Goal: Communication & Community: Answer question/provide support

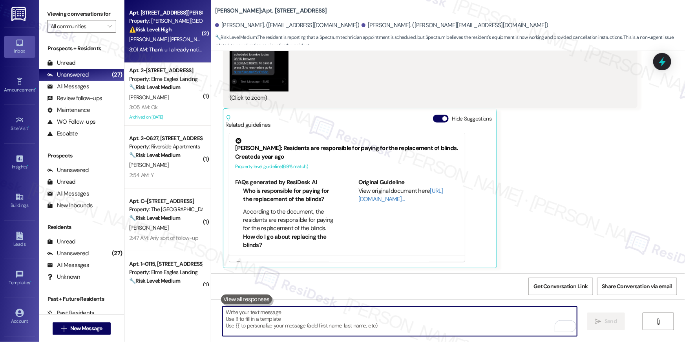
scroll to position [28, 0]
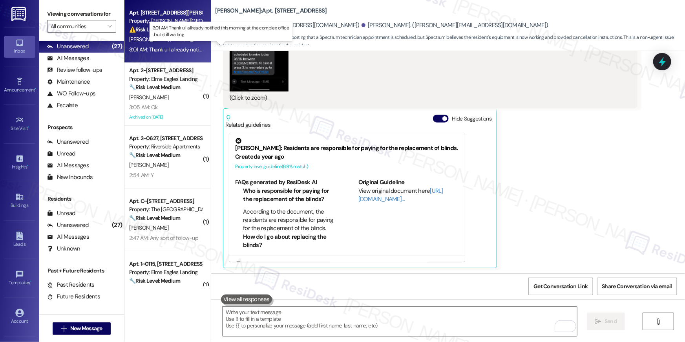
click at [187, 51] on div "3:01 AM: Thank u I allready notified this morning at the complex office , but s…" at bounding box center [226, 49] width 194 height 7
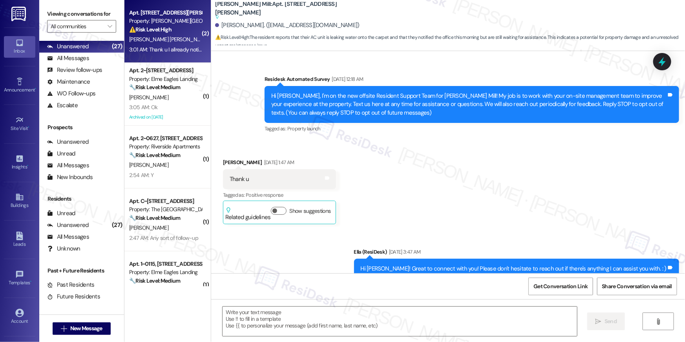
scroll to position [5343, 0]
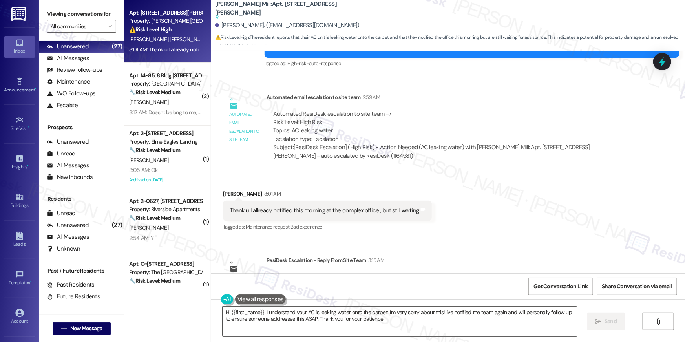
click at [330, 319] on textarea "Hi {{first_name}}, I understand your AC is leaking water onto the carpet. I'm v…" at bounding box center [400, 321] width 355 height 29
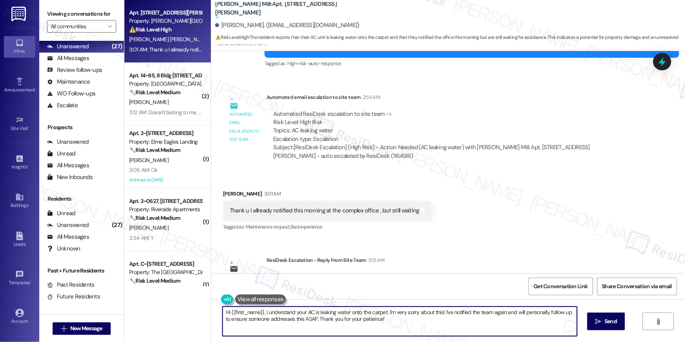
drag, startPoint x: 349, startPoint y: 319, endPoint x: 215, endPoint y: 305, distance: 134.2
click at [215, 305] on div "Hi {{first_name}}, I understand your AC is leaking water onto the carpet. I'm v…" at bounding box center [448, 328] width 474 height 59
type textarea "O"
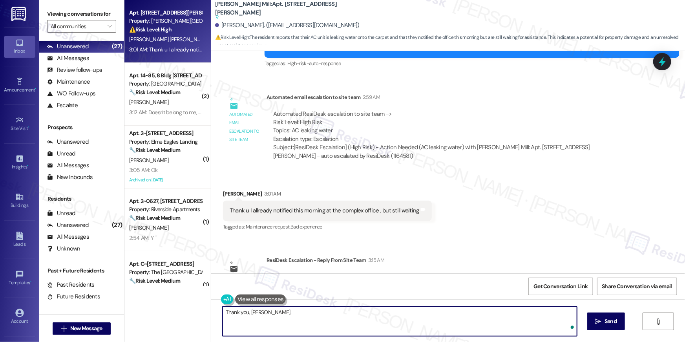
type textarea "Thank you, Sergio."
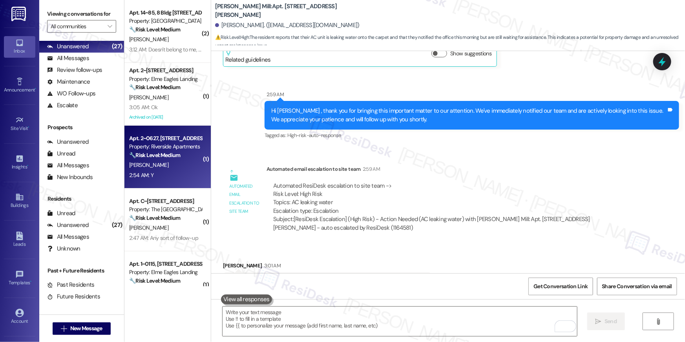
click at [170, 150] on div "Property: Riverside Apartments" at bounding box center [165, 147] width 73 height 8
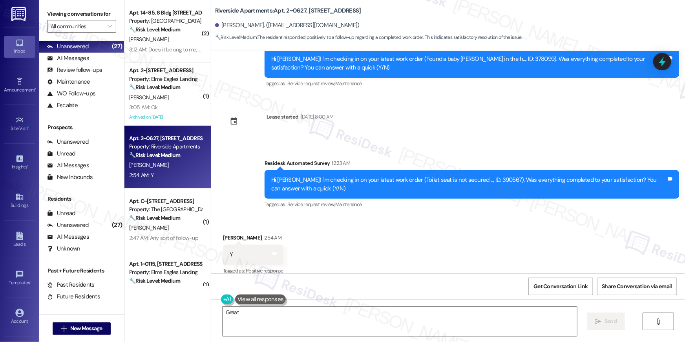
scroll to position [1556, 0]
click at [437, 325] on textarea "Great to hear, {{first_name}}! We're always happy to ensure your home is comfor…" at bounding box center [400, 321] width 355 height 29
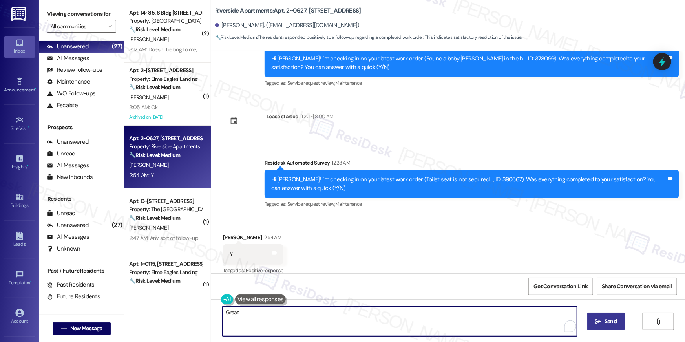
click at [604, 321] on span "Send" at bounding box center [610, 321] width 15 height 8
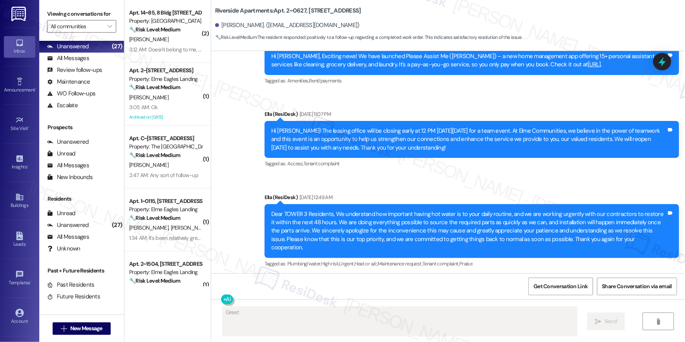
scroll to position [4, 0]
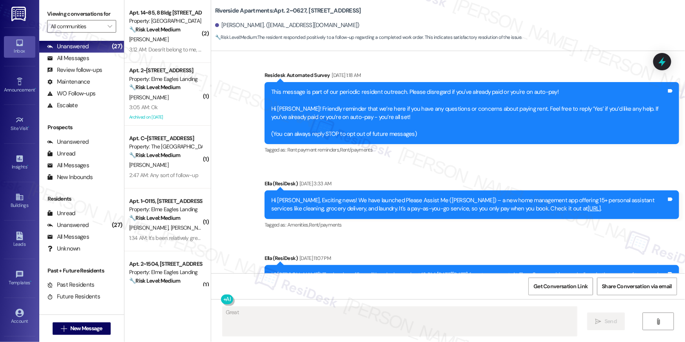
click at [501, 312] on textarea "Fetching suggested responses. Please feel free to read through the conversation…" at bounding box center [400, 321] width 355 height 29
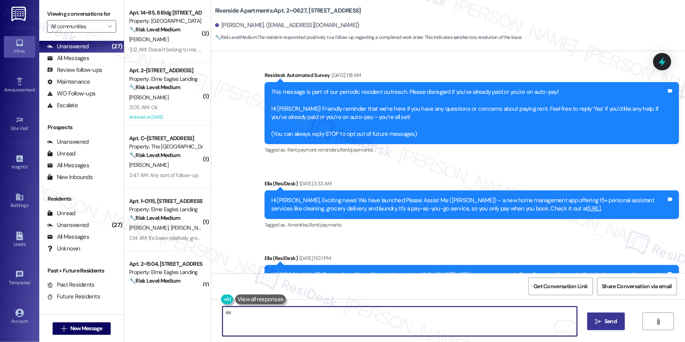
type textarea "e"
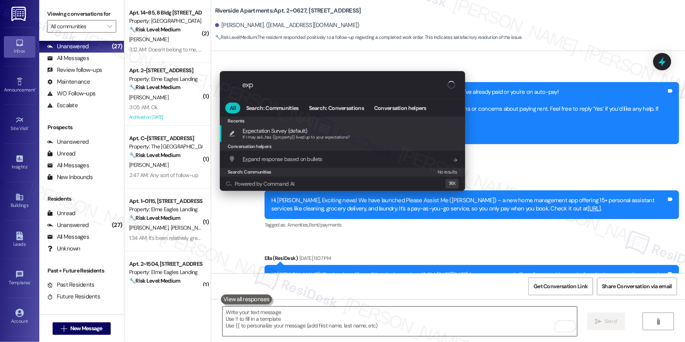
type input "expc"
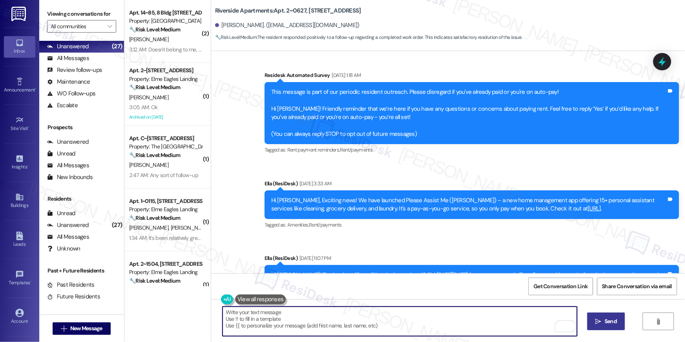
type textarea "If I may ask...has {{property}} lived up to your expectations?"
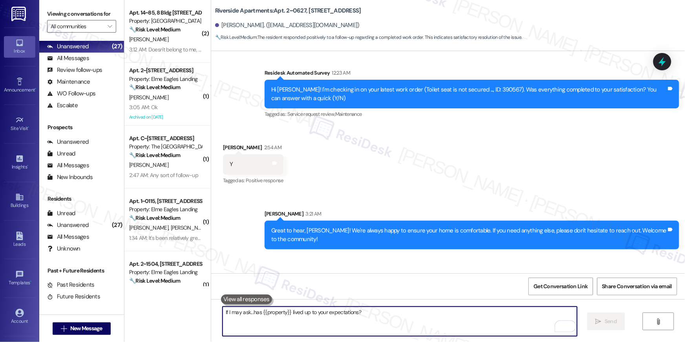
scroll to position [1673, 0]
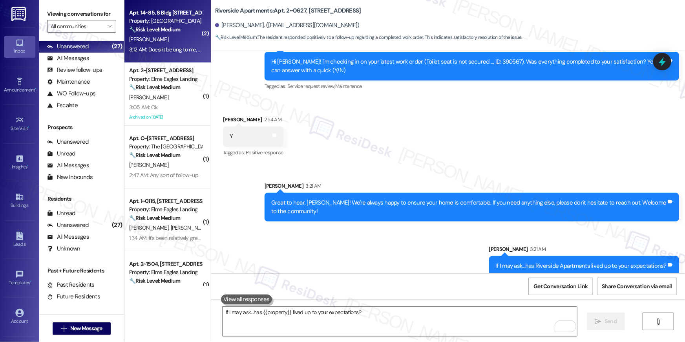
click at [182, 53] on div "3:12 AM: Doesn't belong to me, please have it removed. Thanks 3:12 AM: Doesn't …" at bounding box center [165, 50] width 74 height 10
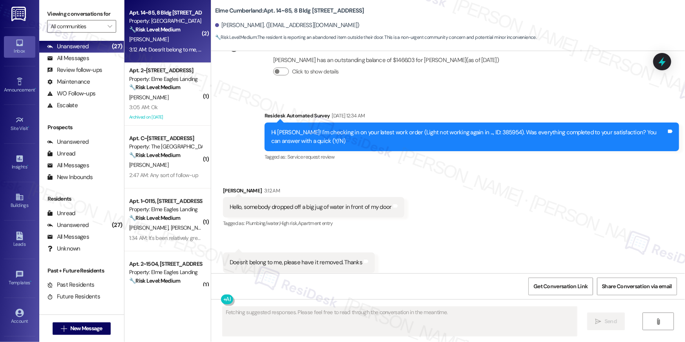
scroll to position [1693, 0]
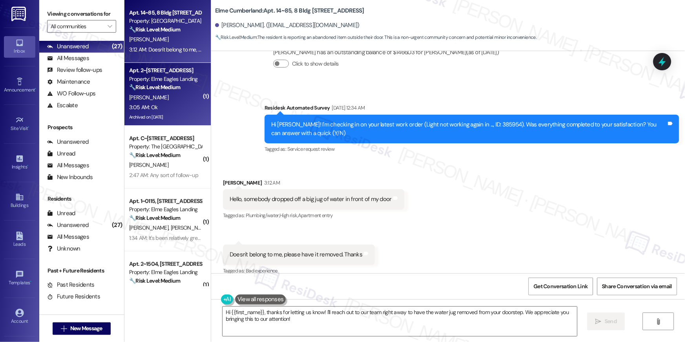
click at [128, 112] on div "3:05 AM: Ok 3:05 AM: Ok" at bounding box center [165, 108] width 74 height 10
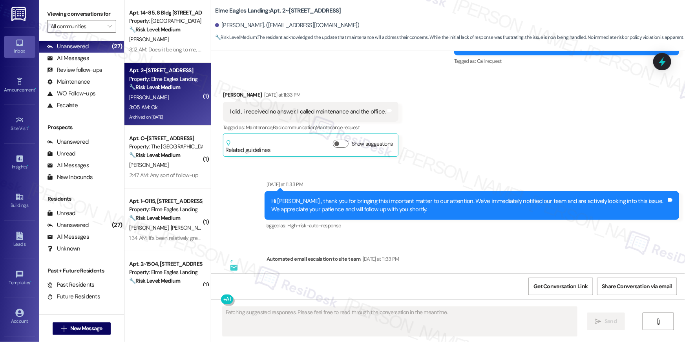
scroll to position [2926, 0]
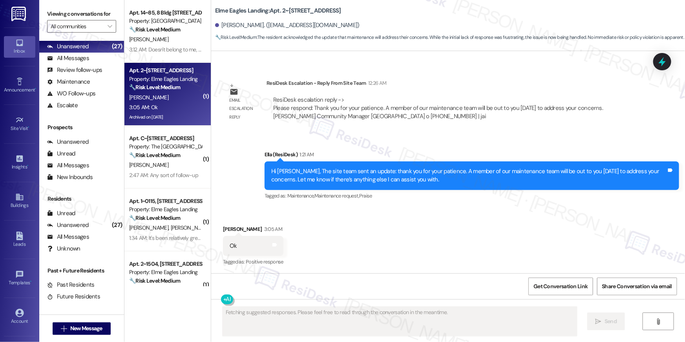
click at [334, 216] on div "Received via SMS Tiffany Mckelton 3:05 AM Ok Tags and notes Tagged as: Positive…" at bounding box center [448, 240] width 474 height 66
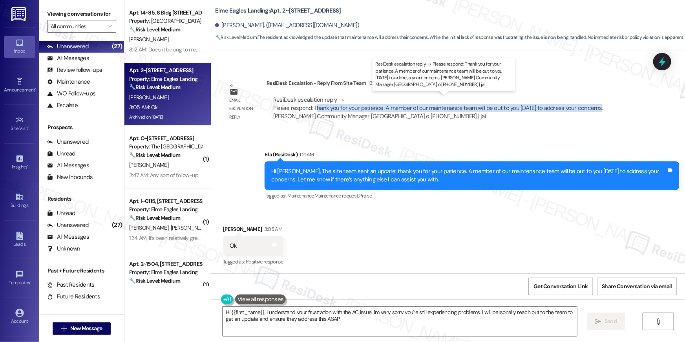
drag, startPoint x: 312, startPoint y: 105, endPoint x: 592, endPoint y: 110, distance: 279.7
click at [592, 110] on div "ResiDesk escalation reply -> Please respond: Thank you for your patience. A mem…" at bounding box center [438, 108] width 330 height 25
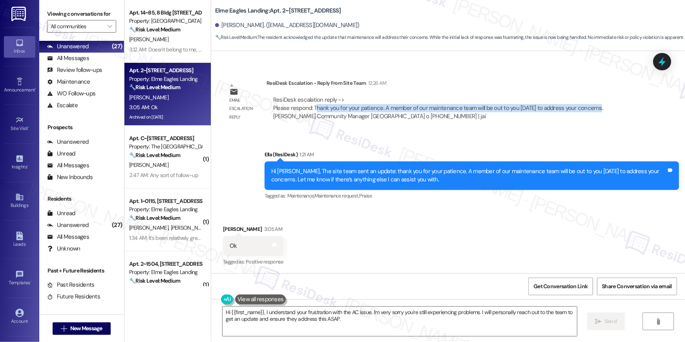
copy div "hank you for your patience. A member of our maintenance team will be out to you…"
click at [288, 328] on textarea "Hi {{first_name}}, I understand your frustration with the AC issue. I'm very so…" at bounding box center [400, 321] width 355 height 29
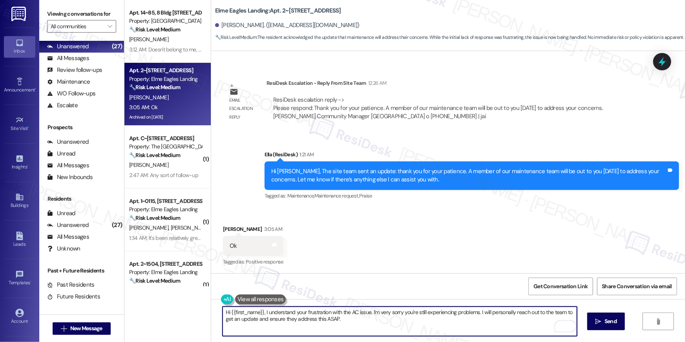
drag, startPoint x: 327, startPoint y: 324, endPoint x: 269, endPoint y: 313, distance: 58.7
click at [265, 312] on textarea "Hi {{first_name}}, I understand your frustration with the AC issue. I'm very so…" at bounding box center [400, 321] width 355 height 29
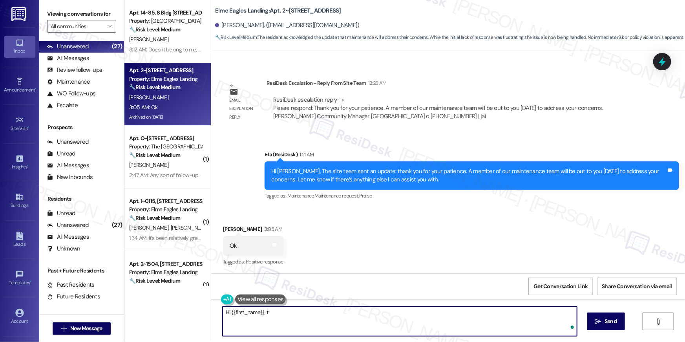
paste textarea "hank you for your patience. A member of our maintenance team will be out to you…"
type textarea "Hi {{first_name}}, thank you for your patience. A member of our maintenance tea…"
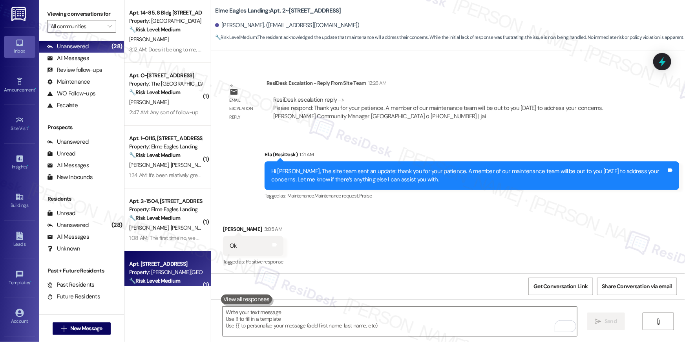
click at [201, 258] on div "Apt. 2415, 501 North River Parkway Property: Elme Sandy Springs 🔧 Risk Level: M…" at bounding box center [167, 282] width 86 height 63
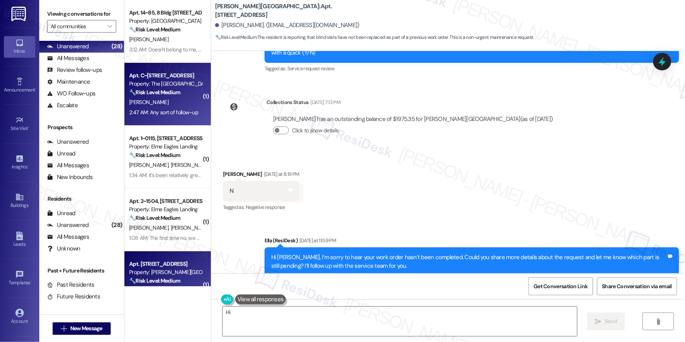
scroll to position [275, 0]
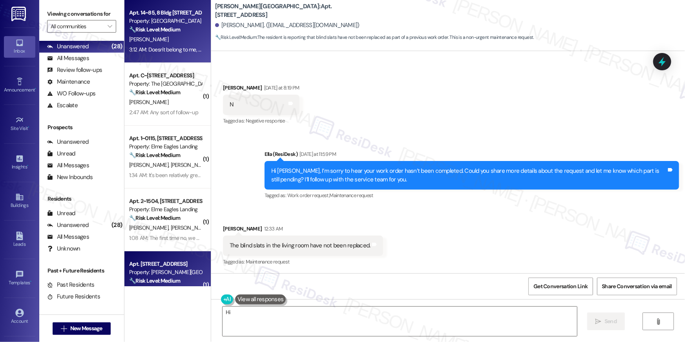
click at [174, 46] on div "3:12 AM: Doesn't belong to me, please have it removed. Thanks 3:12 AM: Doesn't …" at bounding box center [199, 49] width 141 height 7
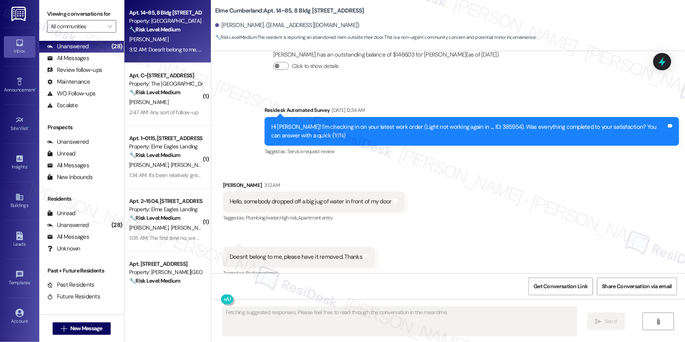
scroll to position [1693, 0]
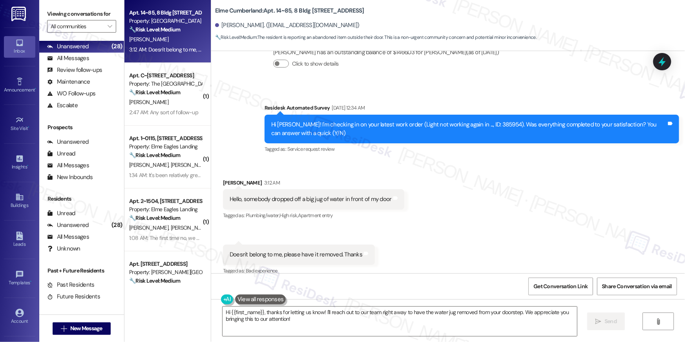
click at [465, 223] on div "Received via SMS Jose Alvarez 3:12 AM Hello, somebody dropped off a big jug of …" at bounding box center [448, 222] width 474 height 122
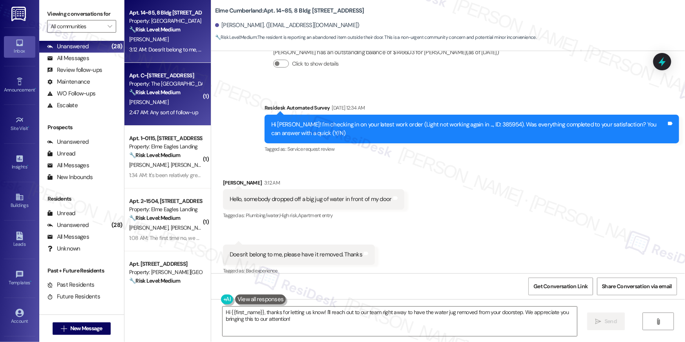
click at [181, 110] on div "2:47 AM: Any sort of follow-up 2:47 AM: Any sort of follow-up" at bounding box center [163, 112] width 69 height 7
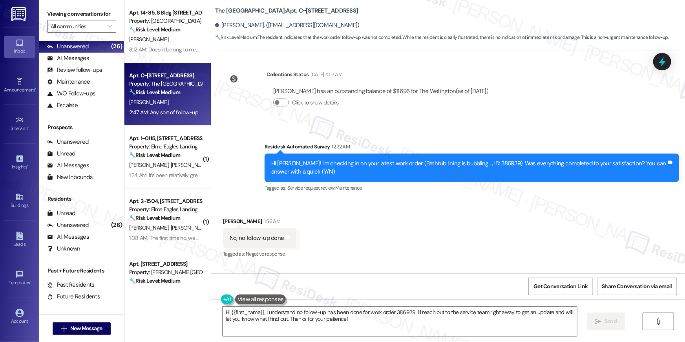
scroll to position [3663, 0]
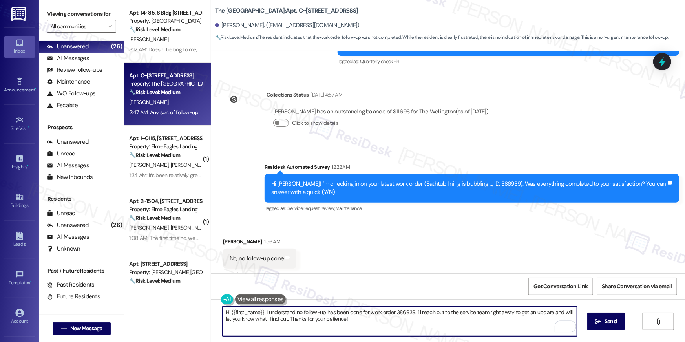
drag, startPoint x: 357, startPoint y: 326, endPoint x: 228, endPoint y: 303, distance: 130.8
click at [228, 306] on div "Hi {{first_name}}, I understand no follow-up has been done for work order 38693…" at bounding box center [395, 321] width 355 height 30
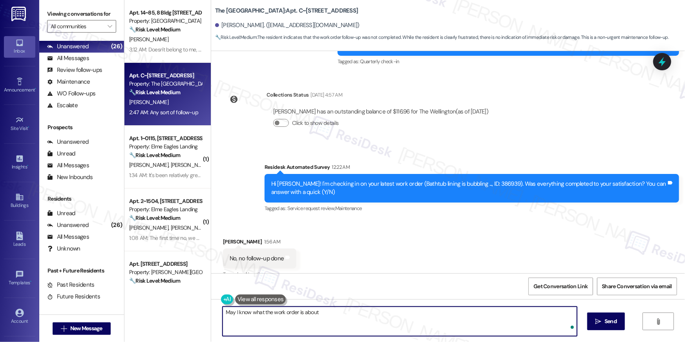
type textarea "May I know what the work order is about?"
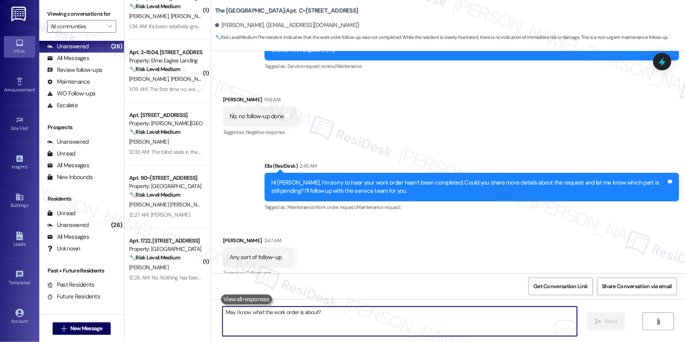
scroll to position [0, 0]
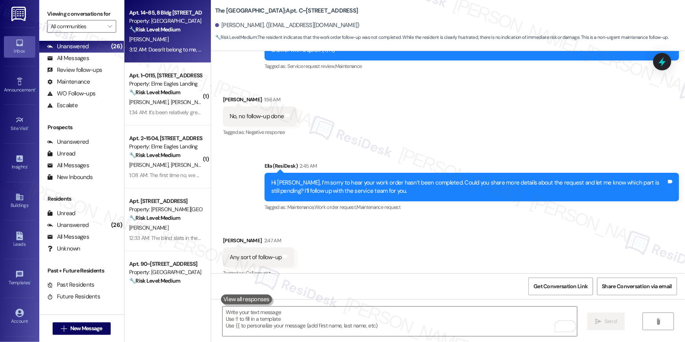
click at [149, 25] on div "Property: Elme Cumberland" at bounding box center [165, 21] width 73 height 8
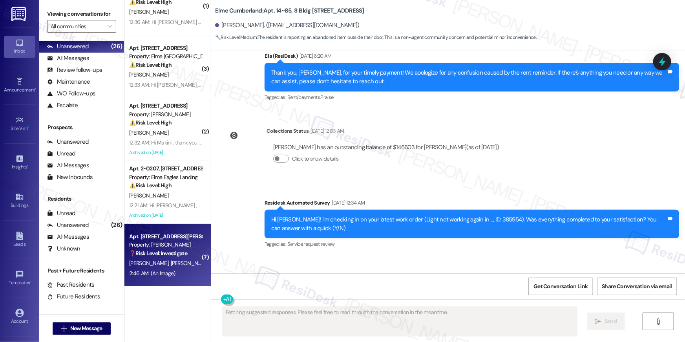
scroll to position [1693, 0]
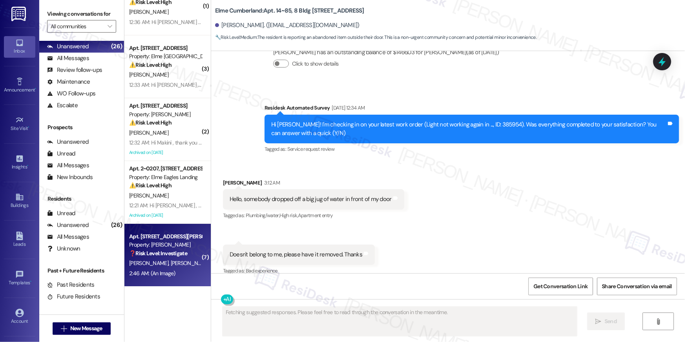
click at [177, 246] on div "Property: [PERSON_NAME]" at bounding box center [165, 245] width 73 height 8
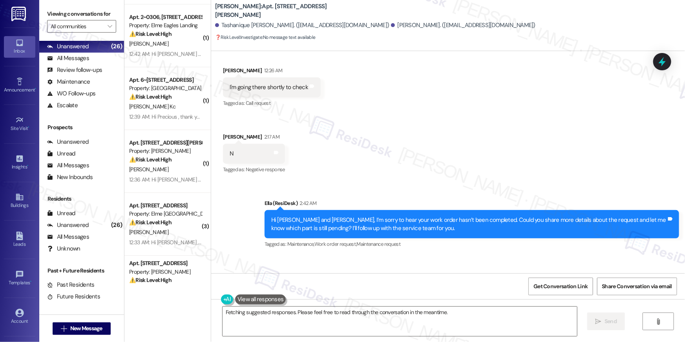
scroll to position [4, 0]
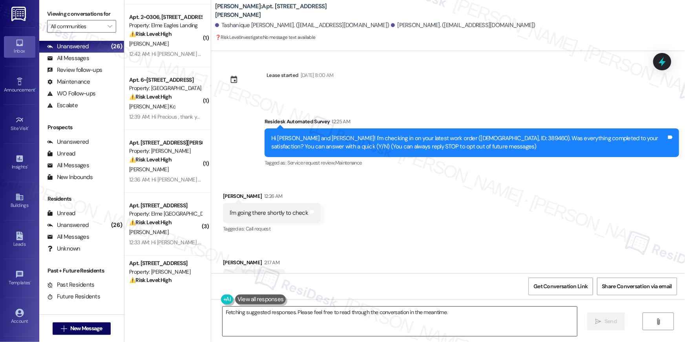
click at [310, 318] on textarea "Thanks, {{first_name}}, for the images and videos. I'll review them and follow …" at bounding box center [400, 321] width 355 height 29
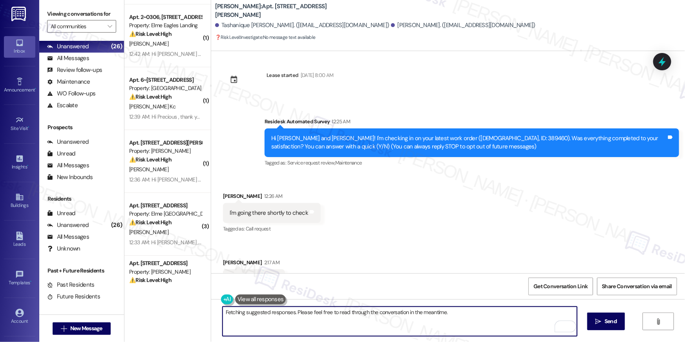
drag, startPoint x: 313, startPoint y: 321, endPoint x: 334, endPoint y: 313, distance: 22.4
click at [334, 313] on textarea "Thanks, {{first_name}}, for the images and videos. I'll review them and follow …" at bounding box center [400, 321] width 355 height 29
click at [498, 133] on div "Hi Tashanique Andrewleka and Tashieka! I'm checking in on your latest work orde…" at bounding box center [472, 142] width 415 height 29
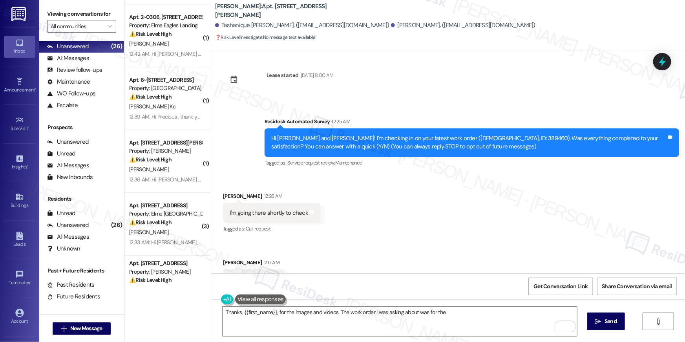
click at [498, 134] on div "Hi Tashanique Andrewleka and Tashieka! I'm checking in on your latest work orde…" at bounding box center [472, 142] width 415 height 29
click at [499, 134] on div "Hi Tashanique Andrewleka and Tashieka! I'm checking in on your latest work orde…" at bounding box center [468, 142] width 395 height 17
click at [499, 141] on div "Hi Tashanique Andrewleka and Tashieka! I'm checking in on your latest work orde…" at bounding box center [468, 142] width 395 height 17
click at [500, 138] on div "Hi Tashanique Andrewleka and Tashieka! I'm checking in on your latest work orde…" at bounding box center [468, 142] width 395 height 17
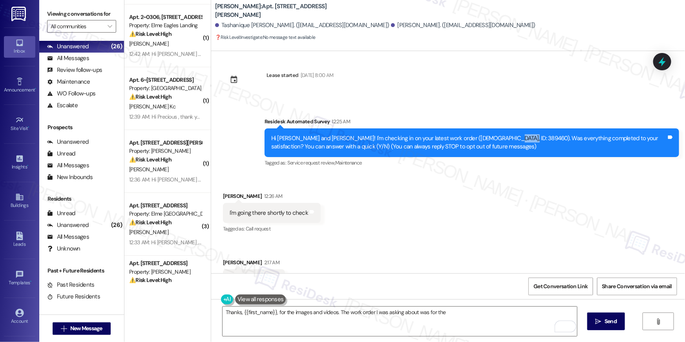
copy div "389460"
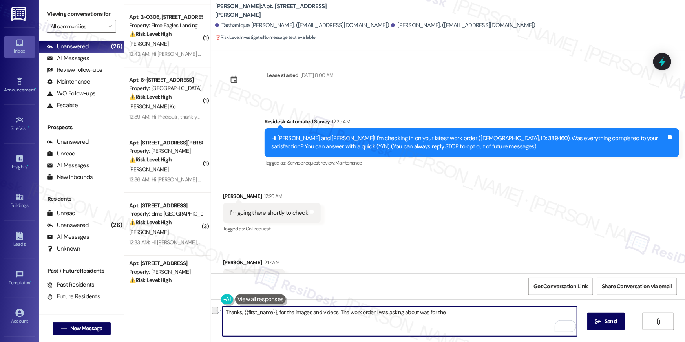
drag, startPoint x: 471, startPoint y: 313, endPoint x: 335, endPoint y: 315, distance: 135.5
click at [335, 315] on textarea "Thanks, {{first_name}}, for the images and videos. The work order I was asking …" at bounding box center [400, 321] width 355 height 29
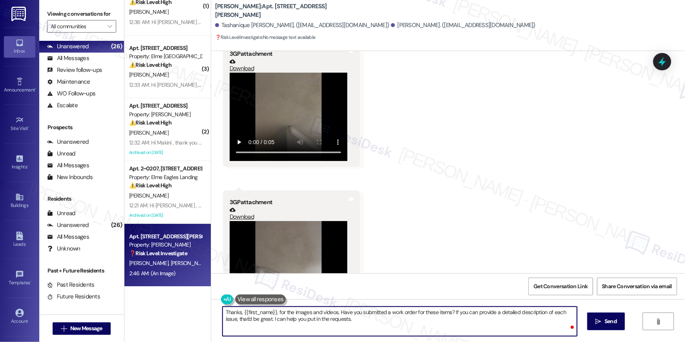
scroll to position [1371, 0]
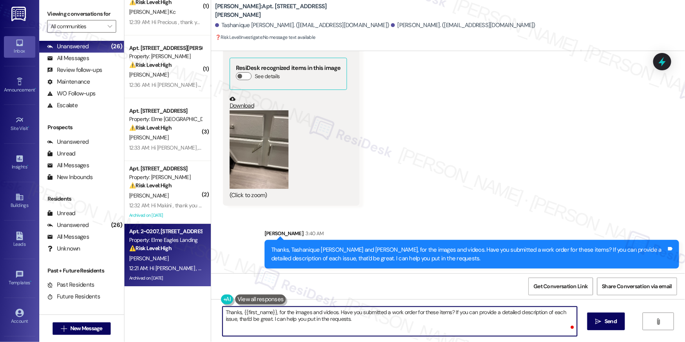
type textarea "Thanks, {{first_name}}, for the images and videos. I'll review them and follow …"
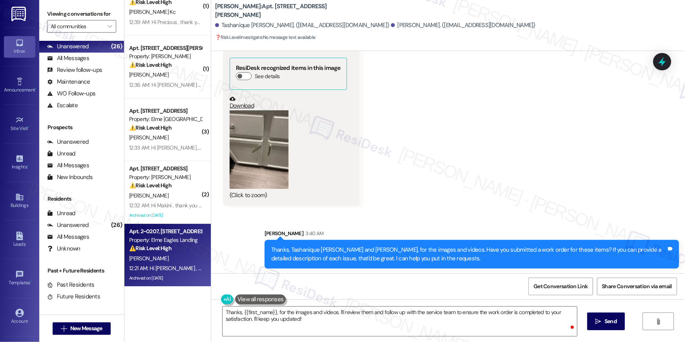
click at [171, 249] on div "⚠️ Risk Level: High The resident is asking for the portal address to submit the…" at bounding box center [165, 248] width 73 height 8
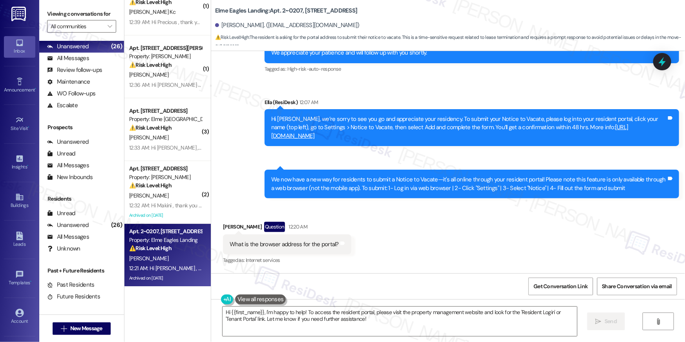
scroll to position [12429, 0]
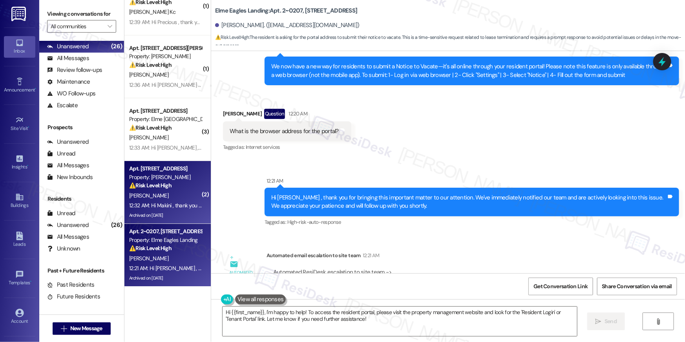
click at [170, 208] on div "12:32 AM: Hi Makini , thank you for bringing this important matter to our atten…" at bounding box center [378, 205] width 499 height 7
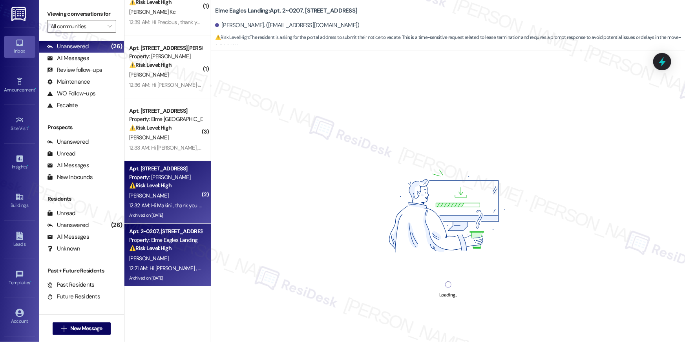
click at [165, 255] on div "M. Jones" at bounding box center [165, 259] width 74 height 10
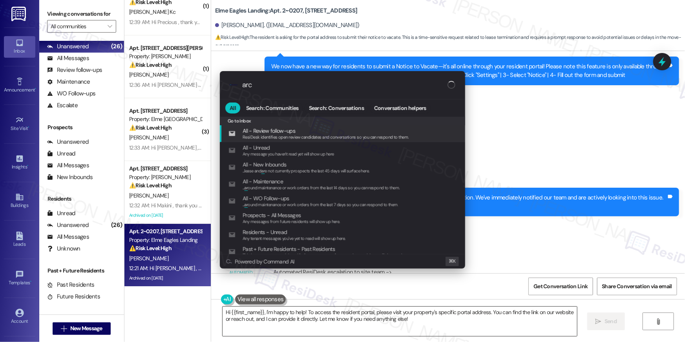
type input "arch"
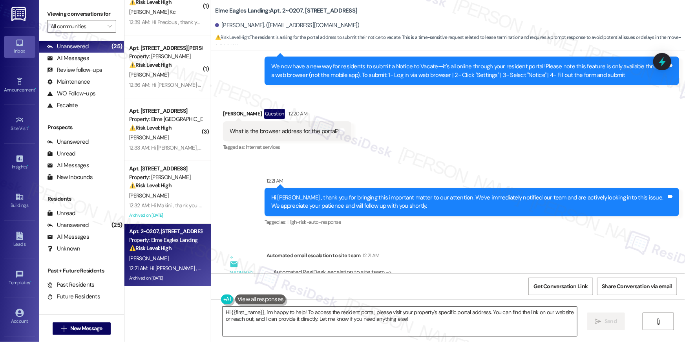
click at [420, 325] on textarea "Hi {{first_name}}, I'm happy to help! To access the resident portal, please vis…" at bounding box center [400, 321] width 355 height 29
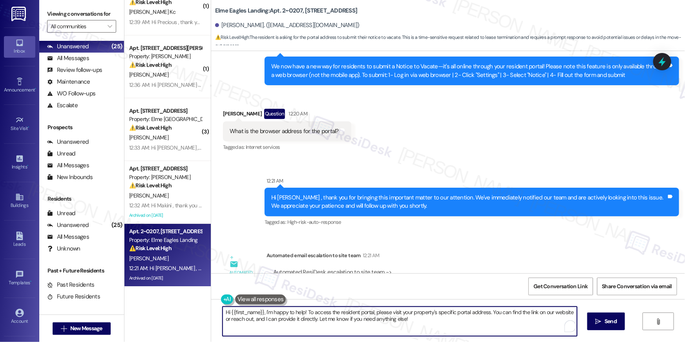
paste textarea "https://elmeeagleslanding.securecafenet.com/residentservices/elme-eagles-landin…"
type textarea "https://elmeeagleslanding.securecafenet.com/residentservices/elme-eagles-landin…"
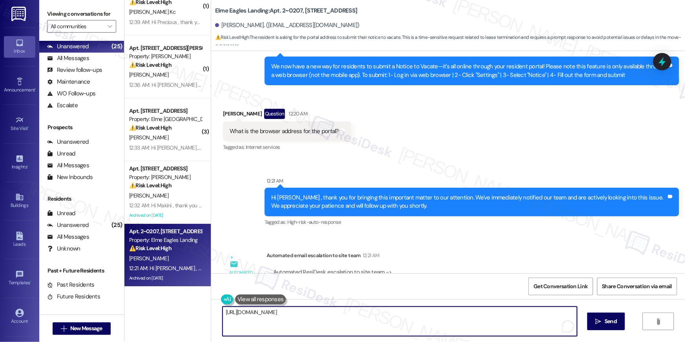
scroll to position [0, 0]
drag, startPoint x: 412, startPoint y: 312, endPoint x: 432, endPoint y: 342, distance: 35.4
click at [432, 342] on div "https://elmeeagleslanding.securecafenet.com/residentservices/elme-eagles-landin…" at bounding box center [448, 328] width 474 height 59
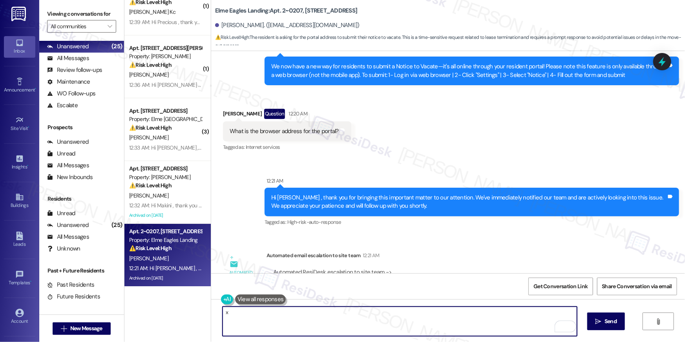
type textarea "x"
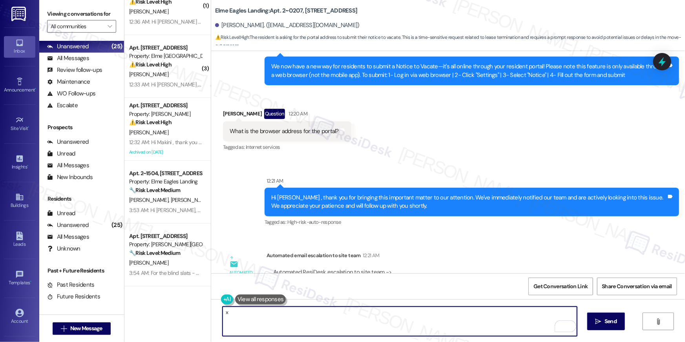
scroll to position [1096, 0]
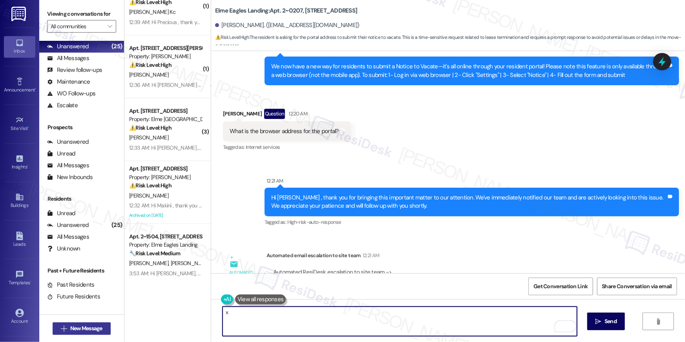
click at [97, 334] on button " New Message" at bounding box center [82, 328] width 58 height 13
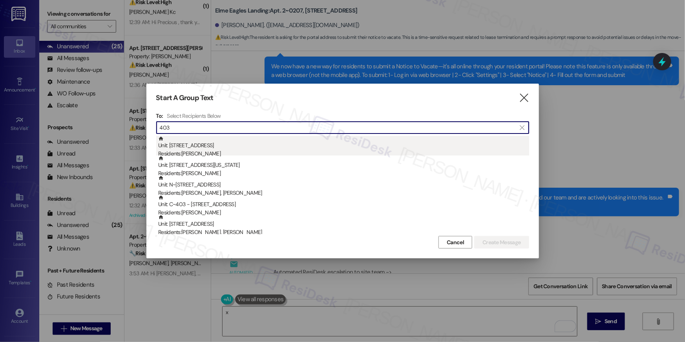
type input "403"
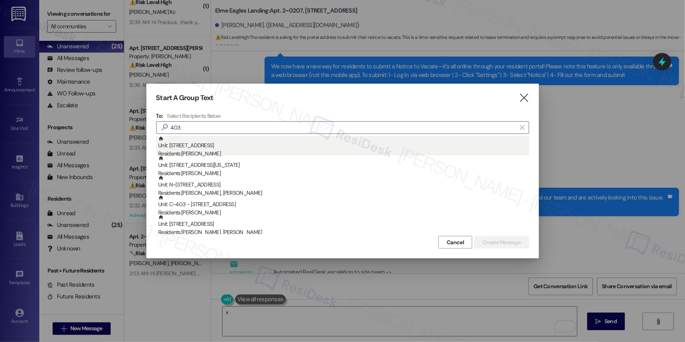
click at [354, 151] on div "Residents: Jorge Cesar Molina" at bounding box center [343, 154] width 371 height 8
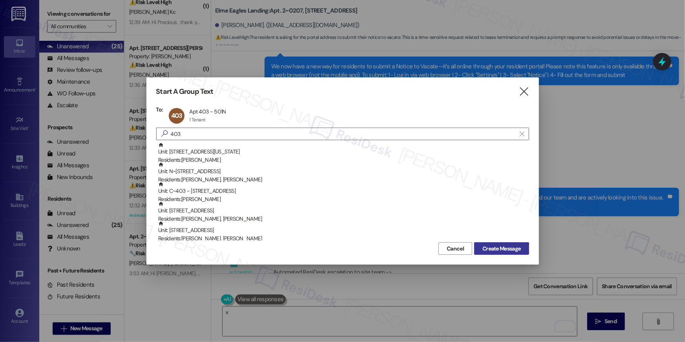
click at [516, 250] on span "Create Message" at bounding box center [502, 249] width 38 height 8
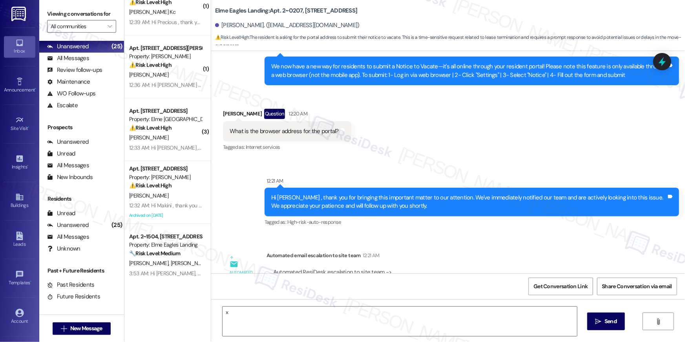
type textarea "Fetching suggested responses. Please feel free to read through the conversation…"
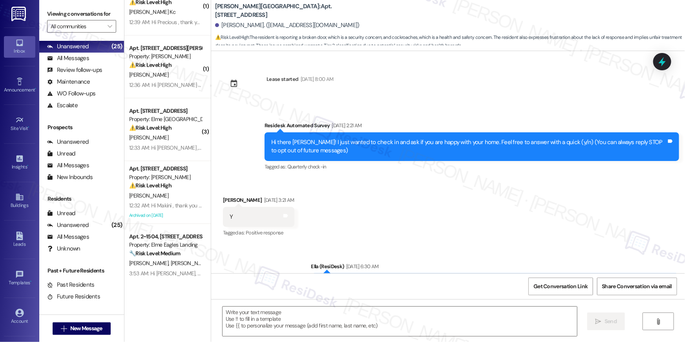
type textarea "Fetching suggested responses. Please feel free to read through the conversation…"
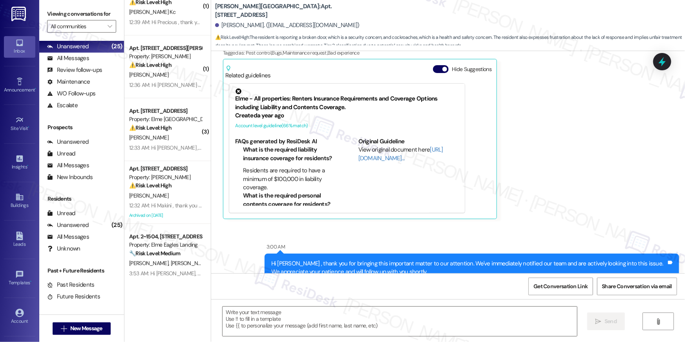
scroll to position [6456, 0]
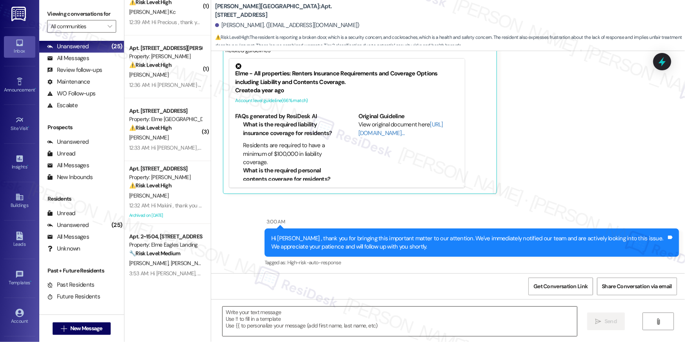
click at [401, 323] on textarea at bounding box center [400, 321] width 355 height 29
click at [401, 322] on textarea at bounding box center [400, 321] width 355 height 29
click at [400, 322] on textarea at bounding box center [400, 321] width 355 height 29
paste textarea "The site team sent an update: the vendor is scheduled for Monday the 18th to ch…"
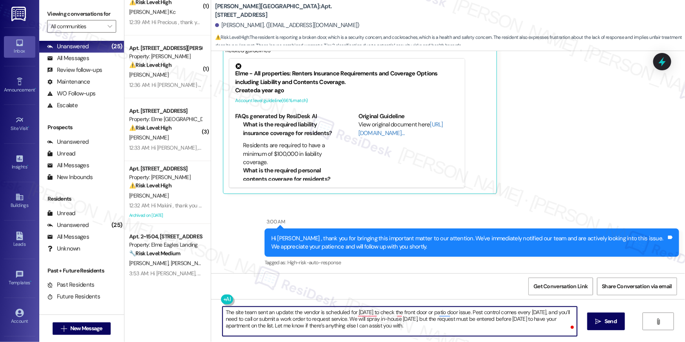
type textarea "J"
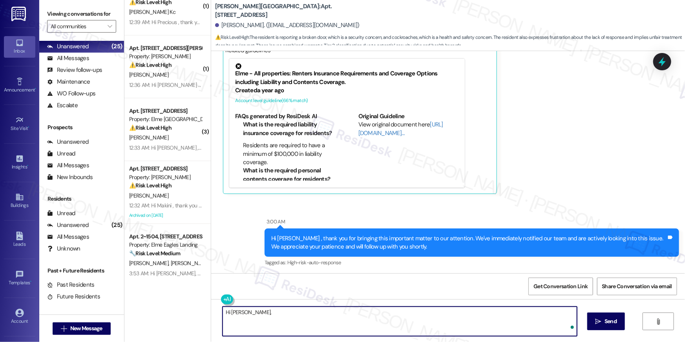
paste textarea "The site team sent an update: the vendor is scheduled for Monday the 18th to ch…"
type textarea "Hi Jorge, The site team sent an update: the vendor is scheduled for Monday the …"
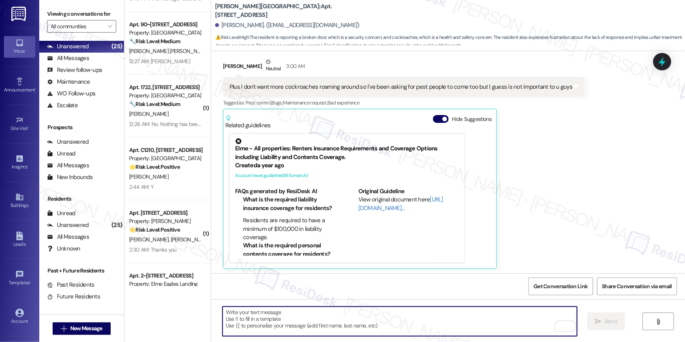
scroll to position [0, 0]
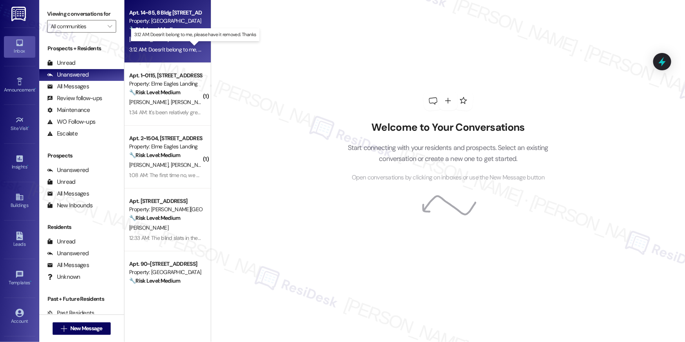
click at [158, 51] on div "3:12 AM: Doesn't belong to me, please have it removed. Thanks 3:12 AM: Doesn't …" at bounding box center [199, 49] width 141 height 7
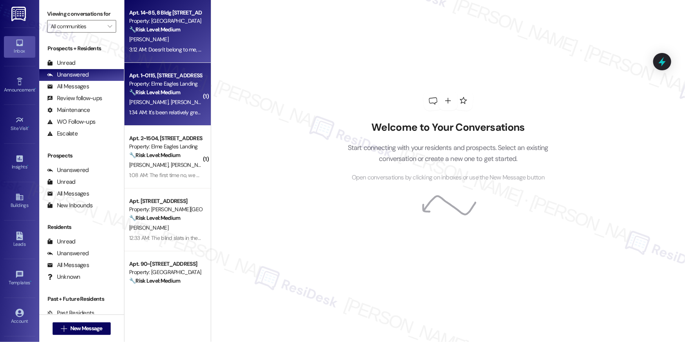
click at [176, 66] on div "Apt. 1~0115, [STREET_ADDRESS] Property: Elme Eagles Landing 🔧 Risk Level: Mediu…" at bounding box center [167, 94] width 86 height 63
click at [176, 42] on div "[PERSON_NAME]" at bounding box center [165, 40] width 74 height 10
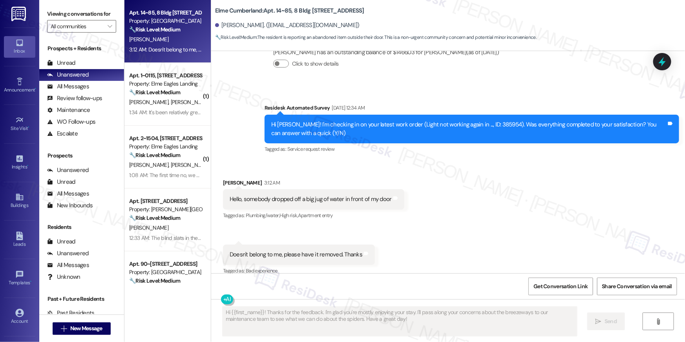
scroll to position [1693, 0]
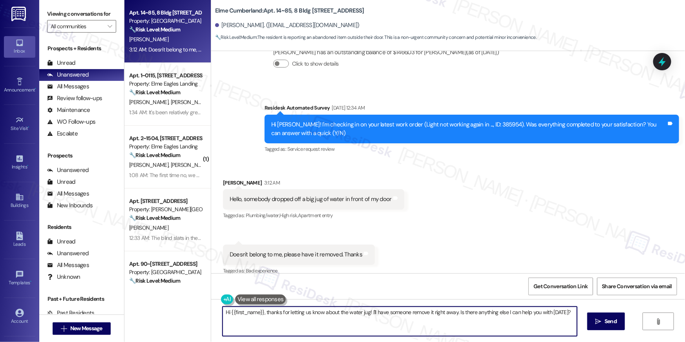
click at [416, 326] on textarea "Hi {{first_name}}, thanks for letting us know about the water jug! I'll have so…" at bounding box center [400, 321] width 355 height 29
click at [414, 322] on textarea "Hi {{first_name}}, thanks for letting us know about the water jug! I'll have so…" at bounding box center [400, 321] width 355 height 29
click at [385, 317] on textarea "Hi {{first_name}}, thanks for letting us know about the water jug! I'll have so…" at bounding box center [400, 321] width 355 height 29
click at [370, 312] on textarea "Hi {{first_name}}, thanks for letting us know about the water jug! I'll have so…" at bounding box center [400, 321] width 355 height 29
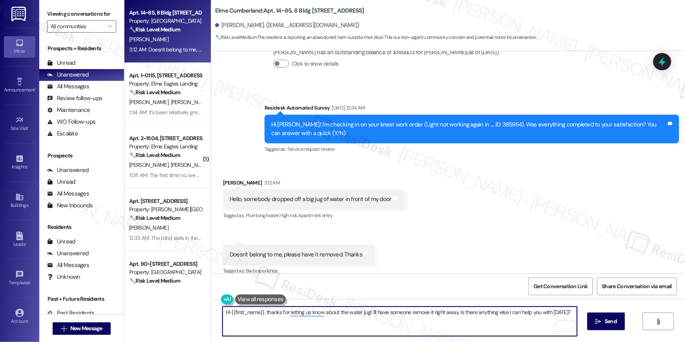
drag, startPoint x: 376, startPoint y: 311, endPoint x: 383, endPoint y: 342, distance: 31.1
click at [383, 342] on div "Hi {{first_name}}, thanks for letting us know about the water jug! I'll have so…" at bounding box center [448, 328] width 474 height 59
type textarea "Hi {{first_name}}, thanks for letting us know about the water jug! I'll forward…"
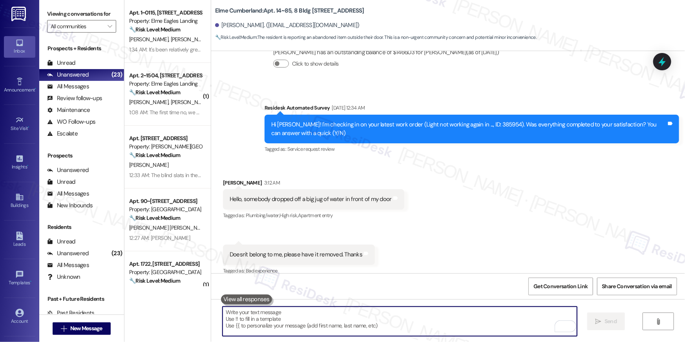
scroll to position [1748, 0]
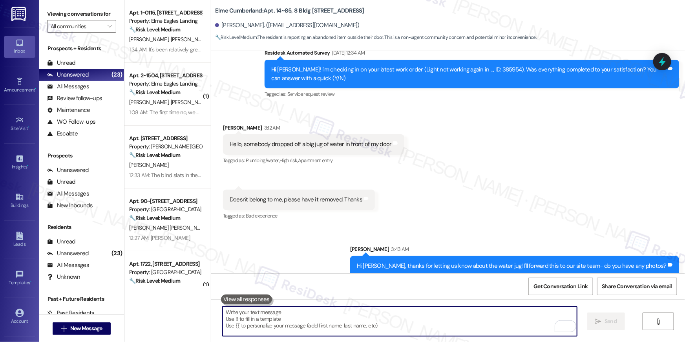
click at [474, 316] on textarea "To enrich screen reader interactions, please activate Accessibility in Grammarl…" at bounding box center [400, 321] width 355 height 29
click at [475, 314] on textarea "To enrich screen reader interactions, please activate Accessibility in Grammarl…" at bounding box center [400, 321] width 355 height 29
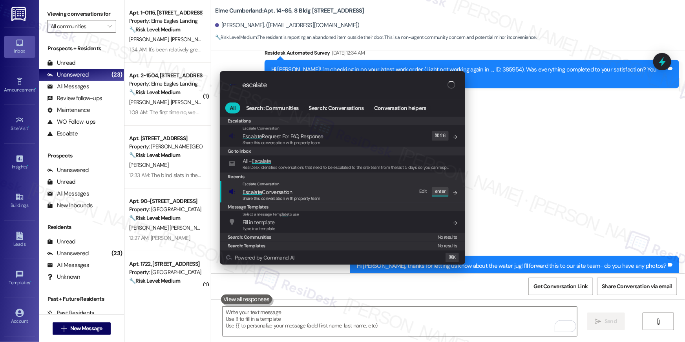
type input "escalate"
click at [292, 190] on span "Escalate Conversation" at bounding box center [267, 192] width 49 height 7
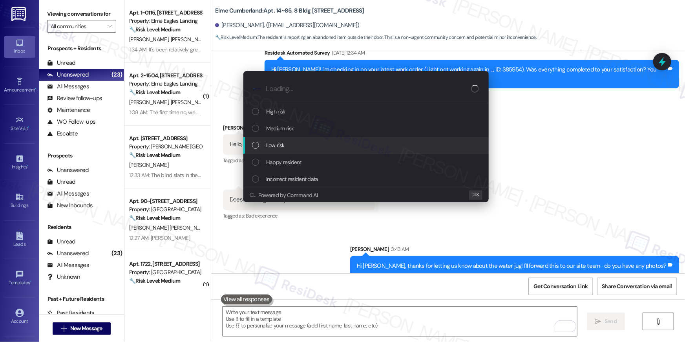
click at [291, 148] on div "Low risk" at bounding box center [367, 145] width 230 height 9
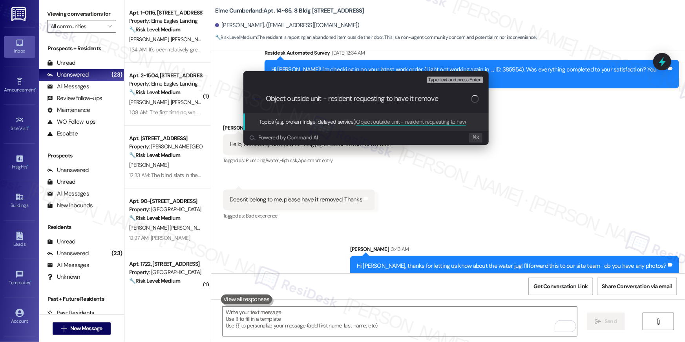
type input "Object outside unit - resident requesting to have it removed"
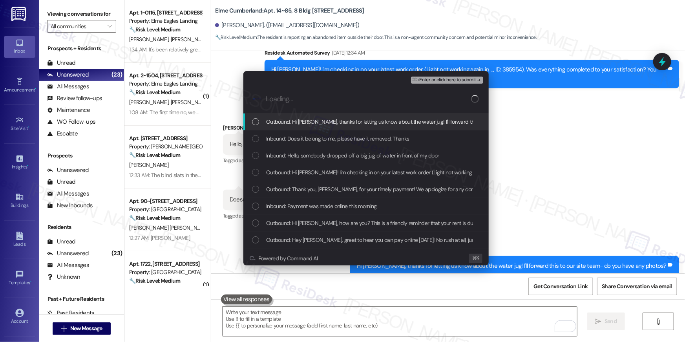
click at [317, 125] on span "Outbound: Hi Jose, thanks for letting us know about the water jug! I'll forward…" at bounding box center [421, 121] width 311 height 9
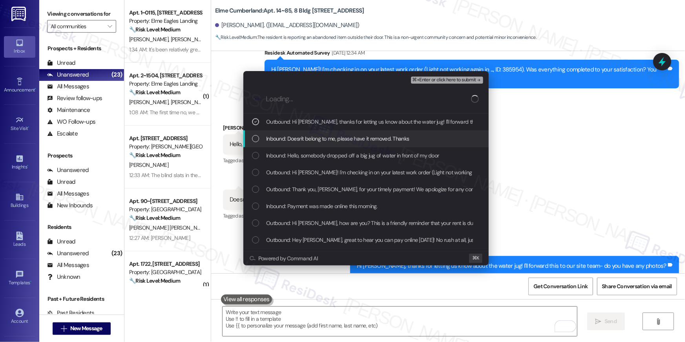
drag, startPoint x: 318, startPoint y: 140, endPoint x: 323, endPoint y: 157, distance: 17.6
click at [318, 142] on span "Inbound: Doesn't belong to me, please have it removed. Thanks" at bounding box center [337, 138] width 143 height 9
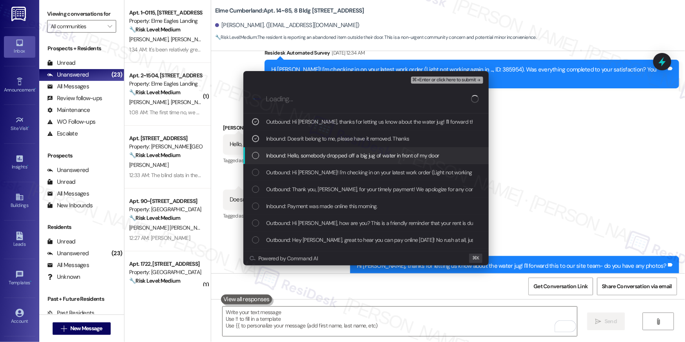
click at [323, 157] on span "Inbound: Hello, somebody dropped off a big jug of water in front of my door" at bounding box center [352, 155] width 173 height 9
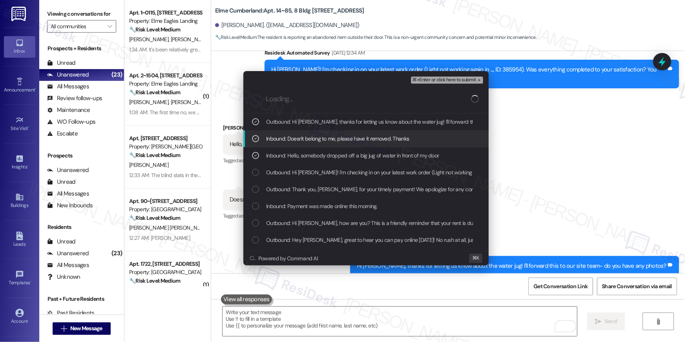
click at [465, 80] on span "⌘+Enter or click here to submit" at bounding box center [445, 79] width 64 height 5
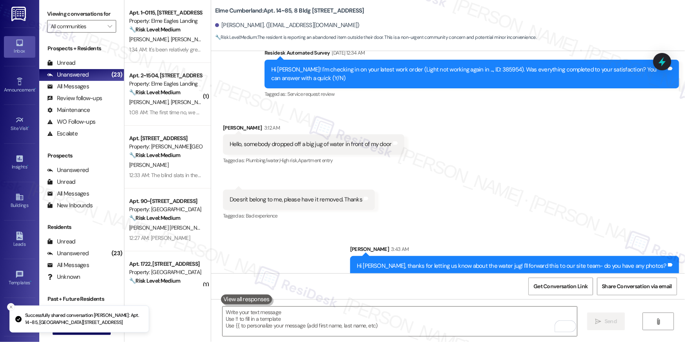
scroll to position [1693, 0]
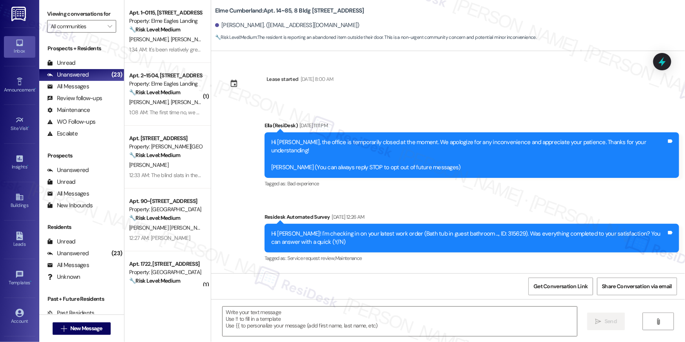
type textarea "Fetching suggested responses. Please feel free to read through the conversation…"
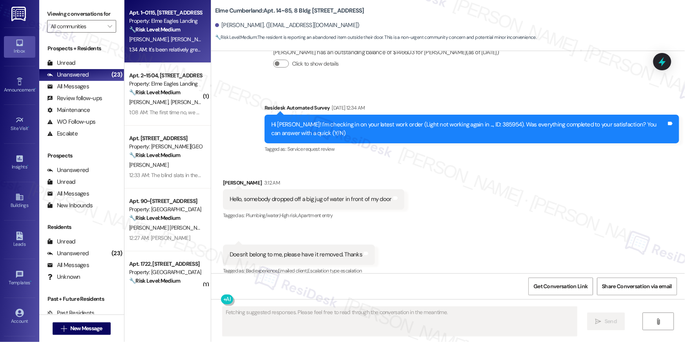
click at [160, 47] on div "1:34 AM: It's been relatively great! Our biggest issue is the breezeways becomi…" at bounding box center [639, 49] width 1021 height 7
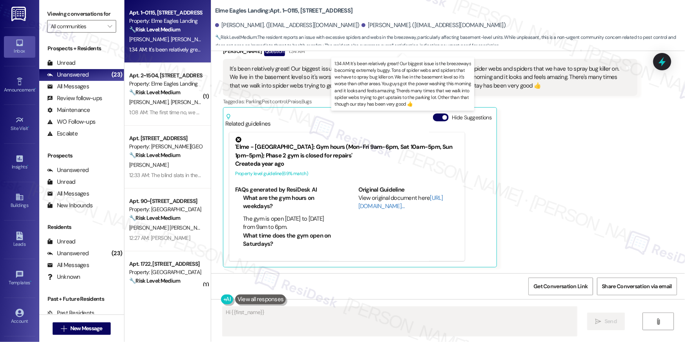
scroll to position [717, 0]
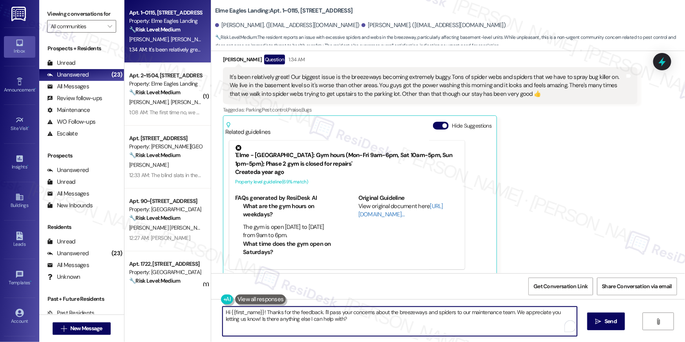
click at [386, 325] on textarea "Hi {{first_name}}! Thanks for the feedback. I'll pass your concerns about the b…" at bounding box center [400, 321] width 355 height 29
click at [525, 321] on textarea "Hi {{first_name}}! Thanks for the feedback. I'll pass your concerns about the b…" at bounding box center [400, 321] width 355 height 29
drag, startPoint x: 251, startPoint y: 320, endPoint x: 400, endPoint y: 324, distance: 149.7
click at [400, 324] on textarea "Hi {{first_name}}! Thanks for the feedback. I'll pass your concerns about the b…" at bounding box center [400, 321] width 355 height 29
type textarea "Hi {{first_name}}! Thanks for the feedback. I'll pass your concerns about the b…"
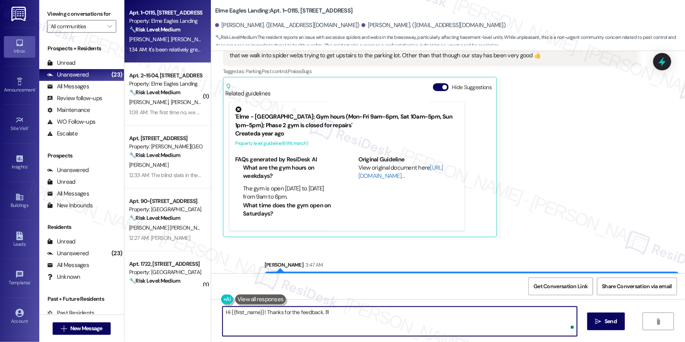
scroll to position [789, 0]
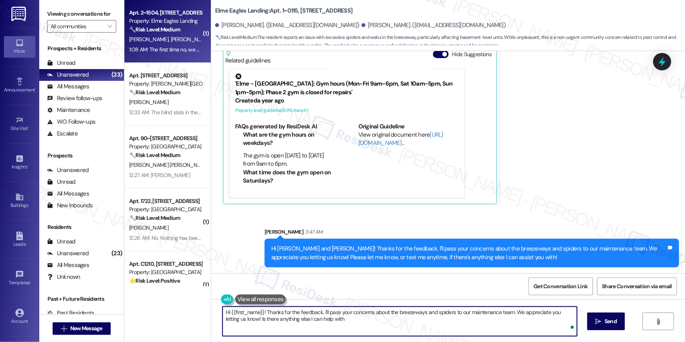
type textarea "Hi {{first_name}}! Thanks for the feedback. I'll pass your concerns about the b…"
click at [162, 52] on div "1:08 AM: The first time no, we had to call them back and they ended up had to p…" at bounding box center [274, 49] width 291 height 7
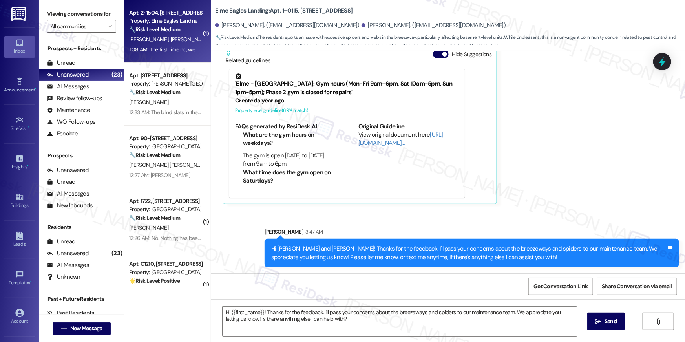
type textarea "Fetching suggested responses. Please feel free to read through the conversation…"
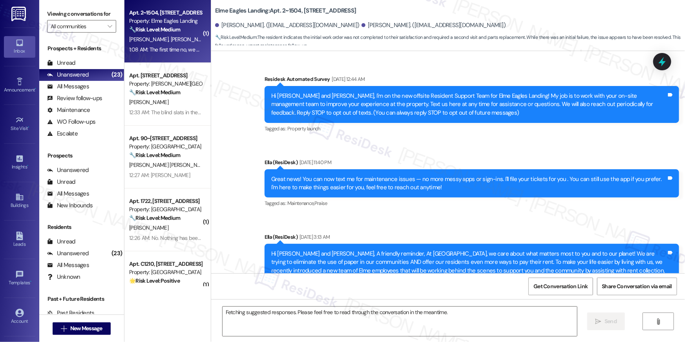
scroll to position [7148, 0]
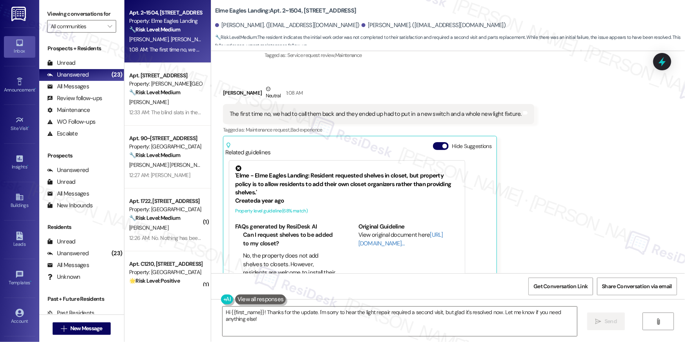
click at [560, 164] on div "Received via SMS Theresa Yates Neutral 1:08 AM The first time no, we had to cal…" at bounding box center [448, 184] width 474 height 235
click at [548, 140] on div "Received via SMS Theresa Yates Neutral 1:08 AM The first time no, we had to cal…" at bounding box center [448, 184] width 474 height 235
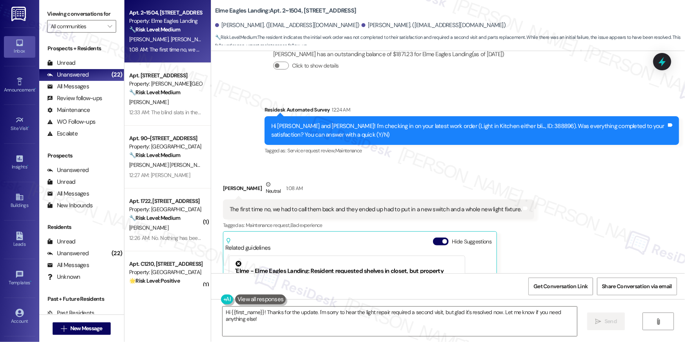
scroll to position [7048, 0]
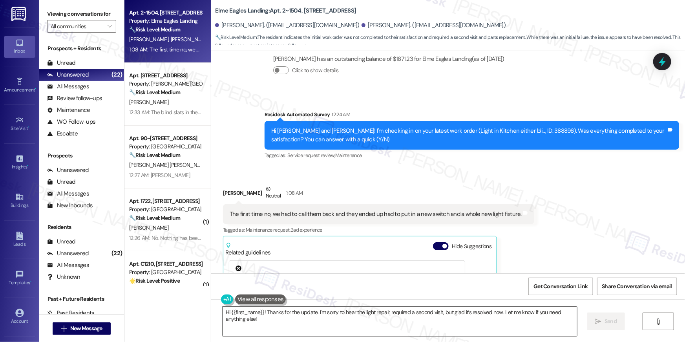
click at [331, 320] on textarea "Hi {{first_name}}! Thanks for the update. I'm sorry to hear the light repair re…" at bounding box center [400, 321] width 355 height 29
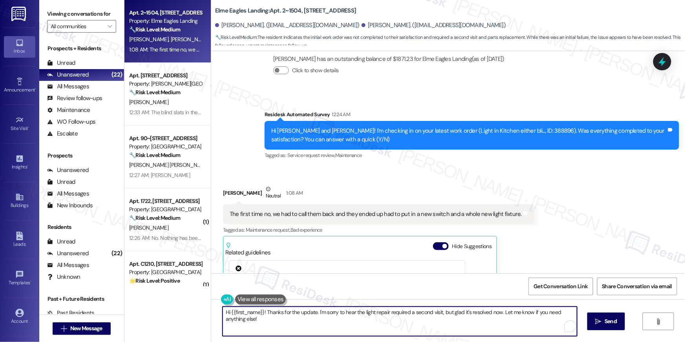
click at [331, 320] on textarea "Hi {{first_name}}! Thanks for the update. I'm sorry to hear the light repair re…" at bounding box center [400, 321] width 355 height 29
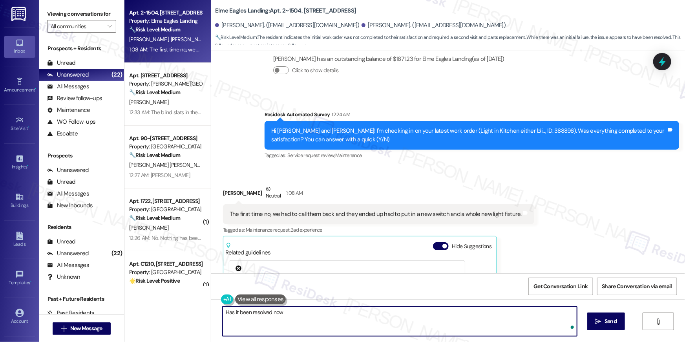
type textarea "Has it been resolved now?"
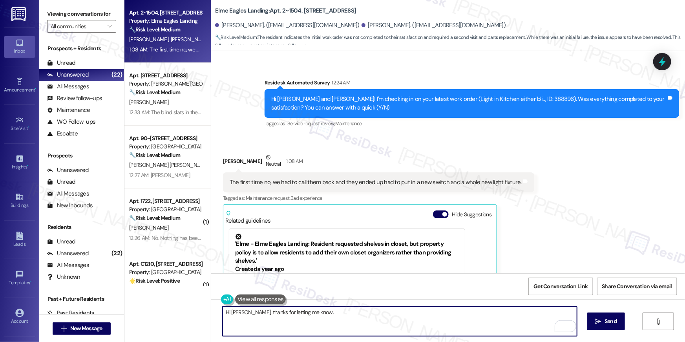
scroll to position [7148, 0]
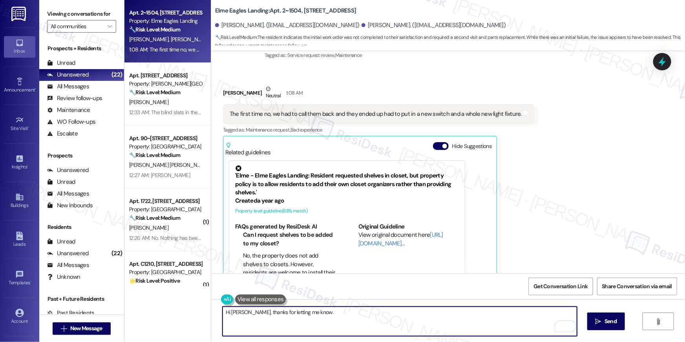
click at [606, 156] on div "Received via SMS Theresa Yates Neutral 1:08 AM The first time no, we had to cal…" at bounding box center [448, 184] width 474 height 235
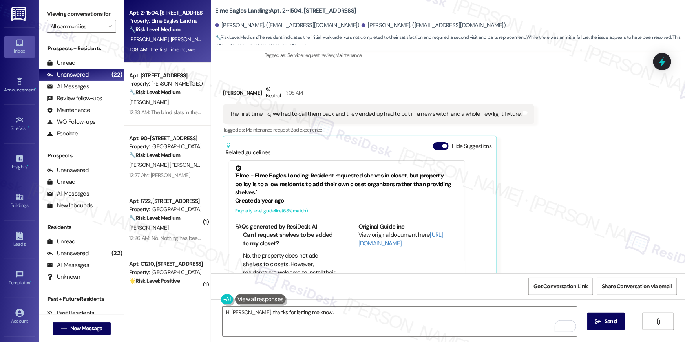
click at [602, 159] on div "Received via SMS Theresa Yates Neutral 1:08 AM The first time no, we had to cal…" at bounding box center [448, 184] width 474 height 235
click at [632, 163] on div "Received via SMS Theresa Yates Neutral 1:08 AM The first time no, we had to cal…" at bounding box center [448, 184] width 474 height 235
drag, startPoint x: 411, startPoint y: 335, endPoint x: 412, endPoint y: 326, distance: 9.6
click at [411, 335] on textarea "Hi Theresa, thanks for letting me know." at bounding box center [400, 321] width 355 height 29
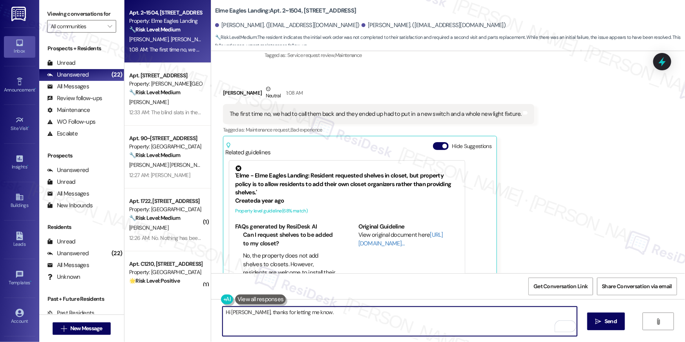
click at [412, 324] on textarea "Hi Theresa, thanks for letting me know." at bounding box center [400, 321] width 355 height 29
type textarea "Hi Theresa, thanks for letting me know. May I know if the issue has now been re…"
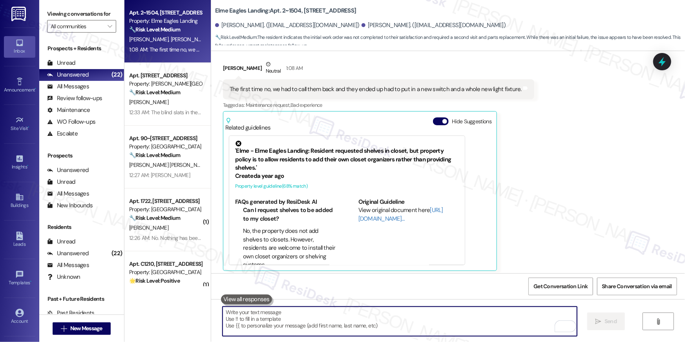
scroll to position [7203, 0]
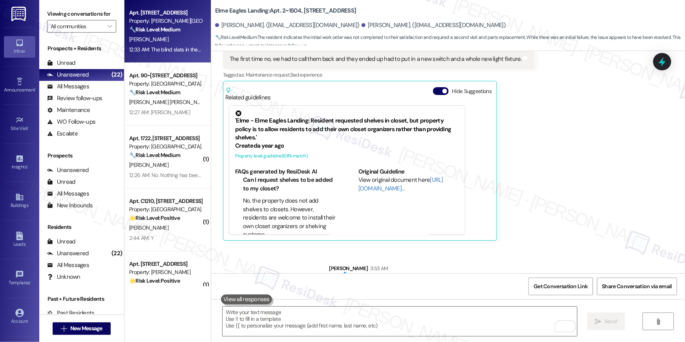
drag, startPoint x: 111, startPoint y: 20, endPoint x: 123, endPoint y: 27, distance: 13.2
click at [113, 22] on div "Viewing conversations for All communities " at bounding box center [81, 20] width 85 height 40
click at [156, 39] on div "P. Wimberly" at bounding box center [165, 40] width 74 height 10
type textarea "Fetching suggested responses. Please feel free to read through the conversation…"
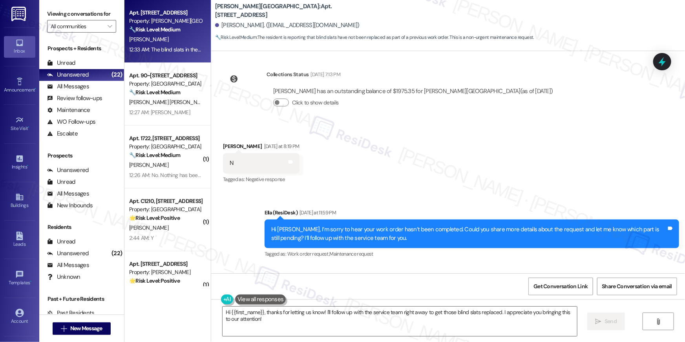
scroll to position [275, 0]
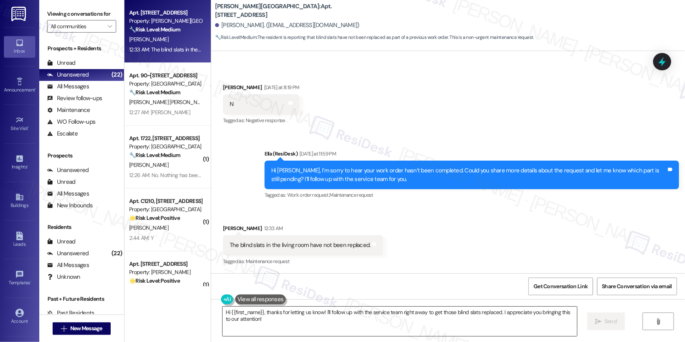
click at [317, 324] on textarea "Hi {{first_name}}, thanks for letting us know! I'll follow up with the service …" at bounding box center [400, 321] width 355 height 29
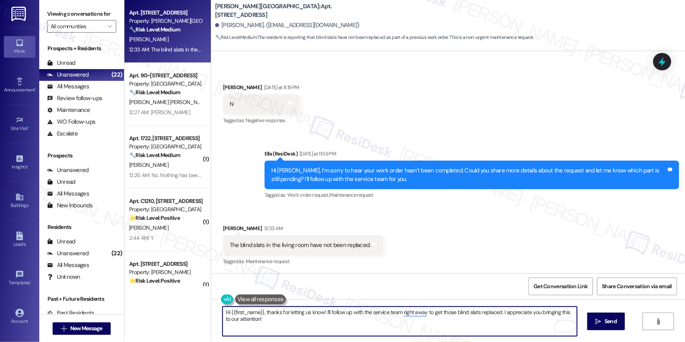
drag, startPoint x: 262, startPoint y: 316, endPoint x: 324, endPoint y: 313, distance: 61.7
click at [324, 313] on textarea "Hi {{first_name}}, thanks for letting us know! I'll follow up with the service …" at bounding box center [400, 321] width 355 height 29
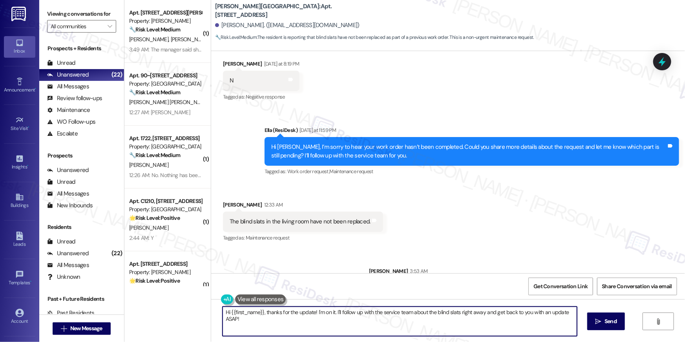
scroll to position [329, 0]
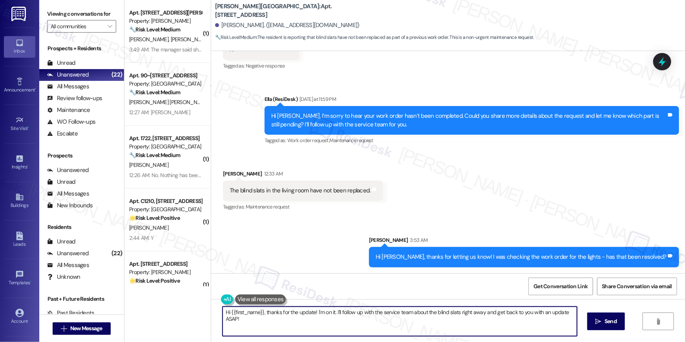
click at [427, 339] on div "Hi {{first_name}}, thanks for the update! I'm on it. I'll follow up with the se…" at bounding box center [448, 328] width 474 height 59
click at [426, 322] on textarea "Hi {{first_name}}, thanks for the update! I'm on it. I'll follow up with the se…" at bounding box center [400, 321] width 355 height 29
type textarea "For the blind slats - what is the order number for this, and I will follow-up w…"
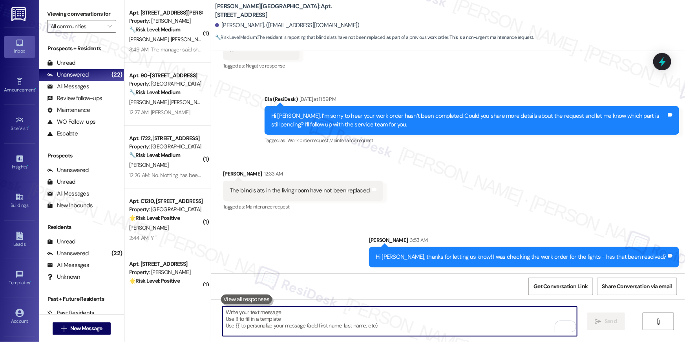
scroll to position [275, 0]
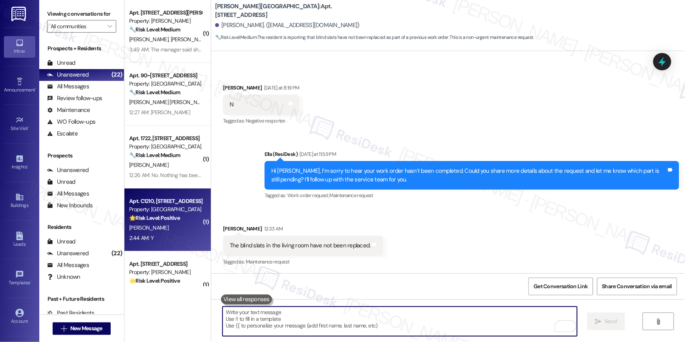
click at [164, 238] on div "2:44 AM: Y 2:44 AM: Y" at bounding box center [165, 238] width 74 height 10
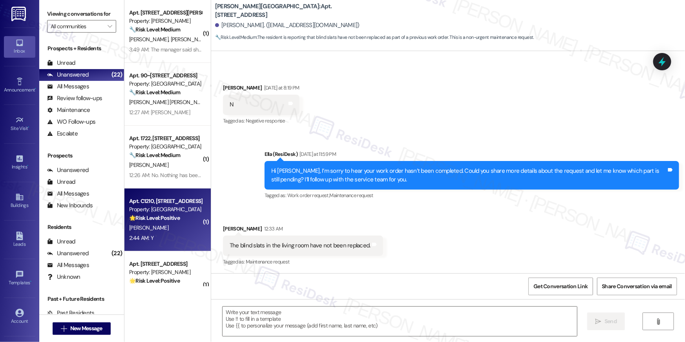
type textarea "Fetching suggested responses. Please feel free to read through the conversation…"
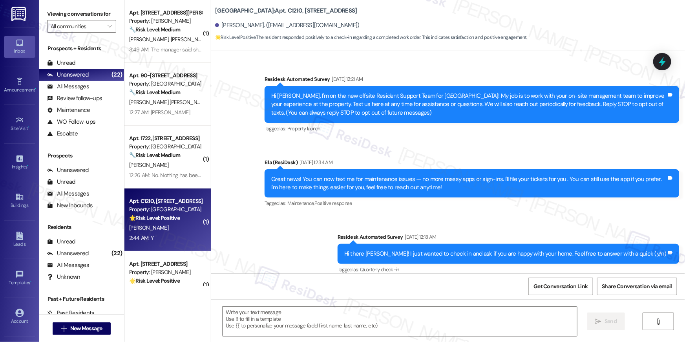
scroll to position [3180, 0]
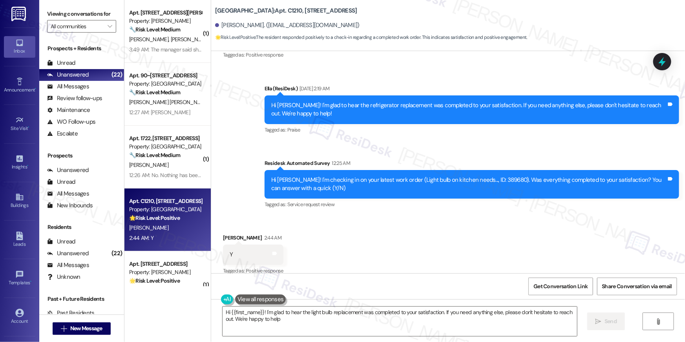
type textarea "Hi {{first_name}}! I'm glad to hear the light bulb replacement was completed to…"
click at [364, 250] on div "Received via SMS Shierra Ramirez 2:44 AM Y Tags and notes Tagged as: Positive r…" at bounding box center [448, 249] width 474 height 66
click at [371, 258] on div "Received via SMS Shierra Ramirez 2:44 AM Y Tags and notes Tagged as: Positive r…" at bounding box center [448, 249] width 474 height 66
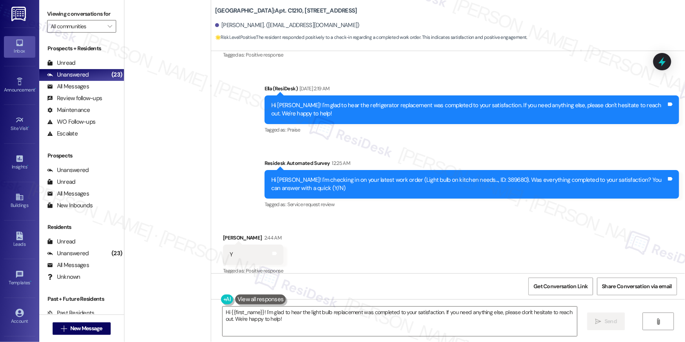
scroll to position [0, 0]
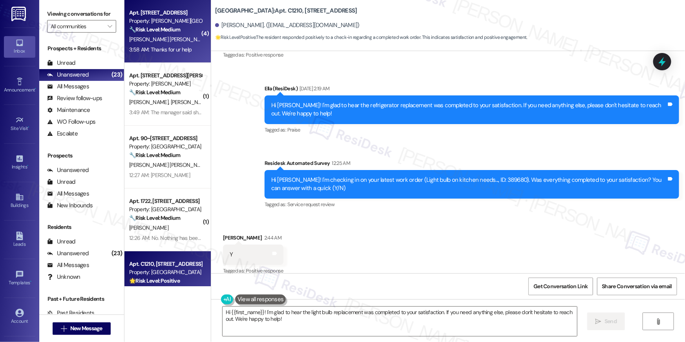
click at [163, 53] on div "3:58 AM: Thanks for ur help 3:58 AM: Thanks for ur help" at bounding box center [165, 50] width 74 height 10
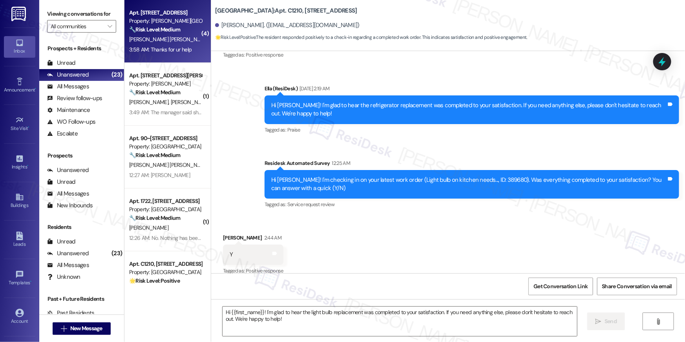
type textarea "Fetching suggested responses. Please feel free to read through the conversation…"
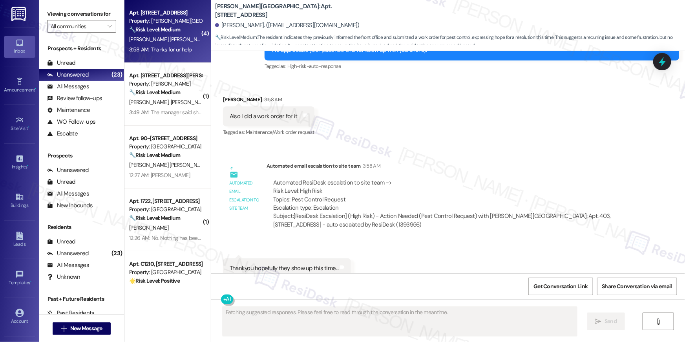
scroll to position [6721, 0]
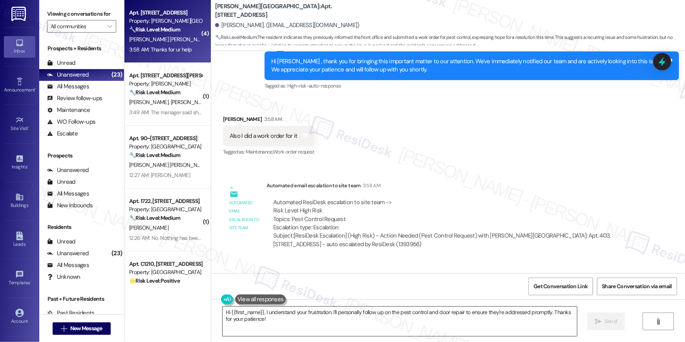
click at [373, 312] on textarea "Hi {{first_name}}, I understand your frustration. I'll personally follow up on …" at bounding box center [400, 321] width 355 height 29
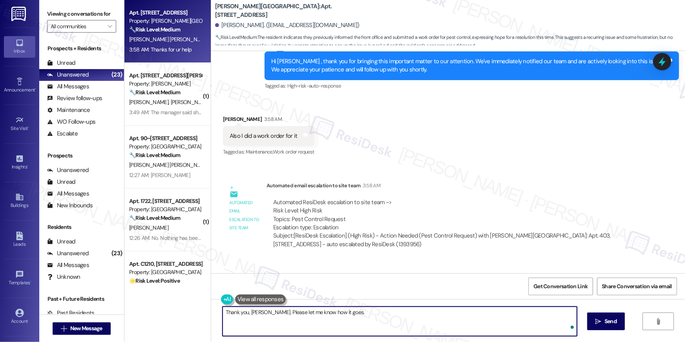
type textarea "Thank you, Jorge. Please let me know how it goes."
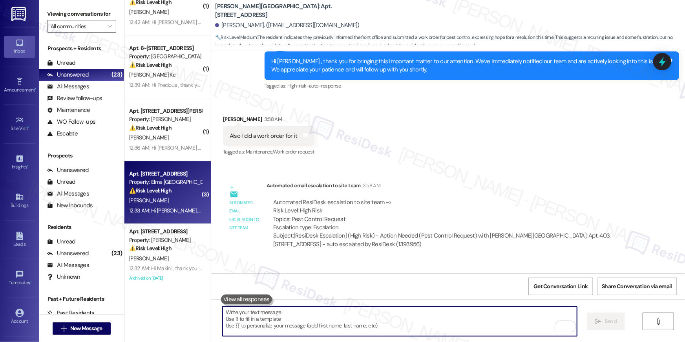
scroll to position [6817, 0]
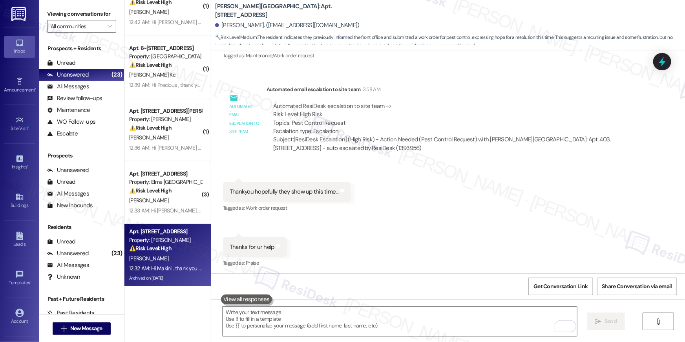
click at [170, 242] on div "Property: Elme Marietta" at bounding box center [165, 240] width 73 height 8
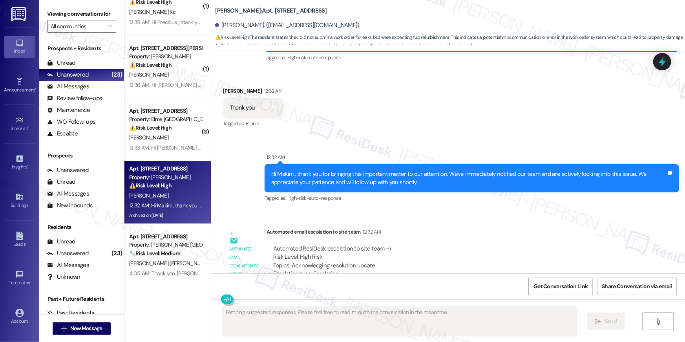
scroll to position [13322, 0]
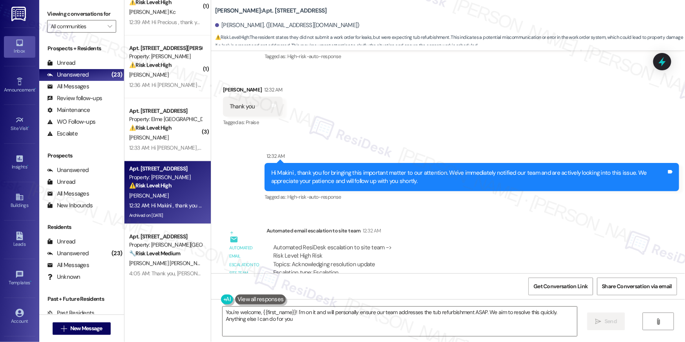
type textarea "You're welcome, {{first_name}}! I'm on it and will personally ensure our team a…"
click at [432, 227] on div "Automated email escalation to site team 12:32 AM" at bounding box center [452, 232] width 371 height 11
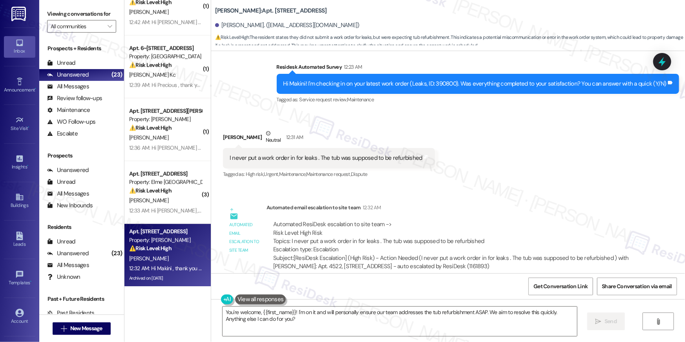
scroll to position [13014, 0]
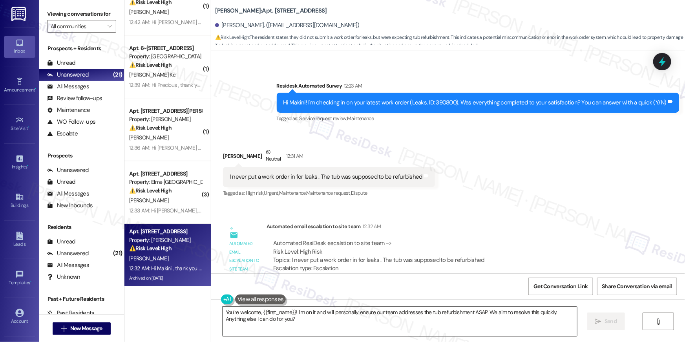
click at [301, 320] on textarea "You're welcome, {{first_name}}! I'm on it and will personally ensure our team a…" at bounding box center [400, 321] width 355 height 29
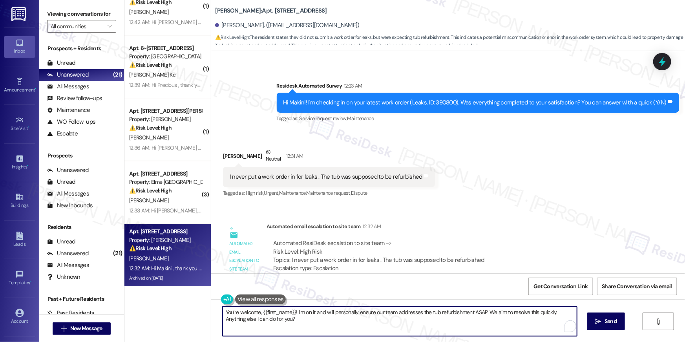
click at [301, 320] on textarea "You're welcome, {{first_name}}! I'm on it and will personally ensure our team a…" at bounding box center [400, 321] width 355 height 29
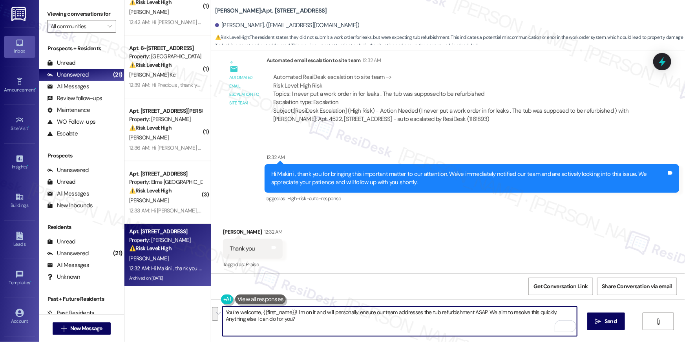
scroll to position [13317, 0]
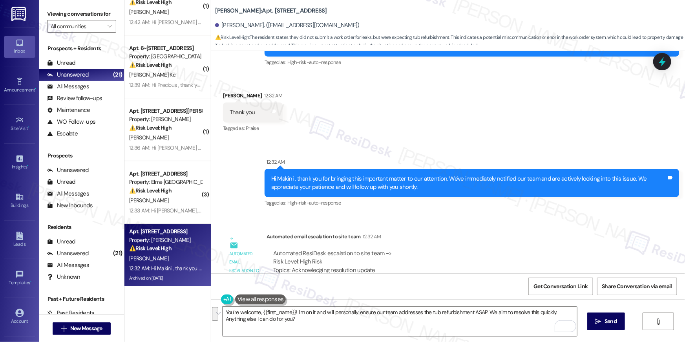
click at [401, 249] on div "Automated ResiDesk escalation to site team -> Risk Level: High Risk Topics: Ack…" at bounding box center [452, 266] width 358 height 34
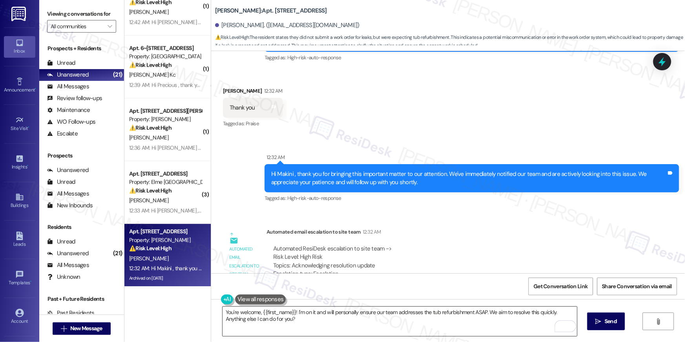
scroll to position [13322, 0]
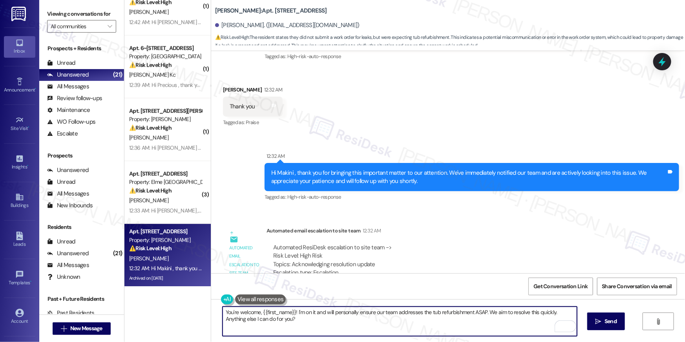
click at [351, 316] on textarea "You're welcome, {{first_name}}! I'm on it and will personally ensure our team a…" at bounding box center [400, 321] width 355 height 29
drag, startPoint x: 362, startPoint y: 322, endPoint x: 195, endPoint y: 293, distance: 169.4
click at [195, 293] on div "( 1 ) Apt. 626, 50 Greenleaf Road Property: Elme Conyers ⚠️ Risk Level: High Th…" at bounding box center [404, 171] width 561 height 342
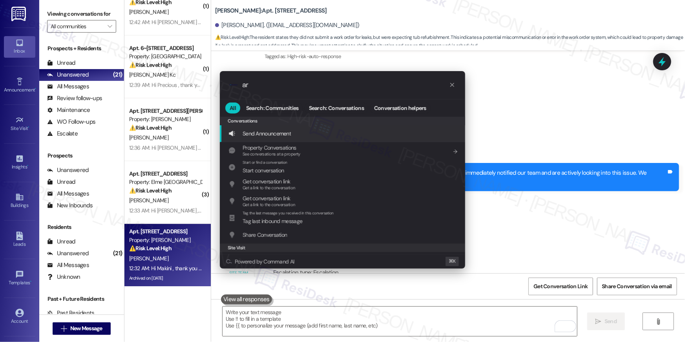
type input "arc"
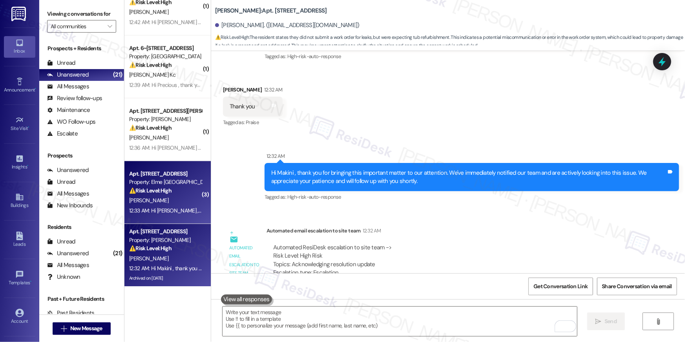
click at [129, 179] on div "Property: Elme [GEOGRAPHIC_DATA]" at bounding box center [165, 182] width 73 height 8
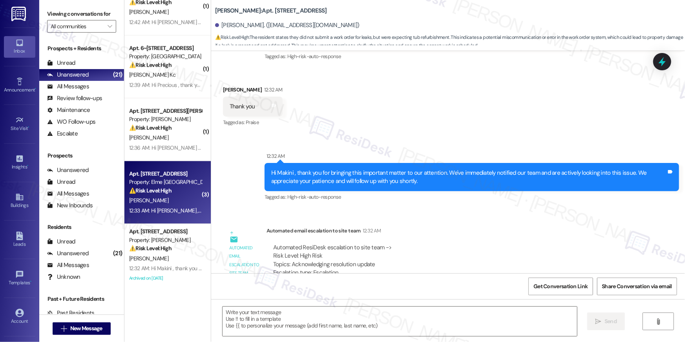
type textarea "Fetching suggested responses. Please feel free to read through the conversation…"
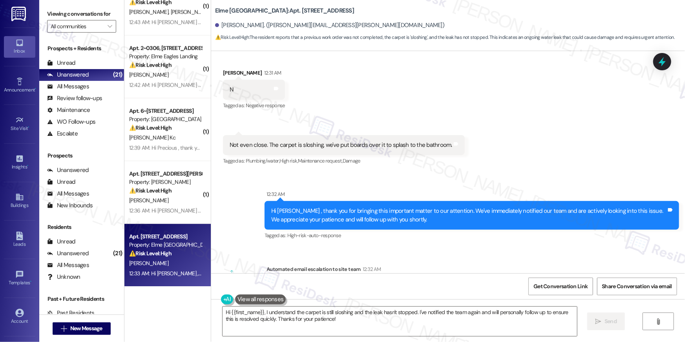
scroll to position [8457, 0]
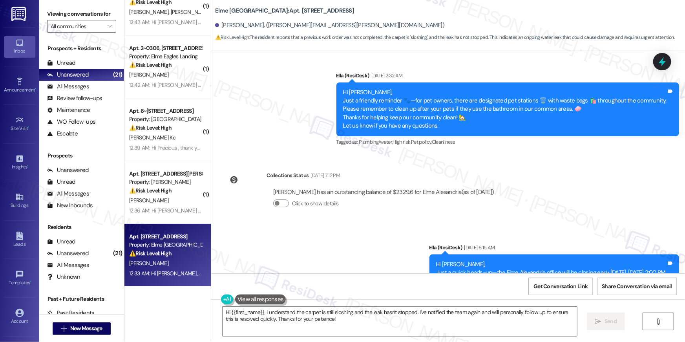
click at [501, 184] on div "Dale Kummer has an outstanding balance of $2329.6 for Elme Alexandria (as of Au…" at bounding box center [384, 201] width 234 height 38
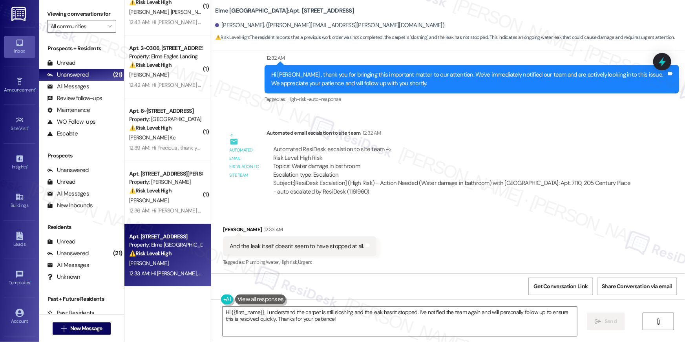
scroll to position [9078, 0]
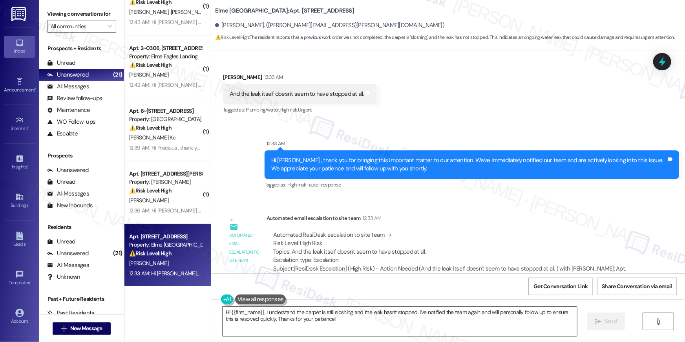
click at [405, 319] on textarea "Hi {{first_name}}, I understand the carpet is still sloshing and the leak hasn'…" at bounding box center [400, 321] width 355 height 29
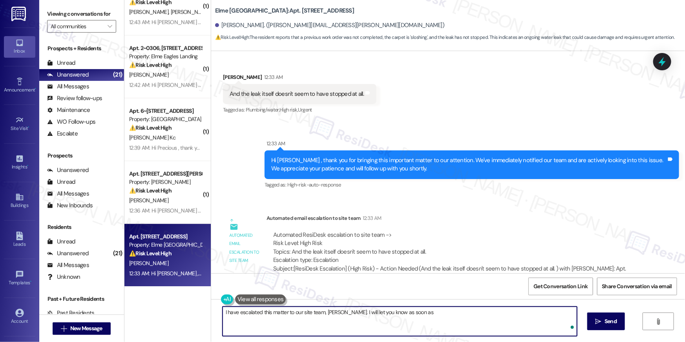
type textarea "I have escalated this matter to our site team, Dale. I will let you know as soo…"
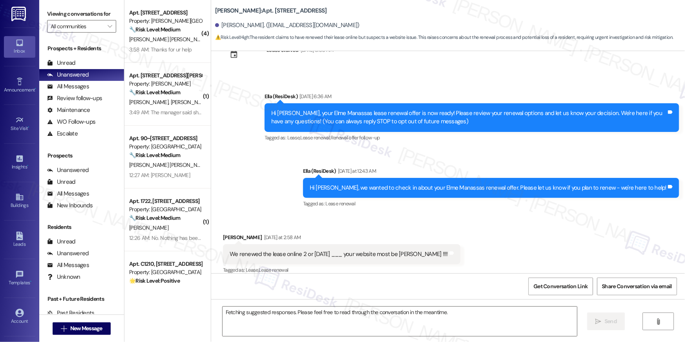
scroll to position [37, 0]
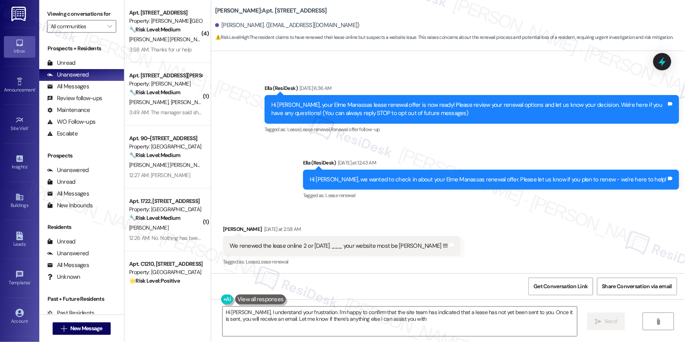
type textarea "Hi [PERSON_NAME], I understand your frustration. I'm happy to confirm that the …"
click at [314, 190] on div "Sent via SMS Ella (ResiDesk) Aug 05, 2025 at 6:36 AM Hi Cathy, your Elme Manass…" at bounding box center [448, 136] width 474 height 141
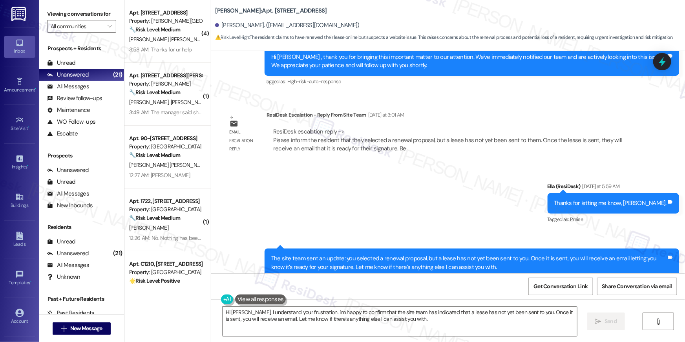
scroll to position [411, 0]
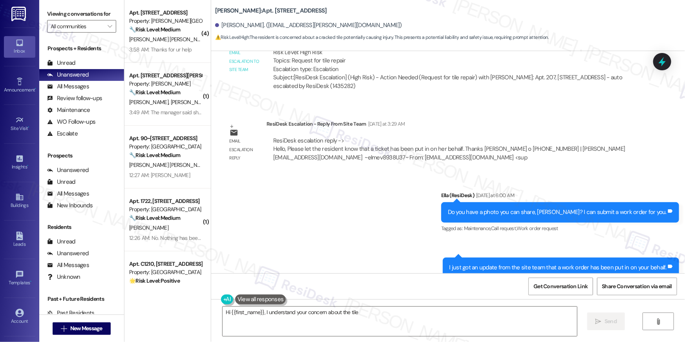
scroll to position [1073, 0]
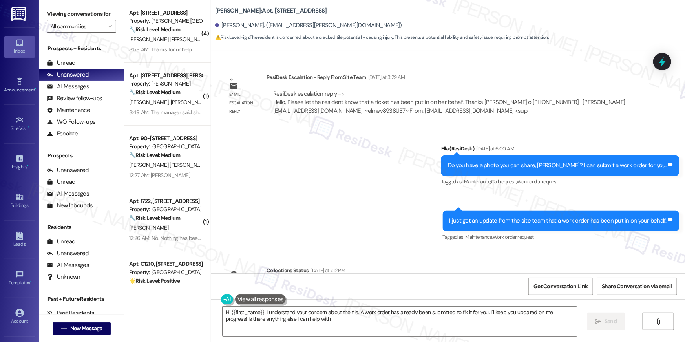
type textarea "Hi {{first_name}}, I understand your concern about the tile. A work order has a…"
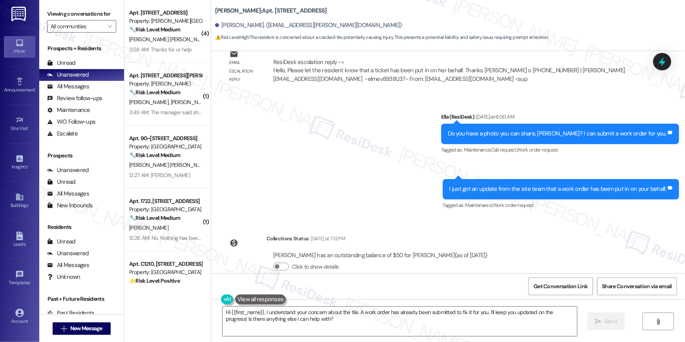
scroll to position [1111, 0]
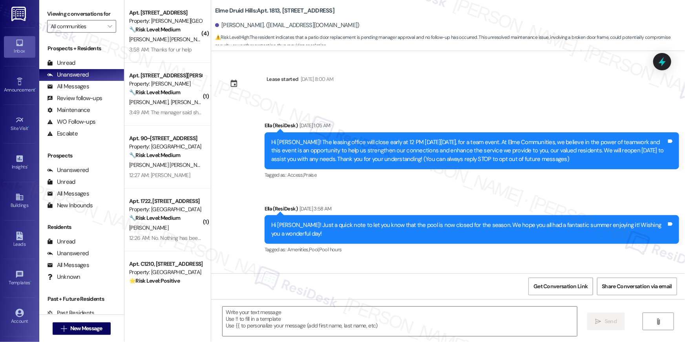
scroll to position [14657, 0]
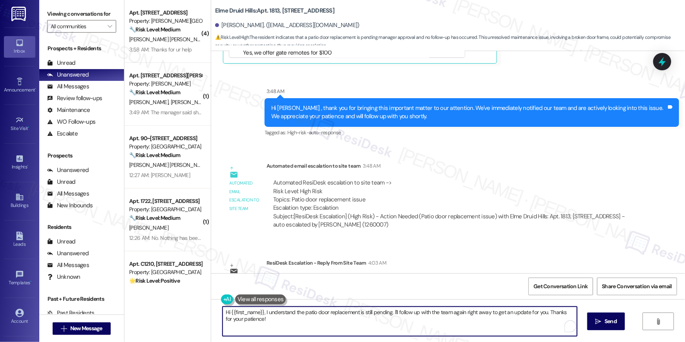
click at [271, 336] on textarea "Hi {{first_name}}, I understand the patio door replacement is still pending. I'…" at bounding box center [400, 321] width 355 height 29
paste textarea "The site team sent an update: we reached out to the vendor, and they will be ou…"
type textarea "Hi {{first_name}}, The site team sent an update: we reached out to the vendor, …"
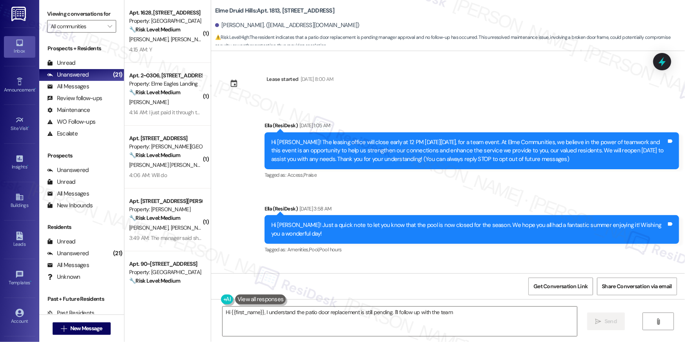
type textarea "Hi {{first_name}}, I understand the patio door replacement is still pending. I'…"
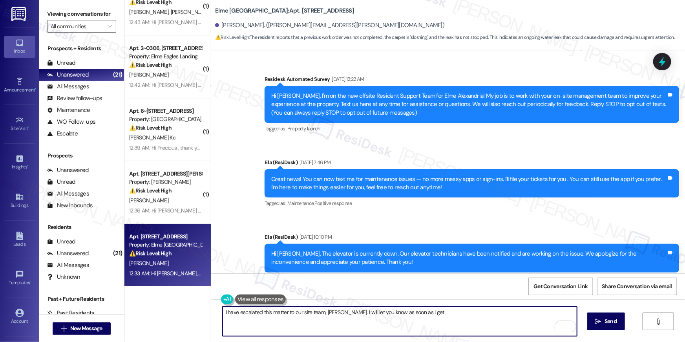
scroll to position [9078, 0]
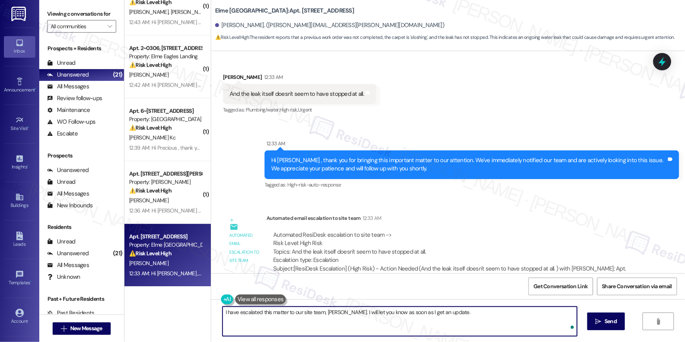
type textarea "I have escalated this matter to our site team, [PERSON_NAME]. I will let you kn…"
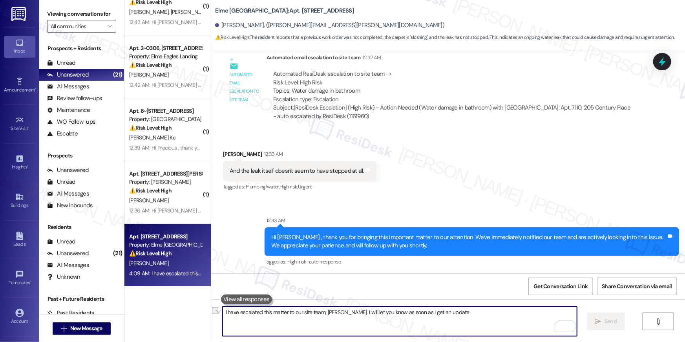
scroll to position [9132, 0]
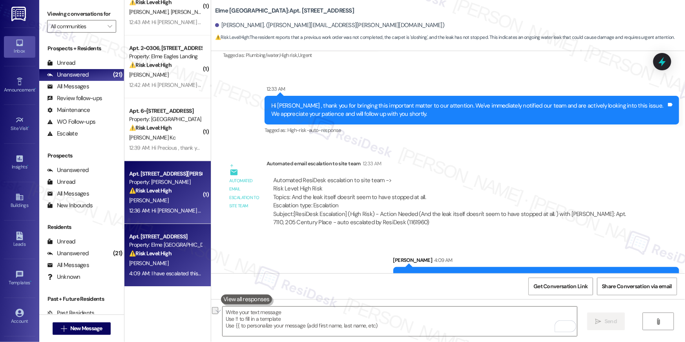
click at [168, 192] on div "⚠️ Risk Level: High The resident reports that another fire detector in the bedr…" at bounding box center [165, 191] width 73 height 8
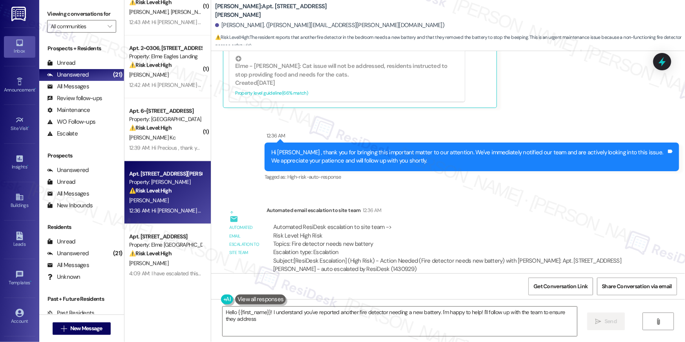
scroll to position [607, 0]
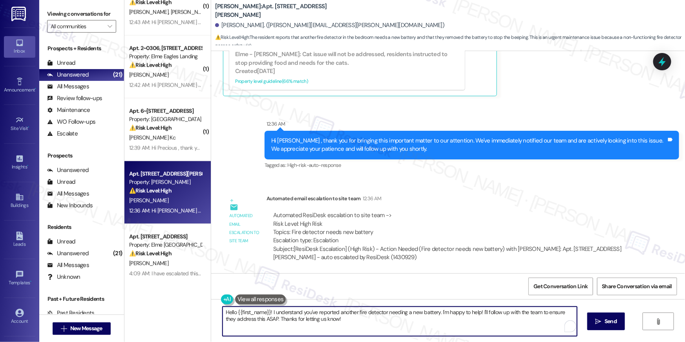
click at [478, 320] on textarea "Hello {{first_name}}! I understand you've reported another fire detector needin…" at bounding box center [400, 321] width 355 height 29
paste textarea "I have escalated this matter to our site team, [PERSON_NAME]. I will let you kn…"
click at [333, 312] on textarea "I have escalated this matter to our site team, [PERSON_NAME]. I will let you kn…" at bounding box center [400, 321] width 355 height 29
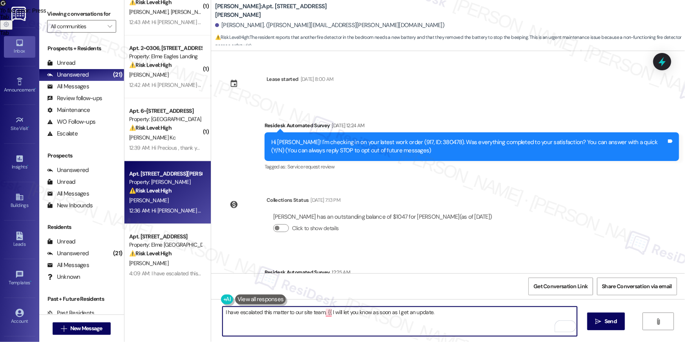
scroll to position [255, 0]
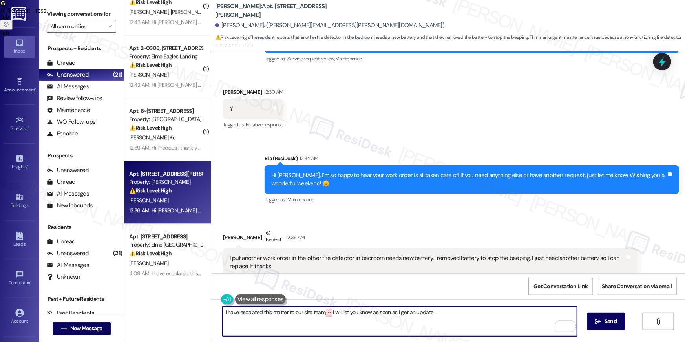
click at [309, 315] on textarea "I have escalated this matter to our site team, {{ I will let you know as soon a…" at bounding box center [400, 321] width 355 height 29
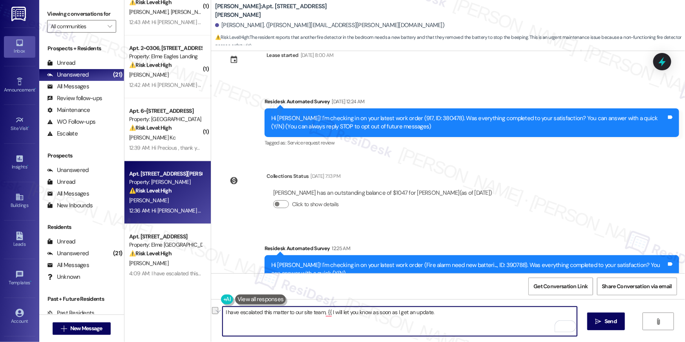
scroll to position [607, 0]
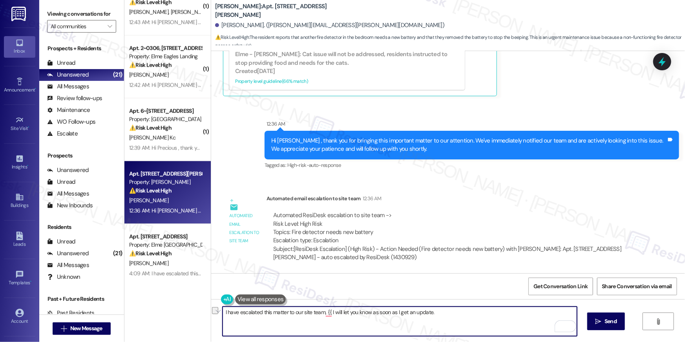
click at [347, 320] on textarea "I have escalated this matter to our site team, {{ I will let you know as soon a…" at bounding box center [400, 321] width 355 height 29
type textarea "I have escalated this matter to our site team, {{ I will let you know as soon a…"
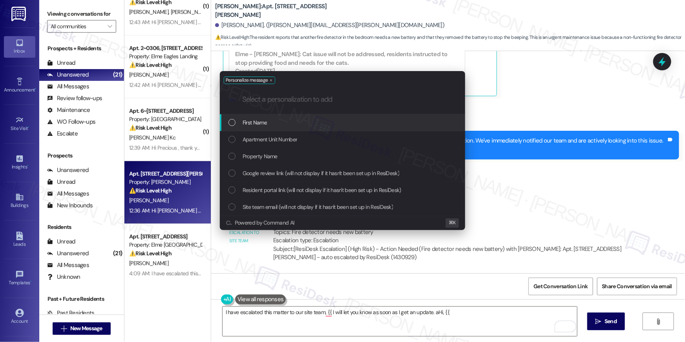
click at [419, 273] on div "Personalize message .cls-1{fill:#0a055f;}.cls-2{fill:#0cc4c4;} resideskLogoBlue…" at bounding box center [342, 171] width 685 height 342
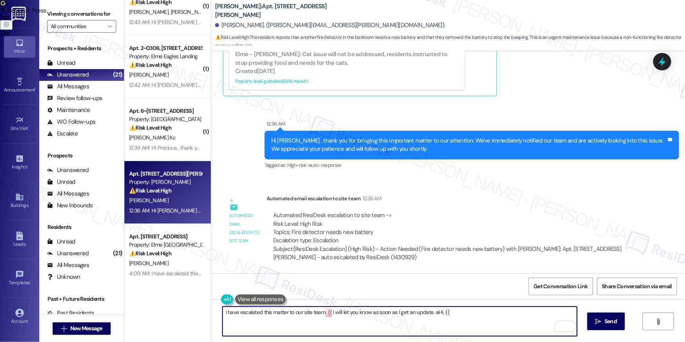
click at [460, 326] on textarea "I have escalated this matter to our site team, {{ I will let you know as soon a…" at bounding box center [400, 321] width 355 height 29
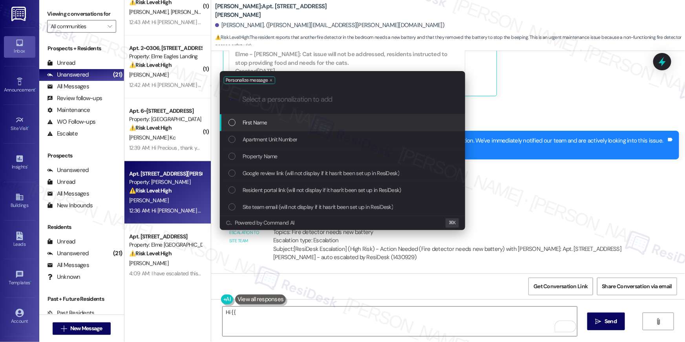
click at [372, 124] on div "First Name" at bounding box center [344, 122] width 230 height 9
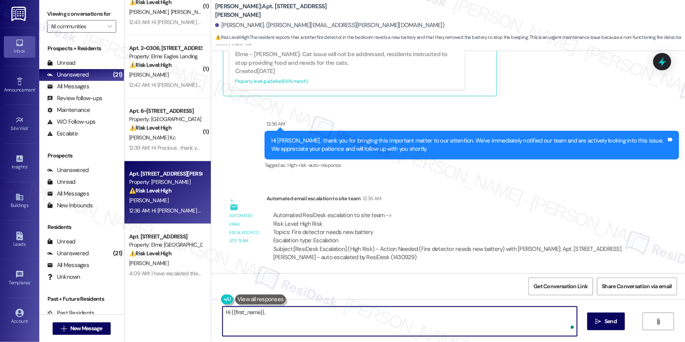
paste textarea "I have escalated this matter to our site team, [PERSON_NAME]. I will let you kn…"
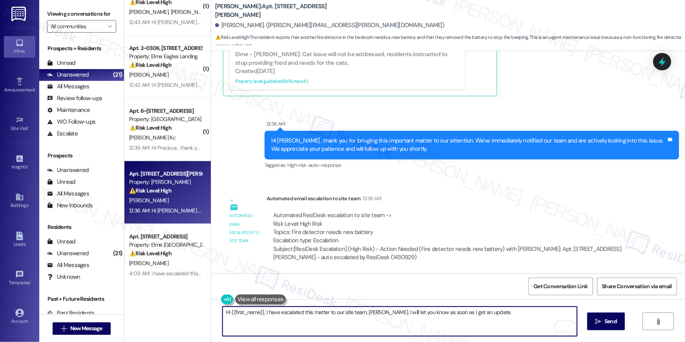
click at [372, 314] on textarea "Hi {{first_name}}, I have escalated this matter to our site team, [PERSON_NAME]…" at bounding box center [400, 321] width 355 height 29
type textarea "Hi {{first_name}}, I have escalated this matter to our site team. I will let yo…"
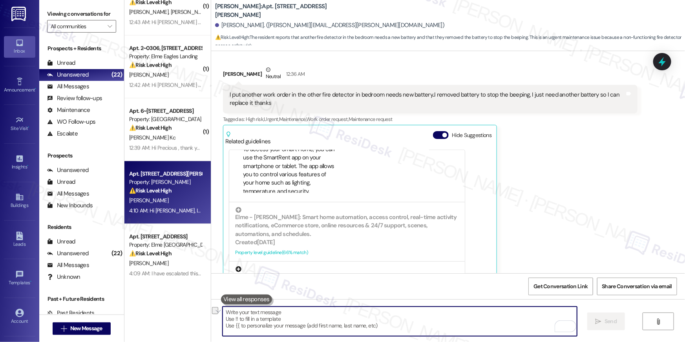
scroll to position [104, 0]
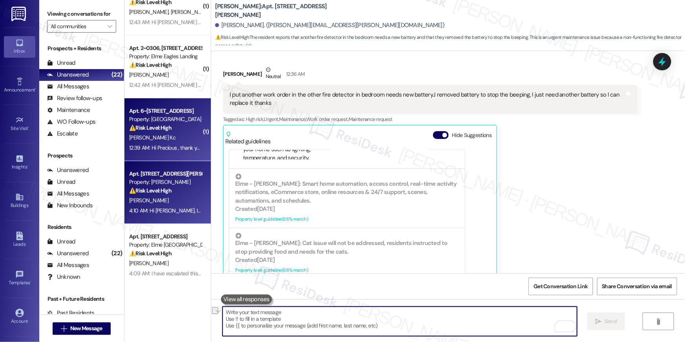
click at [153, 148] on div "12:39 AM: Hi Precious , thank you for bringing this important matter to our att…" at bounding box center [381, 147] width 504 height 7
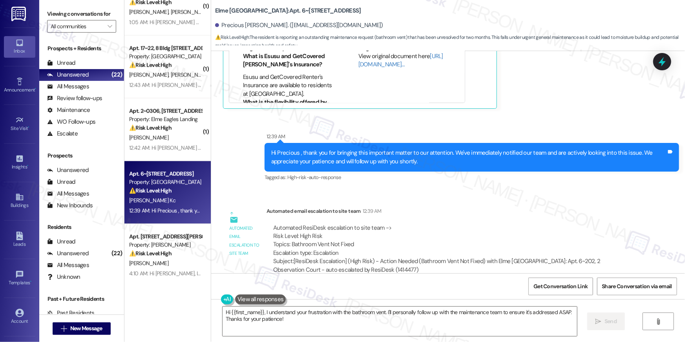
scroll to position [872, 0]
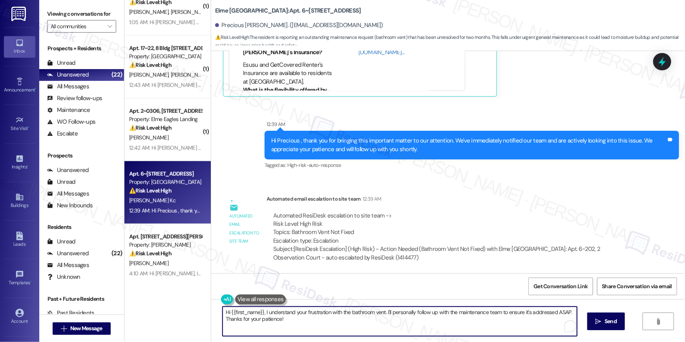
click at [430, 327] on textarea "Hi {{first_name}}, I understand your frustration with the bathroom vent. I'll p…" at bounding box center [400, 321] width 355 height 29
paste textarea "have escalated this matter to our site team. I will let you know as soon as I g…"
type textarea "Hi {{first_name}}, I have escalated this matter to our site team. I will let yo…"
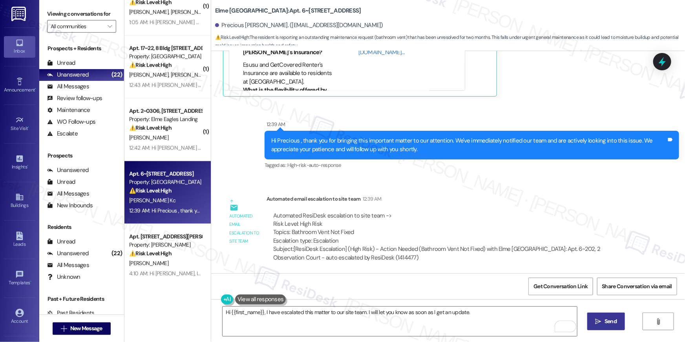
click at [599, 320] on icon "" at bounding box center [599, 322] width 6 height 6
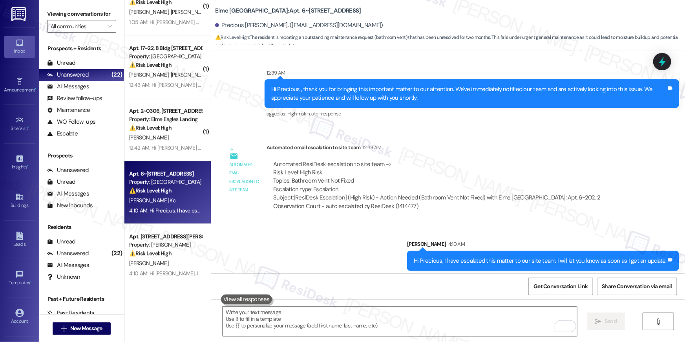
scroll to position [927, 0]
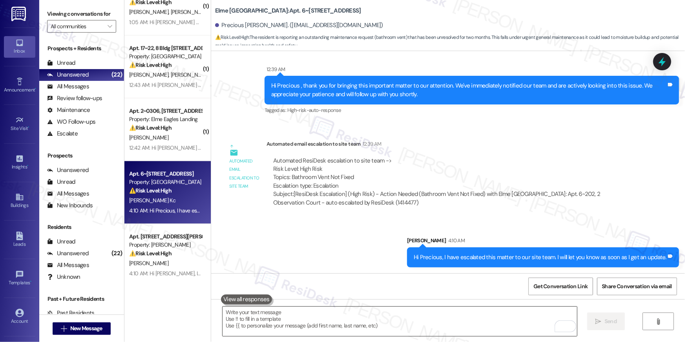
click at [390, 328] on textarea "To enrich screen reader interactions, please activate Accessibility in Grammarl…" at bounding box center [400, 321] width 355 height 29
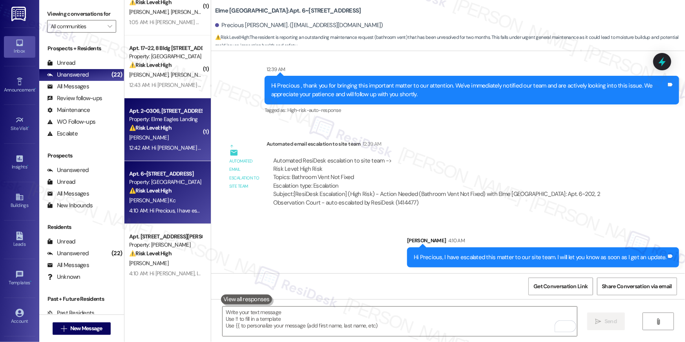
click at [167, 143] on div "12:42 AM: Hi [PERSON_NAME] , thank you for bringing this important matter to ou…" at bounding box center [165, 148] width 74 height 10
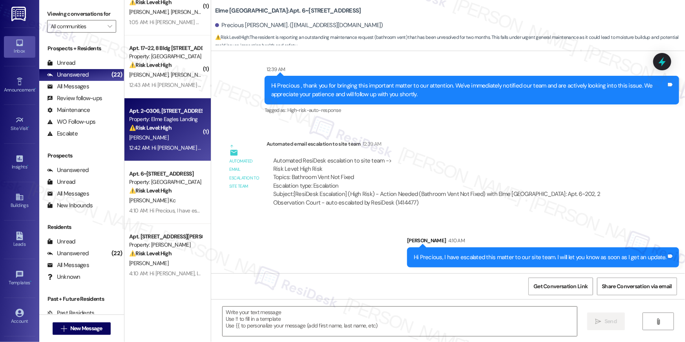
type textarea "Fetching suggested responses. Please feel free to read through the conversation…"
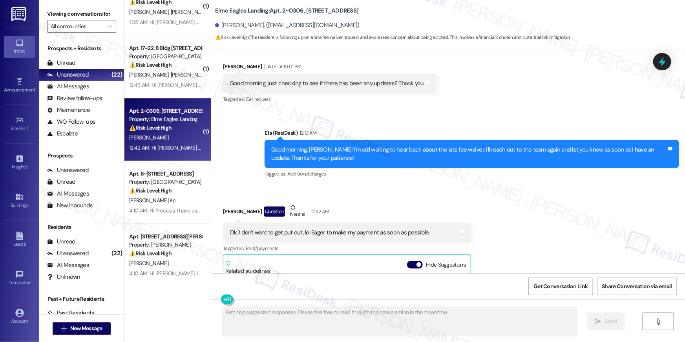
scroll to position [9062, 0]
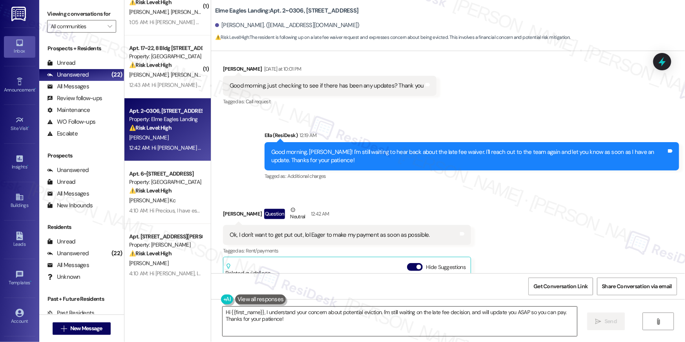
click at [430, 329] on textarea "Hi {{first_name}}, I understand your concern about potential eviction. I'm stil…" at bounding box center [400, 321] width 355 height 29
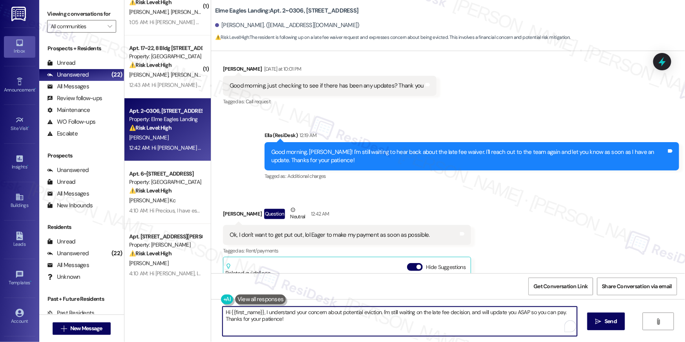
drag, startPoint x: 430, startPoint y: 329, endPoint x: 432, endPoint y: 323, distance: 6.9
click at [430, 326] on textarea "Hi {{first_name}}, I understand your concern about potential eviction. I'm stil…" at bounding box center [400, 321] width 355 height 29
type textarea "Please stop by the office, [GEOGRAPHIC_DATA]. That's the best way to ensure thi…"
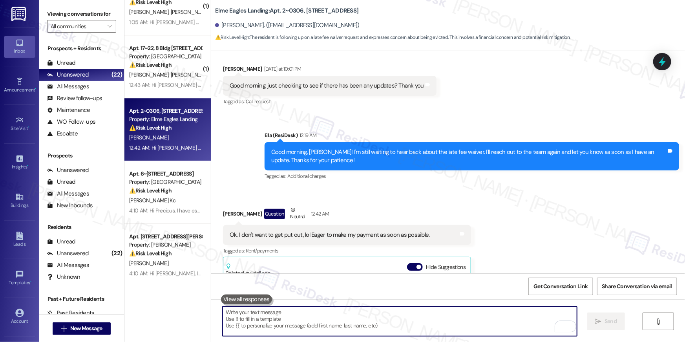
scroll to position [9174, 0]
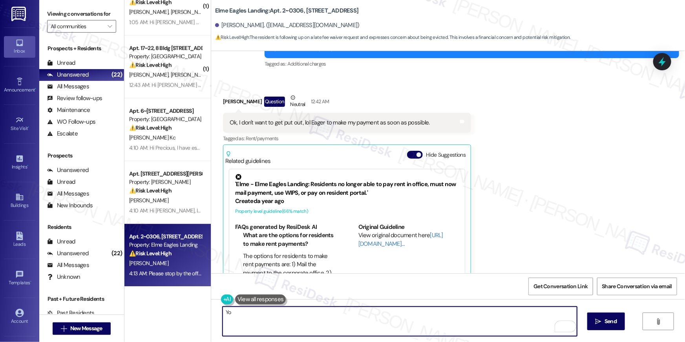
type textarea "Y"
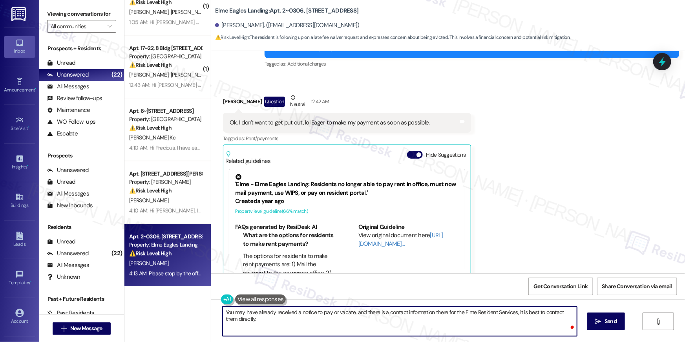
type textarea "You may have already received a notice to pay or vacate, and there is a contact…"
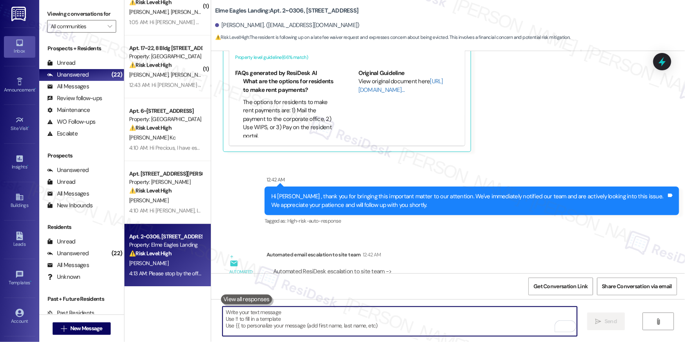
scroll to position [9455, 0]
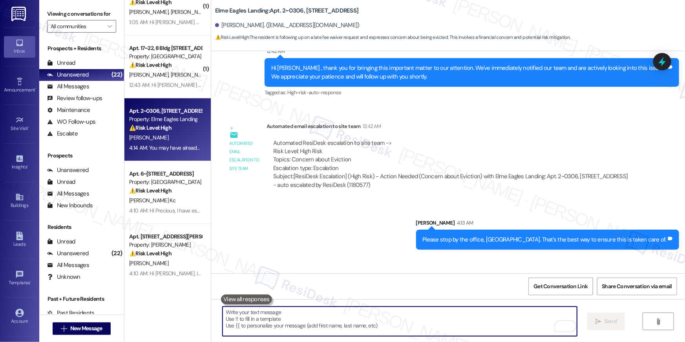
click at [411, 317] on textarea "To enrich screen reader interactions, please activate Accessibility in Grammarl…" at bounding box center [400, 321] width 355 height 29
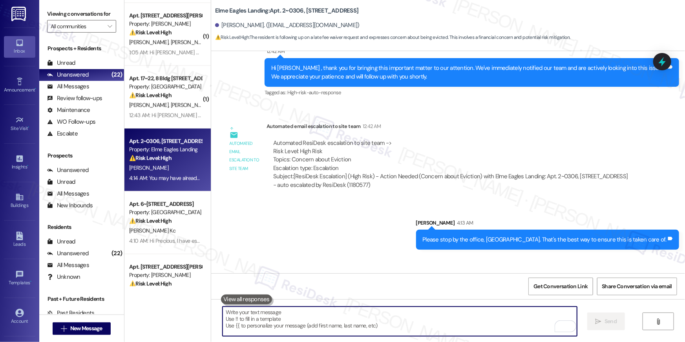
scroll to position [996, 0]
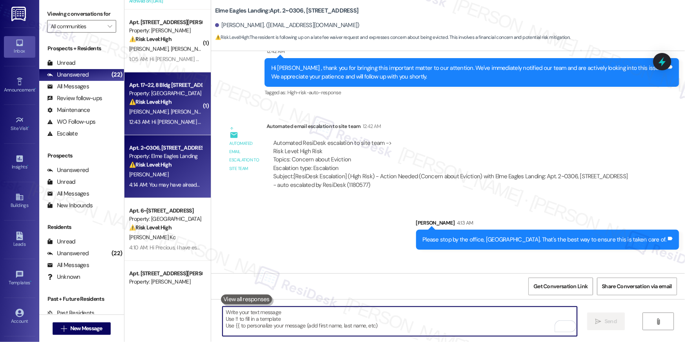
click at [159, 99] on strong "⚠️ Risk Level: High" at bounding box center [150, 101] width 42 height 7
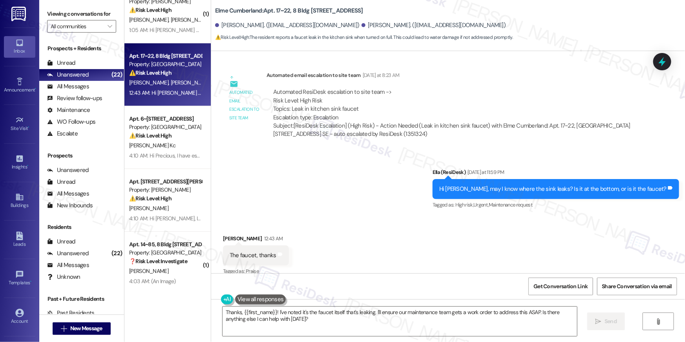
scroll to position [1096, 0]
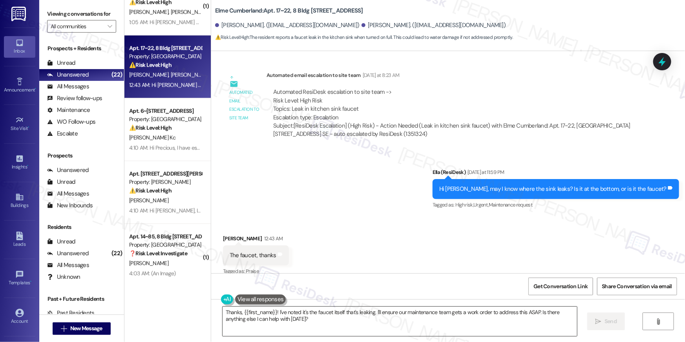
click at [395, 326] on textarea "Thanks, {{first_name}}! I've noted it's the faucet itself that's leaking. I'll …" at bounding box center [400, 321] width 355 height 29
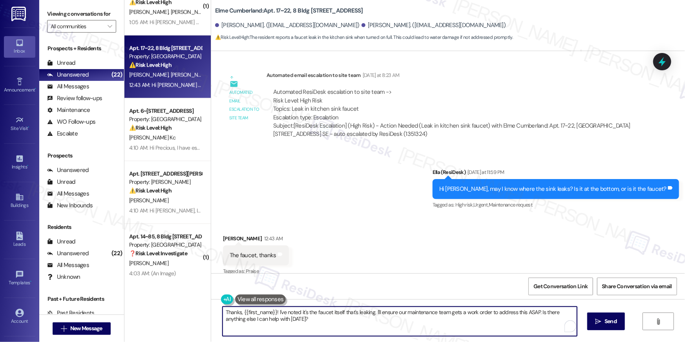
click at [395, 326] on textarea "Thanks, {{first_name}}! I've noted it's the faucet itself that's leaking. I'll …" at bounding box center [400, 321] width 355 height 29
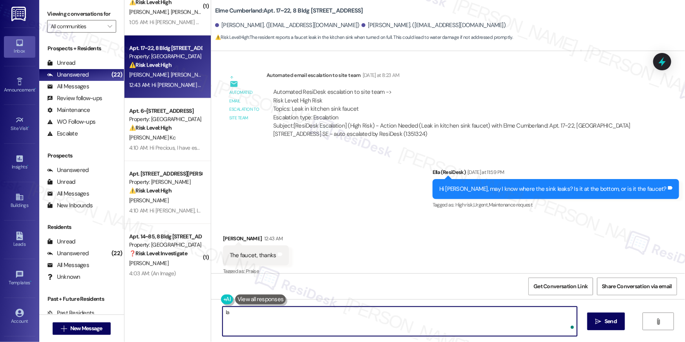
type textarea "I"
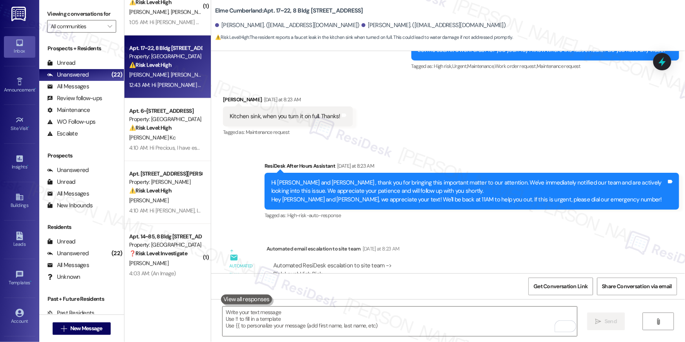
scroll to position [3523, 0]
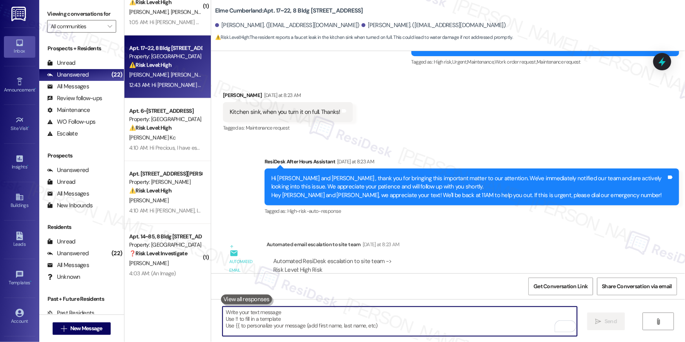
click at [439, 318] on textarea "To enrich screen reader interactions, please activate Accessibility in Grammarl…" at bounding box center [400, 321] width 355 height 29
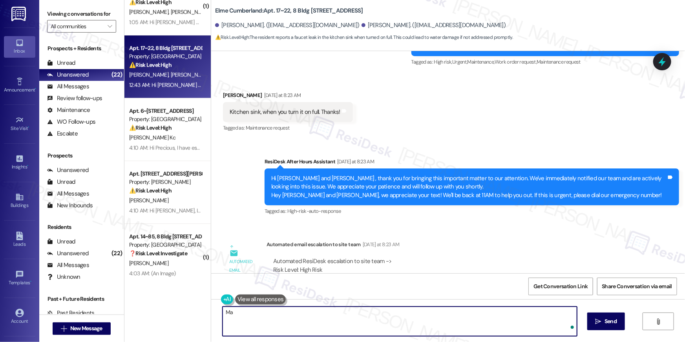
type textarea "M"
type textarea "Thank you, Pamela. Do we have your permission to enter?"
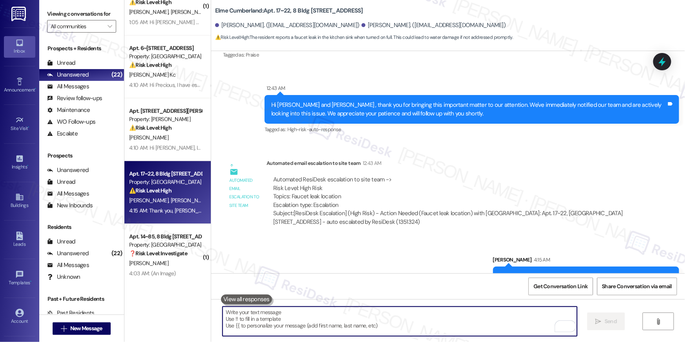
scroll to position [3919, 0]
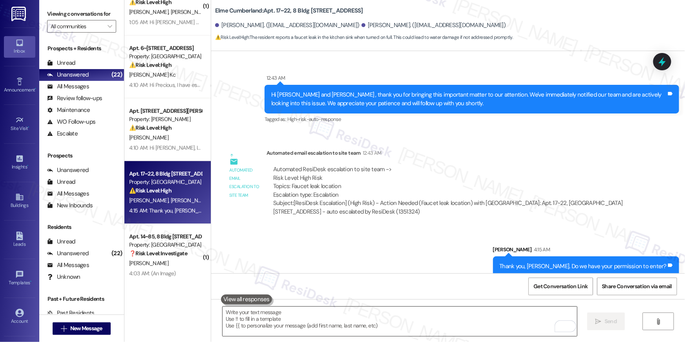
click at [462, 318] on textarea "To enrich screen reader interactions, please activate Accessibility in Grammarl…" at bounding box center [400, 321] width 355 height 29
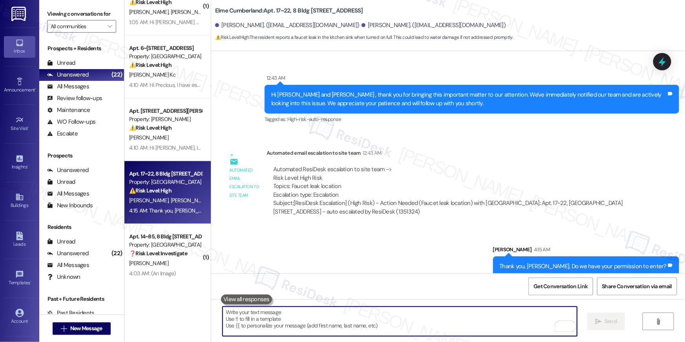
click at [462, 318] on textarea "To enrich screen reader interactions, please activate Accessibility in Grammarl…" at bounding box center [400, 321] width 355 height 29
click at [475, 313] on textarea "To enrich screen reader interactions, please activate Accessibility in Grammarl…" at bounding box center [400, 321] width 355 height 29
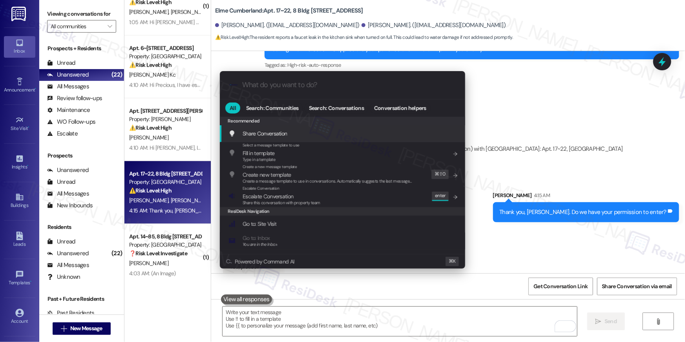
click at [406, 315] on div ".cls-1{fill:#0a055f;}.cls-2{fill:#0cc4c4;} resideskLogoBlueOrange All Search: C…" at bounding box center [342, 171] width 685 height 342
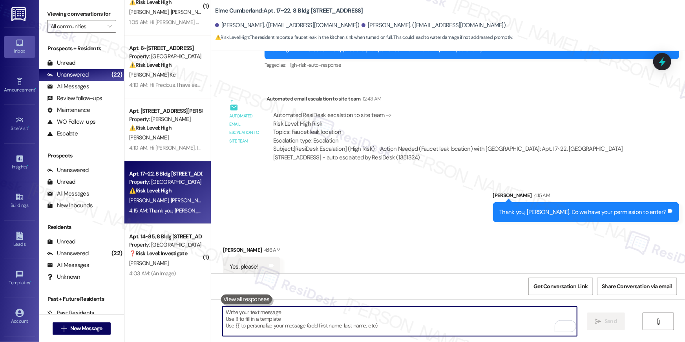
click at [406, 315] on textarea "To enrich screen reader interactions, please activate Accessibility in Grammarl…" at bounding box center [400, 321] width 355 height 29
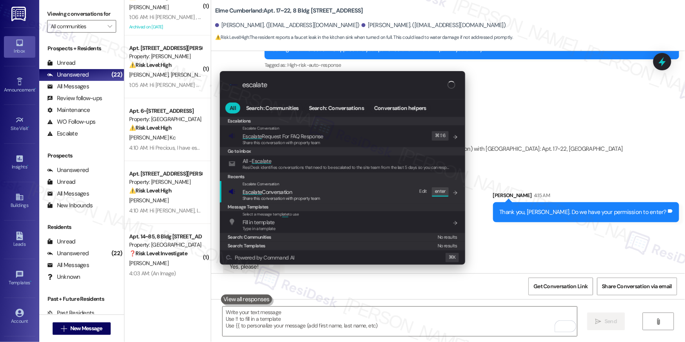
type input "escalate"
click at [283, 195] on span "Escalate Conversation" at bounding box center [267, 192] width 49 height 7
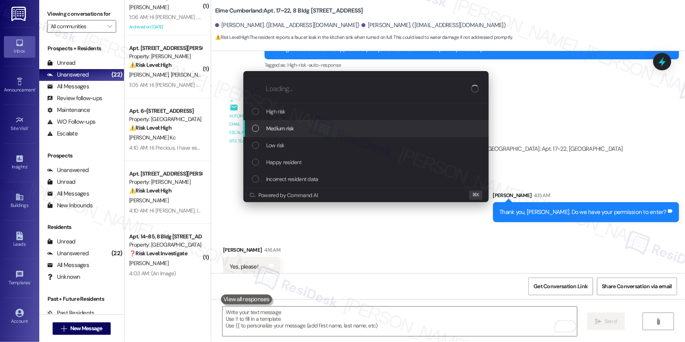
click at [280, 131] on span "Medium risk" at bounding box center [279, 128] width 27 height 9
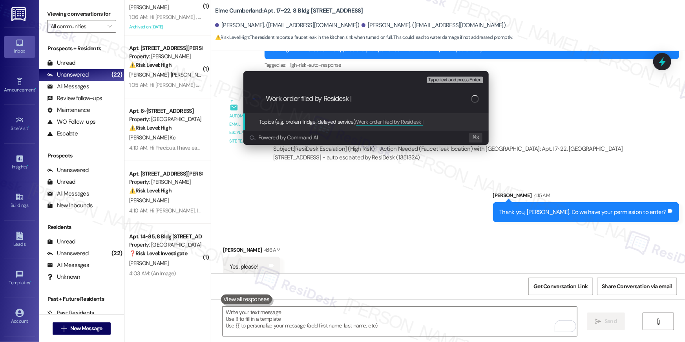
paste input "Bathroom faucet leak"
type input "Work order filed by Residesk | Bathroom faucet leak"
paste input "Work order filed by Residesk | Bathroom faucet leak"
drag, startPoint x: 433, startPoint y: 99, endPoint x: 354, endPoint y: 101, distance: 79.0
click at [354, 101] on input "Work order filed by Residesk | Bathroom faucet leak" at bounding box center [368, 99] width 205 height 8
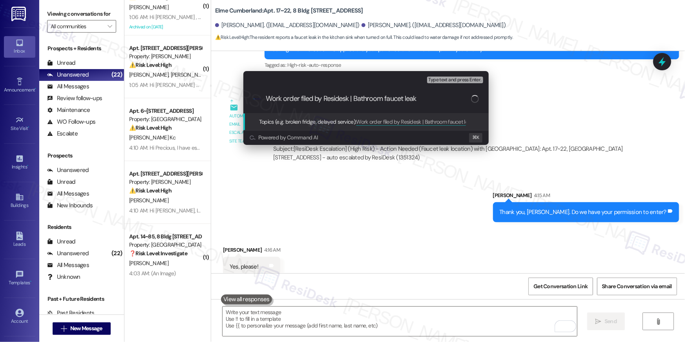
paste input "Work Order # 391541"
type input "Work order filed by Residesk | Work Order # 391541 Bathroom faucet leak"
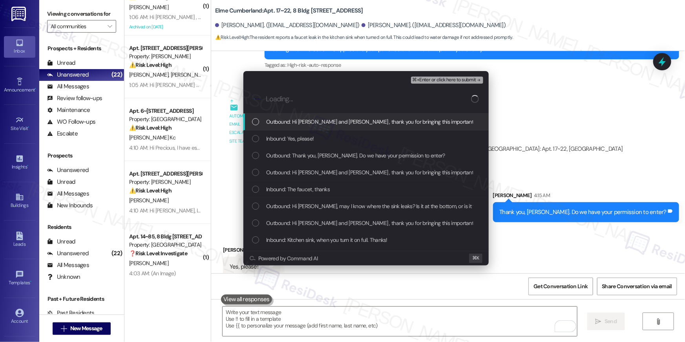
scroll to position [0, 0]
drag, startPoint x: 345, startPoint y: 119, endPoint x: 330, endPoint y: 134, distance: 21.4
click at [345, 119] on span "Outbound: Hi Pamela and Skylar , thank you for bringing this important matter t…" at bounding box center [555, 121] width 578 height 9
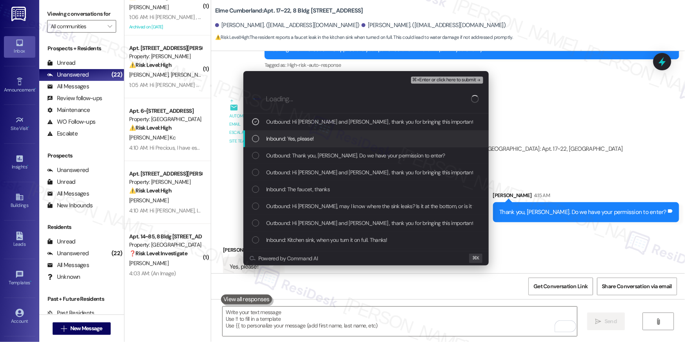
click at [314, 140] on div "Inbound: Yes, please!" at bounding box center [367, 138] width 230 height 9
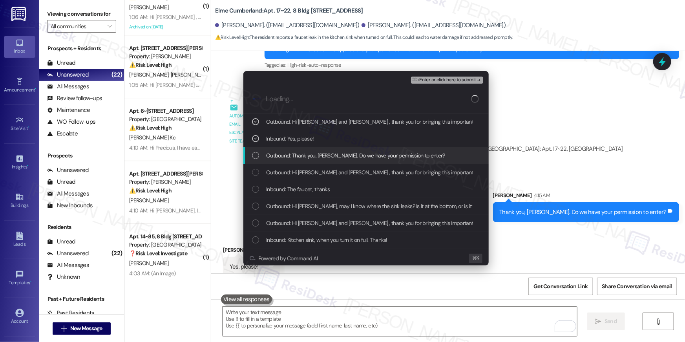
click at [326, 160] on div "Outbound: Thank you, Pamela. Do we have your permission to enter?" at bounding box center [365, 155] width 245 height 17
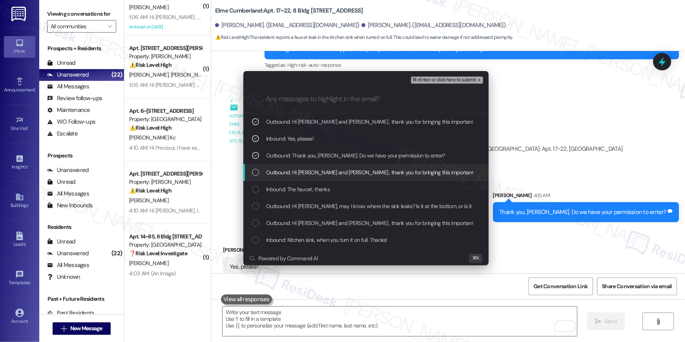
click at [328, 179] on div "Outbound: Hi Pamela and Skylar , thank you for bringing this important matter t…" at bounding box center [365, 172] width 245 height 17
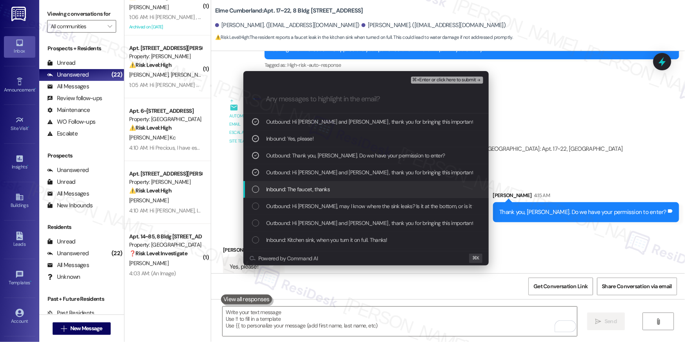
click at [326, 183] on div "Inbound: The faucet, thanks" at bounding box center [365, 189] width 245 height 17
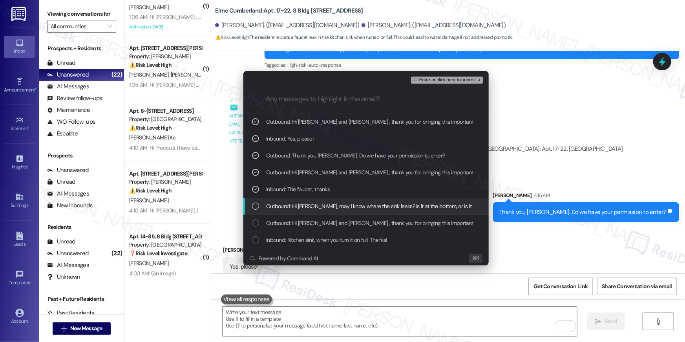
drag, startPoint x: 341, startPoint y: 202, endPoint x: 349, endPoint y: 212, distance: 12.5
click at [341, 203] on span "Outbound: Hi Pamela, may I know where the sink leaks? Is it at the bottom, or i…" at bounding box center [382, 206] width 233 height 9
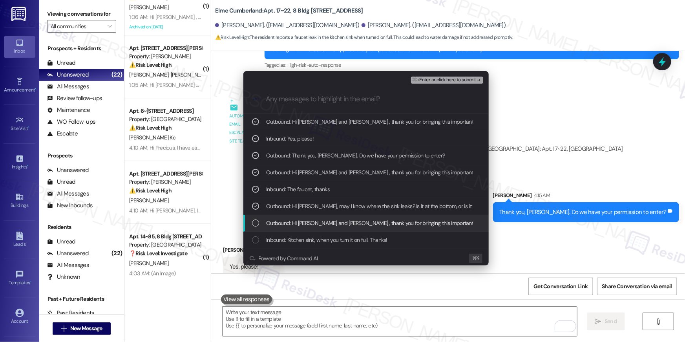
drag, startPoint x: 351, startPoint y: 223, endPoint x: 359, endPoint y: 234, distance: 13.1
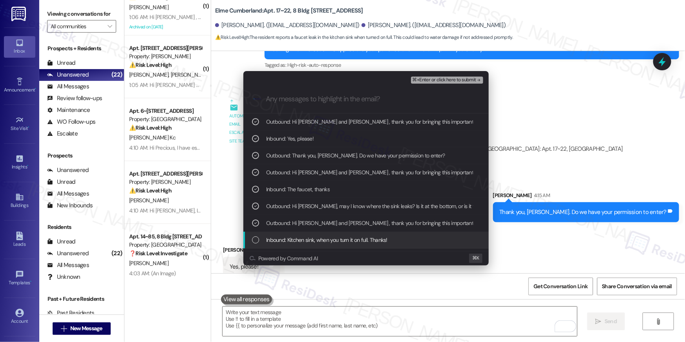
click at [360, 240] on span "Inbound: Kitchen sink, when you turn it on full. Thanks!" at bounding box center [326, 240] width 121 height 9
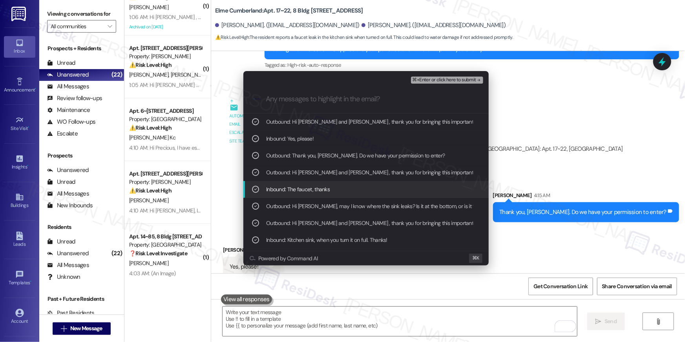
click at [475, 80] on span "⌘+Enter or click here to submit" at bounding box center [445, 79] width 64 height 5
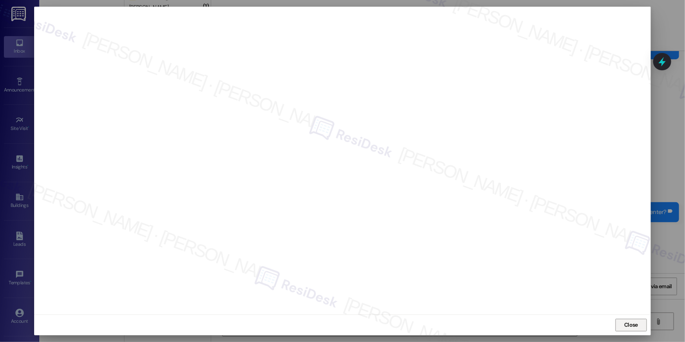
click at [631, 321] on span "Close" at bounding box center [631, 325] width 14 height 8
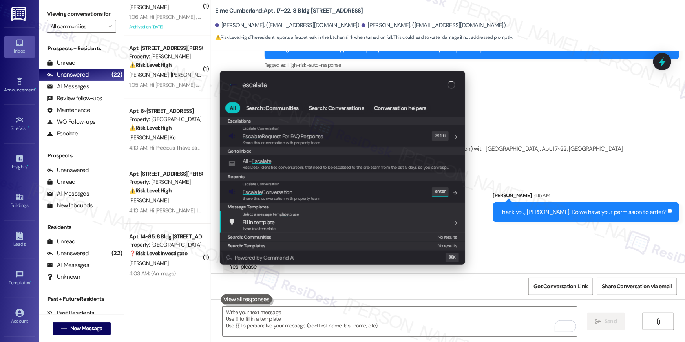
type input "escalate"
click at [359, 203] on div "Message Templates" at bounding box center [342, 207] width 245 height 9
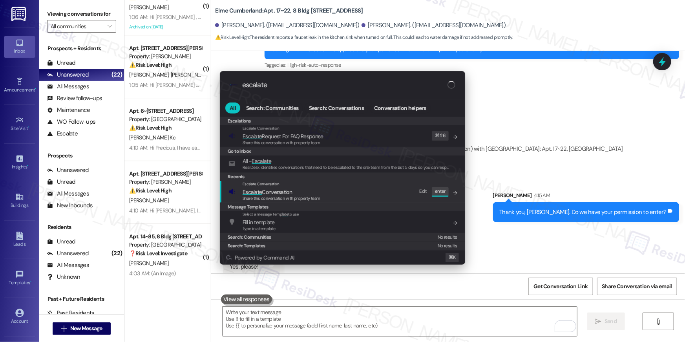
click at [358, 199] on div "Escalate Conversation Escalate Conversation Share this conversation with proper…" at bounding box center [344, 191] width 230 height 21
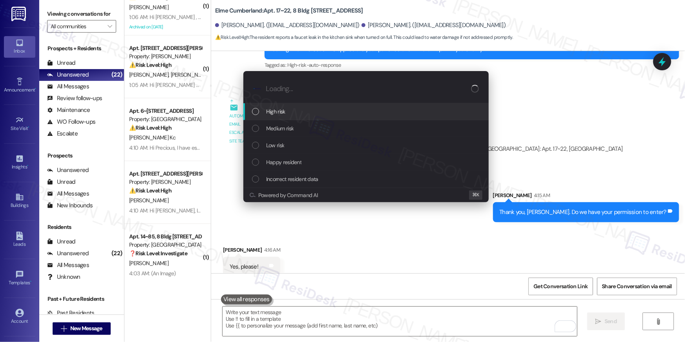
click at [307, 112] on div "High risk" at bounding box center [367, 111] width 230 height 9
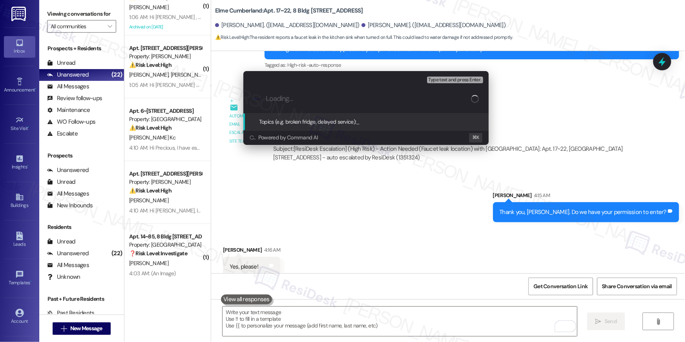
paste input "Work order filed by Residesk | Work Order # 391541 Bathroom faucet leak"
type input "Work order filed by Residesk | Work Order # 391541 Bathroom faucet leak"
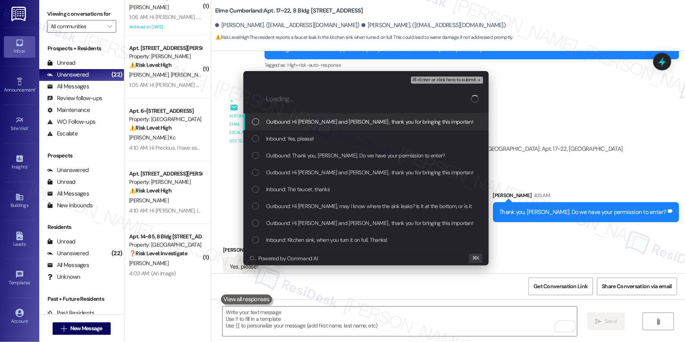
click at [313, 122] on span "Outbound: Hi Pamela and Skylar , thank you for bringing this important matter t…" at bounding box center [555, 121] width 578 height 9
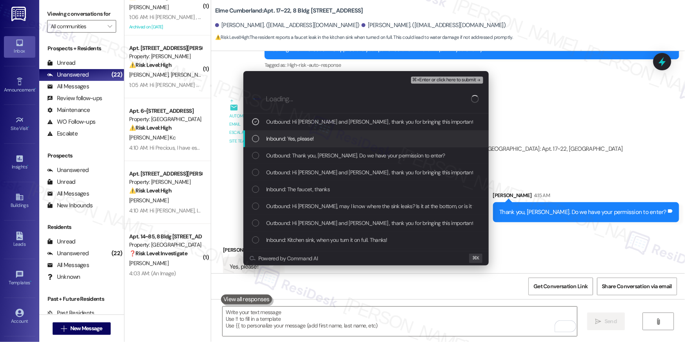
click at [305, 144] on div "Inbound: Yes, please!" at bounding box center [365, 138] width 245 height 17
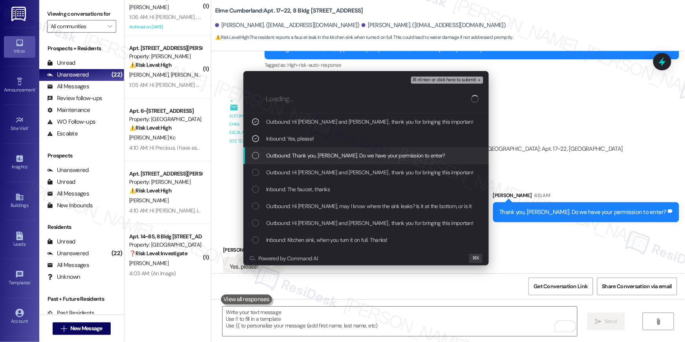
click at [304, 163] on div "Outbound: Thank you, Pamela. Do we have your permission to enter?" at bounding box center [365, 155] width 245 height 17
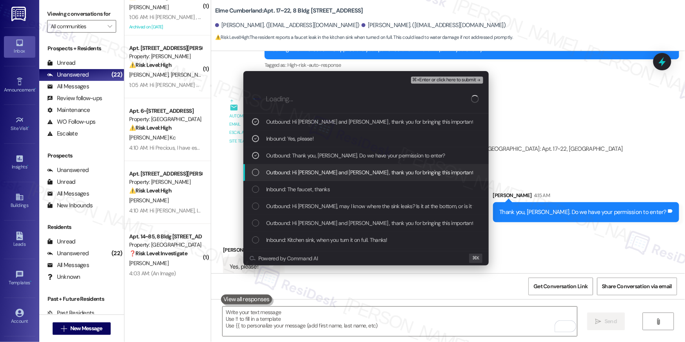
drag, startPoint x: 303, startPoint y: 178, endPoint x: 305, endPoint y: 188, distance: 10.0
click at [303, 179] on div "Outbound: Hi Pamela and Skylar , thank you for bringing this important matter t…" at bounding box center [365, 172] width 245 height 17
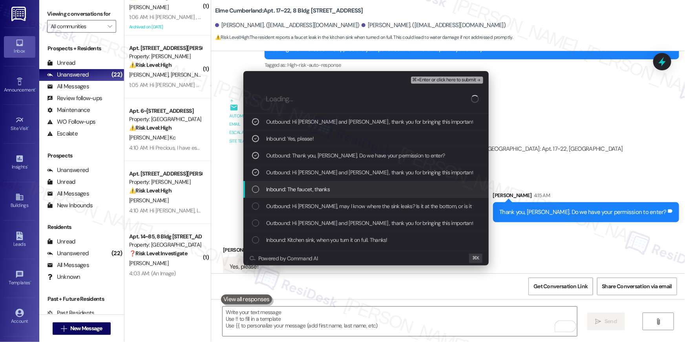
drag, startPoint x: 306, startPoint y: 196, endPoint x: 316, endPoint y: 203, distance: 12.3
click at [306, 196] on div "Inbound: The faucet, thanks" at bounding box center [365, 189] width 245 height 17
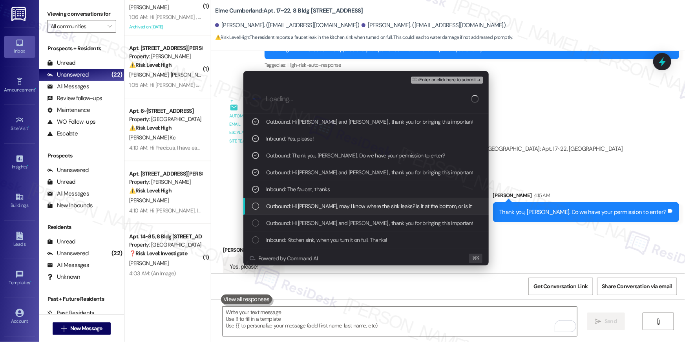
click at [317, 212] on div "Outbound: Hi Pamela, may I know where the sink leaks? Is it at the bottom, or i…" at bounding box center [365, 206] width 245 height 17
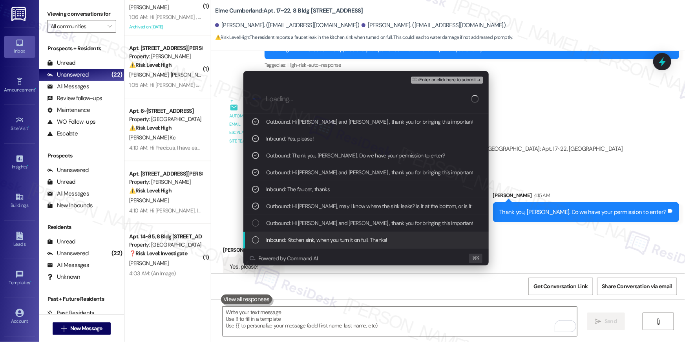
drag, startPoint x: 317, startPoint y: 234, endPoint x: 314, endPoint y: 247, distance: 13.2
click at [316, 234] on div "Inbound: Kitchen sink, when you turn it on full. Thanks!" at bounding box center [365, 240] width 245 height 17
click at [314, 247] on div "Inbound: Kitchen sink, when you turn it on full. Thanks!" at bounding box center [365, 240] width 245 height 17
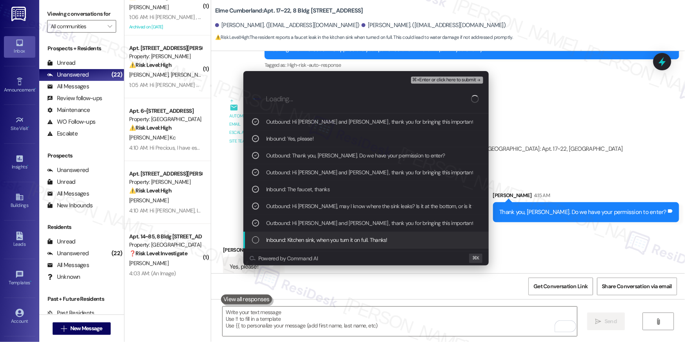
click at [350, 243] on span "Inbound: Kitchen sink, when you turn it on full. Thanks!" at bounding box center [326, 240] width 121 height 9
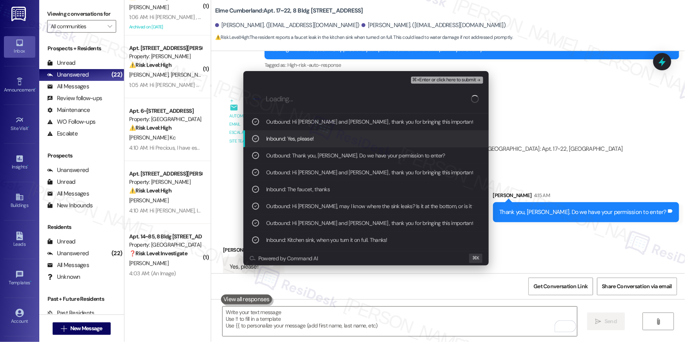
click at [436, 80] on span "⌘+Enter or click here to submit" at bounding box center [445, 79] width 64 height 5
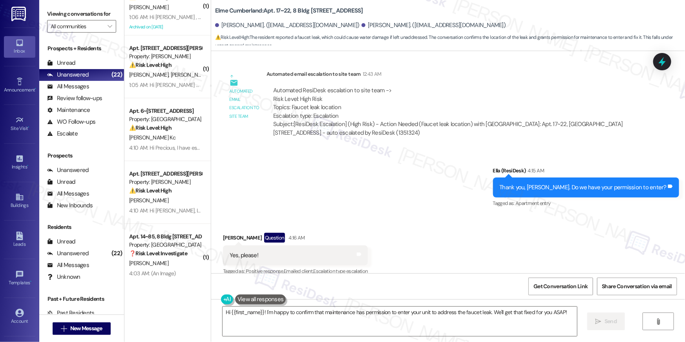
scroll to position [907, 0]
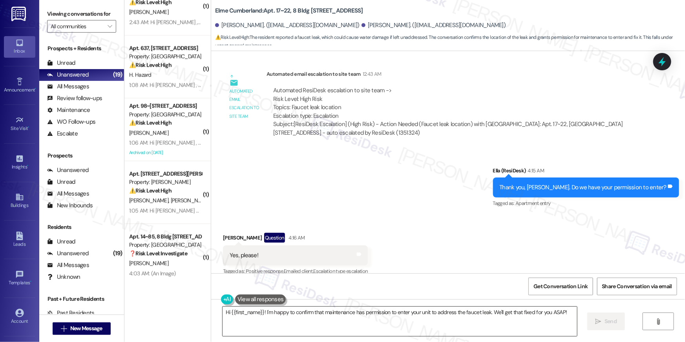
click at [528, 315] on textarea "Hi {{first_name}}! I'm happy to confirm that maintenance has permission to ente…" at bounding box center [400, 321] width 355 height 29
click at [529, 315] on textarea "Hi {{first_name}}! I'm happy to confirm that maintenance has permission to ente…" at bounding box center [400, 321] width 355 height 29
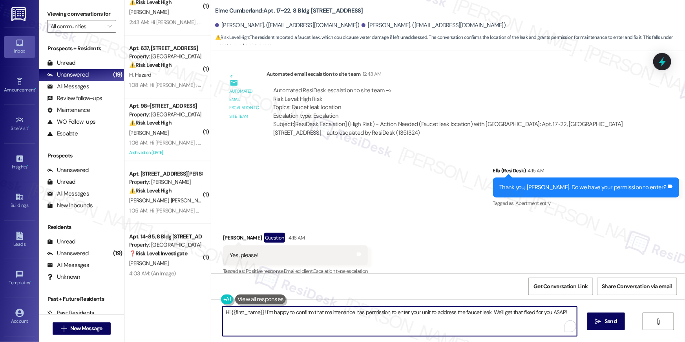
paste textarea "Thank you, {{first_name}}! I’ve submitted your request, and our maintenance tea…"
type textarea "Thank you, {{first_name}}! I’ve submitted your request, and our maintenance tea…"
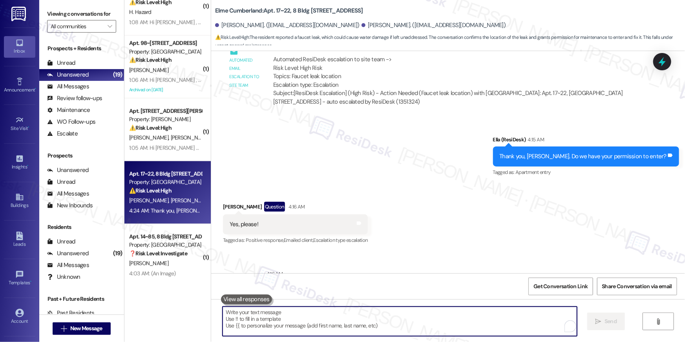
scroll to position [4233, 0]
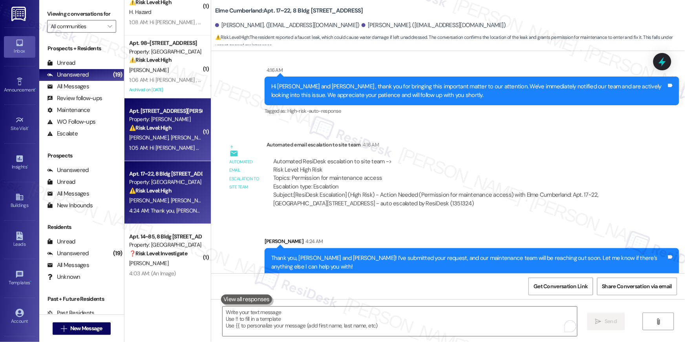
click at [166, 130] on strong "⚠️ Risk Level: High" at bounding box center [150, 127] width 42 height 7
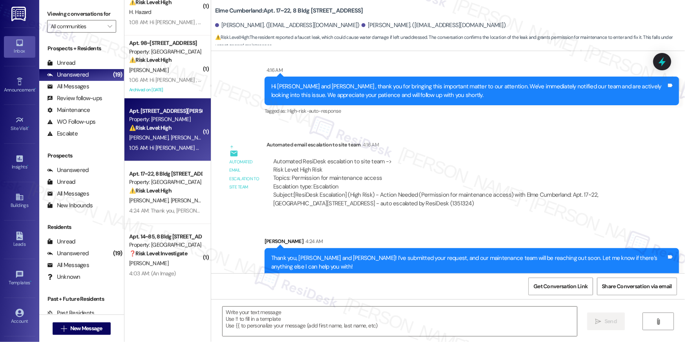
type textarea "Fetching suggested responses. Please feel free to read through the conversation…"
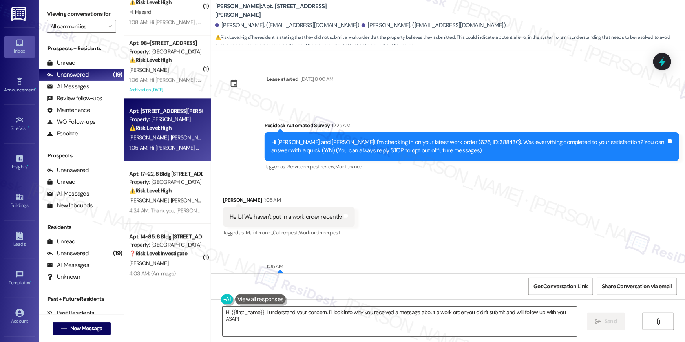
click at [347, 320] on textarea "Hi {{first_name}}, I understand your concern. I'll look into why you received a…" at bounding box center [400, 321] width 355 height 29
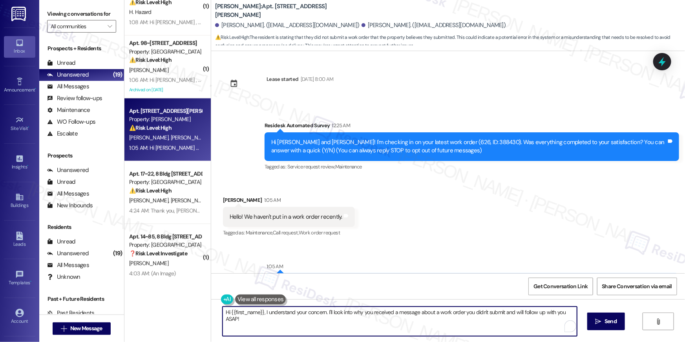
click at [360, 319] on textarea "Hi {{first_name}}, I understand your concern. I'll look into why you received a…" at bounding box center [400, 321] width 355 height 29
click at [282, 314] on textarea "Hi {{first_name}}, I understand your concern. I'll look into why you received a…" at bounding box center [400, 321] width 355 height 29
click at [275, 335] on textarea "Hi {{first_name}}, I understand your concern. I'll look into why you received a…" at bounding box center [400, 321] width 355 height 29
drag, startPoint x: 263, startPoint y: 313, endPoint x: 266, endPoint y: 324, distance: 11.4
click at [266, 324] on textarea "Hi {{first_name}}, I understand your concern. I'll look into why you received a…" at bounding box center [400, 321] width 355 height 29
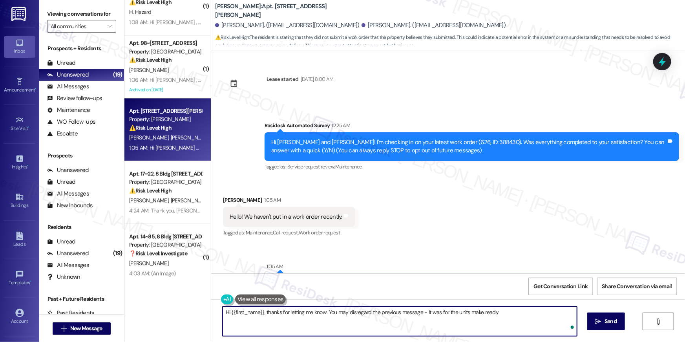
type textarea "Hi {{first_name}}, thanks for letting me know. You may disregard the previous m…"
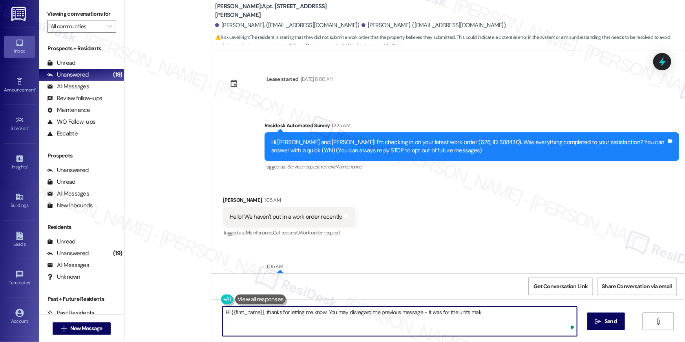
scroll to position [907, 0]
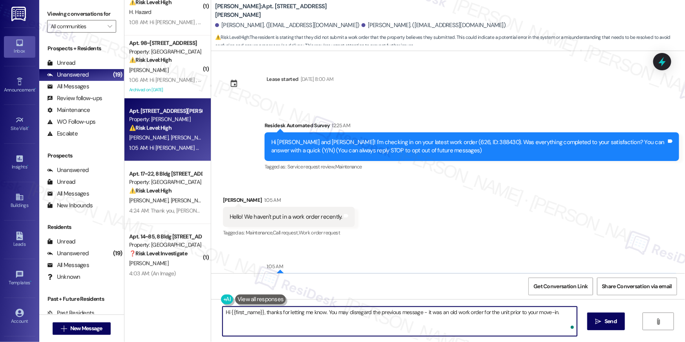
type textarea "Hi {{first_name}}, thanks for letting me know. You may disregard the previous m…"
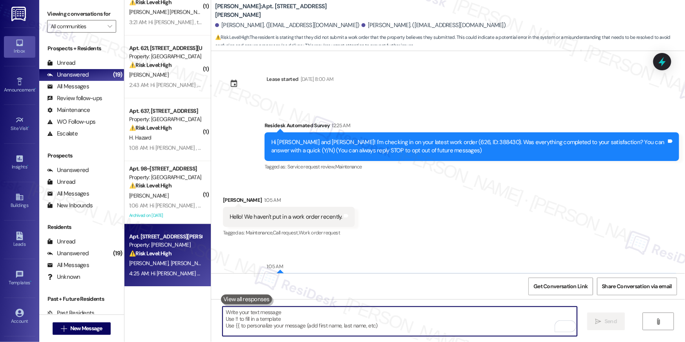
scroll to position [198, 0]
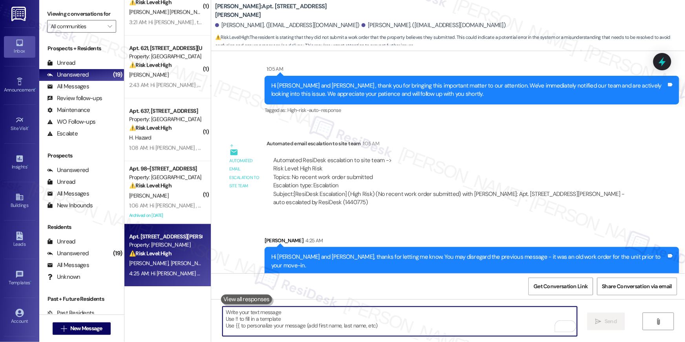
click at [453, 315] on textarea "To enrich screen reader interactions, please activate Accessibility in Grammarl…" at bounding box center [400, 321] width 355 height 29
paste textarea "In the meantime, if there's anything else I can assist you with, let me know."
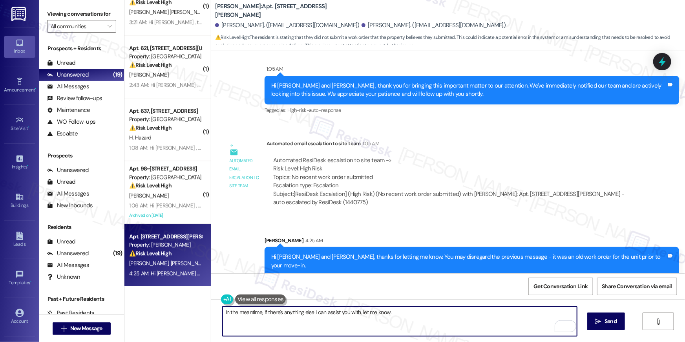
type textarea "In the meantime, if there's anything else I can assist you with, let me know."
click at [615, 320] on span "Send" at bounding box center [611, 321] width 12 height 8
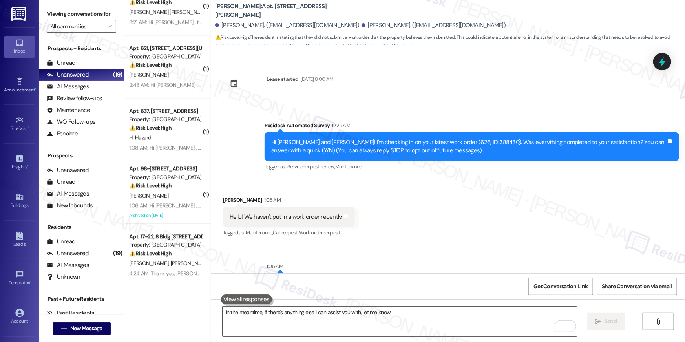
scroll to position [252, 0]
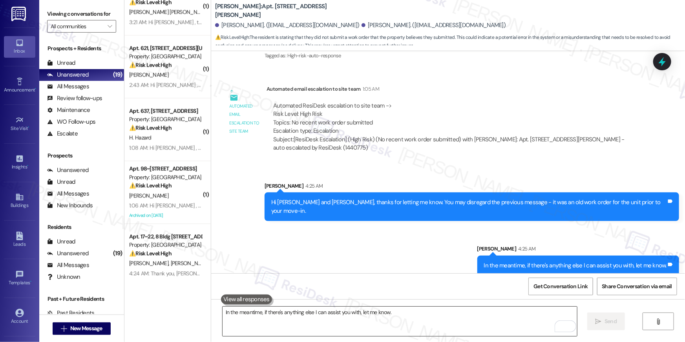
click at [165, 193] on div "O. Appiah" at bounding box center [165, 196] width 74 height 10
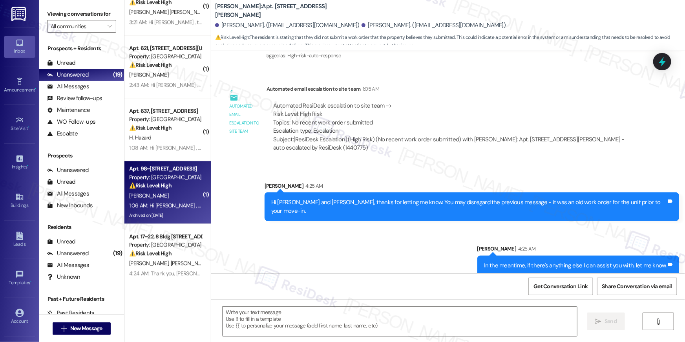
click at [168, 194] on div "O. Appiah" at bounding box center [165, 196] width 74 height 10
type textarea "Fetching suggested responses. Please feel free to read through the conversation…"
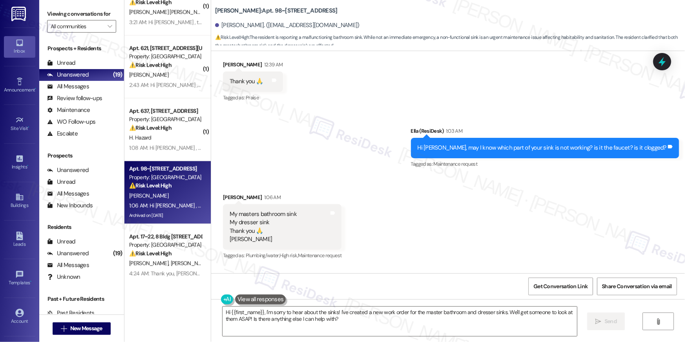
scroll to position [7205, 0]
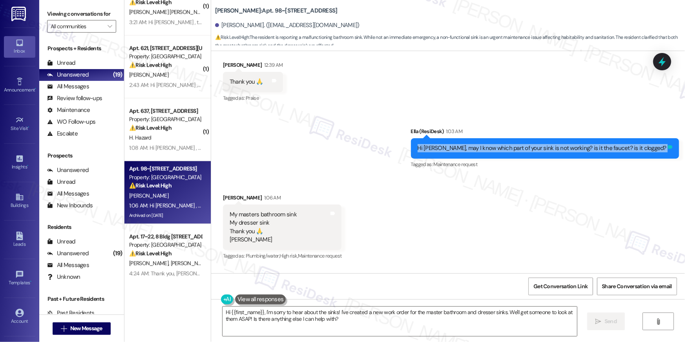
drag, startPoint x: 453, startPoint y: 315, endPoint x: 664, endPoint y: 146, distance: 270.5
click at [664, 146] on div "Hi Olivia, may I know which part of your sink is not working? is it the faucet?…" at bounding box center [545, 148] width 268 height 20
copy div "Hi Olivia, may I know which part of your sink is not working? is it the faucet?…"
drag, startPoint x: 664, startPoint y: 146, endPoint x: 335, endPoint y: 323, distance: 374.3
click at [335, 323] on textarea "Hi {{first_name}}, I'm sorry to hear about the sinks! I've created a new work o…" at bounding box center [400, 321] width 355 height 29
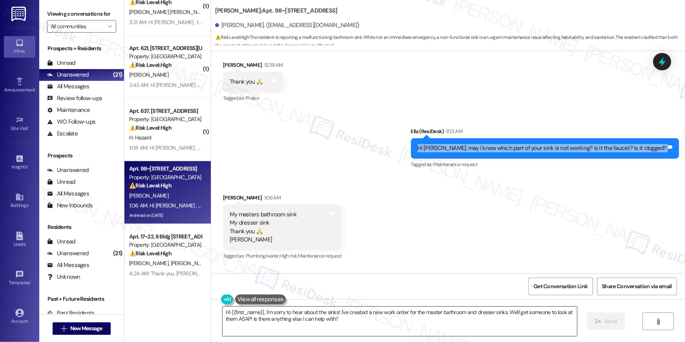
click at [335, 323] on textarea "Hi {{first_name}}, I'm sorry to hear about the sinks! I've created a new work o…" at bounding box center [400, 321] width 355 height 29
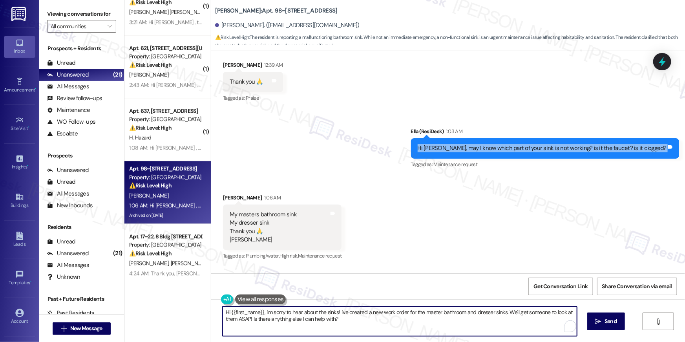
click at [335, 323] on textarea "Hi {{first_name}}, I'm sorry to hear about the sinks! I've created a new work o…" at bounding box center [400, 321] width 355 height 29
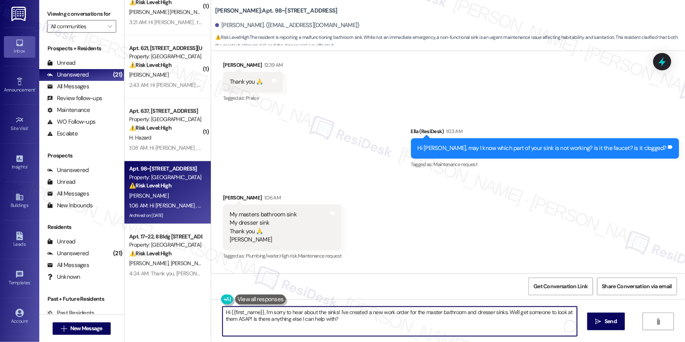
paste textarea "Olivia, may I know which part of your sink is not working? is it the faucet? is…"
type textarea "Hi Olivia, may I know which part of your sink is not working? is it the faucet?…"
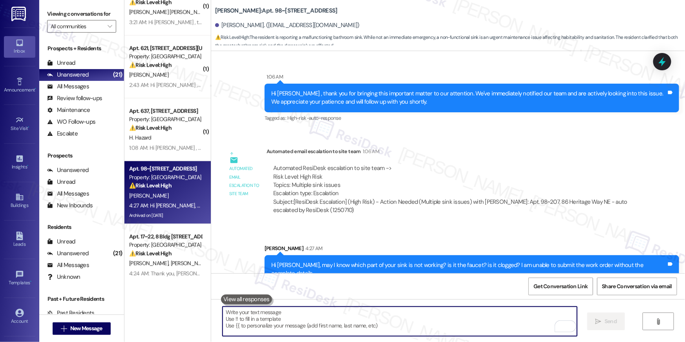
scroll to position [7422, 0]
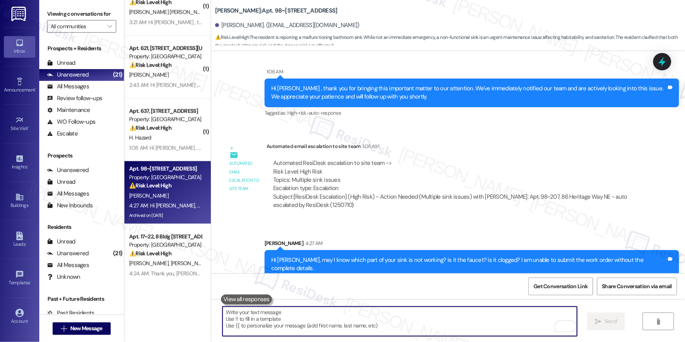
click at [174, 140] on div "H. Hazard" at bounding box center [165, 138] width 74 height 10
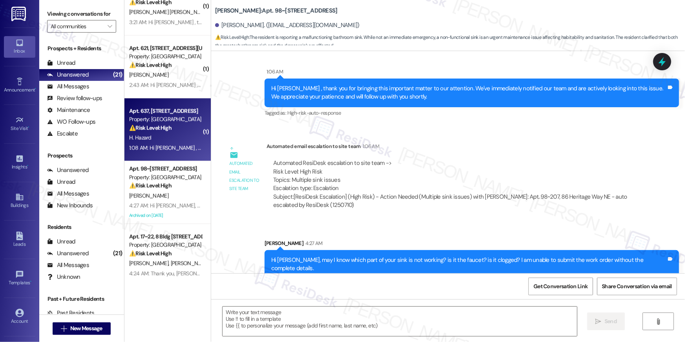
click at [174, 140] on div "H. Hazard" at bounding box center [165, 138] width 74 height 10
type textarea "Fetching suggested responses. Please feel free to read through the conversation…"
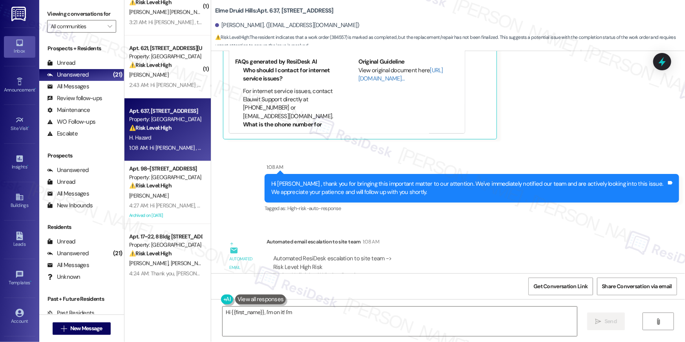
scroll to position [20748, 0]
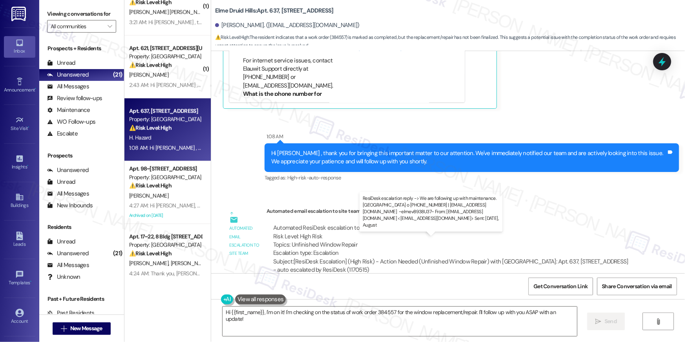
drag, startPoint x: 335, startPoint y: 323, endPoint x: 362, endPoint y: 249, distance: 79.3
click at [362, 315] on div "ResiDesk escalation reply -> We are following up with maintenance. Elme Druid H…" at bounding box center [452, 333] width 371 height 37
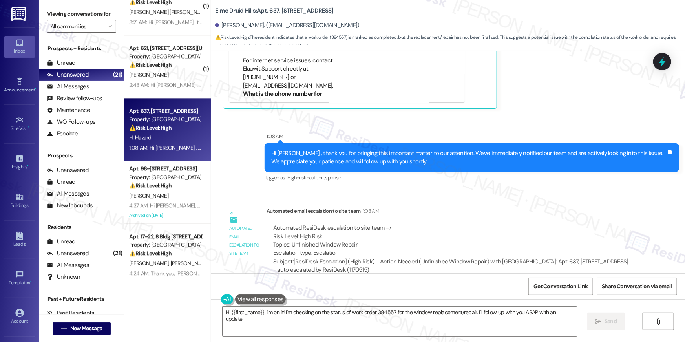
copy div "We are following up with maintenance."
click at [256, 321] on textarea "Hi {{first_name}}, I'm on it! I'm checking on the status of work order 384557 f…" at bounding box center [400, 321] width 355 height 29
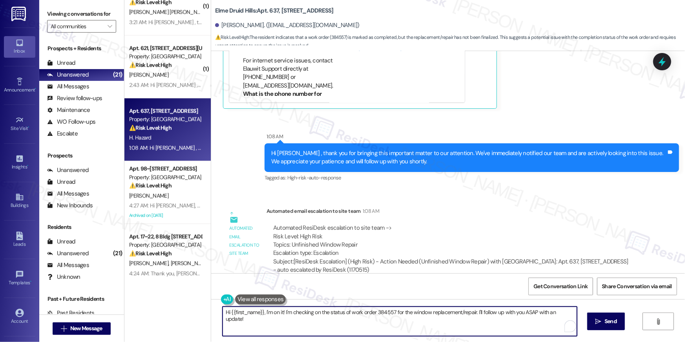
drag, startPoint x: 362, startPoint y: 249, endPoint x: 278, endPoint y: 328, distance: 115.3
click at [278, 328] on textarea "Hi {{first_name}}, I'm on it! I'm checking on the status of work order 384557 f…" at bounding box center [400, 321] width 355 height 29
paste textarea "We are following up with maintenance."
type textarea "Hi {{first_name}}, I just got an update from the site team - We are following u…"
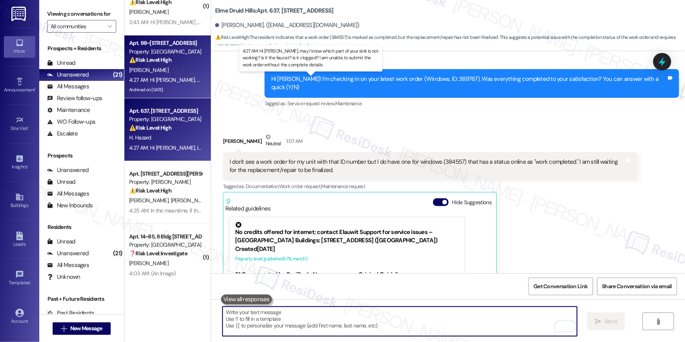
scroll to position [919, 0]
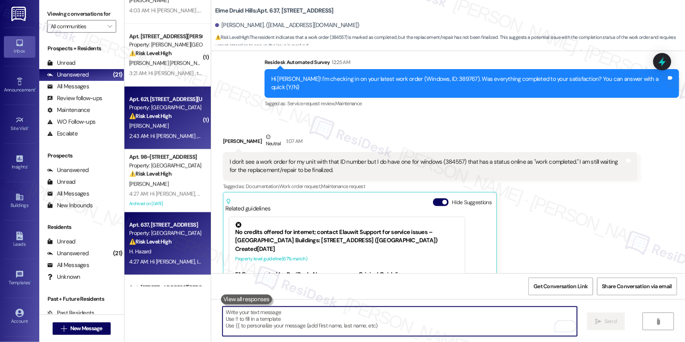
click at [154, 135] on div "2:43 AM: Hi Carolyn , thank you for bringing this important matter to our atten…" at bounding box center [390, 135] width 523 height 7
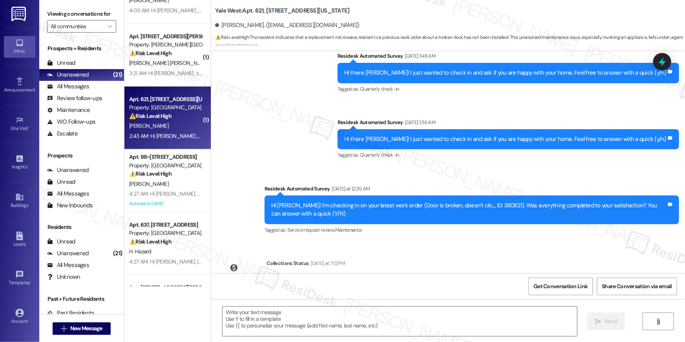
type textarea "Fetching suggested responses. Please feel free to read through the conversation…"
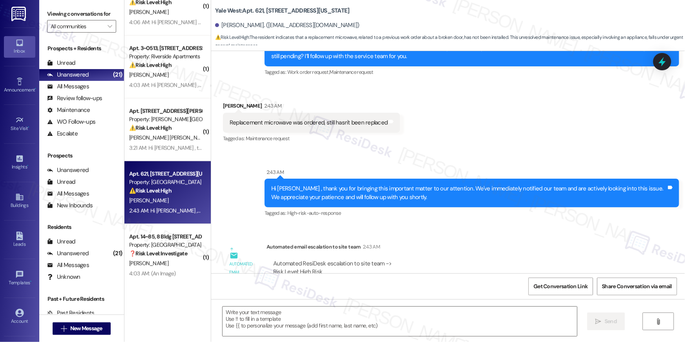
scroll to position [729, 0]
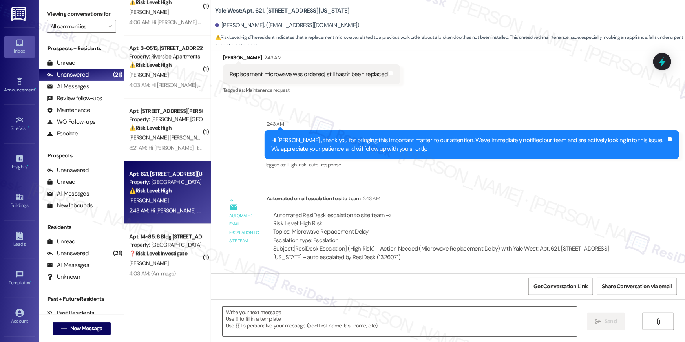
click at [435, 322] on textarea at bounding box center [400, 321] width 355 height 29
click at [436, 320] on textarea at bounding box center [400, 321] width 355 height 29
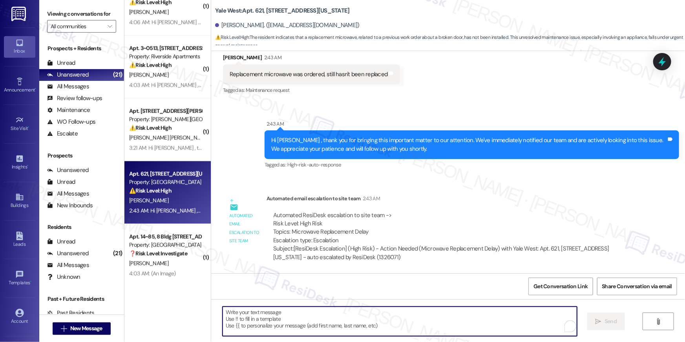
drag, startPoint x: 436, startPoint y: 320, endPoint x: 439, endPoint y: 302, distance: 18.5
click at [435, 320] on textarea "To enrich screen reader interactions, please activate Accessibility in Grammarl…" at bounding box center [400, 321] width 355 height 29
type textarea "I"
paste textarea "We are following up with maintenance."
type textarea "We are following up with maintenance."
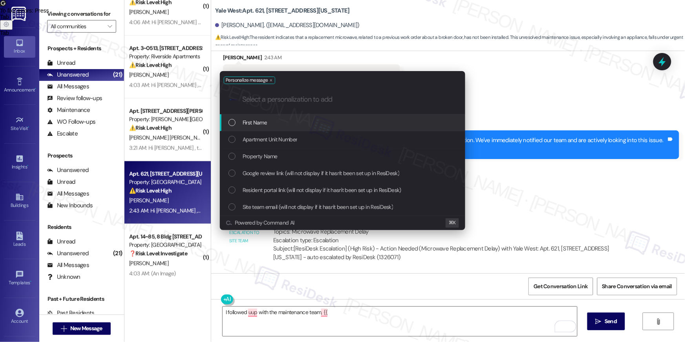
click at [275, 119] on div "First Name" at bounding box center [344, 122] width 230 height 9
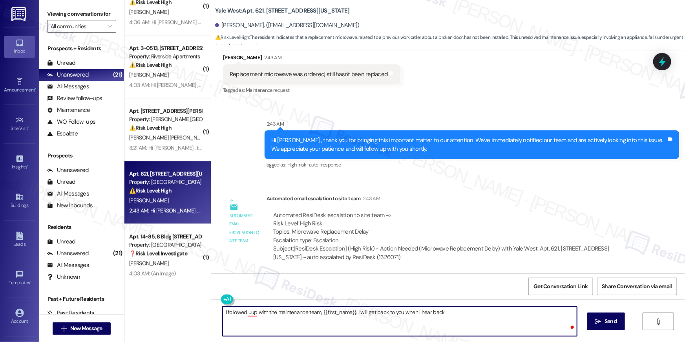
type textarea "I followed uup with the maintenance team, {{first_name}}. I will get back to yo…"
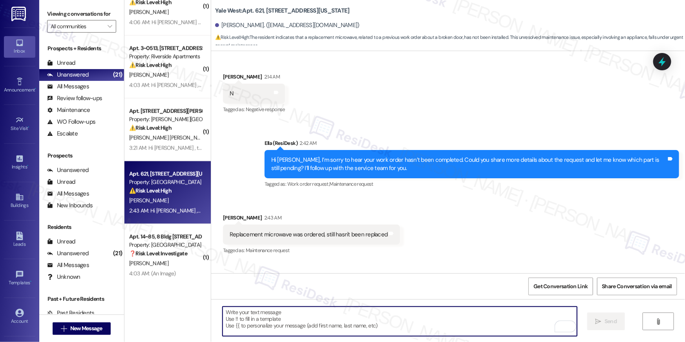
scroll to position [558, 0]
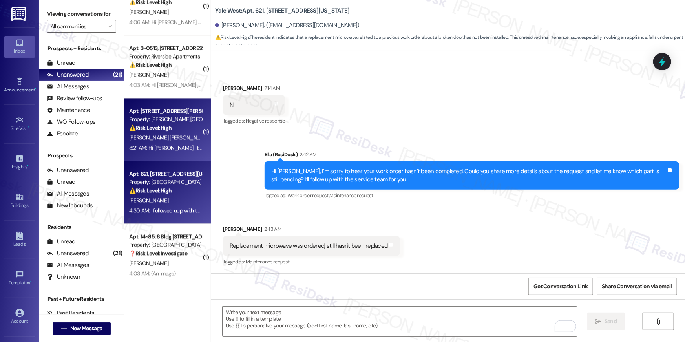
click at [159, 121] on div "Property: [PERSON_NAME][GEOGRAPHIC_DATA]" at bounding box center [165, 119] width 73 height 8
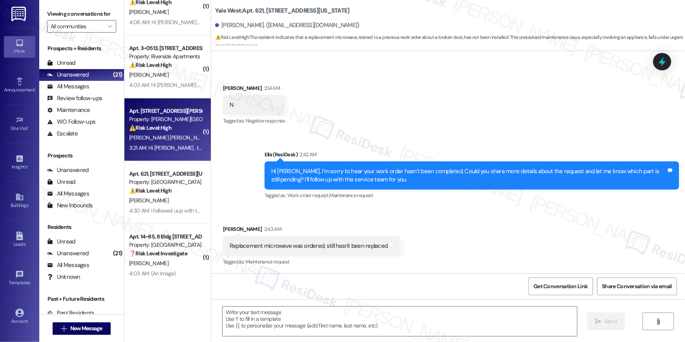
type textarea "Fetching suggested responses. Please feel free to read through the conversation…"
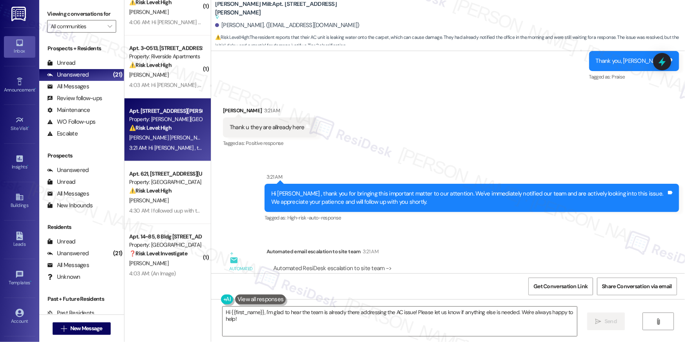
scroll to position [5647, 0]
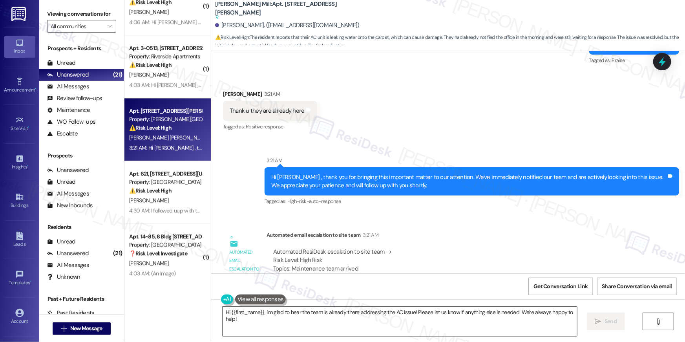
click at [289, 331] on textarea "Hi {{first_name}}, I'm glad to hear the team is already there addressing the AC…" at bounding box center [400, 321] width 355 height 29
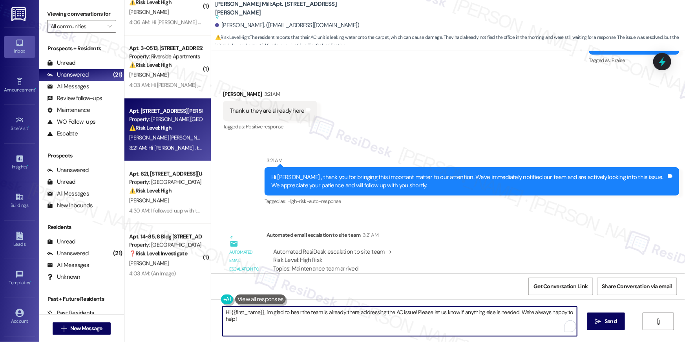
click at [289, 331] on textarea "Hi {{first_name}}, I'm glad to hear the team is already there addressing the AC…" at bounding box center [400, 321] width 355 height 29
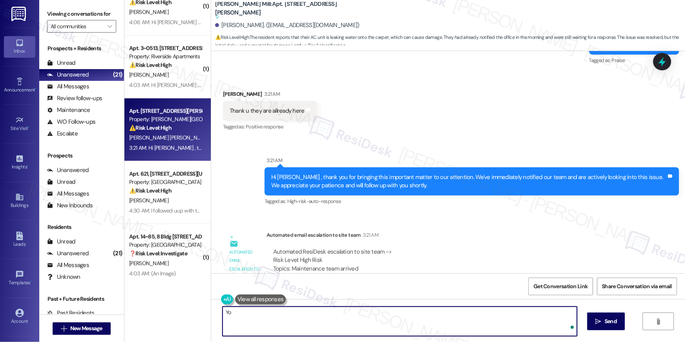
type textarea "Y"
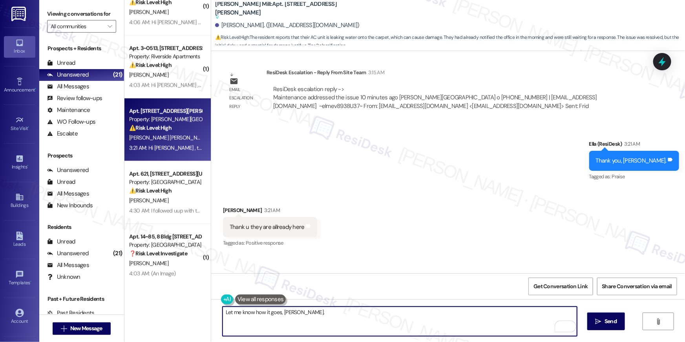
scroll to position [5420, 0]
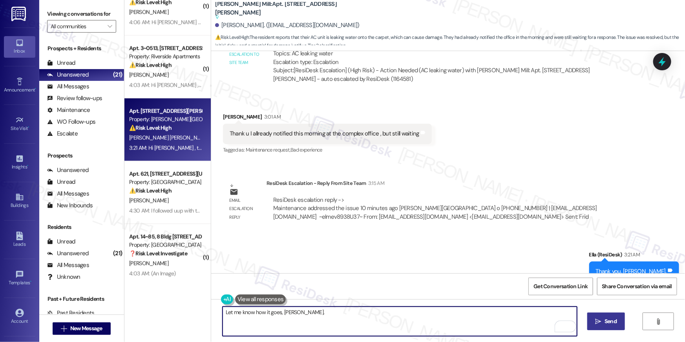
type textarea "Let me know how it goes, Sergio."
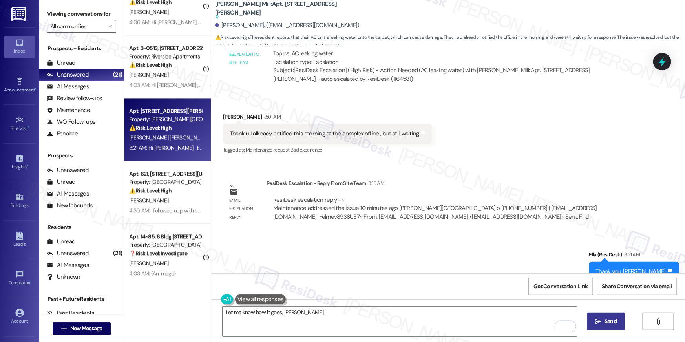
click at [613, 319] on span "Send" at bounding box center [611, 321] width 12 height 8
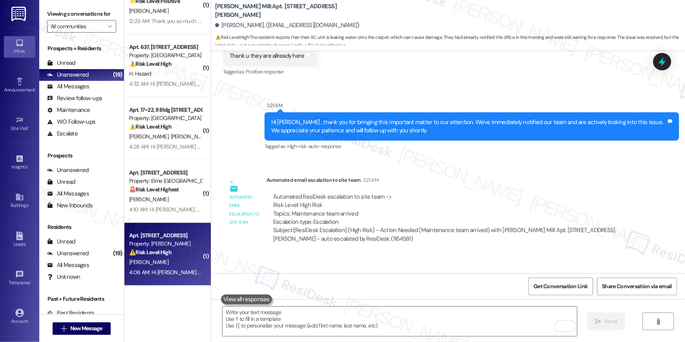
scroll to position [680, 0]
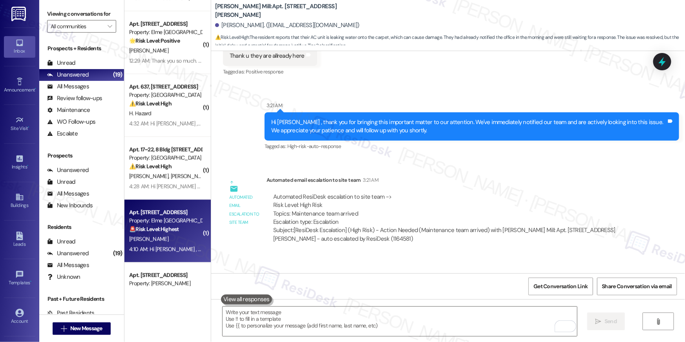
click at [172, 218] on div "Property: Elme [GEOGRAPHIC_DATA]" at bounding box center [165, 221] width 73 height 8
type textarea "Fetching suggested responses. Please feel free to read through the conversation…"
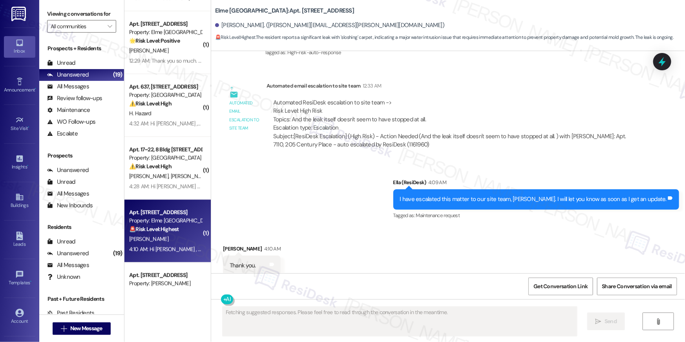
scroll to position [9382, 0]
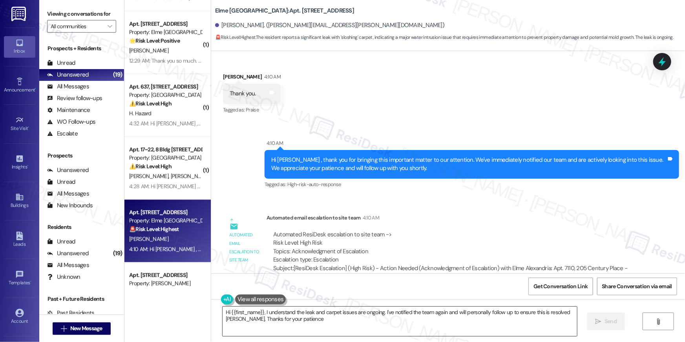
type textarea "Hi {{first_name}}, I understand the leak and carpet issues are ongoing. I've no…"
click at [389, 320] on textarea "Hi {{first_name}}, I understand the leak and carpet issues are ongoing. I've no…" at bounding box center [400, 321] width 355 height 29
click at [388, 320] on textarea "Hi {{first_name}}, I understand the leak and carpet issues are ongoing. I've no…" at bounding box center [400, 321] width 355 height 29
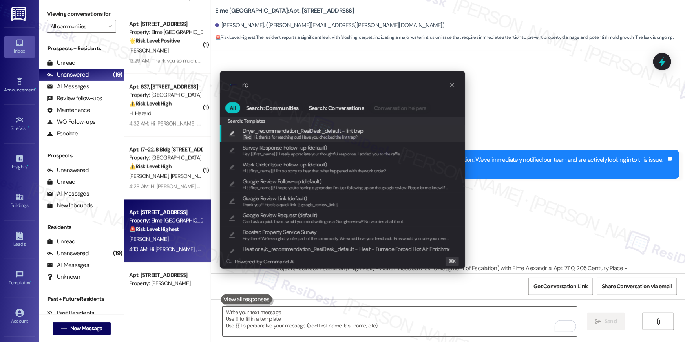
type input "r"
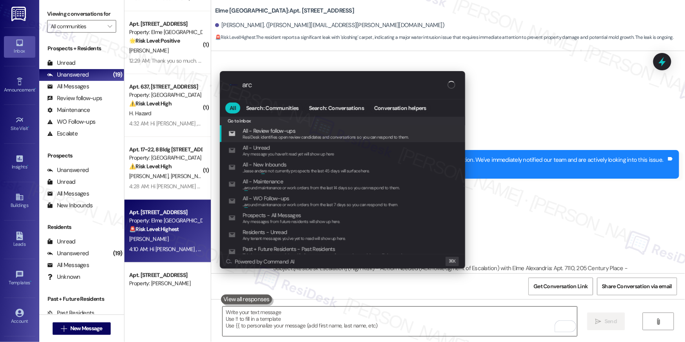
type input "arch"
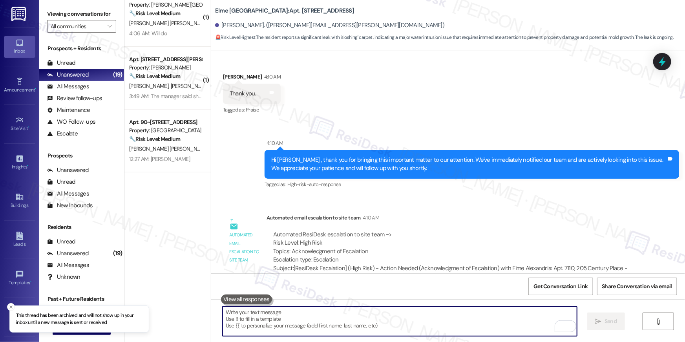
scroll to position [0, 0]
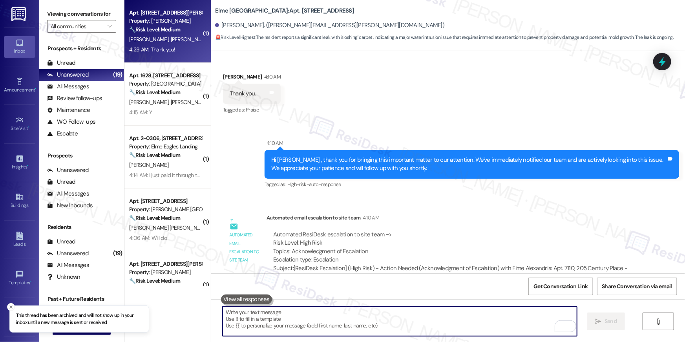
click at [171, 37] on span "A. Stowbridge" at bounding box center [190, 39] width 39 height 7
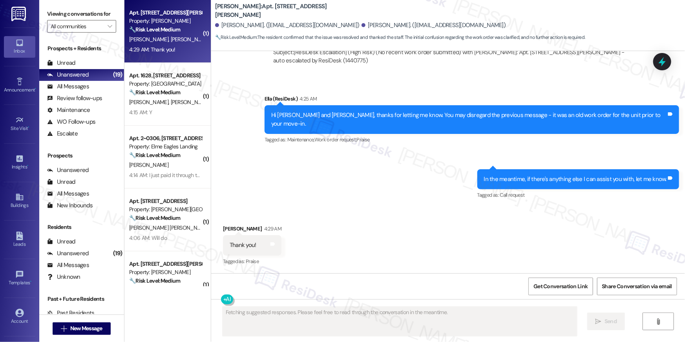
scroll to position [331, 0]
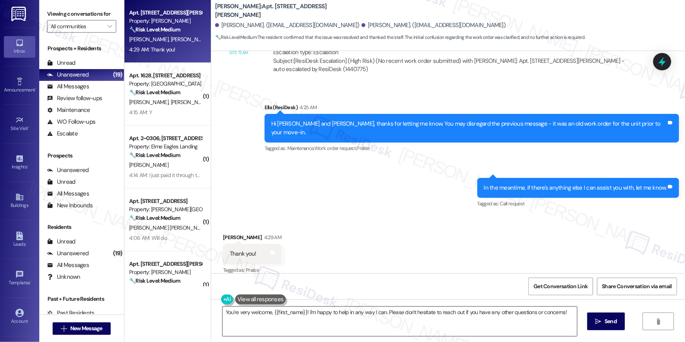
click at [328, 323] on textarea "You're very welcome, {{first_name}}! I'm happy to help in any way I can. Please…" at bounding box center [400, 321] width 355 height 29
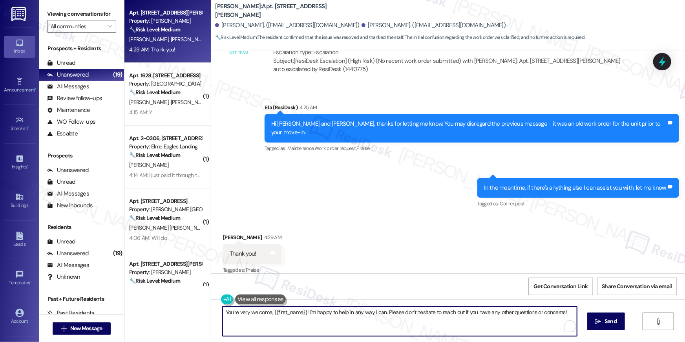
click at [328, 323] on textarea "You're very welcome, {{first_name}}! I'm happy to help in any way I can. Please…" at bounding box center [400, 321] width 355 height 29
click at [329, 340] on div "You're very welcome, {{first_name}}! I'm happy to help in any way I can. Please…" at bounding box center [448, 328] width 474 height 59
click at [359, 318] on textarea "You're very welcome, {{first_name}}! I'm happy to help in any way I can. Please…" at bounding box center [400, 321] width 355 height 29
click at [305, 319] on textarea "You're very welcome, {{first_name}}! I'm happy to help in any way I can. Please…" at bounding box center [400, 321] width 355 height 29
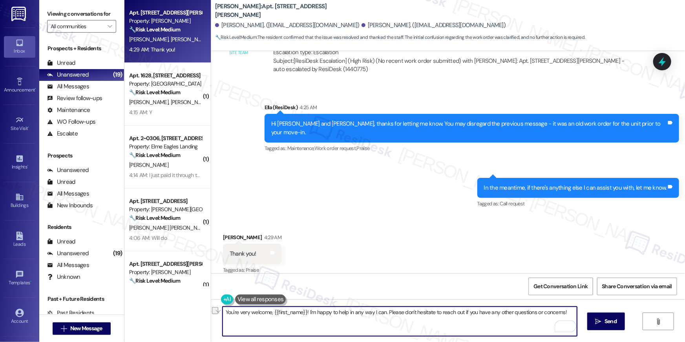
drag, startPoint x: 305, startPoint y: 313, endPoint x: 325, endPoint y: 340, distance: 33.1
click at [325, 340] on div "You're very welcome, {{first_name}}! I'm happy to help in any way I can. Please…" at bounding box center [448, 328] width 474 height 59
type textarea "You're very welcome, {{first_name}}!"
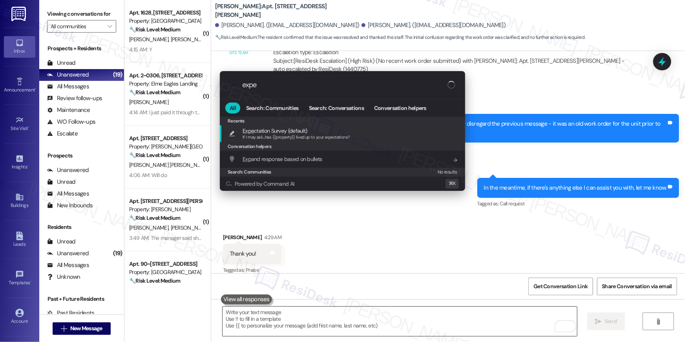
type input "expec"
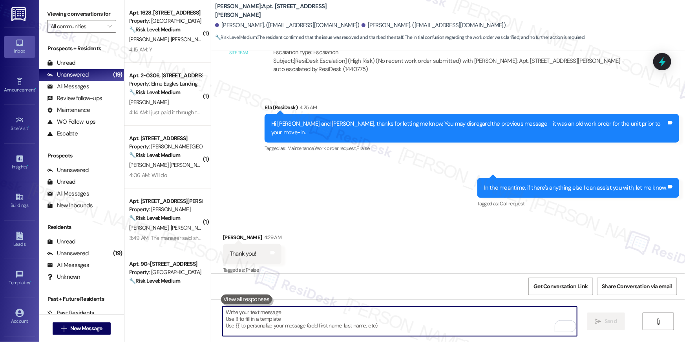
type textarea "If I may ask...has {{property}} lived up to your expectations?"
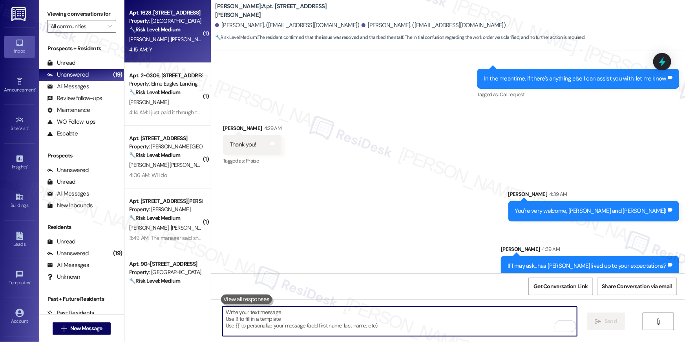
click at [155, 44] on div "A. Flinn A. Flinn" at bounding box center [165, 40] width 74 height 10
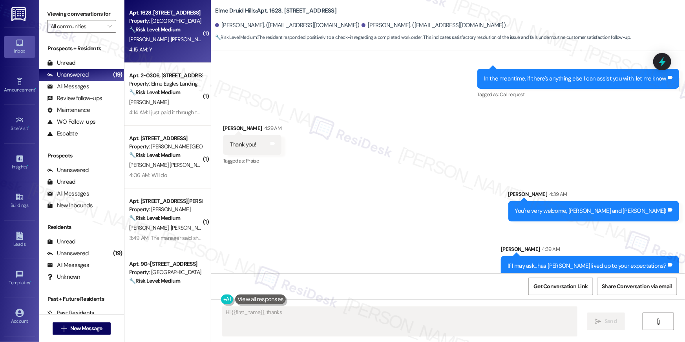
scroll to position [0, 0]
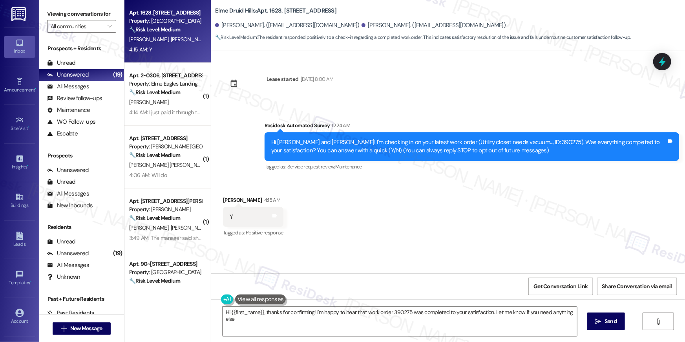
type textarea "Hi {{first_name}}, thanks for confirming! I'm happy to hear that work order 390…"
click at [514, 187] on div "Received via SMS Anna Flinn 4:15 AM Y Tags and notes Tagged as: Positive respon…" at bounding box center [448, 211] width 474 height 66
click at [446, 317] on textarea "Hi {{first_name}}, thanks for confirming! I'm happy to hear that work order 390…" at bounding box center [400, 321] width 355 height 29
click at [451, 329] on textarea "Hi {{first_name}}, thanks for confirming! I'm happy to hear that work order 390…" at bounding box center [400, 321] width 355 height 29
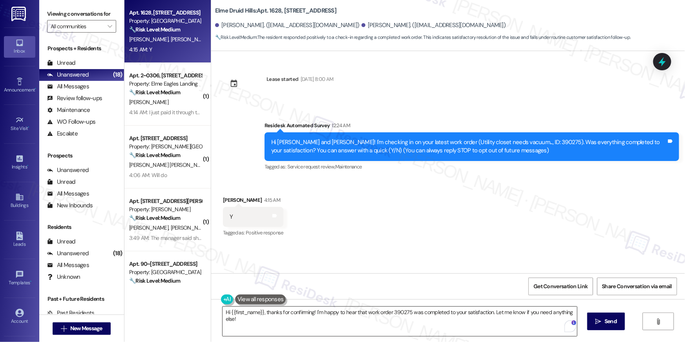
click at [451, 329] on textarea "Hi {{first_name}}, thanks for confirming! I'm happy to hear that work order 390…" at bounding box center [400, 321] width 355 height 29
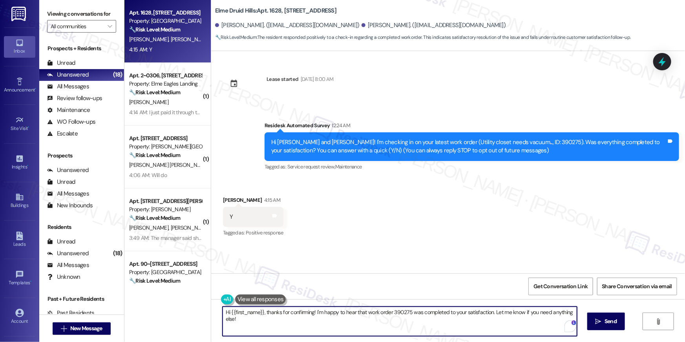
click at [446, 324] on textarea "Hi {{first_name}}, thanks for confirming! I'm happy to hear that work order 390…" at bounding box center [400, 321] width 355 height 29
paste textarea "NOT_ALLOWED"
click at [446, 324] on textarea "Hi {{first_name}}, thanks for confirming! I'm happy to hear that work order 390…" at bounding box center [400, 321] width 355 height 29
paste textarea "To enrich screen reader interactions, please activate Accessibility in Grammarl…"
type textarea "NOT_ALLOWED"
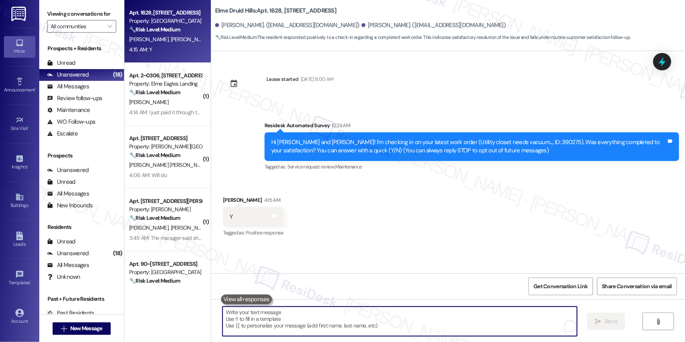
click at [478, 313] on textarea "To enrich screen reader interactions, please activate Accessibility in Grammarl…" at bounding box center [400, 321] width 355 height 29
click at [471, 328] on textarea "To enrich screen reader interactions, please activate Accessibility in Grammarl…" at bounding box center [400, 321] width 355 height 29
paste textarea "Hi {{first_name}}, I’m so happy to hear your work order is all taken care of! I…"
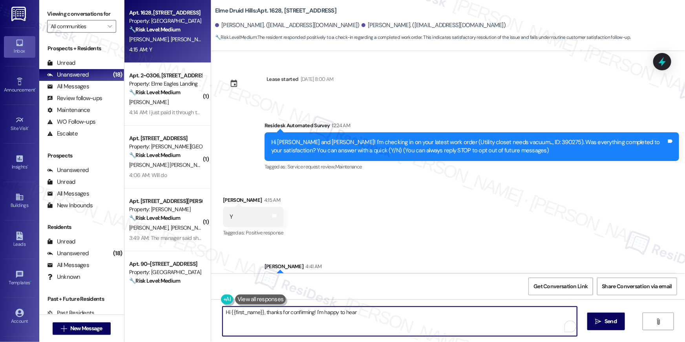
type textarea "Hi {{first_name}}, thanks for confirming! I'm happy to hear"
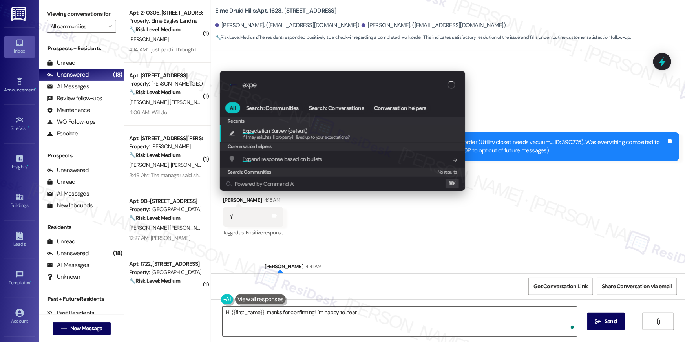
type input "expec"
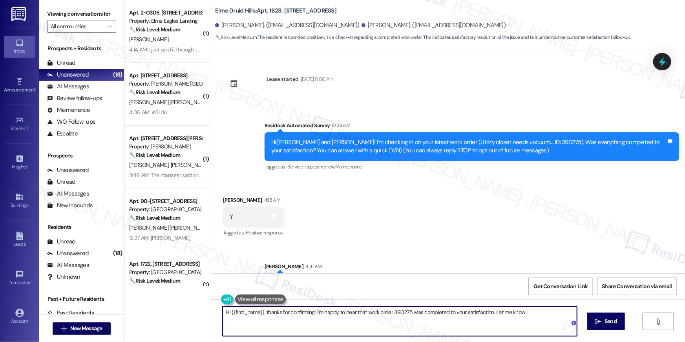
type textarea "Hi {{first_name}}, thanks for confirming! I'm happy to hear that work order 390…"
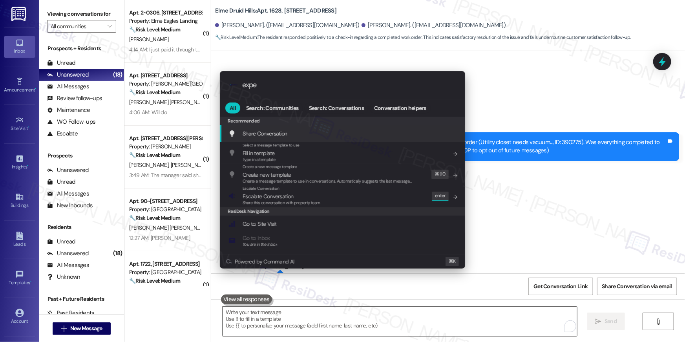
type input "expec"
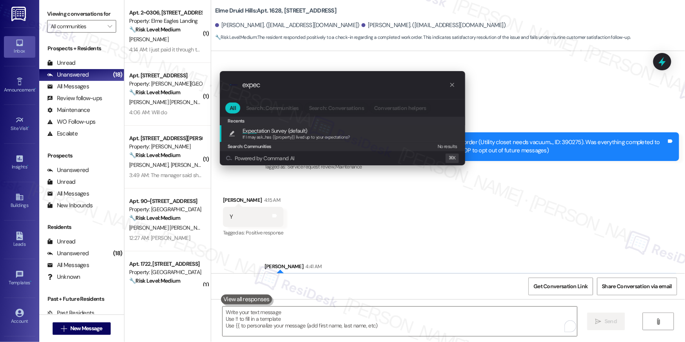
click at [319, 133] on span "Expec tation Survey (default)" at bounding box center [297, 130] width 108 height 9
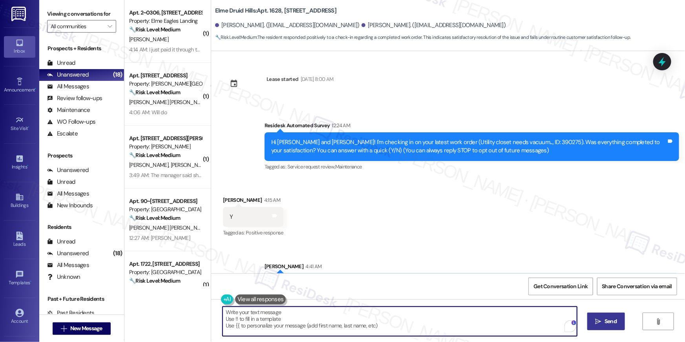
click at [610, 329] on button " Send" at bounding box center [607, 322] width 38 height 18
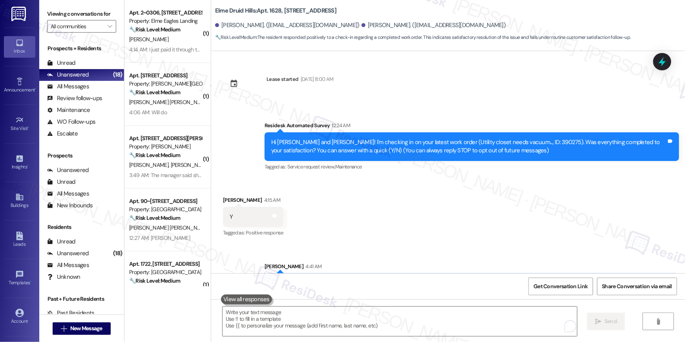
scroll to position [89, 0]
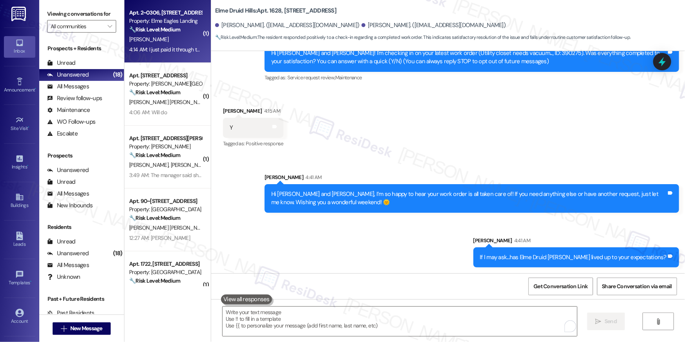
click at [161, 49] on div "4:14 AM: I just paid it through the portal! 4:14 AM: I just paid it through the…" at bounding box center [173, 49] width 89 height 7
type textarea "Fetching suggested responses. Please feel free to read through the conversation…"
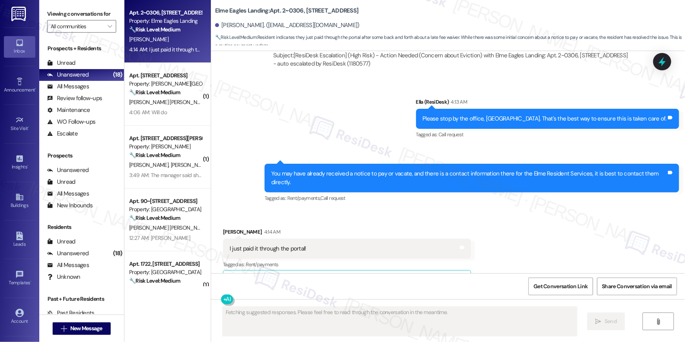
scroll to position [9422, 0]
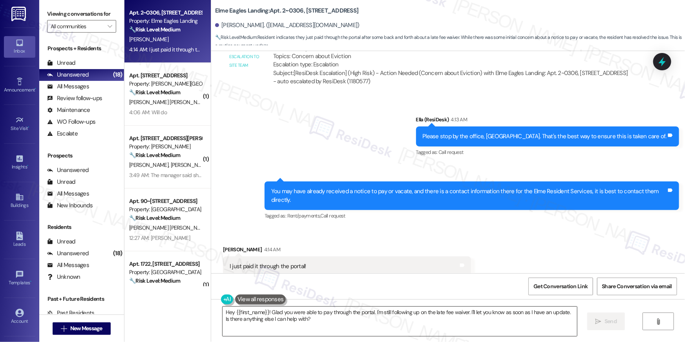
click at [348, 325] on textarea "Hey {{first_name}}! Glad you were able to pay through the portal. I'm still fol…" at bounding box center [400, 321] width 355 height 29
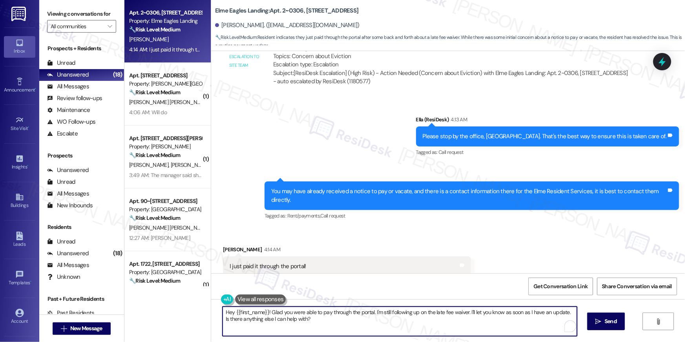
drag, startPoint x: 368, startPoint y: 324, endPoint x: 156, endPoint y: 304, distance: 213.8
click at [156, 304] on div "Apt. 2~0306, [STREET_ADDRESS] Property: [GEOGRAPHIC_DATA] 🔧 Risk Level: Medium …" at bounding box center [404, 171] width 561 height 342
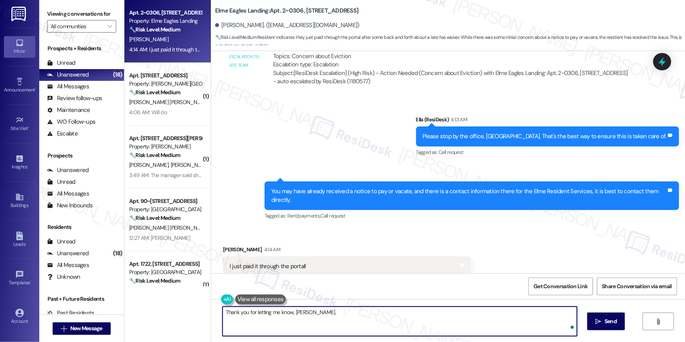
type textarea "Thank you for letting me know, [PERSON_NAME]."
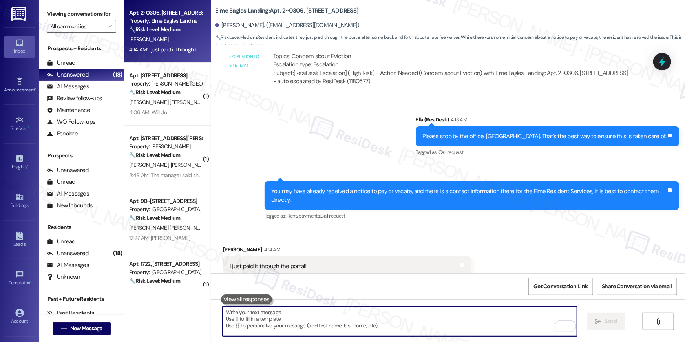
scroll to position [9557, 0]
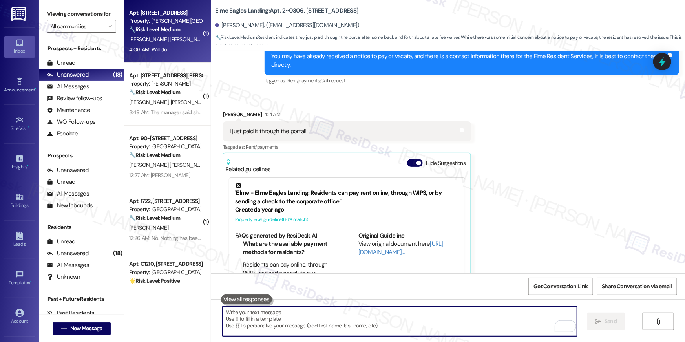
click at [156, 48] on div "4:06 AM: Will do 4:06 AM: Will do" at bounding box center [148, 49] width 38 height 7
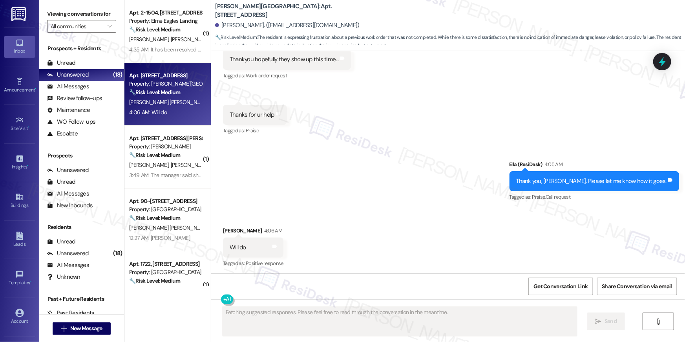
scroll to position [6950, 0]
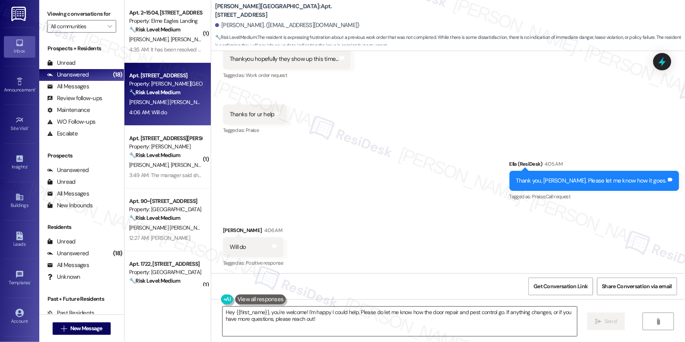
click at [328, 330] on textarea "Hey {{first_name}}, you're welcome! I'm happy I could help. Please do let me kn…" at bounding box center [400, 321] width 355 height 29
click at [328, 329] on textarea "Hey {{first_name}}, you're welcome! I'm happy I could help. Please do let me kn…" at bounding box center [400, 321] width 355 height 29
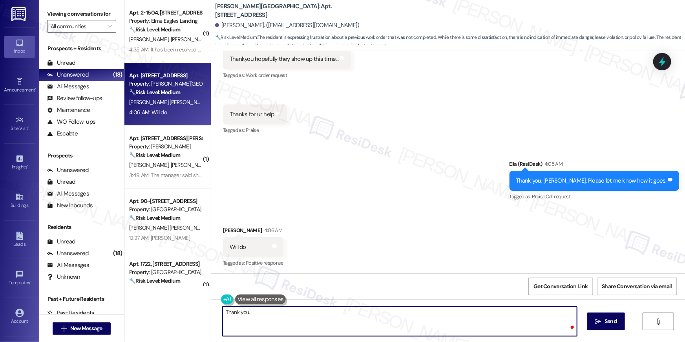
type textarea "Thank you."
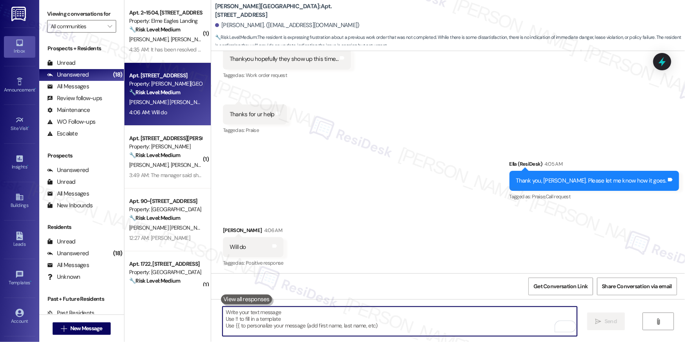
scroll to position [6949, 0]
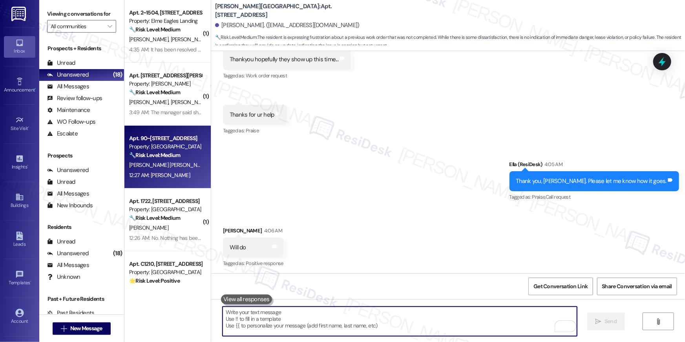
click at [164, 146] on div "Property: [GEOGRAPHIC_DATA]" at bounding box center [165, 147] width 73 height 8
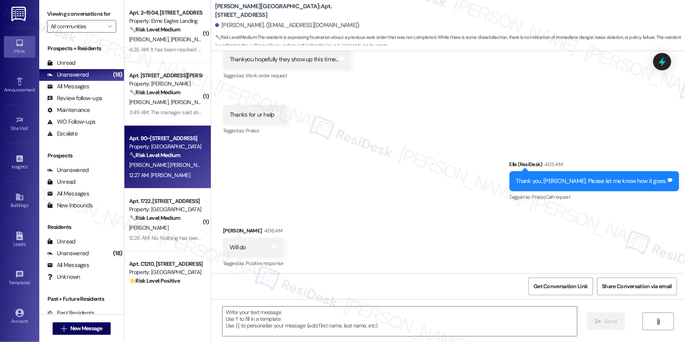
type textarea "Fetching suggested responses. Please feel free to read through the conversation…"
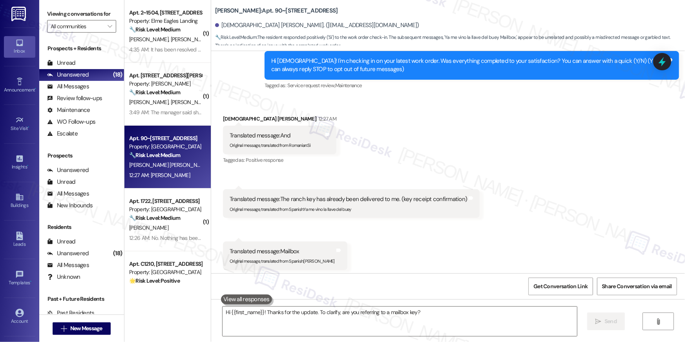
scroll to position [95, 0]
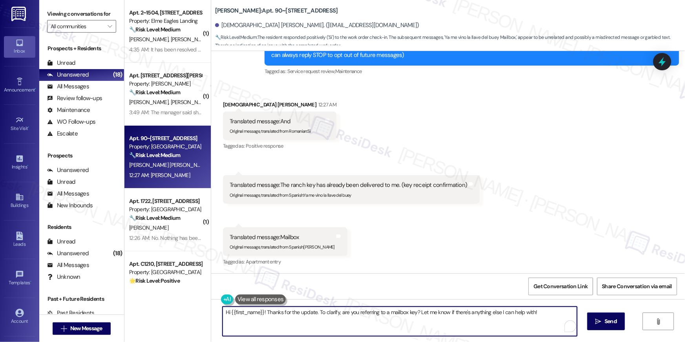
drag, startPoint x: 368, startPoint y: 321, endPoint x: 404, endPoint y: 318, distance: 36.3
click at [368, 321] on textarea "Hi {{first_name}}! Thanks for the update. To clarify, are you referring to a ma…" at bounding box center [400, 321] width 355 height 29
click at [402, 317] on textarea "Hi {{first_name}}! Thanks for the update. To clarify, are you referring to a ma…" at bounding box center [400, 321] width 355 height 29
drag, startPoint x: 318, startPoint y: 310, endPoint x: 338, endPoint y: 312, distance: 19.7
click at [410, 331] on textarea "Hi {{first_name}}! Thanks for the update. To clarify, are you referring to a ma…" at bounding box center [400, 321] width 355 height 29
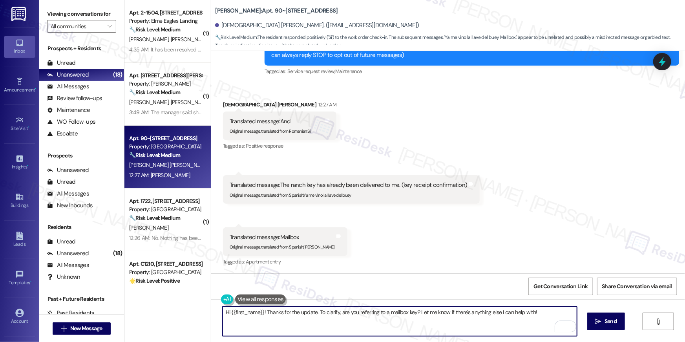
click at [326, 307] on textarea "Hi {{first_name}}! Thanks for the update. To clarify, are you referring to a ma…" at bounding box center [400, 321] width 355 height 29
drag, startPoint x: 315, startPoint y: 312, endPoint x: 413, endPoint y: 312, distance: 97.8
click at [413, 312] on textarea "Hi {{first_name}}! Thanks for the update. To clarify, are you referring to a ma…" at bounding box center [400, 321] width 355 height 29
type textarea "Hi {{first_name}}! Thanks for the update. Let me know if there's anything else …"
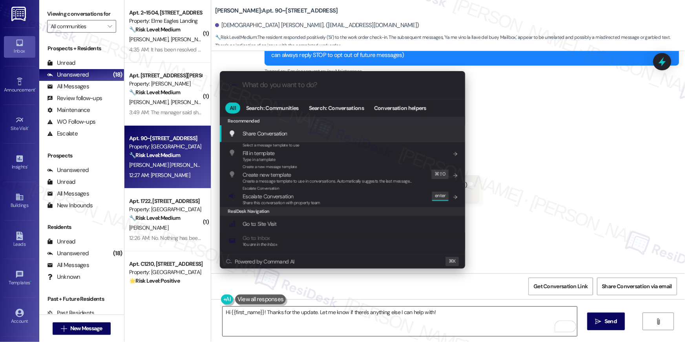
type input "s"
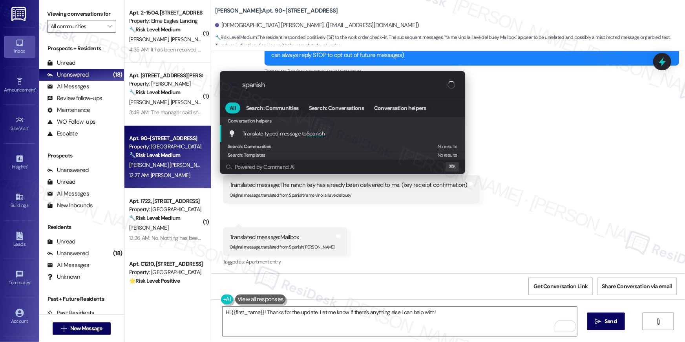
type input "spanish"
click at [311, 135] on span "Spanish" at bounding box center [316, 133] width 18 height 7
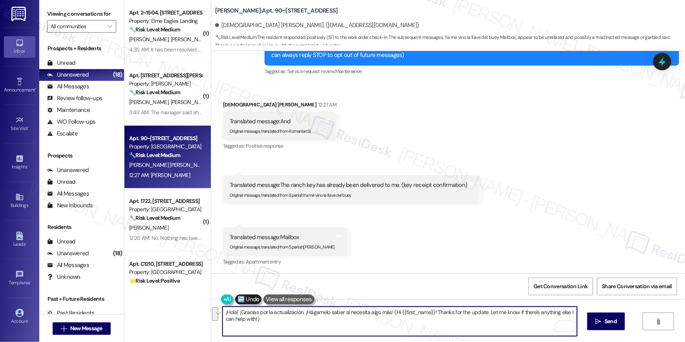
drag, startPoint x: 388, startPoint y: 312, endPoint x: 389, endPoint y: 321, distance: 9.5
click at [389, 321] on textarea "¡Hola! ¡Gracias por la actualización. ¡Hágamelo saber si necesita algo más! (Hi…" at bounding box center [400, 321] width 355 height 29
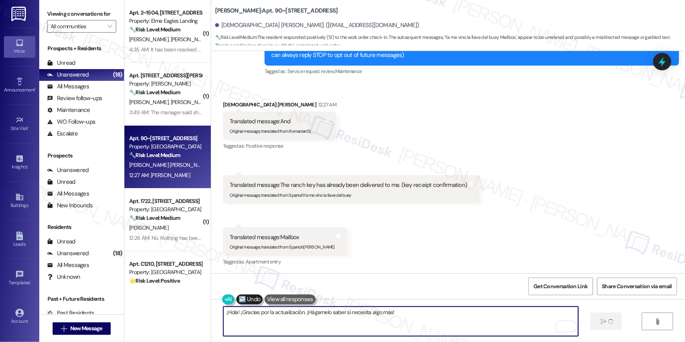
type textarea "Fetching suggested responses. Please feel free to read through the conversation…"
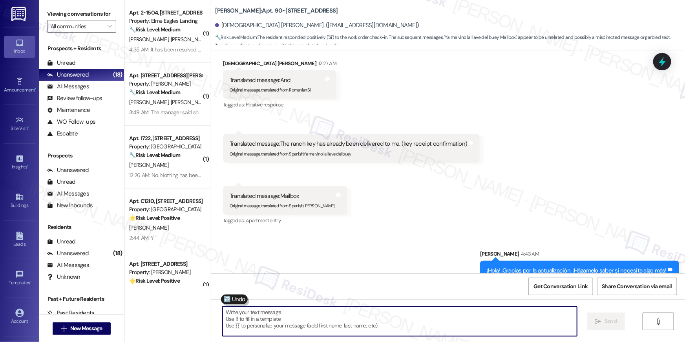
scroll to position [150, 0]
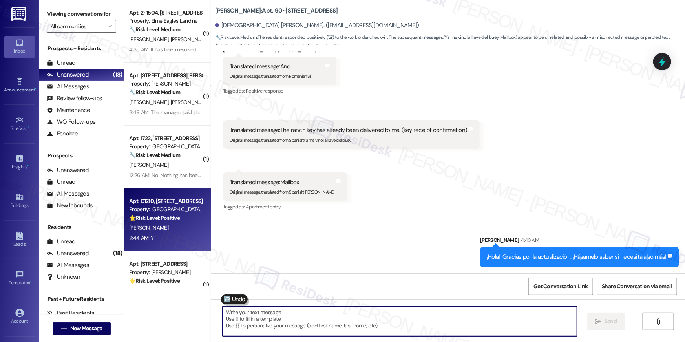
click at [156, 215] on strong "🌟 Risk Level: Positive" at bounding box center [154, 217] width 51 height 7
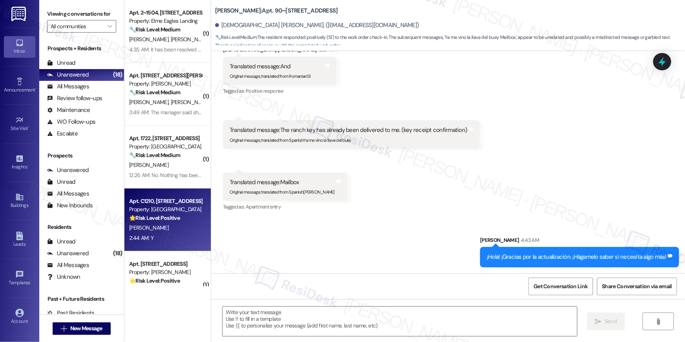
type textarea "Fetching suggested responses. Please feel free to read through the conversation…"
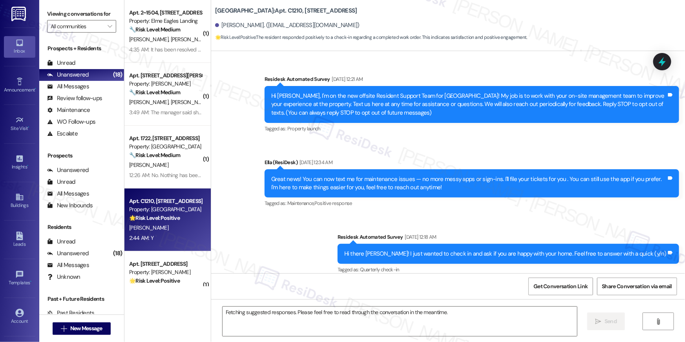
scroll to position [3180, 0]
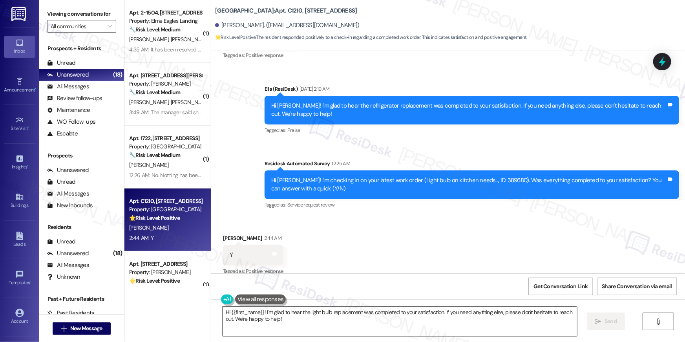
click at [386, 327] on textarea "Hi {{first_name}}! I'm glad to hear the light bulb replacement was completed to…" at bounding box center [400, 321] width 355 height 29
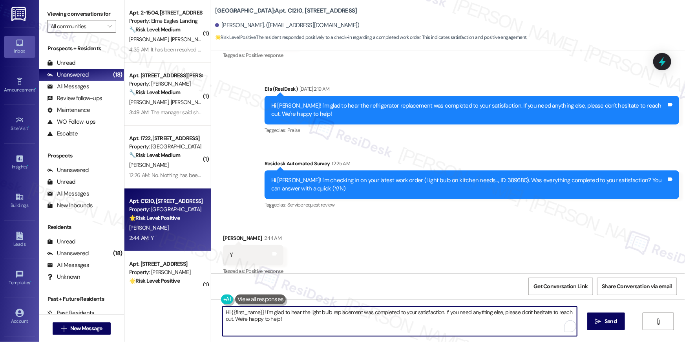
click at [386, 327] on textarea "Hi {{first_name}}! I'm glad to hear the light bulb replacement was completed to…" at bounding box center [400, 321] width 355 height 29
paste textarea ", I’m so happy to hear your work order is all taken care of! If you need anythi…"
type textarea "Hi {{first_name}}, I’m so happy to hear your work order is all taken care of! I…"
click at [606, 320] on span "Send" at bounding box center [611, 321] width 12 height 8
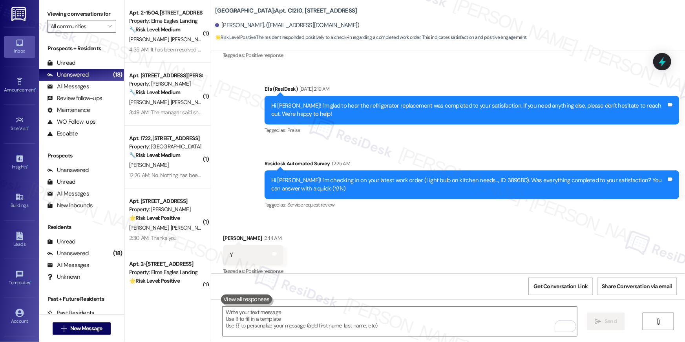
scroll to position [0, 0]
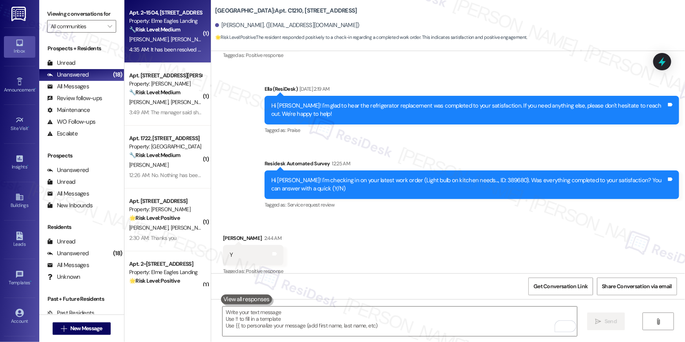
click at [164, 45] on div "4:35 AM: It has been resolved and thank you 4:35 AM: It has been resolved and t…" at bounding box center [165, 50] width 74 height 10
type textarea "Fetching suggested responses. Please feel free to read through the conversation…"
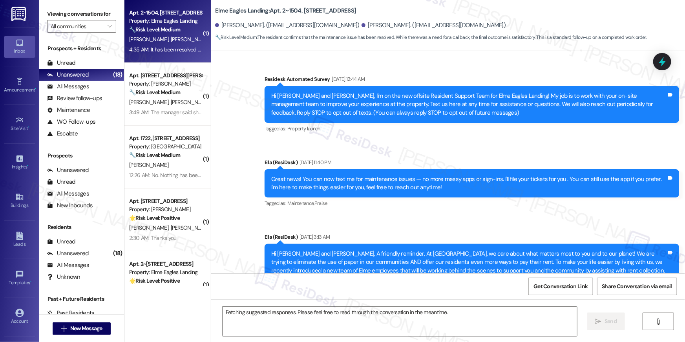
scroll to position [7144, 0]
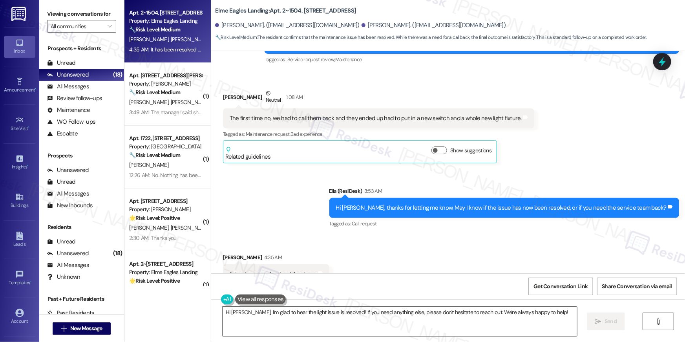
click at [334, 319] on textarea "Hi Theresa, I'm glad to hear the light issue is resolved! If you need anything …" at bounding box center [400, 321] width 355 height 29
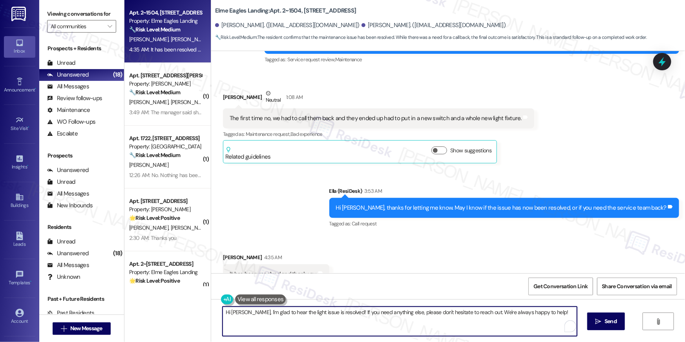
click at [334, 319] on textarea "Hi Theresa, I'm glad to hear the light issue is resolved! If you need anything …" at bounding box center [400, 321] width 355 height 29
type textarea "Thanks for the confirmation, Theresa. Please send me a message should there be …"
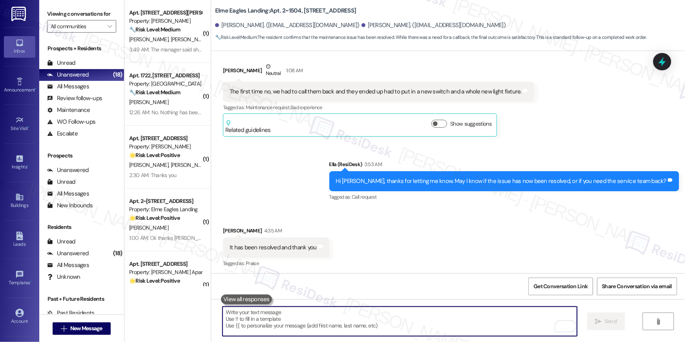
scroll to position [7199, 0]
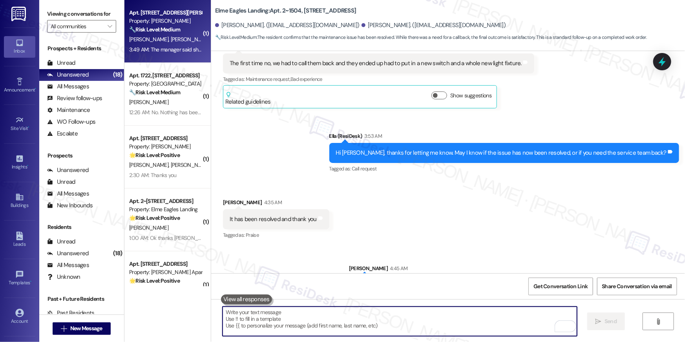
click at [137, 37] on span "T. Malcolm" at bounding box center [150, 39] width 42 height 7
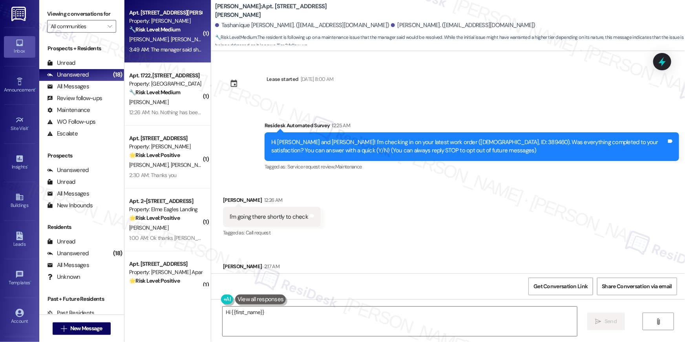
scroll to position [1449, 0]
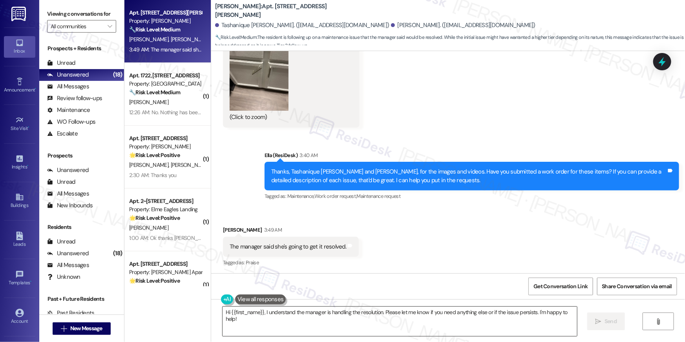
click at [380, 315] on textarea "Hi {{first_name}}, I understand the manager is handling the resolution. Please …" at bounding box center [400, 321] width 355 height 29
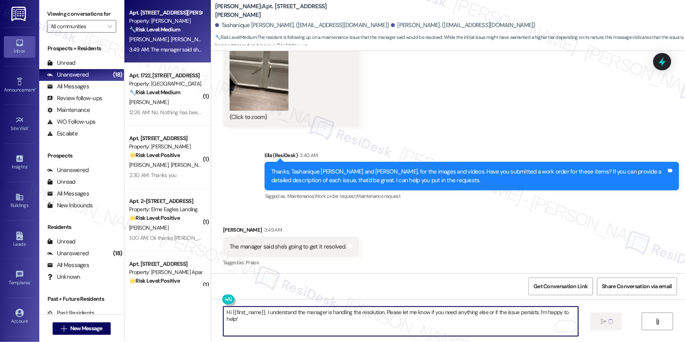
type textarea "Fetching suggested responses. Please feel free to read through the conversation…"
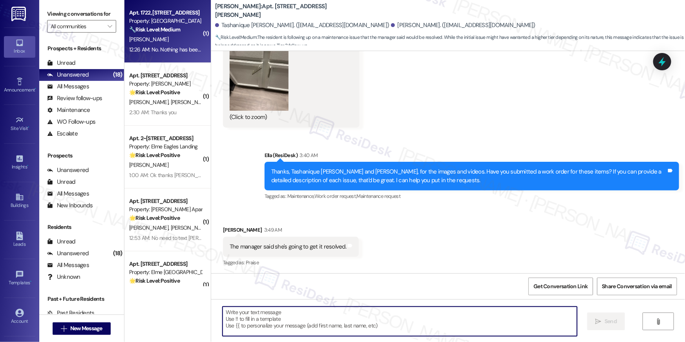
click at [170, 50] on div "12:26 AM: No. Nothing has been repaired. It was just looked at and evaluate it,…" at bounding box center [248, 49] width 239 height 7
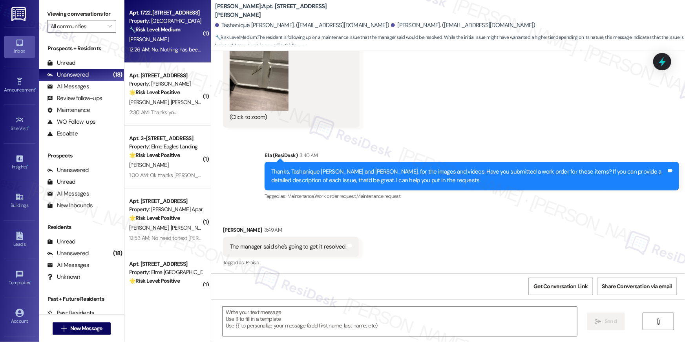
type textarea "Fetching suggested responses. Please feel free to read through the conversation…"
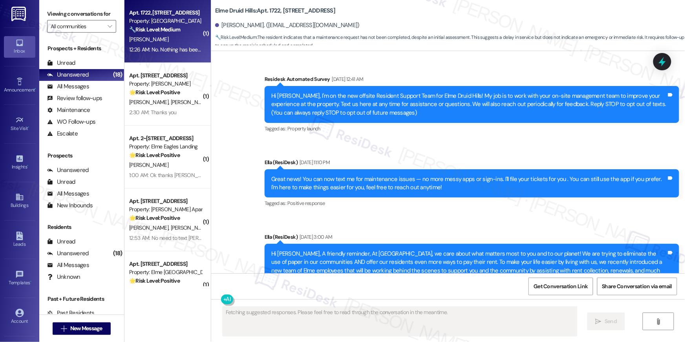
scroll to position [15526, 0]
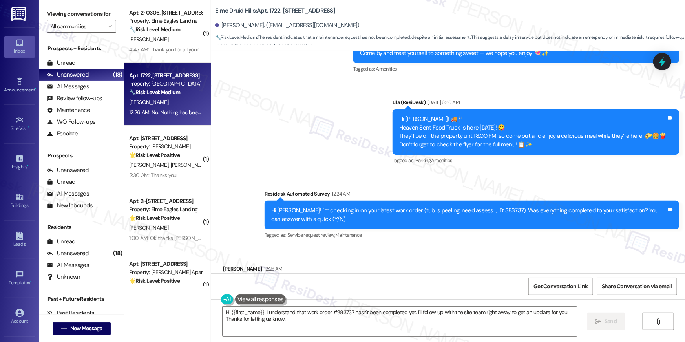
click at [482, 207] on div "Hi [PERSON_NAME]! I'm checking in on your latest work order (tub is peeling. ne…" at bounding box center [468, 215] width 395 height 17
copy div "383737"
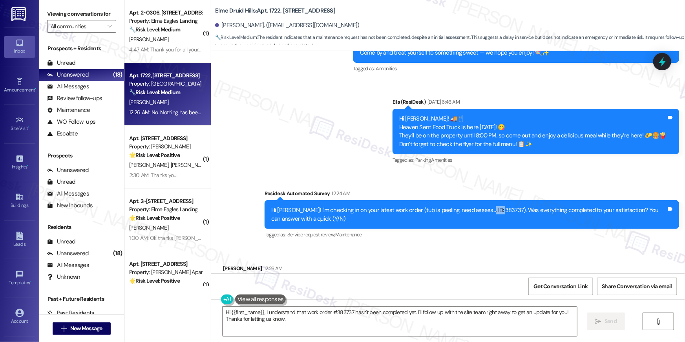
click at [328, 316] on textarea "Hi {{first_name}}, I understand that work order #383737 hasn't been completed y…" at bounding box center [400, 321] width 355 height 29
click at [331, 316] on textarea "Hi {{first_name}}, I understand that work order #383737 hasn't been completed y…" at bounding box center [400, 321] width 355 height 29
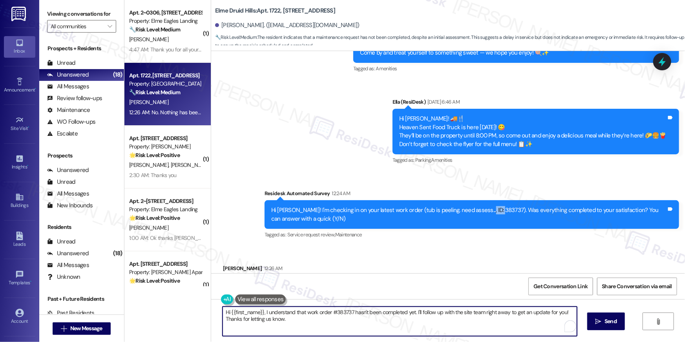
drag, startPoint x: 209, startPoint y: 309, endPoint x: 408, endPoint y: 274, distance: 202.1
click at [204, 307] on div "( 1 ) Apt. 2~0306, 860 Rock Quarry Road Property: Elme Eagles Landing 🔧 Risk Le…" at bounding box center [404, 171] width 561 height 342
click at [305, 313] on textarea "Thanks for letting me know, Jocelyn. Upon checking thee work order, the office …" at bounding box center [400, 321] width 355 height 29
type textarea "Thanks for letting me know, Jocelyn. I will follow-up with the site team, and I…"
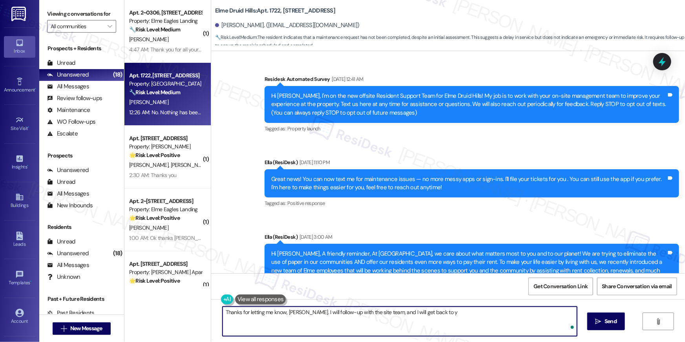
scroll to position [15526, 0]
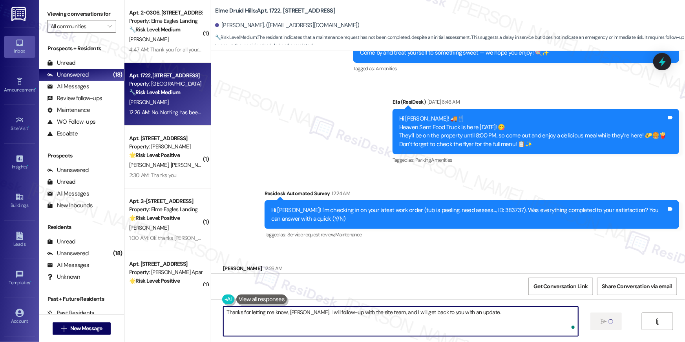
type textarea "Thanks for letting me know, [PERSON_NAME]. I will follow-up with the site team,…"
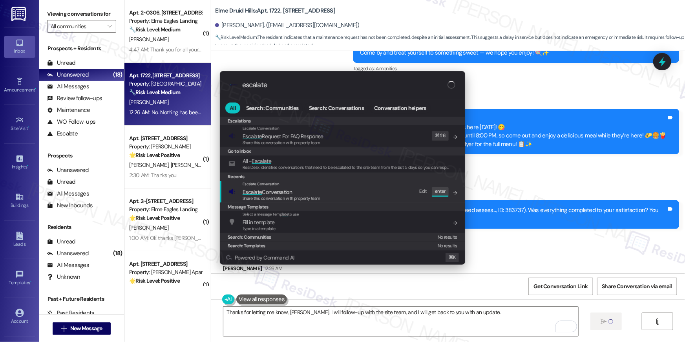
type input "escalate"
click at [314, 190] on span "Escalate Conversation" at bounding box center [282, 192] width 78 height 9
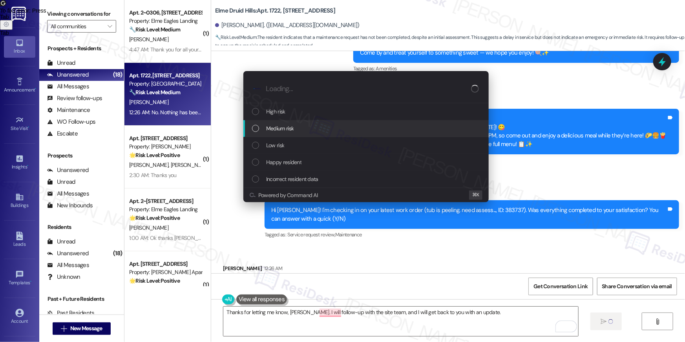
click at [281, 132] on span "Medium risk" at bounding box center [279, 128] width 27 height 9
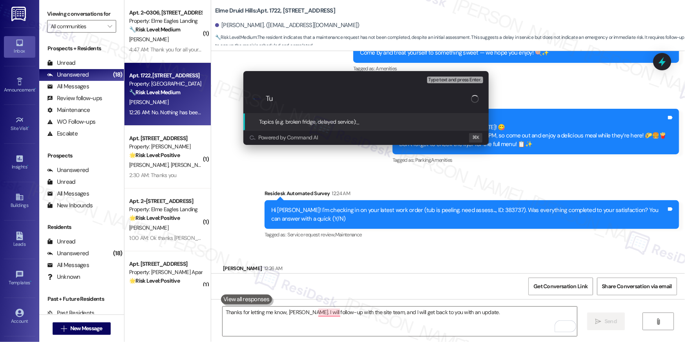
scroll to position [15526, 0]
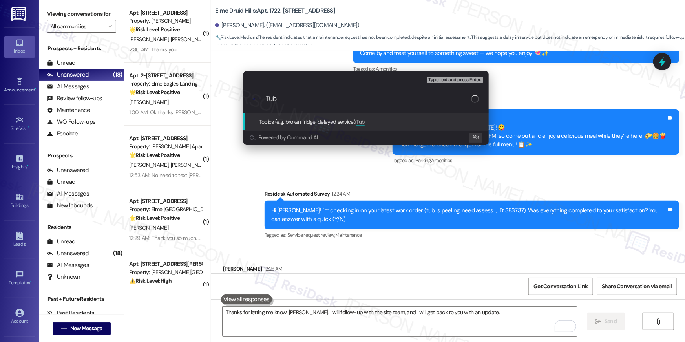
click at [319, 99] on input "Tub" at bounding box center [368, 99] width 205 height 8
paste input "Work Order # 383737"
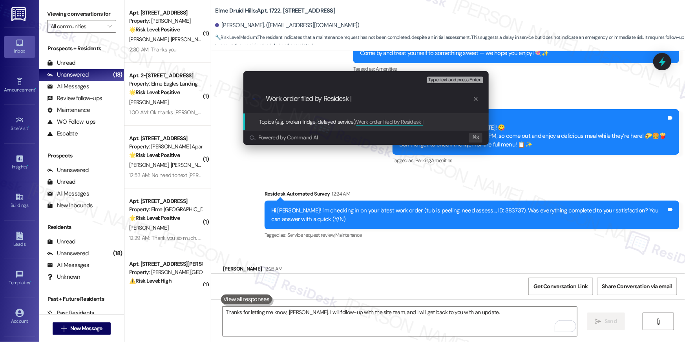
type input "Work order filed by Residesk | Work Order # 383737"
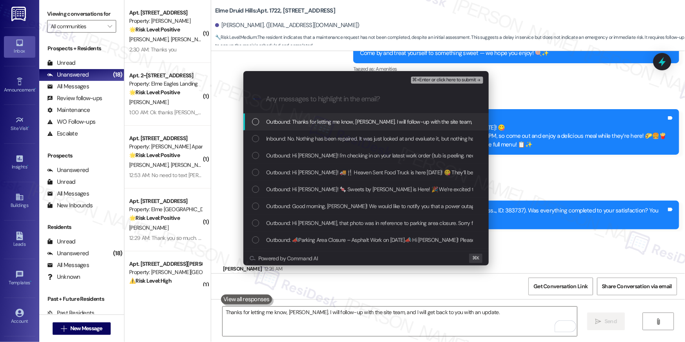
click at [314, 124] on span "Outbound: Thanks for letting me know, [PERSON_NAME]. I will follow-up with the …" at bounding box center [416, 121] width 300 height 9
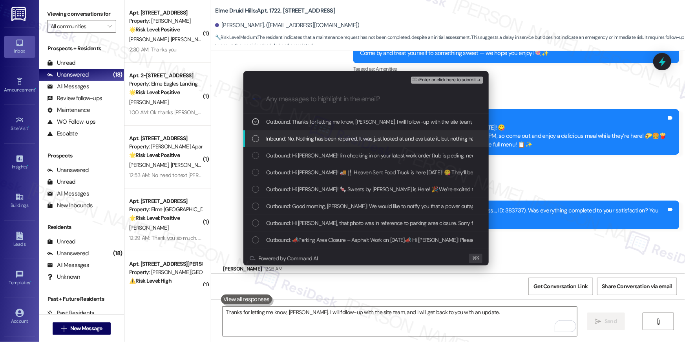
click at [316, 143] on div "Inbound: No. Nothing has been repaired. It was just looked at and evaluate it, …" at bounding box center [365, 138] width 245 height 17
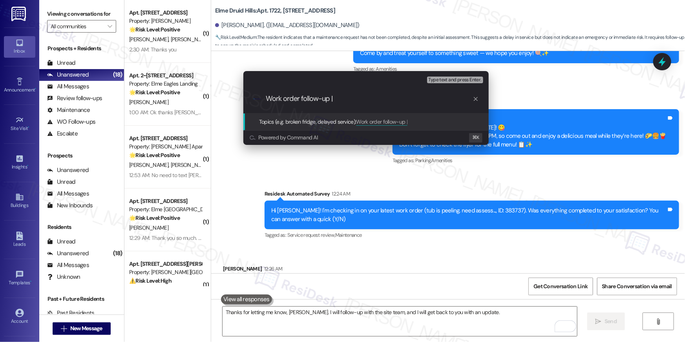
paste input "Work order filed by Residesk | Work Order # 383737"
drag, startPoint x: 408, startPoint y: 99, endPoint x: 322, endPoint y: 99, distance: 86.0
click at [322, 99] on input "Work order follow-up | Work order filed by Residesk | Work Order # 383737" at bounding box center [369, 99] width 207 height 8
type input "Work order follow-up | Work Order # 383737"
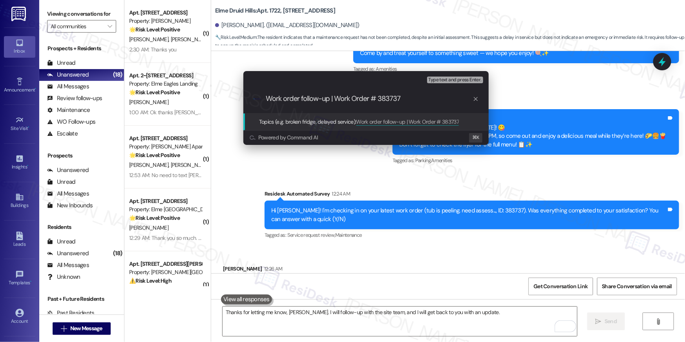
scroll to position [0, 0]
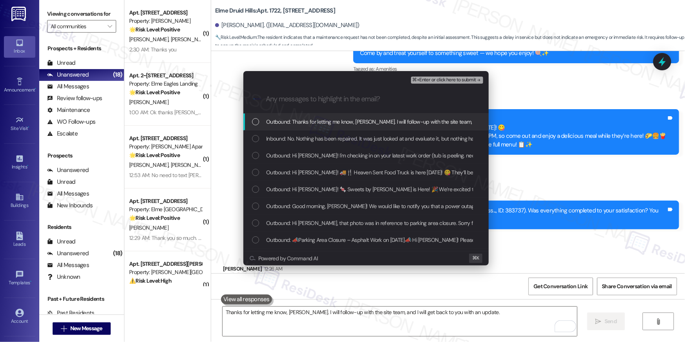
click at [309, 124] on span "Outbound: Thanks for letting me know, [PERSON_NAME]. I will follow-up with the …" at bounding box center [416, 121] width 300 height 9
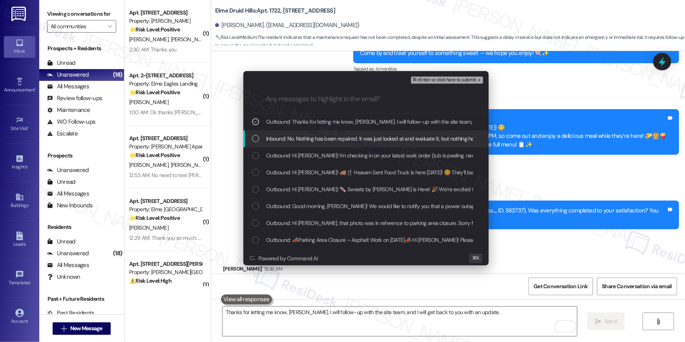
drag, startPoint x: 310, startPoint y: 135, endPoint x: 317, endPoint y: 150, distance: 16.7
click at [311, 136] on span "Inbound: No. Nothing has been repaired. It was just looked at and evaluate it, …" at bounding box center [385, 138] width 238 height 9
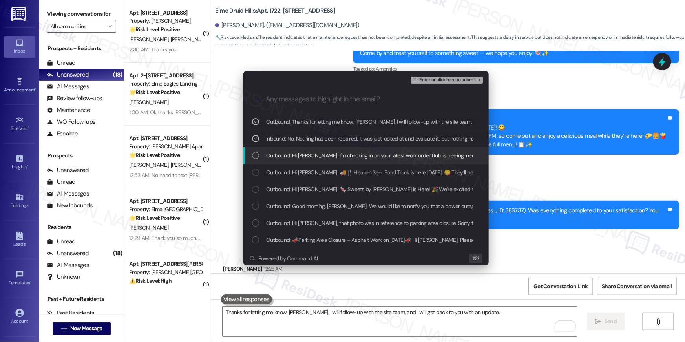
click at [317, 152] on span "Outbound: Hi Jocelyn! I'm checking in on your latest work order (tub is peeling…" at bounding box center [490, 155] width 449 height 9
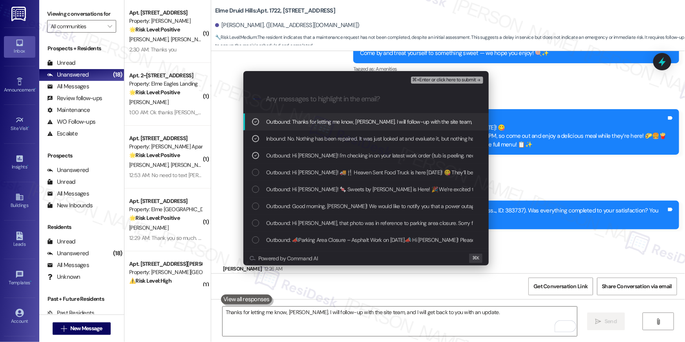
click at [443, 83] on button "⌘+Enter or click here to submit" at bounding box center [447, 80] width 72 height 7
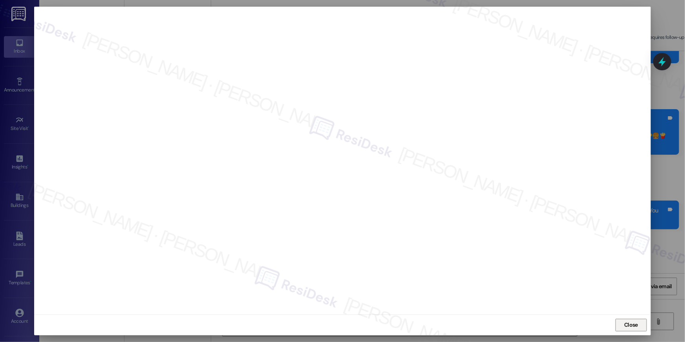
click at [639, 320] on span "Close" at bounding box center [631, 325] width 17 height 12
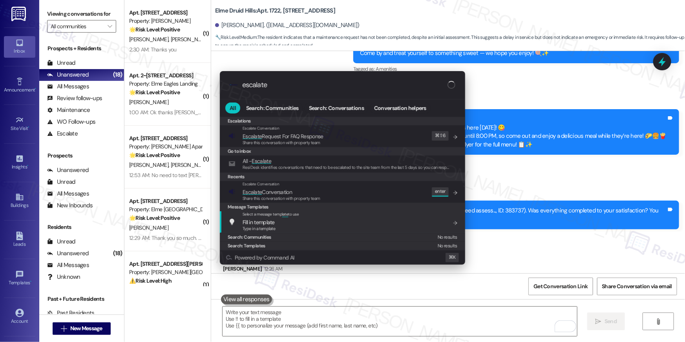
type input "escalate"
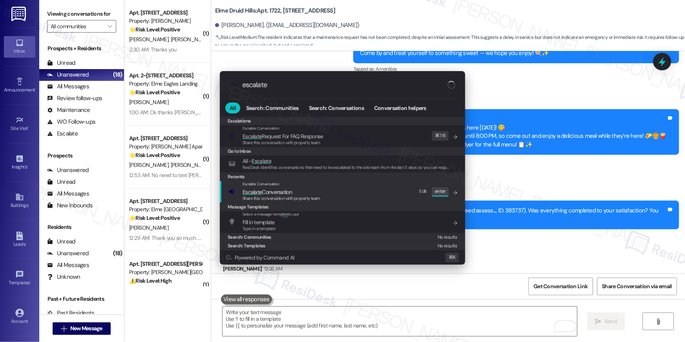
click at [366, 190] on div "Escalate Conversation Escalate Conversation Share this conversation with proper…" at bounding box center [344, 191] width 230 height 21
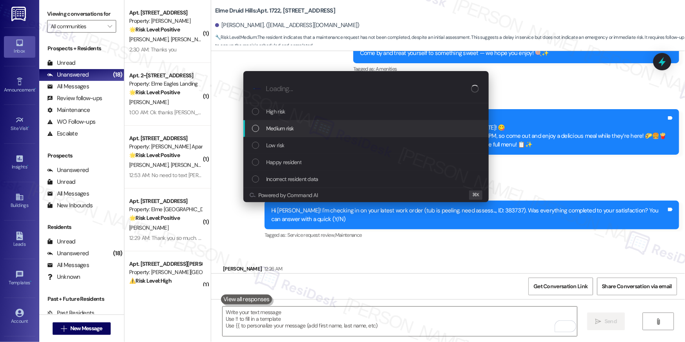
click at [317, 126] on div "Medium risk" at bounding box center [367, 128] width 230 height 9
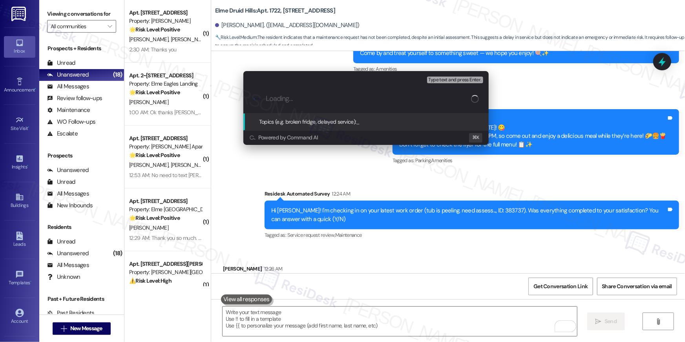
paste input "Work order follow-up | Work Order # 383737"
type input "Work order follow-up | Work Order # 383737"
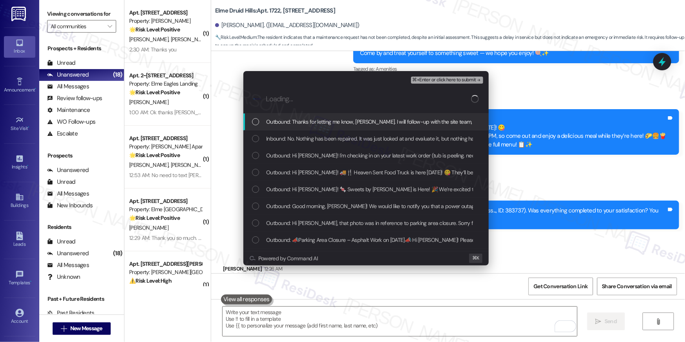
click at [297, 125] on span "Outbound: Thanks for letting me know, Jocelyn. I will follow-up with the site t…" at bounding box center [416, 121] width 300 height 9
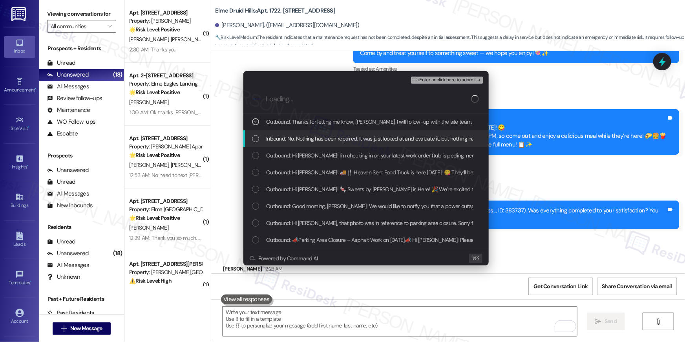
drag, startPoint x: 297, startPoint y: 136, endPoint x: 298, endPoint y: 142, distance: 5.6
click at [297, 136] on span "Inbound: No. Nothing has been repaired. It was just looked at and evaluate it, …" at bounding box center [385, 138] width 238 height 9
click at [300, 149] on div "Outbound: Hi Jocelyn! I'm checking in on your latest work order (tub is peeling…" at bounding box center [365, 155] width 245 height 17
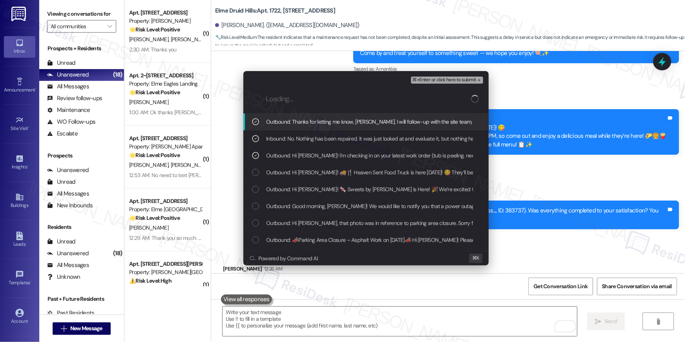
click at [455, 80] on span "⌘+Enter or click here to submit" at bounding box center [445, 79] width 64 height 5
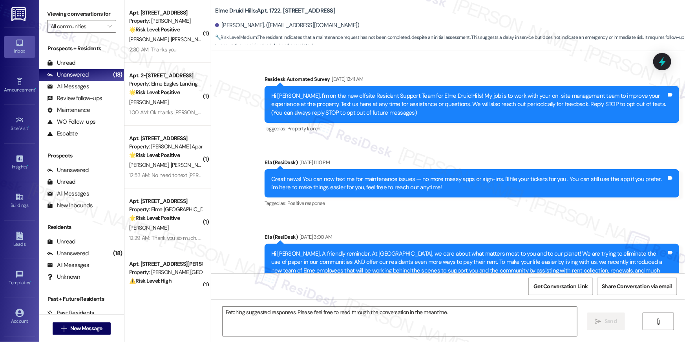
scroll to position [15526, 0]
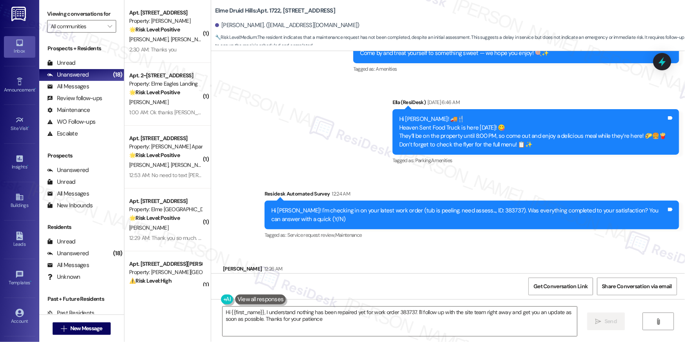
type textarea "Hi {{first_name}}, I understand nothing has been repaired yet for work order 38…"
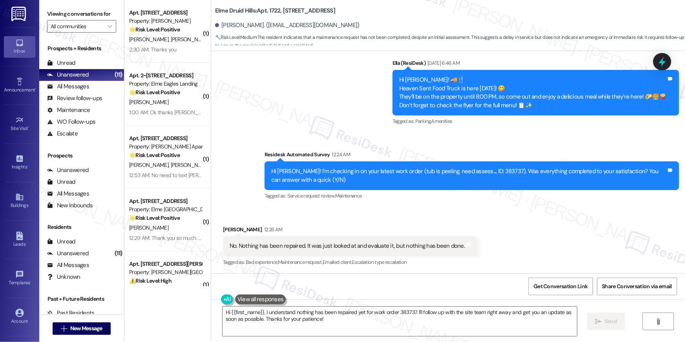
scroll to position [15592, 0]
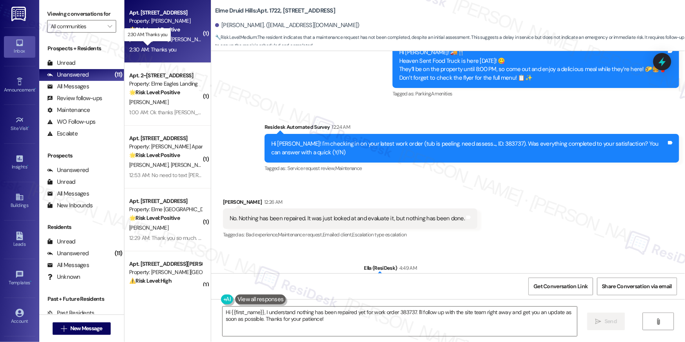
click at [162, 46] on div "2:30 AM: Thanks you 2:30 AM: Thanks you" at bounding box center [153, 49] width 48 height 7
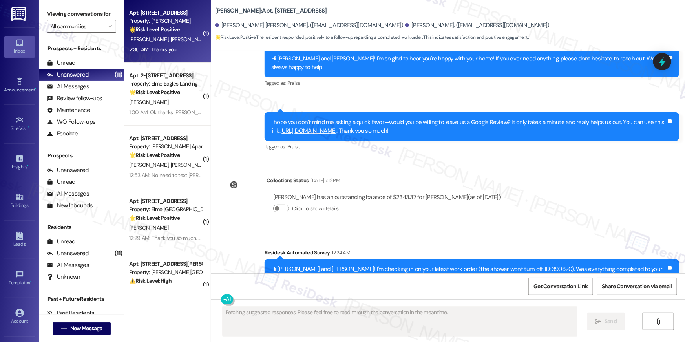
scroll to position [1621, 0]
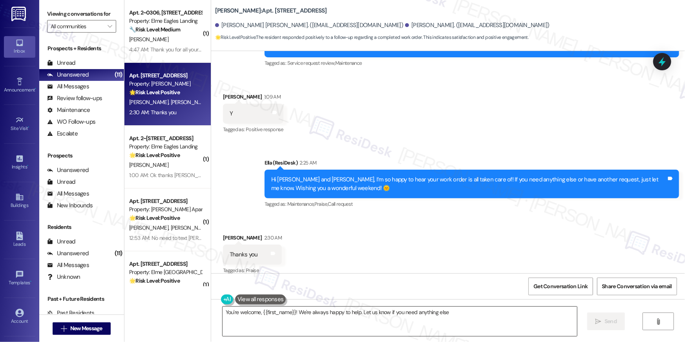
type textarea "You're welcome, {{first_name}}! We're always happy to help. Let us know if you …"
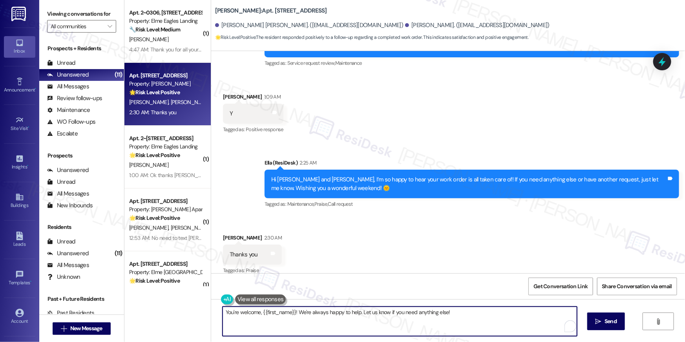
drag, startPoint x: 468, startPoint y: 319, endPoint x: 327, endPoint y: 313, distance: 141.1
click at [327, 313] on textarea "You're welcome, {{first_name}}! We're always happy to help. Let us know if you …" at bounding box center [400, 321] width 355 height 29
click at [328, 319] on textarea "You're welcome, {{first_name}}! We're always happy to help. Let us know if you …" at bounding box center [400, 321] width 355 height 29
drag, startPoint x: 426, startPoint y: 323, endPoint x: 600, endPoint y: 329, distance: 174.1
click at [426, 323] on textarea "You're welcome, {{first_name}}! We're always happy to help. Let us know if you …" at bounding box center [400, 321] width 355 height 29
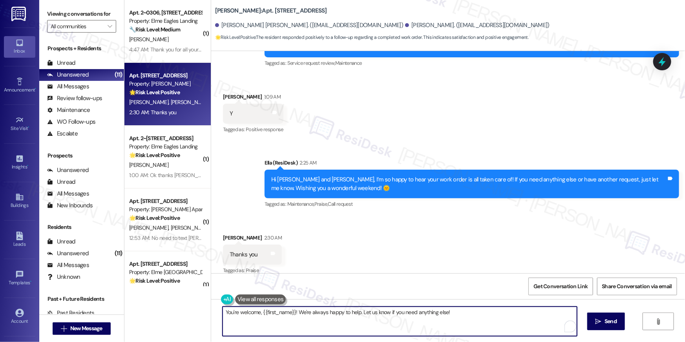
click at [602, 326] on button " Send" at bounding box center [607, 322] width 38 height 18
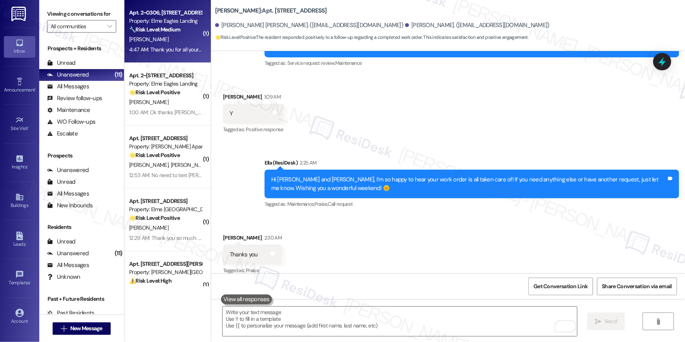
click at [153, 15] on div "Apt. 2~0306, 860 Rock Quarry Road" at bounding box center [165, 13] width 73 height 8
click at [154, 156] on strong "🌟 Risk Level: Positive" at bounding box center [154, 155] width 51 height 7
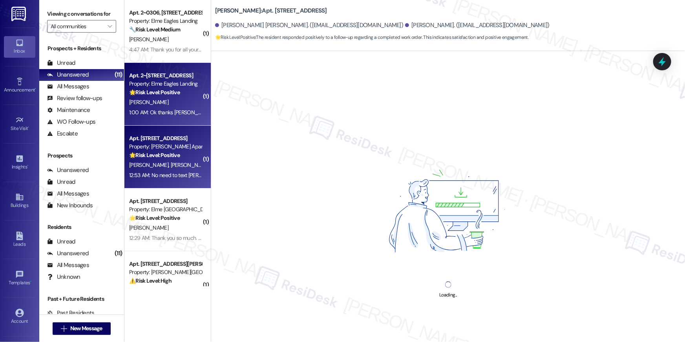
click at [155, 113] on div "1:00 AM: Ok thanks Ella For help me I like this community Have wonderful day Be…" at bounding box center [244, 112] width 231 height 7
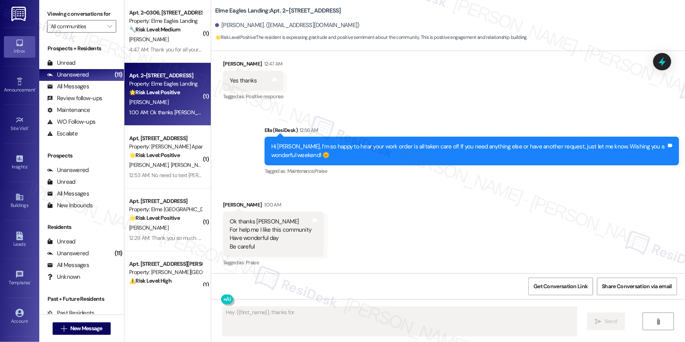
scroll to position [2550, 0]
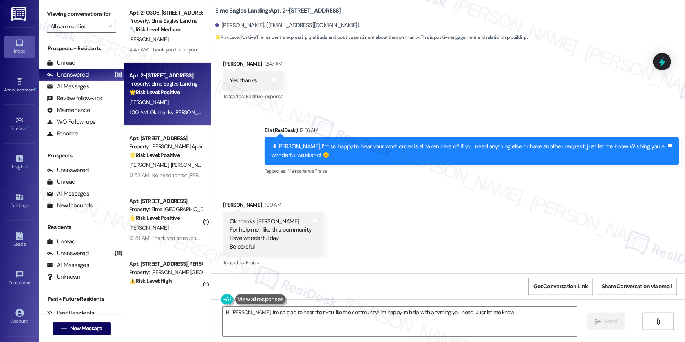
type textarea "Hi Maulik, I'm so glad to hear that you like the community! I'm happy to help w…"
click at [406, 185] on div "Received via SMS Maulik Patel 1:00 AM Ok thanks Ella For help me I like this co…" at bounding box center [448, 229] width 474 height 92
click at [457, 320] on textarea "Hi Maulik, I'm so glad to hear that you like the community! I'm happy to help w…" at bounding box center [400, 321] width 355 height 29
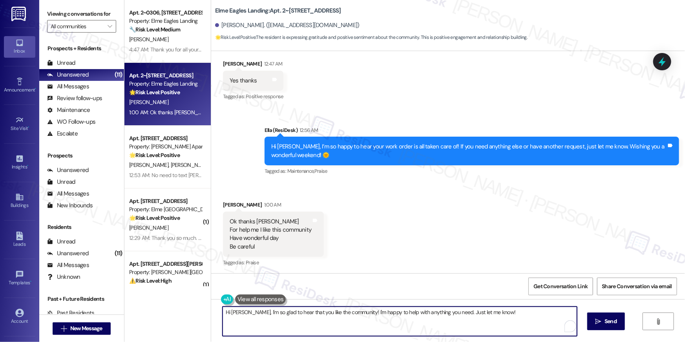
click at [510, 316] on textarea "Hi Maulik, I'm so glad to hear that you like the community! I'm happy to help w…" at bounding box center [400, 321] width 355 height 29
drag, startPoint x: 599, startPoint y: 319, endPoint x: 661, endPoint y: 292, distance: 67.2
click at [599, 319] on icon "" at bounding box center [599, 322] width 6 height 6
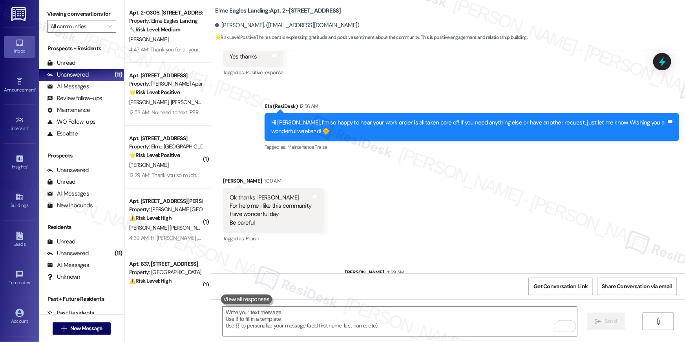
scroll to position [2604, 0]
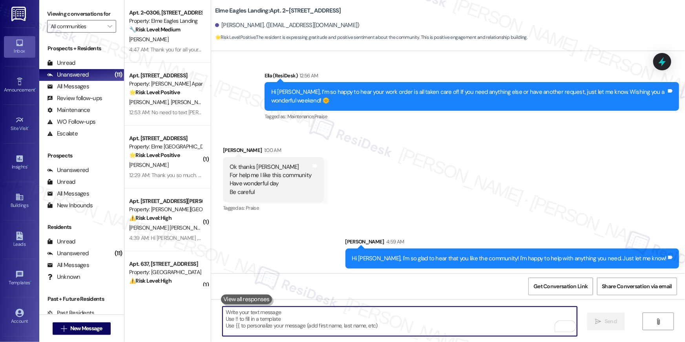
drag, startPoint x: 355, startPoint y: 321, endPoint x: 361, endPoint y: 319, distance: 6.5
click at [355, 321] on textarea "To enrich screen reader interactions, please activate Accessibility in Grammarl…" at bounding box center [400, 321] width 355 height 29
click at [360, 319] on textarea "To enrich screen reader interactions, please activate Accessibility in Grammarl…" at bounding box center [400, 321] width 355 height 29
click at [335, 319] on textarea "To enrich screen reader interactions, please activate Accessibility in Grammarl…" at bounding box center [400, 321] width 355 height 29
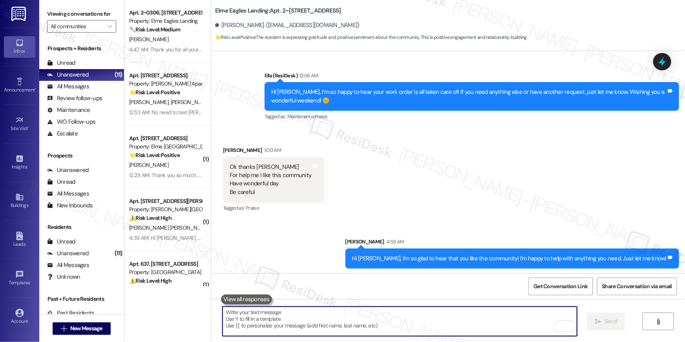
click at [335, 319] on textarea "To enrich screen reader interactions, please activate Accessibility in Grammarl…" at bounding box center [400, 321] width 355 height 29
paste textarea "I hope you don’t mind me asking a quick favor—would you be willing to leave us …"
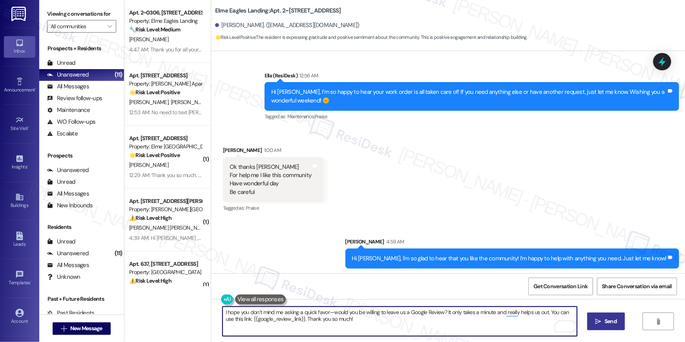
type textarea "I hope you don’t mind me asking a quick favor—would you be willing to leave us …"
click at [607, 322] on span "Send" at bounding box center [611, 321] width 12 height 8
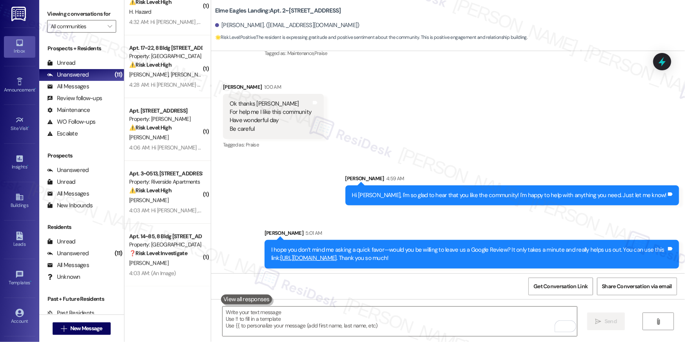
scroll to position [0, 0]
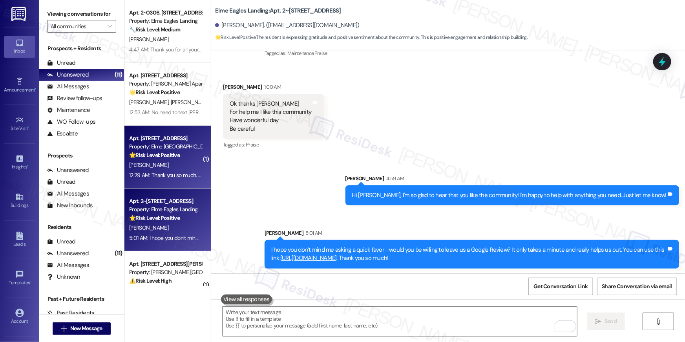
click at [167, 180] on div "12:29 AM: Thank you so much. I will contact u for any other concern. Regards 12…" at bounding box center [165, 175] width 74 height 10
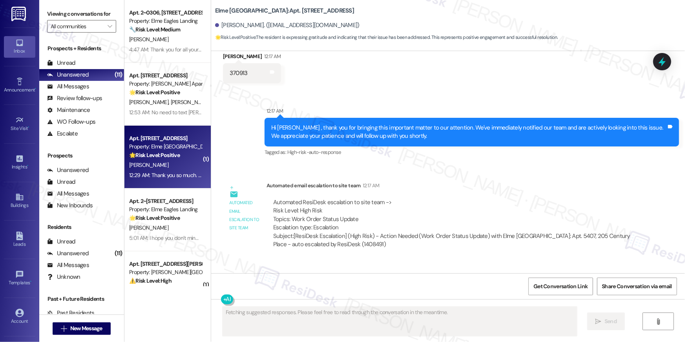
scroll to position [2114, 0]
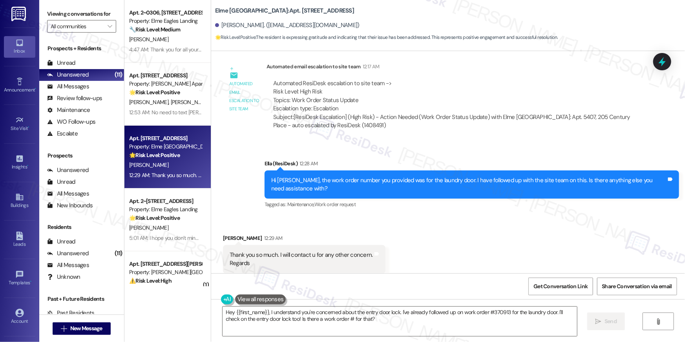
click at [437, 216] on div "Received via SMS Farzana Afshar 12:29 AM Thank you so much. I will contact u fo…" at bounding box center [448, 253] width 474 height 75
click at [490, 219] on div "Received via SMS Farzana Afshar 12:29 AM Thank you so much. I will contact u fo…" at bounding box center [448, 253] width 474 height 75
click at [528, 222] on div "Received via SMS Farzana Afshar 12:29 AM Thank you so much. I will contact u fo…" at bounding box center [448, 253] width 474 height 75
click at [319, 325] on textarea "Hey {{first_name}}, I understand you're concerned about the entry door lock. I'…" at bounding box center [400, 321] width 355 height 29
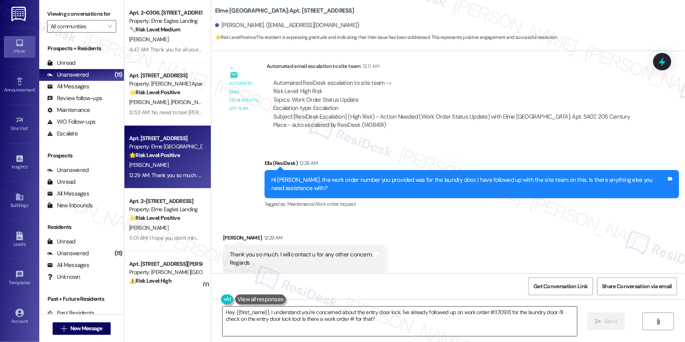
click at [319, 325] on textarea "Hey {{first_name}}, I understand you're concerned about the entry door lock. I'…" at bounding box center [400, 321] width 355 height 29
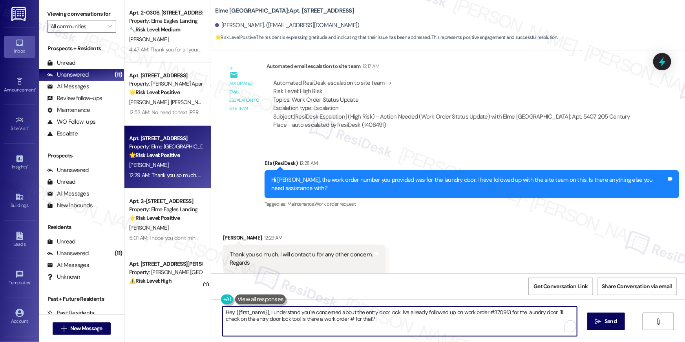
type textarea "U"
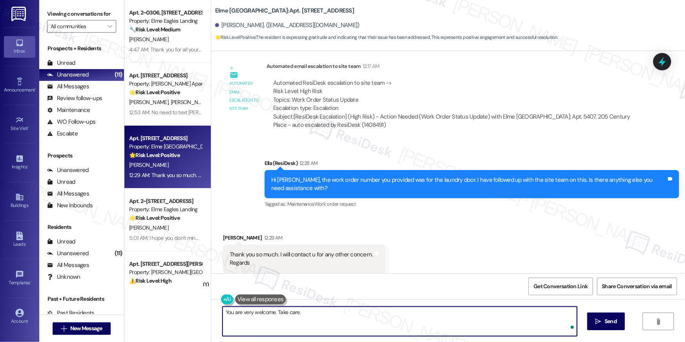
type textarea "You are very welcome. Take care."
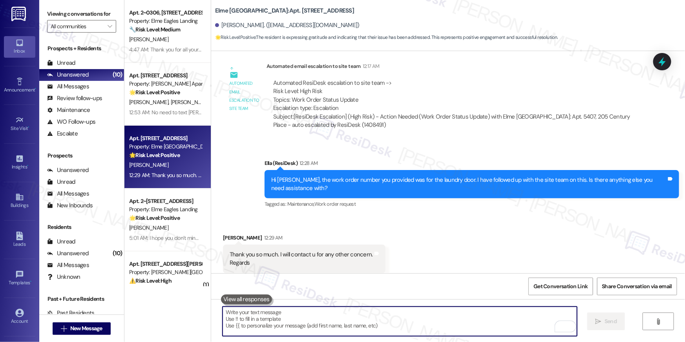
scroll to position [2114, 0]
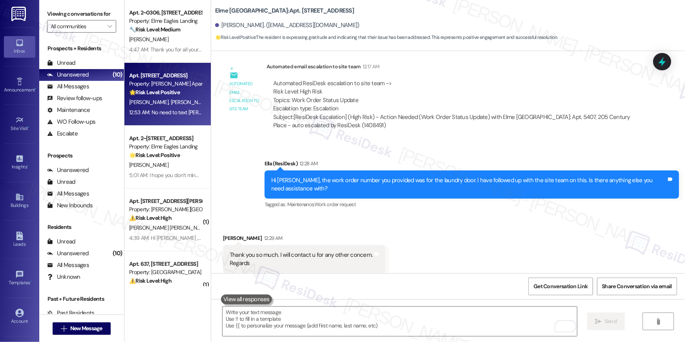
click at [166, 114] on div "12:53 AM: No need to text Jeff. 12:53 AM: No need to text Jeff." at bounding box center [178, 112] width 99 height 7
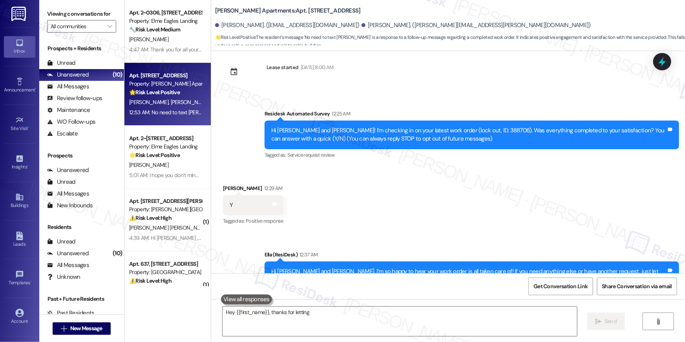
scroll to position [114, 0]
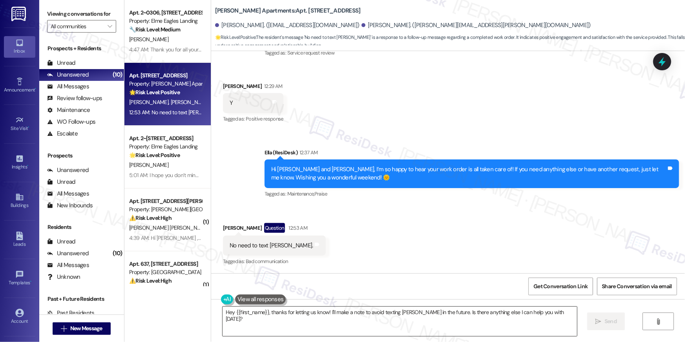
click at [423, 315] on textarea "Hey {{first_name}}, thanks for letting us know! I'll make a note to avoid texti…" at bounding box center [400, 321] width 355 height 29
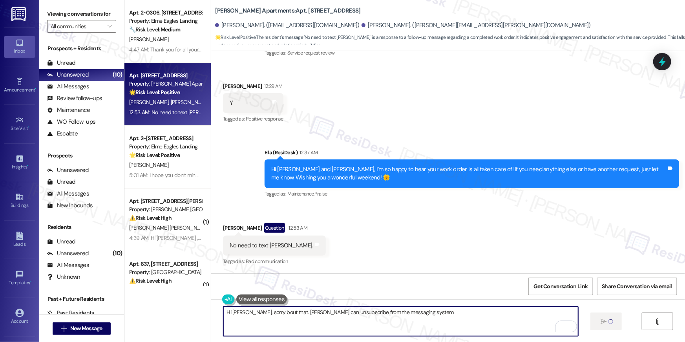
type textarea "Hi Blair, sorry bout that. Jeff can unsubscribe from the messaging system."
paste textarea "If you no longer want to receive these messages, please reply STOP (all in capi…"
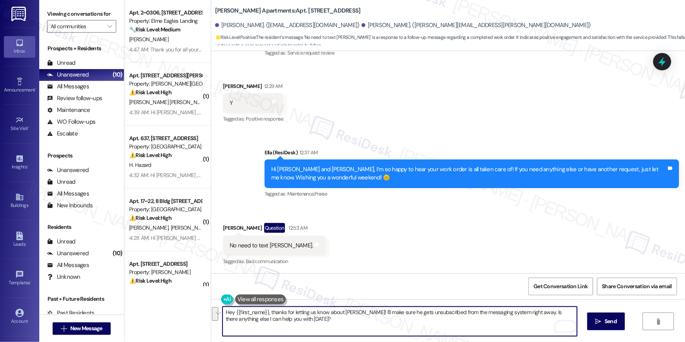
paste textarea "If you no longer want to receive these messages, please reply STOP (all in capi…"
type textarea "If you no longer want to receive these messages, please reply STOP (all in capi…"
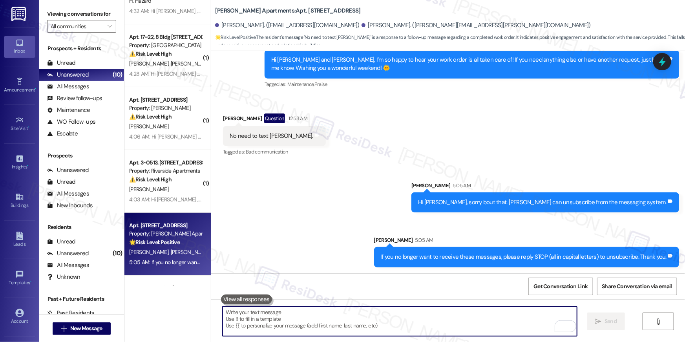
scroll to position [216, 0]
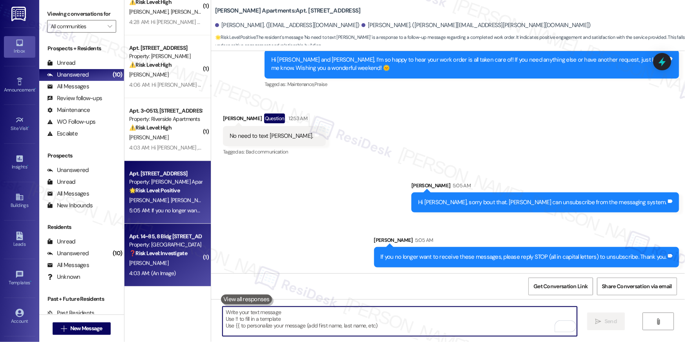
click at [168, 248] on div "Property: [GEOGRAPHIC_DATA]" at bounding box center [165, 245] width 73 height 8
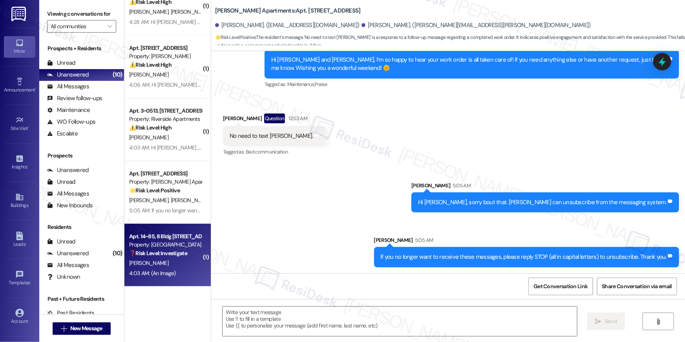
type textarea "Fetching suggested responses. Please feel free to read through the conversation…"
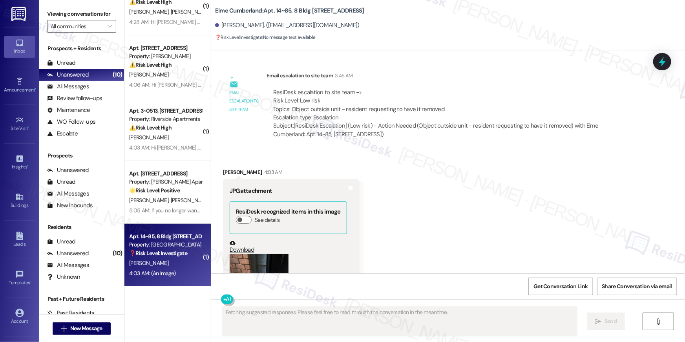
scroll to position [2060, 0]
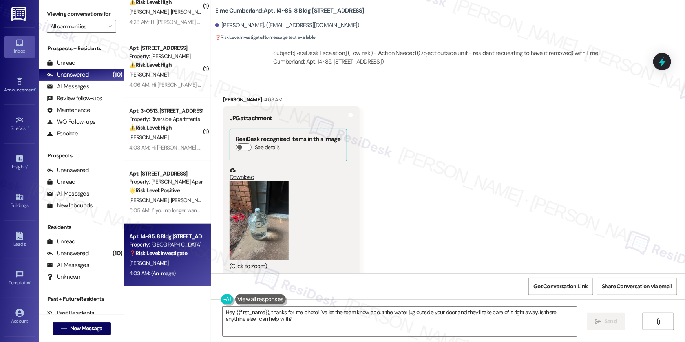
click at [505, 213] on div "Received via SMS Jose Alvarez 4:03 AM JPG attachment ResiDesk recognized items …" at bounding box center [448, 180] width 474 height 205
click at [240, 198] on button "Zoom image" at bounding box center [259, 220] width 59 height 79
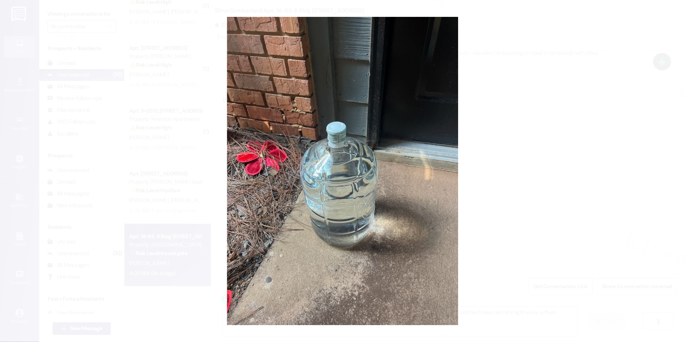
click at [516, 198] on button "Unzoom image" at bounding box center [342, 171] width 685 height 342
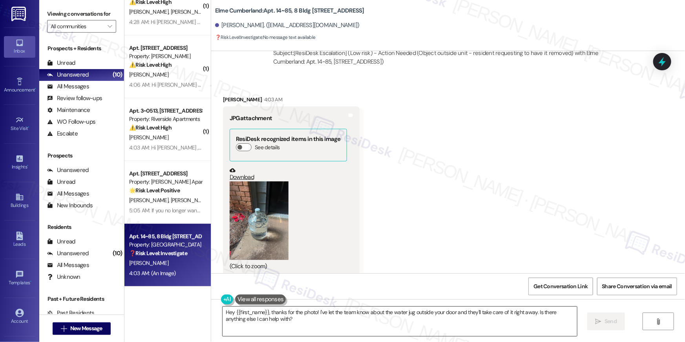
click at [366, 324] on textarea "Hey {{first_name}}, thanks for the photo! I've let the team know about the wate…" at bounding box center [400, 321] width 355 height 29
click at [365, 324] on textarea "Hey {{first_name}}, thanks for the photo! I've let the team know about the wate…" at bounding box center [400, 321] width 355 height 29
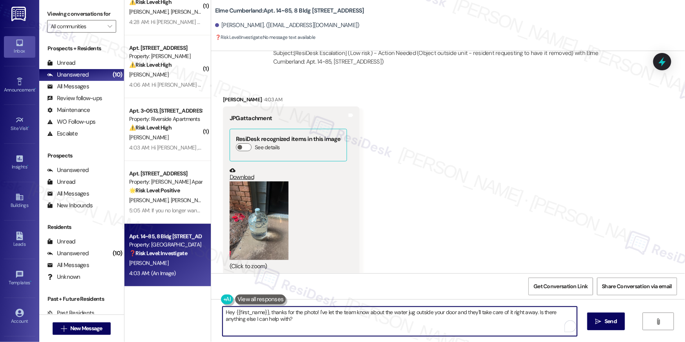
drag, startPoint x: 364, startPoint y: 324, endPoint x: 362, endPoint y: 302, distance: 21.8
click at [364, 324] on textarea "Hey {{first_name}}, thanks for the photo! I've let the team know about the wate…" at bounding box center [400, 321] width 355 height 29
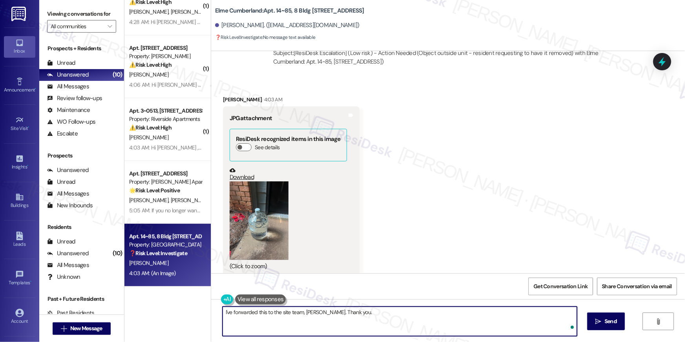
type textarea "I've forwarded this to the site team, Jose. Thank you."
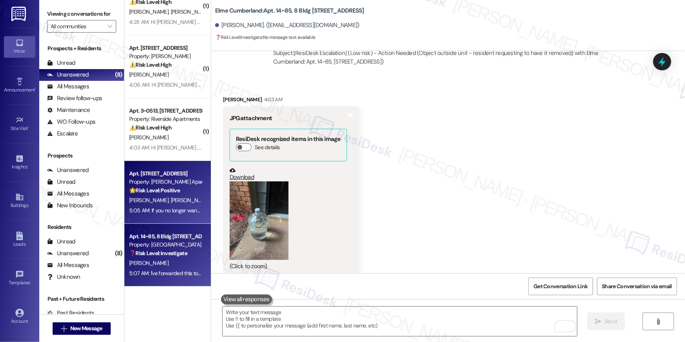
click at [159, 190] on strong "🌟 Risk Level: Positive" at bounding box center [154, 190] width 51 height 7
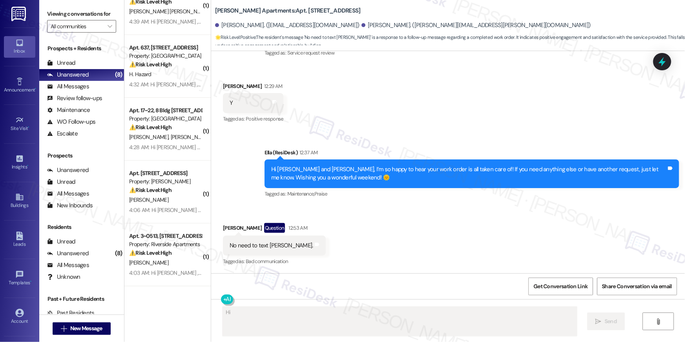
scroll to position [90, 0]
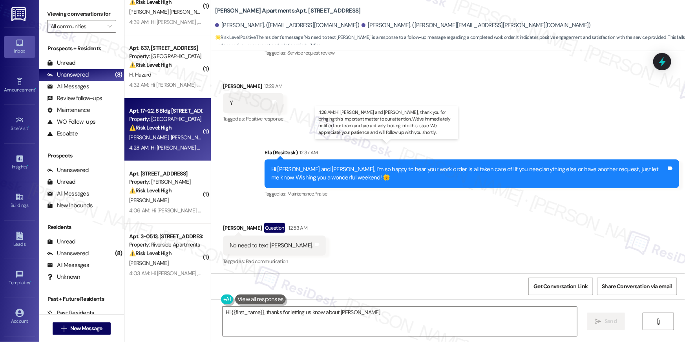
type textarea "Hi {{first_name}}, thanks for letting us know about Jeff."
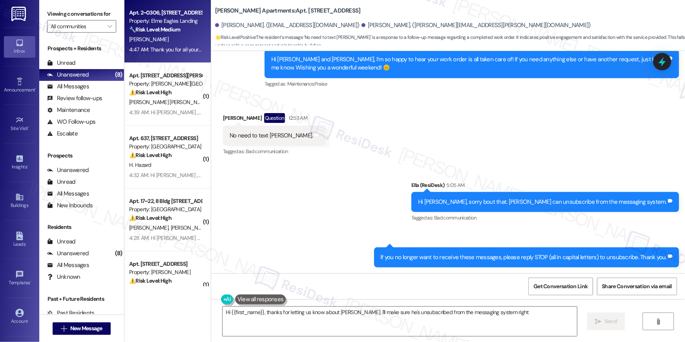
click at [148, 46] on div "4:47 AM: Thank you for all your help and communication. 4:47 AM: Thank you for …" at bounding box center [193, 49] width 128 height 7
type textarea "Fetching suggested responses. Please feel free to read through the conversation…"
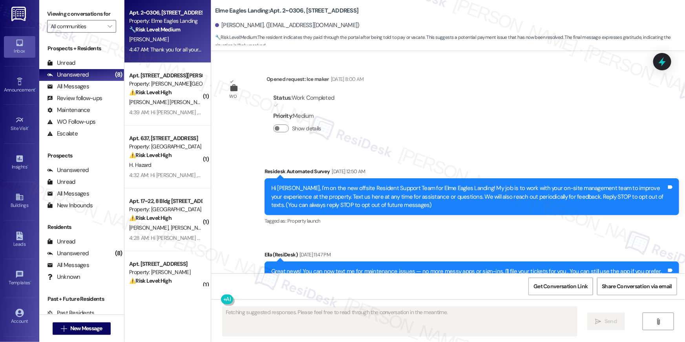
scroll to position [9552, 0]
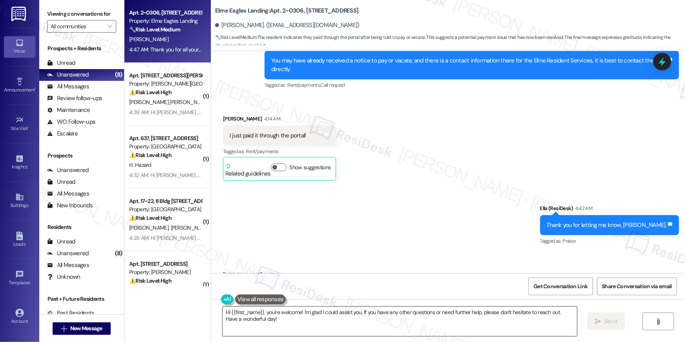
click at [348, 322] on textarea "Hi {{first_name}}, you're welcome! I'm glad I could assist you. If you have any…" at bounding box center [400, 321] width 355 height 29
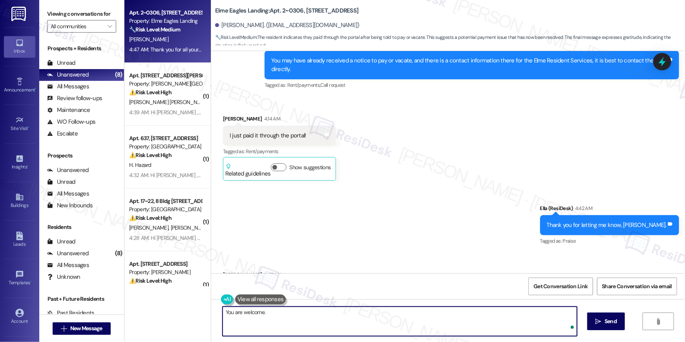
type textarea "You are welcome."
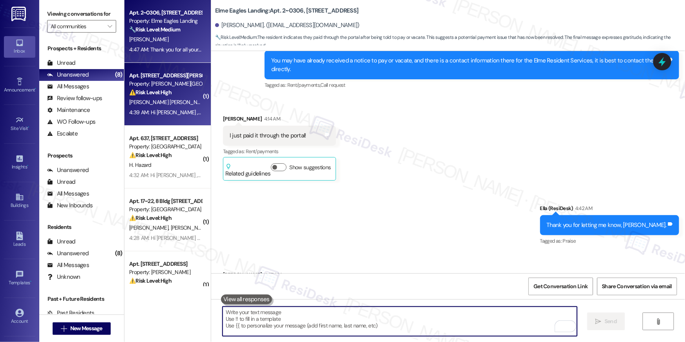
click at [135, 84] on div "Property: [PERSON_NAME][GEOGRAPHIC_DATA]" at bounding box center [165, 84] width 73 height 8
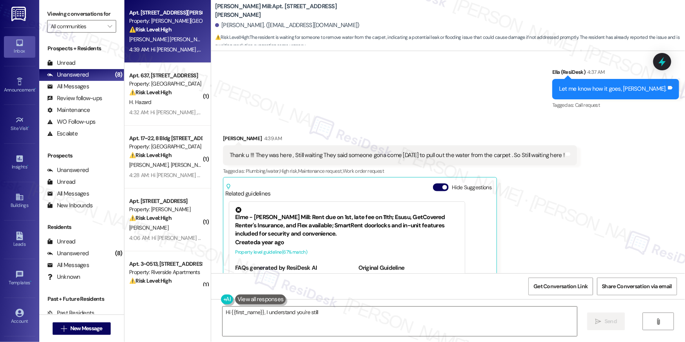
scroll to position [6111, 0]
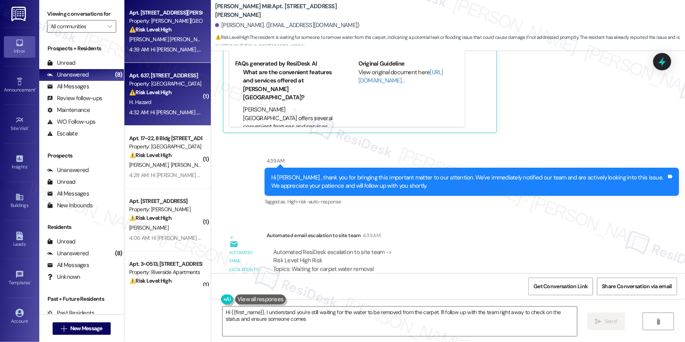
type textarea "Hi {{first_name}}, I understand you're still waiting for the water to be remove…"
click at [169, 112] on div "4:32 AM: Hi Hailey , thank you for bringing this important matter to our attent…" at bounding box center [390, 112] width 523 height 7
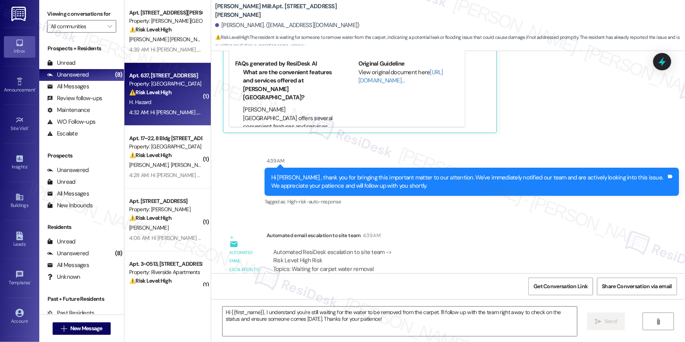
type textarea "Fetching suggested responses. Please feel free to read through the conversation…"
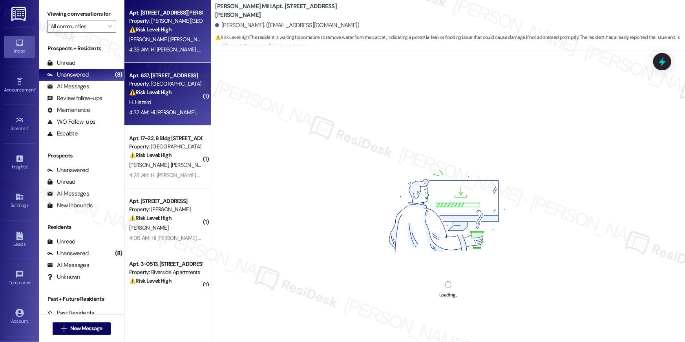
click at [158, 49] on div "4:39 AM: Hi Sergio , thank you for bringing this important matter to our attent…" at bounding box center [390, 49] width 523 height 7
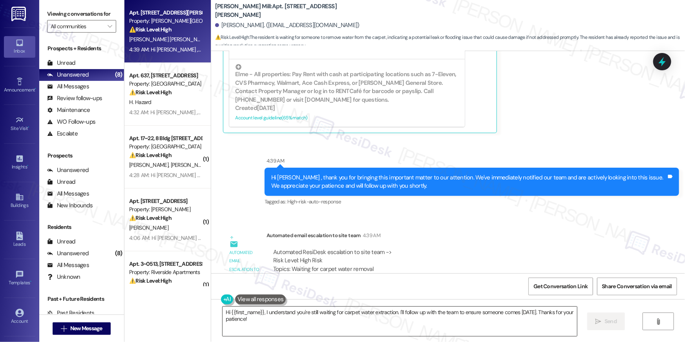
click at [309, 331] on textarea "Hi {{first_name}}, I understand you're still waiting for carpet water extractio…" at bounding box center [400, 321] width 355 height 29
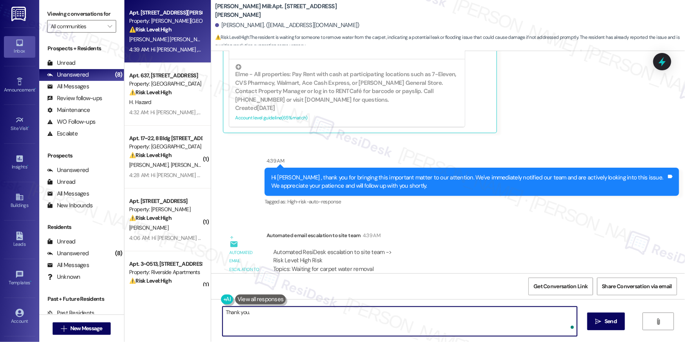
type textarea "Thank you."
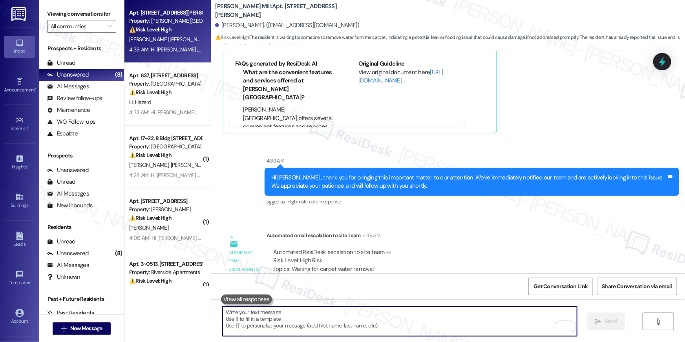
scroll to position [5939, 0]
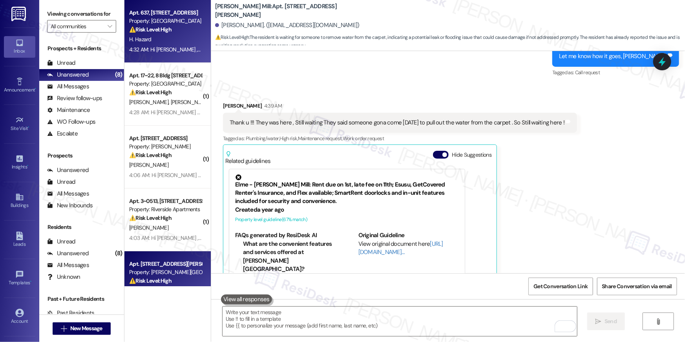
click at [174, 21] on div "Property: Elme Druid Hills" at bounding box center [165, 21] width 73 height 8
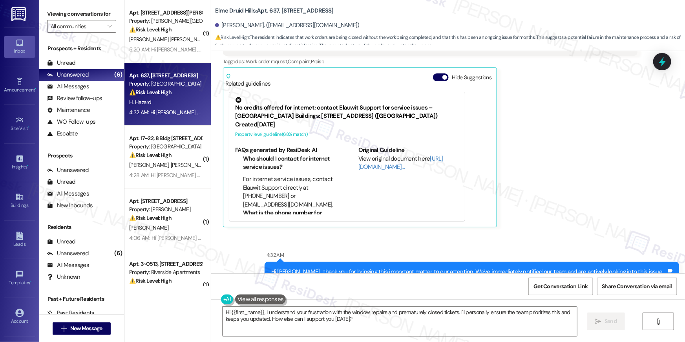
scroll to position [21084, 0]
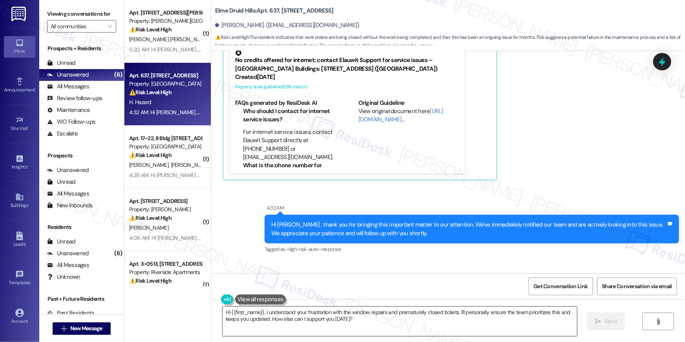
click at [353, 328] on textarea "Hi {{first_name}}, I understand your frustration with the window repairs and pr…" at bounding box center [400, 321] width 355 height 29
drag, startPoint x: 353, startPoint y: 328, endPoint x: 359, endPoint y: 326, distance: 6.7
click at [354, 328] on textarea "Hi {{first_name}}, I understand your frustration with the window repairs and pr…" at bounding box center [400, 321] width 355 height 29
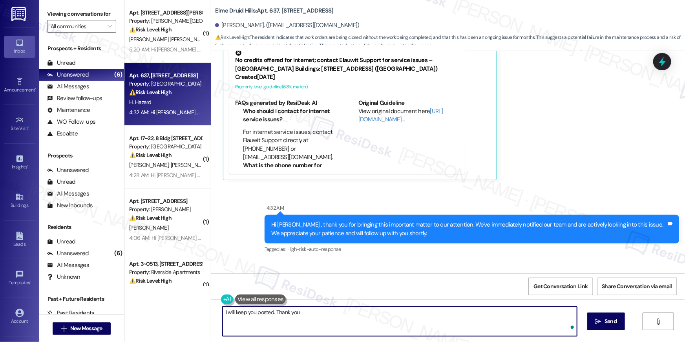
type textarea "I will keep you posted. Thank you."
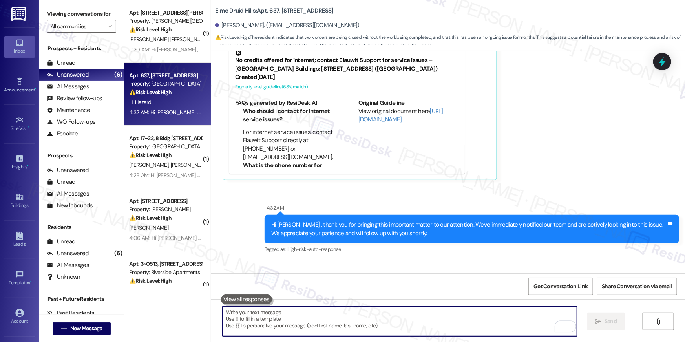
scroll to position [20912, 0]
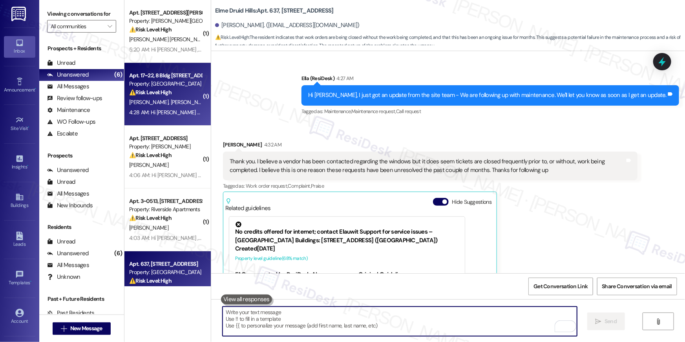
click at [171, 89] on div "⚠️ Risk Level: High The resident is coordinating with maintenance to show them …" at bounding box center [165, 92] width 73 height 8
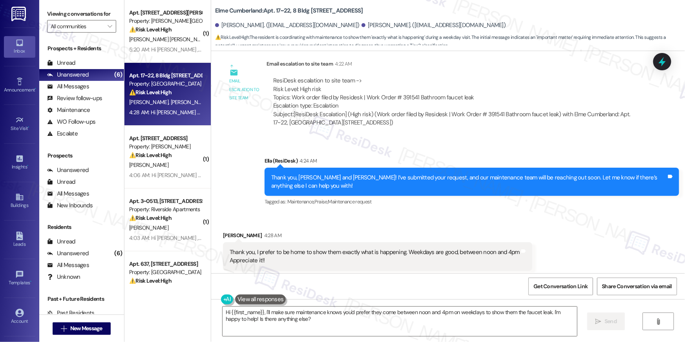
scroll to position [4398, 0]
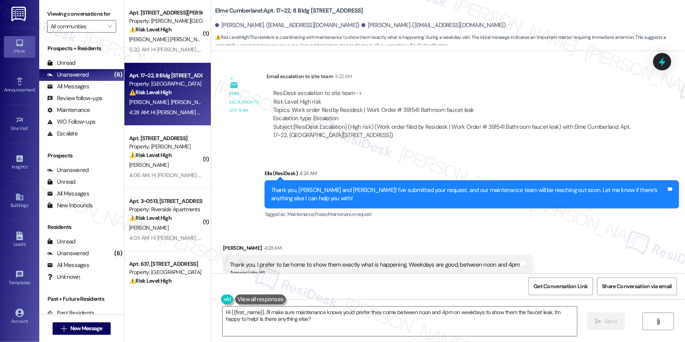
click at [392, 99] on div "ResiDesk escalation to site team -> Risk Level: High risk Topics: Work order fi…" at bounding box center [452, 106] width 358 height 34
click at [322, 261] on div "Thank you, I prefer to be home to show them exactly what is happening. Weekdays…" at bounding box center [375, 269] width 290 height 17
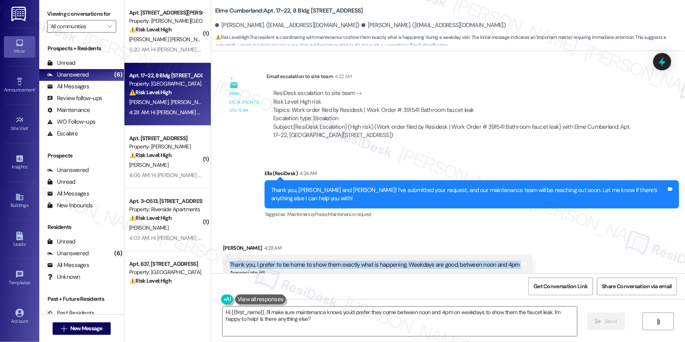
click at [322, 261] on div "Thank you, I prefer to be home to show them exactly what is happening. Weekdays…" at bounding box center [375, 269] width 290 height 17
copy div "Thank you, I prefer to be home to show them exactly what is happening. Weekdays…"
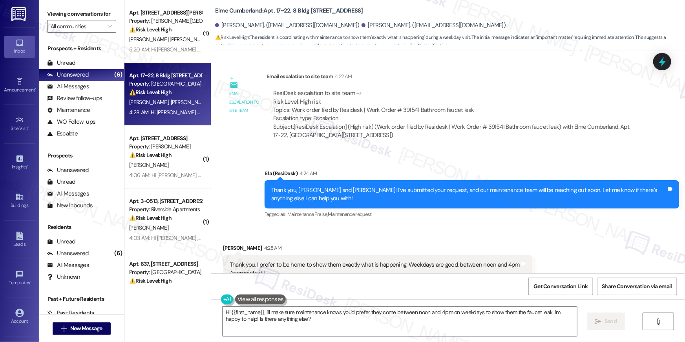
click at [403, 102] on div "ResiDesk escalation to site team -> Risk Level: High risk Topics: Work order fi…" at bounding box center [452, 106] width 358 height 34
copy div "391541"
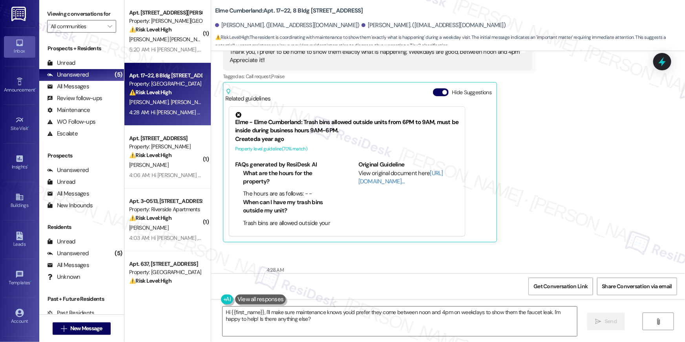
scroll to position [4447, 0]
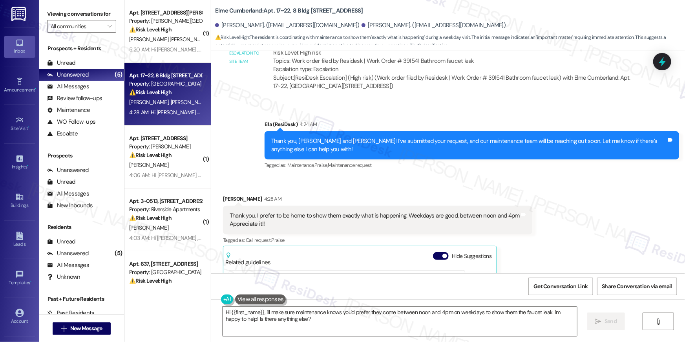
click at [253, 212] on div "Thank you, I prefer to be home to show them exactly what is happening. Weekdays…" at bounding box center [375, 220] width 290 height 17
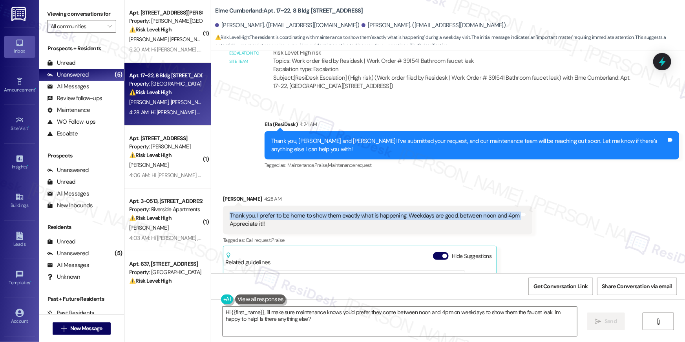
click at [253, 212] on div "Thank you, I prefer to be home to show them exactly what is happening. Weekdays…" at bounding box center [375, 220] width 290 height 17
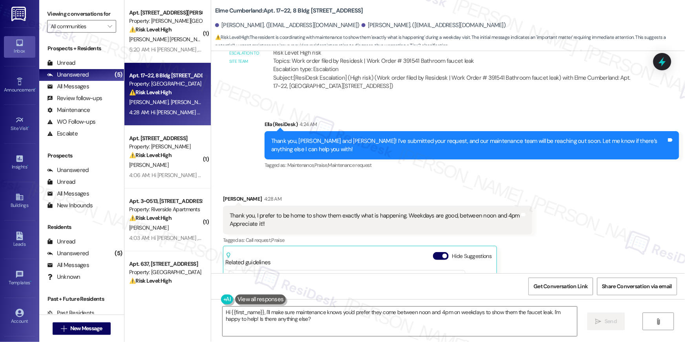
click at [275, 212] on div "Thank you, I prefer to be home to show them exactly what is happening. Weekdays…" at bounding box center [375, 220] width 290 height 17
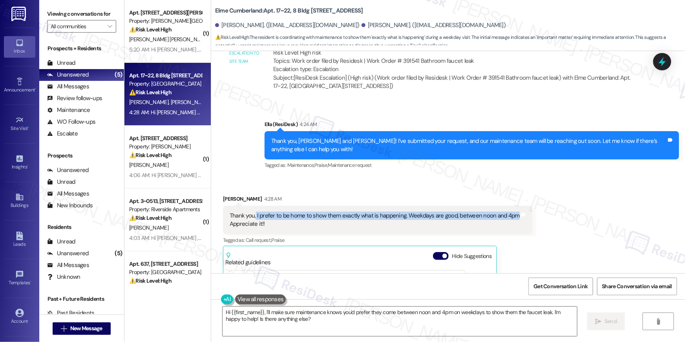
drag, startPoint x: 252, startPoint y: 206, endPoint x: 509, endPoint y: 205, distance: 256.8
click at [509, 212] on div "Thank you, I prefer to be home to show them exactly what is happening. Weekdays…" at bounding box center [375, 220] width 290 height 17
copy div "I prefer to be home to show them exactly what is happening. Weekdays are good, …"
click at [311, 315] on textarea "Hi {{first_name}}, I'll make sure maintenance knows you'd prefer they come betw…" at bounding box center [400, 321] width 355 height 29
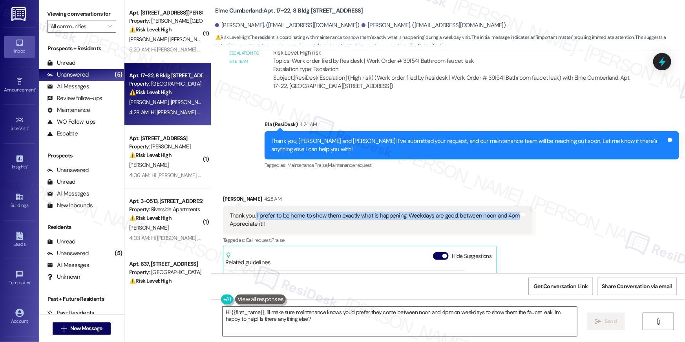
click at [371, 319] on textarea "Hi {{first_name}}, I'll make sure maintenance knows you'd prefer they come betw…" at bounding box center [400, 321] width 355 height 29
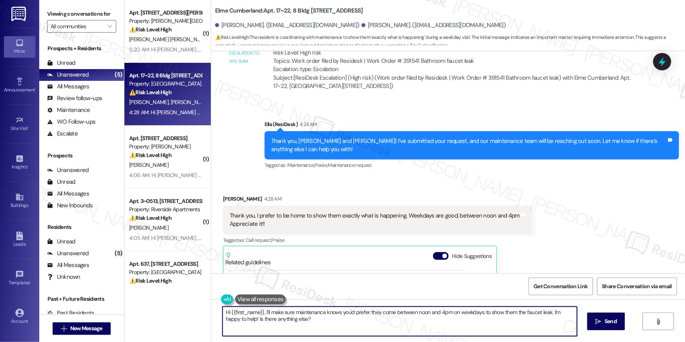
click at [410, 320] on textarea "Hi {{first_name}}, I'll make sure maintenance knows you'd prefer they come betw…" at bounding box center [400, 321] width 355 height 29
click at [520, 321] on textarea "Hi {{first_name}}, I'll make sure maintenance knows you'd prefer they come betw…" at bounding box center [400, 321] width 355 height 29
drag, startPoint x: 480, startPoint y: 310, endPoint x: 483, endPoint y: 319, distance: 10.1
click at [483, 319] on textarea "Hi {{first_name}}, I'll make sure maintenance knows you'd prefer they come betw…" at bounding box center [400, 321] width 355 height 29
type textarea "Hi {{first_name}}, I'll make sure maintenance knows you'd prefer they come betw…"
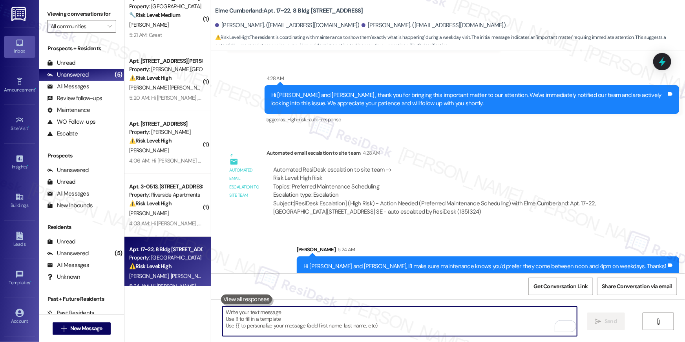
scroll to position [0, 0]
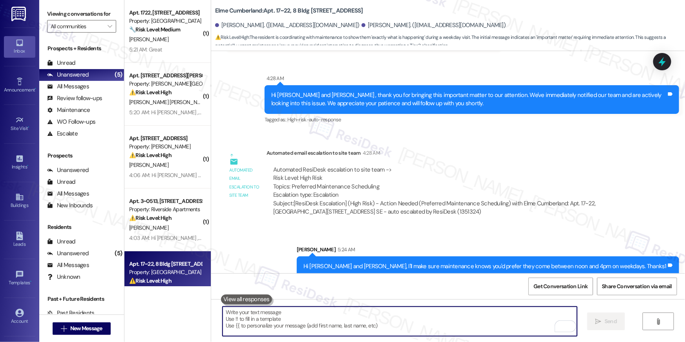
click at [145, 53] on div "5:21 AM: Great 5:21 AM: Great" at bounding box center [165, 50] width 74 height 10
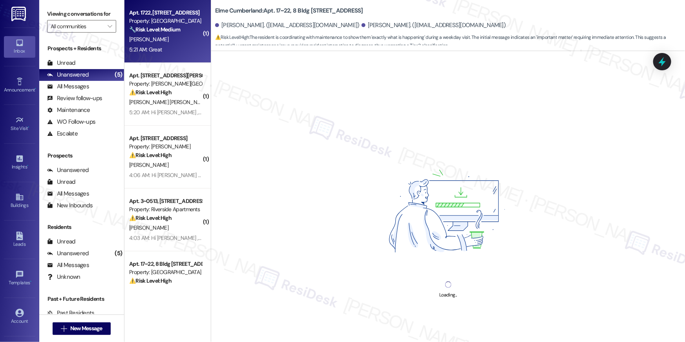
click at [146, 53] on div "5:21 AM: Great 5:21 AM: Great" at bounding box center [165, 50] width 74 height 10
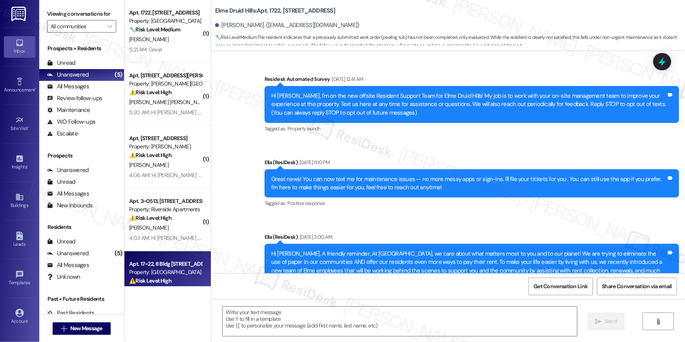
click at [180, 277] on div "⚠️ Risk Level: High The resident is coordinating with maintenance to show them …" at bounding box center [165, 281] width 73 height 8
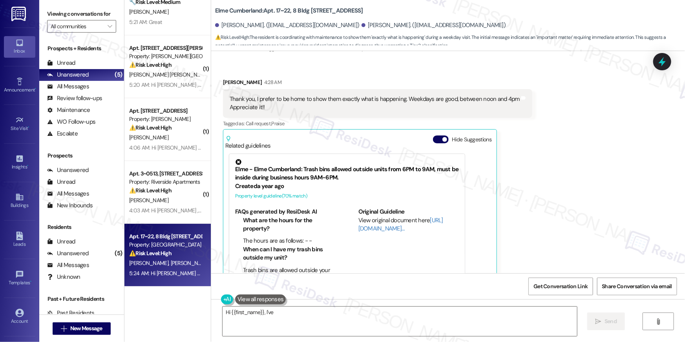
scroll to position [4576, 0]
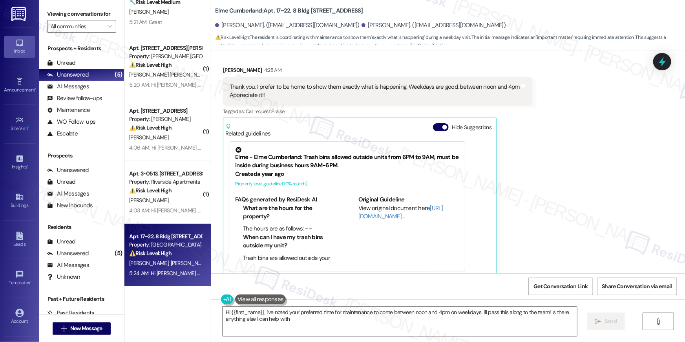
type textarea "Hi {{first_name}}, I've noted your preferred time for maintenance to come betwe…"
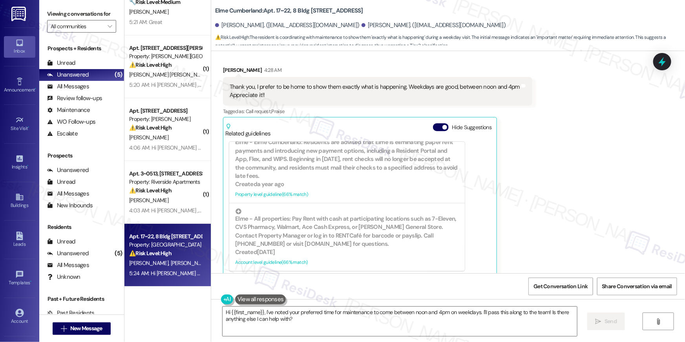
scroll to position [4814, 0]
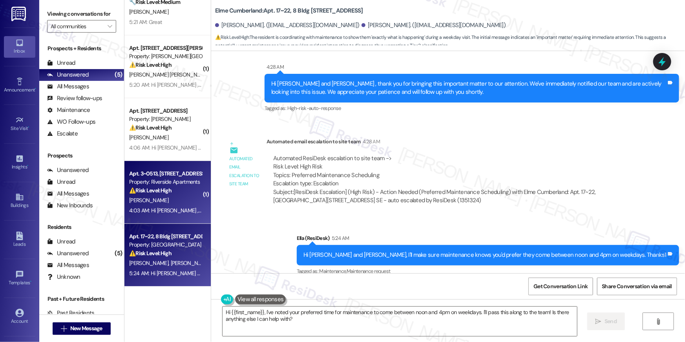
click at [156, 198] on div "[PERSON_NAME]" at bounding box center [165, 201] width 74 height 10
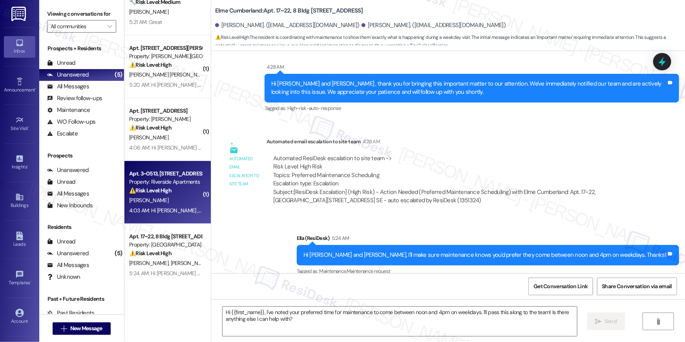
type textarea "Fetching suggested responses. Please feel free to read through the conversation…"
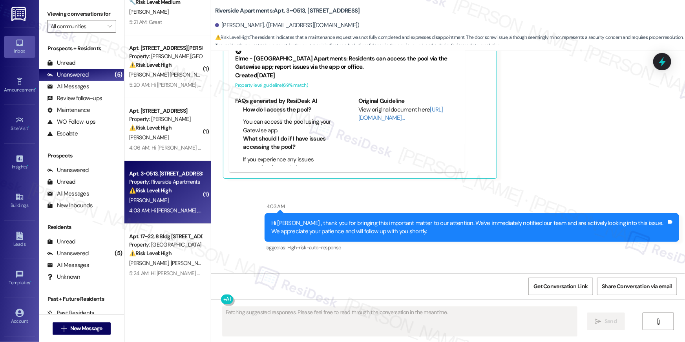
scroll to position [5298, 0]
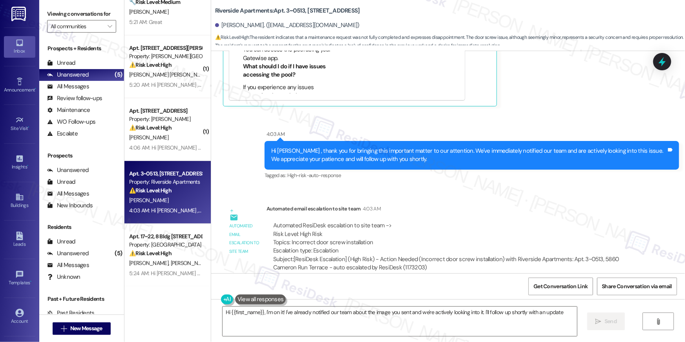
type textarea "Hi {{first_name}}, I'm on it! I've already notified our team about the image yo…"
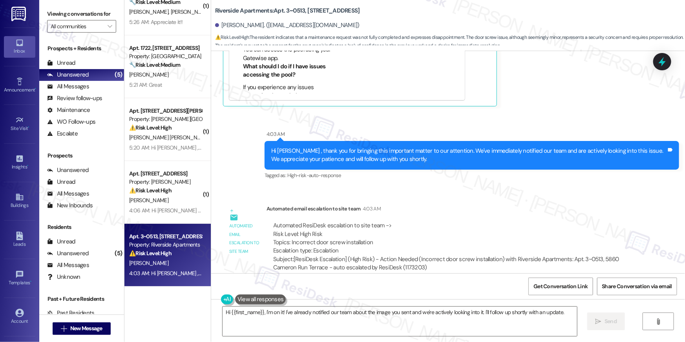
click at [505, 205] on div "Automated email escalation to site team 4:03 AM" at bounding box center [452, 210] width 371 height 11
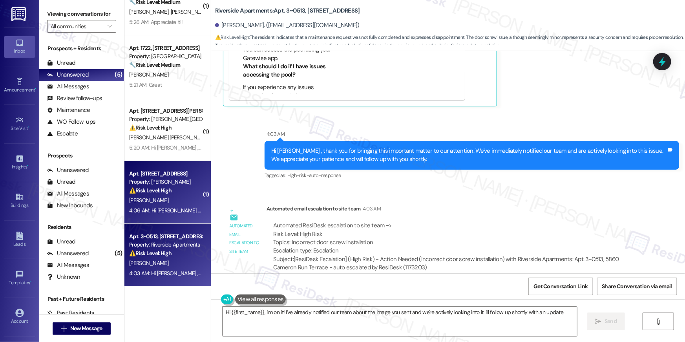
click at [167, 193] on strong "⚠️ Risk Level: High" at bounding box center [150, 190] width 42 height 7
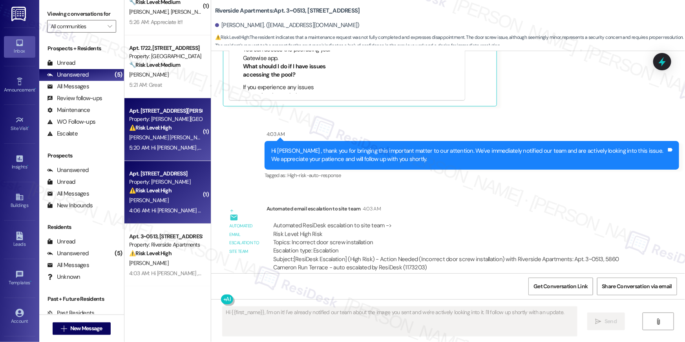
click at [168, 139] on span "S. Baquerizo Carrion" at bounding box center [169, 137] width 80 height 7
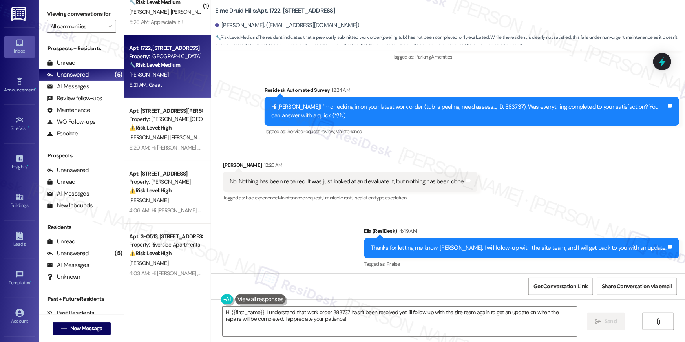
scroll to position [15755, 0]
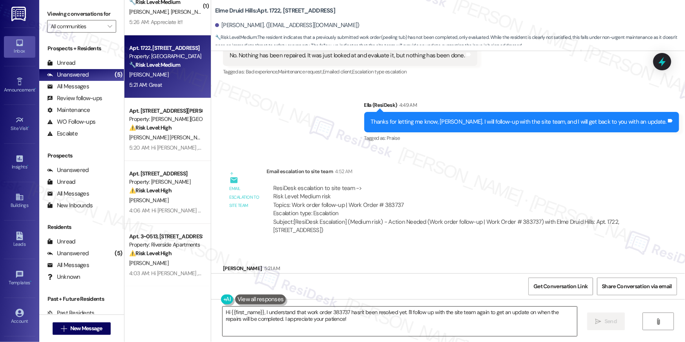
click at [434, 327] on textarea "Hi {{first_name}}, I understand that work order 383737 hasn't been resolved yet…" at bounding box center [400, 321] width 355 height 29
click at [434, 326] on textarea "Hi {{first_name}}, I understand that work order 383737 hasn't been resolved yet…" at bounding box center [400, 321] width 355 height 29
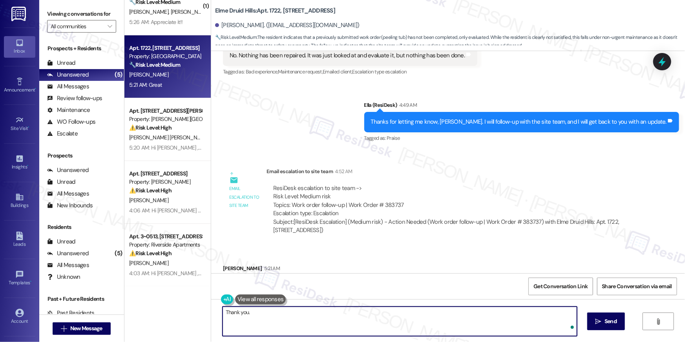
type textarea "Thank you."
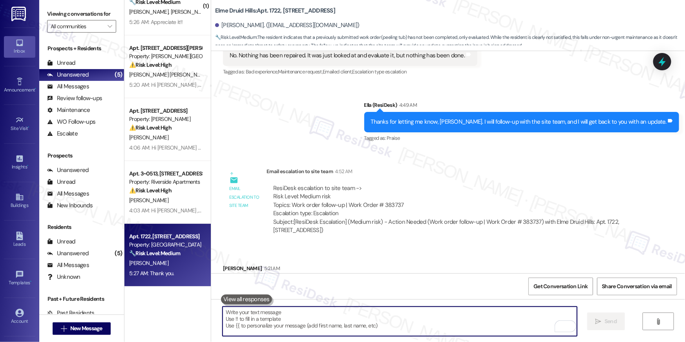
scroll to position [15810, 0]
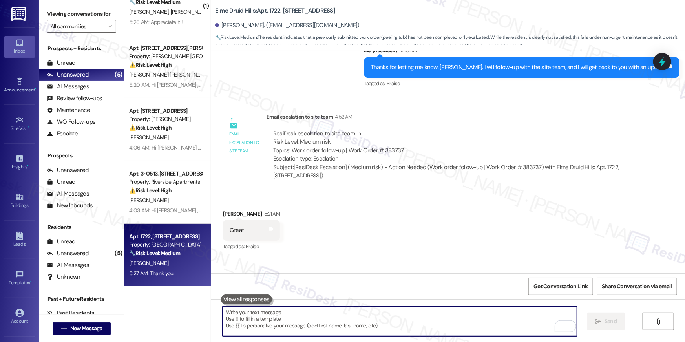
click at [360, 192] on div "Received via SMS Jocelyn Smith 5:21 AM Great Tags and notes Tagged as: Praise C…" at bounding box center [448, 225] width 474 height 66
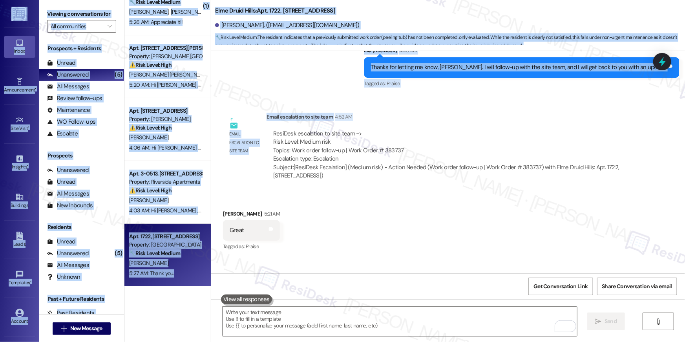
drag, startPoint x: 535, startPoint y: 86, endPoint x: 824, endPoint y: 63, distance: 290.3
click at [685, 63] on html "Inbox Go to Inbox Announcement • Send A Text Announcement Site Visit • Go to Si…" at bounding box center [342, 171] width 685 height 342
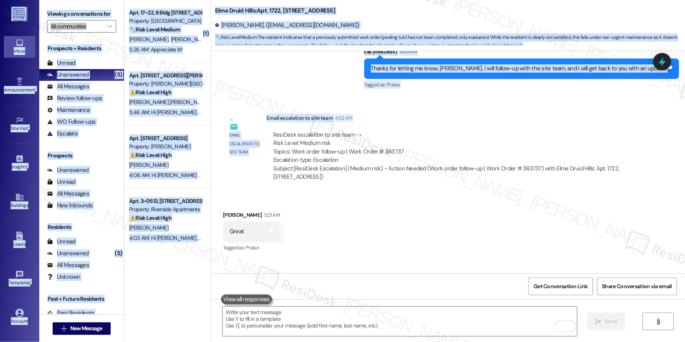
scroll to position [0, 0]
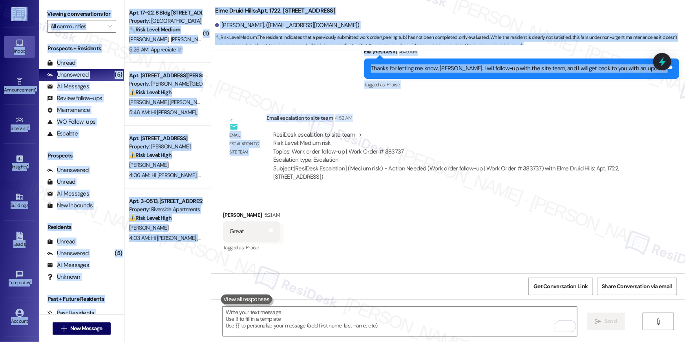
click at [333, 199] on div "Received via SMS Jocelyn Smith 5:21 AM Great Tags and notes Tagged as: Praise C…" at bounding box center [448, 226] width 474 height 66
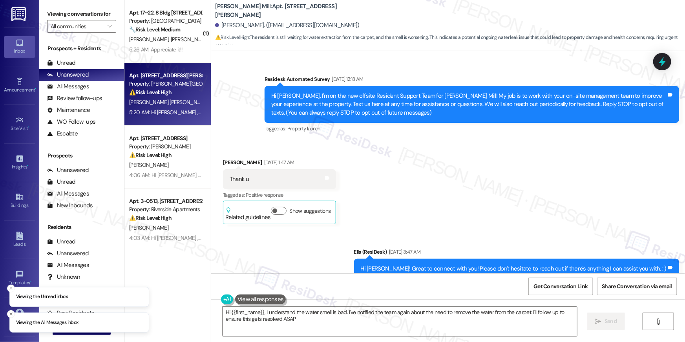
scroll to position [6358, 0]
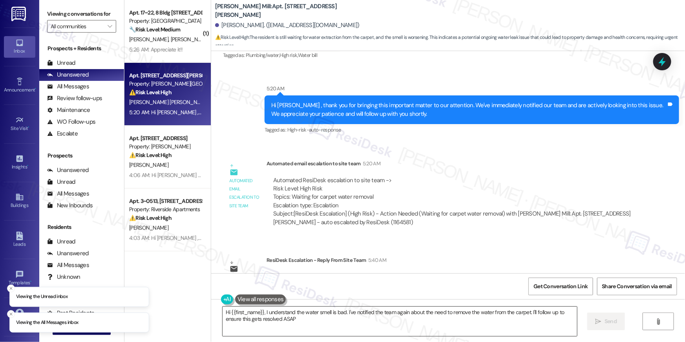
click at [326, 315] on textarea "Hi {{first_name}}, I understand the water smell is bad. I've notified the team …" at bounding box center [400, 321] width 355 height 29
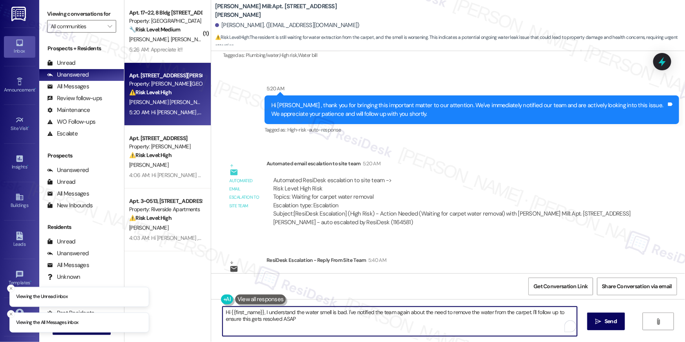
drag, startPoint x: 300, startPoint y: 313, endPoint x: 294, endPoint y: 316, distance: 6.3
click at [261, 312] on textarea "Hi {{first_name}}, I understand the water smell is bad. I've notified the team …" at bounding box center [400, 321] width 355 height 29
click at [294, 316] on textarea "Hi {{first_name}}, I understand the water smell is bad. I've notified the team …" at bounding box center [400, 321] width 355 height 29
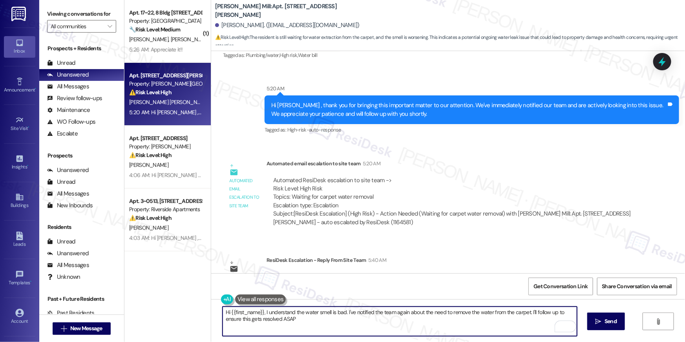
drag, startPoint x: 276, startPoint y: 312, endPoint x: 266, endPoint y: 308, distance: 11.3
click at [262, 310] on textarea "Hi {{first_name}}, I understand the water smell is bad. I've notified the team …" at bounding box center [400, 321] width 355 height 29
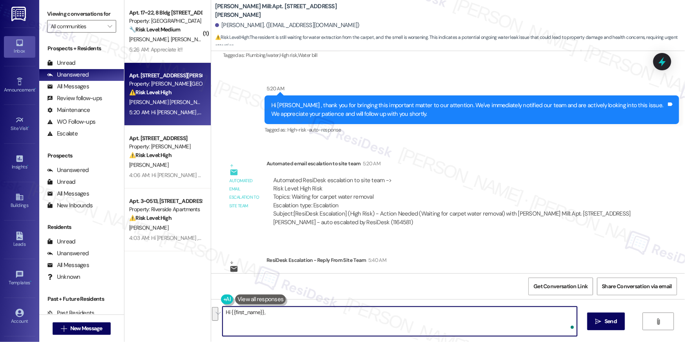
paste textarea "The site team sent an update: contractors will be out [DATE], [DATE], to extrac…"
type textarea "Hi {{first_name}}, The site team sent an update: contractors will be out [DATE]…"
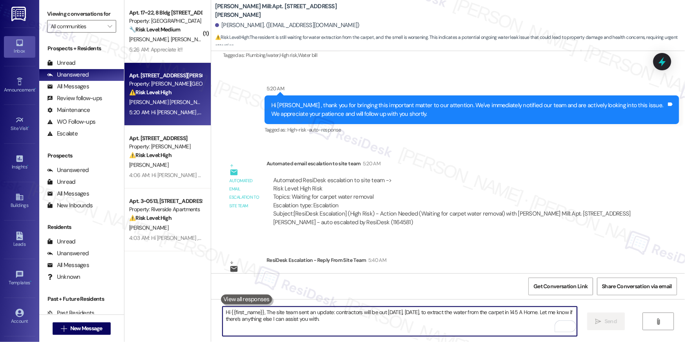
scroll to position [6115, 0]
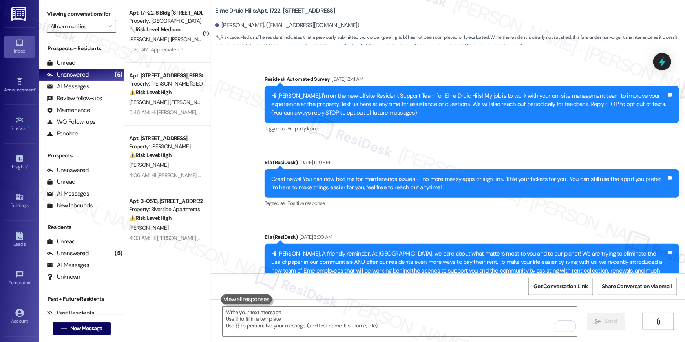
scroll to position [15809, 0]
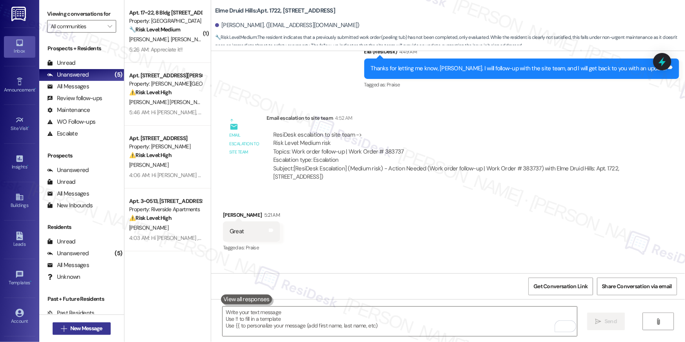
click at [70, 326] on span "New Message" at bounding box center [86, 328] width 32 height 8
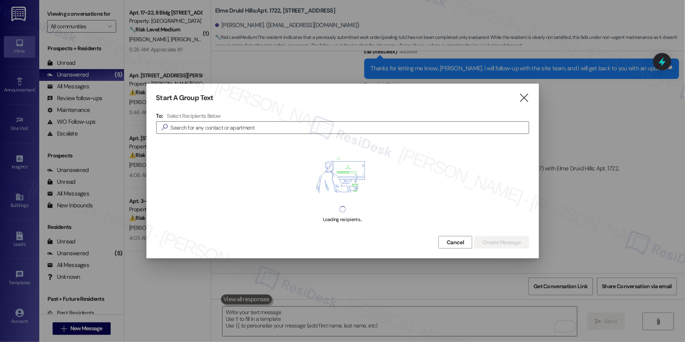
click at [145, 327] on div at bounding box center [342, 171] width 685 height 342
click at [226, 123] on input at bounding box center [350, 127] width 358 height 11
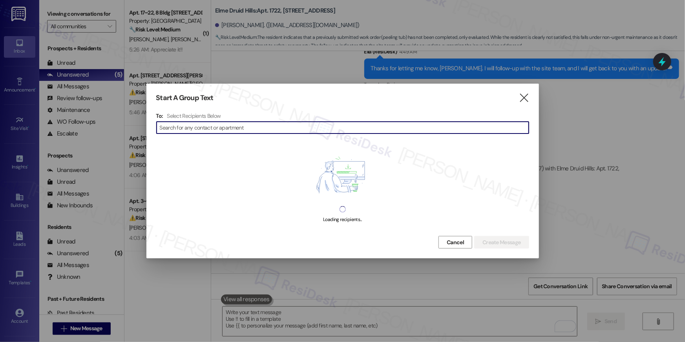
click at [226, 123] on input at bounding box center [344, 127] width 369 height 11
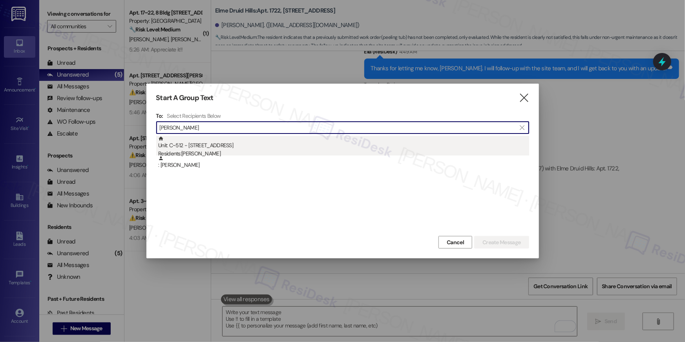
type input "[PERSON_NAME]"
click at [170, 150] on div "Residents: [PERSON_NAME]" at bounding box center [343, 154] width 371 height 8
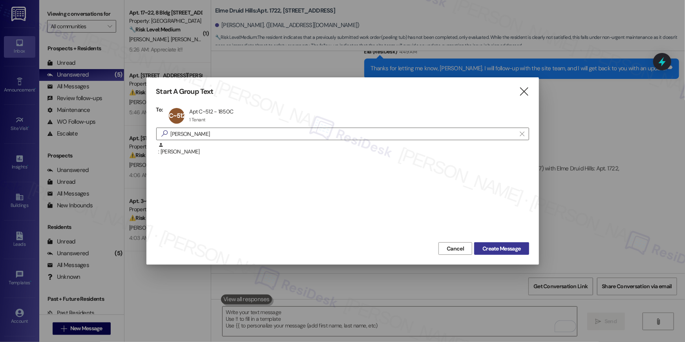
click at [512, 246] on span "Create Message" at bounding box center [502, 249] width 38 height 8
click at [507, 259] on div "Sent via SMS [PERSON_NAME] 5:27 AM Thank you. Tags and notes" at bounding box center [448, 286] width 474 height 55
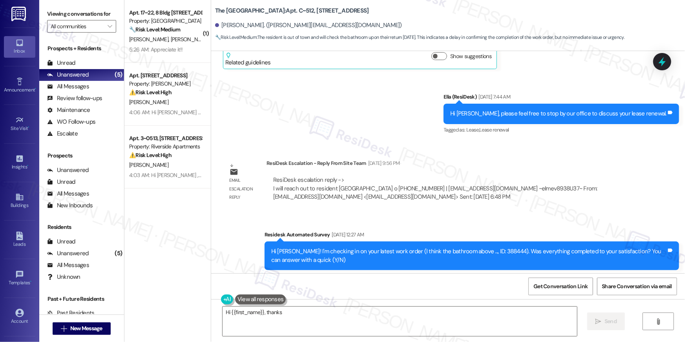
scroll to position [3867, 0]
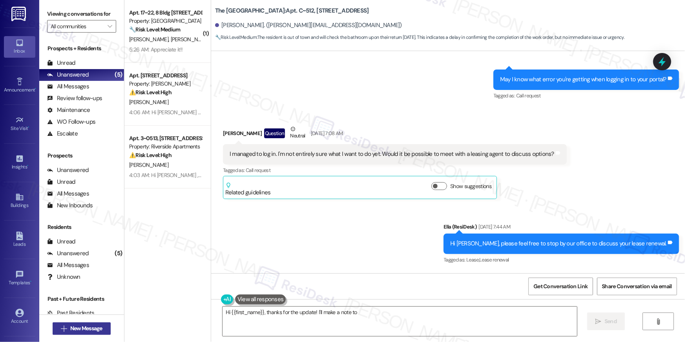
click at [61, 328] on icon "" at bounding box center [64, 329] width 6 height 6
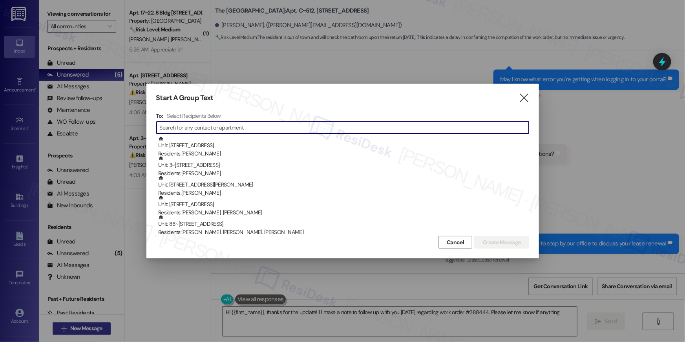
type textarea "Hi {{first_name}}, thanks for the update! I'll make a note to follow up with yo…"
type input "da"
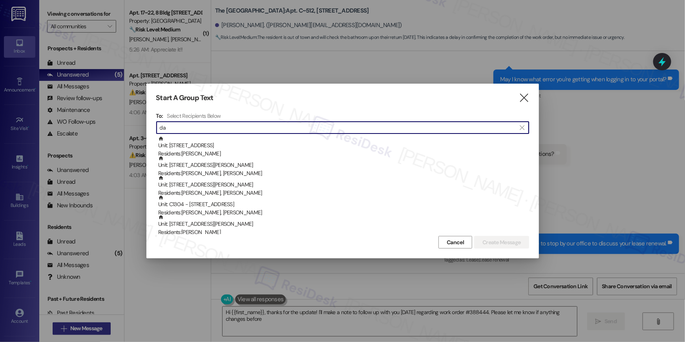
type textarea "Hi {{first_name}}, thanks for the update! I'll make a note to follow up with yo…"
type input "davvan"
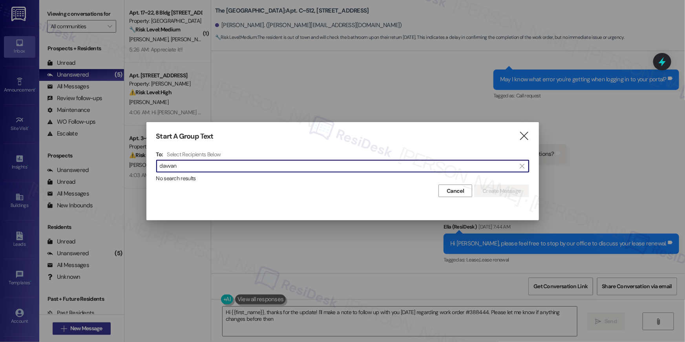
type textarea "Hi {{first_name}}, thanks for the update! I'll make a note to follow up with yo…"
click at [169, 167] on input "davvanyam" at bounding box center [338, 166] width 357 height 11
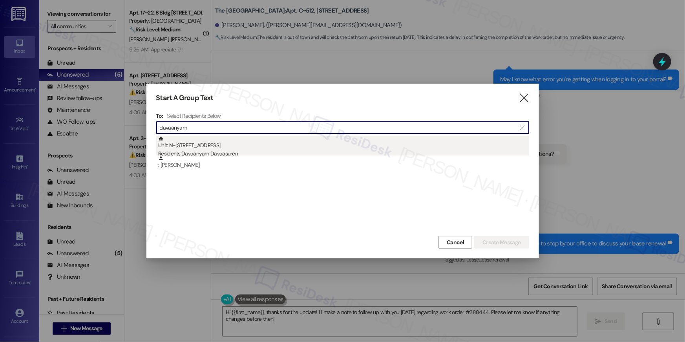
type input "davaanyam"
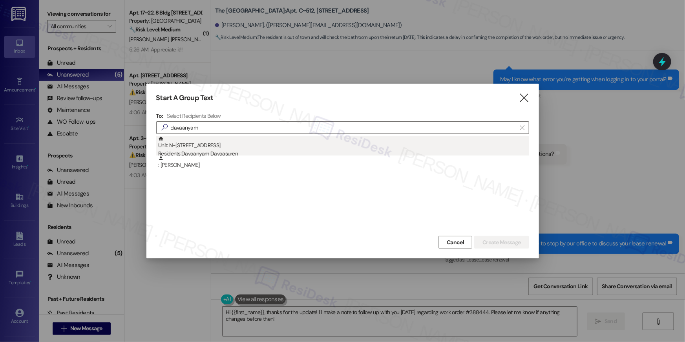
click at [242, 154] on div "Residents: [PERSON_NAME]" at bounding box center [343, 154] width 371 height 8
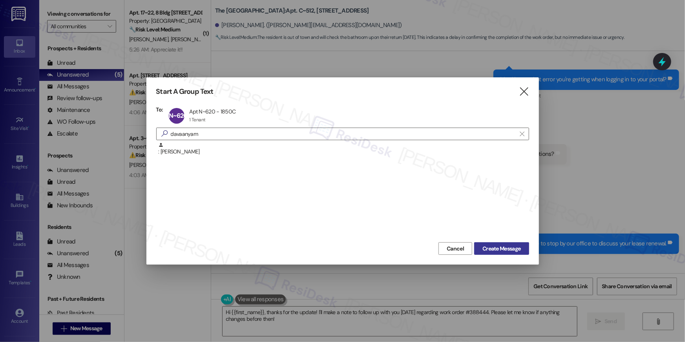
click at [487, 243] on button "Create Message" at bounding box center [501, 248] width 55 height 13
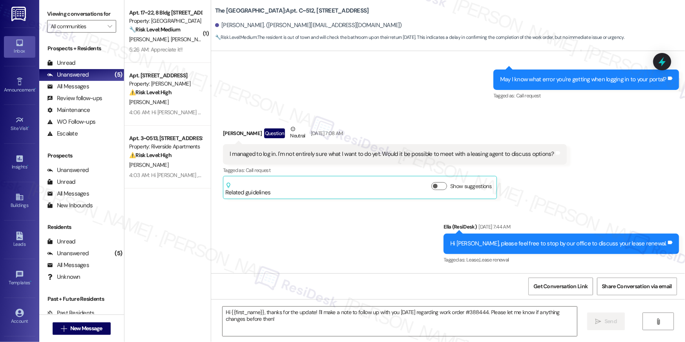
type textarea "Fetching suggested responses. Please feel free to read through the conversation…"
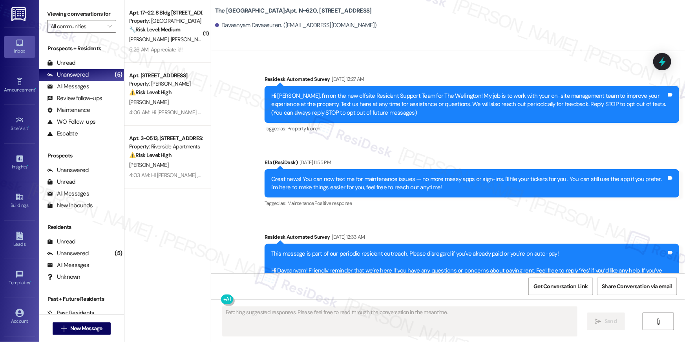
type textarea "Fetching suggested responses. Please feel free to read through the conversation…"
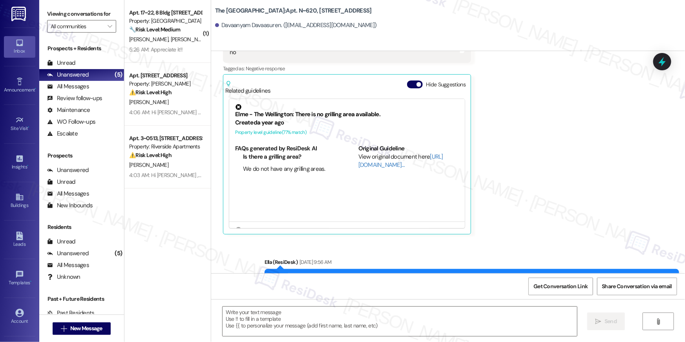
scroll to position [1802, 0]
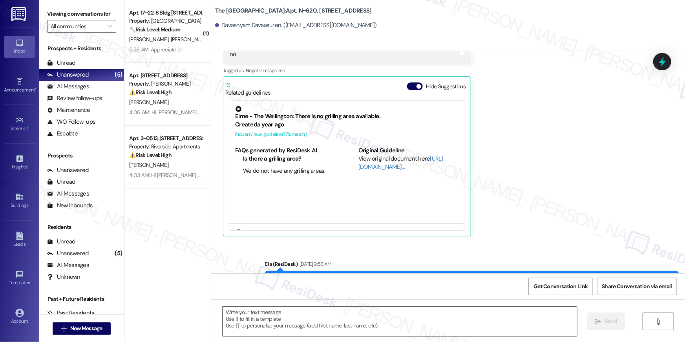
click at [362, 323] on textarea at bounding box center [400, 321] width 355 height 29
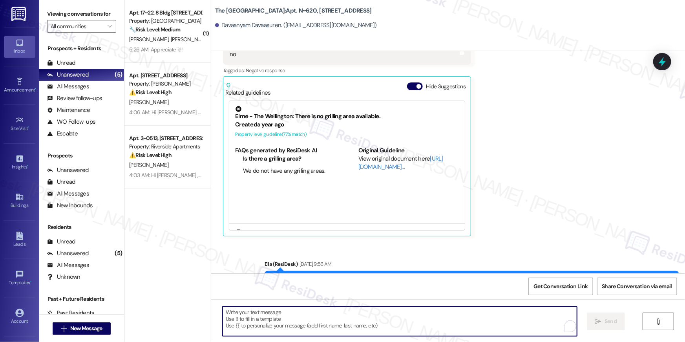
paste textarea "Hi {{first_name}}, we wanted to check in about your {{property}} renewal offer.…"
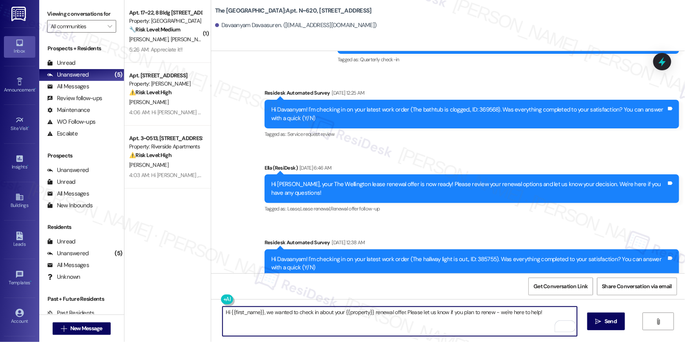
scroll to position [2310, 0]
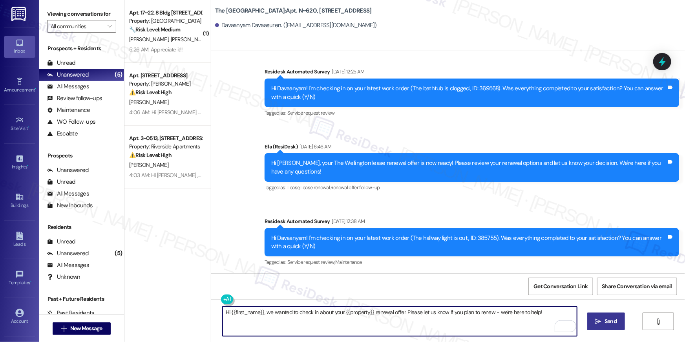
type textarea "Hi {{first_name}}, we wanted to check in about your {{property}} renewal offer.…"
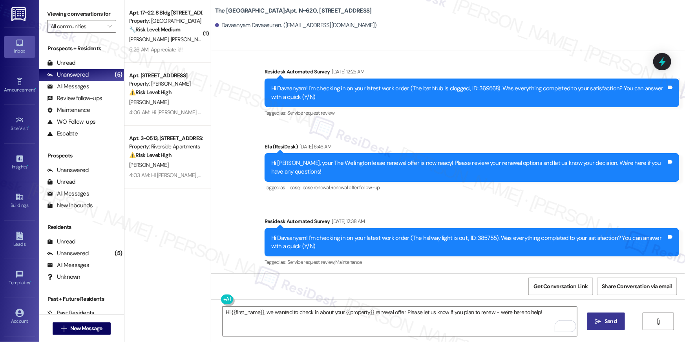
click at [610, 319] on span "Send" at bounding box center [611, 321] width 12 height 8
click at [101, 326] on span "New Message" at bounding box center [86, 328] width 35 height 8
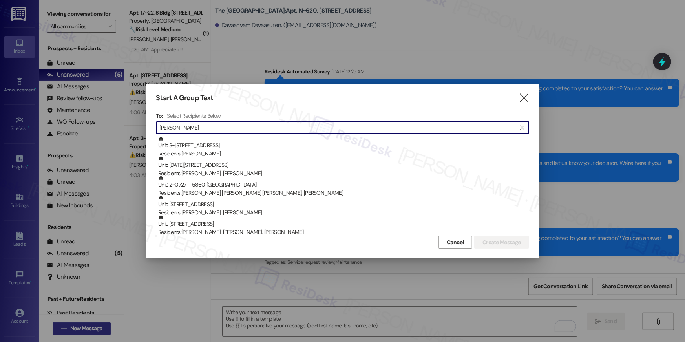
scroll to position [1770, 0]
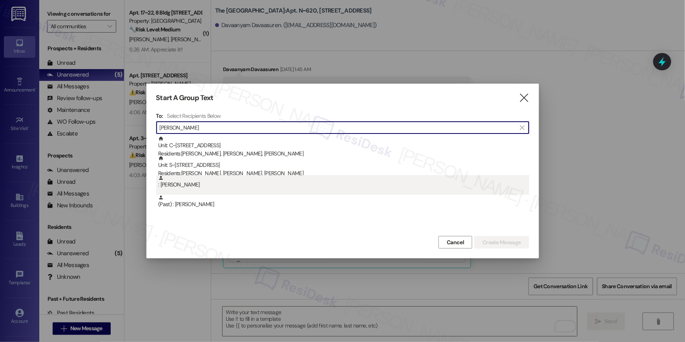
type input "[PERSON_NAME]"
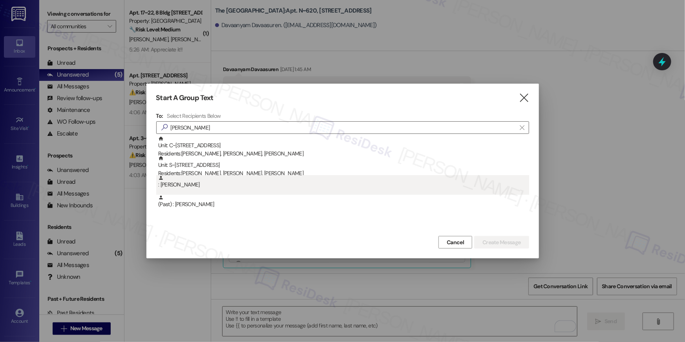
click at [216, 187] on div ": [PERSON_NAME]" at bounding box center [343, 182] width 371 height 14
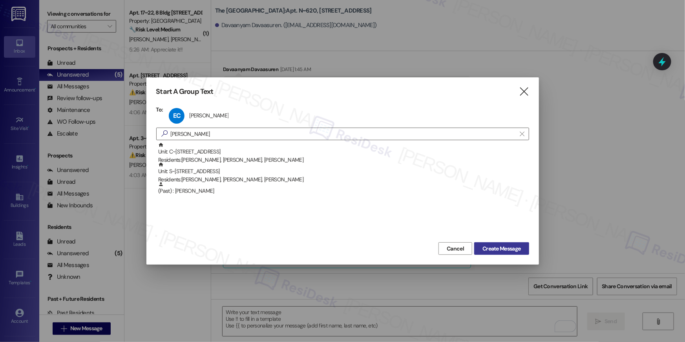
click at [494, 251] on span "Create Message" at bounding box center [502, 249] width 38 height 8
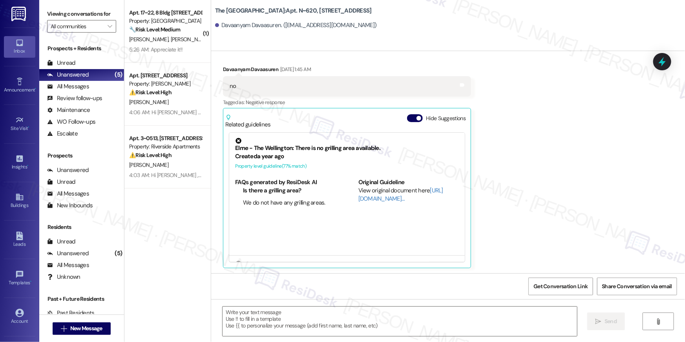
type textarea "Fetching suggested responses. Please feel free to read through the conversation…"
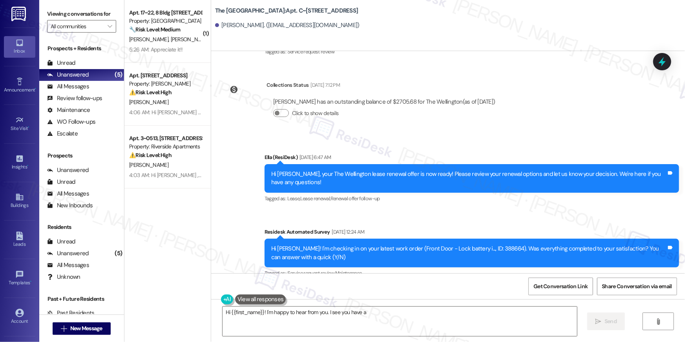
scroll to position [3086, 0]
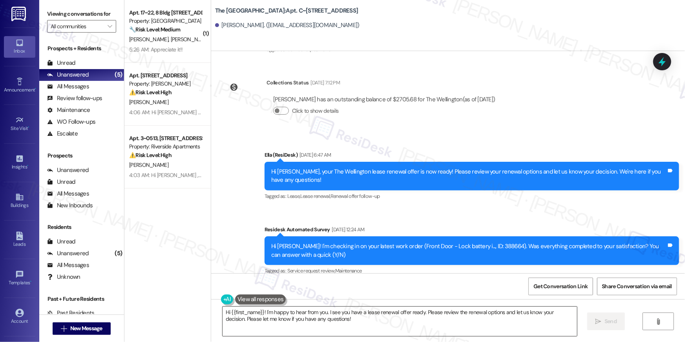
click at [423, 320] on textarea "Hi {{first_name}}! I'm happy to hear from you. I see you have a lease renewal o…" at bounding box center [400, 321] width 355 height 29
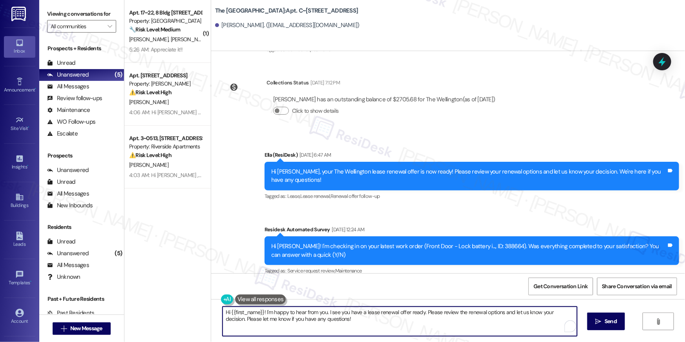
paste textarea ", we wanted to check in about your {{property}} renewal offer. Please let us kn…"
type textarea "Hi {{first_name}}, we wanted to check in about your {{property}} renewal offer.…"
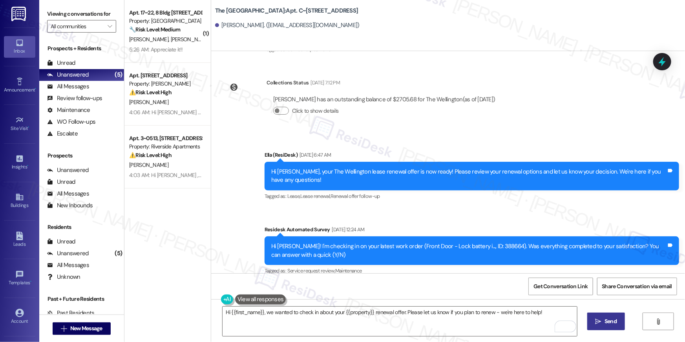
click at [604, 327] on button " Send" at bounding box center [607, 322] width 38 height 18
click at [83, 331] on span "New Message" at bounding box center [86, 328] width 32 height 8
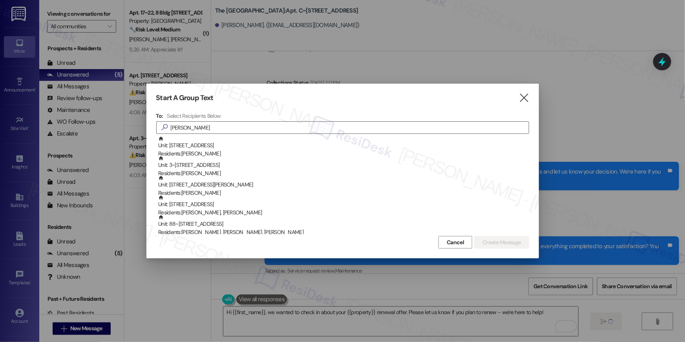
type input "[PERSON_NAME]"
click at [384, 128] on div "Start A Group Text  To: Select Recipients Below  [PERSON_NAME] Unit: 925 - [S…" at bounding box center [342, 171] width 393 height 175
click at [458, 246] on div at bounding box center [342, 171] width 685 height 342
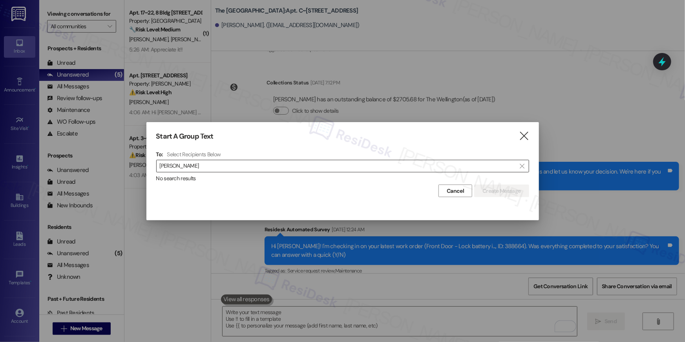
click at [269, 161] on input "[PERSON_NAME]" at bounding box center [338, 166] width 357 height 11
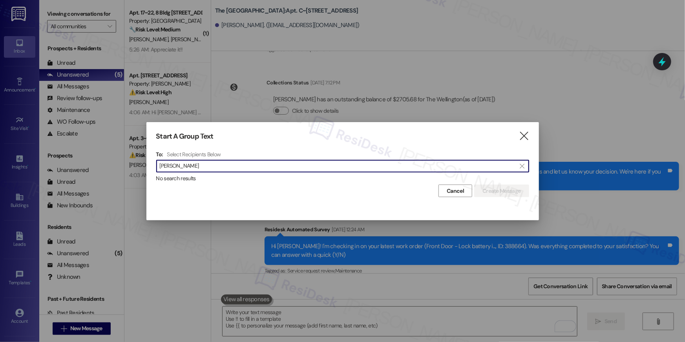
click at [269, 161] on input "[PERSON_NAME]" at bounding box center [338, 166] width 357 height 11
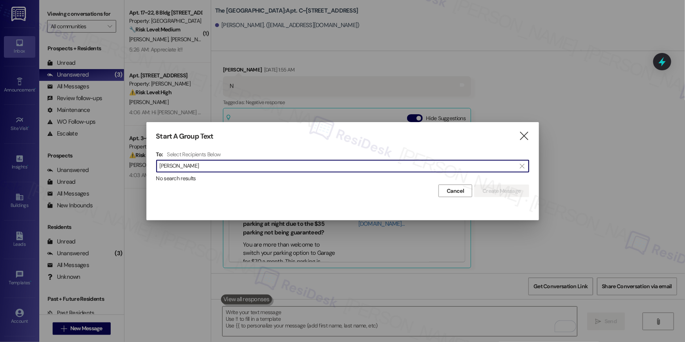
click at [269, 168] on input "[PERSON_NAME]" at bounding box center [338, 166] width 357 height 11
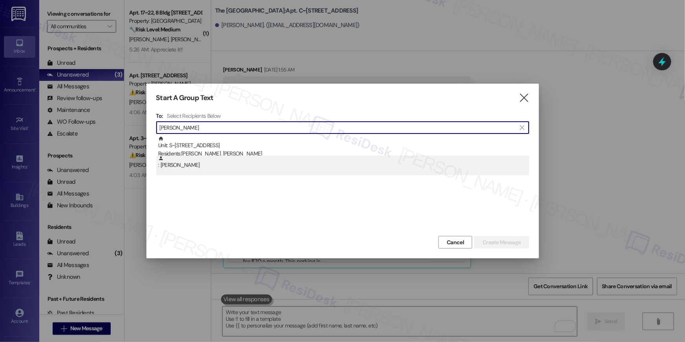
type input "[PERSON_NAME]"
click at [253, 161] on div ": [PERSON_NAME]" at bounding box center [343, 163] width 371 height 14
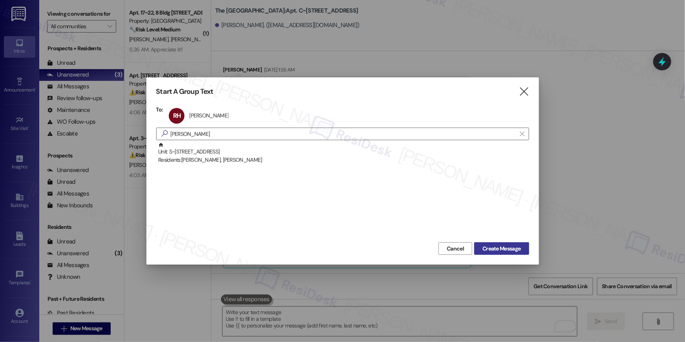
click at [502, 249] on span "Create Message" at bounding box center [502, 249] width 38 height 8
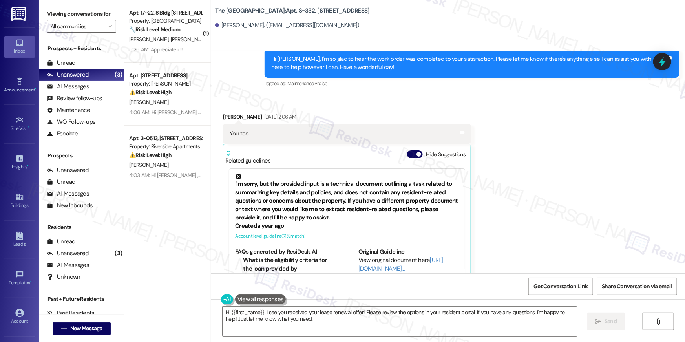
scroll to position [423, 0]
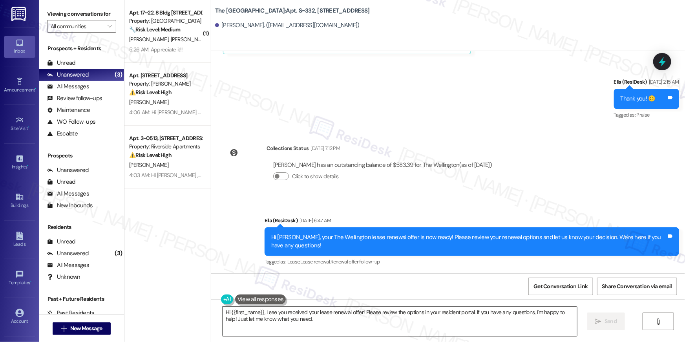
click at [429, 331] on textarea "Hi {{first_name}}, I see you received your lease renewal offer! Please review t…" at bounding box center [400, 321] width 355 height 29
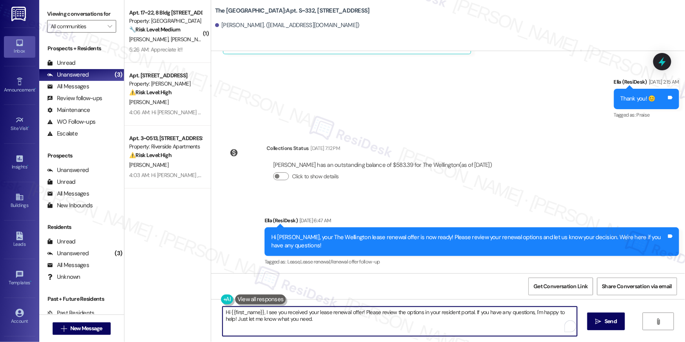
paste textarea "we wanted to check in about your {{property}} renewal offer. Please let us know…"
type textarea "Hi {{first_name}}, we wanted to check in about your {{property}} renewal offer.…"
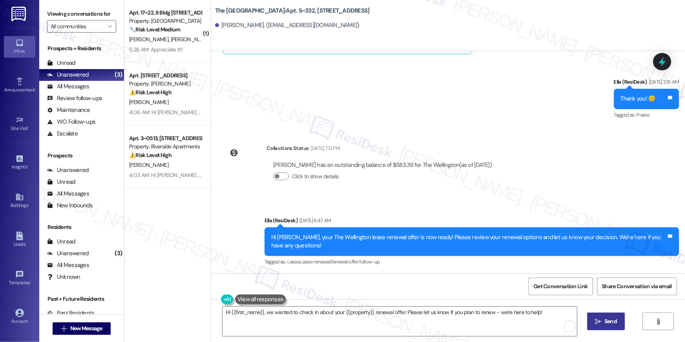
click at [601, 322] on icon "" at bounding box center [599, 322] width 6 height 6
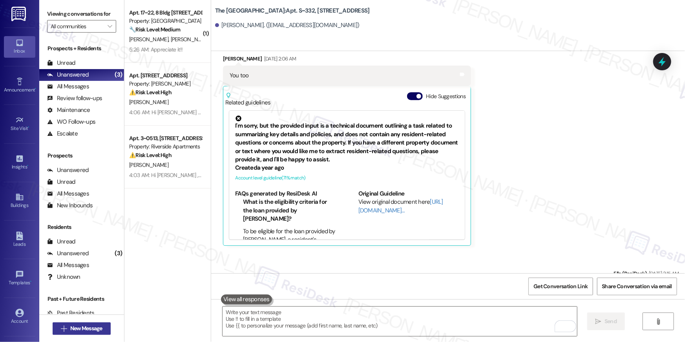
scroll to position [209, 0]
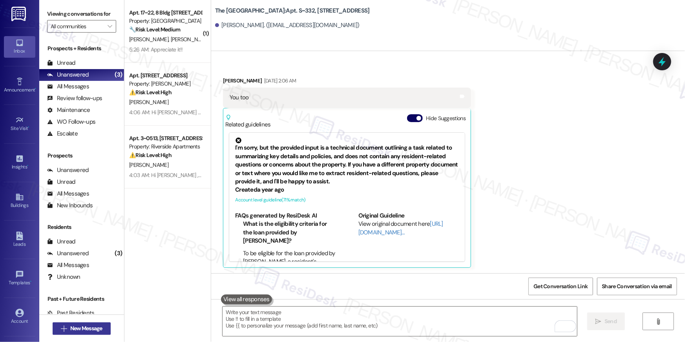
click at [73, 331] on span "New Message" at bounding box center [86, 328] width 32 height 8
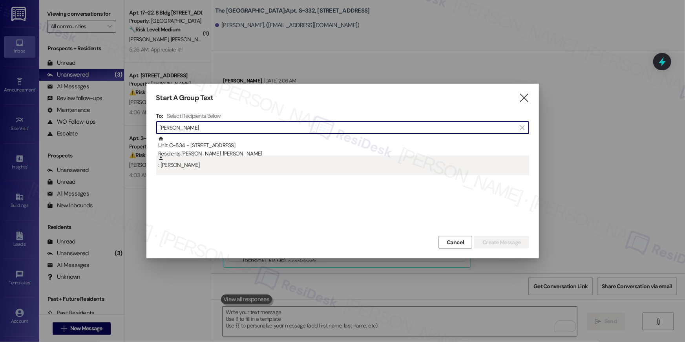
type input "[PERSON_NAME]"
click at [183, 167] on div ": [PERSON_NAME]" at bounding box center [343, 163] width 371 height 14
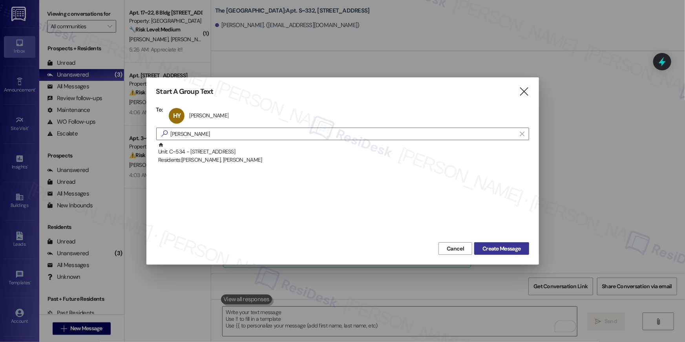
click at [510, 251] on span "Create Message" at bounding box center [502, 249] width 38 height 8
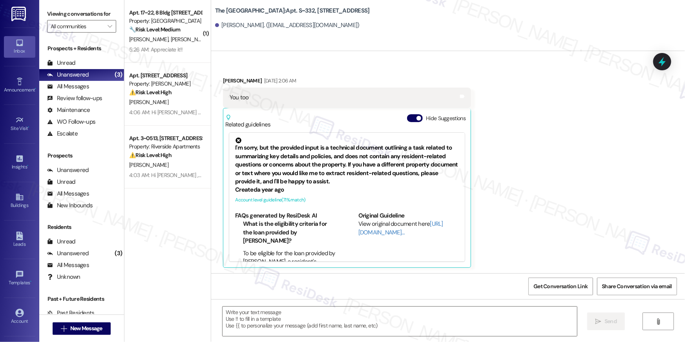
type textarea "Fetching suggested responses. Please feel free to read through the conversation…"
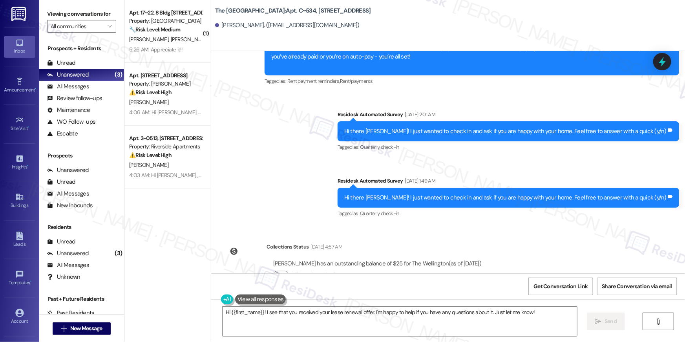
scroll to position [675, 0]
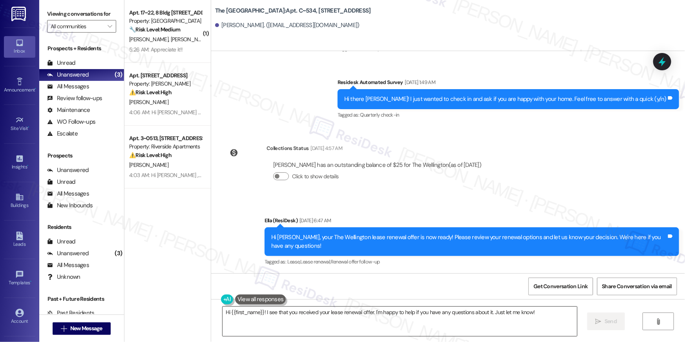
click at [437, 317] on textarea "Hi {{first_name}}! I see that you received your lease renewal offer. I'm happy …" at bounding box center [400, 321] width 355 height 29
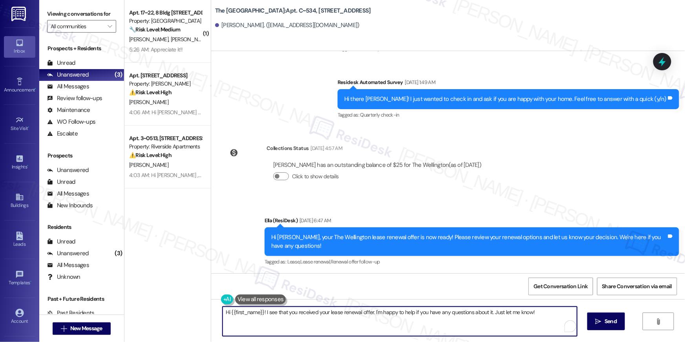
click at [437, 317] on textarea "Hi {{first_name}}! I see that you received your lease renewal offer. I'm happy …" at bounding box center [400, 321] width 355 height 29
paste textarea ", we wanted to check in about your {{property}} renewal offer. Please let us kn…"
type textarea "Hi {{first_name}}, we wanted to check in about your {{property}} renewal offer.…"
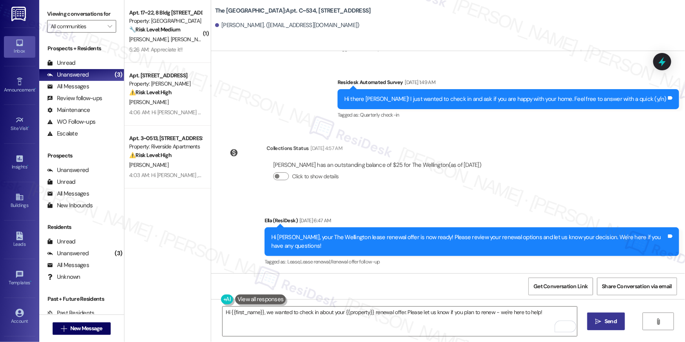
click at [612, 326] on button " Send" at bounding box center [607, 322] width 38 height 18
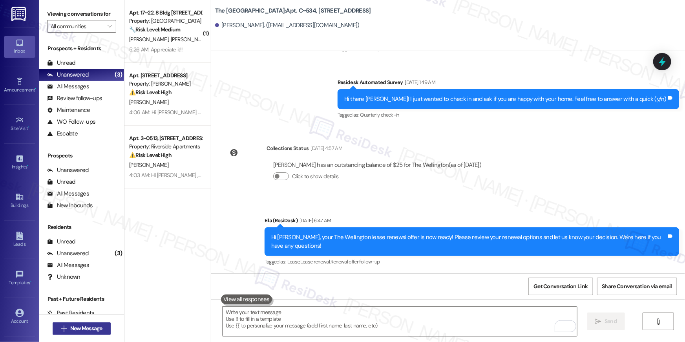
click at [91, 333] on button " New Message" at bounding box center [82, 328] width 58 height 13
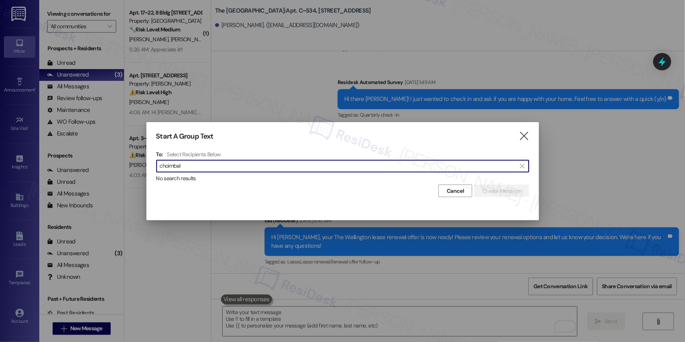
click at [214, 169] on input "choimbal" at bounding box center [338, 166] width 357 height 11
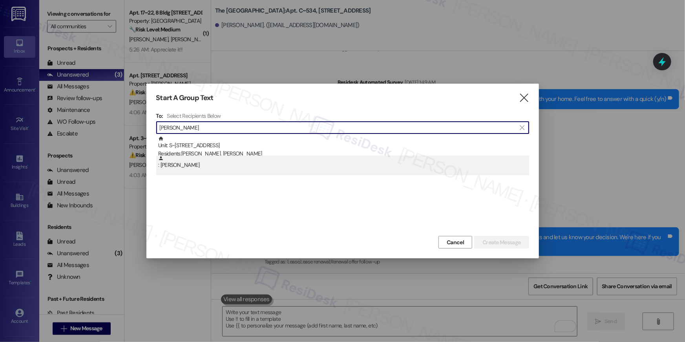
type input "[PERSON_NAME]"
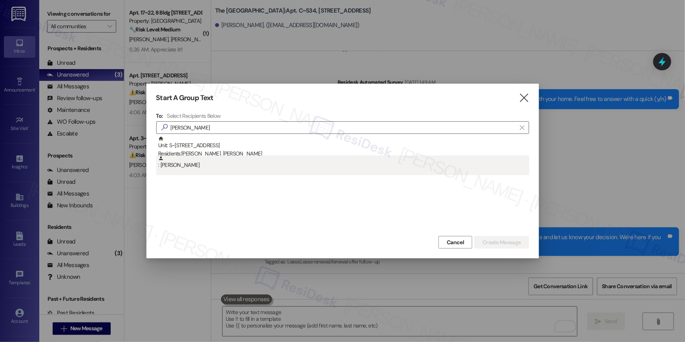
click at [227, 161] on div ": [PERSON_NAME]" at bounding box center [343, 163] width 371 height 14
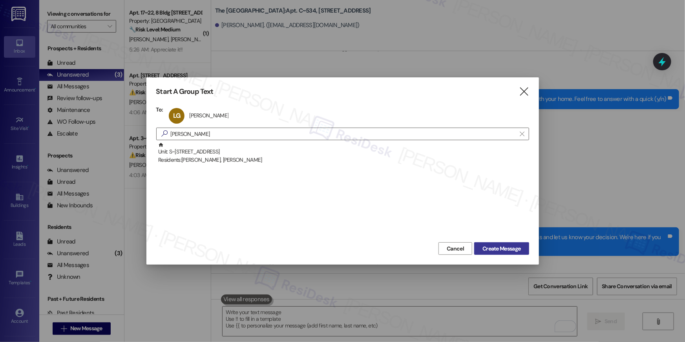
click at [495, 251] on span "Create Message" at bounding box center [502, 249] width 38 height 8
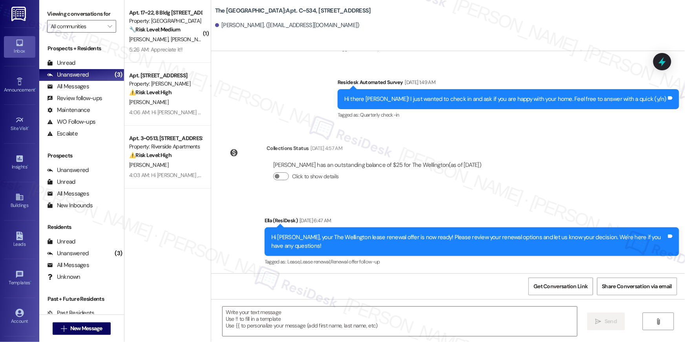
type textarea "Fetching suggested responses. Please feel free to read through the conversation…"
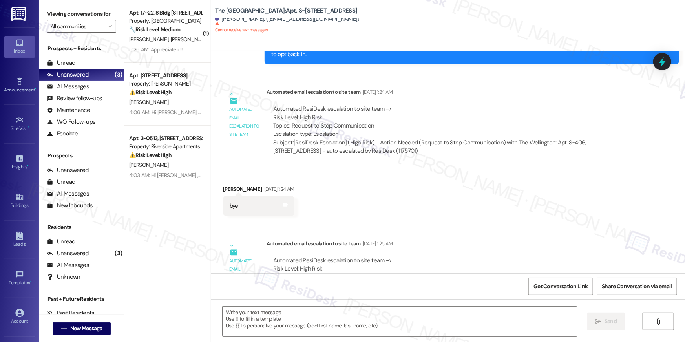
type textarea "Fetching suggested responses. Please feel free to read through the conversation…"
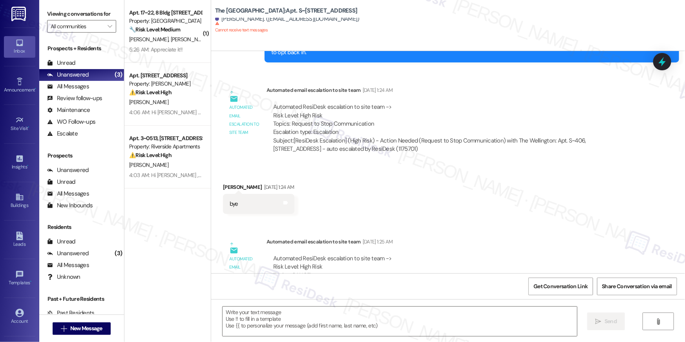
scroll to position [4071, 0]
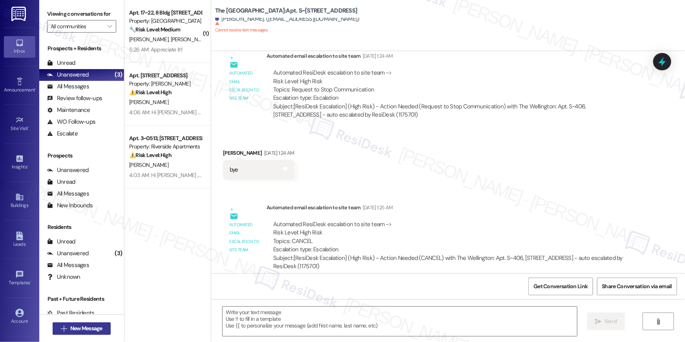
click at [81, 330] on span "New Message" at bounding box center [86, 328] width 32 height 8
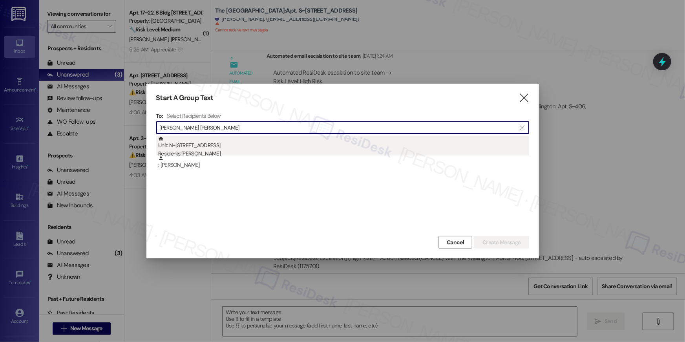
type input "[PERSON_NAME] [PERSON_NAME]"
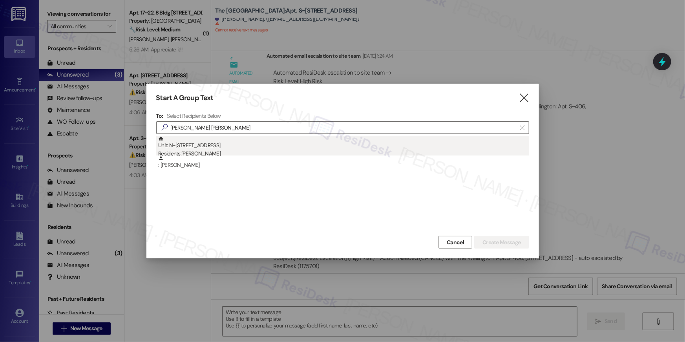
click at [234, 150] on div "Residents: [PERSON_NAME]" at bounding box center [343, 154] width 371 height 8
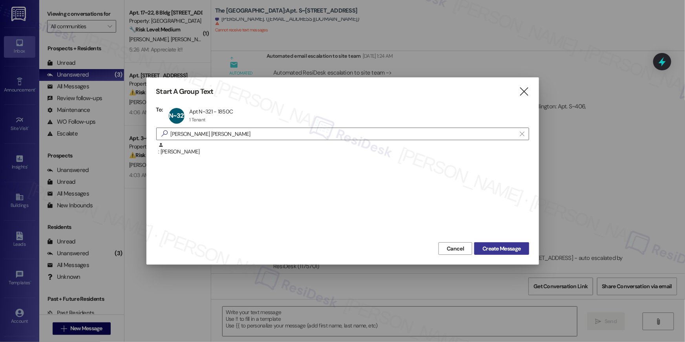
click at [506, 248] on span "Create Message" at bounding box center [502, 249] width 38 height 8
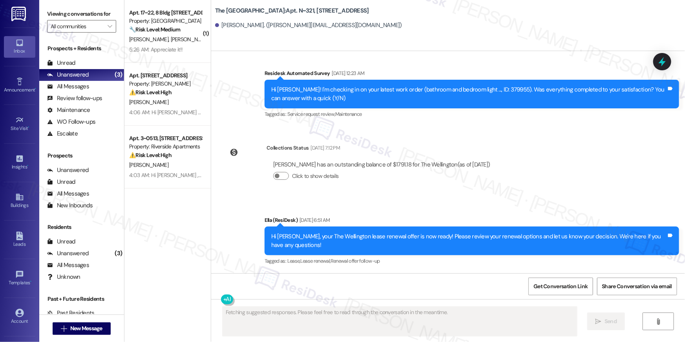
scroll to position [1677, 0]
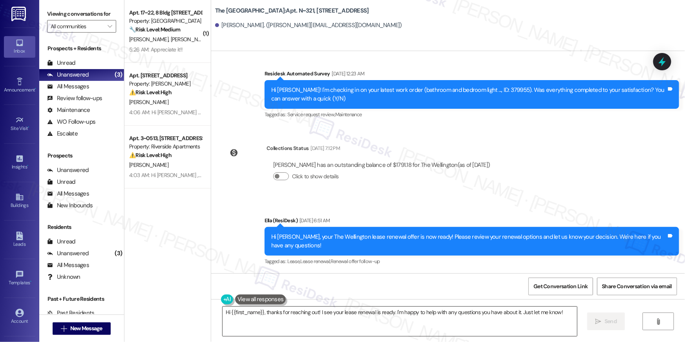
click at [451, 317] on textarea "Hi {{first_name}}, thanks for reaching out! I see your lease renewal is ready. …" at bounding box center [400, 321] width 355 height 29
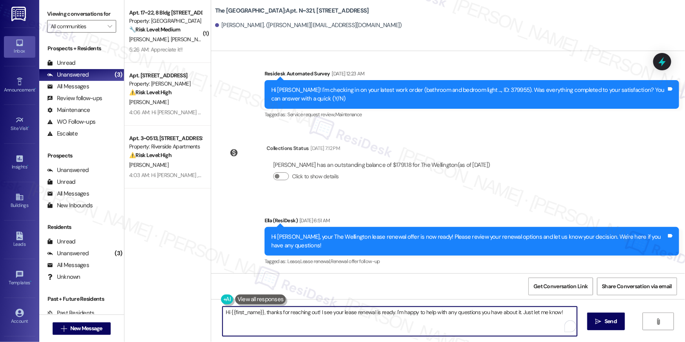
paste textarea "we wanted to check in about your {{property}} renewal offer. Please let us know…"
click at [454, 328] on textarea "Hi {{first_name}}, we wanted to check in about your {{property}} renewal offer.…" at bounding box center [400, 321] width 355 height 29
click at [488, 334] on textarea "Hi {{first_name}}, we wanted to check in about your {{property}} renewal offer.…" at bounding box center [400, 321] width 355 height 29
type textarea "Hi {{first_name}}, we wanted to check in about your {{property}} renewal offer.…"
click at [609, 326] on button " Send" at bounding box center [607, 322] width 38 height 18
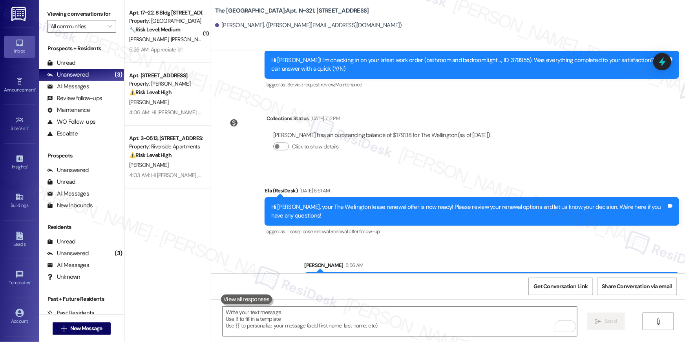
scroll to position [1732, 0]
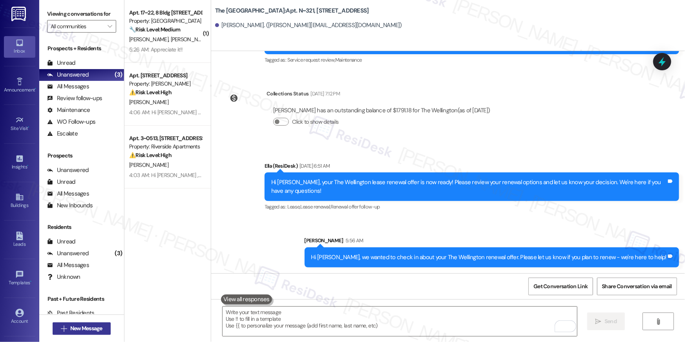
click at [64, 326] on span " New Message" at bounding box center [81, 328] width 45 height 8
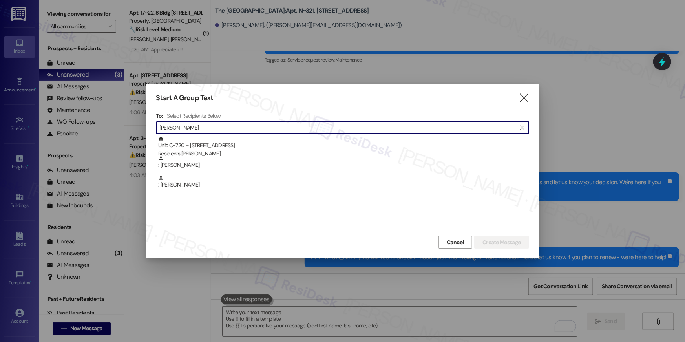
click at [200, 119] on h4 "Select Recipients Below" at bounding box center [194, 115] width 54 height 7
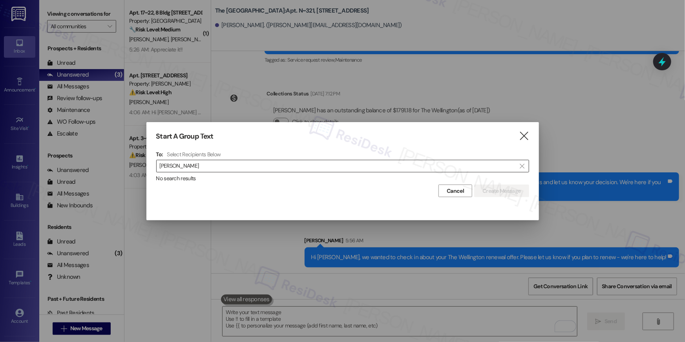
click at [196, 166] on input "[PERSON_NAME]" at bounding box center [338, 166] width 357 height 11
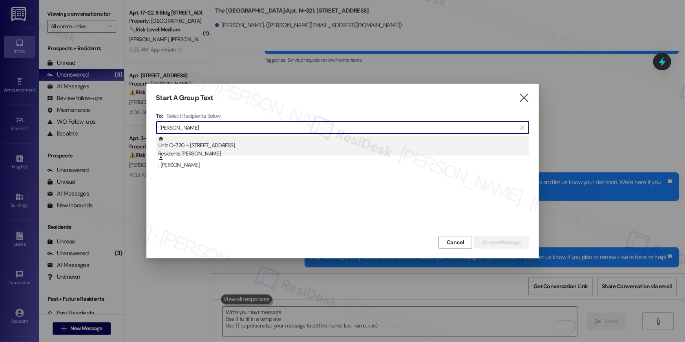
type input "[PERSON_NAME]"
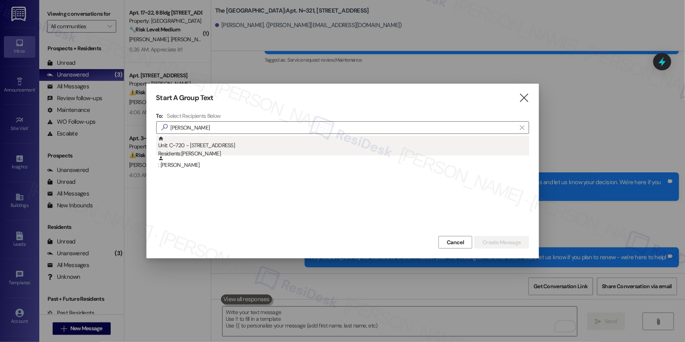
click at [196, 145] on div "Unit: C~720 - [STREET_ADDRESS] Residents: [PERSON_NAME]" at bounding box center [343, 147] width 371 height 22
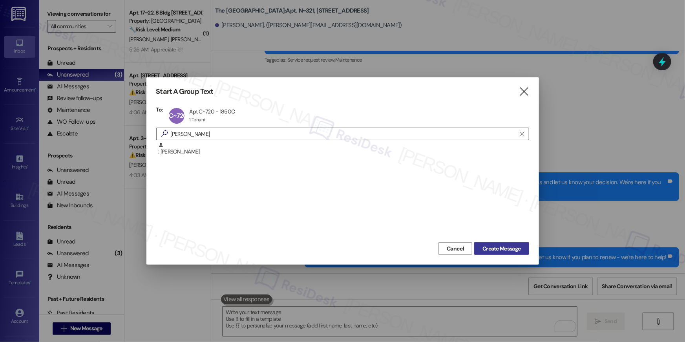
click at [502, 247] on span "Create Message" at bounding box center [502, 249] width 38 height 8
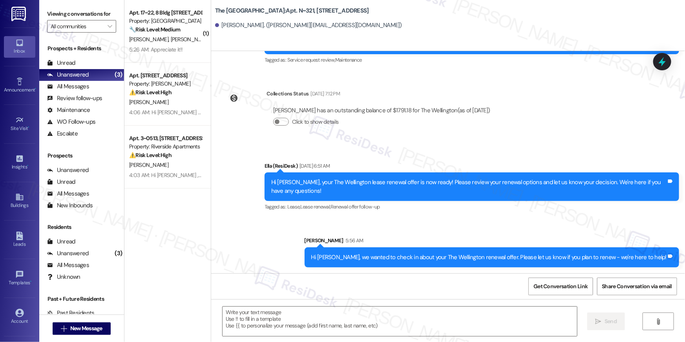
type textarea "Fetching suggested responses. Please feel free to read through the conversation…"
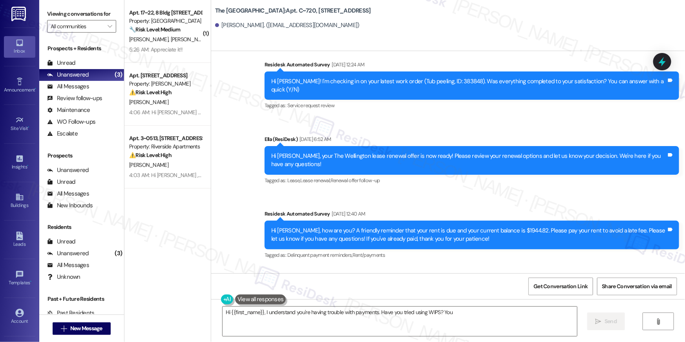
scroll to position [10302, 0]
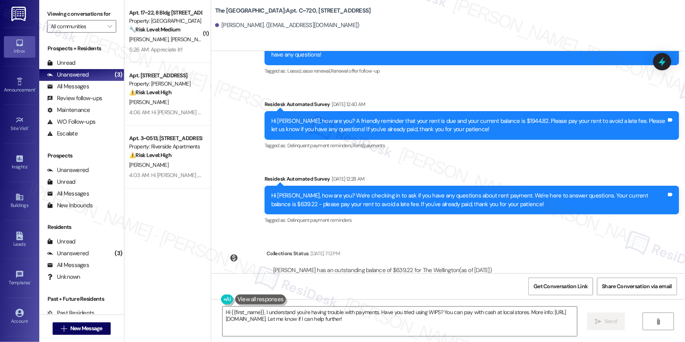
click at [441, 340] on div "Hi {{first_name}}, I understand you're having trouble with payments. Have you t…" at bounding box center [448, 328] width 474 height 59
click at [441, 322] on textarea "Hi {{first_name}}, I understand you're having trouble with payments. Have you t…" at bounding box center [400, 321] width 355 height 29
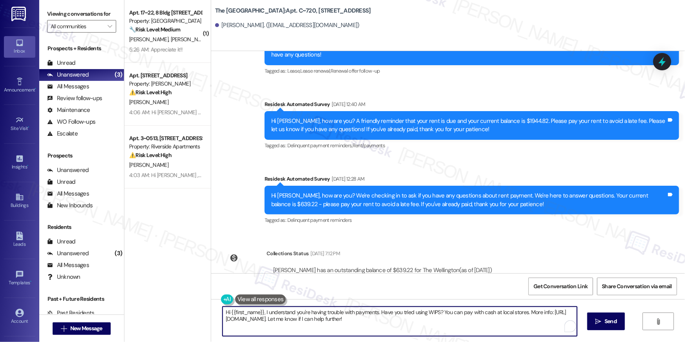
paste textarea "we wanted to check in about your {{property}} renewal offer. Please let us know…"
type textarea "Hi {{first_name}}, we wanted to check in about your {{property}} renewal offer.…"
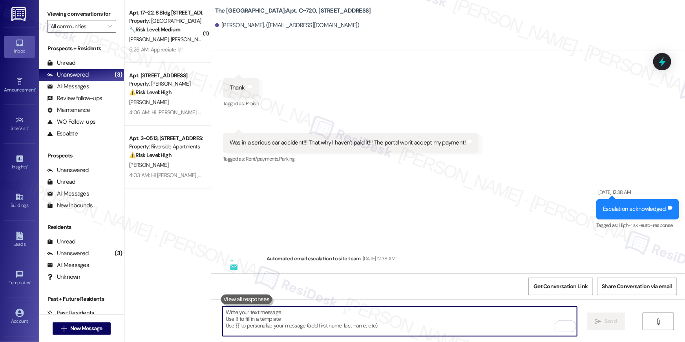
scroll to position [9572, 0]
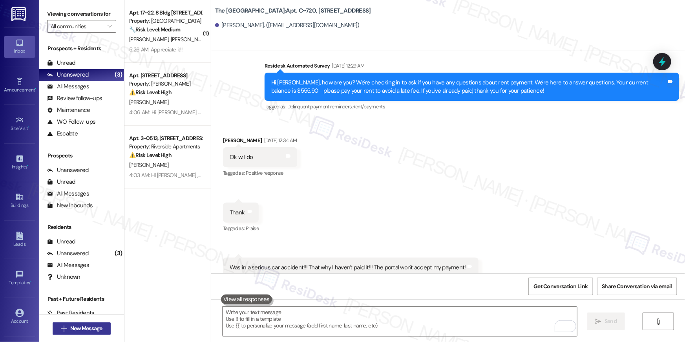
click at [98, 326] on span "New Message" at bounding box center [86, 328] width 32 height 8
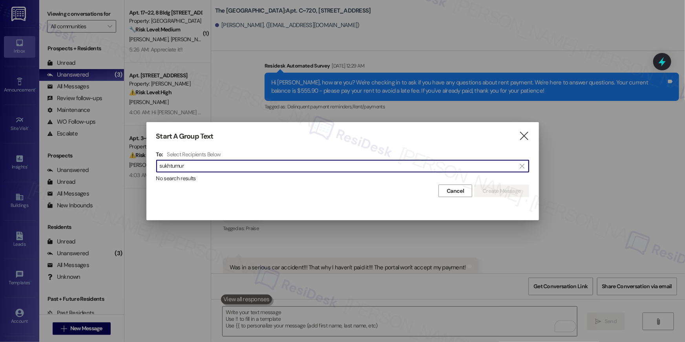
click at [196, 165] on input "sukhtumur" at bounding box center [338, 166] width 357 height 11
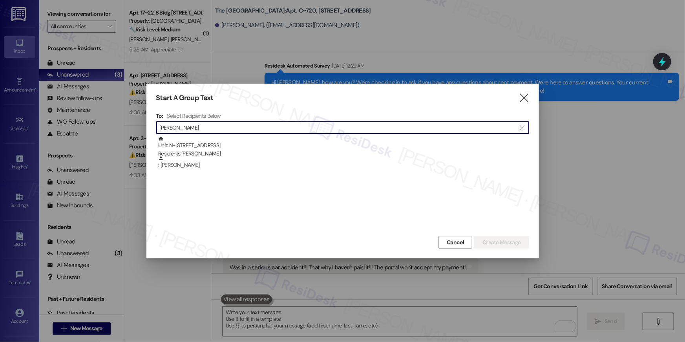
type input "[PERSON_NAME]"
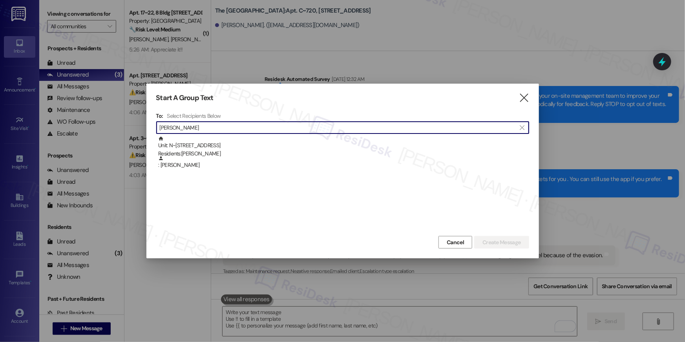
scroll to position [9572, 0]
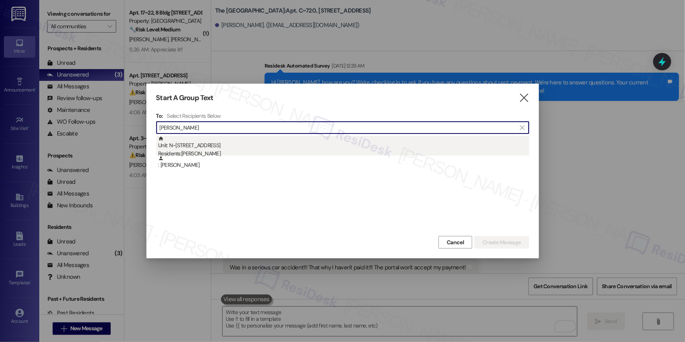
type input "[PERSON_NAME]"
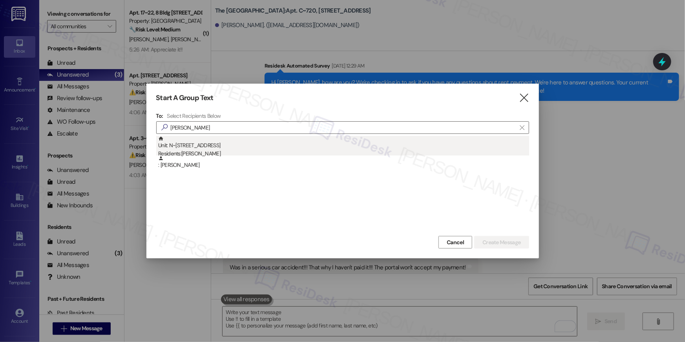
click at [291, 143] on div "Unit: N~[STREET_ADDRESS] Residents: [PERSON_NAME]" at bounding box center [343, 147] width 371 height 22
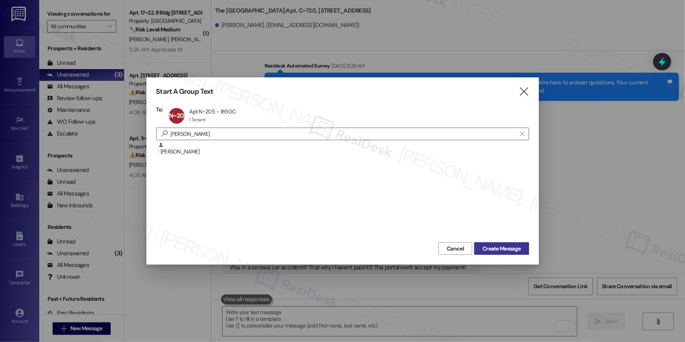
click at [504, 245] on span "Create Message" at bounding box center [502, 249] width 38 height 8
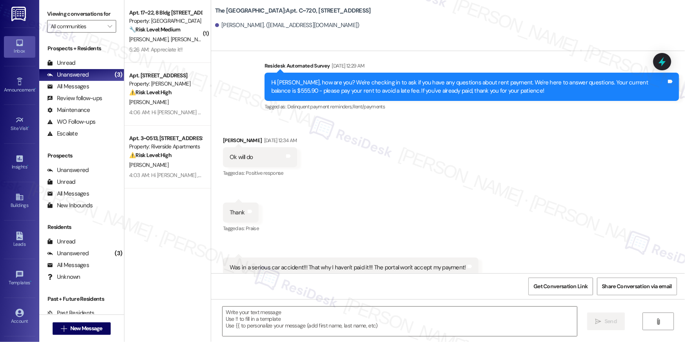
type textarea "Fetching suggested responses. Please feel free to read through the conversation…"
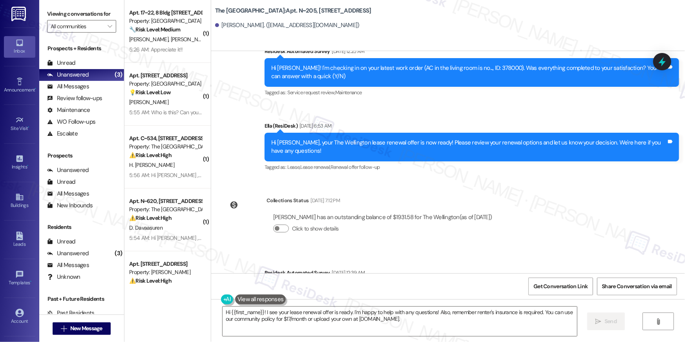
scroll to position [4708, 0]
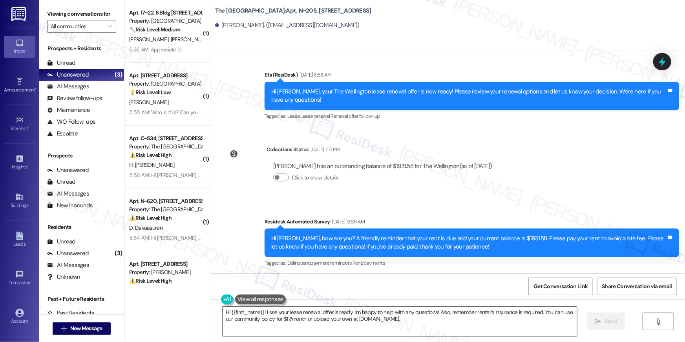
click at [398, 331] on textarea "Hi {{first_name}}! I see your lease renewal offer is ready. I'm happy to help w…" at bounding box center [400, 321] width 355 height 29
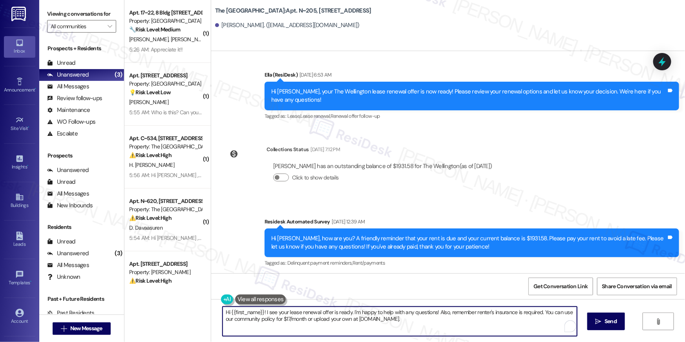
paste textarea ", we wanted to check in about your {{property}} renewal offer. Please let us kn…"
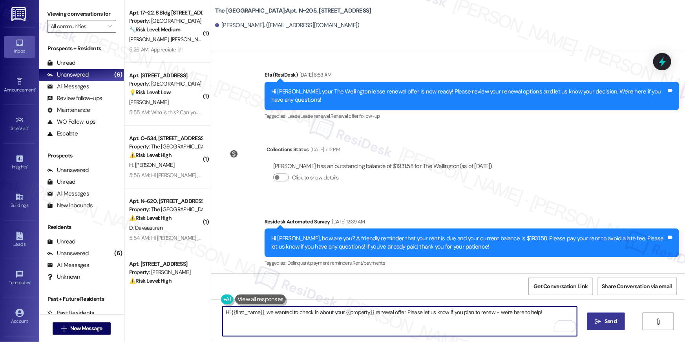
type textarea "Hi {{first_name}}, we wanted to check in about your {{property}} renewal offer.…"
click at [615, 325] on span "Send" at bounding box center [611, 321] width 12 height 8
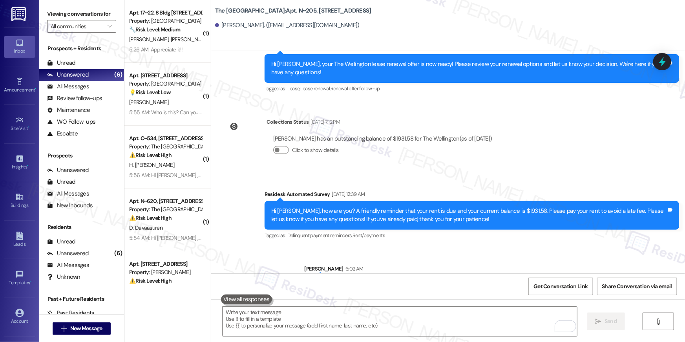
scroll to position [4763, 0]
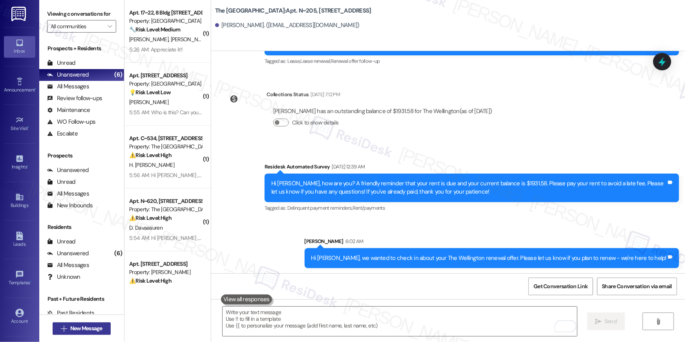
click at [76, 330] on span "New Message" at bounding box center [86, 328] width 32 height 8
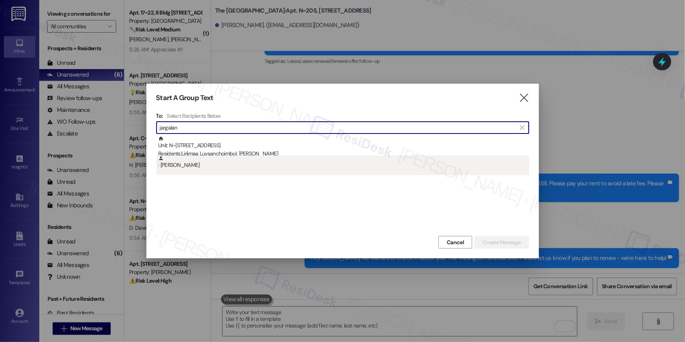
type input "jargalan"
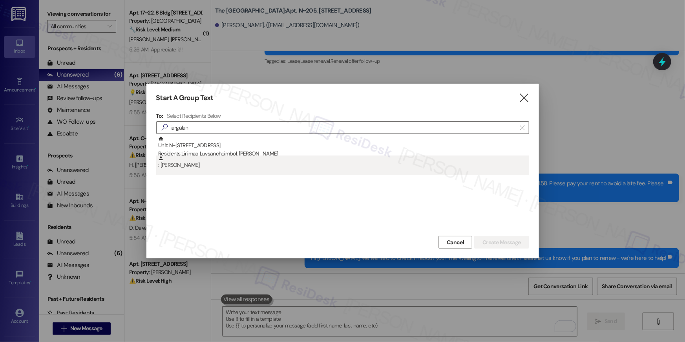
click at [221, 160] on div ": Jargalan Chanrav" at bounding box center [343, 163] width 371 height 14
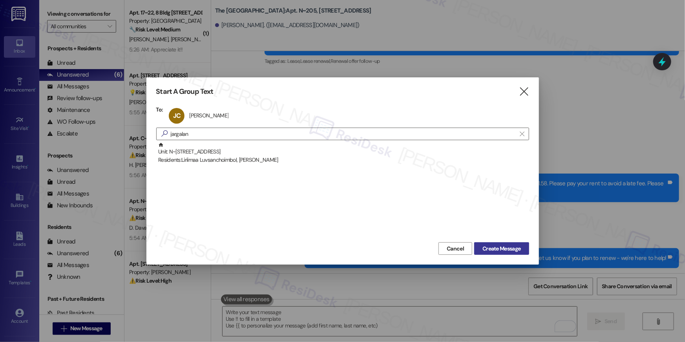
click at [515, 248] on span "Create Message" at bounding box center [502, 249] width 38 height 8
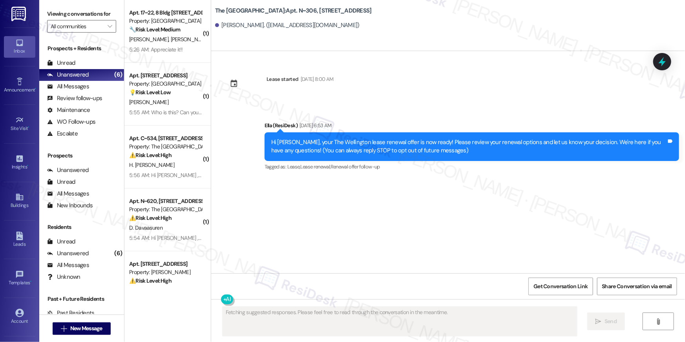
scroll to position [0, 0]
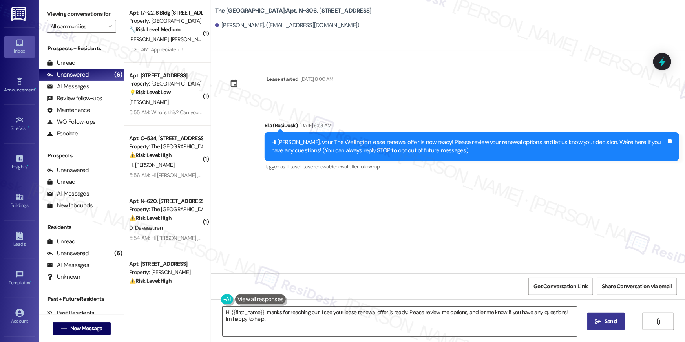
click at [445, 317] on textarea "Hi {{first_name}}, thanks for reaching out! I see your lease renewal offer is r…" at bounding box center [400, 321] width 355 height 29
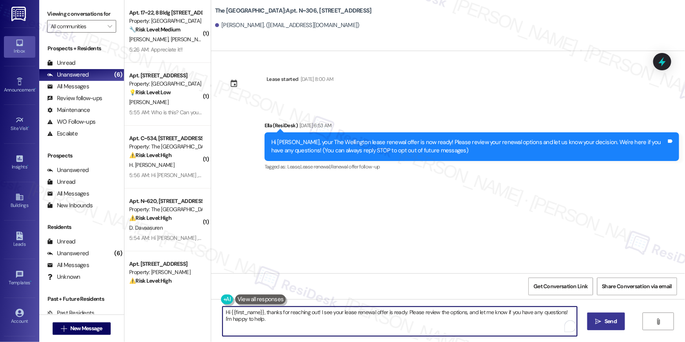
click at [445, 317] on textarea "Hi {{first_name}}, thanks for reaching out! I see your lease renewal offer is r…" at bounding box center [400, 321] width 355 height 29
paste textarea "we wanted to check in about your {{property}} renewal offer. Please let us know…"
type textarea "Hi {{first_name}}, we wanted to check in about your {{property}} renewal offer.…"
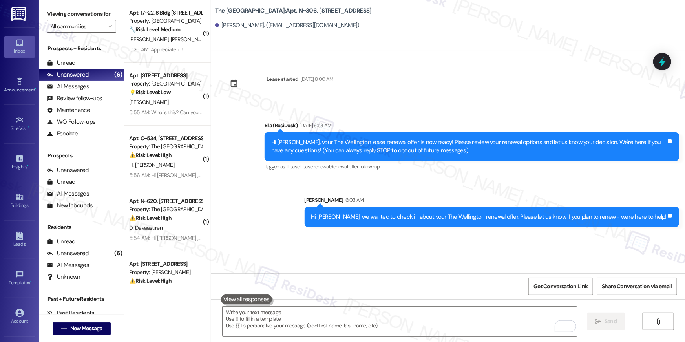
click at [491, 255] on div "Lease started Oct 11, 2024 at 8:00 AM Sent via SMS Ella (ResiDesk) Aug 05, 2025…" at bounding box center [448, 162] width 474 height 222
click at [79, 327] on span "New Message" at bounding box center [86, 328] width 32 height 8
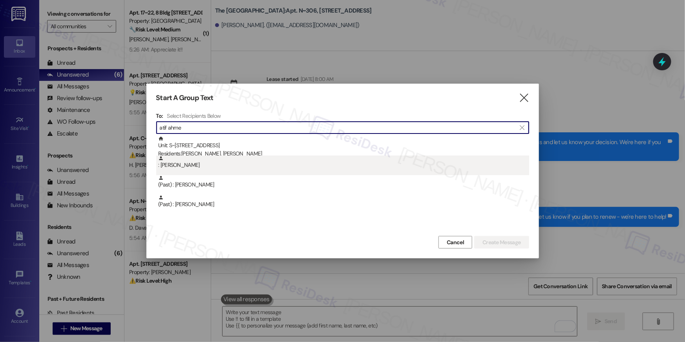
type input "atif ahme"
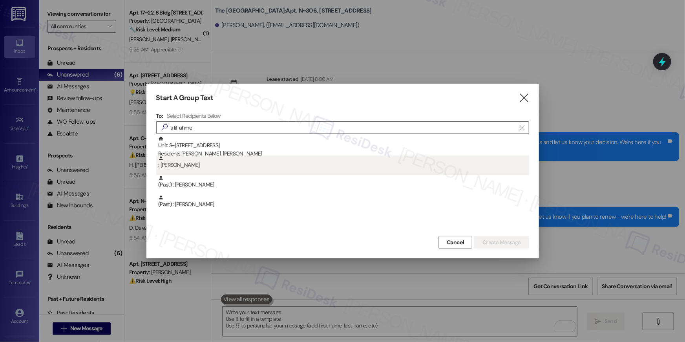
click at [219, 169] on div ": Atif Ahmed" at bounding box center [342, 166] width 373 height 20
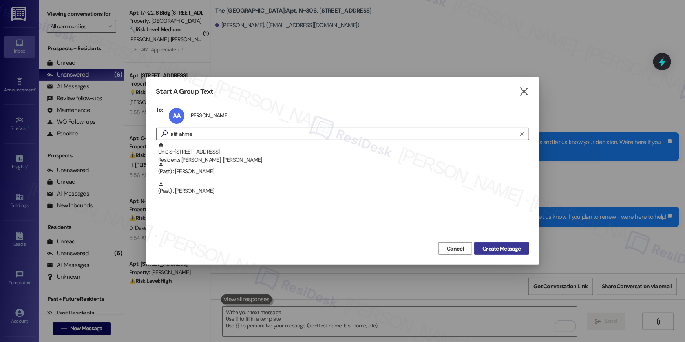
click at [489, 249] on span "Create Message" at bounding box center [502, 249] width 38 height 8
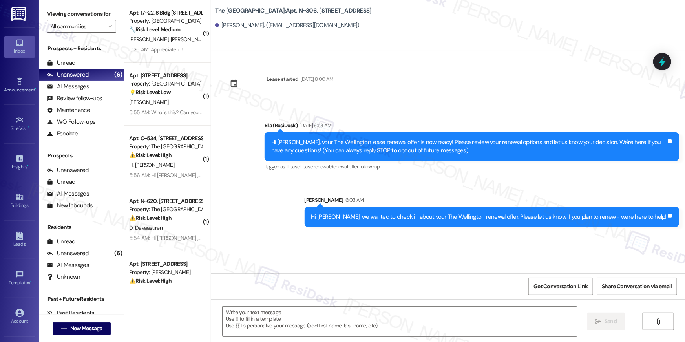
type textarea "Fetching suggested responses. Please feel free to read through the conversation…"
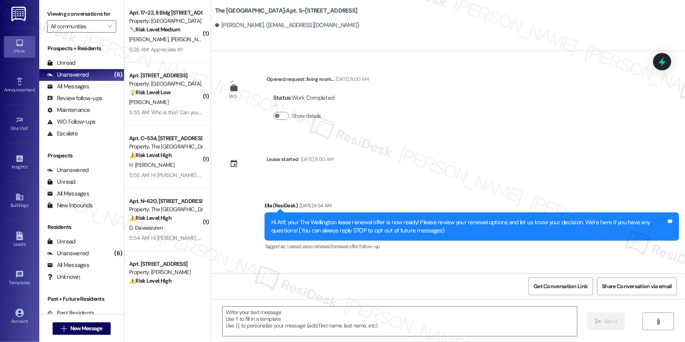
type textarea "Fetching suggested responses. Please feel free to read through the conversation…"
click at [328, 321] on textarea at bounding box center [400, 321] width 355 height 29
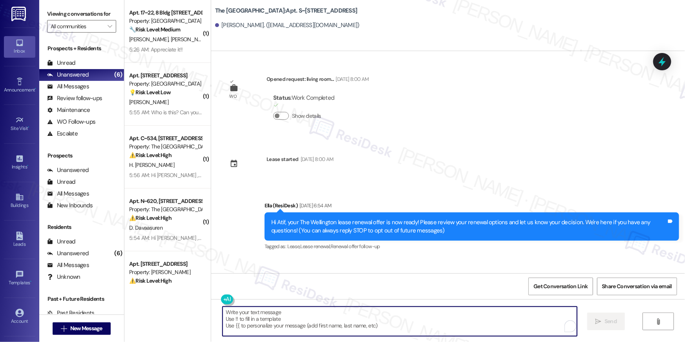
click at [330, 318] on textarea "To enrich screen reader interactions, please activate Accessibility in Grammarl…" at bounding box center [400, 321] width 355 height 29
paste textarea "Hi {{first_name}}, we wanted to check in about your {{property}} renewal offer.…"
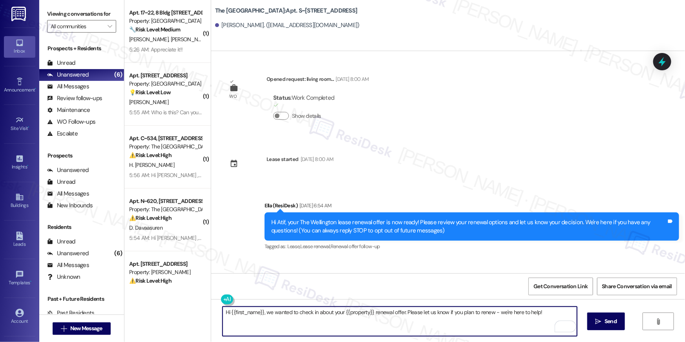
type textarea "Hi {{first_name}}, we wanted to check in about your {{property}} renewal offer.…"
click at [625, 320] on div "Hi {{first_name}}, we wanted to check in about your {{property}} renewal offer.…" at bounding box center [448, 328] width 474 height 59
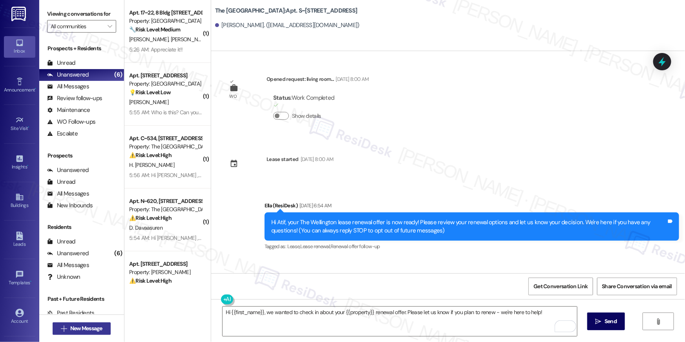
click at [95, 326] on span "New Message" at bounding box center [86, 328] width 32 height 8
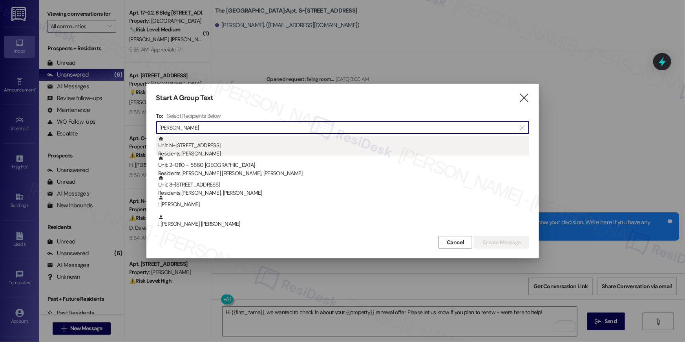
type input "selamawit"
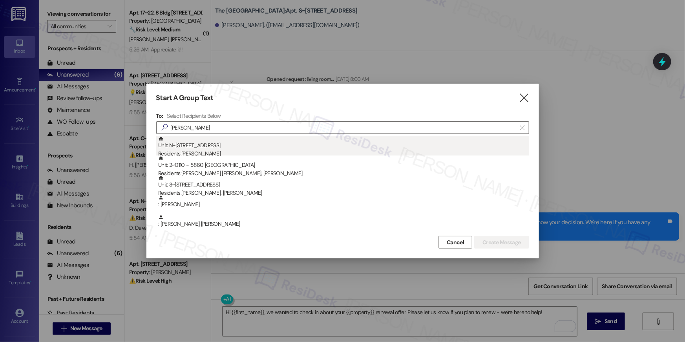
click at [193, 154] on div "Residents: Selamawit Moges" at bounding box center [343, 154] width 371 height 8
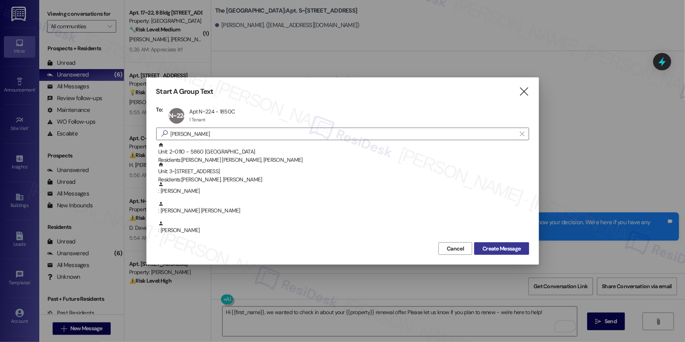
click at [491, 249] on span "Create Message" at bounding box center [502, 249] width 38 height 8
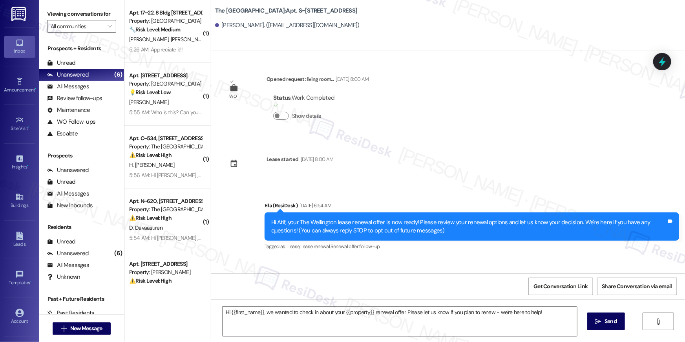
type textarea "Fetching suggested responses. Please feel free to read through the conversation…"
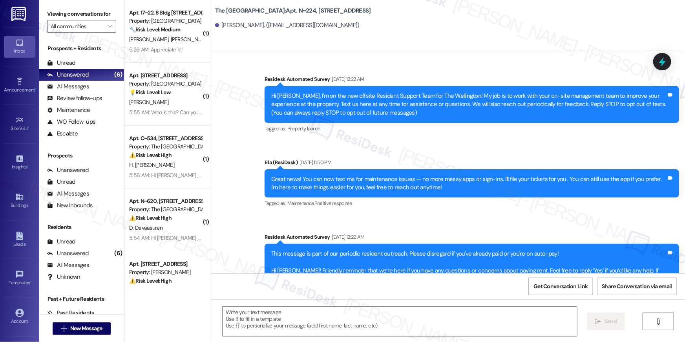
scroll to position [3332, 0]
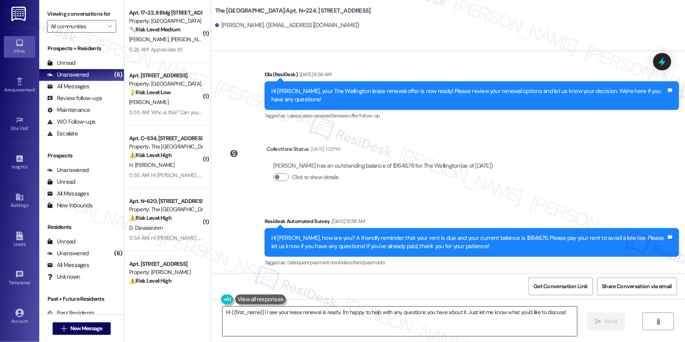
click at [406, 327] on textarea "Hi {{first_name}}! I see your lease renewal is ready. I'm happy to help with an…" at bounding box center [400, 321] width 355 height 29
paste textarea ", we wanted to check in about your {{property}} renewal offer. Please let us kn…"
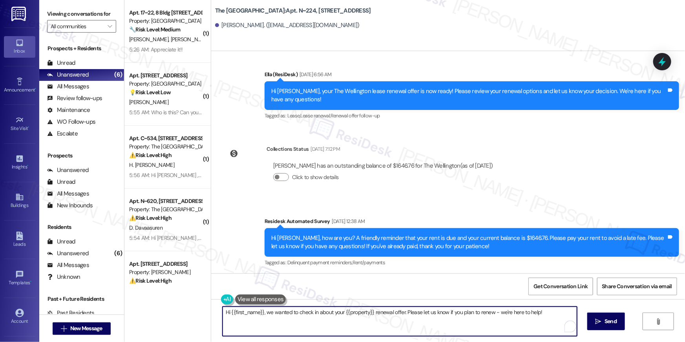
scroll to position [3236, 0]
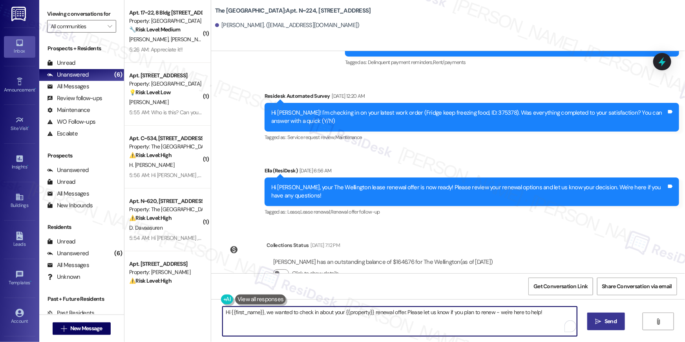
type textarea "Hi {{first_name}}, we wanted to check in about your {{property}} renewal offer.…"
click at [606, 324] on span "Send" at bounding box center [611, 321] width 12 height 8
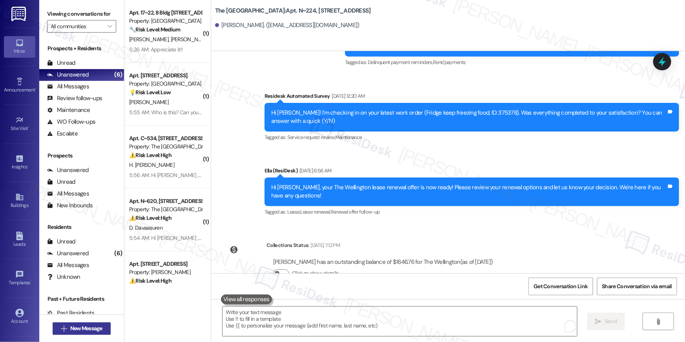
click at [93, 326] on span "New Message" at bounding box center [86, 328] width 32 height 8
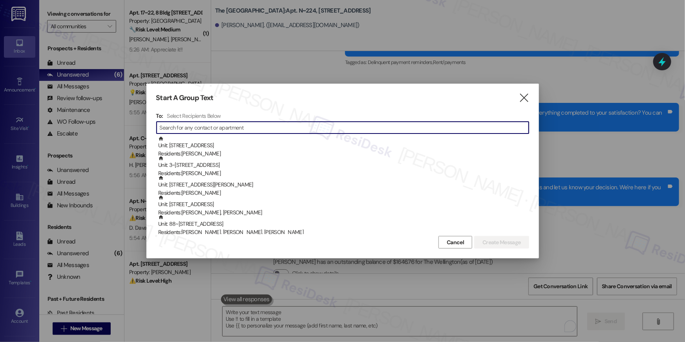
click at [317, 126] on input at bounding box center [344, 127] width 369 height 11
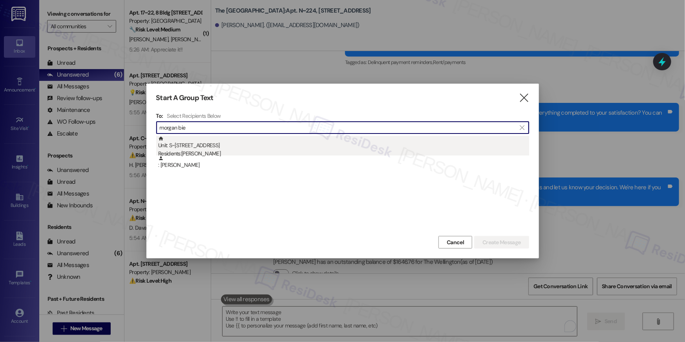
type input "morgan bie"
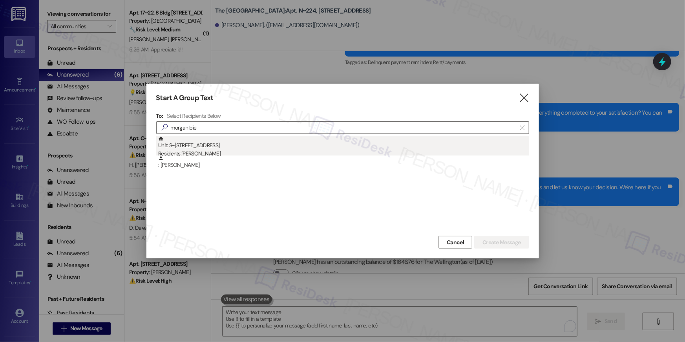
click at [243, 149] on div "Unit: S~417 - 1850 Columbia Pike Residents: Morgan Biebighauser" at bounding box center [343, 147] width 371 height 22
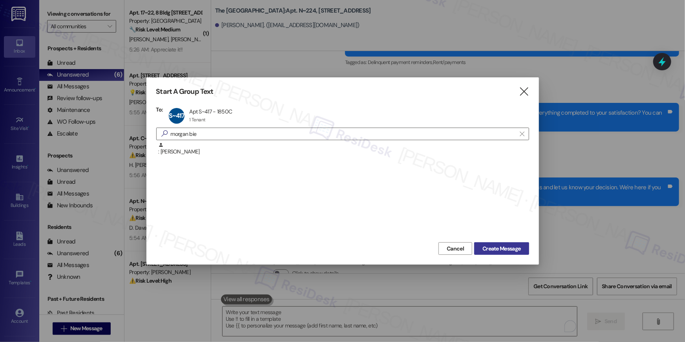
click at [497, 245] on span "Create Message" at bounding box center [502, 249] width 38 height 8
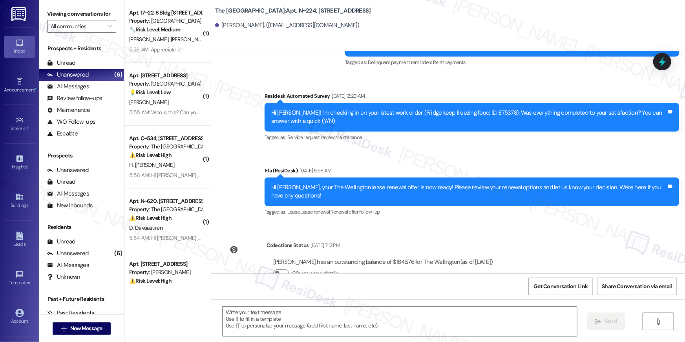
type textarea "Fetching suggested responses. Please feel free to read through the conversation…"
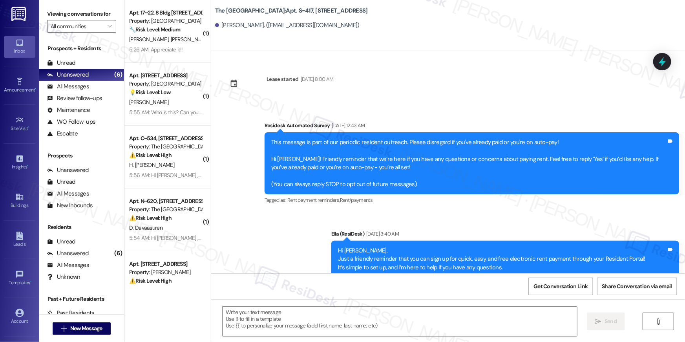
scroll to position [1541, 0]
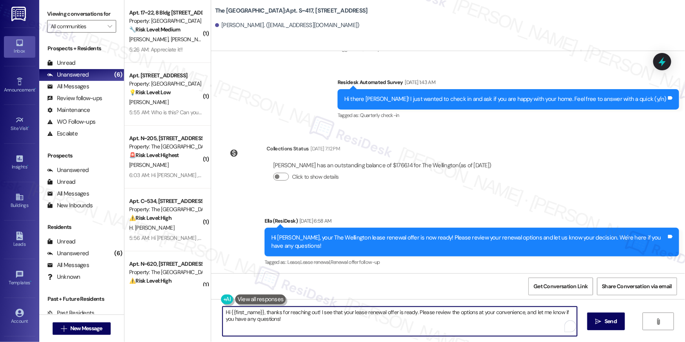
click at [322, 326] on textarea "Hi {{first_name}}, thanks for reaching out! I see that your lease renewal offer…" at bounding box center [400, 321] width 355 height 29
paste textarea "we wanted to check in about your {{property}} renewal offer. Please let us know…"
type textarea "Hi {{first_name}}, we wanted to check in about your {{property}} renewal offer.…"
click at [612, 322] on span "Send" at bounding box center [611, 321] width 12 height 8
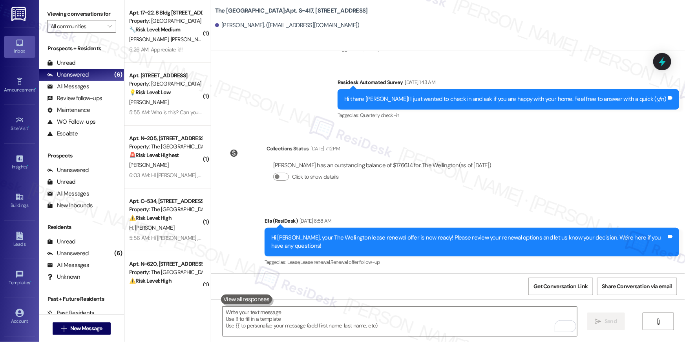
scroll to position [1595, 0]
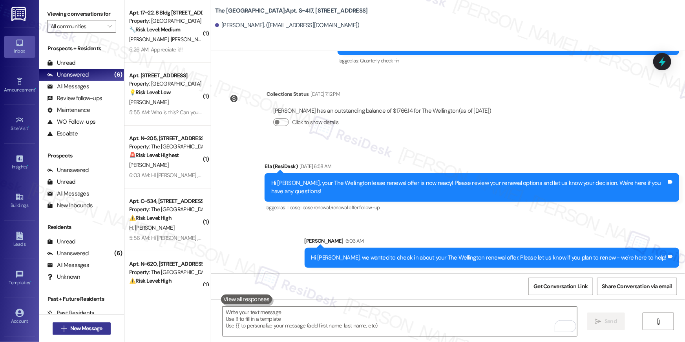
click at [95, 330] on span "New Message" at bounding box center [86, 328] width 32 height 8
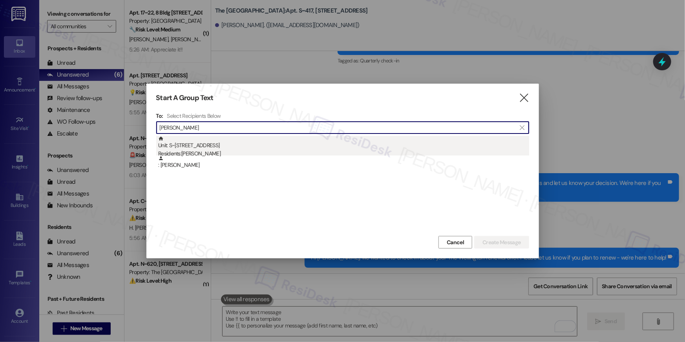
type input "joseph bonet"
click at [214, 147] on div "Unit: S~708 - 1850 Columbia Pike Residents: Joseph Bonet" at bounding box center [343, 147] width 371 height 22
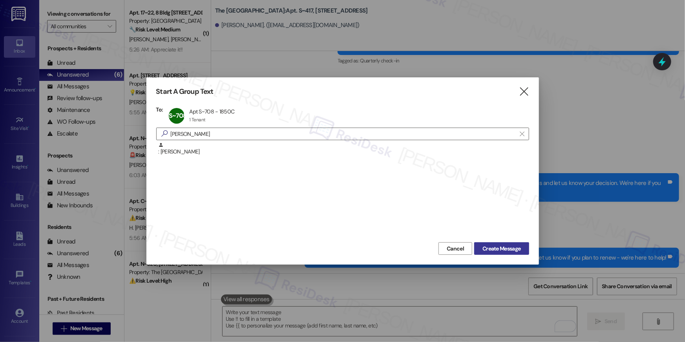
click at [524, 246] on button "Create Message" at bounding box center [501, 248] width 55 height 13
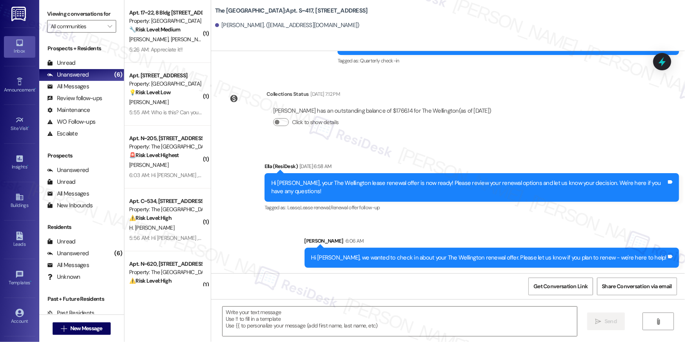
type textarea "Fetching suggested responses. Please feel free to read through the conversation…"
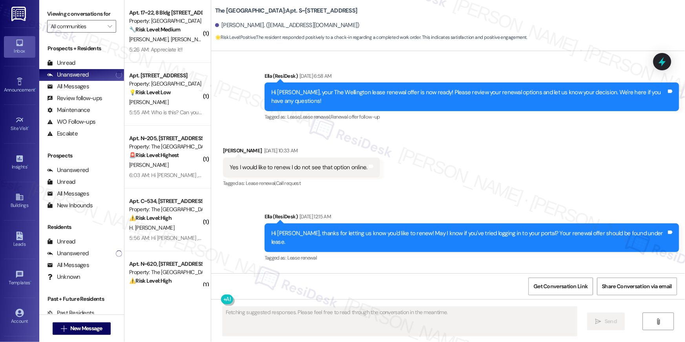
scroll to position [1104, 0]
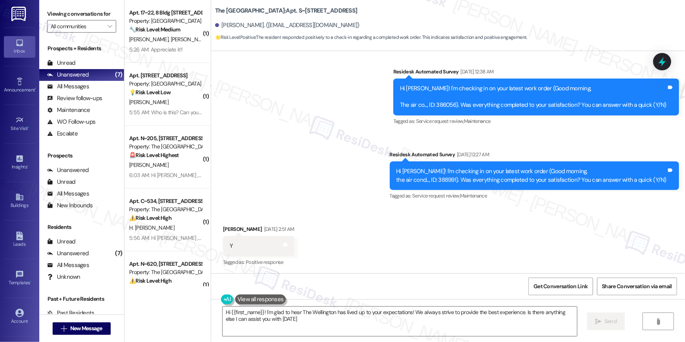
type textarea "Hi {{first_name}}! I'm glad to hear The Wellington has lived up to your expecta…"
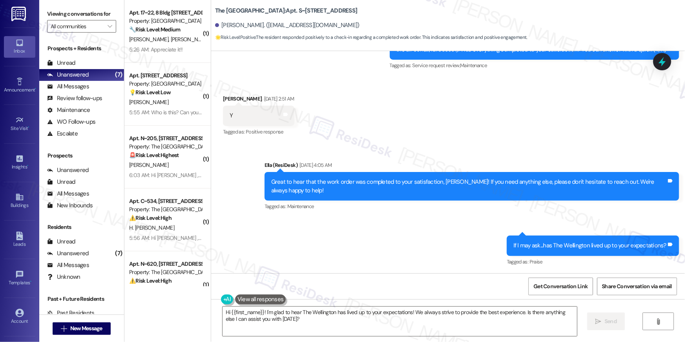
scroll to position [1233, 0]
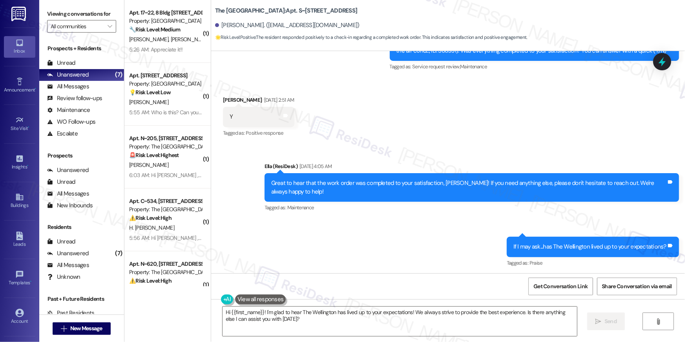
click at [395, 339] on div "Hi {{first_name}}! I'm glad to hear The Wellington has lived up to your expecta…" at bounding box center [448, 328] width 474 height 59
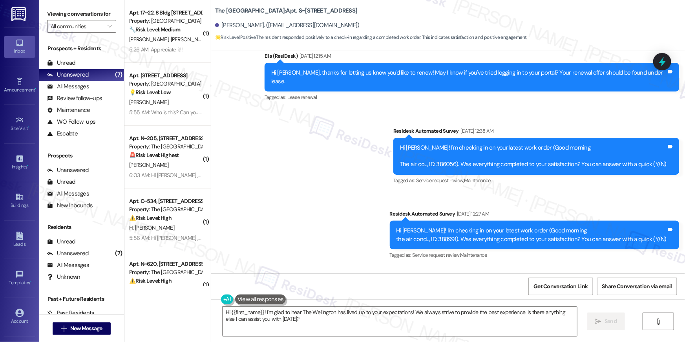
scroll to position [1045, 0]
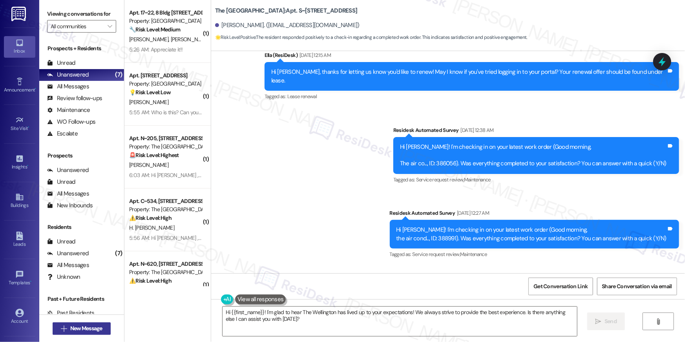
click at [101, 327] on span "New Message" at bounding box center [86, 328] width 35 height 8
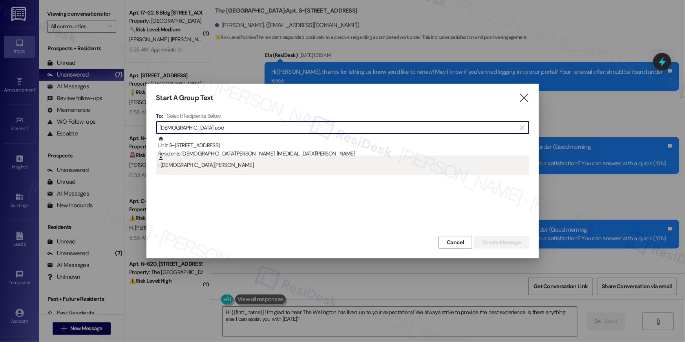
type input "islam abd"
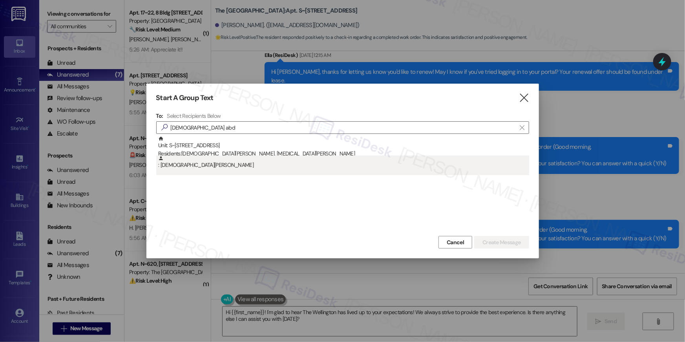
click at [220, 158] on div ": Islam Abdelmoeti" at bounding box center [343, 163] width 371 height 14
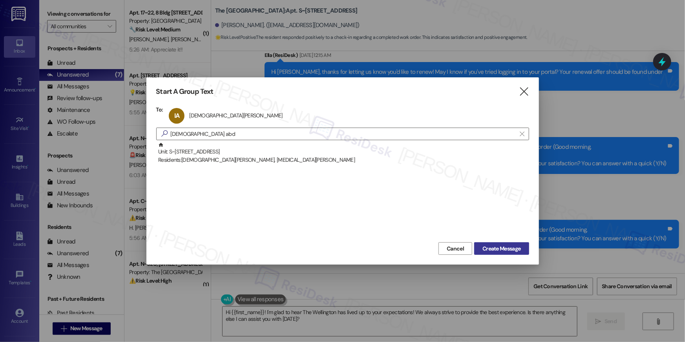
click at [493, 247] on span "Create Message" at bounding box center [502, 249] width 38 height 8
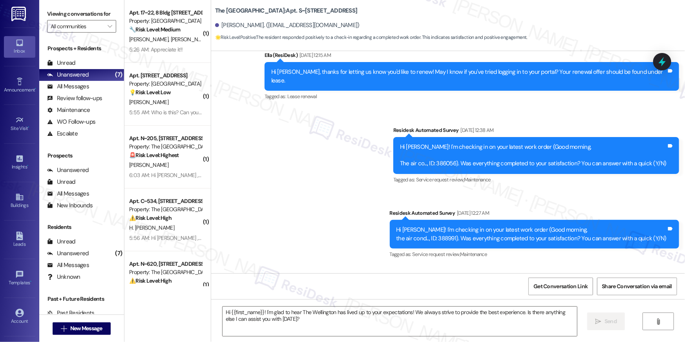
type textarea "Fetching suggested responses. Please feel free to read through the conversation…"
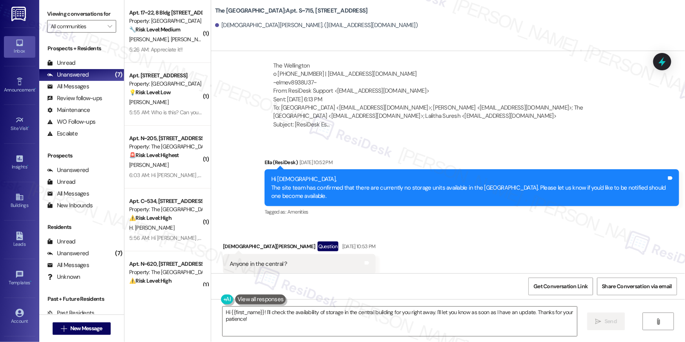
scroll to position [5067, 0]
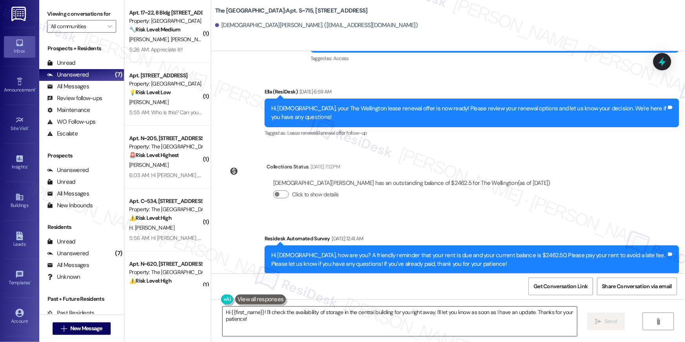
click at [452, 331] on textarea "Hi {{first_name}}! I'll check the availability of storage in the central buildi…" at bounding box center [400, 321] width 355 height 29
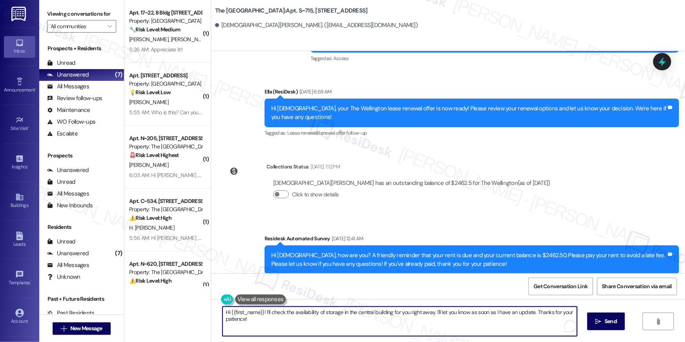
paste textarea ", we wanted to check in about your {{property}} renewal offer. Please let us kn…"
click at [481, 318] on textarea "Hi {{first_name}}! I'll check the availability of storage in the central buildi…" at bounding box center [400, 321] width 355 height 29
paste textarea "To enrich screen reader interactions, please activate Accessibility in Grammarl…"
type textarea "Hi {{first_name}}, we wanted to check in about your {{property}} renewal offer.…"
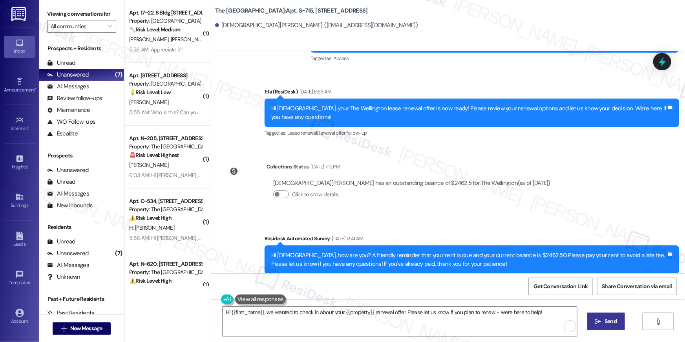
click at [596, 321] on icon "" at bounding box center [599, 322] width 6 height 6
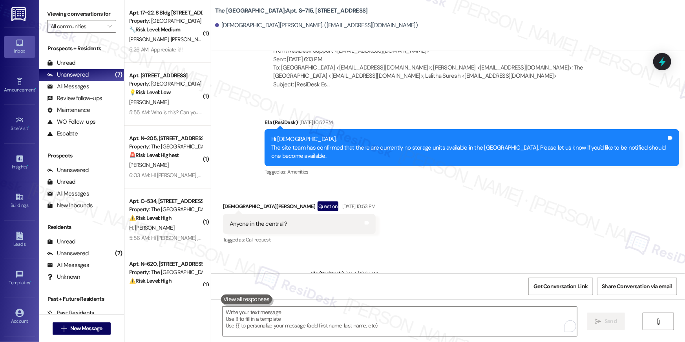
scroll to position [4779, 0]
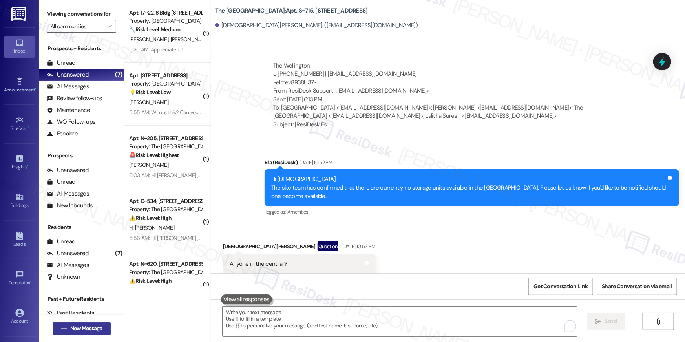
click at [92, 327] on span "New Message" at bounding box center [86, 328] width 32 height 8
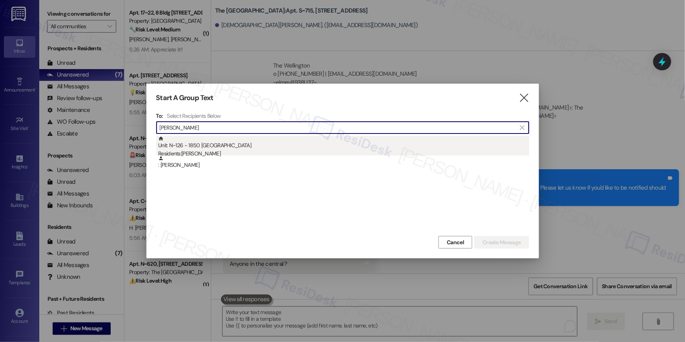
type input "roman dixon"
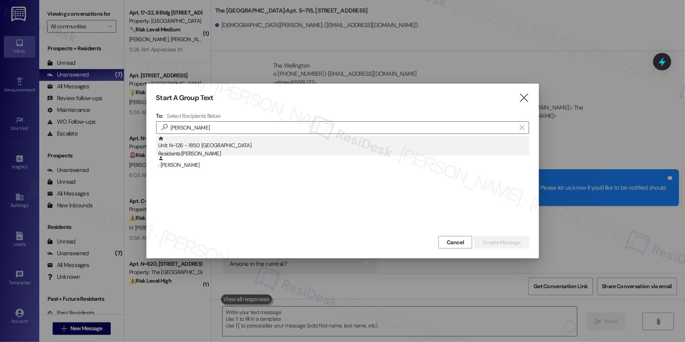
click at [209, 151] on div "Residents: Roman Dixon" at bounding box center [343, 154] width 371 height 8
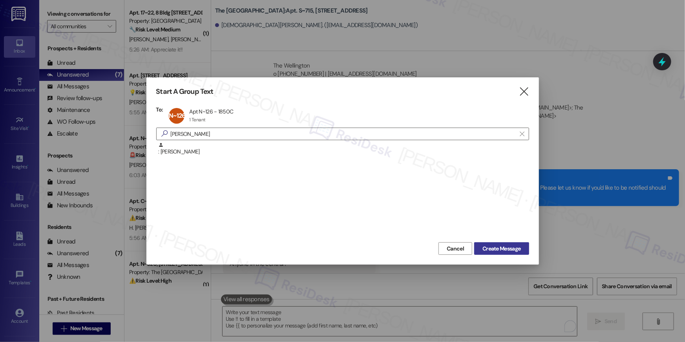
click at [498, 245] on span "Create Message" at bounding box center [502, 249] width 38 height 8
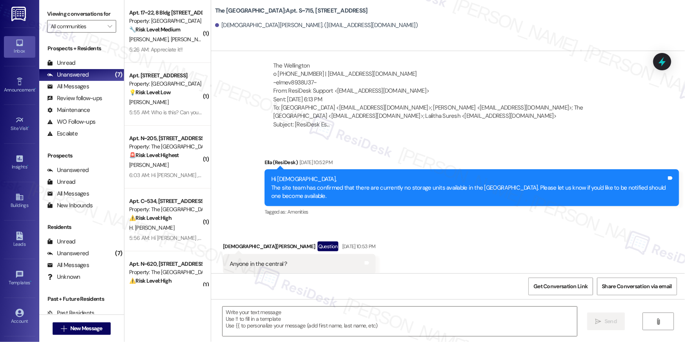
type textarea "Fetching suggested responses. Please feel free to read through the conversation…"
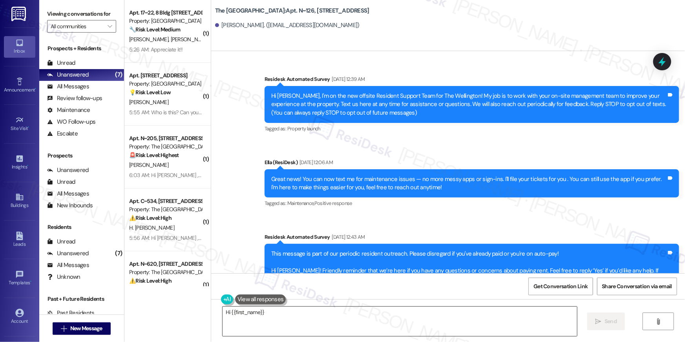
scroll to position [3105, 0]
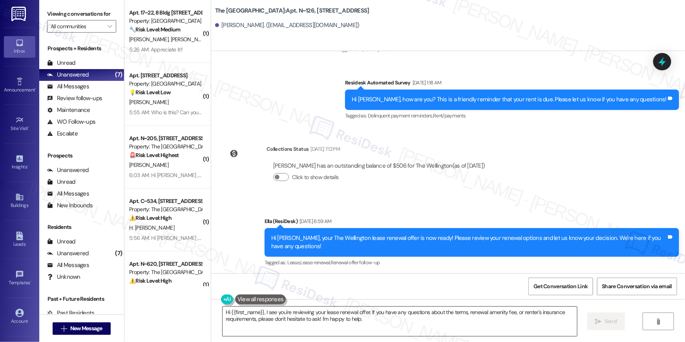
click at [321, 317] on textarea "Hi {{first_name}}, I see you're reviewing your lease renewal offer. If you have…" at bounding box center [400, 321] width 355 height 29
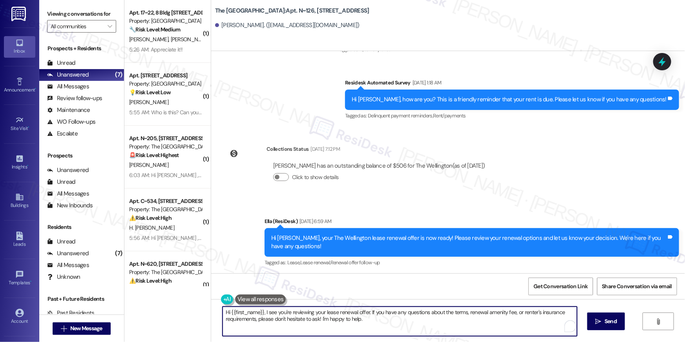
paste textarea "we wanted to check in about your {{property}} renewal offer. Please let us know…"
type textarea "Hi {{first_name}}, we wanted to check in about your {{property}} renewal offer.…"
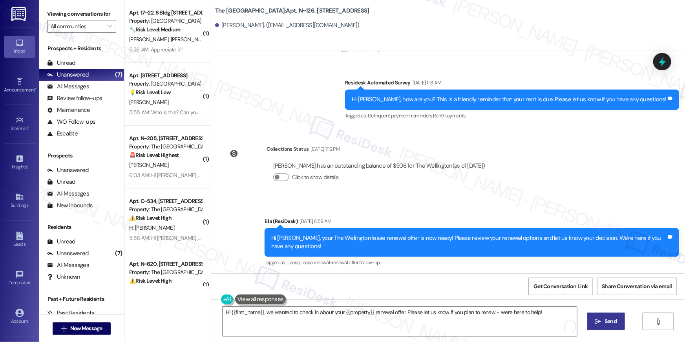
click at [606, 323] on span "Send" at bounding box center [611, 321] width 12 height 8
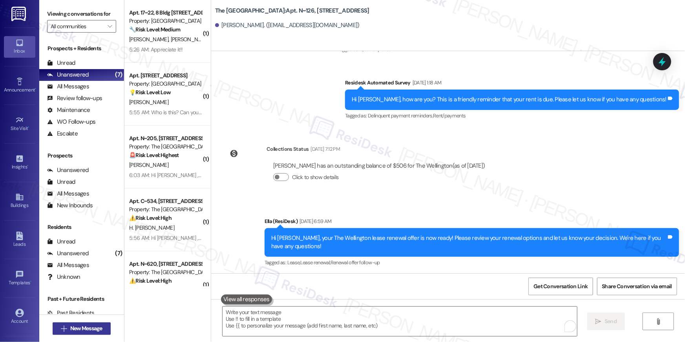
click at [77, 330] on span "New Message" at bounding box center [86, 328] width 32 height 8
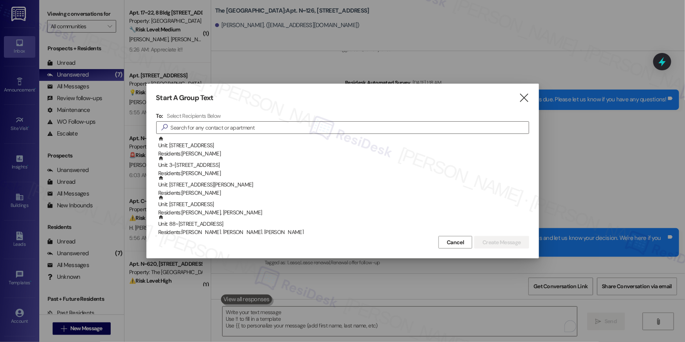
click at [100, 330] on div at bounding box center [342, 171] width 685 height 342
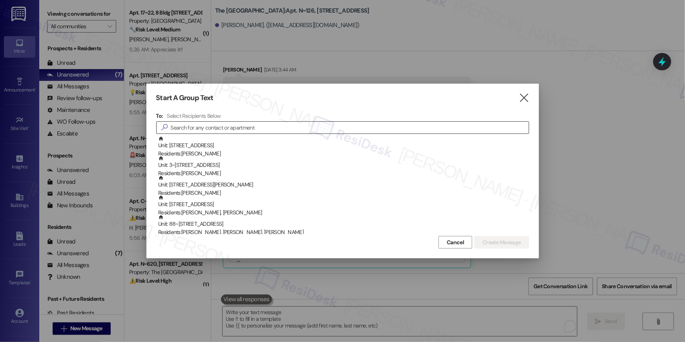
click at [247, 126] on input at bounding box center [350, 127] width 358 height 11
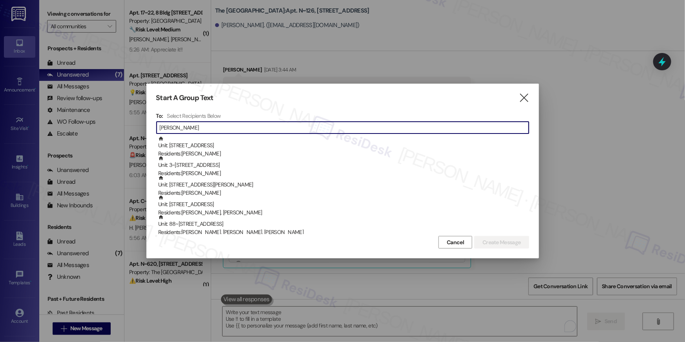
type input "steven-michael"
click at [251, 131] on input "steven-michael" at bounding box center [344, 127] width 369 height 11
click at [205, 127] on input "steven-michael" at bounding box center [344, 127] width 369 height 11
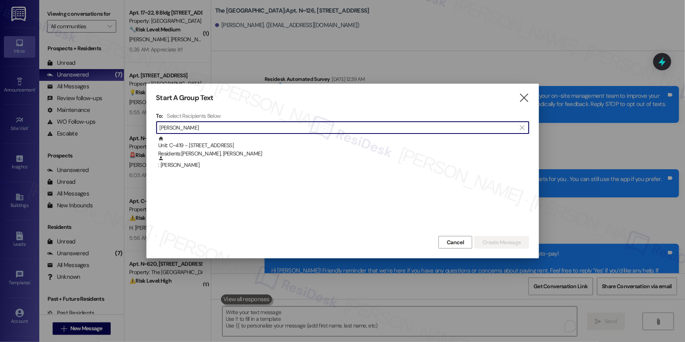
scroll to position [1703, 0]
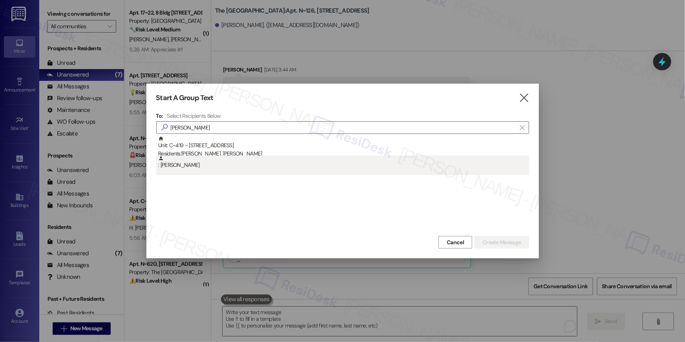
click at [210, 163] on div ": [PERSON_NAME]" at bounding box center [343, 163] width 371 height 14
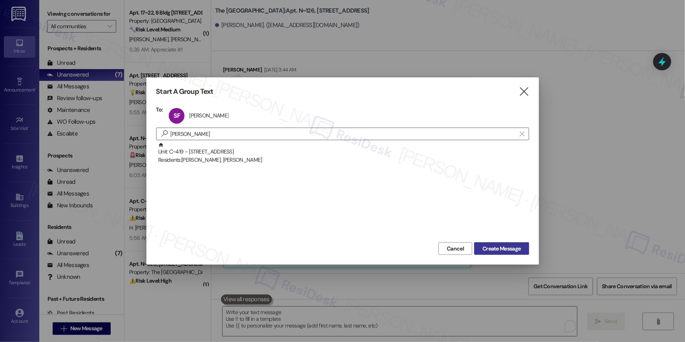
click at [502, 246] on span "Create Message" at bounding box center [502, 249] width 38 height 8
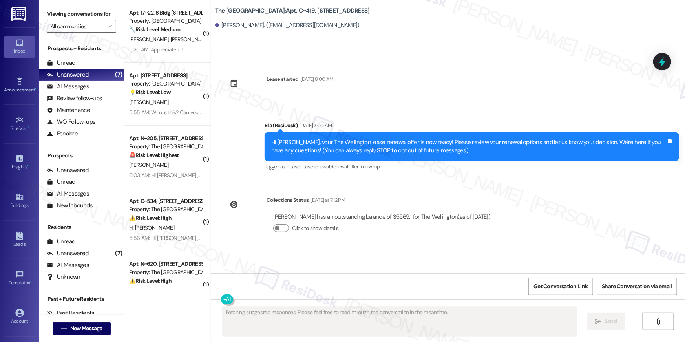
scroll to position [0, 0]
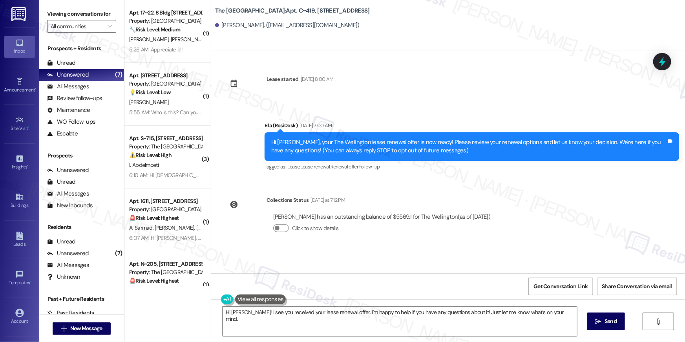
click at [436, 257] on div "Lease started [DATE] 8:00 AM Sent via SMS [PERSON_NAME] (ResiDesk) [DATE] 7:00 …" at bounding box center [448, 162] width 474 height 222
click at [404, 329] on textarea "Hi [PERSON_NAME]! I see you received your lease renewal offer. I'm happy to hel…" at bounding box center [400, 321] width 355 height 29
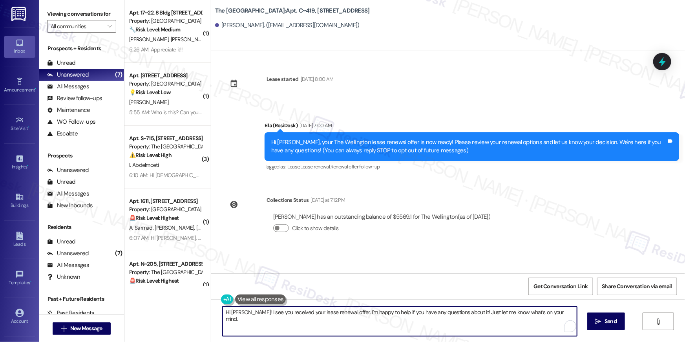
click at [404, 329] on textarea "Hi [PERSON_NAME]! I see you received your lease renewal offer. I'm happy to hel…" at bounding box center [400, 321] width 355 height 29
paste textarea "{{first_name}}, we wanted to check in about your {{property}} renewal offer. Pl…"
type textarea "Hi {{first_name}}, we wanted to check in about your {{property}} renewal offer.…"
click at [613, 320] on span "Send" at bounding box center [611, 321] width 12 height 8
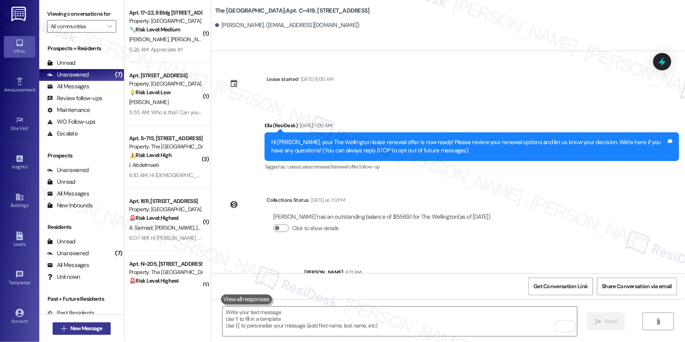
click at [100, 329] on span "New Message" at bounding box center [86, 328] width 32 height 8
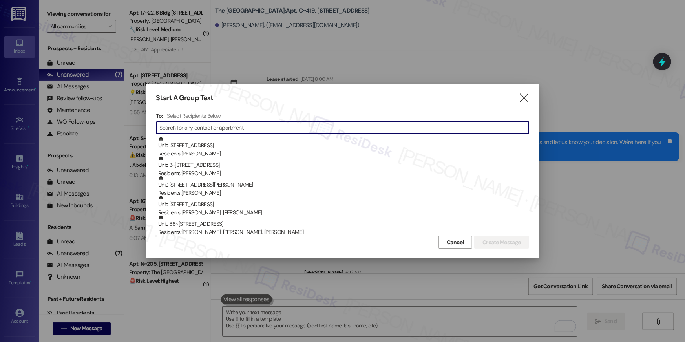
drag, startPoint x: 382, startPoint y: 124, endPoint x: 381, endPoint y: 132, distance: 7.5
click at [382, 126] on input at bounding box center [344, 127] width 369 height 11
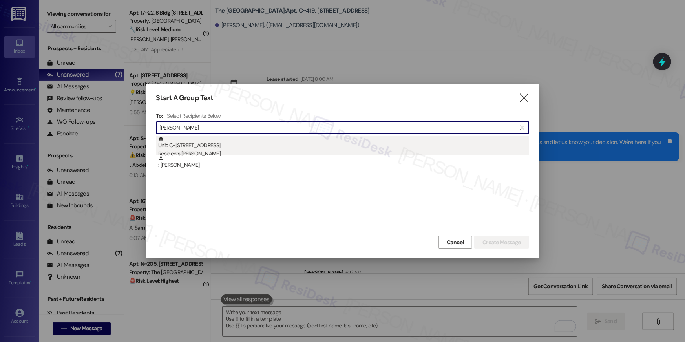
type input "rodney frazier"
click at [220, 149] on div "Unit: C~631 - 1850 Columbia Pike Residents: Rodney Frazier" at bounding box center [343, 147] width 371 height 22
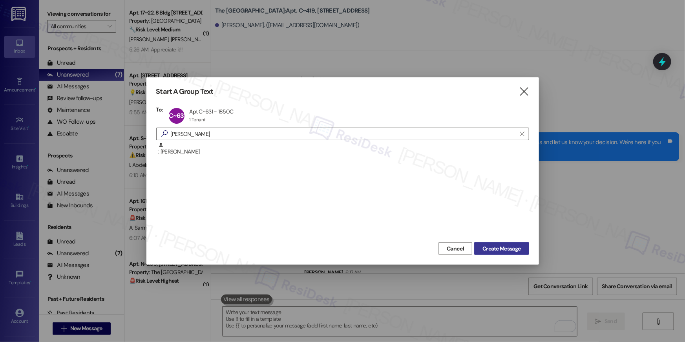
click at [502, 245] on span "Create Message" at bounding box center [502, 249] width 38 height 8
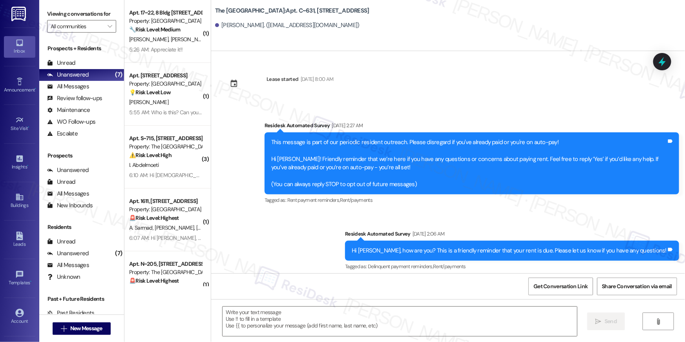
type textarea "Fetching suggested responses. Please feel free to read through the conversation…"
drag, startPoint x: 439, startPoint y: 320, endPoint x: 449, endPoint y: 180, distance: 139.8
click at [439, 320] on textarea at bounding box center [400, 321] width 355 height 29
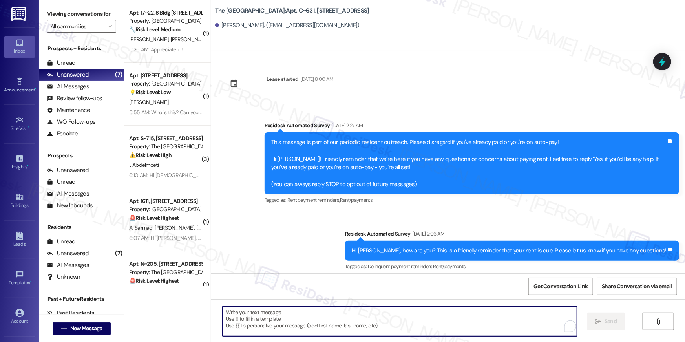
scroll to position [525, 0]
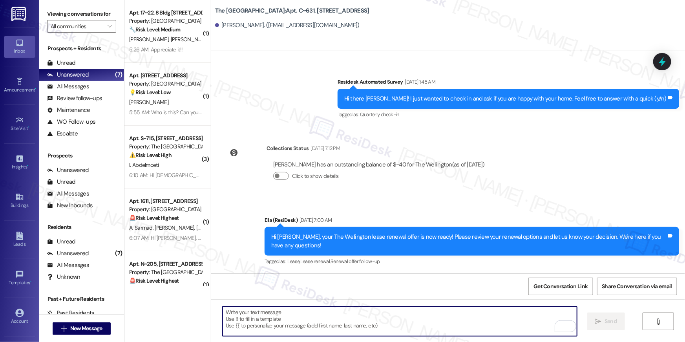
click at [441, 314] on textarea "To enrich screen reader interactions, please activate Accessibility in Grammarl…" at bounding box center [400, 321] width 355 height 29
paste textarea "Hi {{first_name}}, we wanted to check in about your {{property}} renewal offer.…"
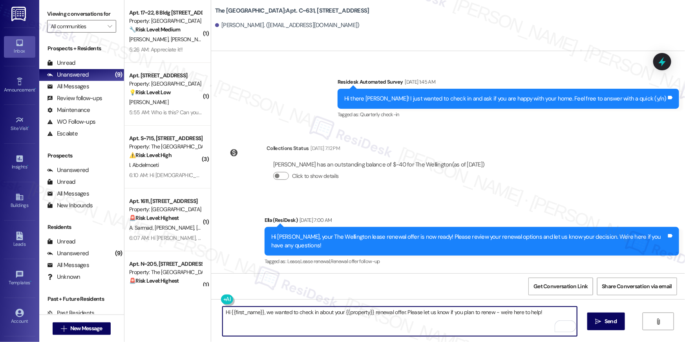
click at [469, 307] on textarea "Hi {{first_name}}, we wanted to check in about your {{property}} renewal offer.…" at bounding box center [400, 321] width 355 height 29
paste textarea "To enrich screen reader interactions, please activate Accessibility in Grammarl…"
type textarea "Hi {{first_name}}, we wanted to check in about your {{property}} renewal offer.…"
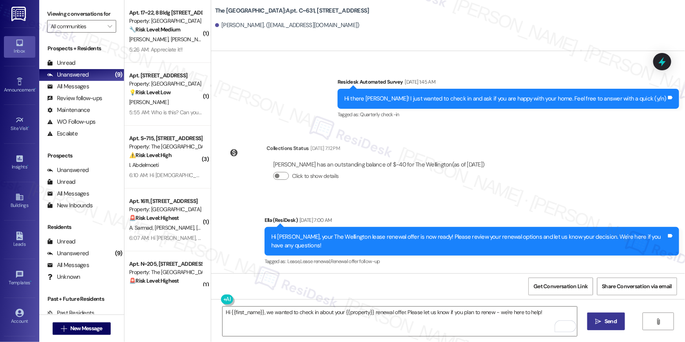
click at [605, 319] on span "Send" at bounding box center [611, 321] width 12 height 8
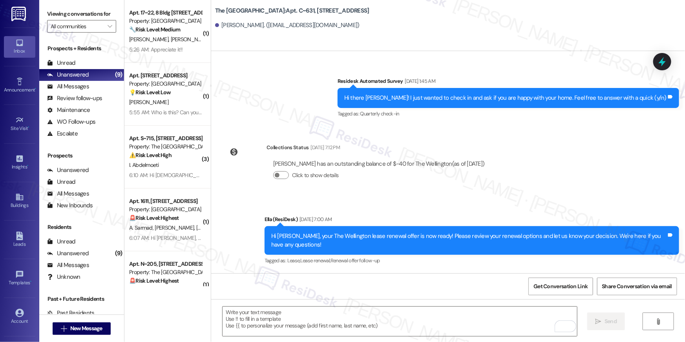
scroll to position [527, 0]
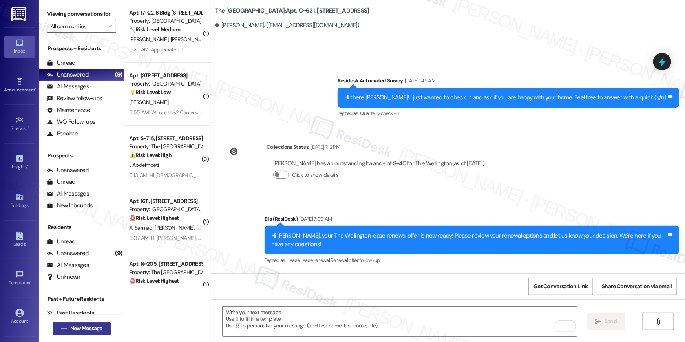
click at [95, 329] on span "New Message" at bounding box center [86, 328] width 32 height 8
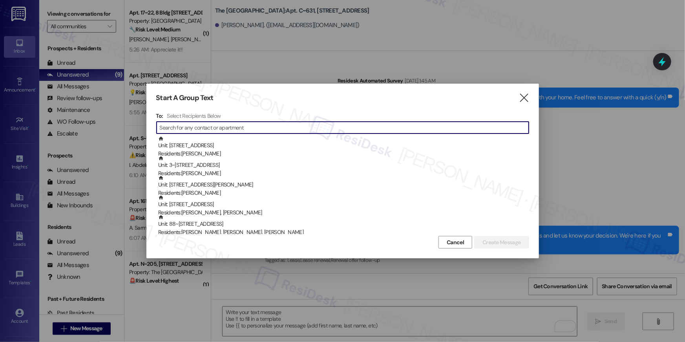
click at [275, 132] on input at bounding box center [344, 127] width 369 height 11
click at [276, 130] on input at bounding box center [344, 127] width 369 height 11
click at [277, 128] on input at bounding box center [344, 127] width 369 height 11
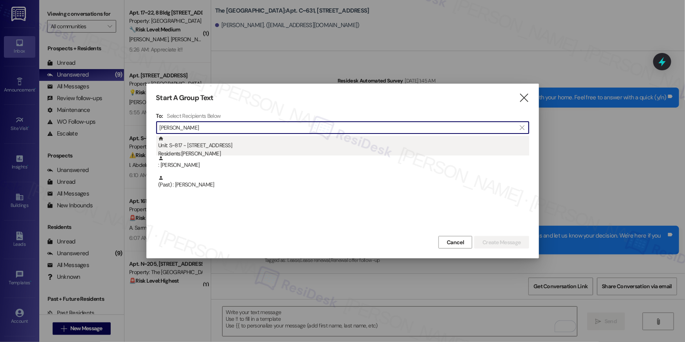
type input "cogdell"
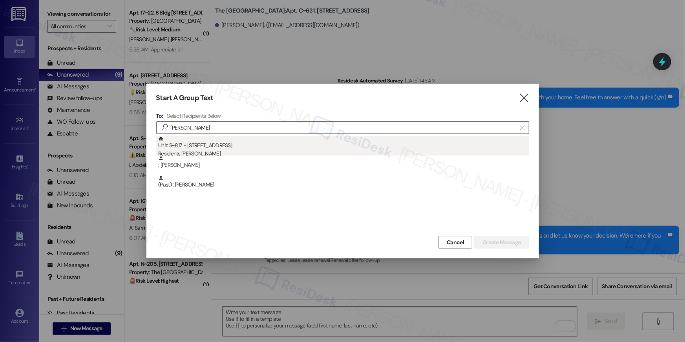
click at [216, 145] on div "Unit: S~817 - 1850 Columbia Pike Residents: Kenneth Cogdell Jr" at bounding box center [343, 147] width 371 height 22
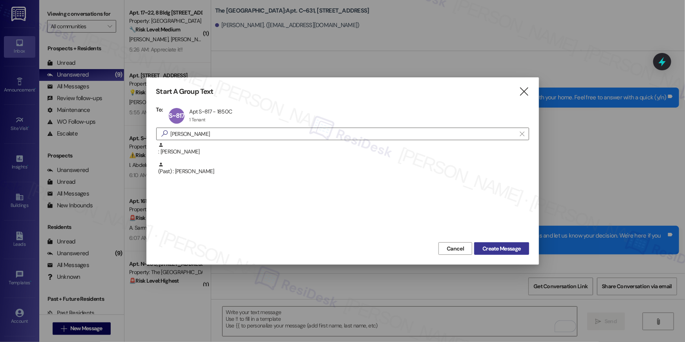
click at [492, 249] on span "Create Message" at bounding box center [502, 249] width 38 height 8
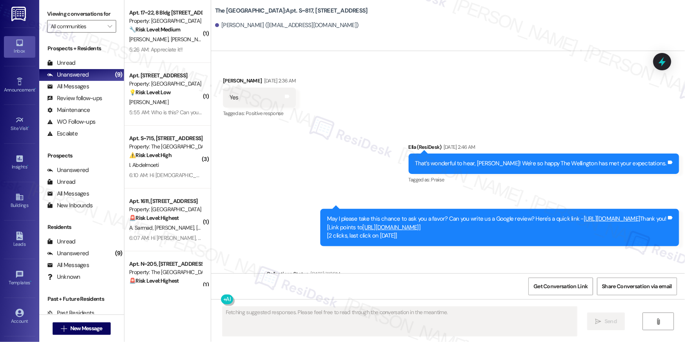
scroll to position [378, 0]
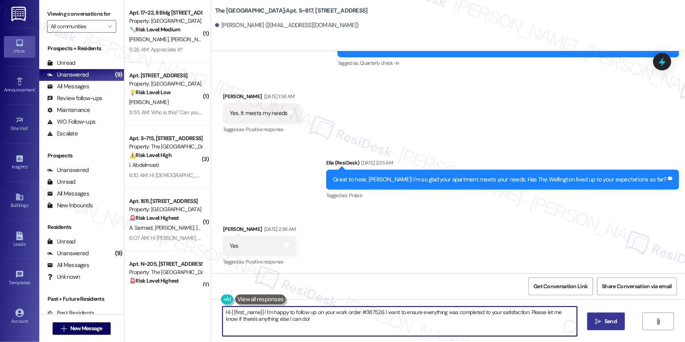
click at [480, 319] on textarea "Hi {{first_name}}! I'm happy to follow up on your work order #387526. I want to…" at bounding box center [400, 321] width 355 height 29
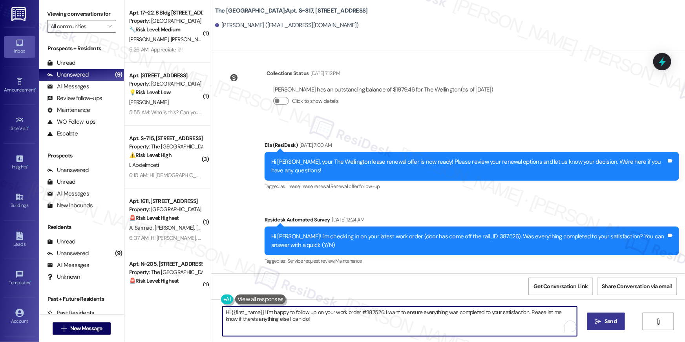
paste textarea ", we wanted to check in about your {{property}} renewal offer. Please let us kn…"
type textarea "Hi {{first_name}}, we wanted to check in about your {{property}} renewal offer.…"
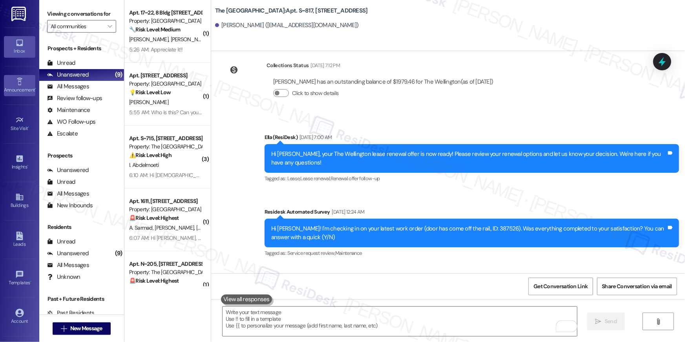
click at [16, 82] on icon at bounding box center [18, 81] width 5 height 7
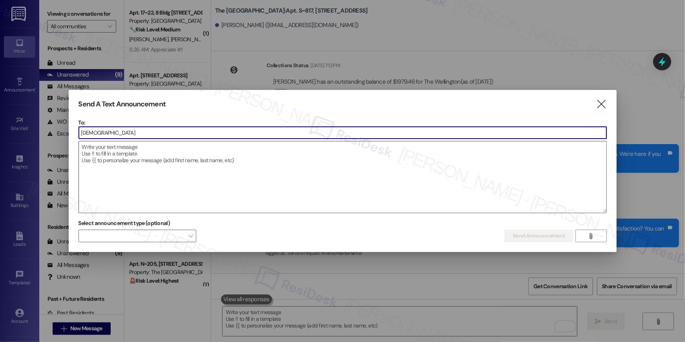
scroll to position [378, 0]
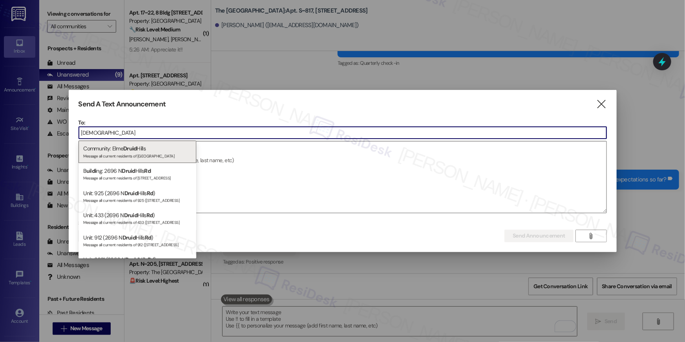
type input "druid"
click at [136, 156] on div "Message all current residents of Elme Druid Hills" at bounding box center [137, 155] width 108 height 7
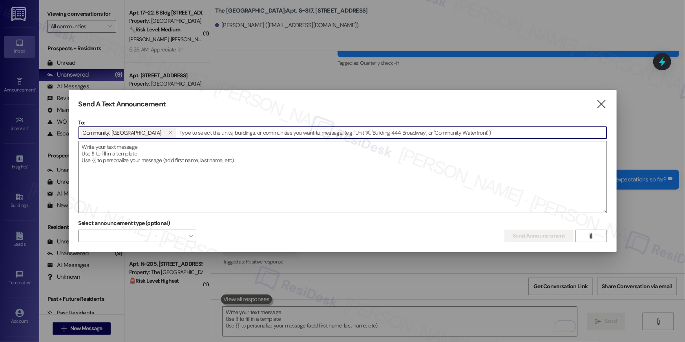
click at [210, 158] on textarea at bounding box center [343, 176] width 528 height 71
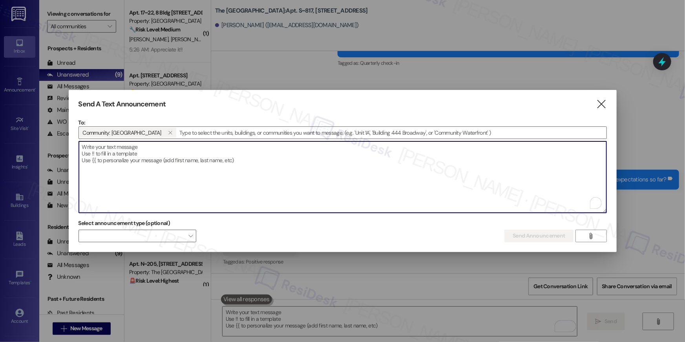
paste textarea "Hi {{first_name}}, A tree has fallen between Building 11 and Building 12, block…"
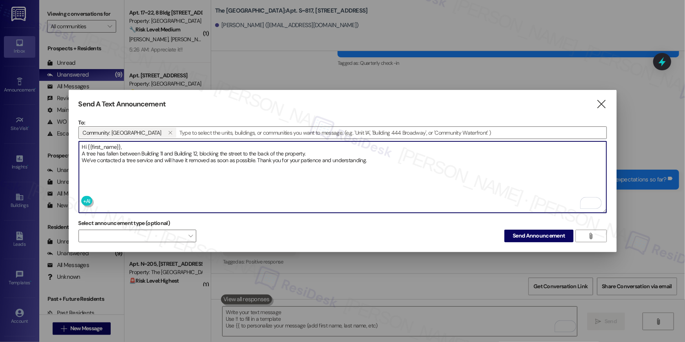
click at [258, 161] on textarea "Hi {{first_name}}, A tree has fallen between Building 11 and Building 12, block…" at bounding box center [343, 176] width 528 height 71
click at [257, 159] on textarea "Hi {{first_name}}, A tree has fallen between Building 11 and Building 12, block…" at bounding box center [343, 176] width 528 height 71
click at [258, 161] on textarea "Hi {{first_name}}, A tree has fallen between Building 11 and Building 12, block…" at bounding box center [343, 176] width 528 height 71
type textarea "Hi {{first_name}}, A tree has fallen between Building 11 and Building 12, block…"
click at [446, 235] on div "Select announcement type (optional)  Send Announcement " at bounding box center [343, 229] width 529 height 25
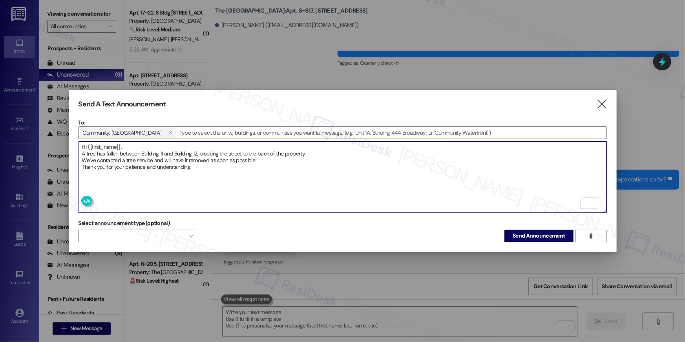
click at [412, 240] on div "Select announcement type (optional)  Send Announcement " at bounding box center [343, 229] width 529 height 25
click at [442, 234] on div "Select announcement type (optional)  Send Announcement " at bounding box center [343, 229] width 529 height 25
click at [550, 232] on span "Send Announcement" at bounding box center [539, 236] width 52 height 8
click at [526, 238] on div "Select announcement type (optional)  Send Announcement " at bounding box center [343, 229] width 529 height 25
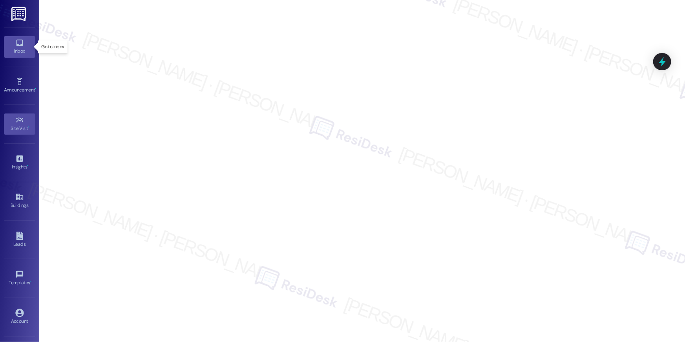
click at [13, 46] on link "Inbox" at bounding box center [19, 46] width 31 height 21
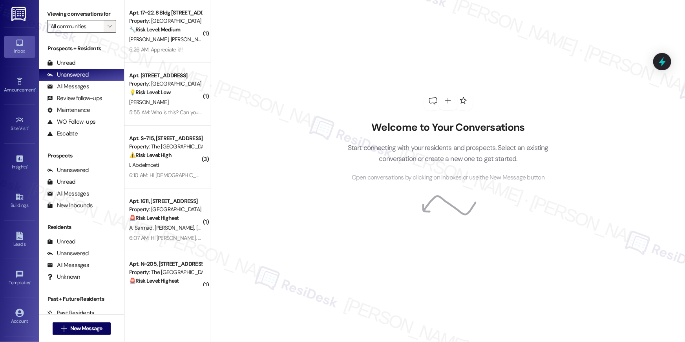
click at [106, 29] on span "" at bounding box center [109, 26] width 7 height 13
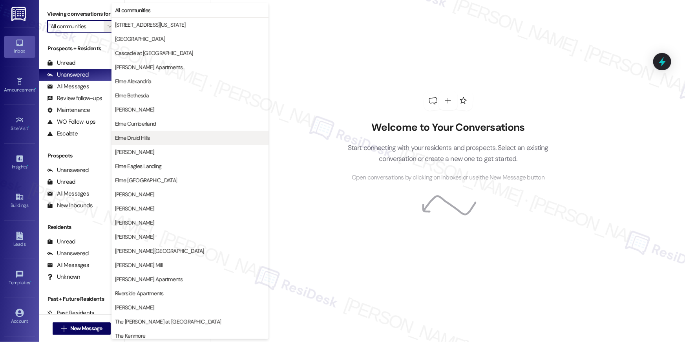
click at [141, 135] on span "Elme Druid Hills" at bounding box center [132, 138] width 35 height 8
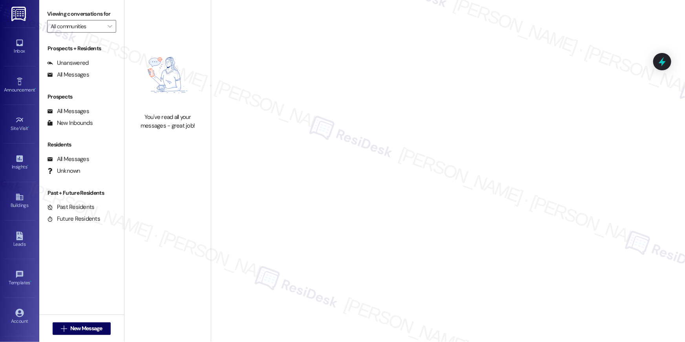
type input "Elme Druid Hills"
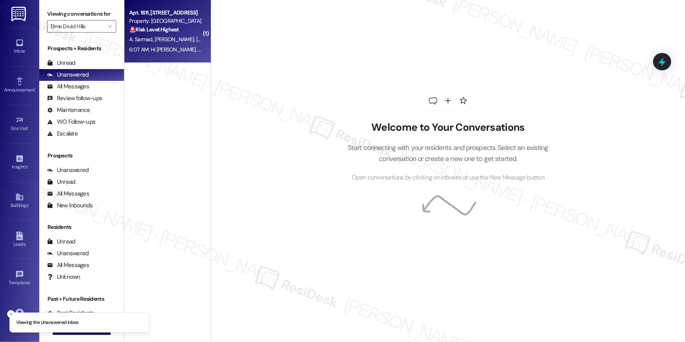
click at [151, 46] on div "6:07 AM: Hi [PERSON_NAME], [GEOGRAPHIC_DATA] and [PERSON_NAME] , thank you for …" at bounding box center [442, 49] width 626 height 7
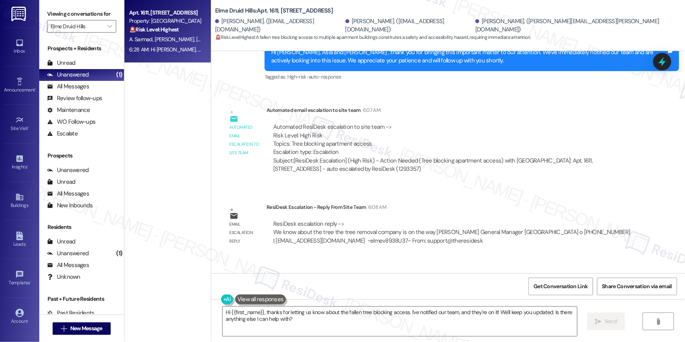
scroll to position [14979, 0]
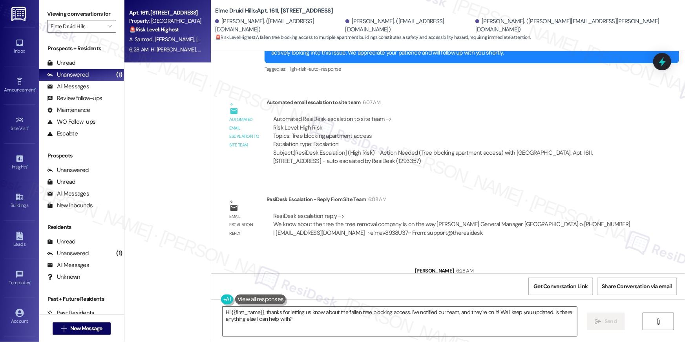
click at [411, 319] on textarea "Hi {{first_name}}, thanks for letting us know about the fallen tree blocking ac…" at bounding box center [400, 321] width 355 height 29
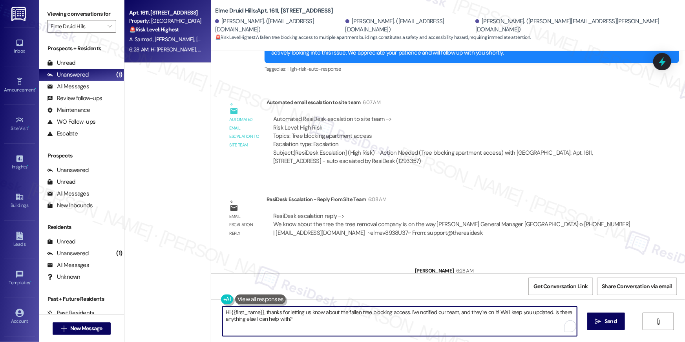
paste textarea "In the meantime, if there's anything else I can assist you with, let me know."
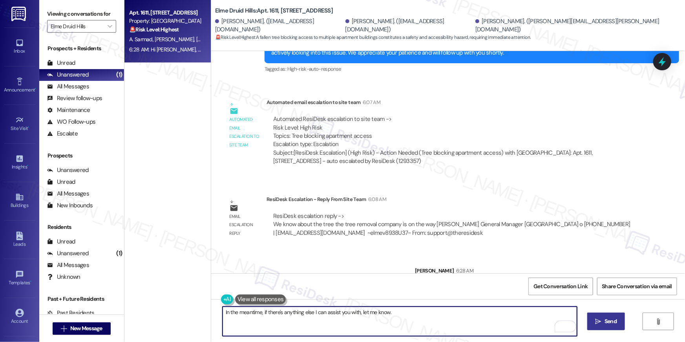
type textarea "In the meantime, if there's anything else I can assist you with, let me know."
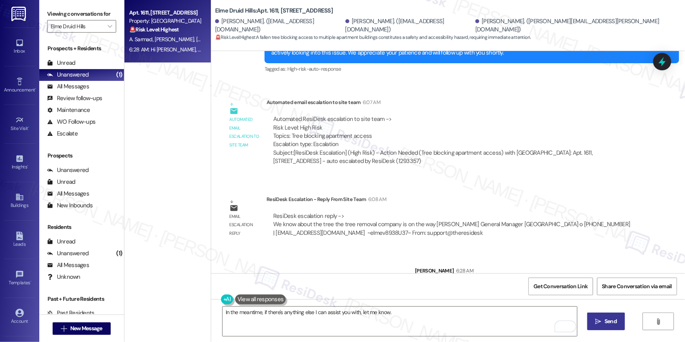
click at [600, 324] on icon "" at bounding box center [599, 322] width 6 height 6
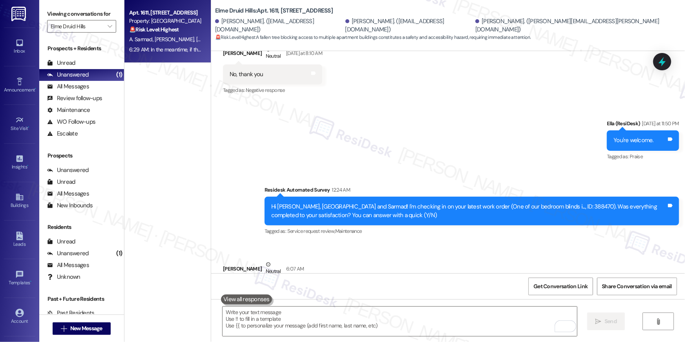
scroll to position [14655, 0]
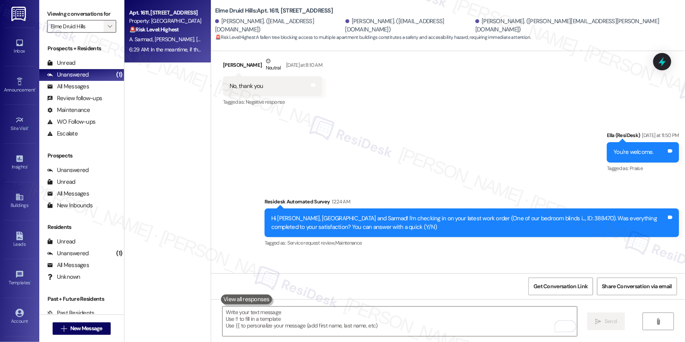
click at [108, 29] on span "" at bounding box center [109, 26] width 7 height 13
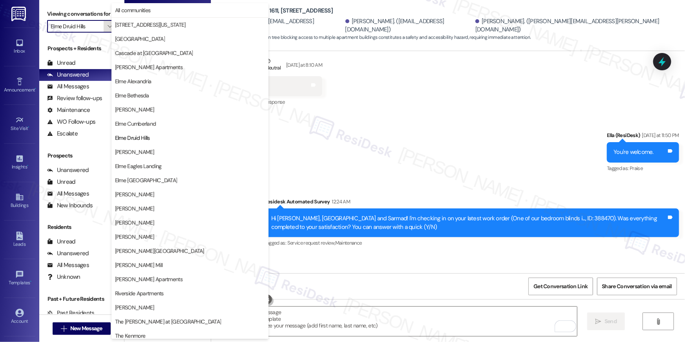
scroll to position [74, 0]
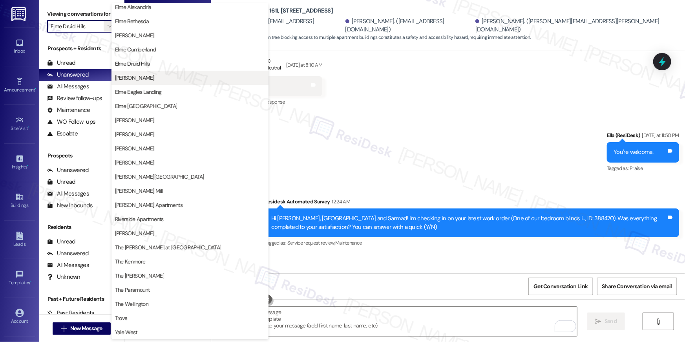
click at [133, 79] on span "[PERSON_NAME]" at bounding box center [134, 78] width 39 height 8
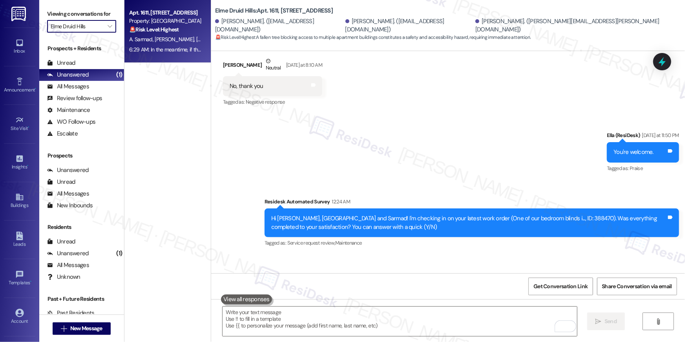
type input "[PERSON_NAME]"
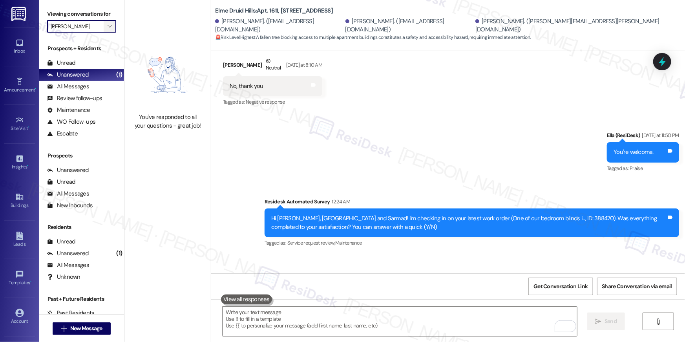
click at [108, 27] on icon "" at bounding box center [110, 26] width 4 height 6
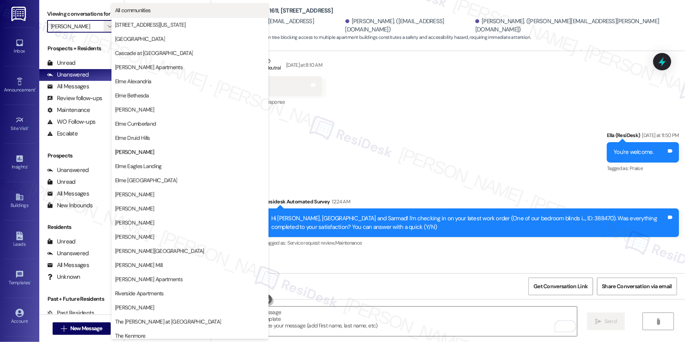
click at [170, 15] on button "All communities" at bounding box center [190, 10] width 157 height 14
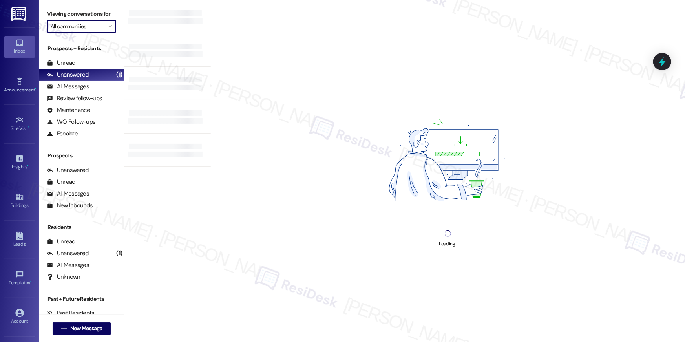
click at [82, 27] on input "All communities" at bounding box center [77, 26] width 53 height 13
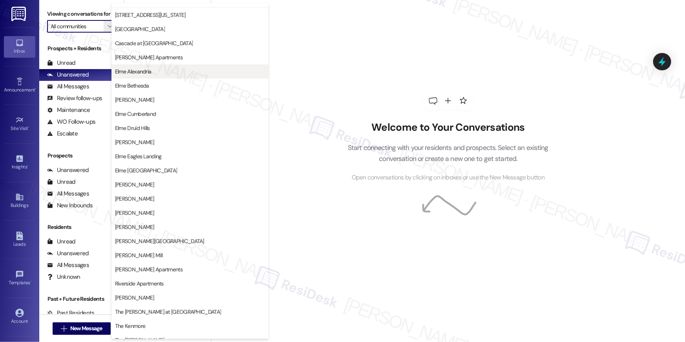
scroll to position [22, 0]
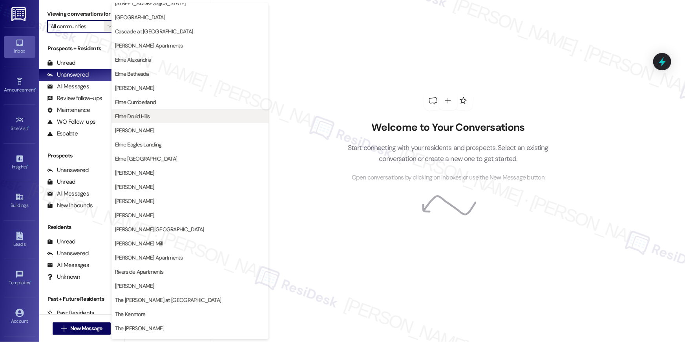
click at [144, 111] on button "Elme Druid Hills" at bounding box center [190, 116] width 157 height 14
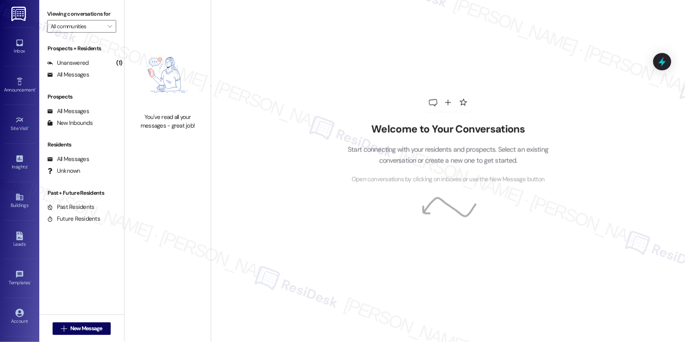
type input "Elme Druid Hills"
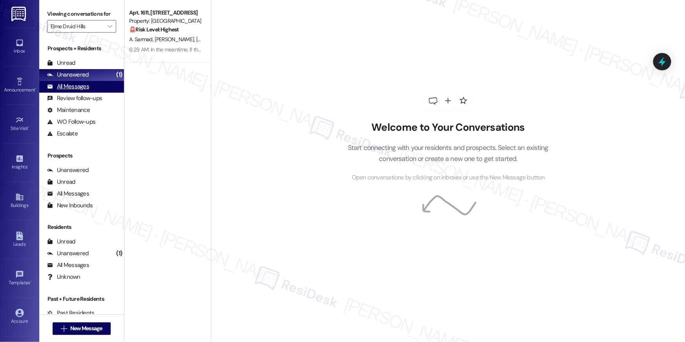
click at [77, 88] on div "All Messages" at bounding box center [68, 86] width 42 height 8
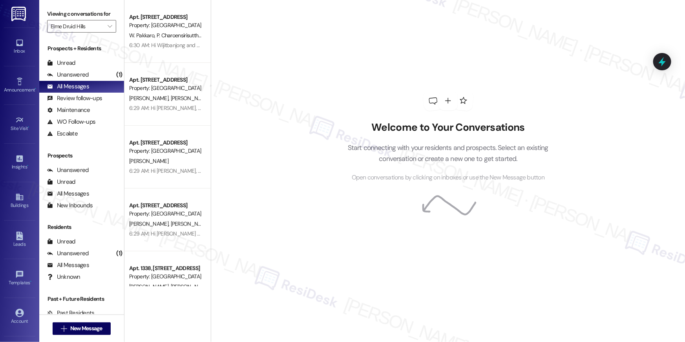
click at [148, 40] on div "6:30 AM: Hi Wijitbanjong and Peeraya, A tree has fallen between Building 11 and…" at bounding box center [165, 45] width 74 height 10
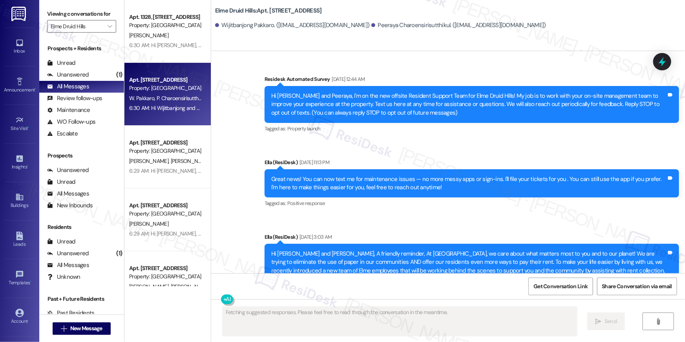
type textarea "Fetching suggested responses. Please feel free to read through the conversation…"
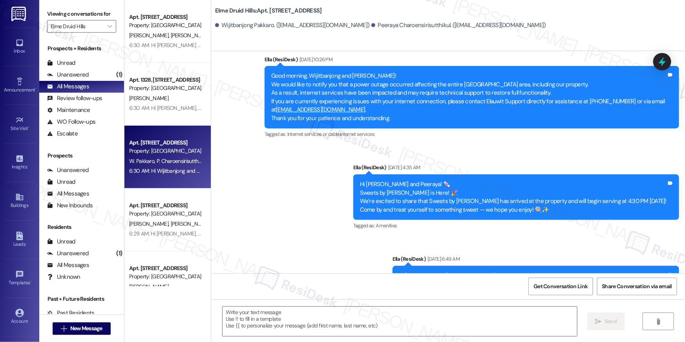
scroll to position [19234, 0]
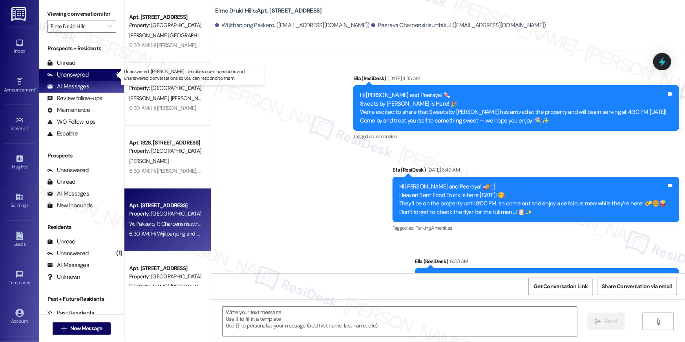
click at [93, 75] on div "Unanswered (1)" at bounding box center [81, 75] width 85 height 12
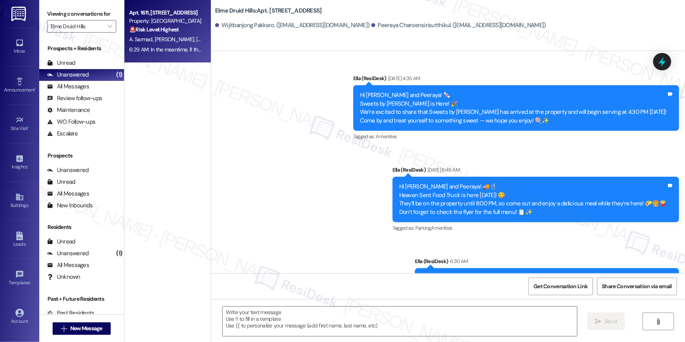
click at [176, 49] on div "6:29 AM: In the meantime, if there's anything else I can assist you with, let m…" at bounding box center [223, 49] width 188 height 7
type textarea "Fetching suggested responses. Please feel free to read through the conversation…"
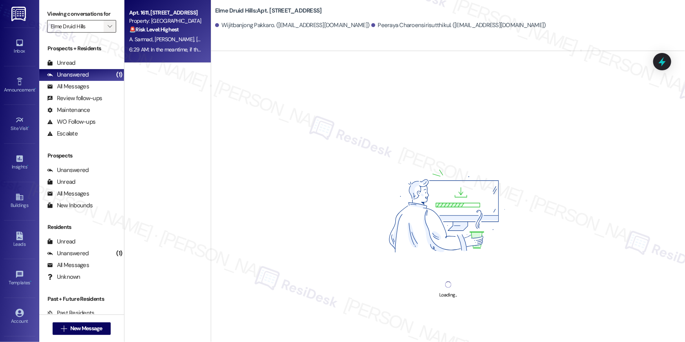
click at [108, 27] on icon "" at bounding box center [110, 26] width 4 height 6
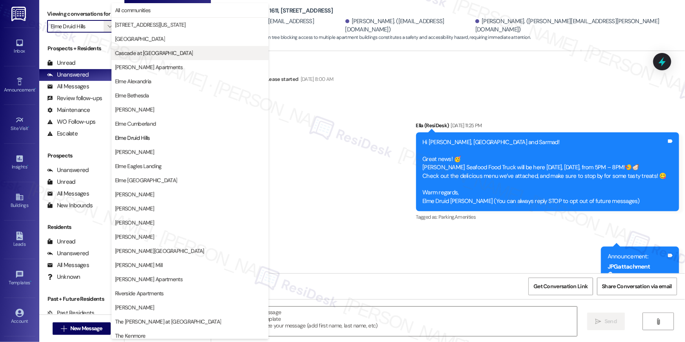
scroll to position [15045, 0]
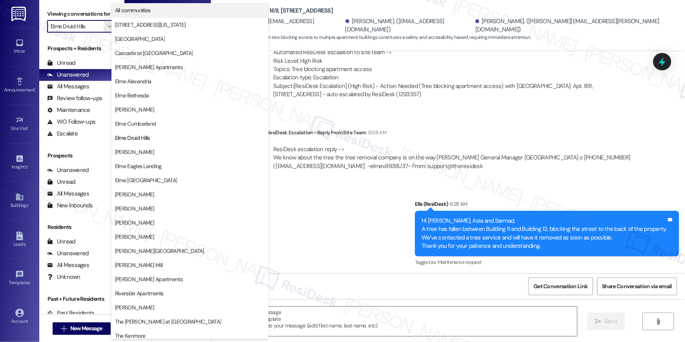
type textarea "Fetching suggested responses. Please feel free to read through the conversation…"
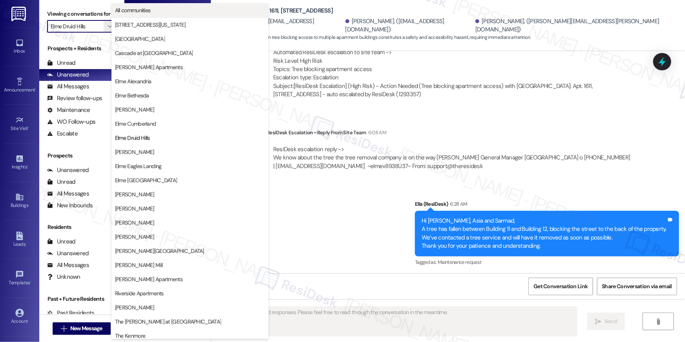
click at [168, 14] on span "All communities" at bounding box center [190, 10] width 150 height 8
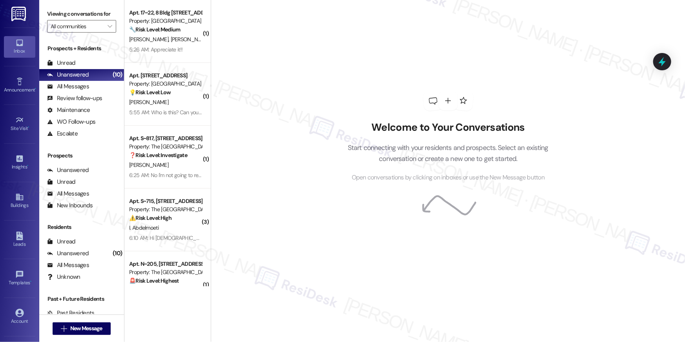
click at [171, 36] on span "P. Keck" at bounding box center [190, 39] width 39 height 7
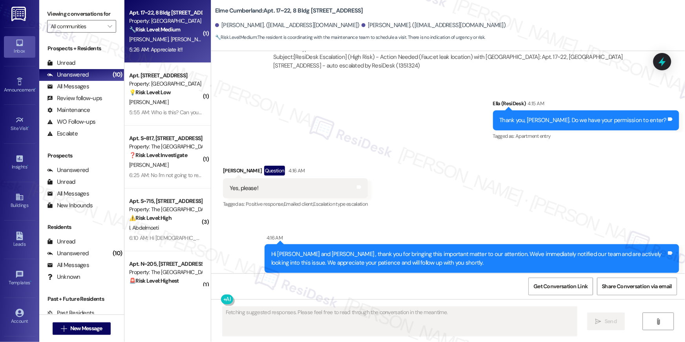
scroll to position [4743, 0]
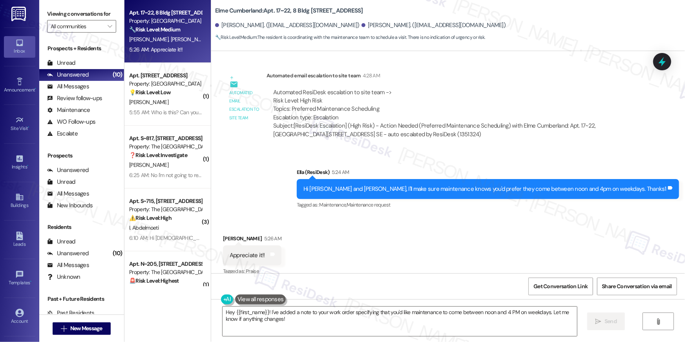
click at [525, 235] on div "Received via SMS Pamela Keck 5:26 AM Appreciate it!! Tags and notes Tagged as: …" at bounding box center [448, 250] width 474 height 66
click at [460, 322] on textarea "Hey {{first_name}}! I've added a note to your work order specifying that you'd …" at bounding box center [400, 321] width 355 height 29
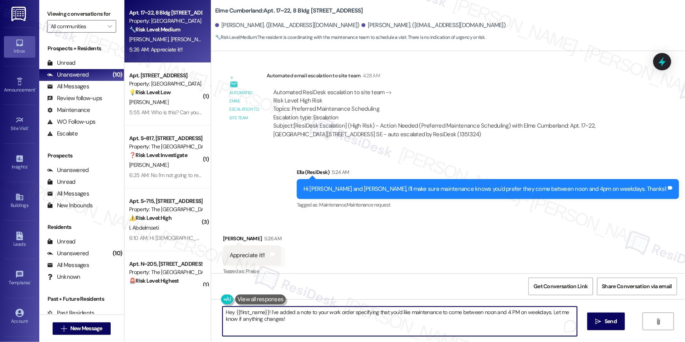
click at [460, 322] on textarea "Hey {{first_name}}! I've added a note to your work order specifying that you'd …" at bounding box center [400, 321] width 355 height 29
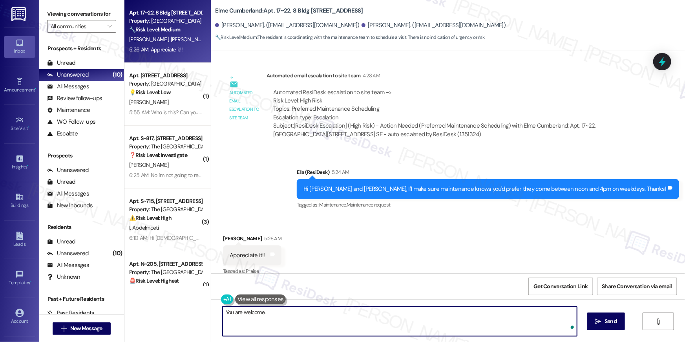
type textarea "You are welcome."
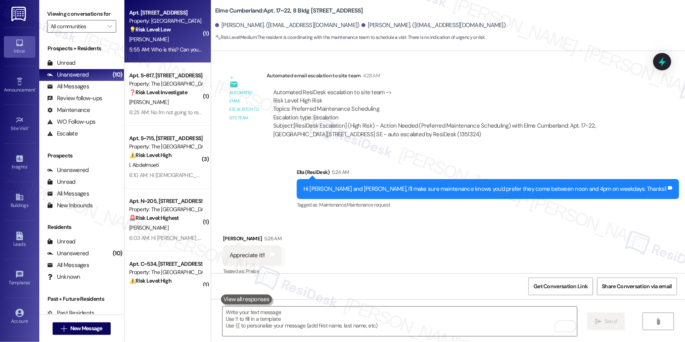
click at [181, 13] on div "Apt. 132, 10519 Lariat Lane" at bounding box center [165, 13] width 73 height 8
type textarea "Fetching suggested responses. Please feel free to read through the conversation…"
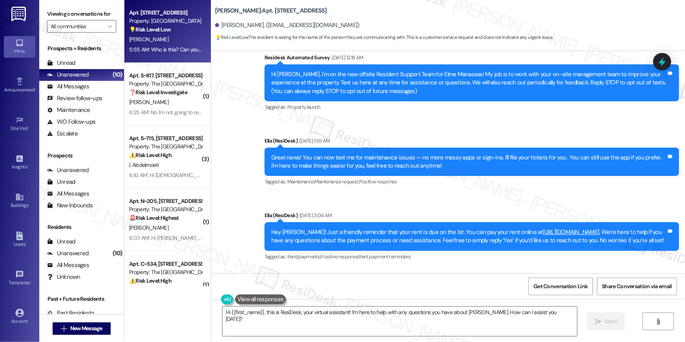
scroll to position [0, 0]
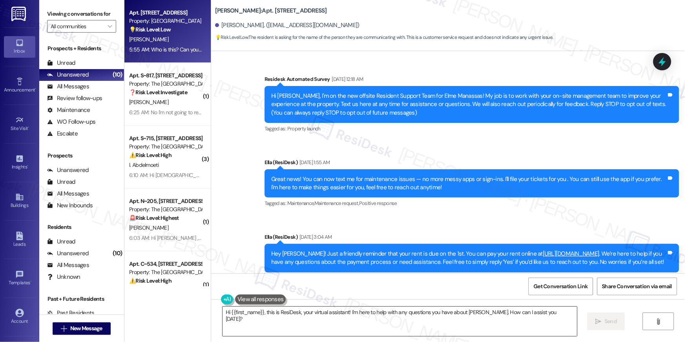
click at [467, 315] on textarea "Hi {{first_name}}, this is ResiDesk, your virtual assistant! I'm here to help w…" at bounding box center [400, 321] width 355 height 29
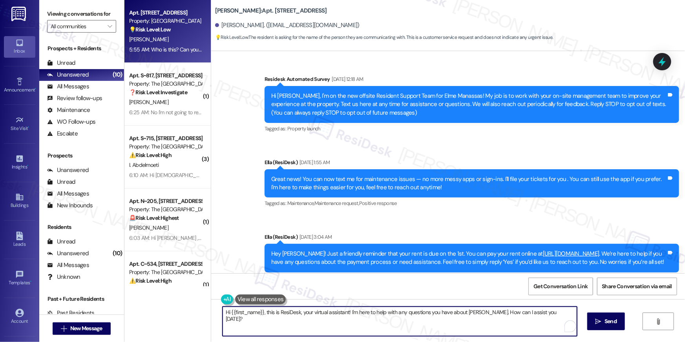
click at [467, 315] on textarea "Hi {{first_name}}, this is ResiDesk, your virtual assistant! I'm here to help w…" at bounding box center [400, 321] width 355 height 29
paste textarea "Ella, part of the resident engagement team for Elme. Let me know if there's any…"
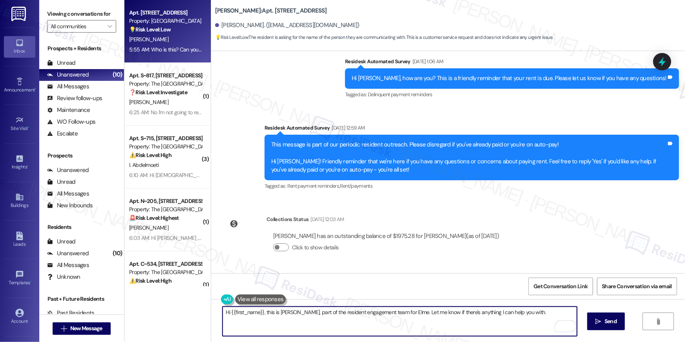
scroll to position [3555, 0]
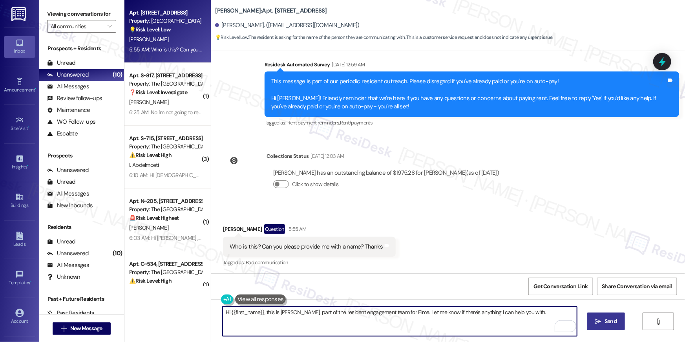
type textarea "Hi {{first_name}}, this is Ella, part of the resident engagement team for Elme.…"
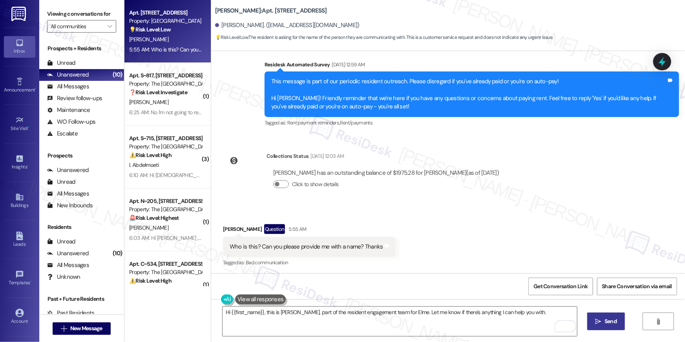
click at [608, 320] on span "Send" at bounding box center [611, 321] width 12 height 8
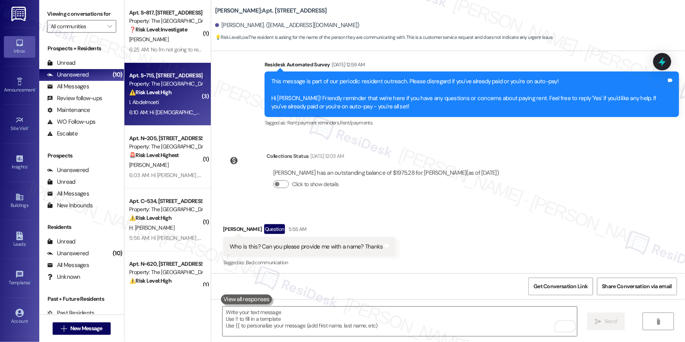
scroll to position [3554, 0]
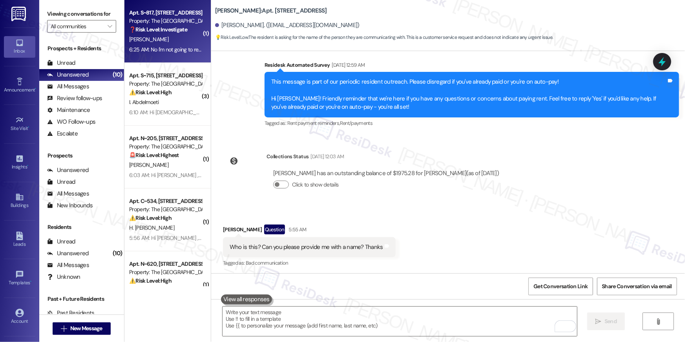
click at [179, 36] on div "K. Cogdell Jr" at bounding box center [165, 40] width 74 height 10
type textarea "Fetching suggested responses. Please feel free to read through the conversation…"
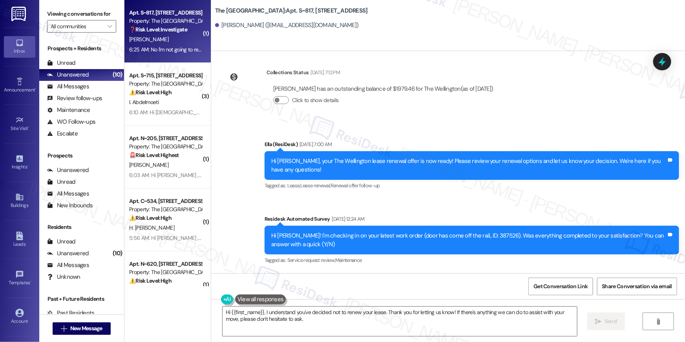
scroll to position [876, 0]
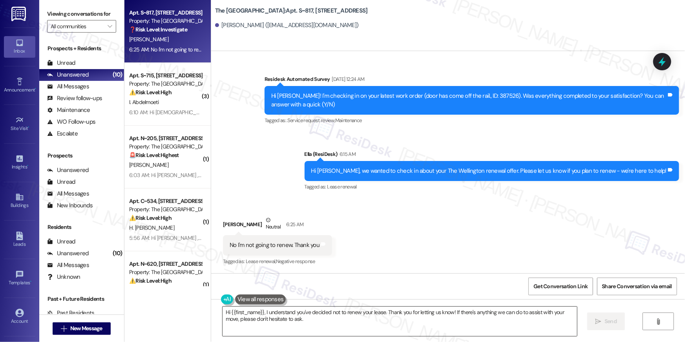
click at [360, 326] on textarea "Hi {{first_name}}, I understand you've decided not to renew your lease. Thank y…" at bounding box center [400, 321] width 355 height 29
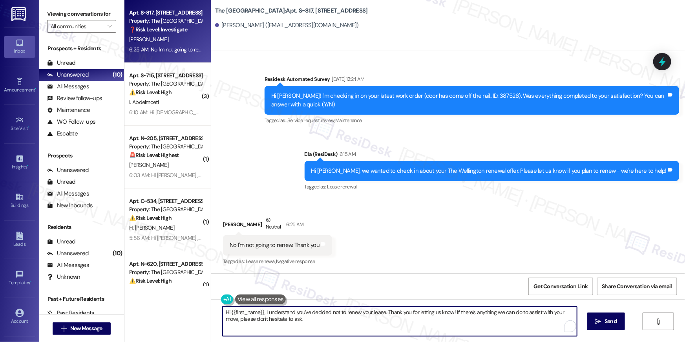
click at [360, 326] on textarea "Hi {{first_name}}, I understand you've decided not to renew your lease. Thank y…" at bounding box center [400, 321] width 355 height 29
paste textarea "we’re sorry to see you go and appreciate your residency. To submit your Notice …"
type textarea "Hi {{first_name}}, we’re sorry to see you go and appreciate your residency. To …"
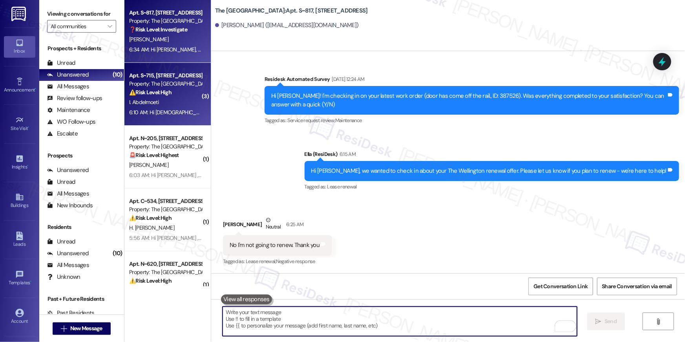
type textarea "Fetching suggested responses. Please feel free to read through the conversation…"
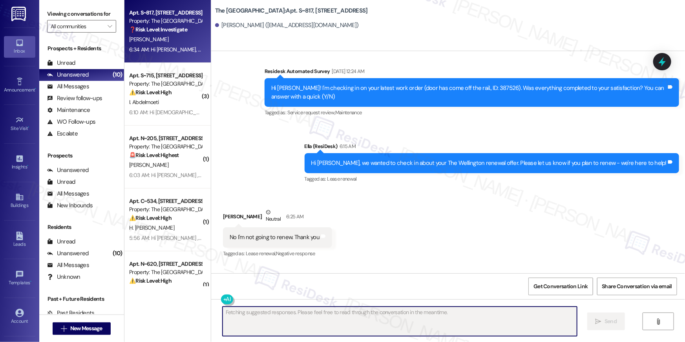
click at [177, 77] on div "Apt. S~715, 1850 Columbia Pike" at bounding box center [165, 75] width 73 height 8
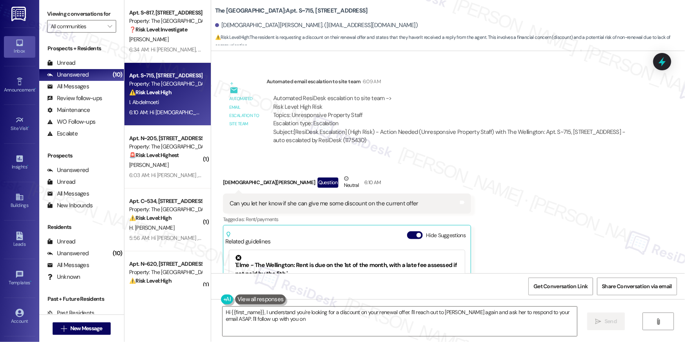
scroll to position [5484, 0]
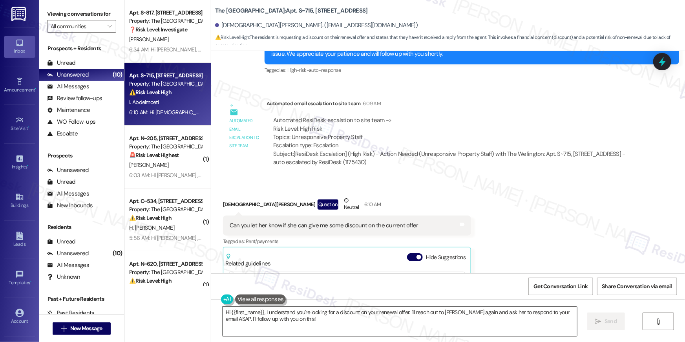
click at [312, 328] on textarea "Hi {{first_name}}, I understand you're looking for a discount on your renewal o…" at bounding box center [400, 321] width 355 height 29
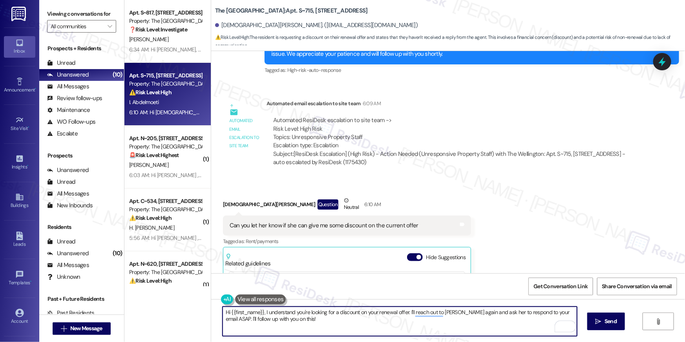
drag, startPoint x: 318, startPoint y: 324, endPoint x: 406, endPoint y: 316, distance: 88.0
click at [406, 316] on textarea "Hi {{first_name}}, I understand you're looking for a discount on your renewal o…" at bounding box center [400, 321] width 355 height 29
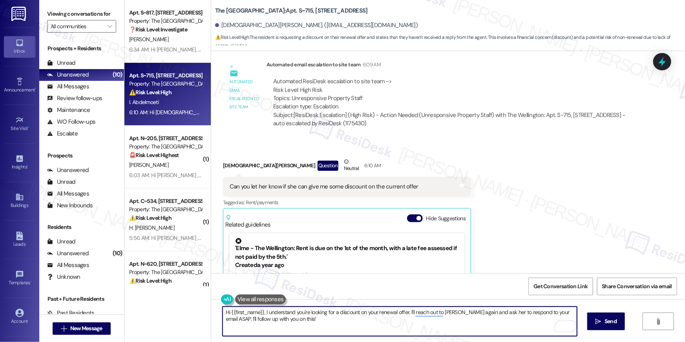
scroll to position [5697, 0]
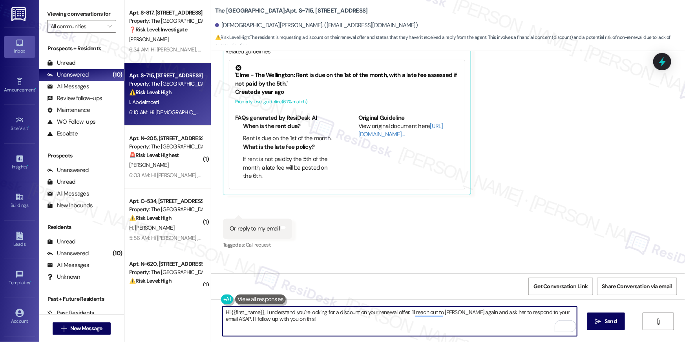
click at [447, 326] on textarea "Hi {{first_name}}, I understand you're looking for a discount on your renewal o…" at bounding box center [400, 321] width 355 height 29
click at [508, 324] on textarea "Hi {{first_name}}, I understand you're looking for a discount on your renewal o…" at bounding box center [400, 321] width 355 height 29
drag, startPoint x: 463, startPoint y: 313, endPoint x: 561, endPoint y: 312, distance: 98.6
click at [562, 313] on textarea "Hi {{first_name}}, I understand you're looking for a discount on your renewal o…" at bounding box center [400, 321] width 355 height 29
type textarea "Hi {{first_name}}, I understand you're looking for a discount on your renewal o…"
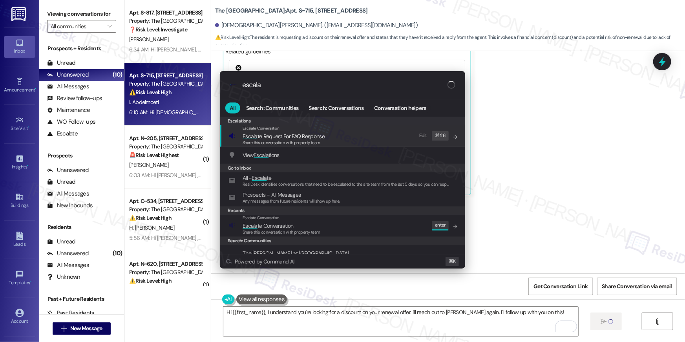
type input "escalae"
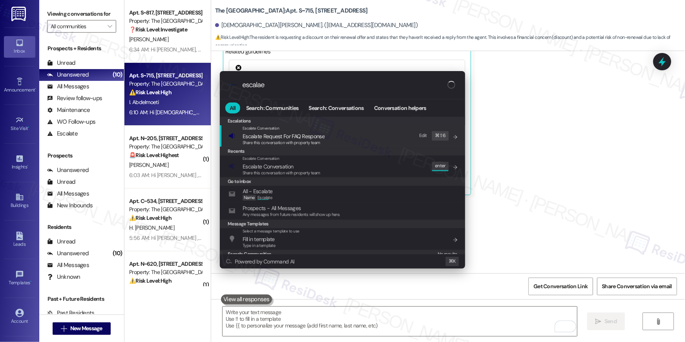
scroll to position [5661, 0]
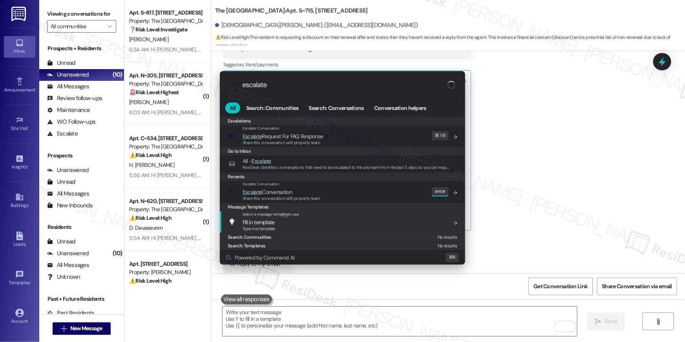
type input "escalate"
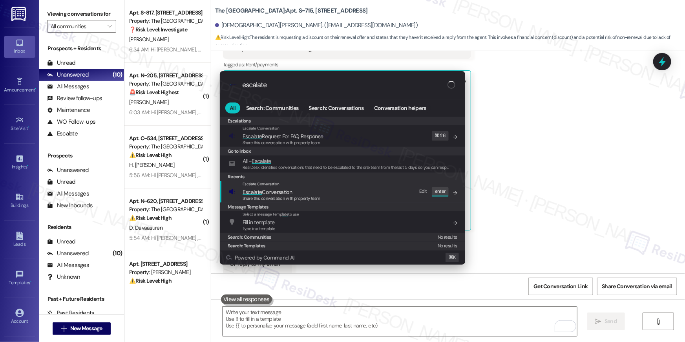
click at [311, 196] on span "Share this conversation with property team" at bounding box center [282, 198] width 78 height 5
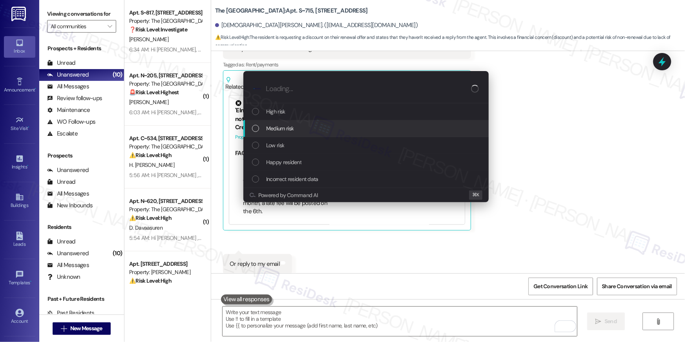
click at [302, 128] on div "Medium risk" at bounding box center [367, 128] width 230 height 9
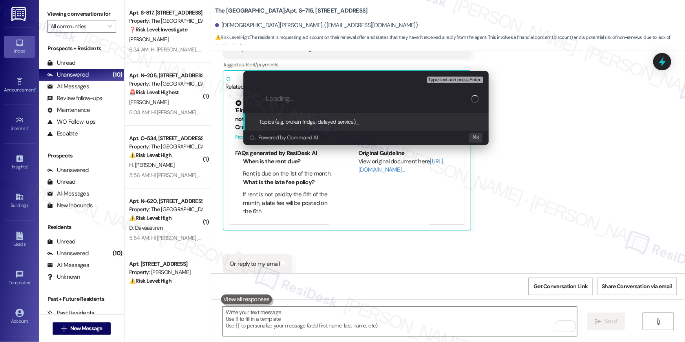
click at [309, 108] on div ".cls-1{fill:#0a055f;}.cls-2{fill:#0cc4c4;} resideskLogoBlueOrange" at bounding box center [365, 99] width 245 height 28
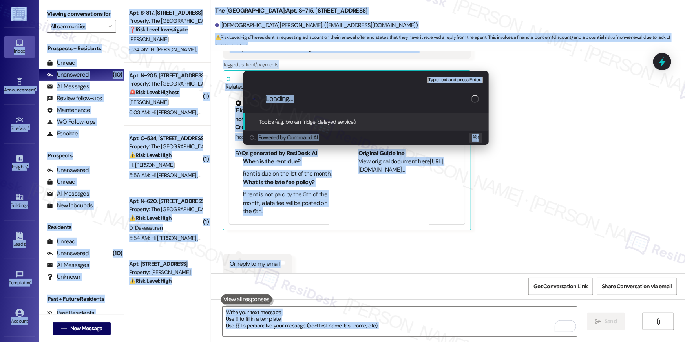
click at [309, 108] on div ".cls-1{fill:#0a055f;}.cls-2{fill:#0cc4c4;} resideskLogoBlueOrange" at bounding box center [365, 99] width 245 height 28
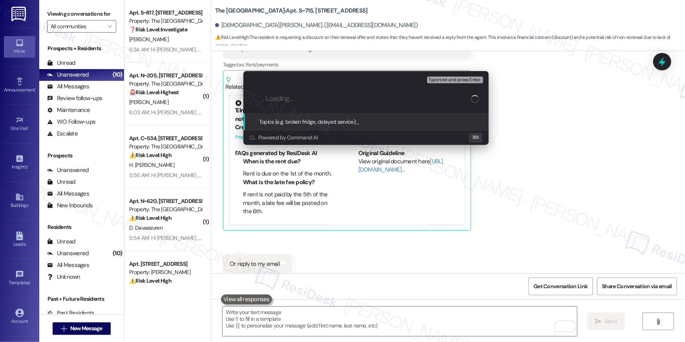
click at [287, 96] on input "Loading..." at bounding box center [368, 99] width 205 height 8
type input "R"
type input "Lease renewal counteroffer"
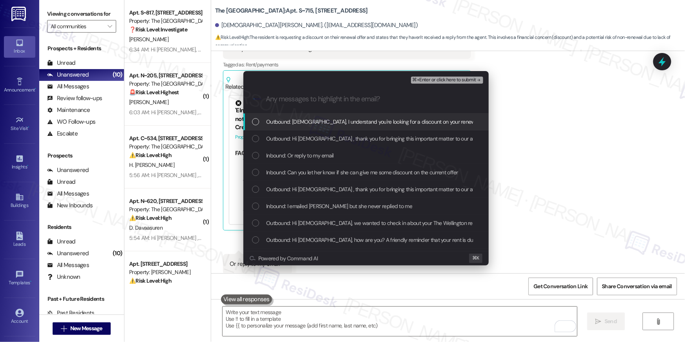
click at [286, 126] on span "Outbound: Hi Islam, I understand you're looking for a discount on your renewal …" at bounding box center [455, 121] width 379 height 9
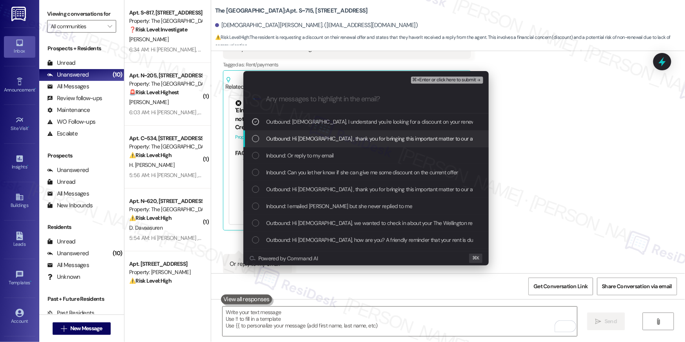
click at [285, 139] on span "Outbound: Hi Islam , thank you for bringing this important matter to our attent…" at bounding box center [537, 138] width 542 height 9
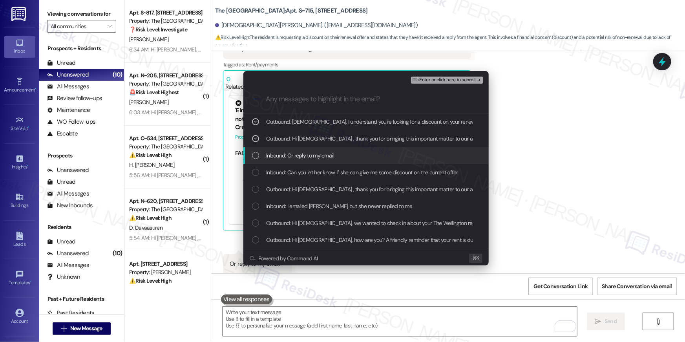
click at [286, 148] on div "Inbound: Or reply to my email" at bounding box center [365, 155] width 245 height 17
click at [285, 172] on span "Inbound: Can you let her know if she can give me some discount on the current o…" at bounding box center [362, 172] width 192 height 9
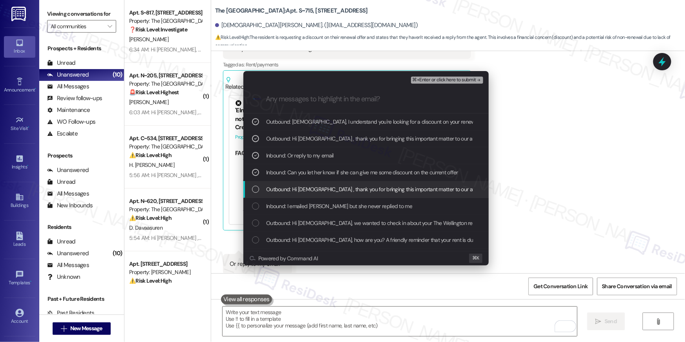
click at [287, 187] on span "Outbound: Hi Islam , thank you for bringing this important matter to our attent…" at bounding box center [537, 189] width 542 height 9
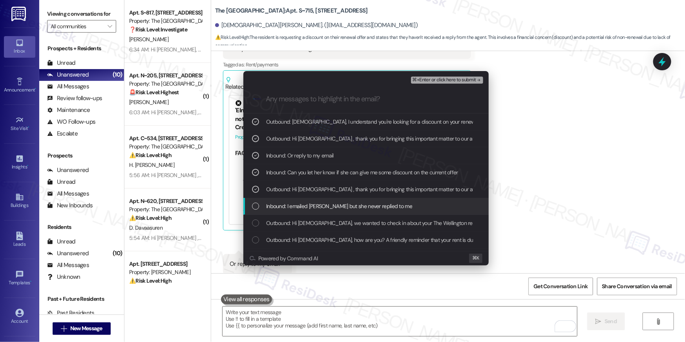
click at [368, 207] on span "Inbound: I emailed Tara but she never replied to me" at bounding box center [339, 206] width 146 height 9
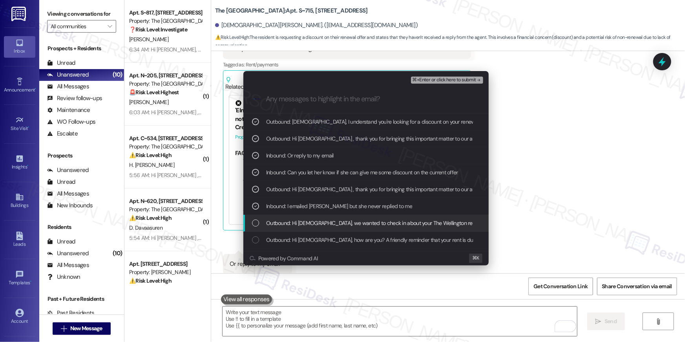
click at [366, 223] on span "Outbound: Hi Islam, we wanted to check in about your The Wellington renewal off…" at bounding box center [450, 223] width 369 height 9
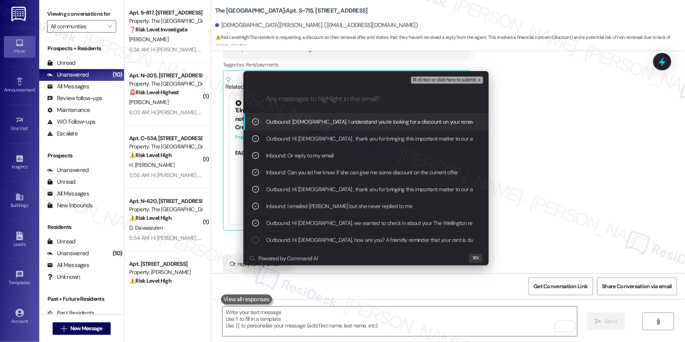
click at [443, 79] on span "⌘+Enter or click here to submit" at bounding box center [445, 79] width 64 height 5
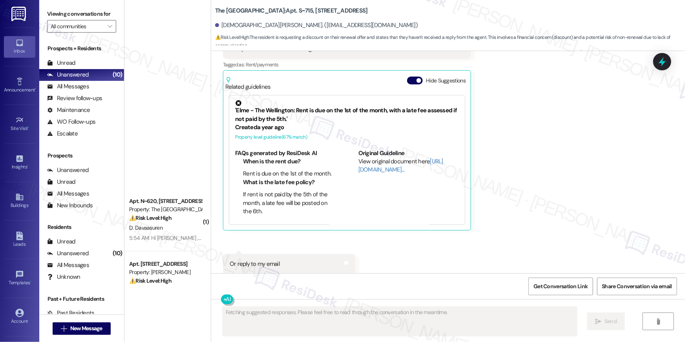
scroll to position [342, 0]
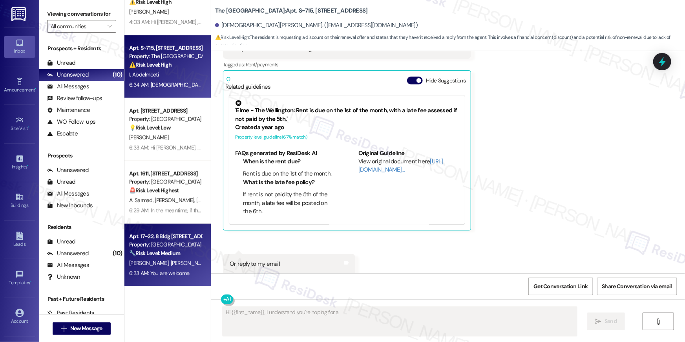
type textarea "Hi {{first_name}}, I understand you're hoping for a discount"
click at [168, 254] on strong "🔧 Risk Level: Medium" at bounding box center [154, 253] width 51 height 7
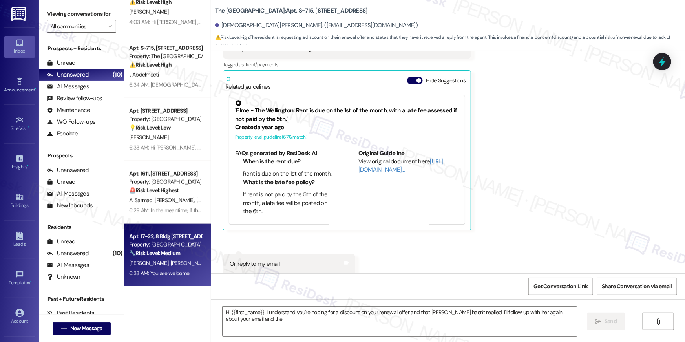
type textarea "Hi {{first_name}}, I understand you're hoping for a discount on your renewal of…"
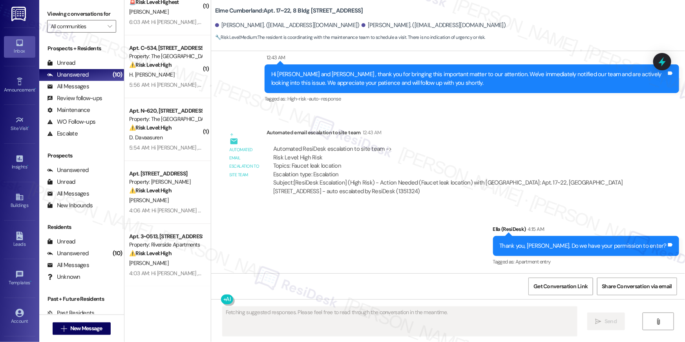
scroll to position [4743, 0]
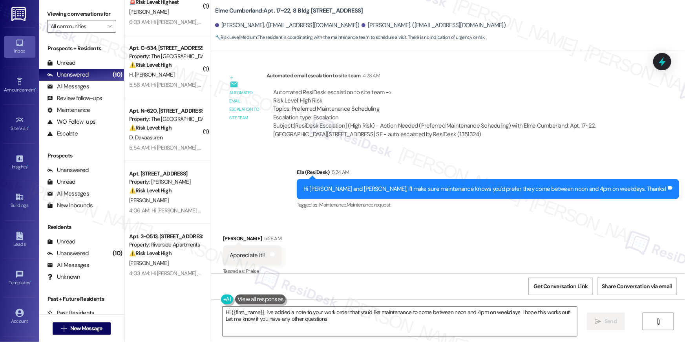
type textarea "Hi {{first_name}}, I've added a note to your work order that you'd like mainten…"
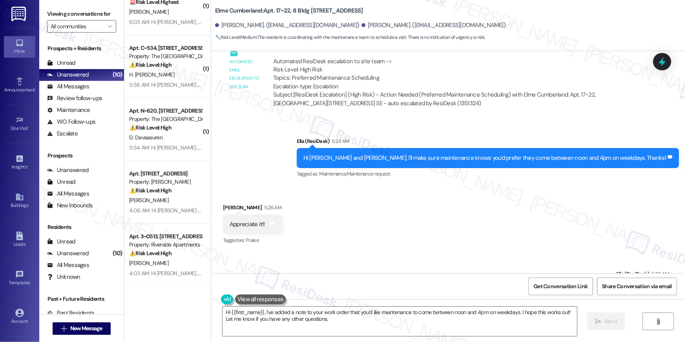
scroll to position [4809, 0]
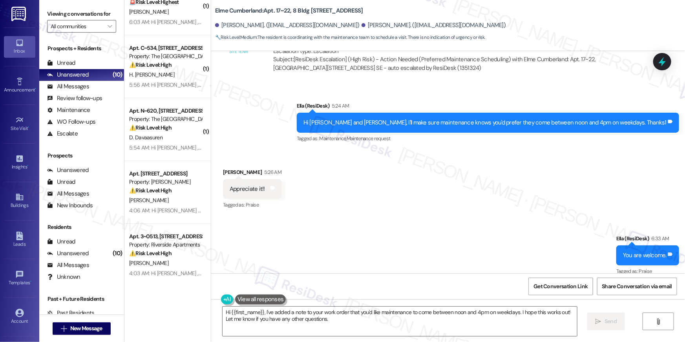
click at [174, 256] on div "⚠️ Risk Level: High The resident indicates that a maintenance request was not f…" at bounding box center [165, 253] width 73 height 8
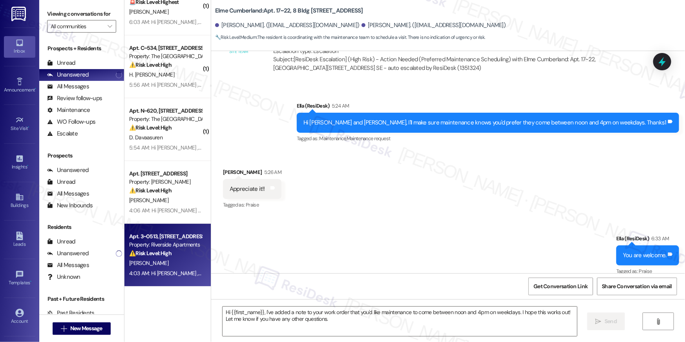
type textarea "Fetching suggested responses. Please feel free to read through the conversation…"
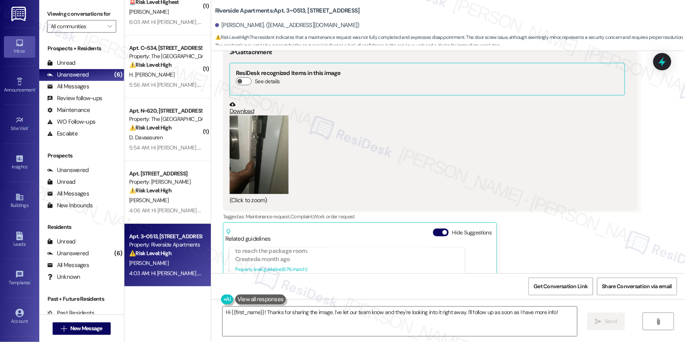
scroll to position [1056, 0]
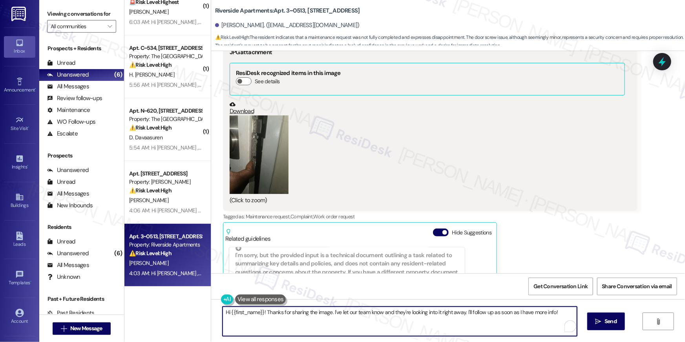
click at [399, 317] on textarea "Hi {{first_name}}! Thanks for sharing the image. I've let our team know and the…" at bounding box center [400, 321] width 355 height 29
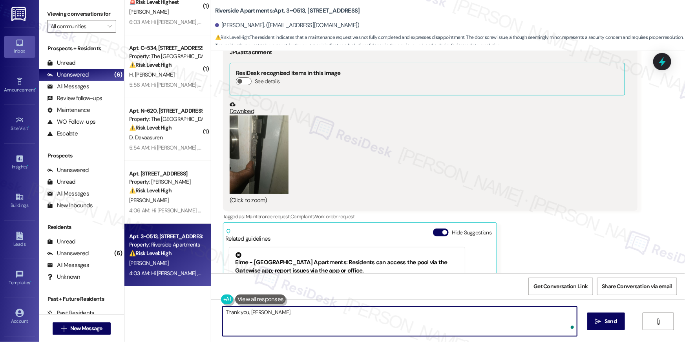
type textarea "Thank you, Sarah."
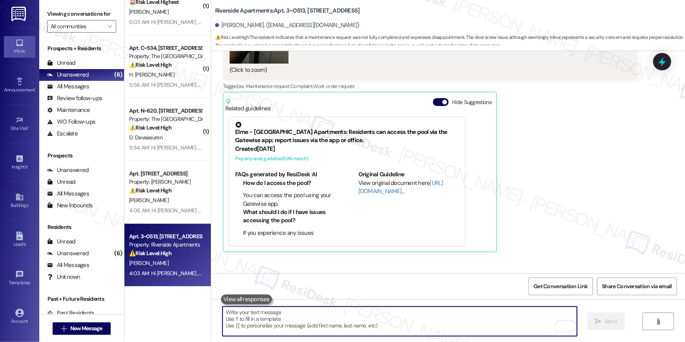
scroll to position [5126, 0]
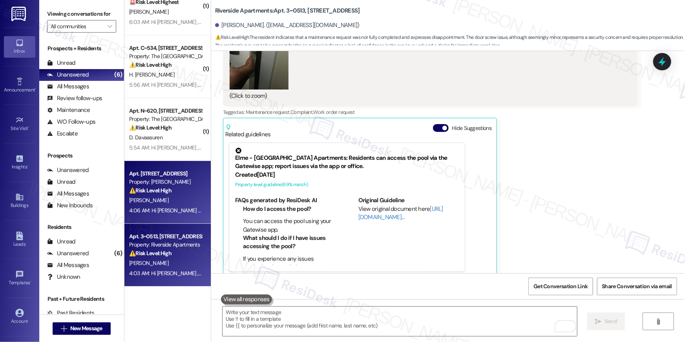
click at [185, 212] on div "4:06 AM: Hi Bassiru , thank you for bringing this important matter to our atten…" at bounding box center [391, 210] width 524 height 7
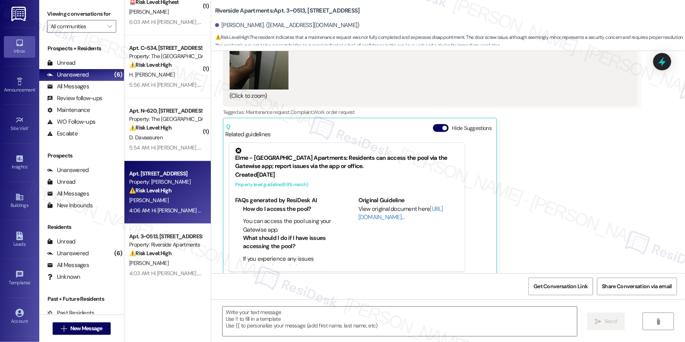
type textarea "Fetching suggested responses. Please feel free to read through the conversation…"
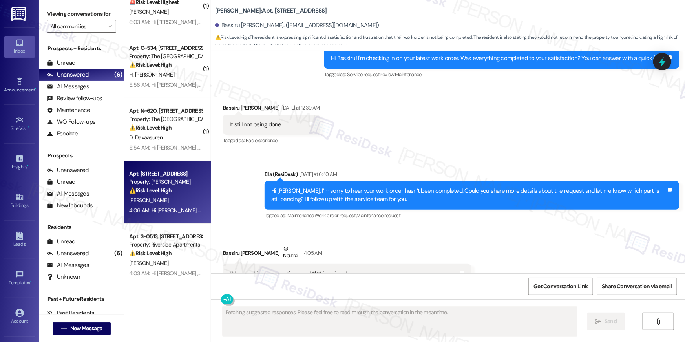
scroll to position [2054, 0]
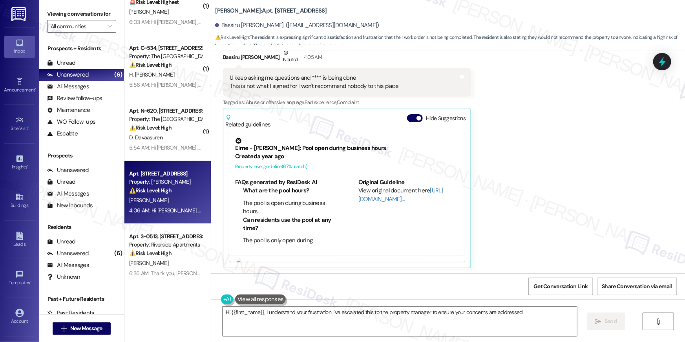
type textarea "Hi {{first_name}}, I understand your frustration. I've escalated this to the pr…"
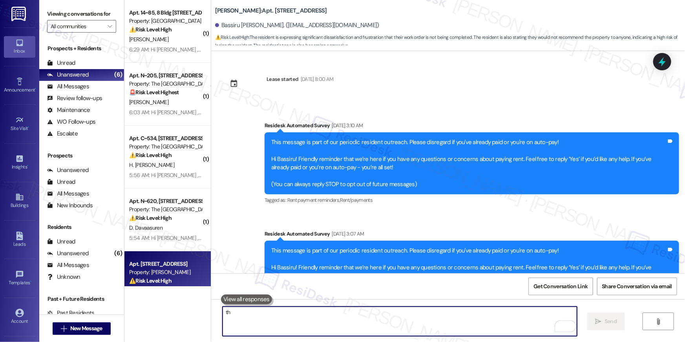
scroll to position [2226, 0]
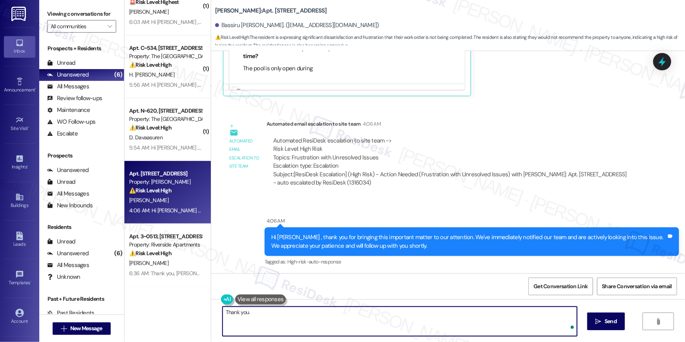
type textarea "Thank you."
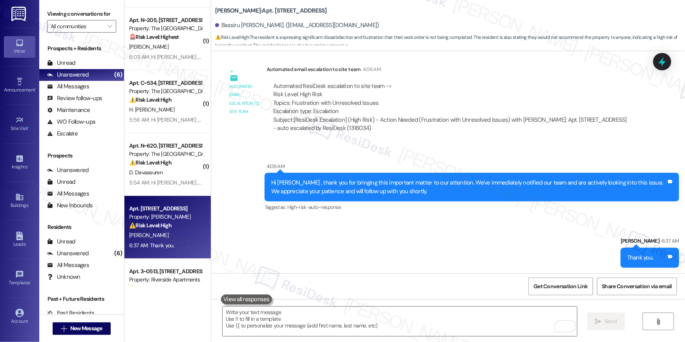
scroll to position [0, 0]
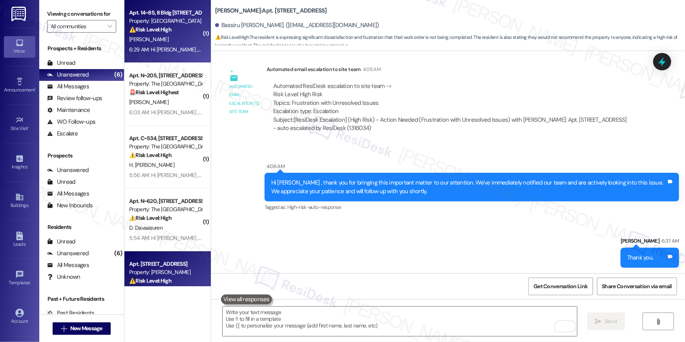
click at [165, 36] on div "[PERSON_NAME]" at bounding box center [165, 40] width 74 height 10
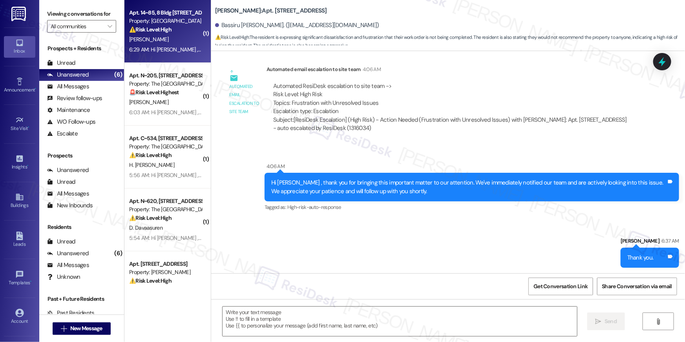
type textarea "Fetching suggested responses. Please feel free to read through the conversation…"
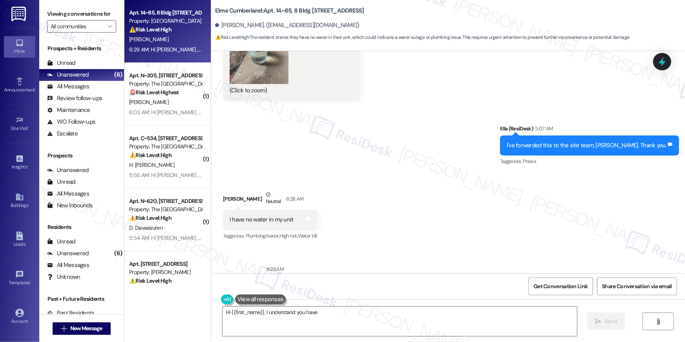
scroll to position [2111, 0]
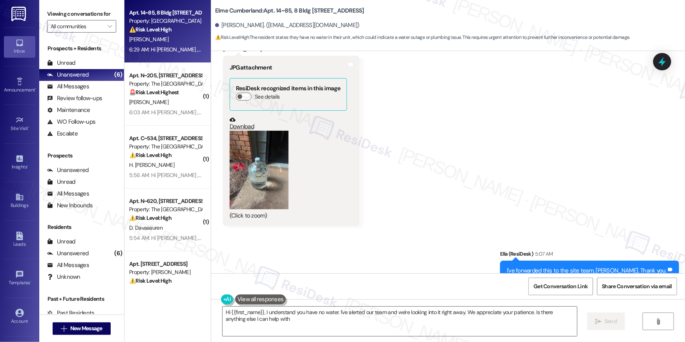
type textarea "Hi {{first_name}}, I understand you have no water. I've alerted our team and we…"
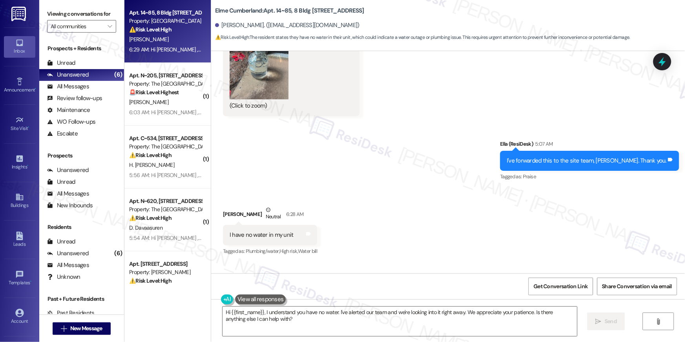
scroll to position [2372, 0]
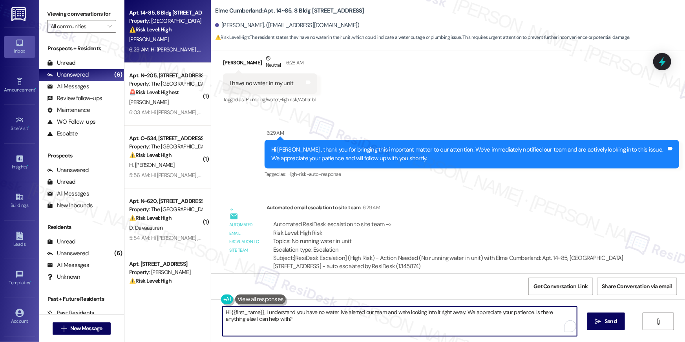
click at [267, 321] on textarea "Hi {{first_name}}, I understand you have no water. I've alerted our team and we…" at bounding box center [400, 321] width 355 height 29
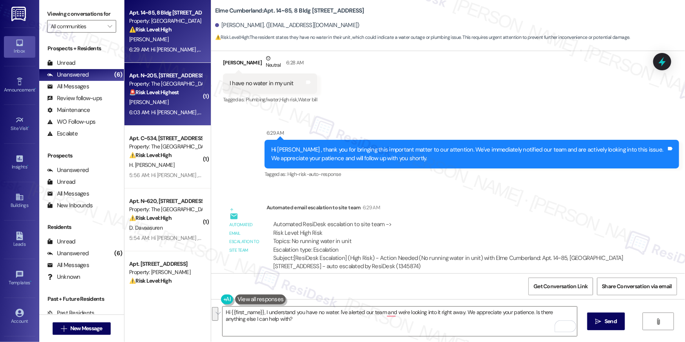
click at [161, 82] on div "Property: The [GEOGRAPHIC_DATA]" at bounding box center [165, 84] width 73 height 8
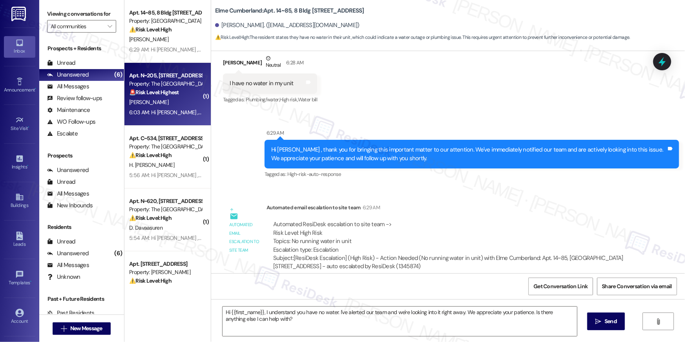
type textarea "Fetching suggested responses. Please feel free to read through the conversation…"
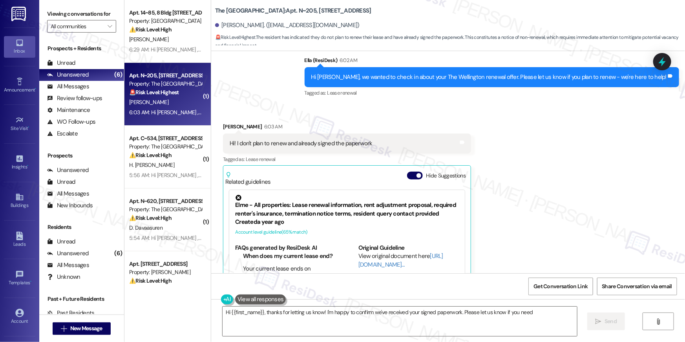
scroll to position [4943, 0]
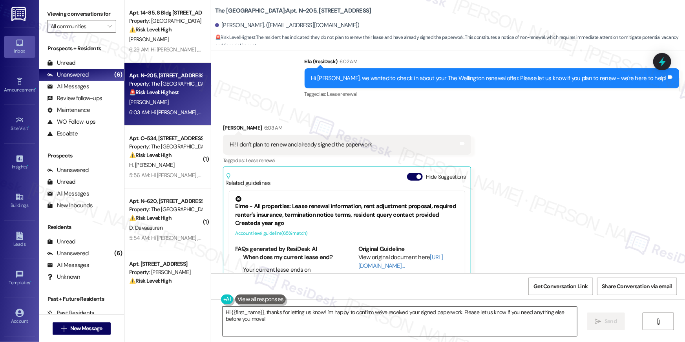
click at [394, 326] on textarea "Hi {{first_name}}, thanks for letting us know! I'm happy to confirm we've recei…" at bounding box center [400, 321] width 355 height 29
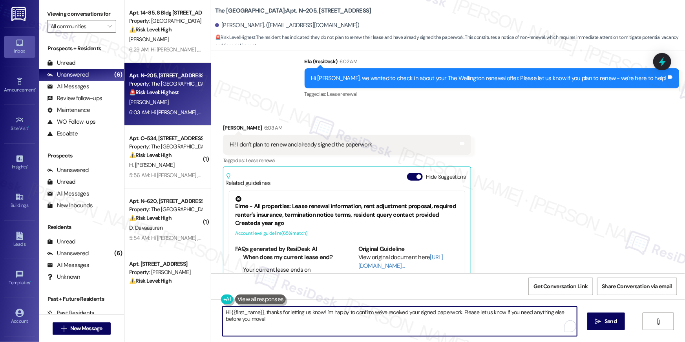
click at [394, 326] on textarea "Hi {{first_name}}, thanks for letting us know! I'm happy to confirm we've recei…" at bounding box center [400, 321] width 355 height 29
click at [350, 324] on textarea "Hi {{first_name}}, thanks for letting us know! I'm happy to confirm we've recei…" at bounding box center [400, 321] width 355 height 29
drag, startPoint x: 325, startPoint y: 312, endPoint x: 335, endPoint y: 330, distance: 20.4
click at [335, 330] on textarea "Hi {{first_name}}, thanks for letting us know! I'm happy to confirm we've recei…" at bounding box center [400, 321] width 355 height 29
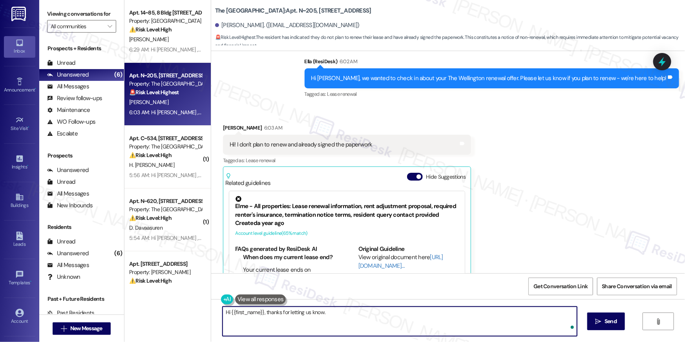
type textarea "Hi {{first_name}}, thanks for letting us know."
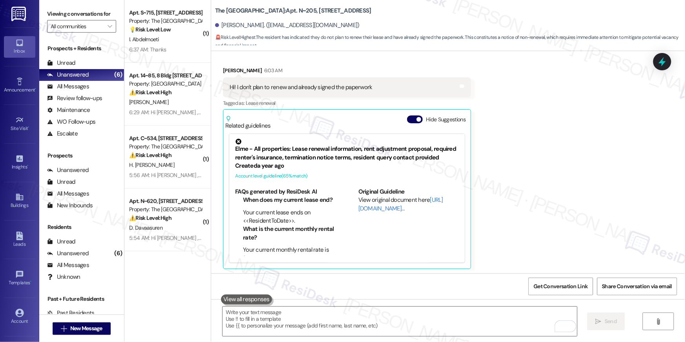
scroll to position [5227, 0]
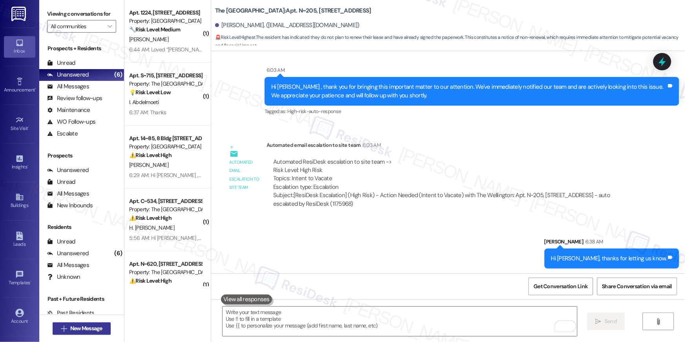
click at [90, 325] on span "New Message" at bounding box center [86, 328] width 32 height 8
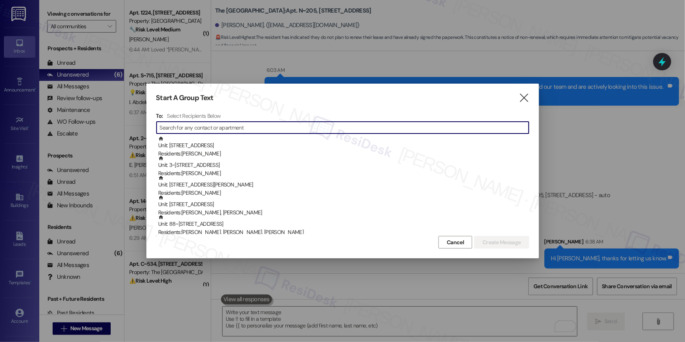
click at [253, 129] on input at bounding box center [344, 127] width 369 height 11
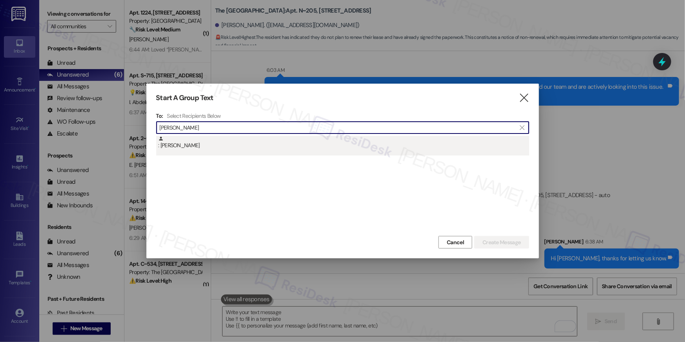
type input "helen tes"
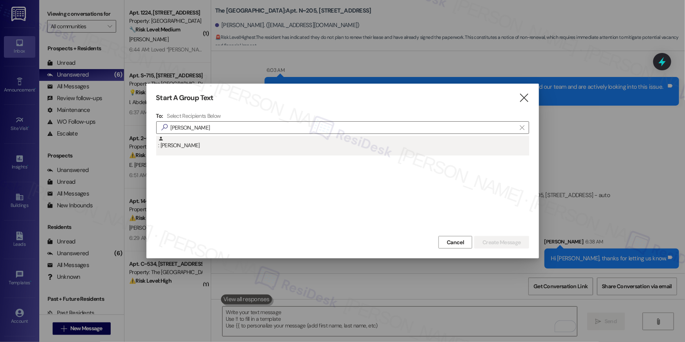
click at [209, 145] on div ": Helen Tesfahunegn" at bounding box center [343, 143] width 371 height 14
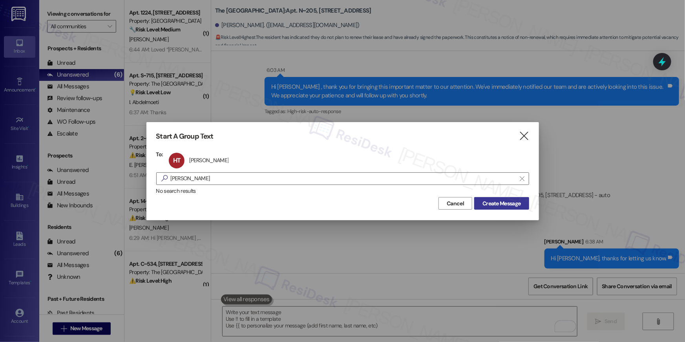
click at [494, 197] on button "Create Message" at bounding box center [501, 203] width 55 height 13
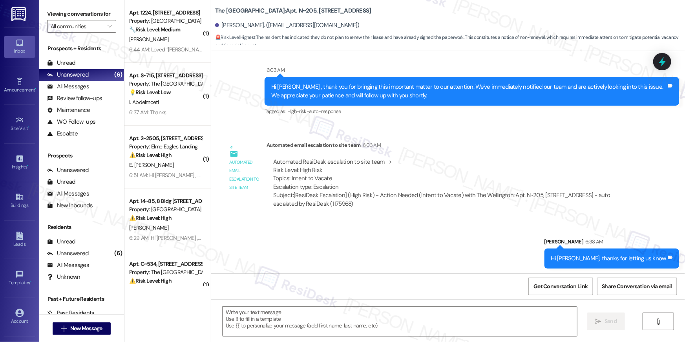
type textarea "Fetching suggested responses. Please feel free to read through the conversation…"
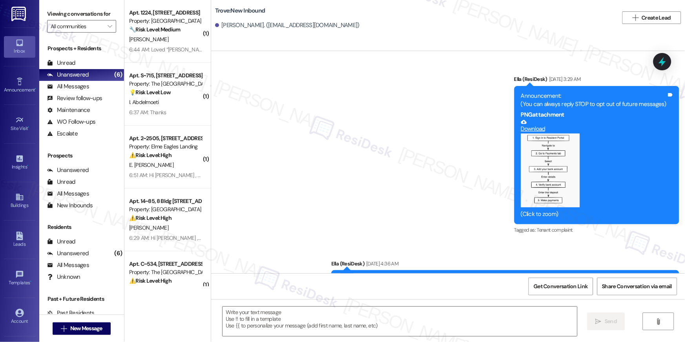
scroll to position [2255, 0]
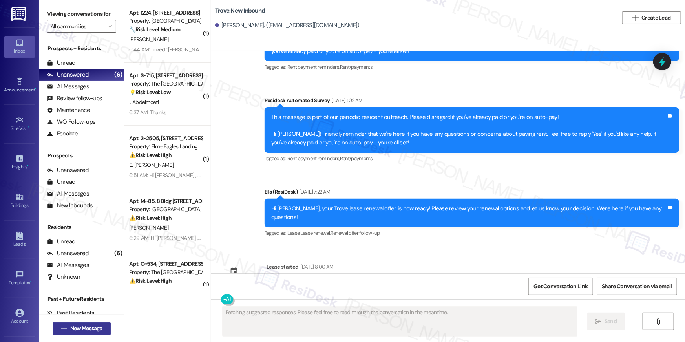
click at [79, 327] on span "New Message" at bounding box center [86, 328] width 32 height 8
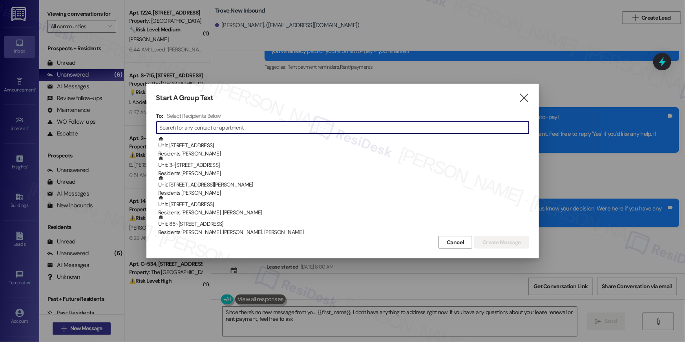
type textarea "Since there's no new message from you, {{first_name}}, I don't have anything to…"
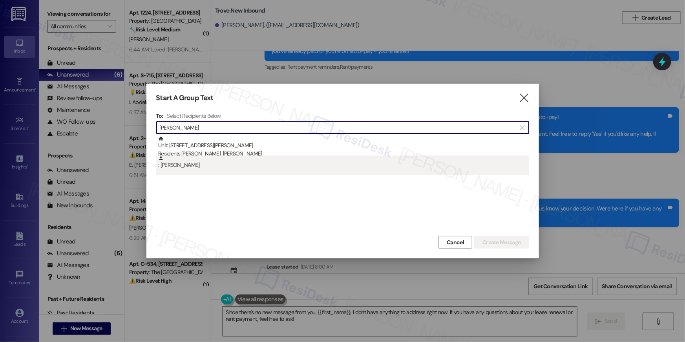
type input "sean byars"
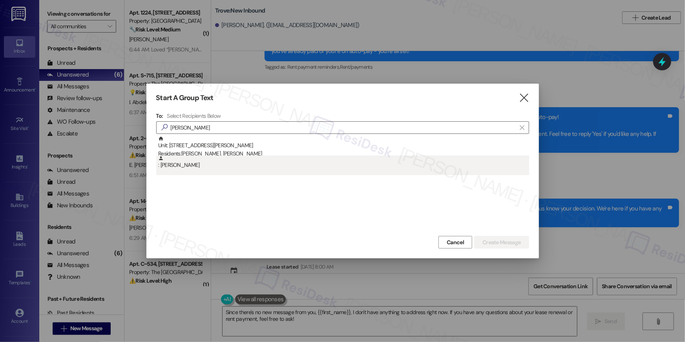
click at [226, 166] on div ": Sean Byars" at bounding box center [343, 163] width 371 height 14
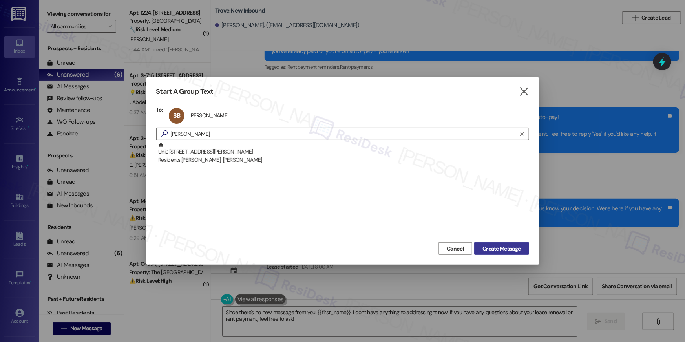
click at [501, 252] on span "Create Message" at bounding box center [502, 249] width 38 height 8
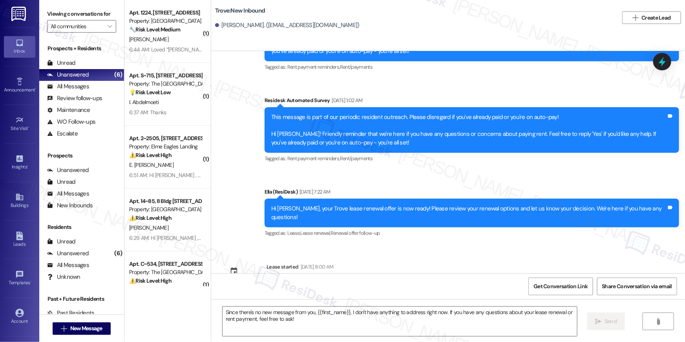
type textarea "Fetching suggested responses. Please feel free to read through the conversation…"
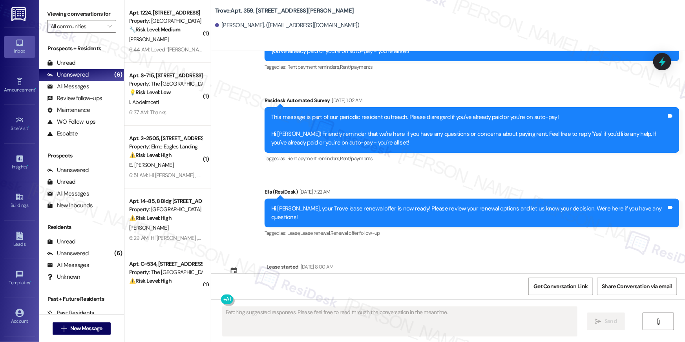
scroll to position [0, 0]
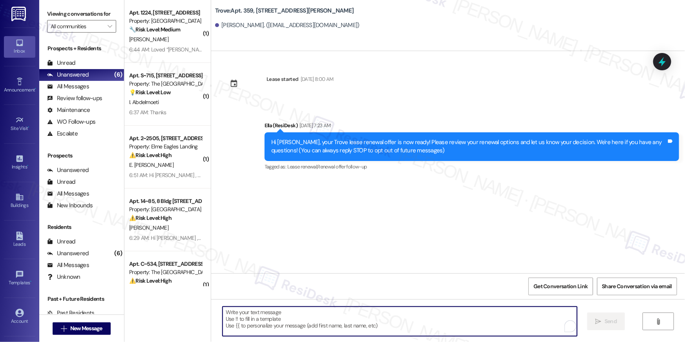
click at [382, 324] on textarea "To enrich screen reader interactions, please activate Accessibility in Grammarl…" at bounding box center [400, 321] width 355 height 29
paste textarea "Hi {{first_name}}, we wanted to check in about your {{property}} renewal offer.…"
type textarea "Hi {{first_name}}, we wanted to check in about your {{property}} renewal offer.…"
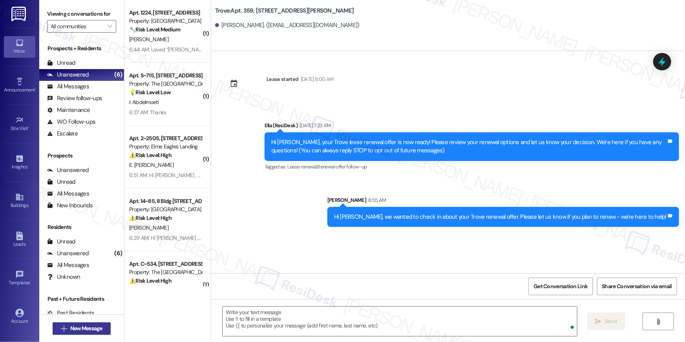
click at [93, 327] on span "New Message" at bounding box center [86, 328] width 32 height 8
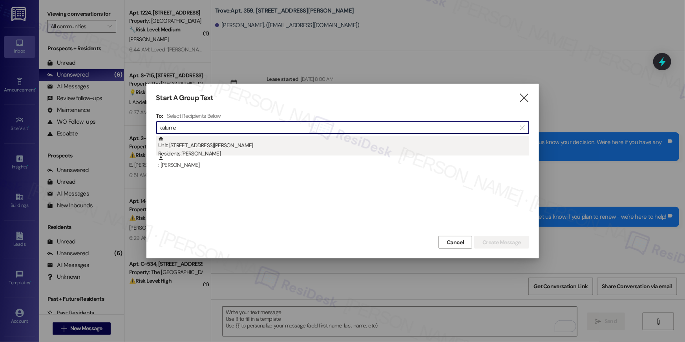
type input "kalume"
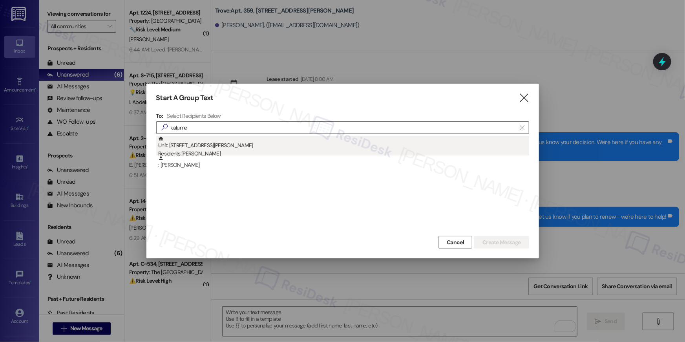
click at [249, 149] on div "Unit: 407S - 1201 S. Ross Street Residents: Naomi Kalume" at bounding box center [343, 147] width 371 height 22
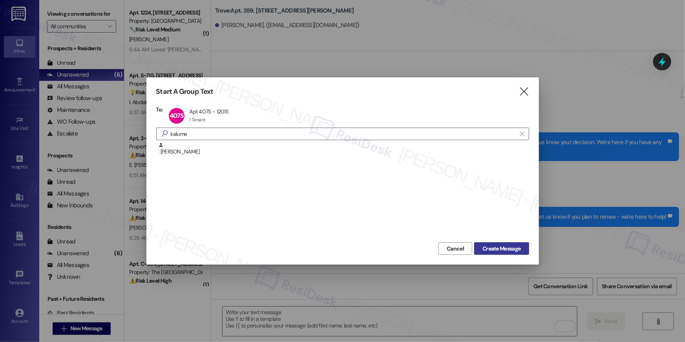
click at [491, 242] on button "Create Message" at bounding box center [501, 248] width 55 height 13
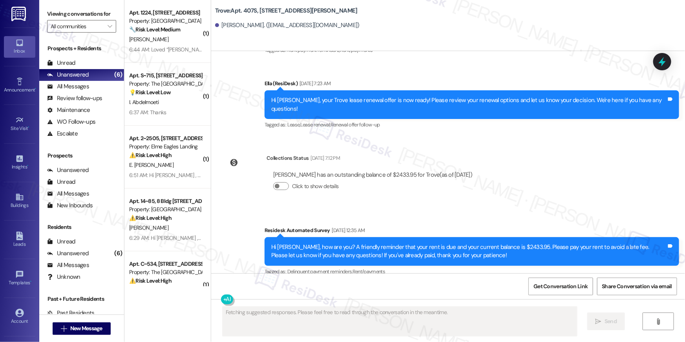
scroll to position [4428, 0]
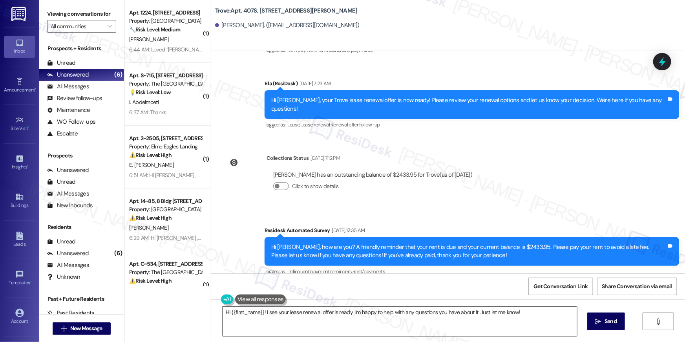
click at [398, 317] on textarea "Hi {{first_name}}! I see your lease renewal offer is ready. I'm happy to help w…" at bounding box center [400, 321] width 355 height 29
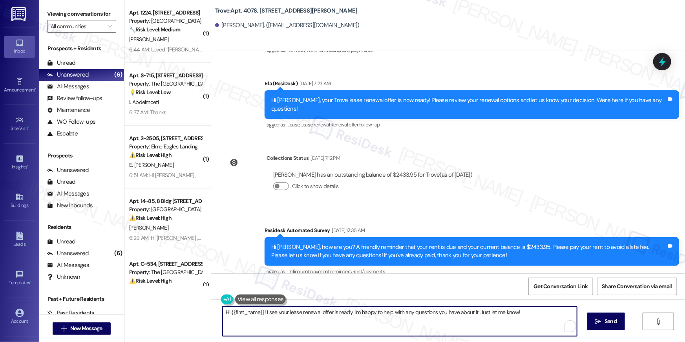
paste textarea ", we wanted to check in about your {{property}} renewal offer. Please let us kn…"
type textarea "Hi {{first_name}}, we wanted to check in about your {{property}} renewal offer.…"
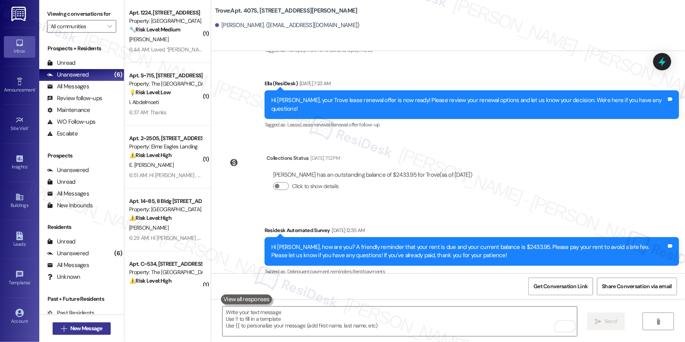
click at [92, 326] on span "New Message" at bounding box center [86, 328] width 32 height 8
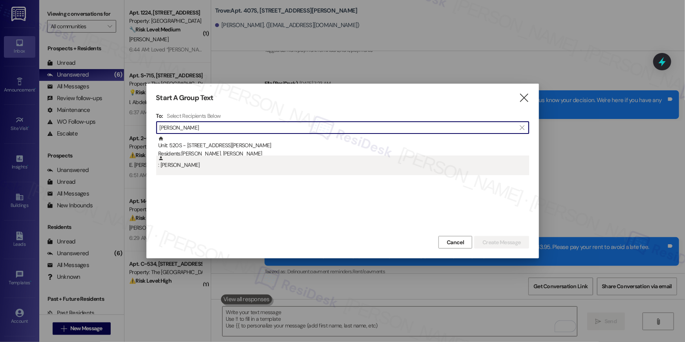
type input "aaron scott"
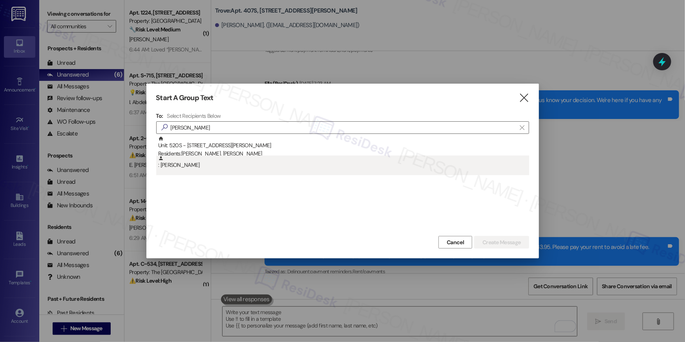
click at [234, 165] on div ": Aaron Scott" at bounding box center [343, 163] width 371 height 14
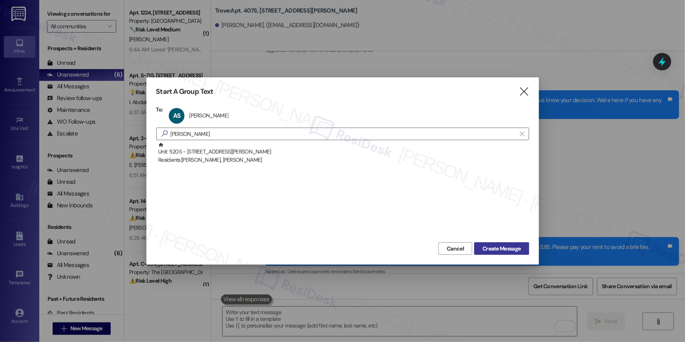
click at [487, 250] on span "Create Message" at bounding box center [502, 249] width 38 height 8
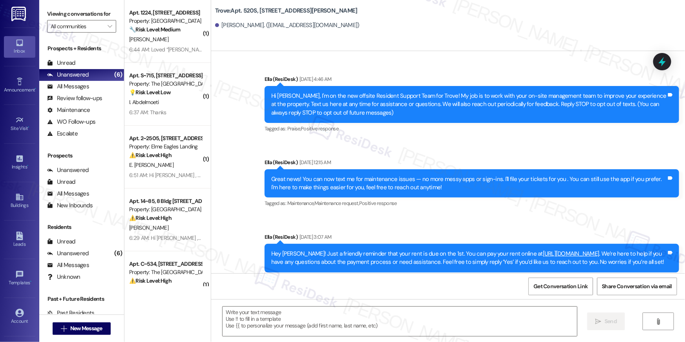
scroll to position [3183, 0]
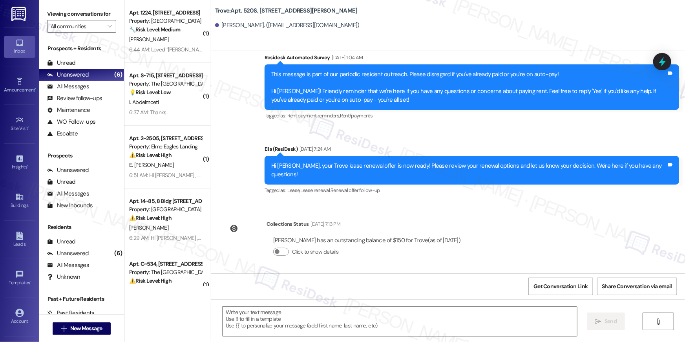
type textarea "Fetching suggested responses. Please feel free to read through the conversation…"
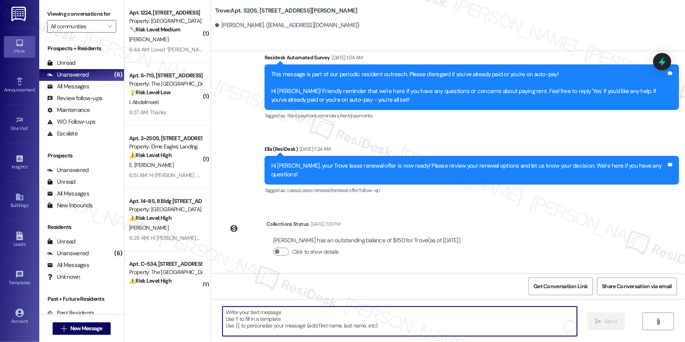
click at [448, 317] on textarea "To enrich screen reader interactions, please activate Accessibility in Grammarl…" at bounding box center [400, 321] width 355 height 29
paste textarea "Hi {{first_name}}, we wanted to check in about your {{property}} renewal offer.…"
type textarea "Hi {{first_name}}, we wanted to check in about your {{property}} renewal offer.…"
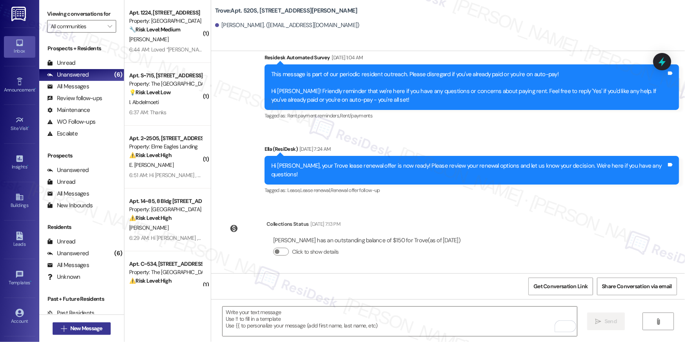
click at [81, 329] on span "New Message" at bounding box center [86, 328] width 32 height 8
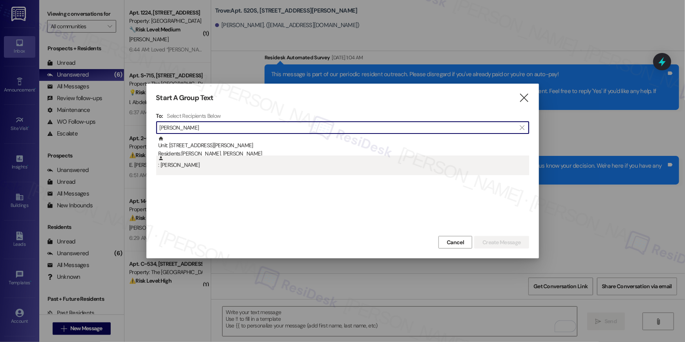
type input "gabriela giro"
click at [275, 172] on div ": Gabriela Giro" at bounding box center [342, 166] width 373 height 20
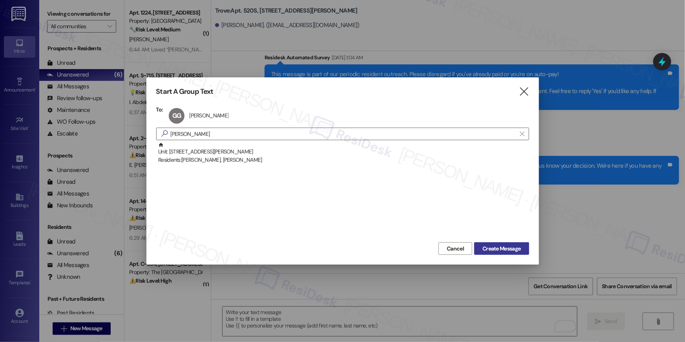
click at [514, 245] on span "Create Message" at bounding box center [502, 249] width 38 height 8
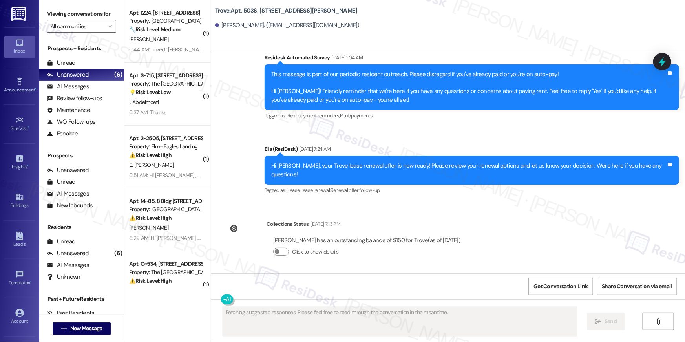
scroll to position [275, 0]
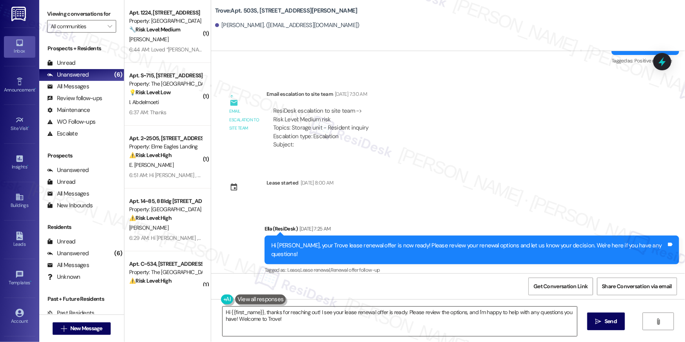
click at [431, 323] on textarea "Hi {{first_name}}, thanks for reaching out! I see your lease renewal offer is r…" at bounding box center [400, 321] width 355 height 29
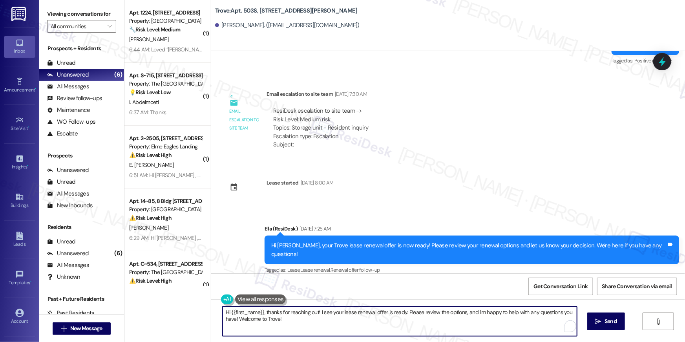
click at [431, 323] on textarea "Hi {{first_name}}, thanks for reaching out! I see your lease renewal offer is r…" at bounding box center [400, 321] width 355 height 29
click at [430, 323] on textarea "Hi {{first_name}}, thanks for reaching out! I see your lease renewal offer is r…" at bounding box center [400, 321] width 355 height 29
paste textarea "we wanted to check in about your {{property}} renewal offer. Please let us know…"
type textarea "Hi {{first_name}}, we wanted to check in about your {{property}} renewal offer.…"
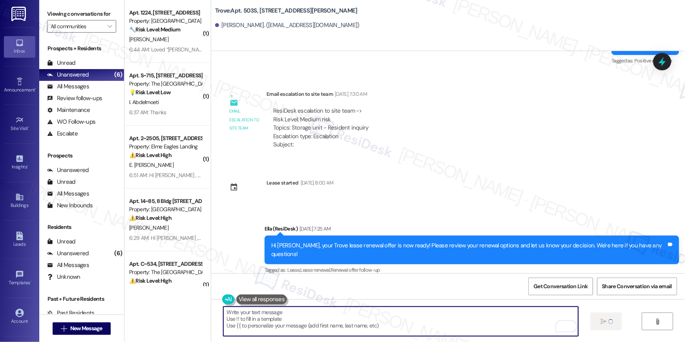
scroll to position [330, 0]
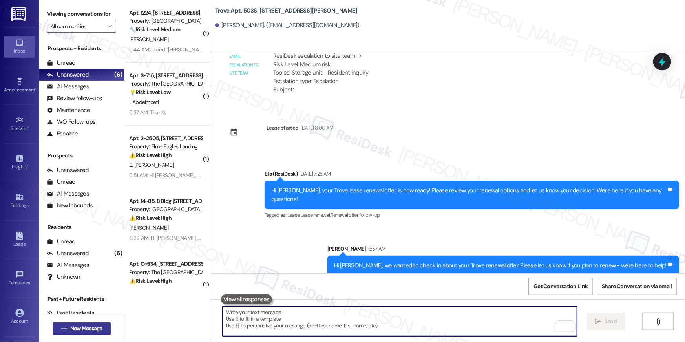
click at [75, 332] on span "New Message" at bounding box center [86, 328] width 32 height 8
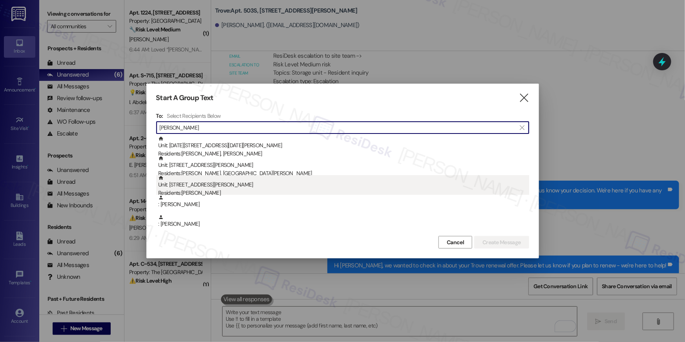
type input "qin wang"
click at [234, 191] on div "Residents: Qin Wang" at bounding box center [343, 193] width 371 height 8
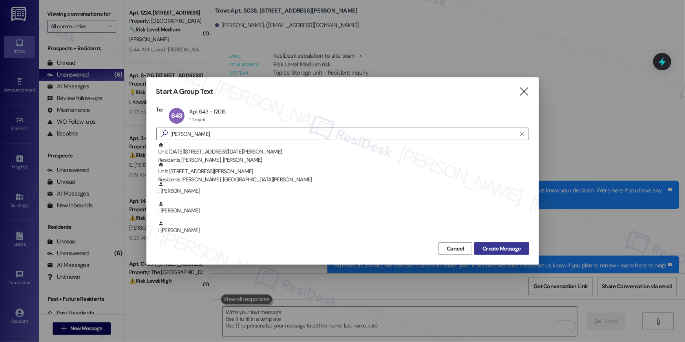
click at [494, 249] on span "Create Message" at bounding box center [502, 249] width 38 height 8
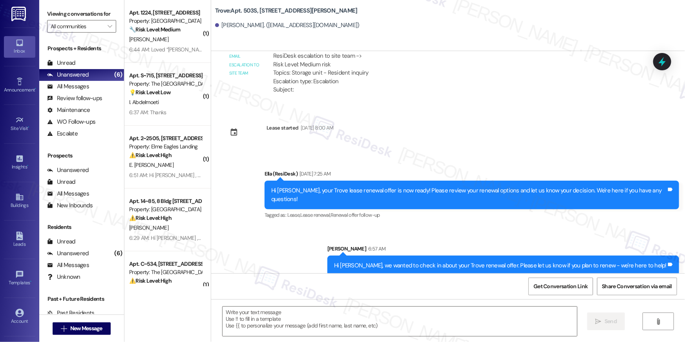
type textarea "Fetching suggested responses. Please feel free to read through the conversation…"
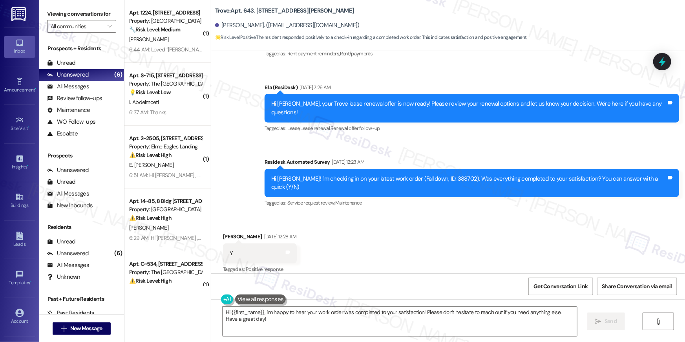
scroll to position [1737, 0]
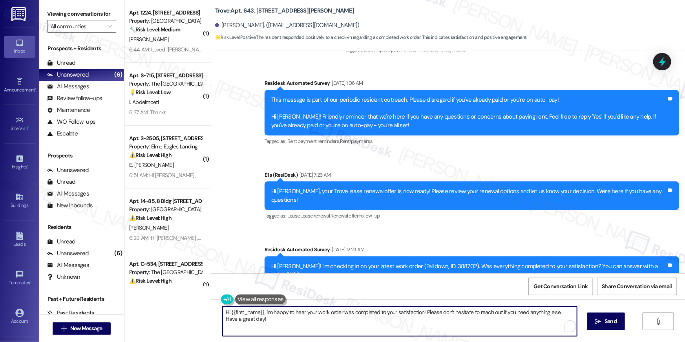
click at [417, 329] on textarea "Hi {{first_name}}, I'm happy to hear your work order was completed to your sati…" at bounding box center [400, 321] width 355 height 29
paste textarea "we wanted to check in about your {{property}} renewal offer. Please let us know…"
click at [494, 311] on textarea "Hi {{first_name}}, we wanted to check in about your {{property}} renewal offer.…" at bounding box center [400, 321] width 355 height 29
type textarea "Hi {{first_name}}, we wanted to check in about your {{property}} renewal offer.…"
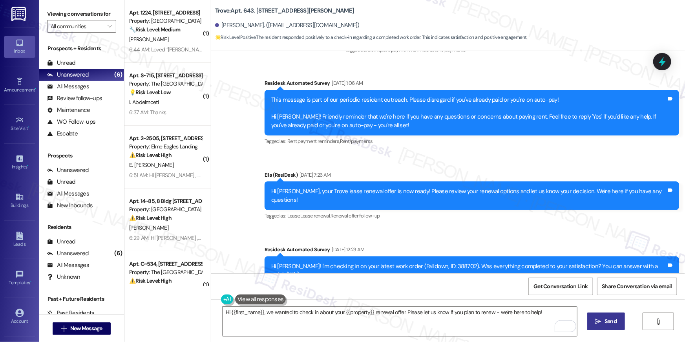
click at [620, 316] on button " Send" at bounding box center [607, 322] width 38 height 18
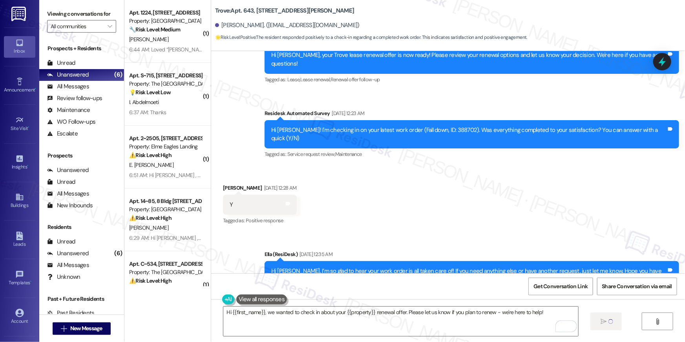
scroll to position [1881, 0]
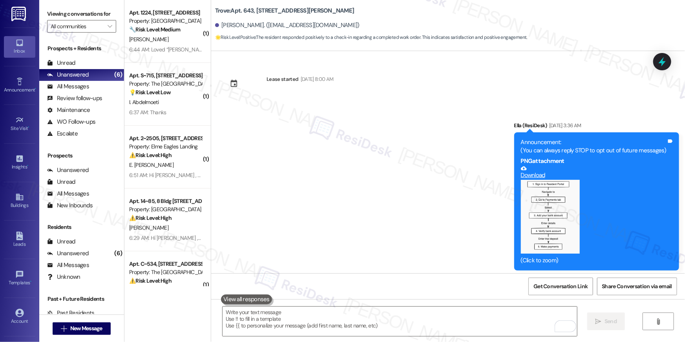
scroll to position [1814, 0]
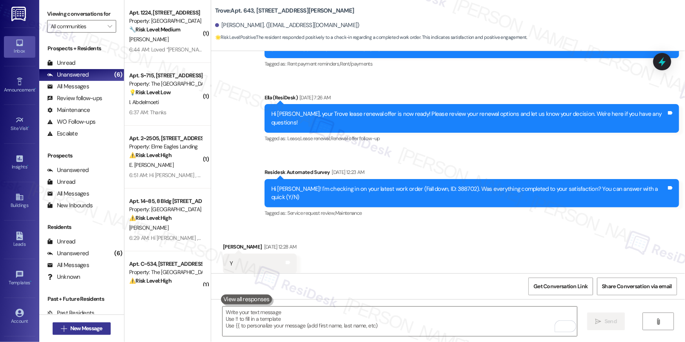
click at [92, 328] on span "New Message" at bounding box center [86, 328] width 32 height 8
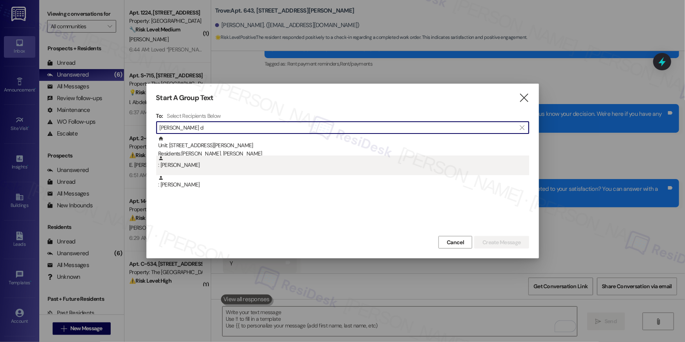
type input "[PERSON_NAME] d"
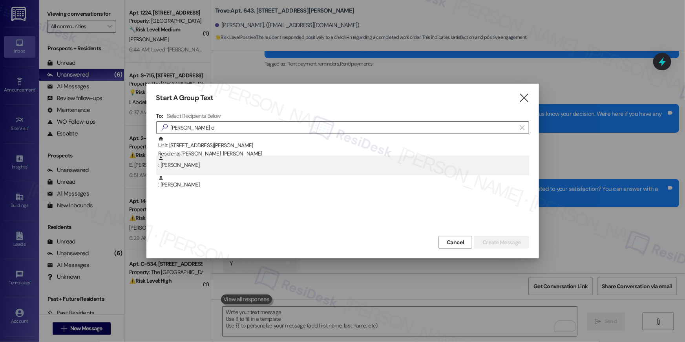
click at [198, 161] on div ": [PERSON_NAME]" at bounding box center [343, 163] width 371 height 14
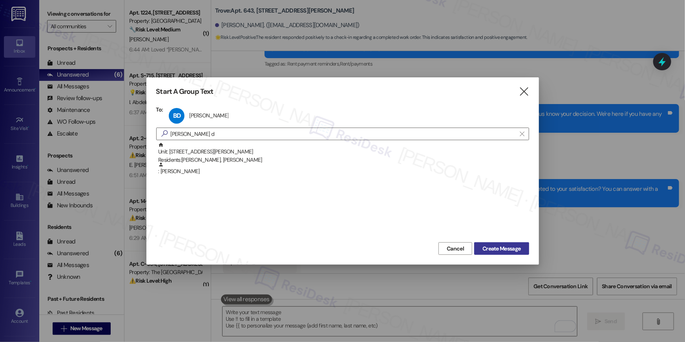
click at [506, 253] on span "Create Message" at bounding box center [502, 249] width 38 height 8
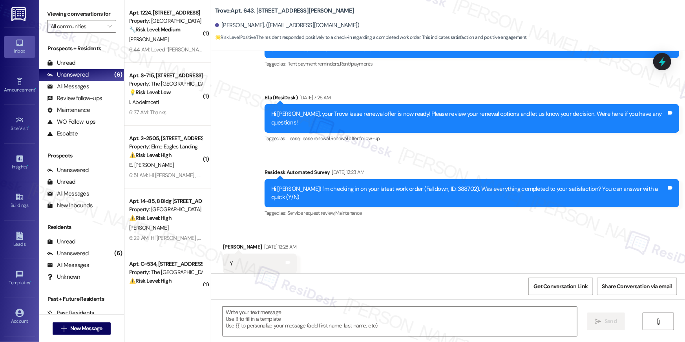
type textarea "Fetching suggested responses. Please feel free to read through the conversation…"
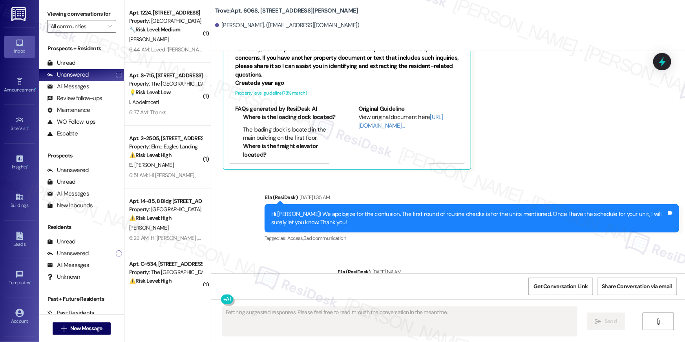
scroll to position [1073, 0]
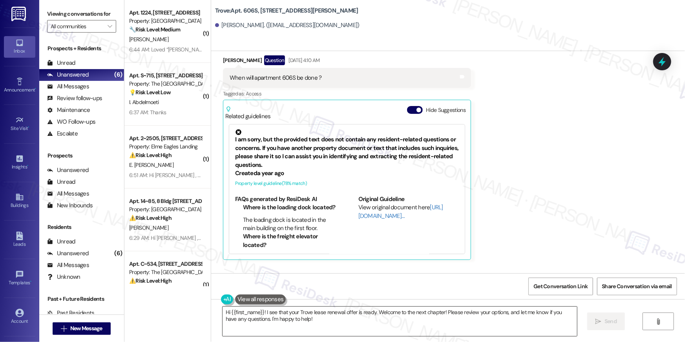
click at [410, 326] on textarea "Hi {{first_name}}! I see that your Trove lease renewal offer is ready. Welcome …" at bounding box center [400, 321] width 355 height 29
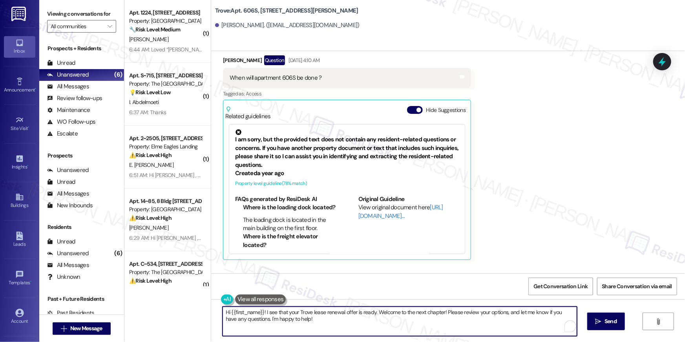
paste textarea ", we wanted to check in about your {{property}} renewal offer. Please let us kn…"
type textarea "Hi {{first_name}}, we wanted to check in about your {{property}} renewal offer.…"
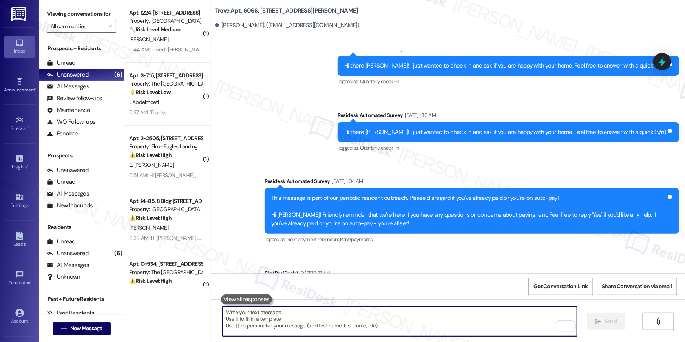
scroll to position [3382, 0]
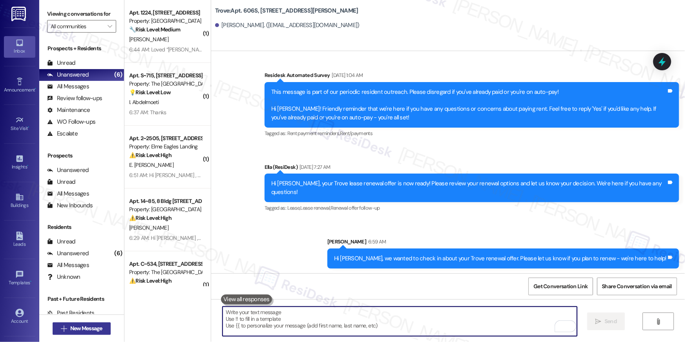
click at [99, 329] on span "New Message" at bounding box center [86, 328] width 32 height 8
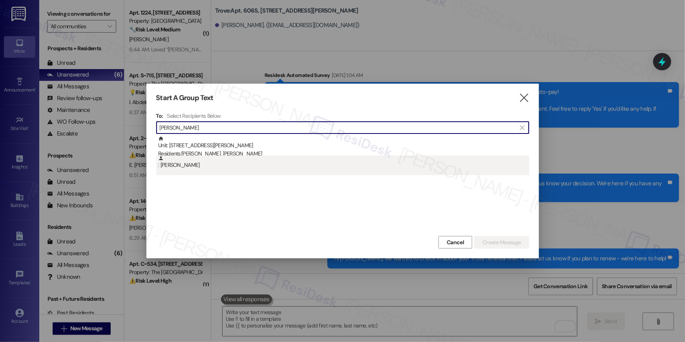
type input "[PERSON_NAME]"
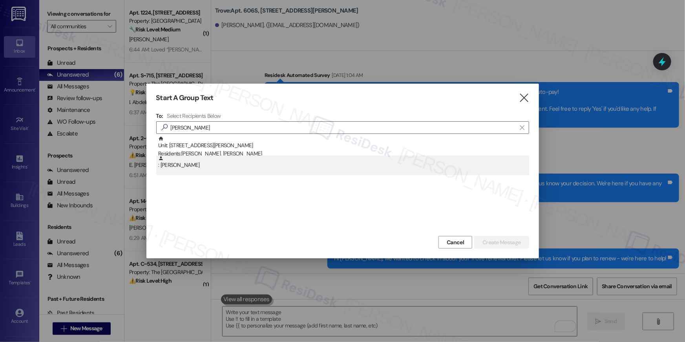
click at [296, 168] on div ": [PERSON_NAME]" at bounding box center [343, 163] width 371 height 14
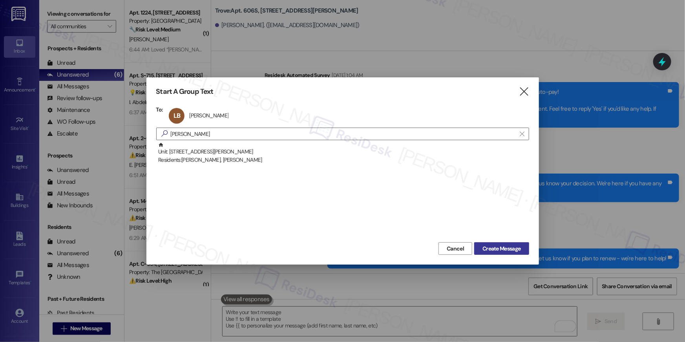
click at [492, 245] on span "Create Message" at bounding box center [502, 249] width 38 height 8
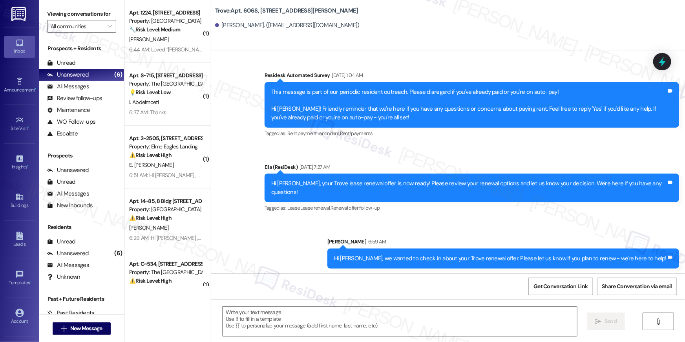
type textarea "Fetching suggested responses. Please feel free to read through the conversation…"
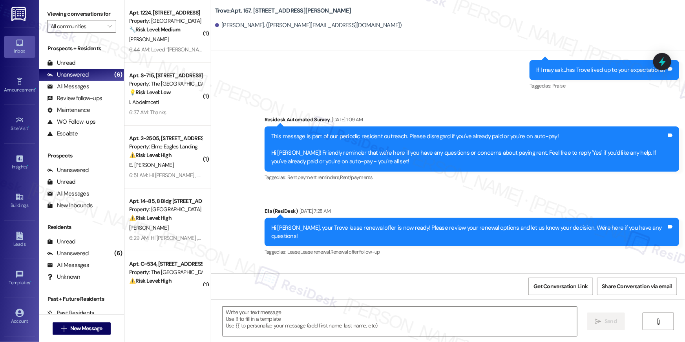
scroll to position [593, 0]
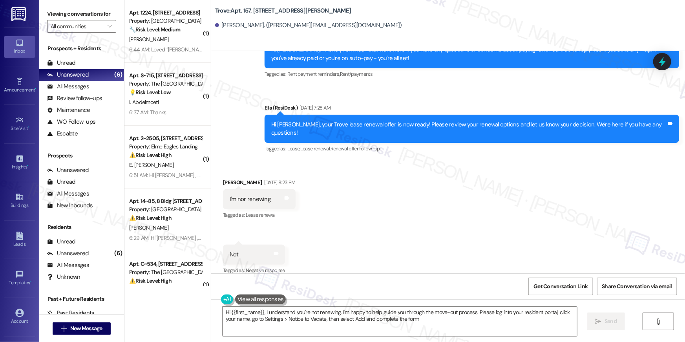
type textarea "Hi {{first_name}}, I understand you're not renewing. I'm happy to help guide yo…"
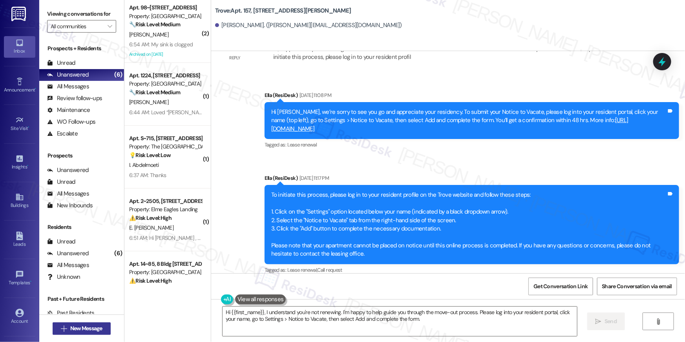
click at [98, 329] on span "New Message" at bounding box center [86, 328] width 32 height 8
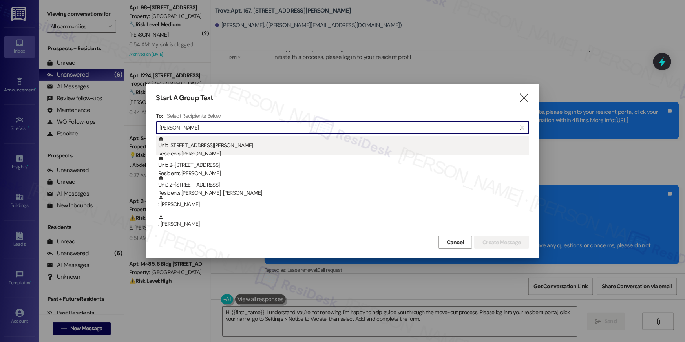
type input "darlene"
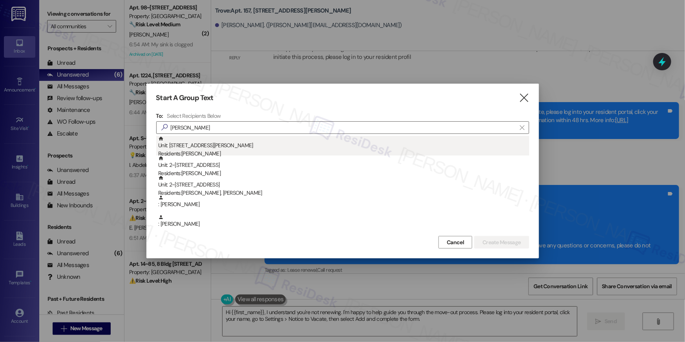
click at [198, 152] on div "Residents: Darlene Anderson" at bounding box center [343, 154] width 371 height 8
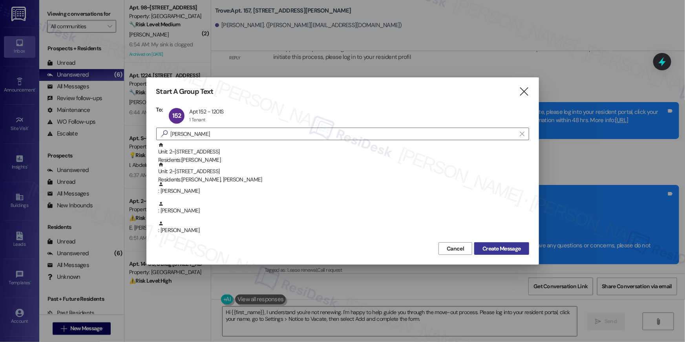
click at [486, 247] on span "Create Message" at bounding box center [502, 249] width 38 height 8
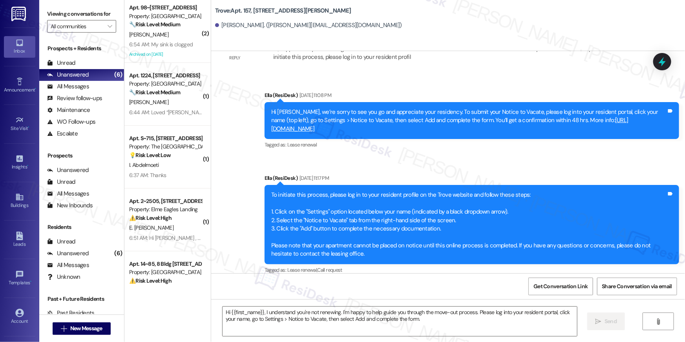
type textarea "Fetching suggested responses. Please feel free to read through the conversation…"
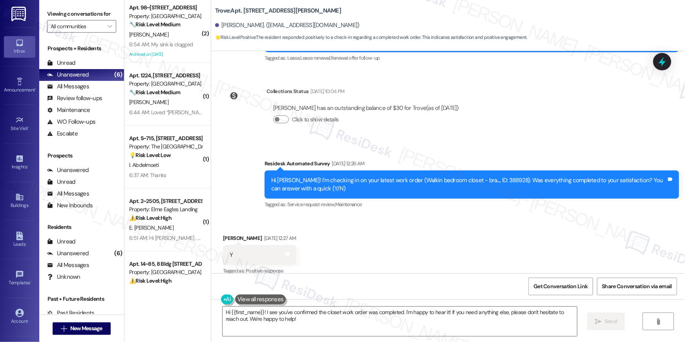
scroll to position [2598, 0]
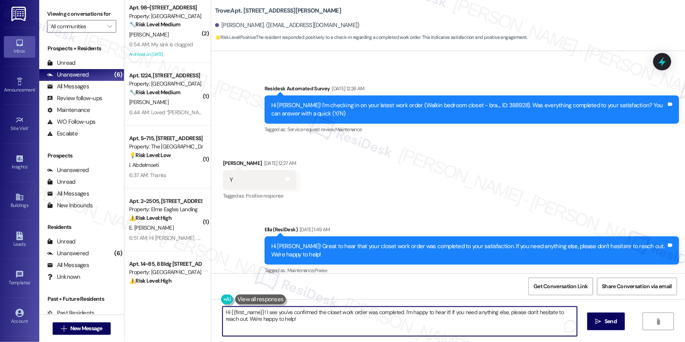
click at [439, 324] on textarea "Hi {{first_name}}! I see you've confirmed the closet work order was completed. …" at bounding box center [400, 321] width 355 height 29
paste textarea ", we wanted to check in about your {{property}} renewal offer. Please let us kn…"
type textarea "Hi {{first_name}}, we wanted to check in about your {{property}} renewal offer.…"
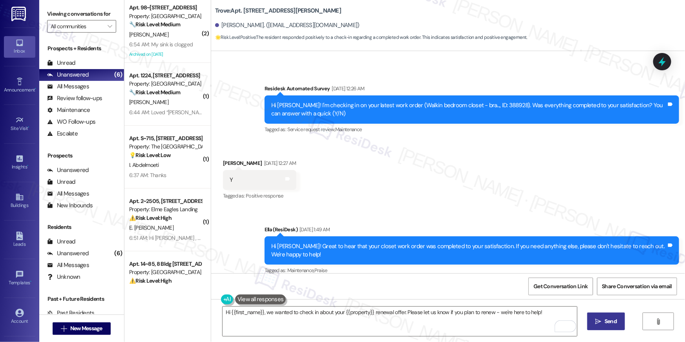
click at [602, 319] on span " Send" at bounding box center [606, 321] width 25 height 8
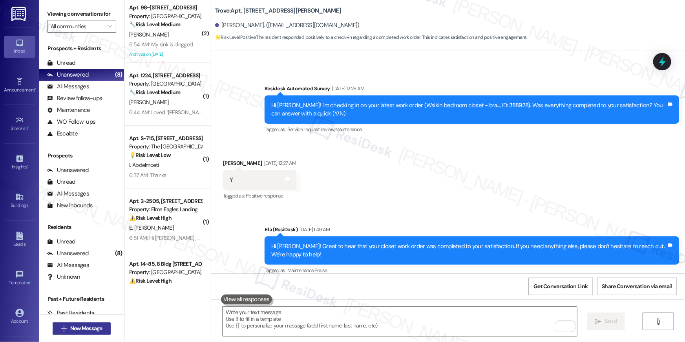
scroll to position [2523, 0]
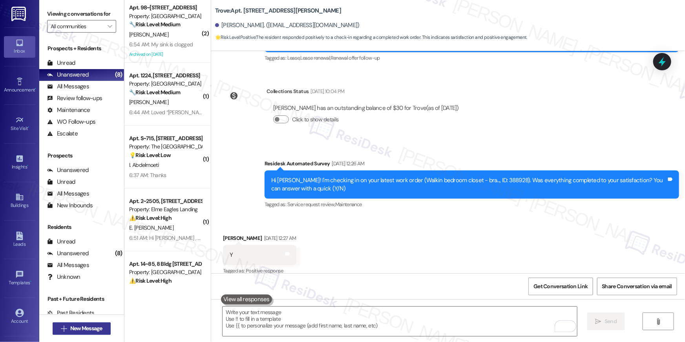
click at [96, 327] on span "New Message" at bounding box center [86, 328] width 32 height 8
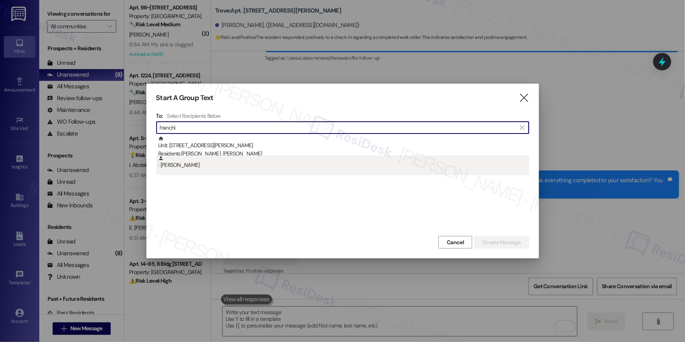
type input "franchi"
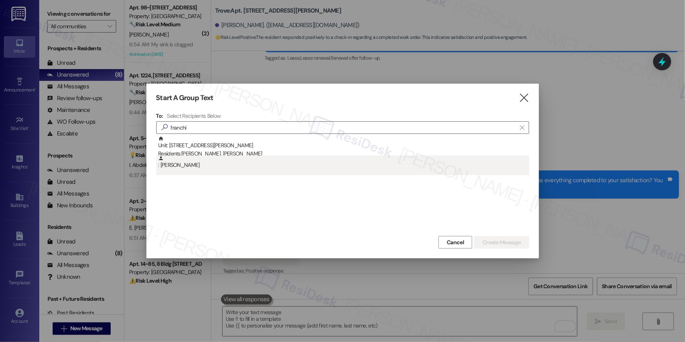
click at [209, 166] on div ": John Franchi" at bounding box center [343, 163] width 371 height 14
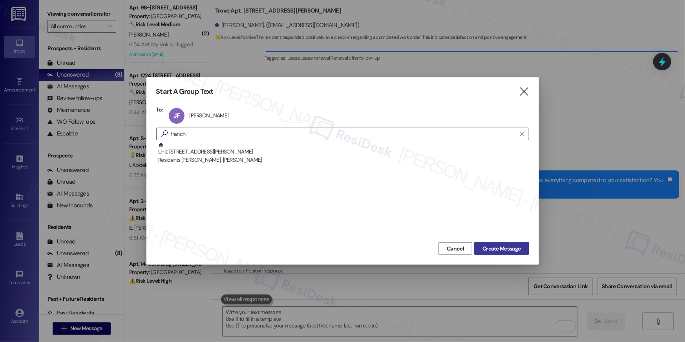
click at [514, 247] on span "Create Message" at bounding box center [502, 249] width 38 height 8
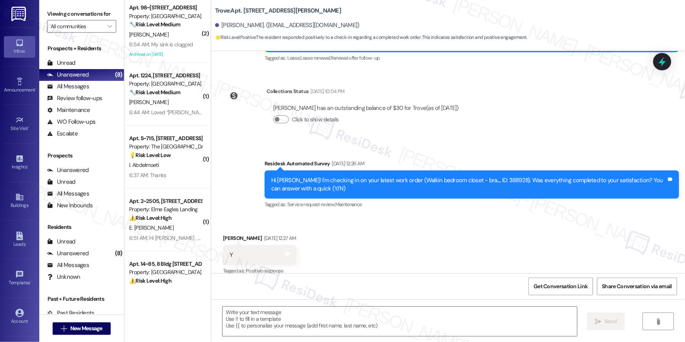
type textarea "Fetching suggested responses. Please feel free to read through the conversation…"
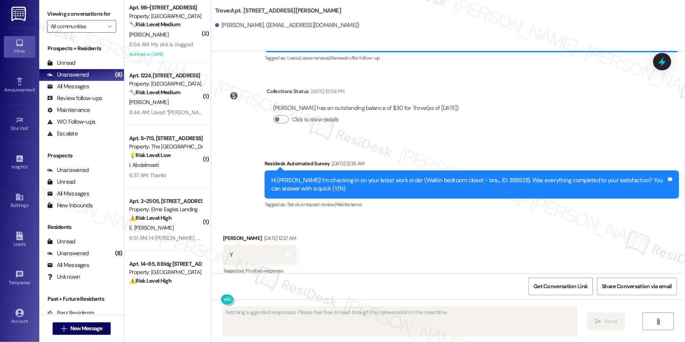
scroll to position [0, 0]
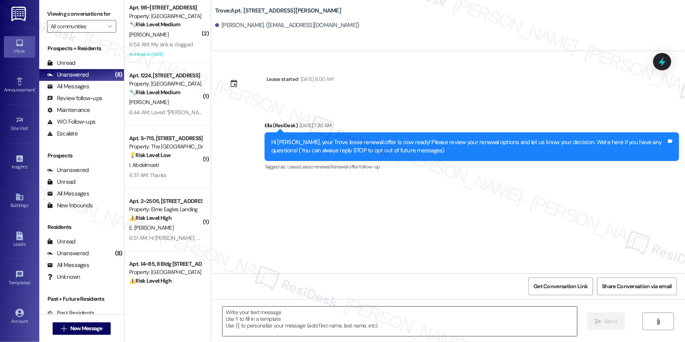
click at [437, 320] on textarea at bounding box center [400, 321] width 355 height 29
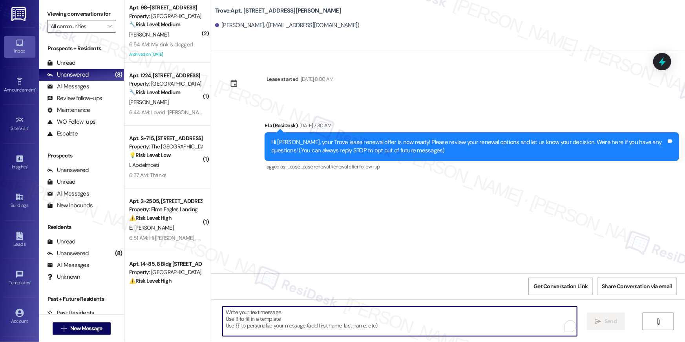
click at [437, 321] on textarea "To enrich screen reader interactions, please activate Accessibility in Grammarl…" at bounding box center [400, 321] width 355 height 29
paste textarea "Hi {{first_name}}, we wanted to check in about your {{property}} renewal offer.…"
type textarea "Hi {{first_name}}, we wanted to check in about your {{property}} renewal offer.…"
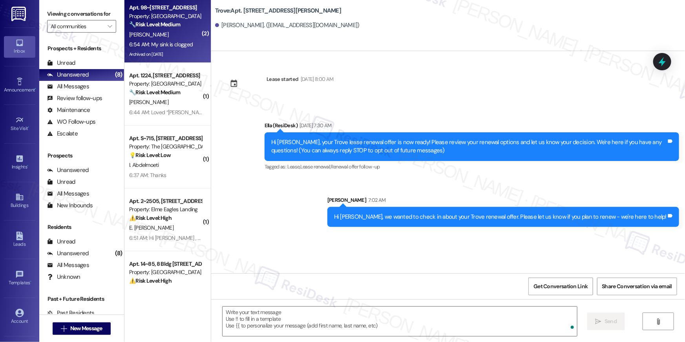
click at [165, 53] on div "Archived on [DATE]" at bounding box center [165, 54] width 74 height 10
type textarea "Fetching suggested responses. Please feel free to read through the conversation…"
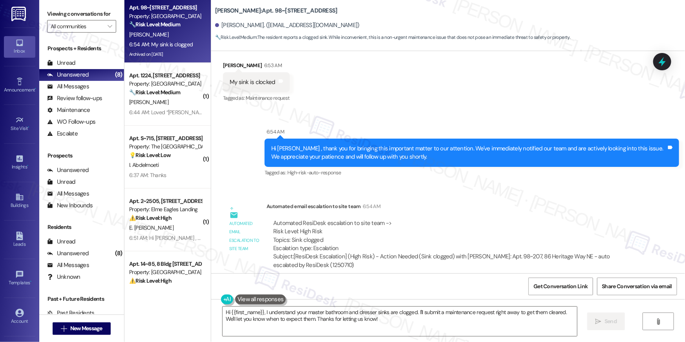
scroll to position [7588, 0]
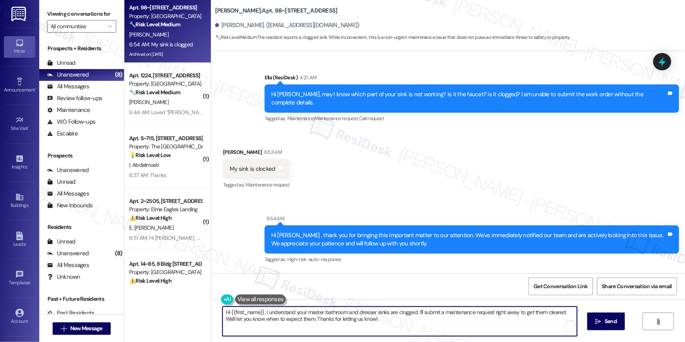
click at [381, 324] on textarea "Hi {{first_name}}, I understand your master bathroom and dresser sinks are clog…" at bounding box center [400, 321] width 355 height 29
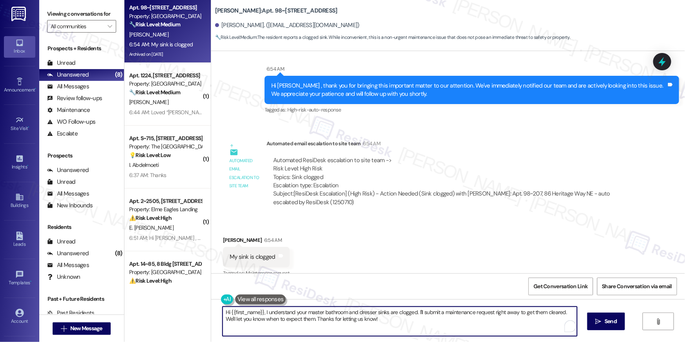
drag, startPoint x: 388, startPoint y: 322, endPoint x: 211, endPoint y: 312, distance: 177.4
click at [211, 312] on div "Hi {{first_name}}, I understand your master bathroom and dresser sinks are clog…" at bounding box center [448, 328] width 474 height 59
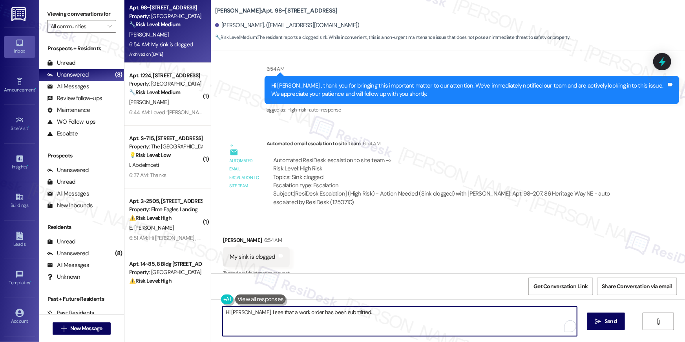
paste textarea "our maintenance team will be reaching out soon. Let me know if there’s anything…"
click at [342, 313] on textarea "Hi Olivia, I see that a work order has been submitted. our maintenance team wil…" at bounding box center [400, 321] width 355 height 29
type textarea "Hi [PERSON_NAME], I see that a work order has been submitted. Our maintenance t…"
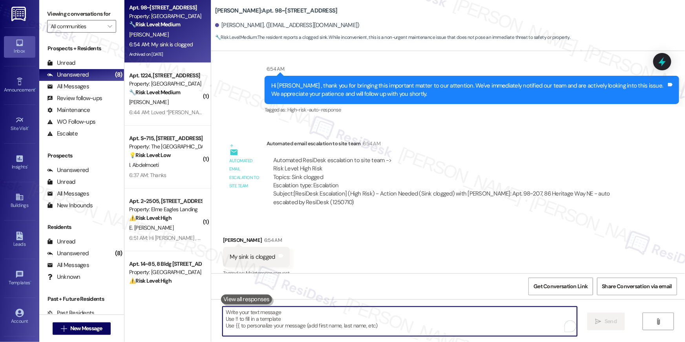
scroll to position [7737, 0]
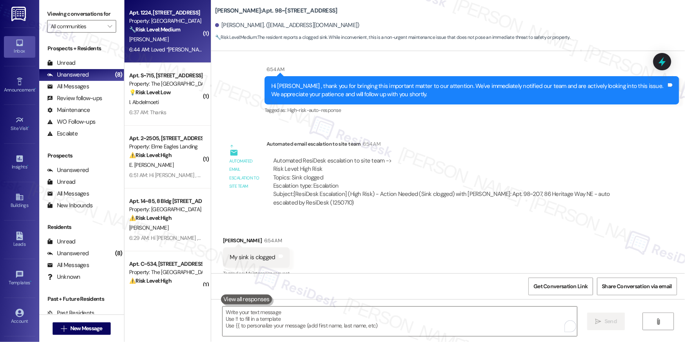
click at [162, 50] on div "6:44 AM: Loved “Ella (Elme Druid Hills): Hi Meonna, A tree has fallen between B…" at bounding box center [475, 49] width 693 height 7
type textarea "Fetching suggested responses. Please feel free to read through the conversation…"
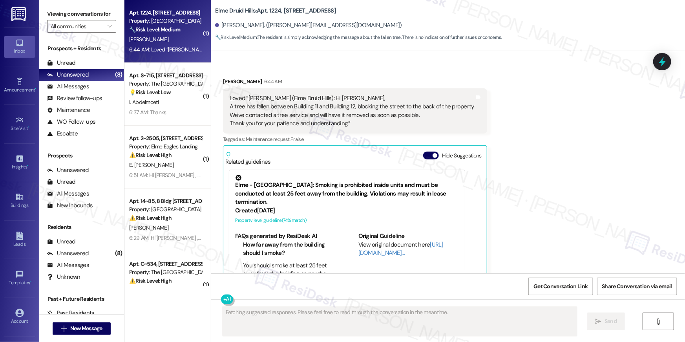
scroll to position [7131, 0]
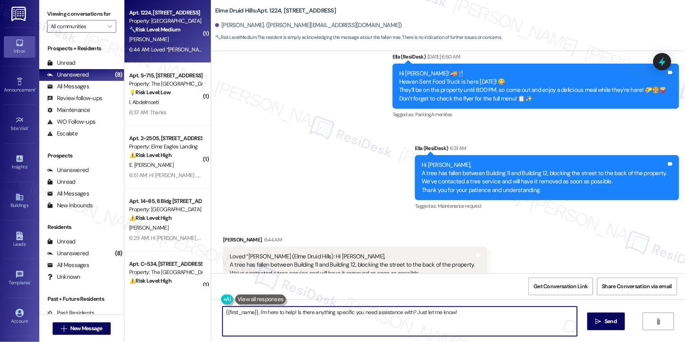
click at [433, 316] on textarea "{{first_name}}, I'm here to help! Is there anything specific you need assistanc…" at bounding box center [400, 321] width 355 height 29
type textarea "Thank you."
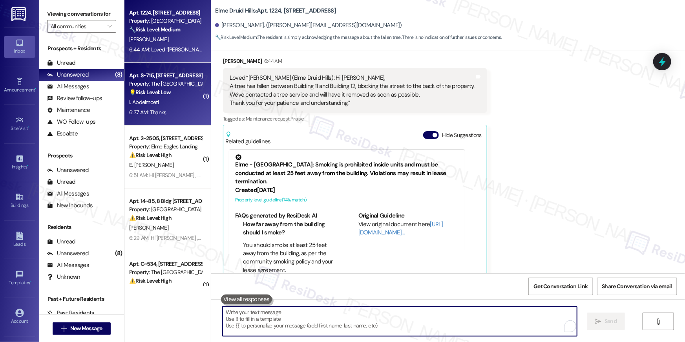
scroll to position [7315, 0]
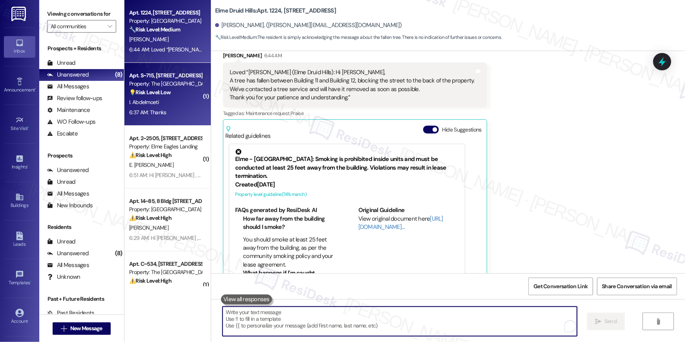
click at [165, 81] on div "Property: The [GEOGRAPHIC_DATA]" at bounding box center [165, 84] width 73 height 8
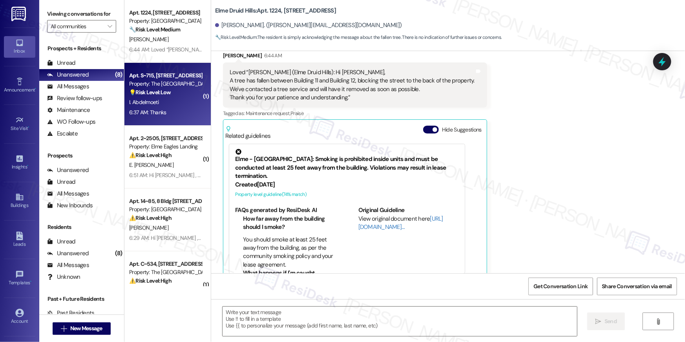
type textarea "Fetching suggested responses. Please feel free to read through the conversation…"
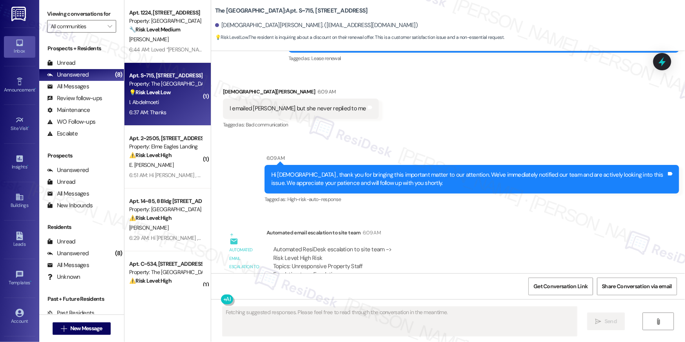
scroll to position [5914, 0]
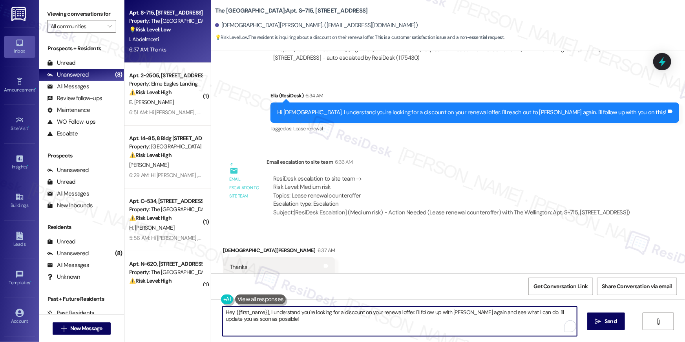
click at [415, 316] on textarea "Hey {{first_name}}, I understand you're looking for a discount on your renewal …" at bounding box center [400, 321] width 355 height 29
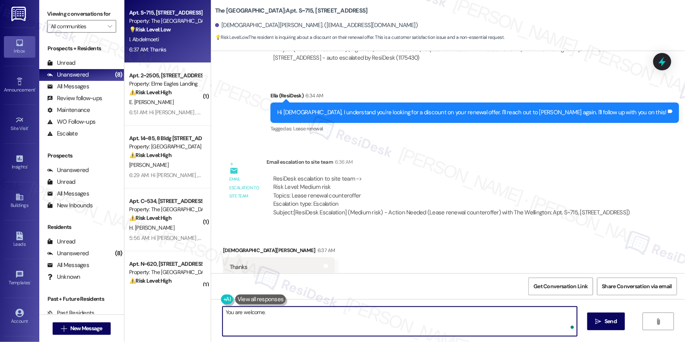
type textarea "You are welcome."
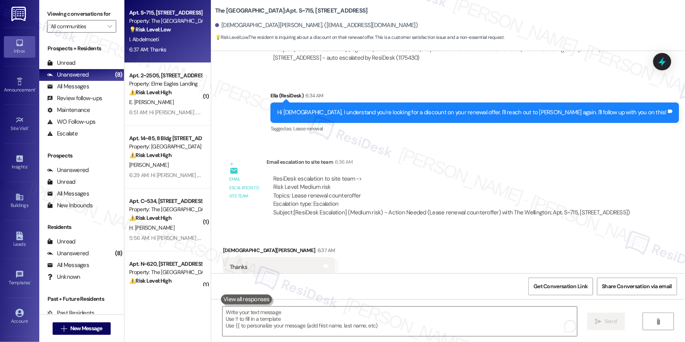
click at [145, 75] on div "Apt. 2~2505, 860 Rock Quarry Road" at bounding box center [165, 75] width 73 height 8
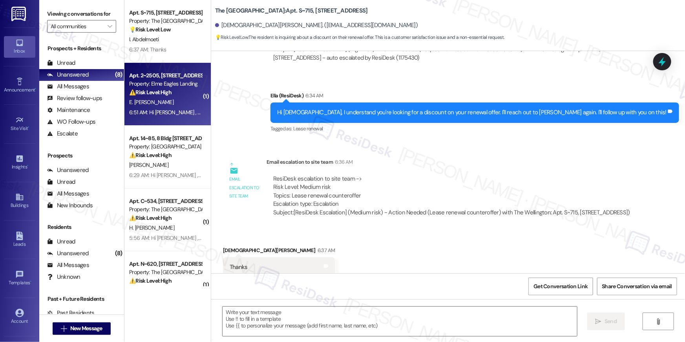
type textarea "Fetching suggested responses. Please feel free to read through the conversation…"
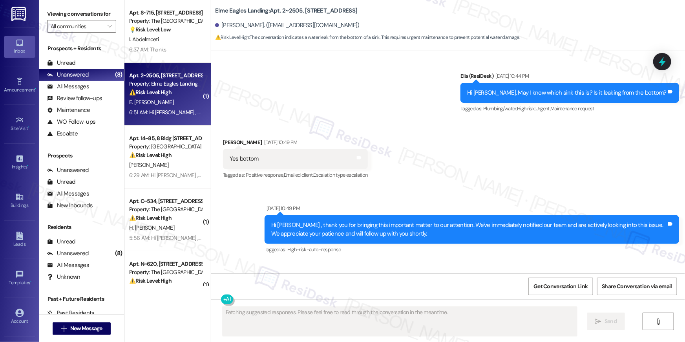
scroll to position [5480, 0]
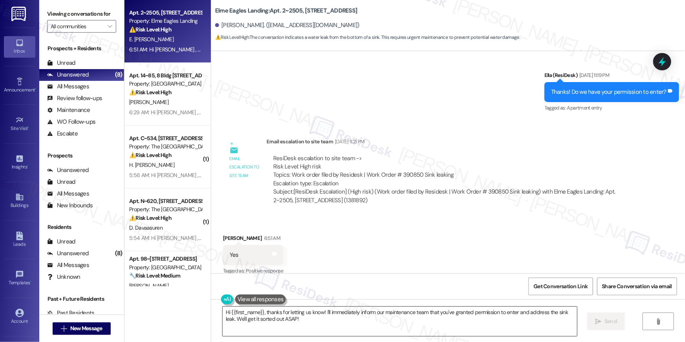
click at [489, 319] on textarea "Hi {{first_name}}, thanks for letting us know! I'll immediately inform our main…" at bounding box center [400, 321] width 355 height 29
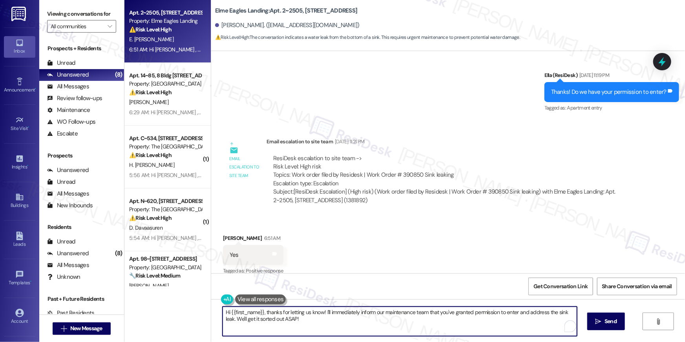
paste textarea "Thank you, {{first_name}}! I’ve submitted your request, and our maintenance tea…"
type textarea "Thank you, {{first_name}}! I’ve submitted your request, and our maintenance tea…"
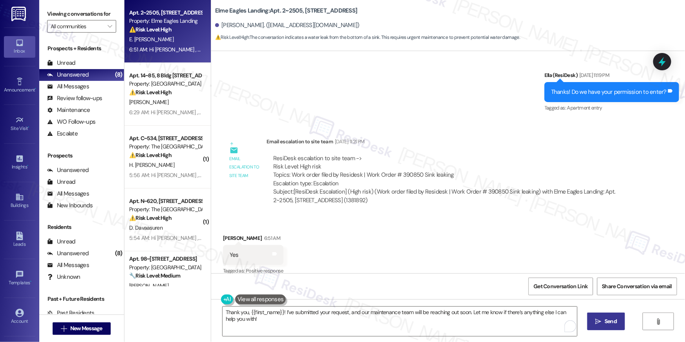
click at [620, 326] on button " Send" at bounding box center [607, 322] width 38 height 18
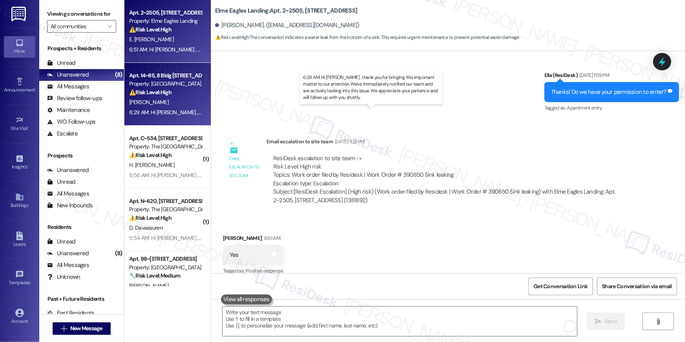
click at [173, 109] on div "6:29 AM: Hi Jose , thank you for bringing this important matter to our attentio…" at bounding box center [390, 112] width 523 height 7
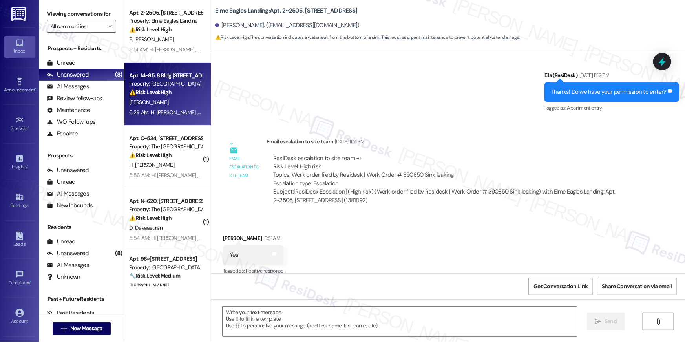
type textarea "Fetching suggested responses. Please feel free to read through the conversation…"
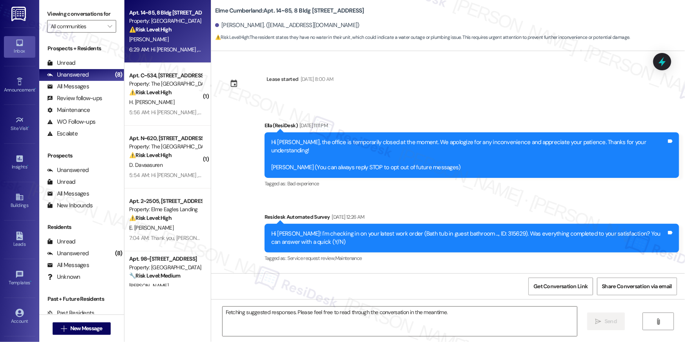
scroll to position [2372, 0]
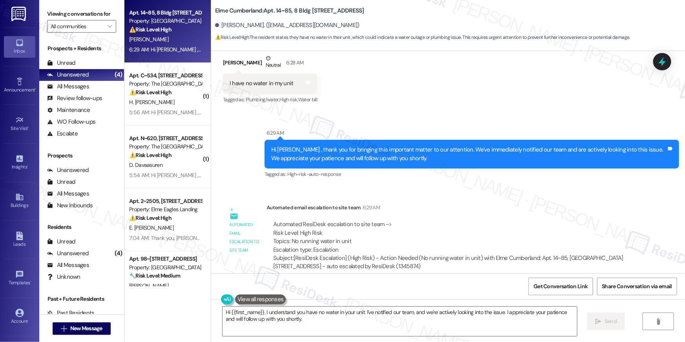
click at [251, 118] on div "Sent via SMS 6:29 AM Hi Jose , thank you for bringing this important matter to …" at bounding box center [448, 148] width 474 height 75
click at [296, 328] on textarea "Hi {{first_name}}, I understand you have no water in your unit. I've notified o…" at bounding box center [400, 321] width 355 height 29
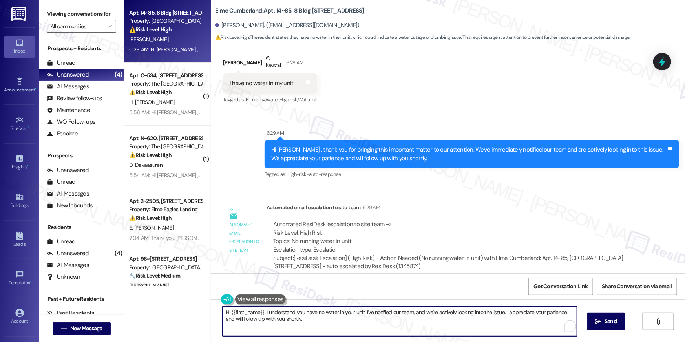
click at [296, 328] on textarea "Hi {{first_name}}, I understand you have no water in your unit. I've notified o…" at bounding box center [400, 321] width 355 height 29
click at [315, 326] on textarea "Hi {{first_name}}, I understand you have no water in your unit. I've notified o…" at bounding box center [400, 321] width 355 height 29
drag, startPoint x: 315, startPoint y: 326, endPoint x: 111, endPoint y: 298, distance: 206.1
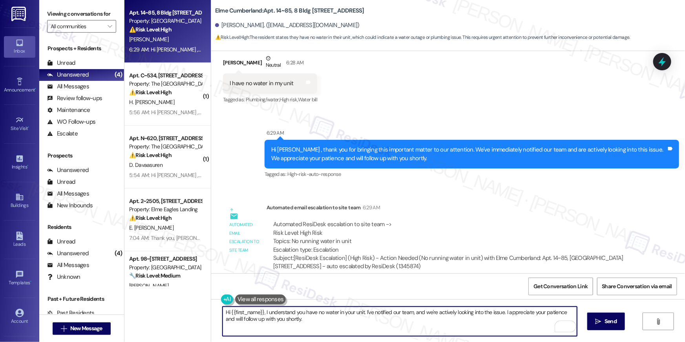
click at [111, 298] on div "Viewing conversations for All communities  Prospects + Residents Unread (0) Un…" at bounding box center [362, 171] width 646 height 342
type textarea "Hi [PERSON_NAME], may I know if anyone has been to your unit already to check t…"
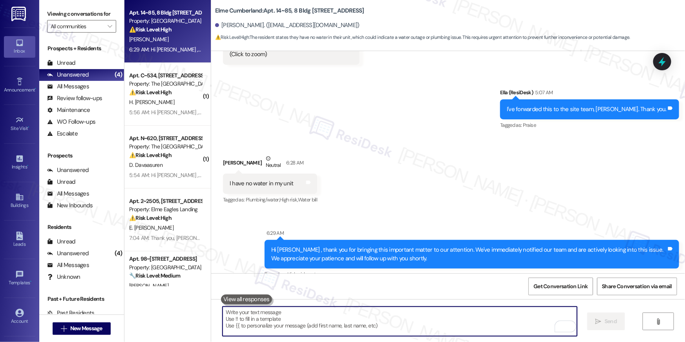
scroll to position [2201, 0]
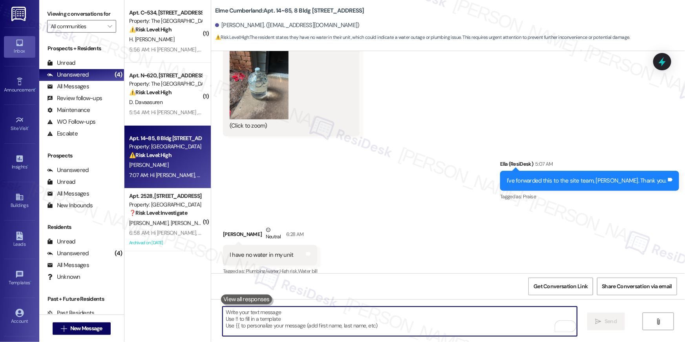
click at [307, 317] on textarea "To enrich screen reader interactions, please activate Accessibility in Grammarl…" at bounding box center [400, 321] width 355 height 29
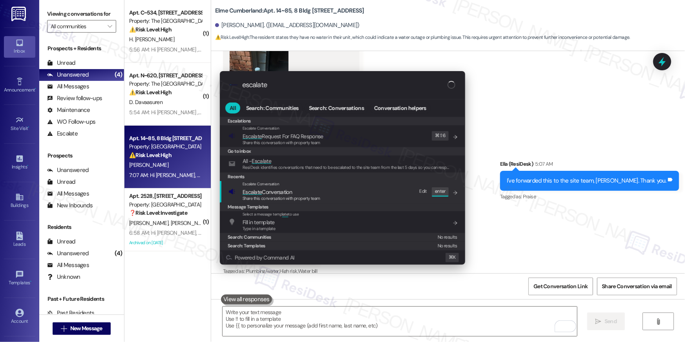
type input "escalate"
click at [248, 197] on span "Share this conversation with property team" at bounding box center [282, 198] width 78 height 5
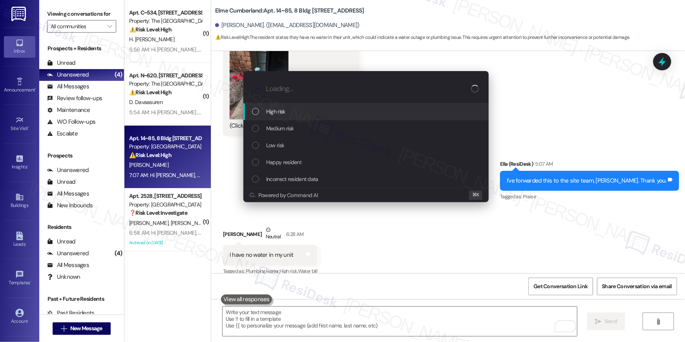
click at [292, 108] on div "High risk" at bounding box center [367, 111] width 230 height 9
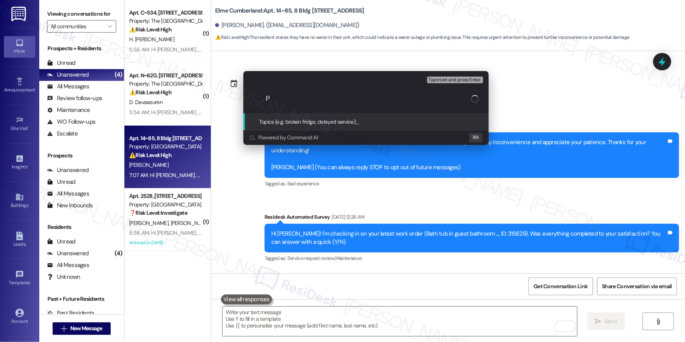
scroll to position [2201, 0]
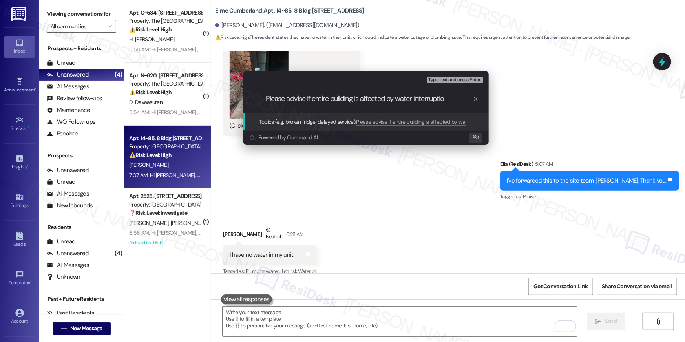
type input "Please advise if entire building is affected by water interruption"
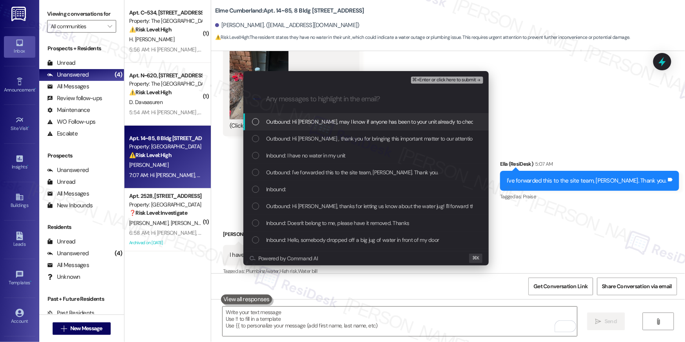
drag, startPoint x: 313, startPoint y: 124, endPoint x: 313, endPoint y: 136, distance: 11.4
click at [313, 128] on div "Outbound: Hi [PERSON_NAME], may I know if anyone has been to your unit already …" at bounding box center [365, 121] width 245 height 17
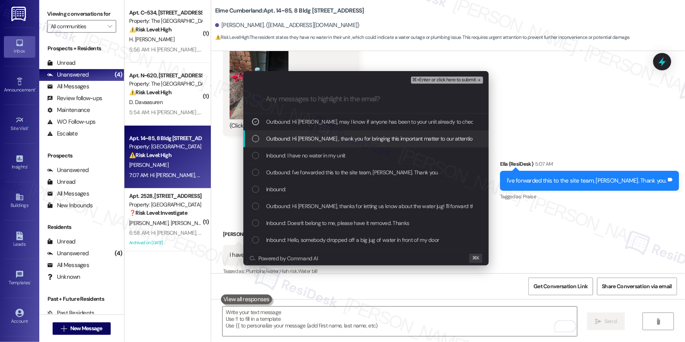
click at [314, 138] on span "Outbound: Hi [PERSON_NAME] , thank you for bringing this important matter to ou…" at bounding box center [529, 138] width 527 height 9
drag, startPoint x: 316, startPoint y: 154, endPoint x: 321, endPoint y: 154, distance: 5.6
click at [316, 154] on span "Inbound: I have no water in my unit" at bounding box center [305, 155] width 79 height 9
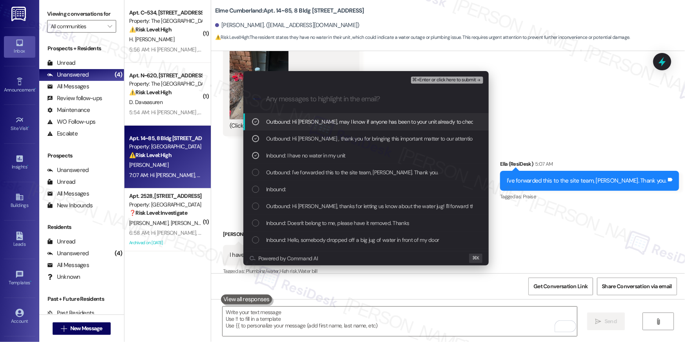
click at [457, 81] on span "⌘+Enter or click here to submit" at bounding box center [445, 79] width 64 height 5
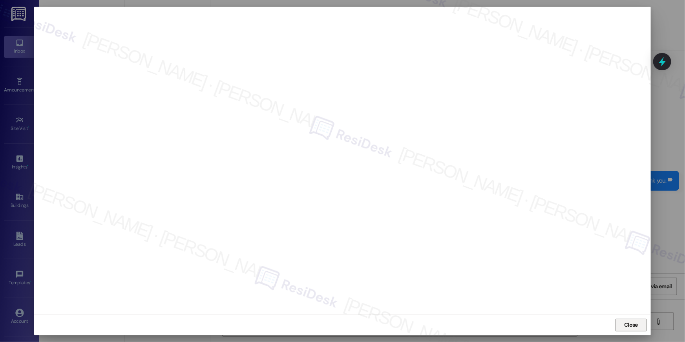
click at [635, 328] on span "Close" at bounding box center [631, 325] width 14 height 8
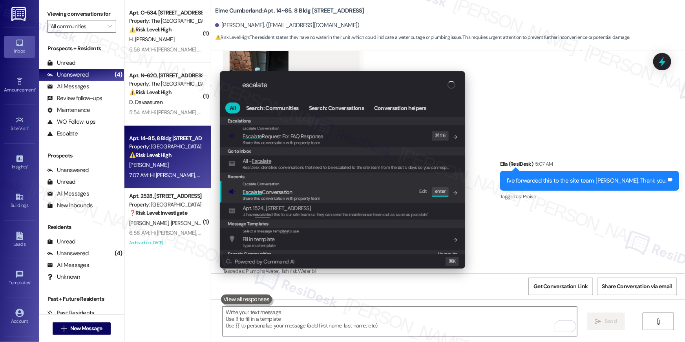
type input "escalate"
click at [329, 190] on div "Escalate Conversation Escalate Conversation Share this conversation with proper…" at bounding box center [344, 191] width 230 height 21
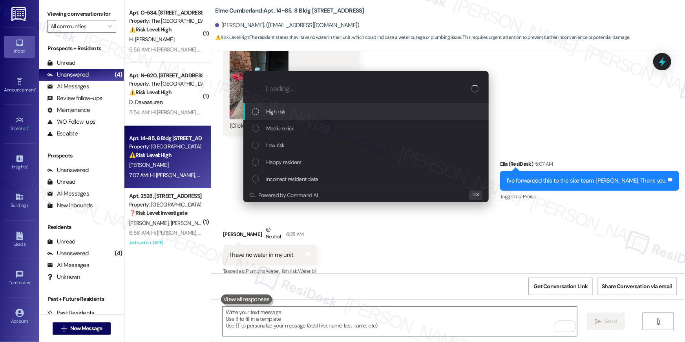
click at [305, 113] on div "High risk" at bounding box center [367, 111] width 230 height 9
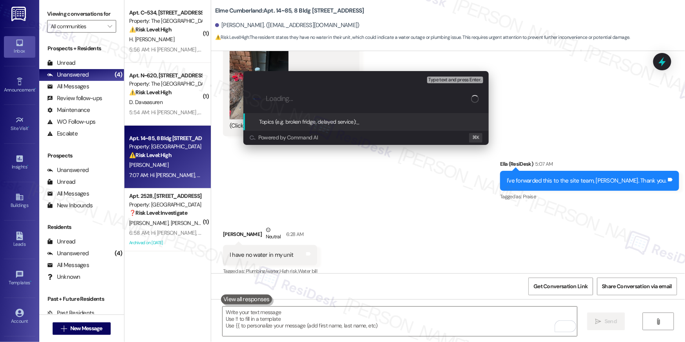
paste input "Please advise if entire building is affected by water interruption"
type input "Please advise if entire building is affected by water interruption"
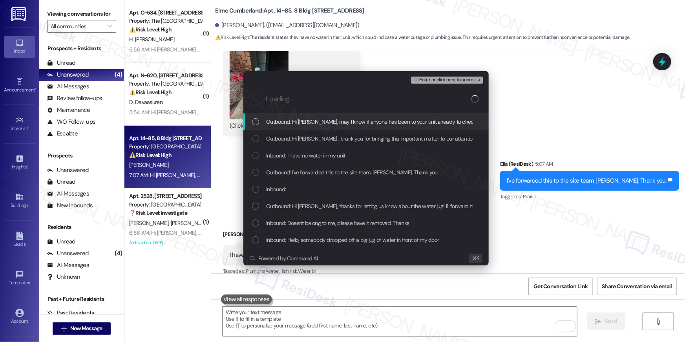
click at [305, 117] on span "Outbound: Hi [PERSON_NAME], may I know if anyone has been to your unit already …" at bounding box center [377, 121] width 222 height 9
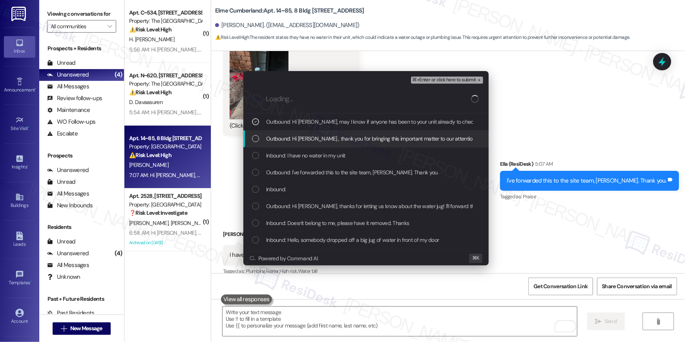
click at [301, 136] on span "Outbound: Hi [PERSON_NAME] , thank you for bringing this important matter to ou…" at bounding box center [529, 138] width 527 height 9
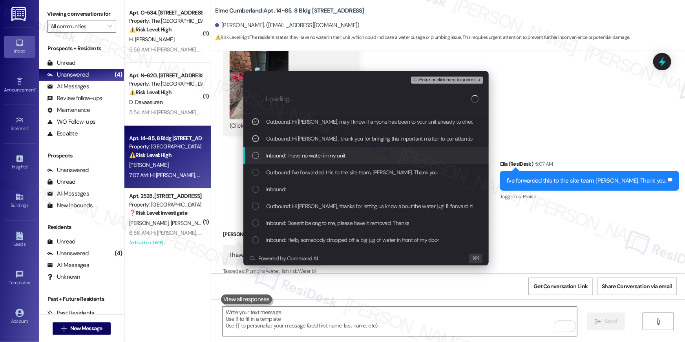
drag, startPoint x: 297, startPoint y: 155, endPoint x: 294, endPoint y: 170, distance: 15.9
click at [297, 155] on span "Inbound: I have no water in my unit" at bounding box center [305, 155] width 79 height 9
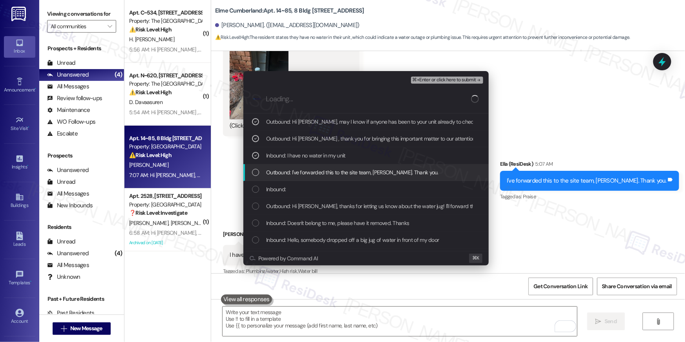
click at [294, 172] on span "Outbound: I've forwarded this to the site team, [PERSON_NAME]. Thank you." at bounding box center [352, 172] width 172 height 9
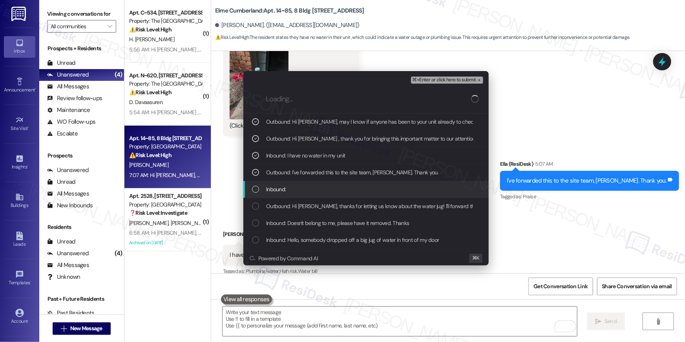
click at [306, 186] on div "Inbound:" at bounding box center [367, 189] width 230 height 9
click at [346, 185] on div "Inbound:" at bounding box center [367, 189] width 230 height 9
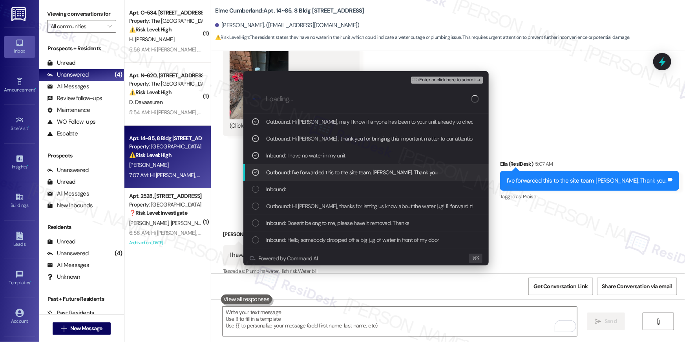
click at [347, 174] on span "Outbound: I've forwarded this to the site team, [PERSON_NAME]. Thank you." at bounding box center [352, 172] width 172 height 9
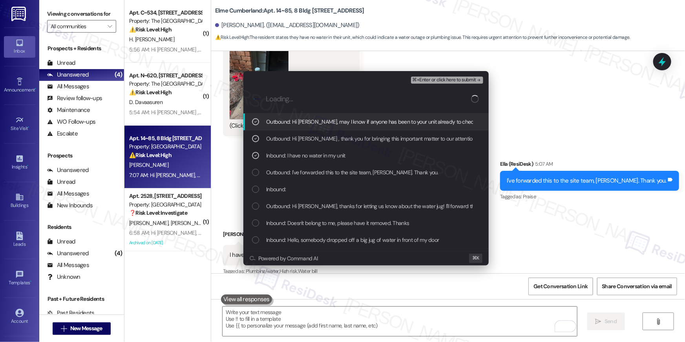
click at [448, 79] on span "⌘+Enter or click here to submit" at bounding box center [445, 79] width 64 height 5
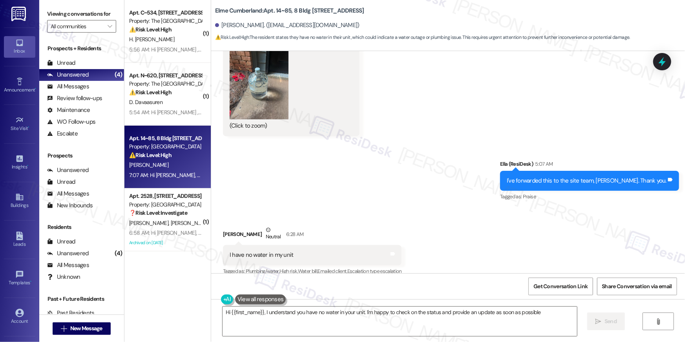
type textarea "Hi {{first_name}}, I understand you have no water in your unit. I'm happy to ch…"
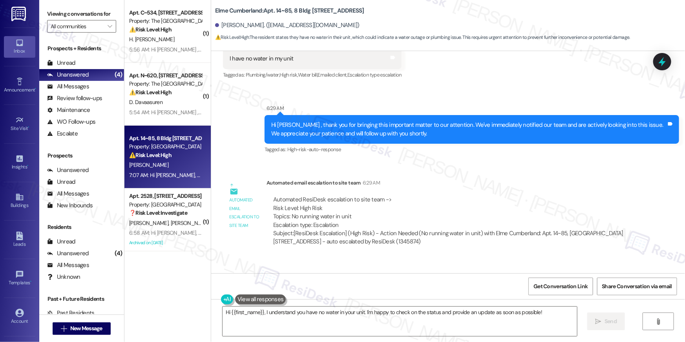
scroll to position [2439, 0]
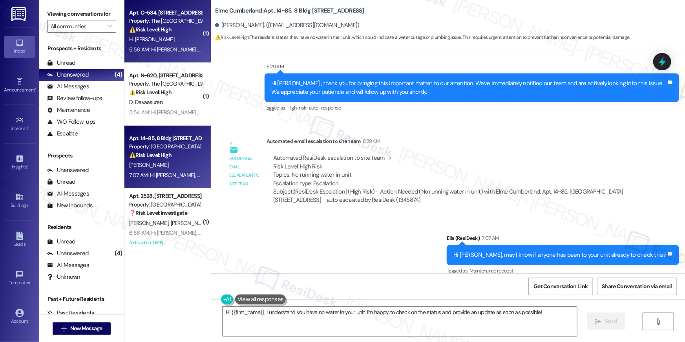
click at [148, 37] on span "H. [PERSON_NAME]" at bounding box center [151, 39] width 45 height 7
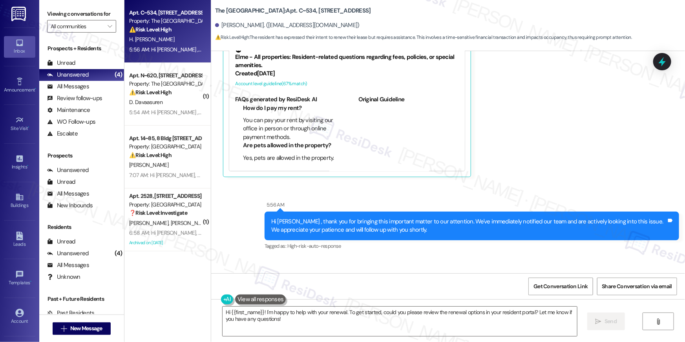
scroll to position [1141, 0]
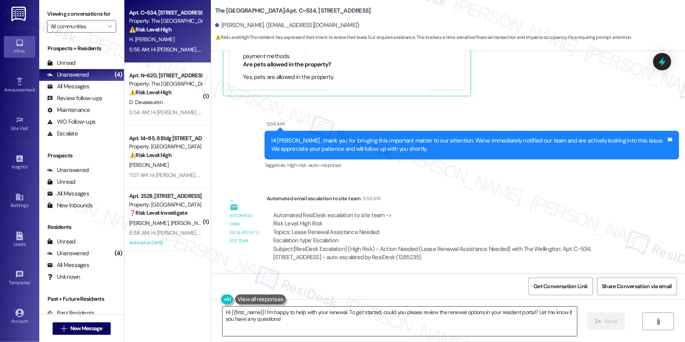
drag, startPoint x: 287, startPoint y: 319, endPoint x: 298, endPoint y: 321, distance: 10.4
click at [287, 319] on textarea "Hi {{first_name}}! I'm happy to help with your renewal. To get started, could y…" at bounding box center [400, 321] width 355 height 29
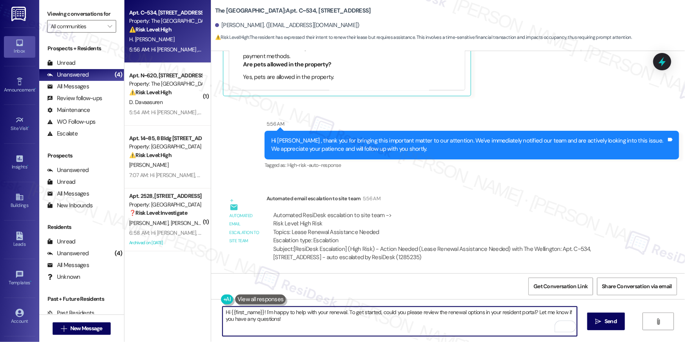
drag, startPoint x: 304, startPoint y: 322, endPoint x: 345, endPoint y: 315, distance: 41.8
click at [345, 315] on textarea "Hi {{first_name}}! I'm happy to help with your renewal. To get started, could y…" at bounding box center [400, 321] width 355 height 29
type textarea "Hi {{first_name}}! I'm happy to help with your renewal. May I know how I may be…"
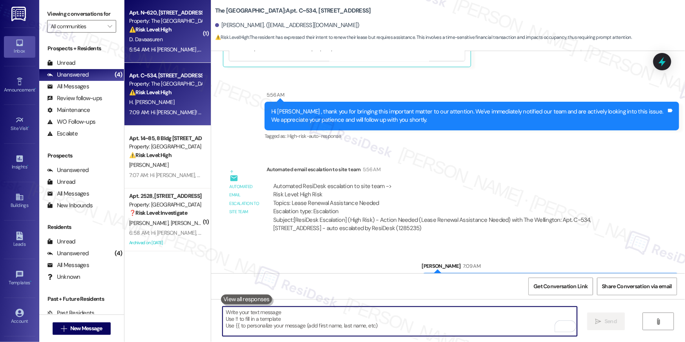
scroll to position [1196, 0]
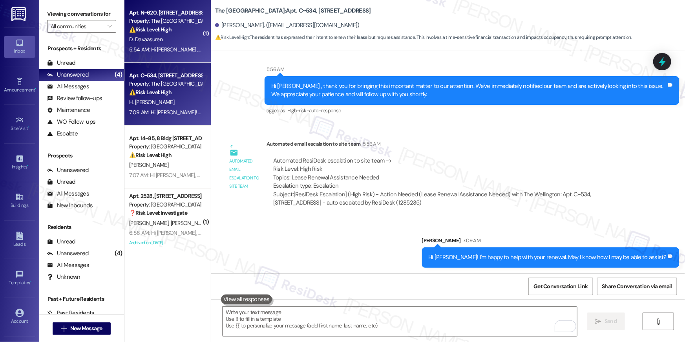
click at [163, 22] on div "Property: The [GEOGRAPHIC_DATA]" at bounding box center [165, 21] width 73 height 8
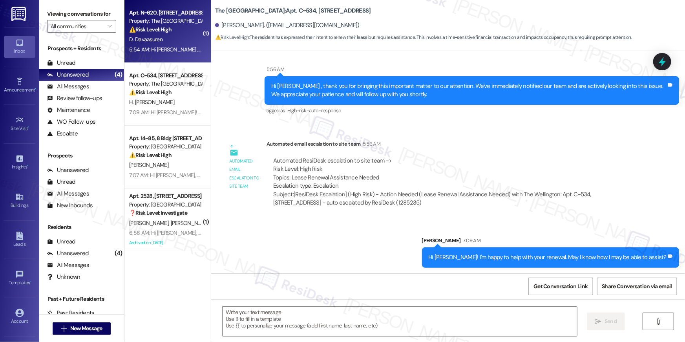
type textarea "Fetching suggested responses. Please feel free to read through the conversation…"
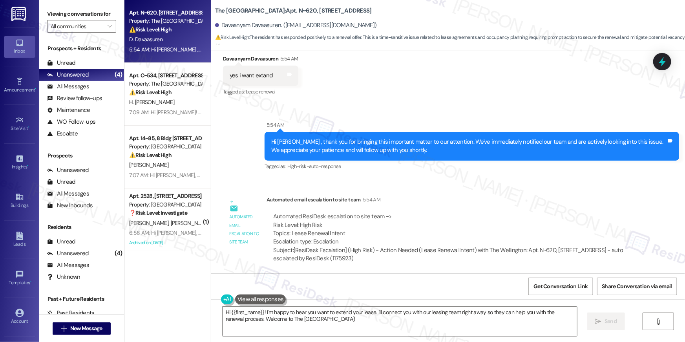
scroll to position [2477, 0]
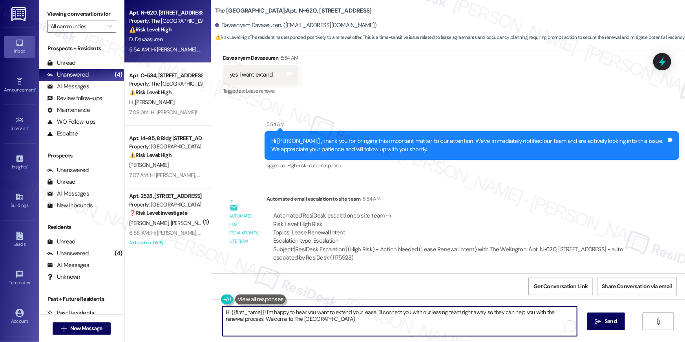
click at [331, 317] on textarea "Hi {{first_name}}! I'm happy to hear you want to extend your lease. I'll connec…" at bounding box center [400, 321] width 355 height 29
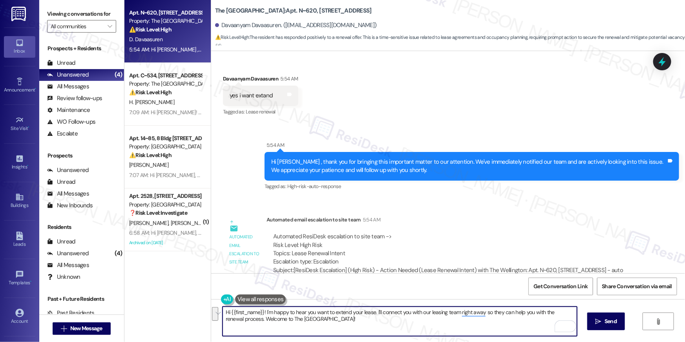
scroll to position [2457, 0]
click at [331, 324] on textarea "Hi {{first_name}}! I'm happy to hear you want to extend your lease. I'll connec…" at bounding box center [400, 321] width 355 height 29
click at [311, 322] on textarea "Hi {{first_name}}! I'm happy to hear you want to extend your lease. I'll connec…" at bounding box center [400, 321] width 355 height 29
drag, startPoint x: 311, startPoint y: 322, endPoint x: 262, endPoint y: 314, distance: 50.2
click at [262, 314] on textarea "Hi {{first_name}}! I'm happy to hear you want to extend your lease. I'll connec…" at bounding box center [400, 321] width 355 height 29
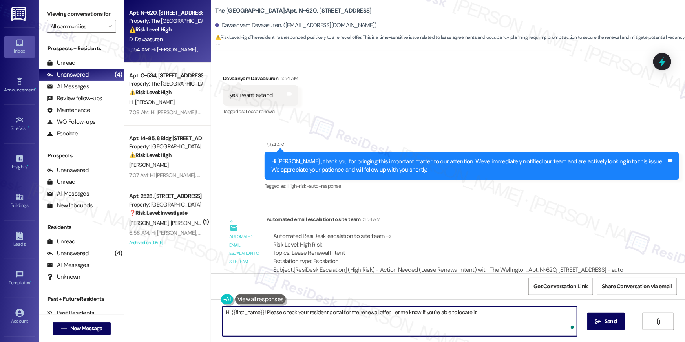
type textarea "Hi {{first_name}}! Please check your resident portal for the renewal offer. Let…"
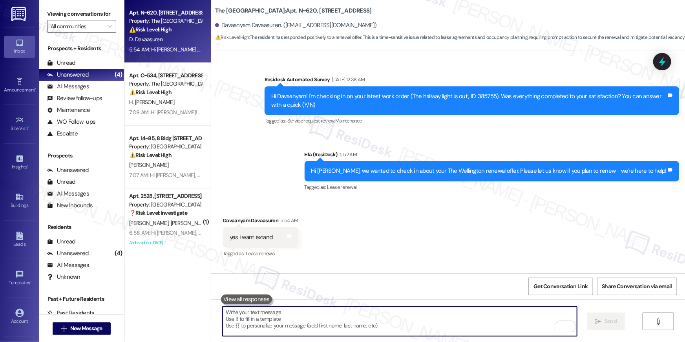
scroll to position [2305, 0]
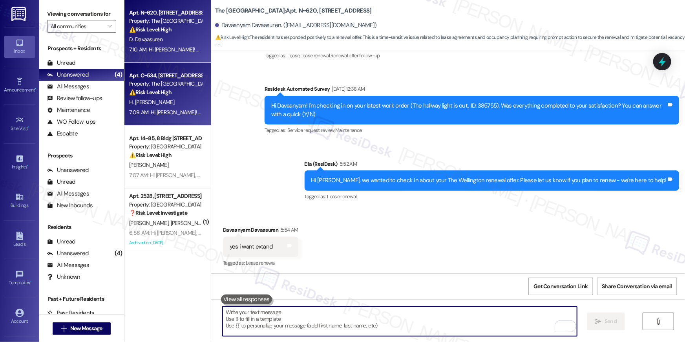
click at [167, 112] on div "7:09 AM: Hi [PERSON_NAME]! I'm happy to help with your renewal. May I know how …" at bounding box center [250, 112] width 243 height 7
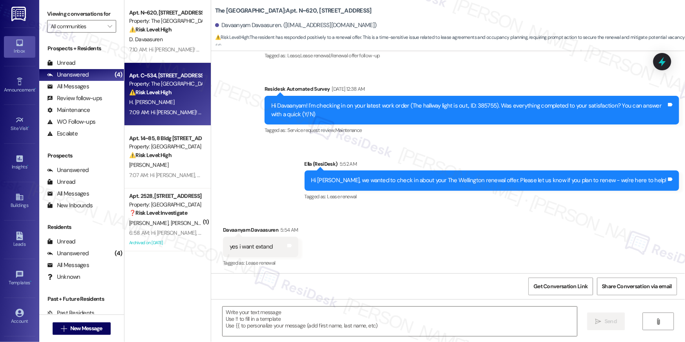
type textarea "Fetching suggested responses. Please feel free to read through the conversation…"
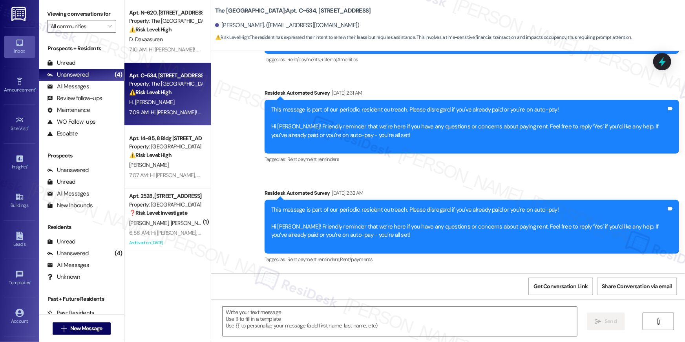
type textarea "Fetching suggested responses. Please feel free to read through the conversation…"
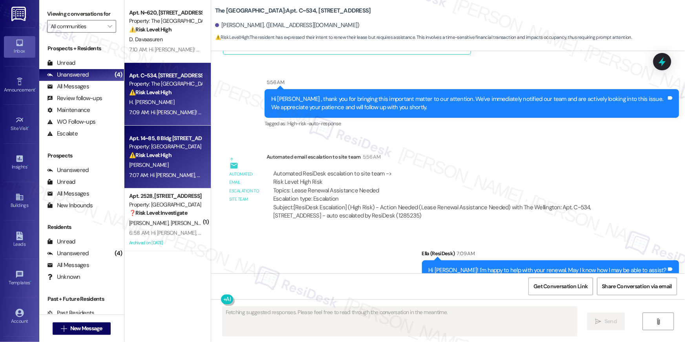
scroll to position [1208, 0]
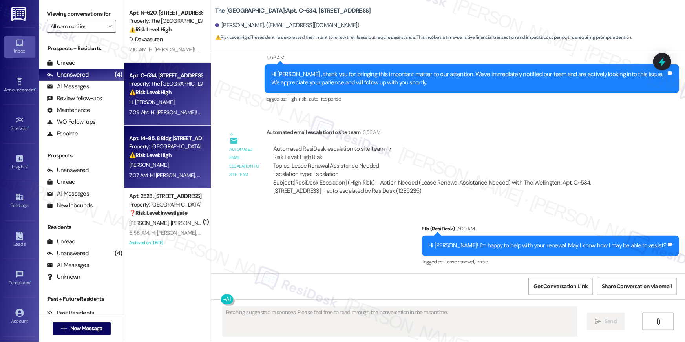
click at [183, 165] on div "[PERSON_NAME]" at bounding box center [165, 165] width 74 height 10
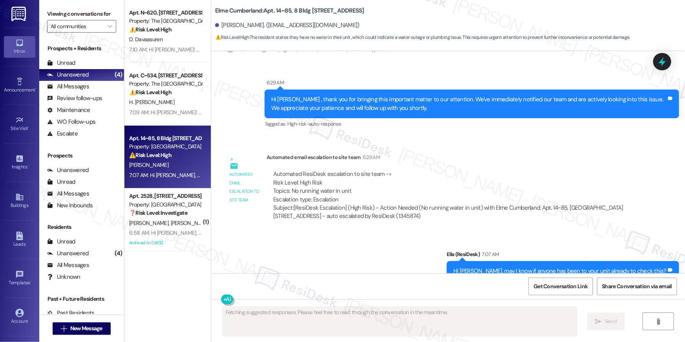
scroll to position [2535, 0]
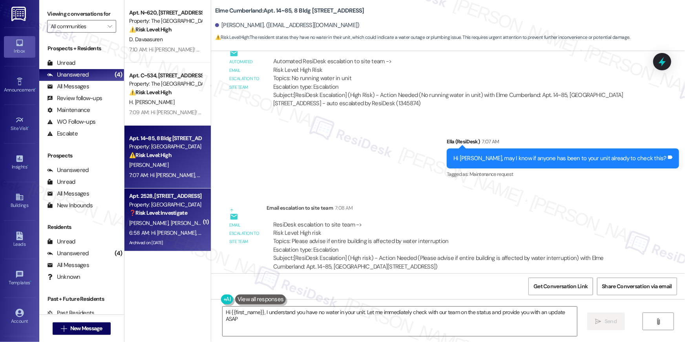
type textarea "Hi {{first_name}}, I understand you have no water in your unit. Let me immediat…"
click at [136, 225] on span "[PERSON_NAME]" at bounding box center [150, 223] width 42 height 7
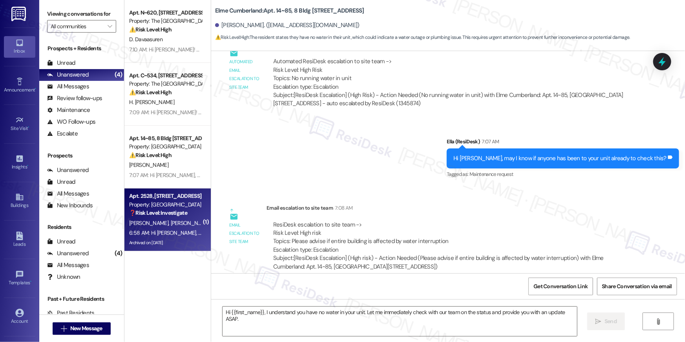
type textarea "Fetching suggested responses. Please feel free to read through the conversation…"
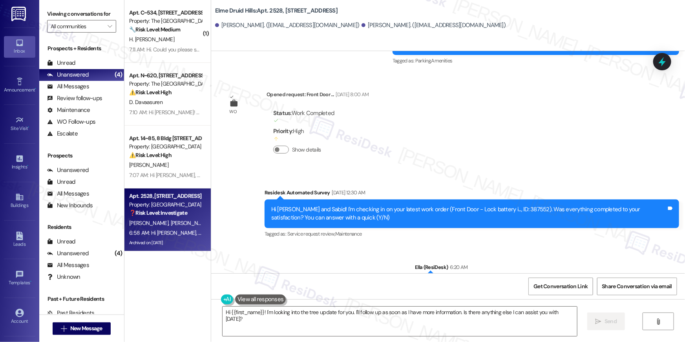
scroll to position [23066, 0]
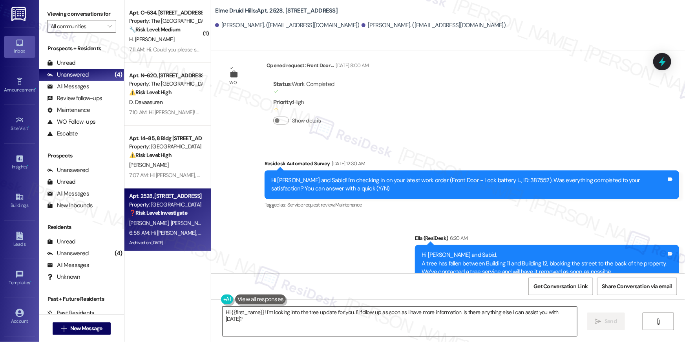
click at [313, 328] on textarea "Hi {{first_name}}! I'm looking into the tree update for you. I'll follow up as …" at bounding box center [400, 321] width 355 height 29
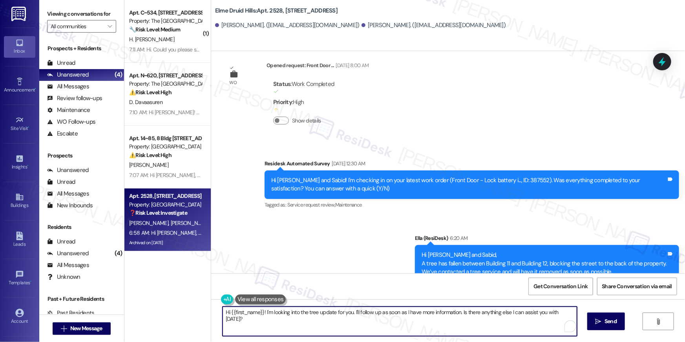
click at [312, 328] on textarea "Hi {{first_name}}! I'm looking into the tree update for you. I'll follow up as …" at bounding box center [400, 321] width 355 height 29
click at [316, 321] on textarea "Hi {{first_name}}! I'm looking into the tree update for you. I'll follow up as …" at bounding box center [400, 321] width 355 height 29
drag, startPoint x: 260, startPoint y: 310, endPoint x: 287, endPoint y: 342, distance: 41.0
click at [287, 342] on div "Hi {{first_name}}! I'm looking into the tree update for you. I'll follow up as …" at bounding box center [448, 328] width 474 height 59
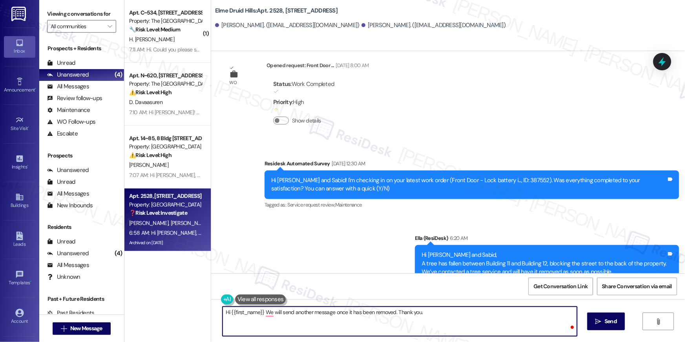
type textarea "Hi {{first_name}} We will send another message once it has been removed. Thank …"
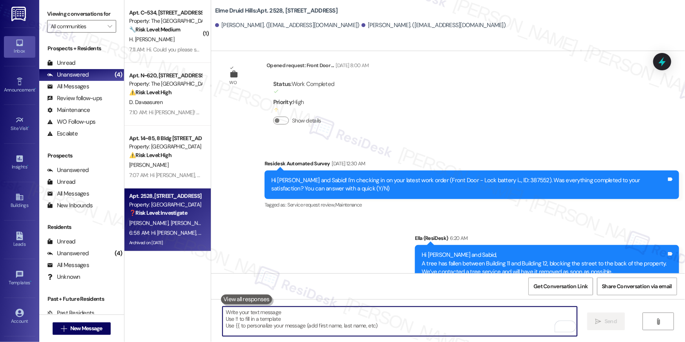
scroll to position [23066, 0]
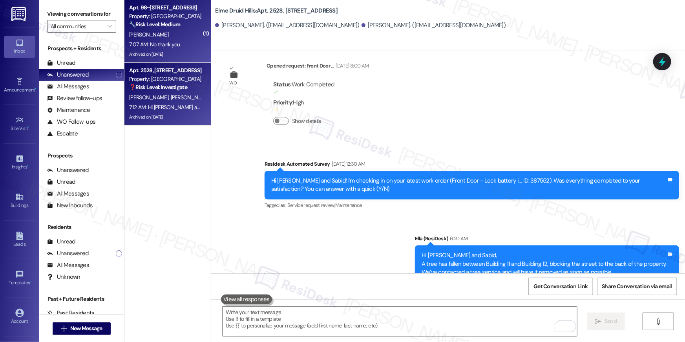
click at [176, 42] on div "7:07 AM: No thank you 7:07 AM: No thank you" at bounding box center [165, 45] width 74 height 10
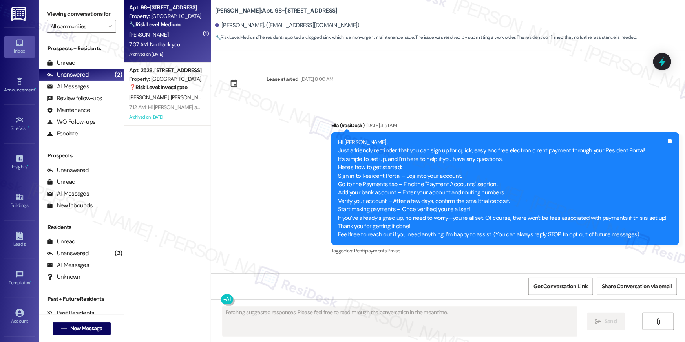
scroll to position [7878, 0]
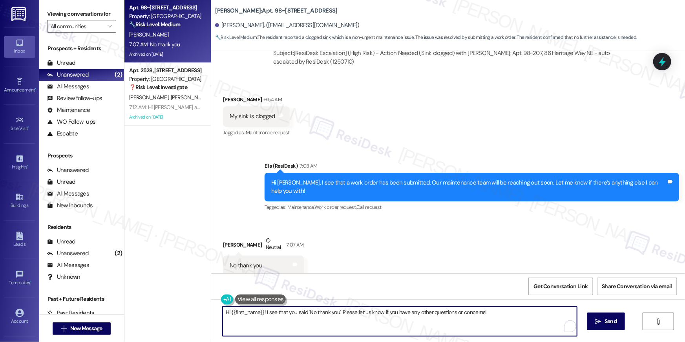
click at [460, 322] on textarea "Hi {{first_name}}! I see that you said 'No thank you'. Please let us know if yo…" at bounding box center [400, 321] width 355 height 29
type textarea "You are welcome."
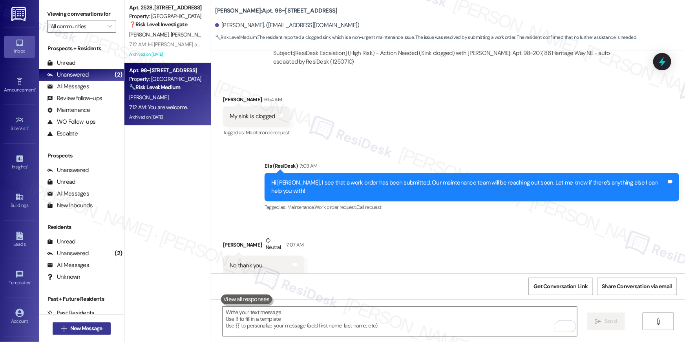
click at [93, 331] on span "New Message" at bounding box center [86, 328] width 32 height 8
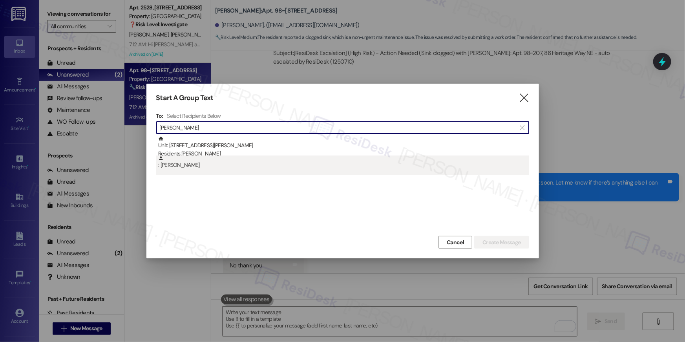
type input "christopher brown"
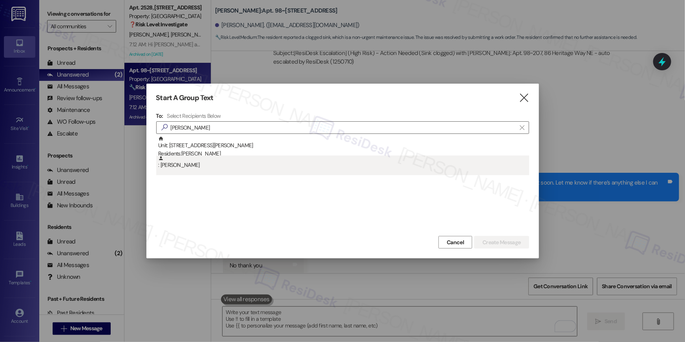
click at [212, 157] on div ": Christopher Brown" at bounding box center [343, 163] width 371 height 14
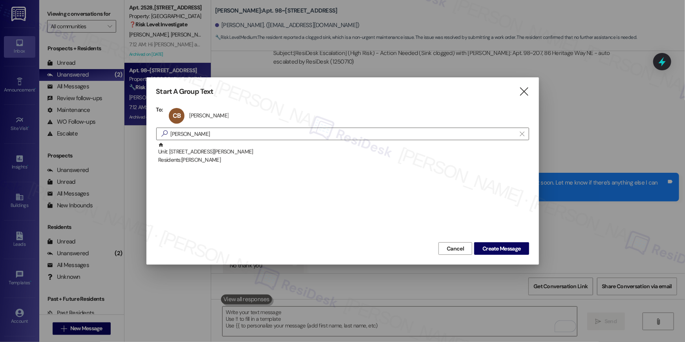
click at [212, 157] on div "Residents: Christopher Brown" at bounding box center [343, 160] width 371 height 8
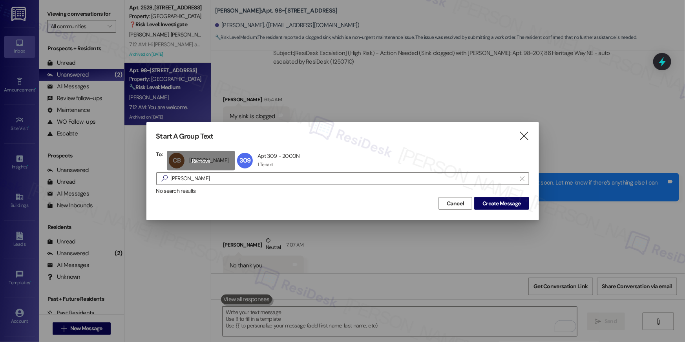
click at [209, 161] on div "CB Christopher Brown Christopher Brown click to remove" at bounding box center [201, 161] width 68 height 20
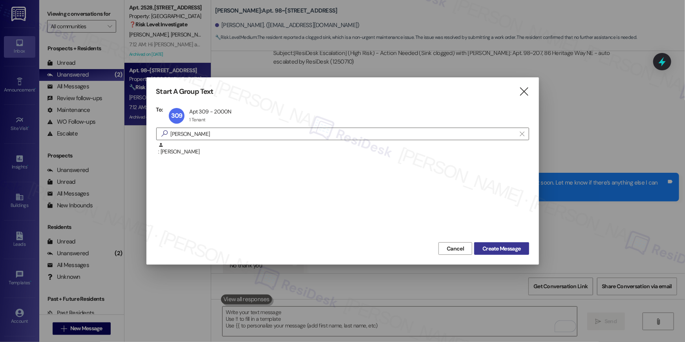
click at [513, 247] on span "Create Message" at bounding box center [502, 249] width 38 height 8
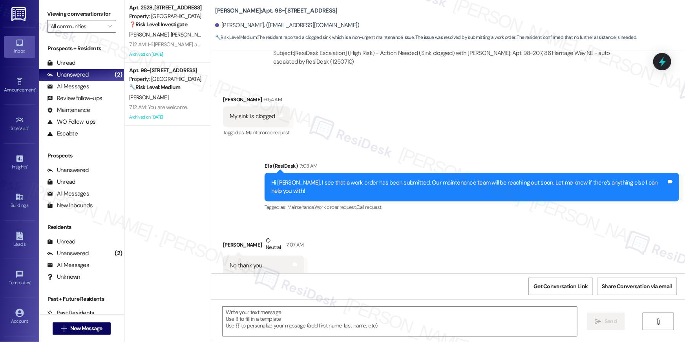
type textarea "Fetching suggested responses. Please feel free to read through the conversation…"
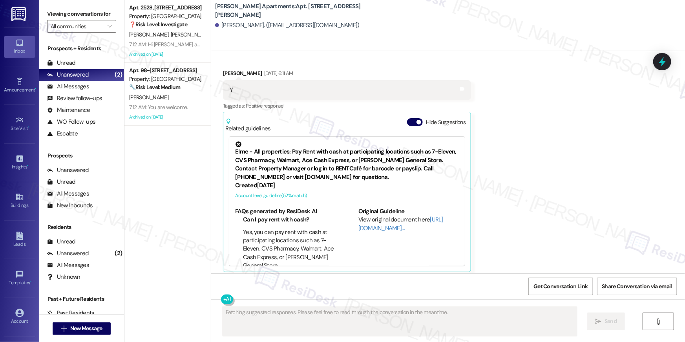
scroll to position [472, 0]
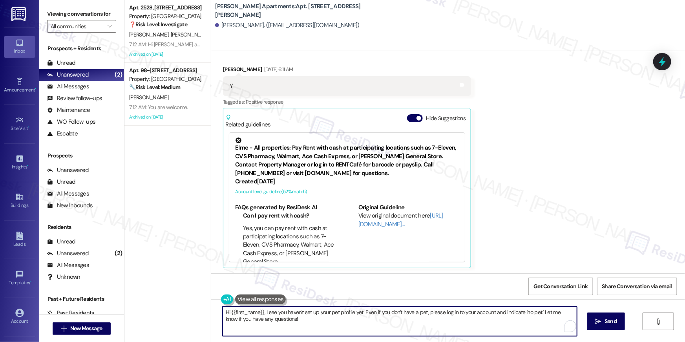
click at [426, 326] on textarea "Hi {{first_name}}, I see you haven't set up your pet profile yet. Even if you d…" at bounding box center [400, 321] width 355 height 29
paste textarea "we wanted to check in about your {{property}} renewal offer. Please let us know…"
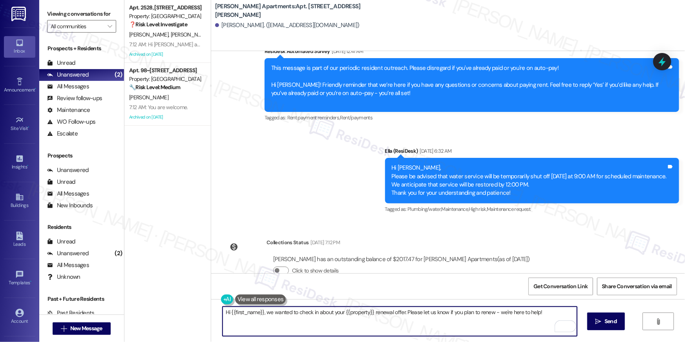
scroll to position [960, 0]
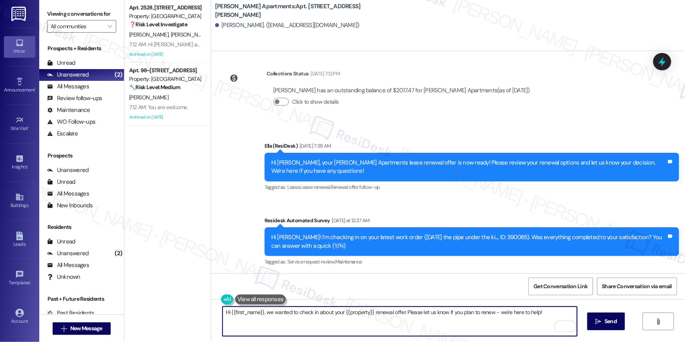
drag, startPoint x: 466, startPoint y: 320, endPoint x: 491, endPoint y: 319, distance: 25.1
click at [466, 320] on textarea "Hi {{first_name}}, we wanted to check in about your {{property}} renewal offer.…" at bounding box center [400, 321] width 355 height 29
type textarea "Hi {{first_name}}, we wanted to check in about your {{property}} renewal offer.…"
click at [604, 319] on span "Send" at bounding box center [610, 321] width 15 height 8
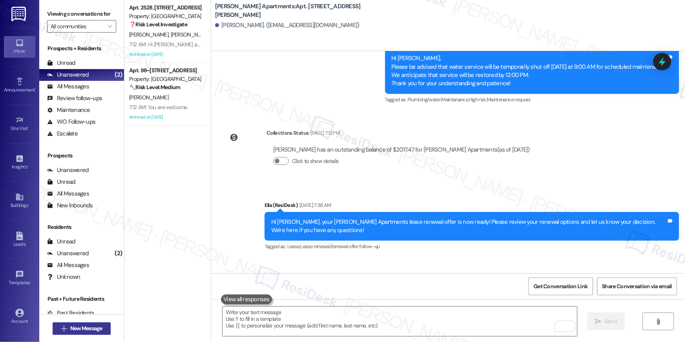
click at [61, 328] on icon "" at bounding box center [64, 329] width 6 height 6
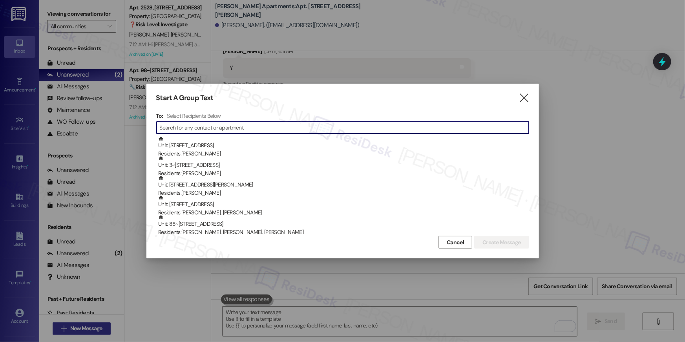
scroll to position [472, 0]
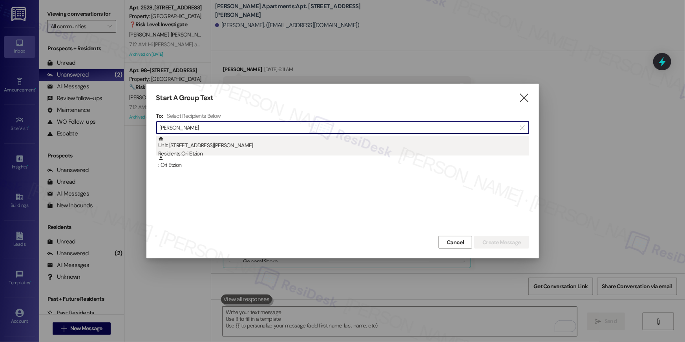
type input "ori etz"
click at [238, 140] on div "Unit: 518 - 2000 North Adams Street Residents: Ori Etzion" at bounding box center [343, 147] width 371 height 22
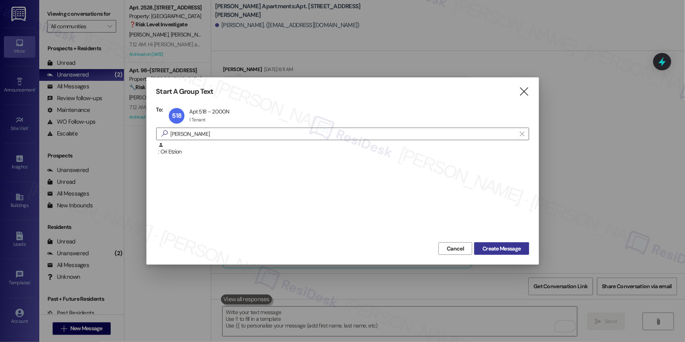
click at [501, 245] on span "Create Message" at bounding box center [502, 249] width 38 height 8
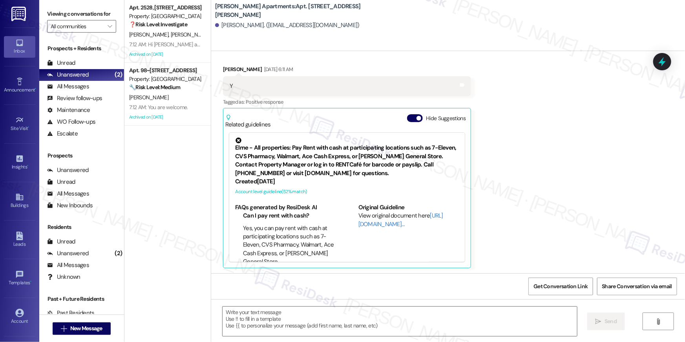
type textarea "Fetching suggested responses. Please feel free to read through the conversation…"
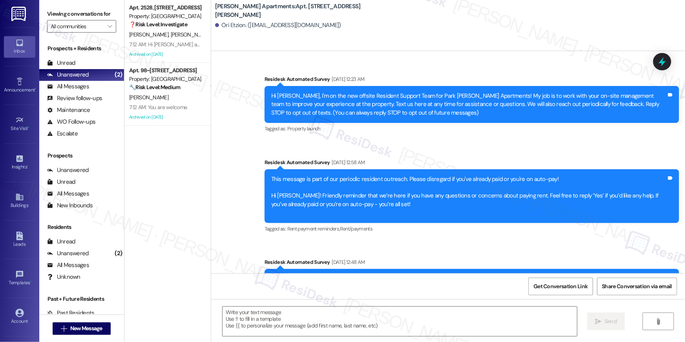
scroll to position [2501, 0]
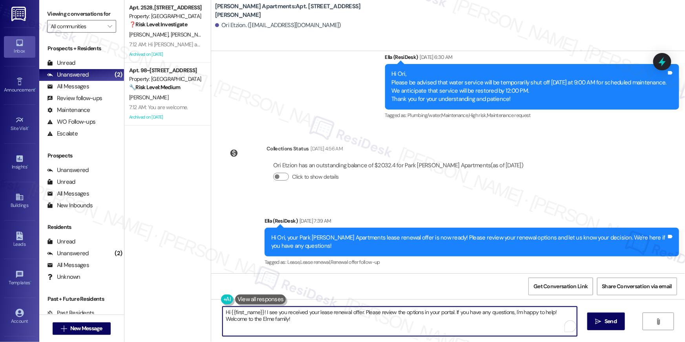
click at [423, 315] on textarea "Hi {{first_name}}! I see you received your lease renewal offer. Please review t…" at bounding box center [400, 321] width 355 height 29
paste textarea ", we wanted to check in about your {{property}} renewal offer. Please let us kn…"
type textarea "Hi {{first_name}}, we wanted to check in about your {{property}} renewal offer.…"
click at [613, 320] on span "Send" at bounding box center [611, 321] width 12 height 8
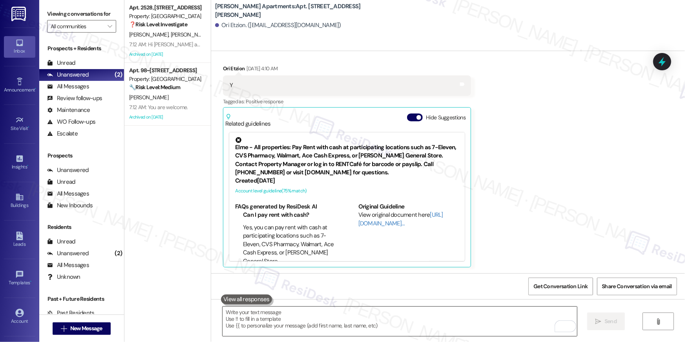
scroll to position [1845, 0]
click at [101, 329] on span "New Message" at bounding box center [86, 328] width 35 height 8
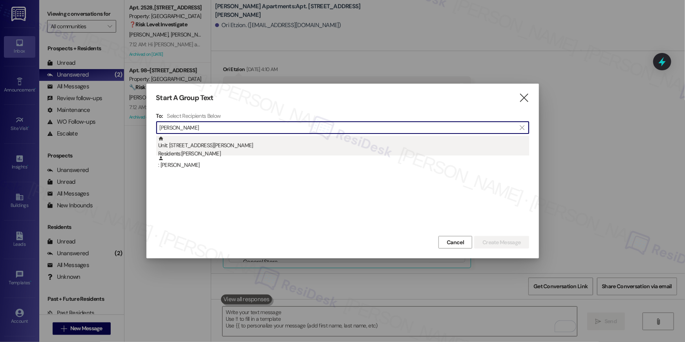
type input "hannah litt"
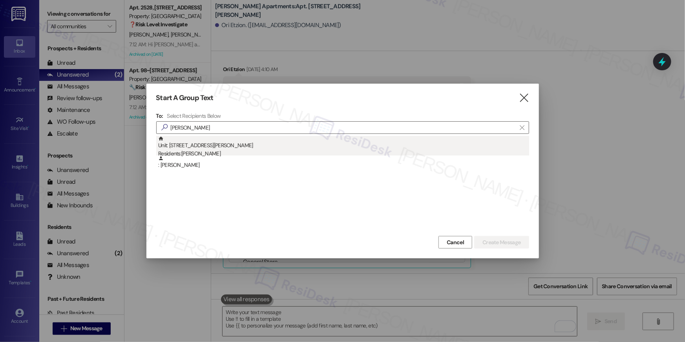
click at [209, 153] on div "Residents: Hannah Littlefield" at bounding box center [343, 154] width 371 height 8
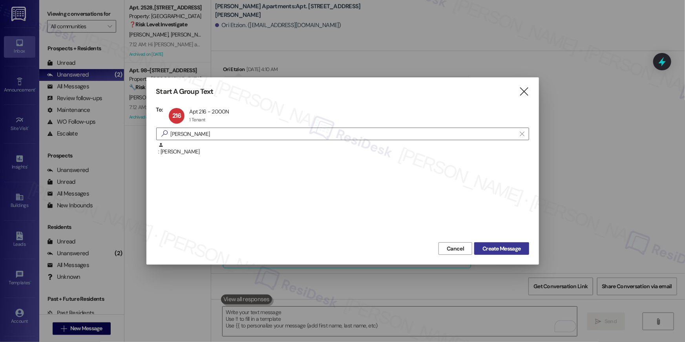
click at [496, 246] on span "Create Message" at bounding box center [502, 249] width 38 height 8
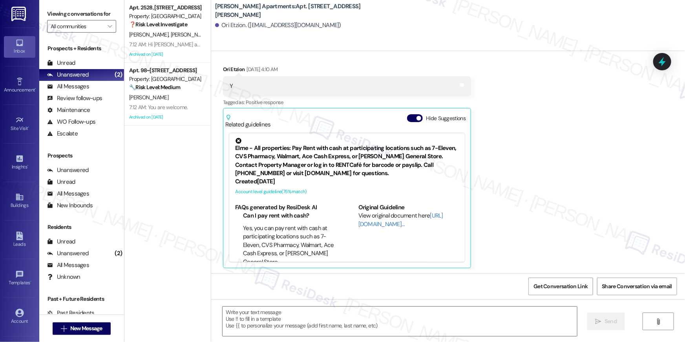
type textarea "Fetching suggested responses. Please feel free to read through the conversation…"
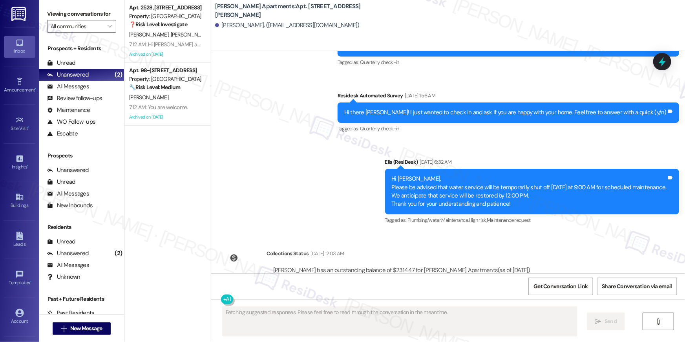
scroll to position [2847, 0]
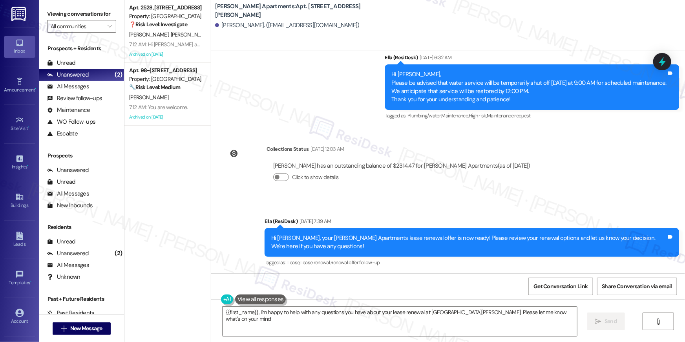
type textarea "{{first_name}}, I'm happy to help with any questions you have about your lease …"
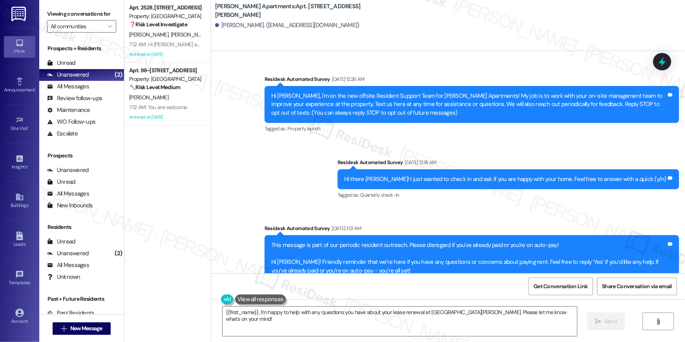
scroll to position [2847, 0]
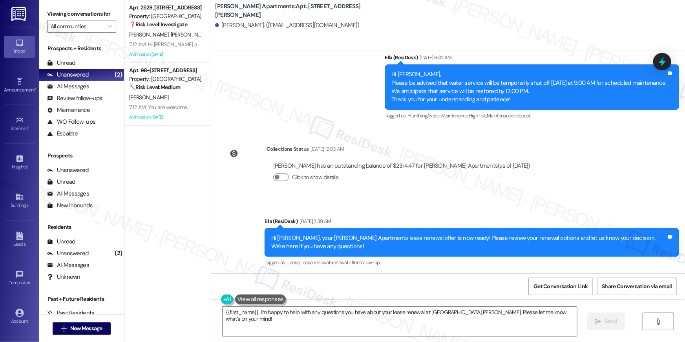
click at [431, 301] on div "{{first_name}}, I'm happy to help with any questions you have about your lease …" at bounding box center [448, 328] width 474 height 59
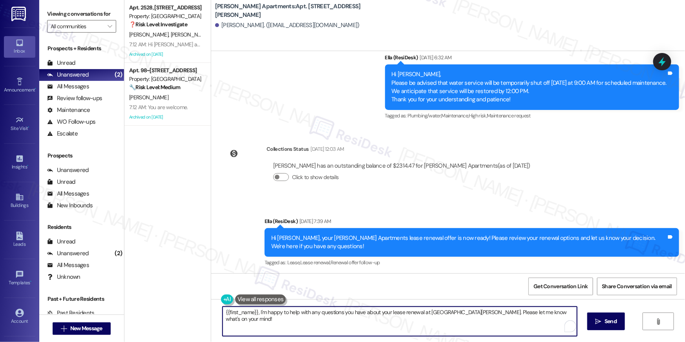
click at [431, 319] on textarea "{{first_name}}, I'm happy to help with any questions you have about your lease …" at bounding box center [400, 321] width 355 height 29
click at [430, 318] on textarea "{{first_name}}, I'm happy to help with any questions you have about your lease …" at bounding box center [400, 321] width 355 height 29
paste textarea "Hi {{first_name}}, we wanted to check in about your {{property}} renewal offer.…"
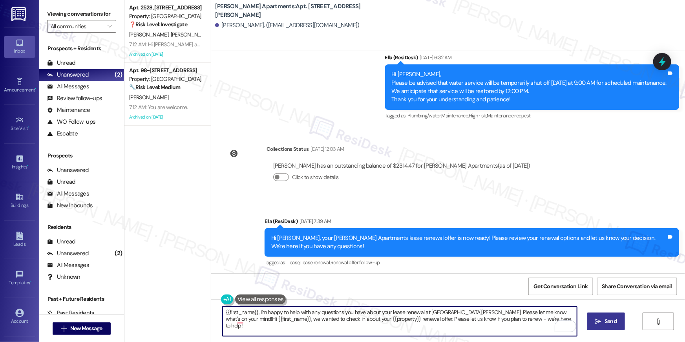
type textarea "{{first_name}}, I'm happy to help with any questions you have about your lease …"
click at [601, 319] on icon "" at bounding box center [599, 322] width 6 height 6
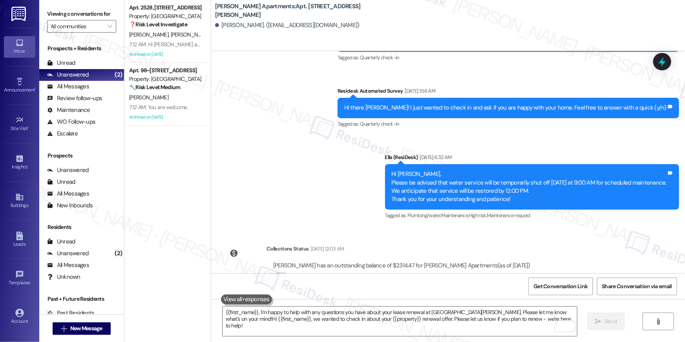
scroll to position [2910, 0]
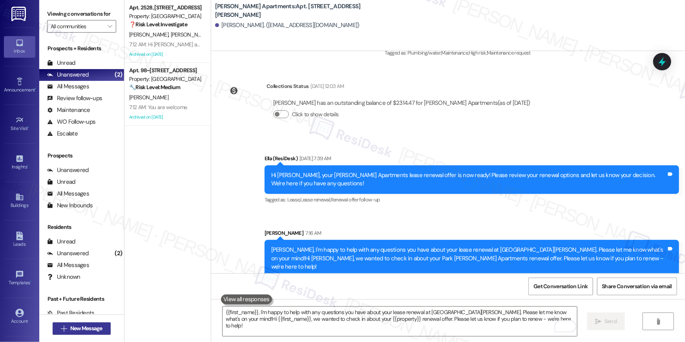
click at [96, 329] on span "New Message" at bounding box center [86, 328] width 32 height 8
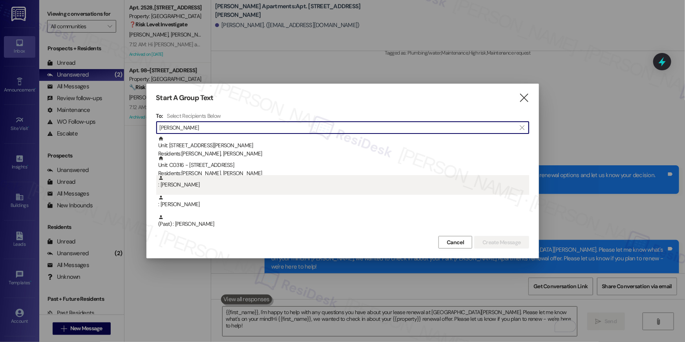
type input "[PERSON_NAME]"
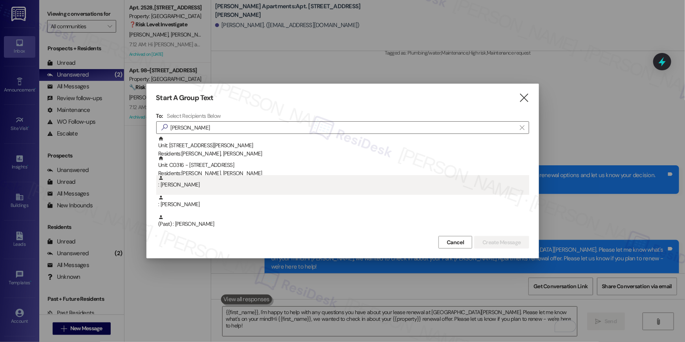
click at [217, 191] on div ": [PERSON_NAME]" at bounding box center [342, 185] width 373 height 20
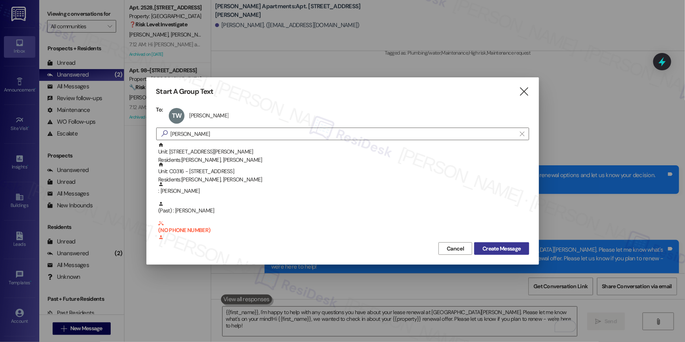
click at [511, 247] on span "Create Message" at bounding box center [502, 249] width 38 height 8
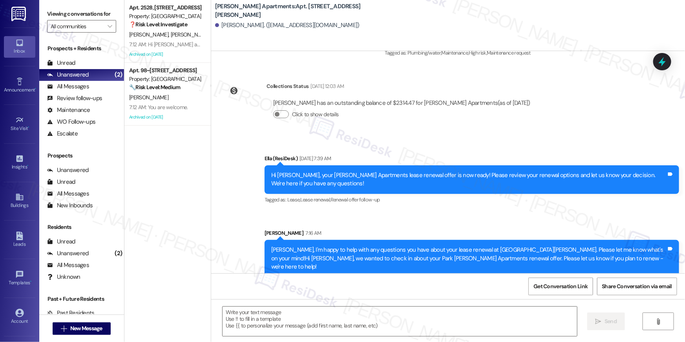
type textarea "Fetching suggested responses. Please feel free to read through the conversation…"
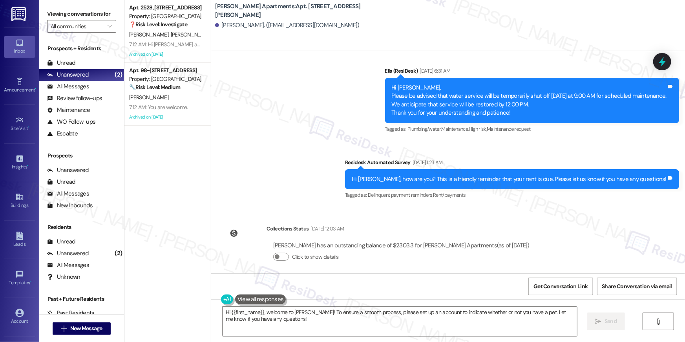
scroll to position [2464, 0]
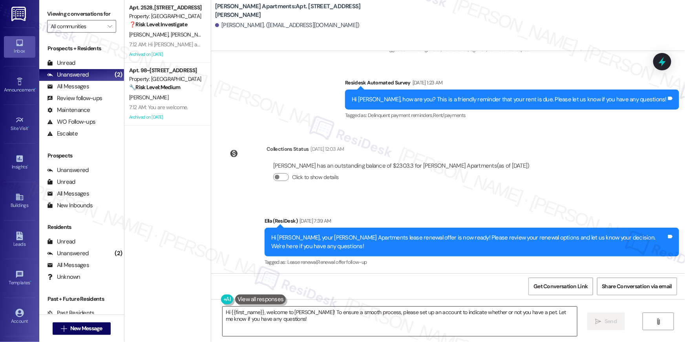
click at [480, 326] on textarea "Hi {{first_name}}, welcome to Elme! To ensure a smooth process, please set up a…" at bounding box center [400, 321] width 355 height 29
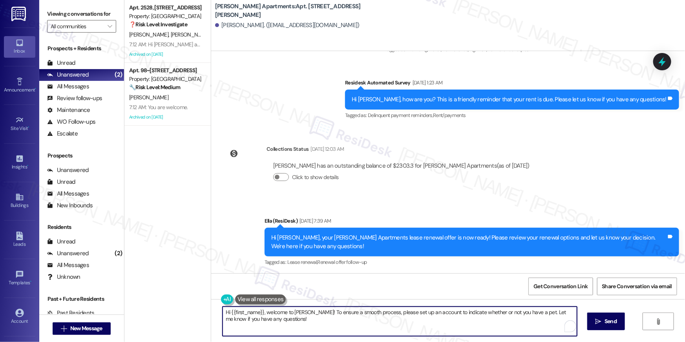
paste textarea "wanted to check in about your {{property}} renewal offer. Please let us know if…"
type textarea "Hi {{first_name}}, we wanted to check in about your {{property}} renewal offer.…"
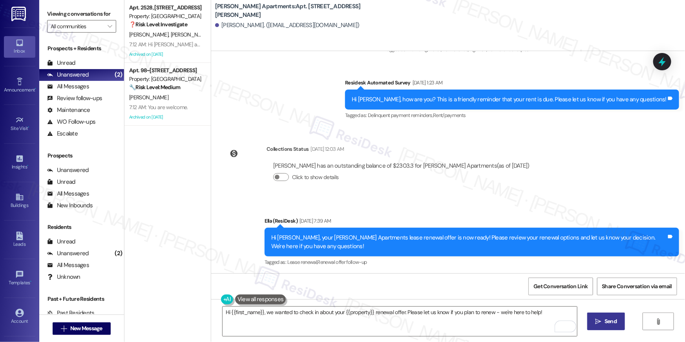
click at [603, 322] on span "Send" at bounding box center [610, 321] width 15 height 8
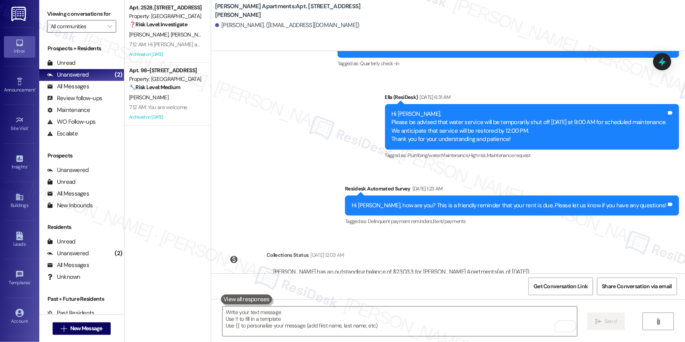
scroll to position [2519, 0]
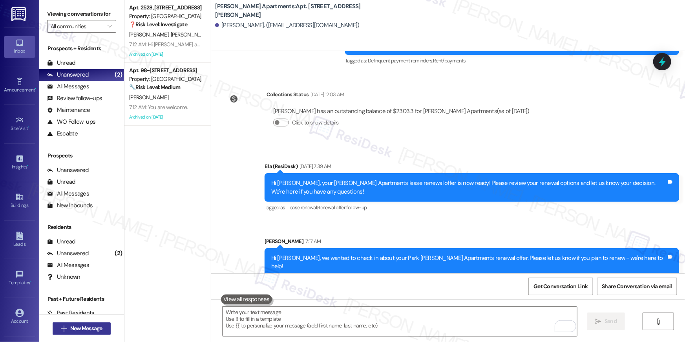
click at [71, 332] on span "New Message" at bounding box center [86, 328] width 32 height 8
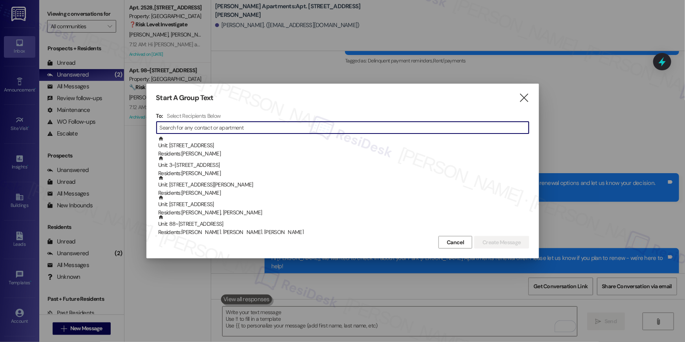
click at [351, 124] on input at bounding box center [344, 127] width 369 height 11
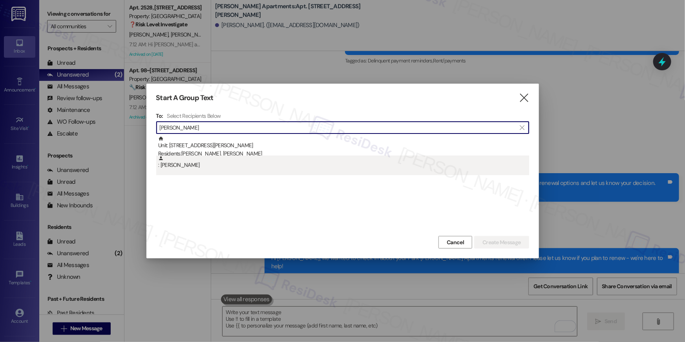
type input "sanya bahal"
click at [209, 164] on div ": Sanya Bahal" at bounding box center [343, 163] width 371 height 14
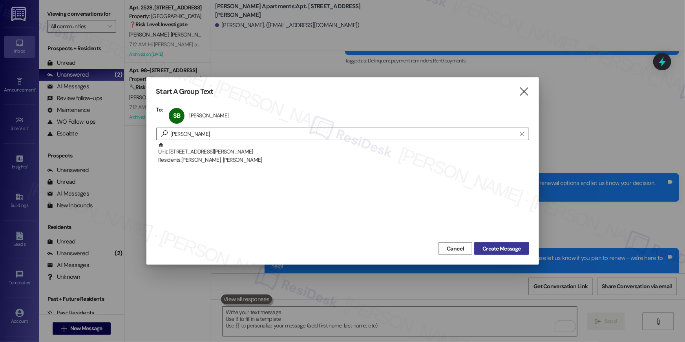
click at [489, 243] on button "Create Message" at bounding box center [501, 248] width 55 height 13
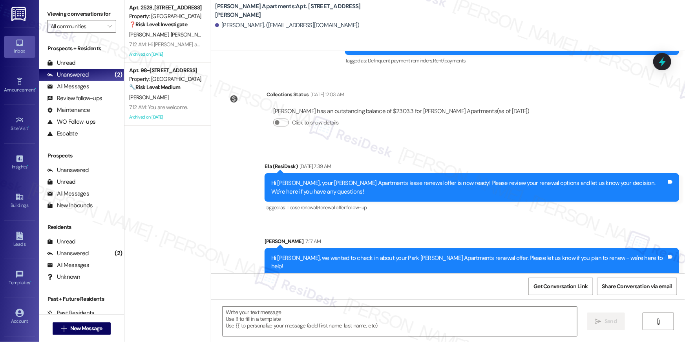
type textarea "Fetching suggested responses. Please feel free to read through the conversation…"
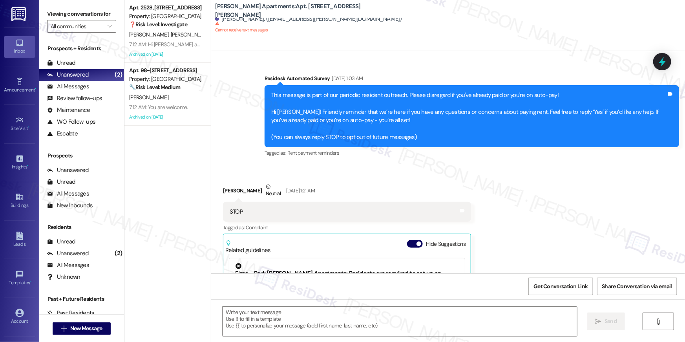
type textarea "Fetching suggested responses. Please feel free to read through the conversation…"
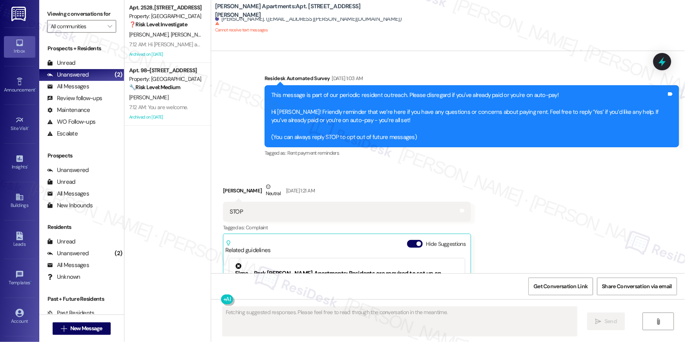
scroll to position [173, 0]
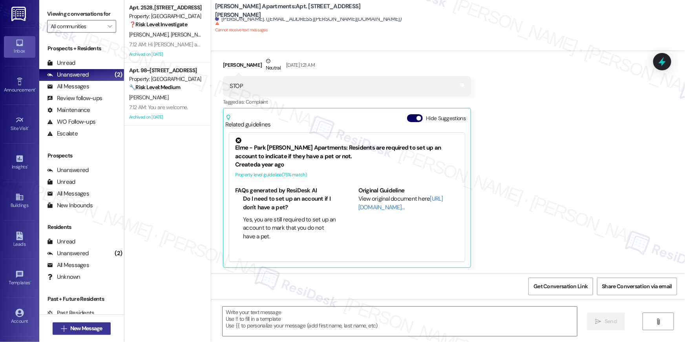
click at [73, 329] on span "New Message" at bounding box center [86, 328] width 32 height 8
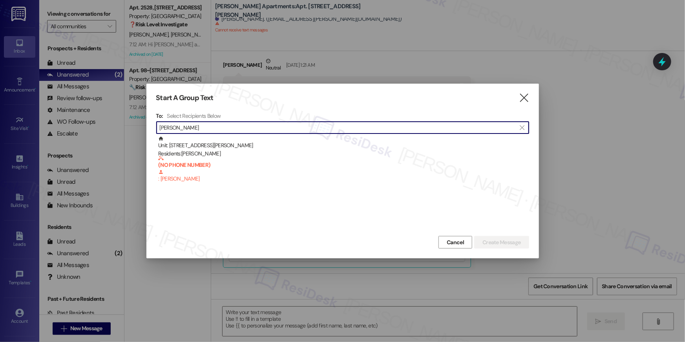
click at [195, 126] on input "trevin myers" at bounding box center [338, 127] width 357 height 11
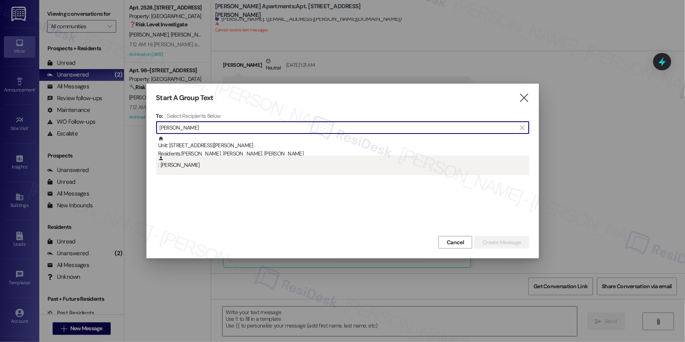
type input "sarah samson"
click at [203, 164] on div ": Sarah Samson" at bounding box center [343, 163] width 371 height 14
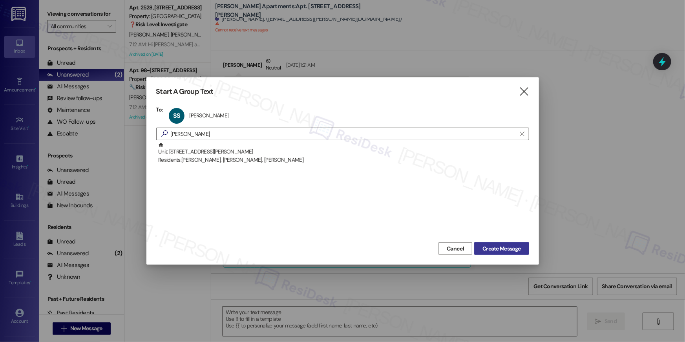
click at [498, 253] on span "Create Message" at bounding box center [502, 249] width 38 height 8
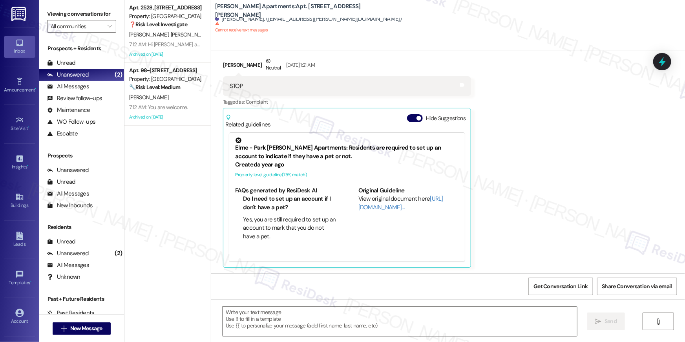
type textarea "Fetching suggested responses. Please feel free to read through the conversation…"
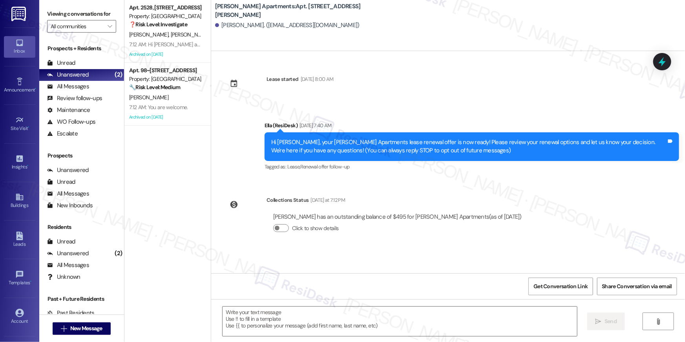
type textarea "Fetching suggested responses. Please feel free to read through the conversation…"
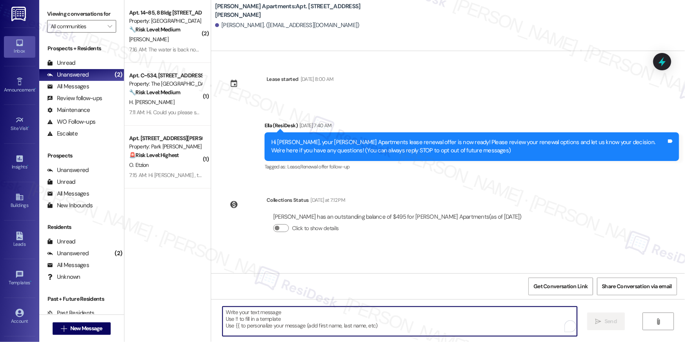
click at [414, 324] on textarea "To enrich screen reader interactions, please activate Accessibility in Grammarl…" at bounding box center [400, 321] width 355 height 29
paste textarea "Hi {{first_name}}, we wanted to check in about your {{property}} renewal offer.…"
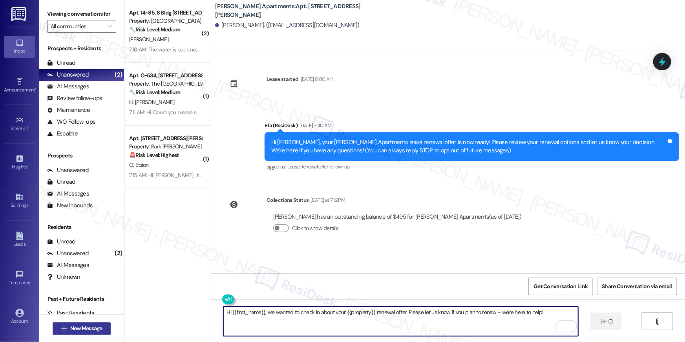
type textarea "Hi {{first_name}}, we wanted to check in about your {{property}} renewal offer.…"
click at [92, 325] on span "New Message" at bounding box center [86, 328] width 32 height 8
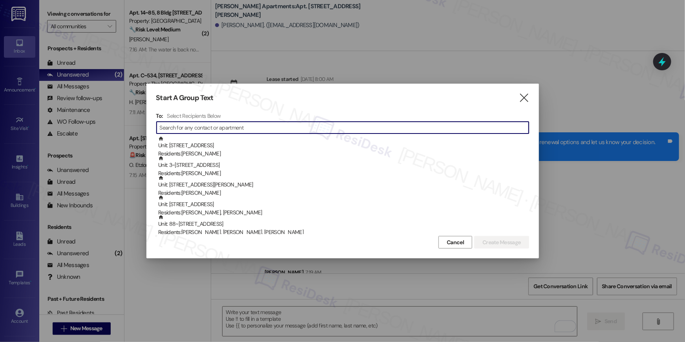
click at [318, 126] on input at bounding box center [344, 127] width 369 height 11
click at [231, 121] on div "" at bounding box center [342, 127] width 373 height 13
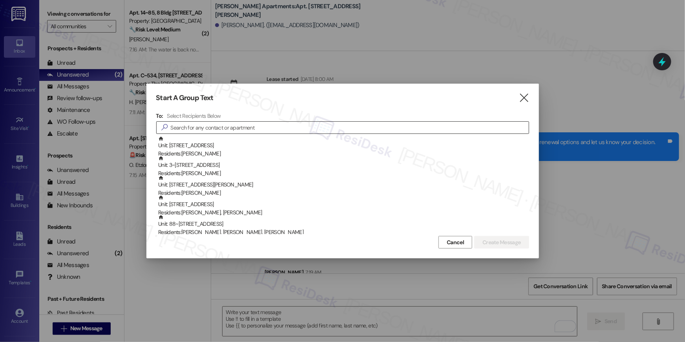
click at [231, 121] on div "" at bounding box center [342, 127] width 373 height 13
click at [234, 123] on input at bounding box center [350, 127] width 358 height 11
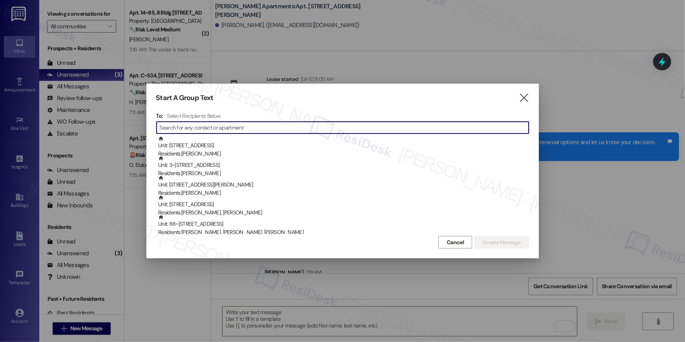
click at [234, 123] on input at bounding box center [344, 127] width 369 height 11
click at [233, 128] on input at bounding box center [344, 127] width 369 height 11
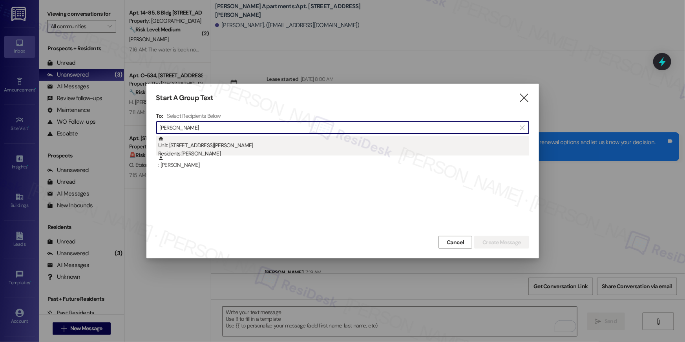
type input "carolina herrera"
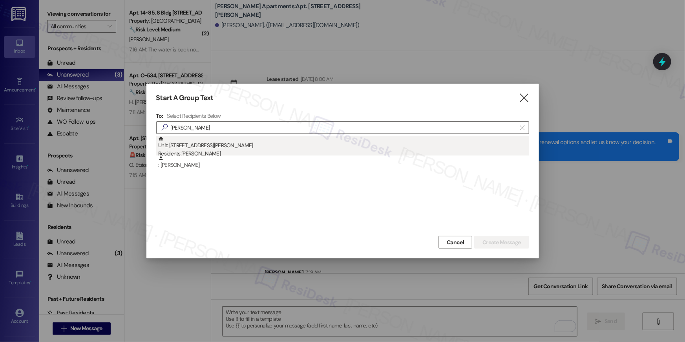
click at [250, 155] on div "Residents: Carolina Herrera" at bounding box center [343, 154] width 371 height 8
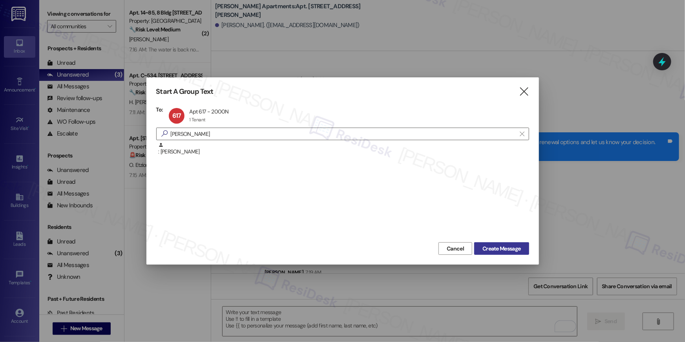
click at [479, 245] on button "Create Message" at bounding box center [501, 248] width 55 height 13
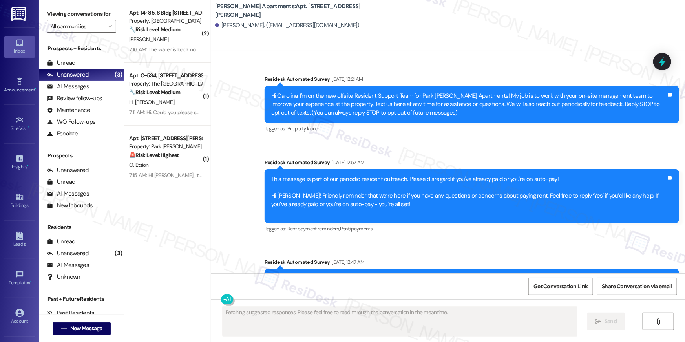
scroll to position [2537, 0]
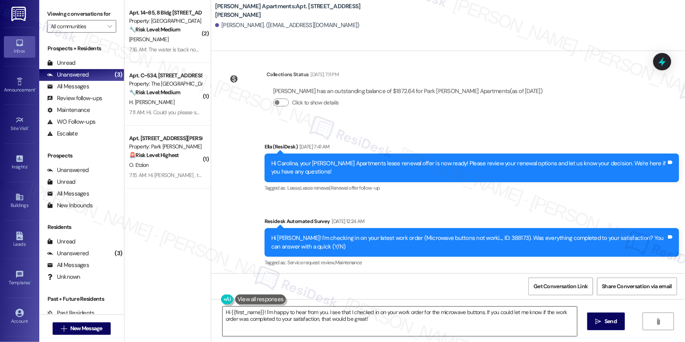
click at [363, 320] on textarea "Hi {{first_name}}! I'm happy to hear from you. I see that I checked in on your …" at bounding box center [400, 321] width 355 height 29
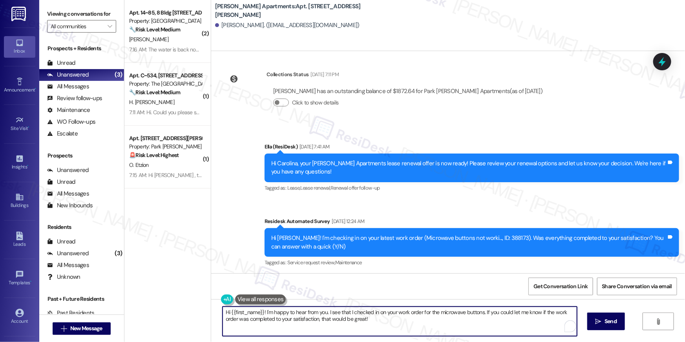
paste textarea ", we wanted to check in about your {{property}} renewal offer. Please let us kn…"
type textarea "Hi {{first_name}}, we wanted to check in about your {{property}} renewal offer.…"
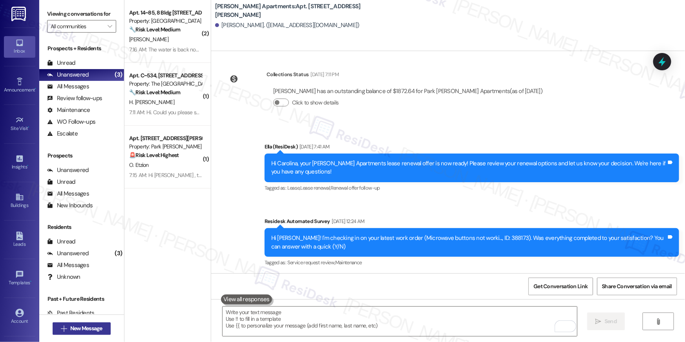
click at [93, 329] on span "New Message" at bounding box center [86, 328] width 32 height 8
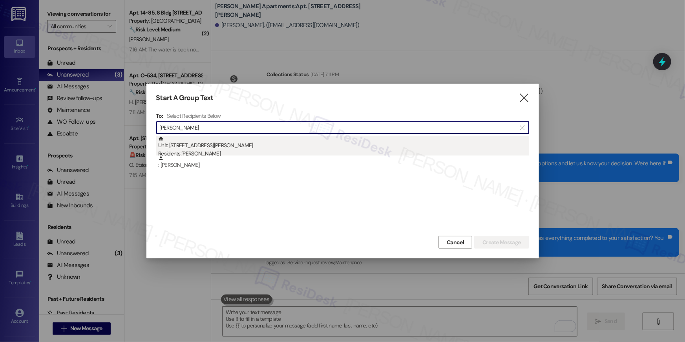
type input "cary beatti"
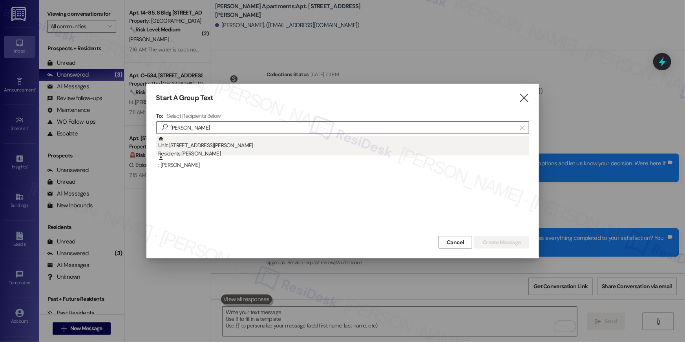
click at [240, 150] on div "Residents: Cary Beattie" at bounding box center [343, 154] width 371 height 8
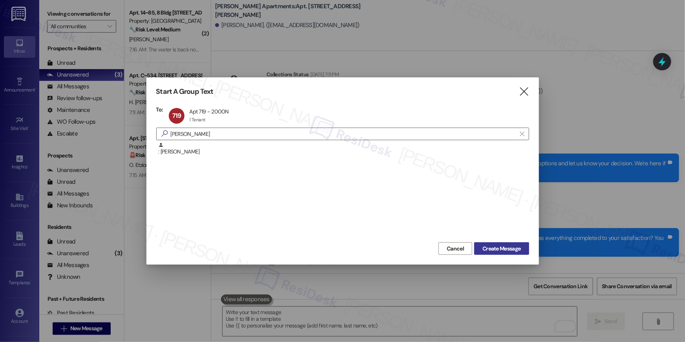
click at [506, 247] on span "Create Message" at bounding box center [502, 249] width 38 height 8
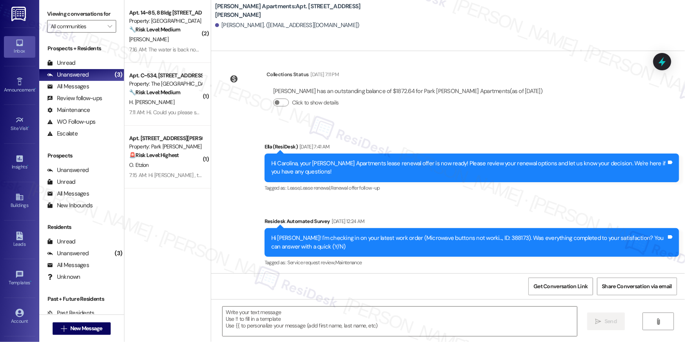
type textarea "Fetching suggested responses. Please feel free to read through the conversation…"
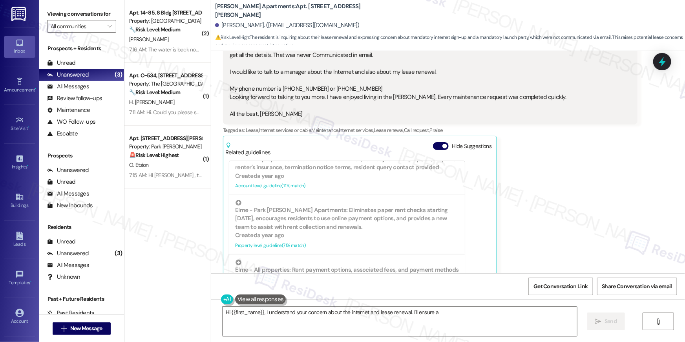
scroll to position [8830, 0]
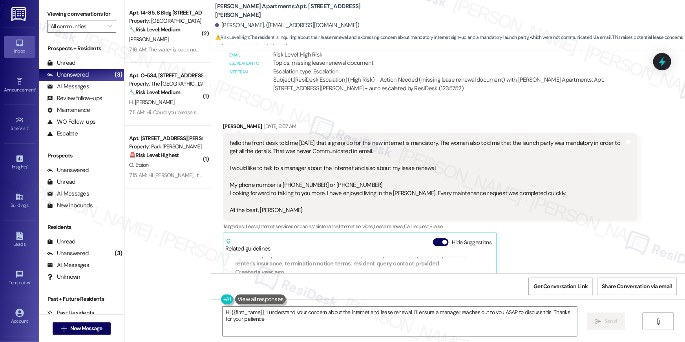
type textarea "Hi {{first_name}}, I understand your concern about the internet and lease renew…"
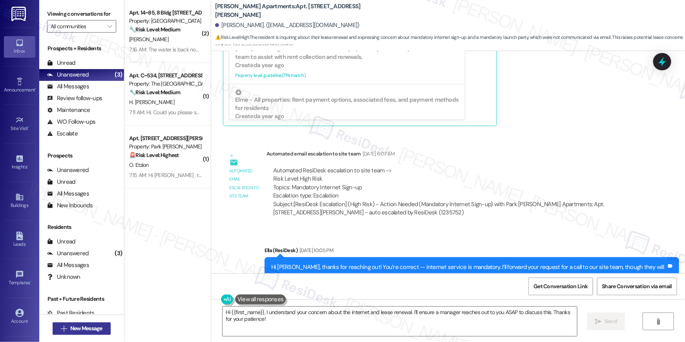
click at [77, 327] on span "New Message" at bounding box center [86, 328] width 32 height 8
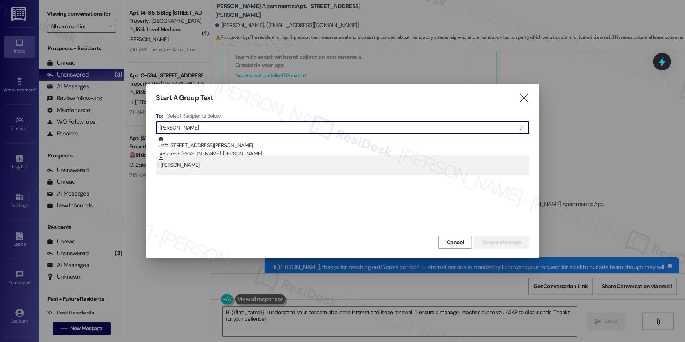
type input "sarah bashir"
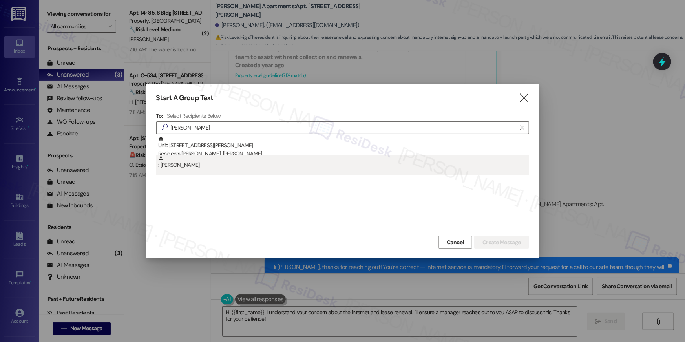
click at [223, 163] on div ": Sarah Bashir" at bounding box center [343, 163] width 371 height 14
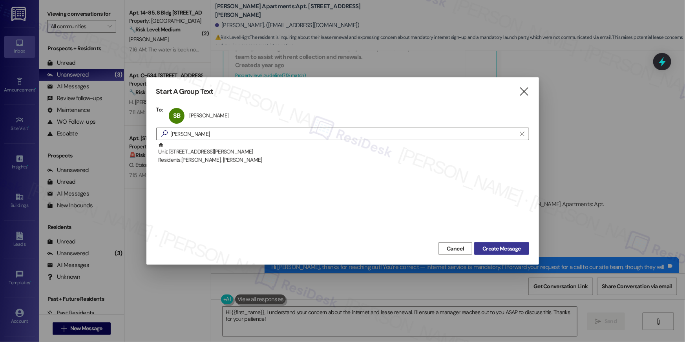
click at [507, 249] on span "Create Message" at bounding box center [502, 249] width 38 height 8
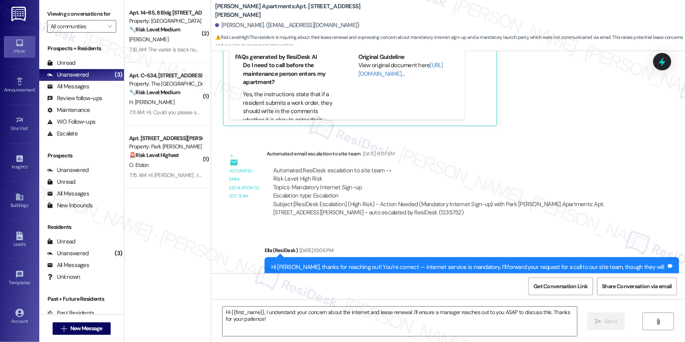
type textarea "Fetching suggested responses. Please feel free to read through the conversation…"
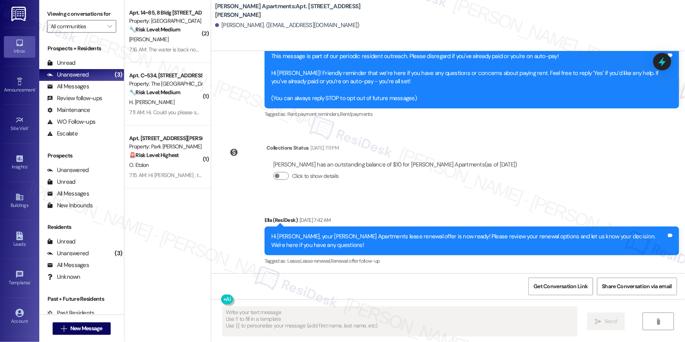
scroll to position [86, 0]
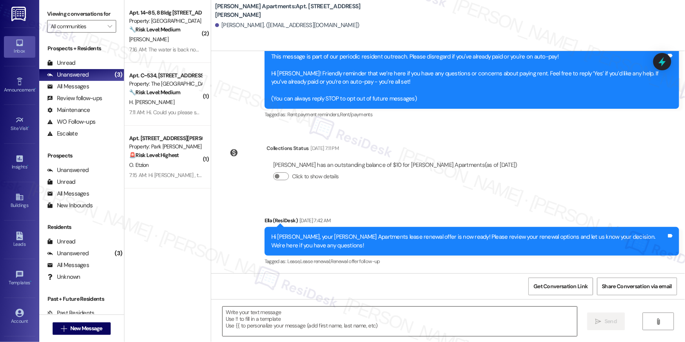
click at [383, 321] on textarea at bounding box center [400, 321] width 355 height 29
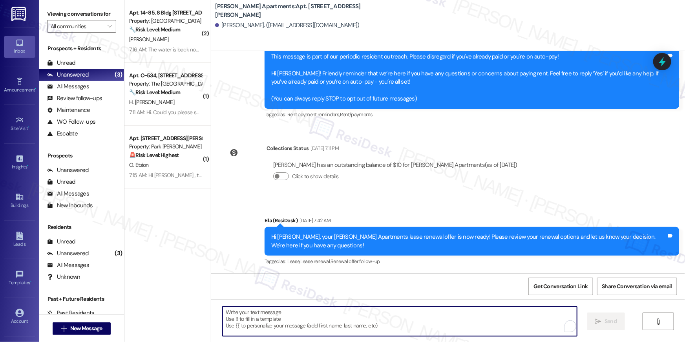
click at [383, 321] on textarea "To enrich screen reader interactions, please activate Accessibility in Grammarl…" at bounding box center [400, 321] width 355 height 29
paste textarea "Hi {{first_name}}, we wanted to check in about your {{property}} renewal offer.…"
type textarea "Hi {{first_name}}, we wanted to check in about your {{property}} renewal offer.…"
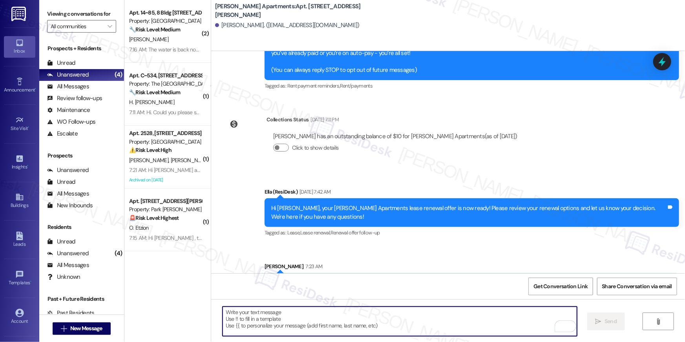
scroll to position [140, 0]
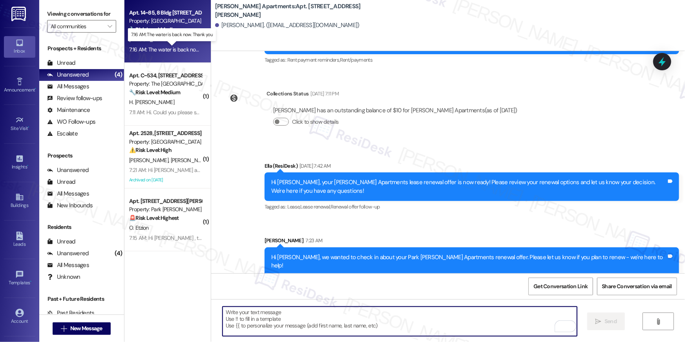
click at [156, 47] on div "7:16 AM: The water is back now. Thank you 7:16 AM: The water is back now. Thank…" at bounding box center [177, 49] width 96 height 7
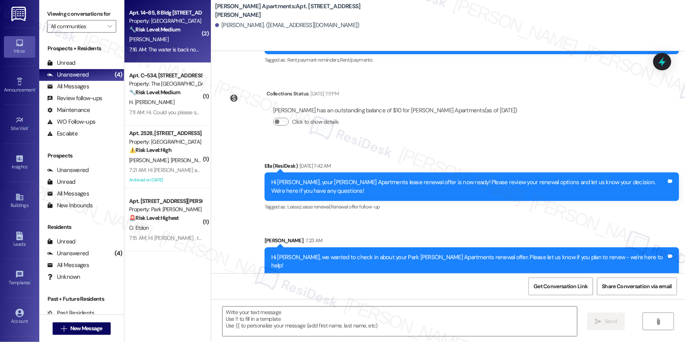
type textarea "Fetching suggested responses. Please feel free to read through the conversation…"
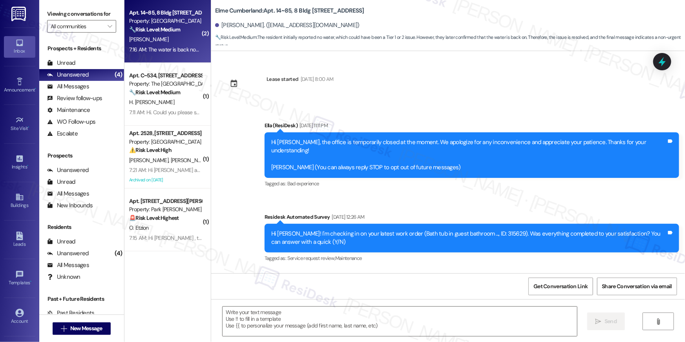
scroll to position [2836, 0]
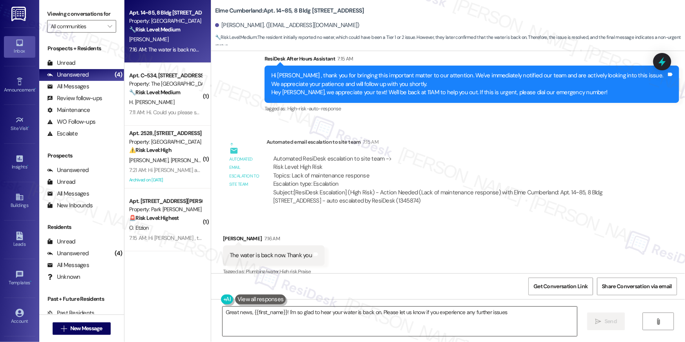
type textarea "Great news, {{first_name}}! I'm so glad to hear your water is back on. Please l…"
click at [388, 322] on textarea "Great news, {{first_name}}! I'm so glad to hear your water is back on. Please l…" at bounding box center [400, 321] width 355 height 29
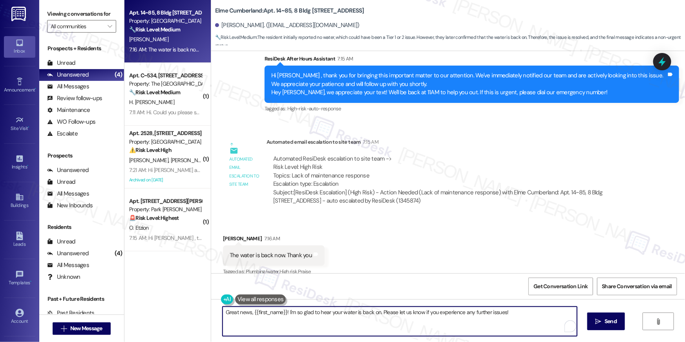
click at [388, 322] on textarea "Great news, {{first_name}}! I'm so glad to hear your water is back on. Please l…" at bounding box center [400, 321] width 355 height 29
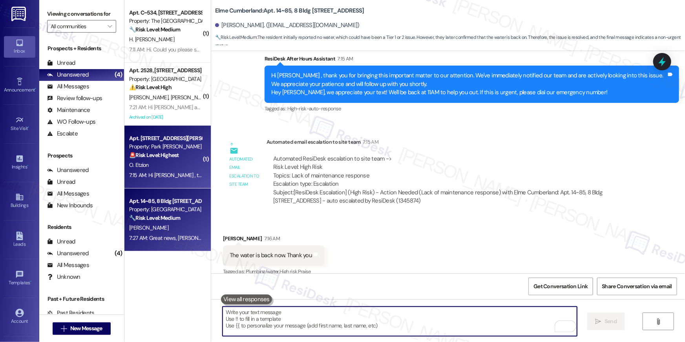
click at [161, 166] on div "O. Etzion" at bounding box center [165, 165] width 74 height 10
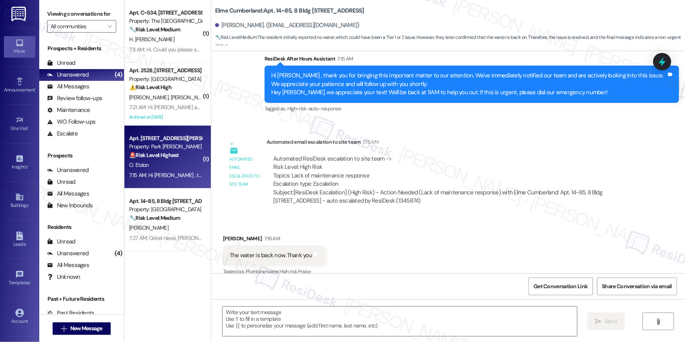
type textarea "Fetching suggested responses. Please feel free to read through the conversation…"
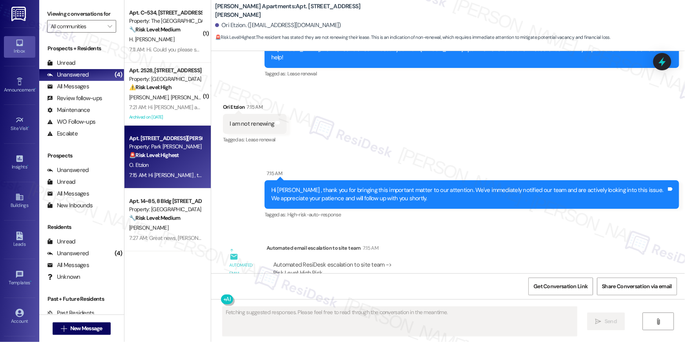
scroll to position [2668, 0]
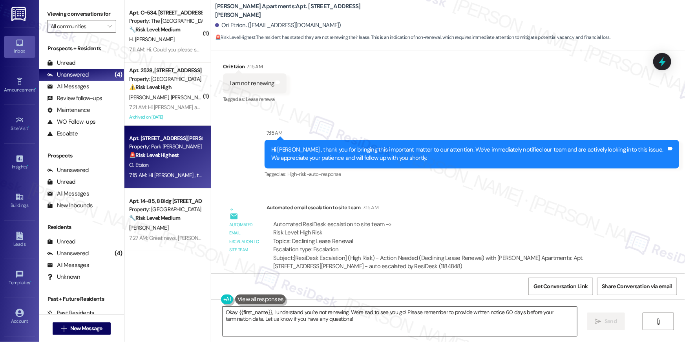
click at [458, 321] on textarea "Okay {{first_name}}, I understand you're not renewing. We're sad to see you go!…" at bounding box center [400, 321] width 355 height 29
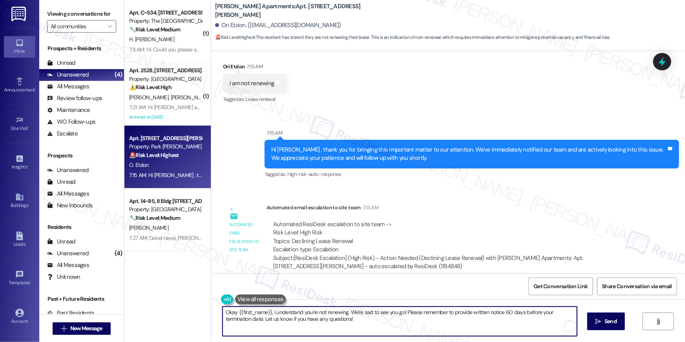
click at [458, 321] on textarea "Okay {{first_name}}, I understand you're not renewing. We're sad to see you go!…" at bounding box center [400, 321] width 355 height 29
paste textarea "Hi {{first_name}}, we’re sorry to see you go and appreciate your residency. To …"
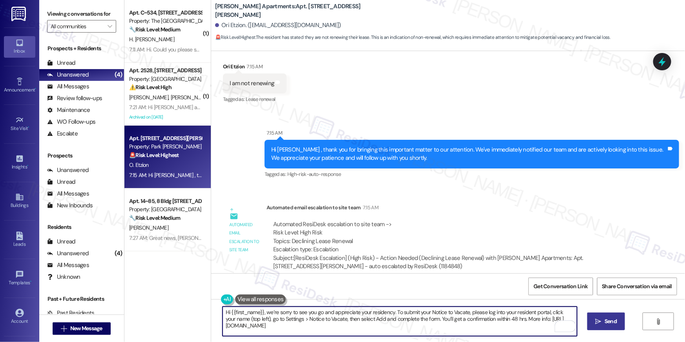
type textarea "Hi {{first_name}}, we’re sorry to see you go and appreciate your residency. To …"
click at [608, 326] on button " Send" at bounding box center [607, 322] width 38 height 18
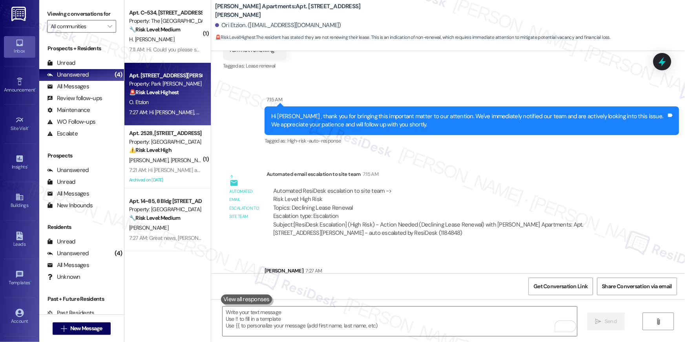
scroll to position [2739, 0]
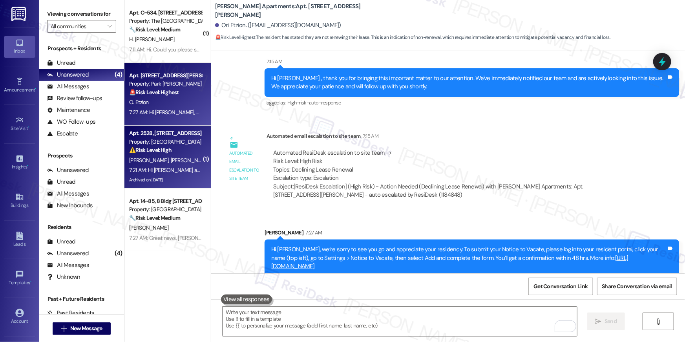
click at [170, 172] on div "7:21 AM: Hi Abigaile and Sabid , thank you for bringing this important matter t…" at bounding box center [414, 170] width 571 height 7
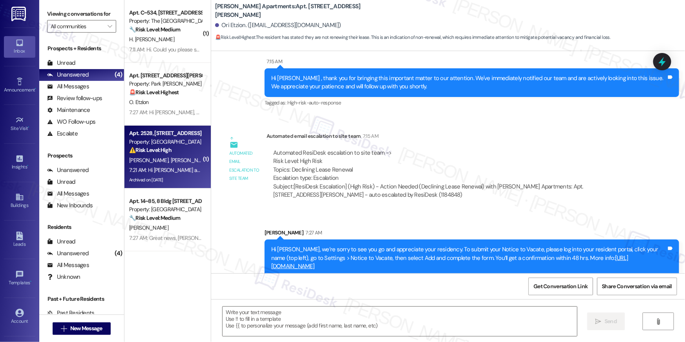
type textarea "Fetching suggested responses. Please feel free to read through the conversation…"
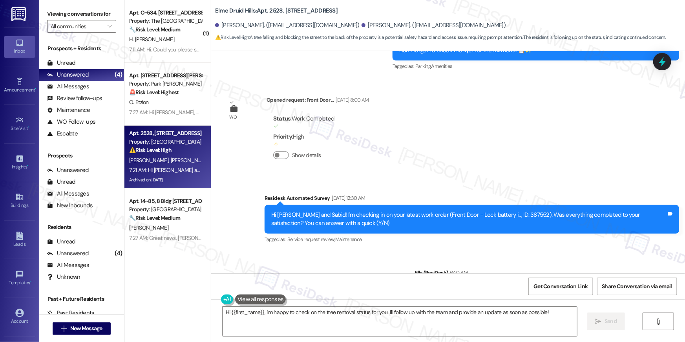
scroll to position [23370, 0]
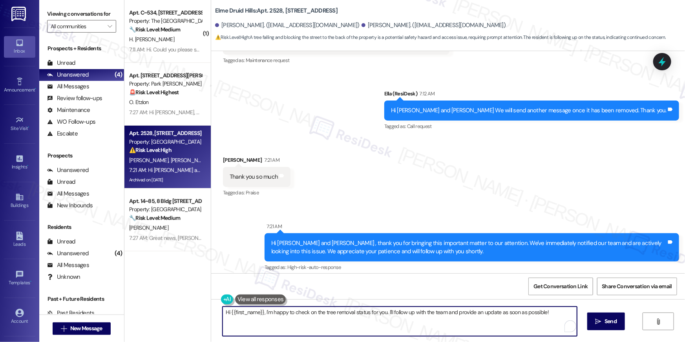
click at [361, 322] on textarea "Hi {{first_name}}, I'm happy to check on the tree removal status for you. I'll …" at bounding box center [400, 321] width 355 height 29
click at [360, 322] on textarea "Hi {{first_name}}, I'm happy to check on the tree removal status for you. I'll …" at bounding box center [400, 321] width 355 height 29
type textarea "Hi {{first_name}}, I'm happy to check on the tree removal status for you. I'll …"
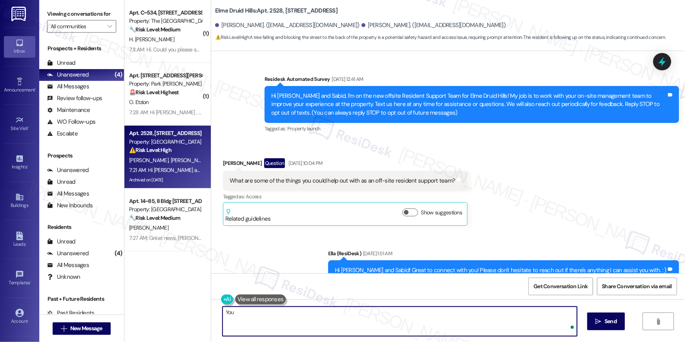
scroll to position [23370, 0]
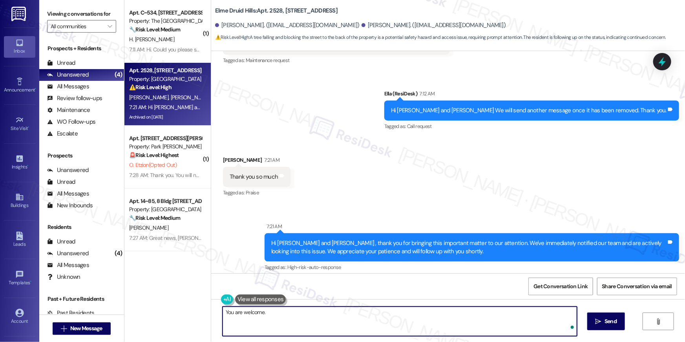
type textarea "You are welcome."
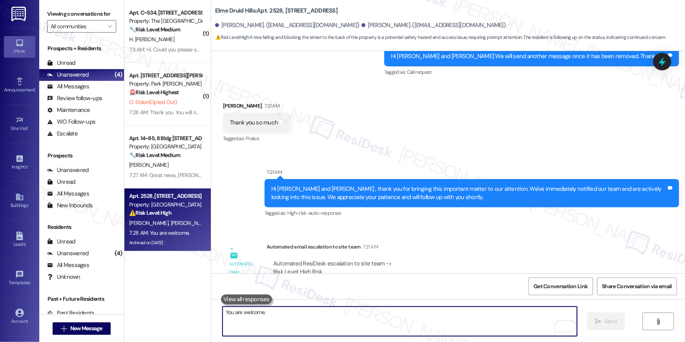
scroll to position [23425, 0]
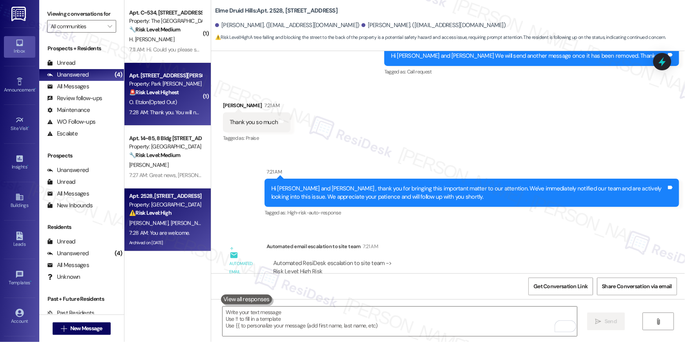
click at [172, 106] on div "O. Etzion (Opted Out)" at bounding box center [165, 102] width 74 height 10
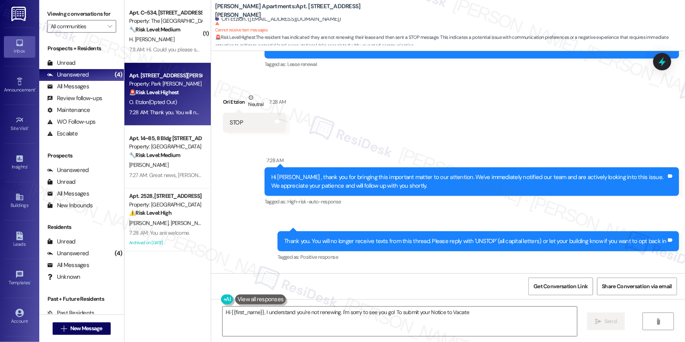
scroll to position [2816, 0]
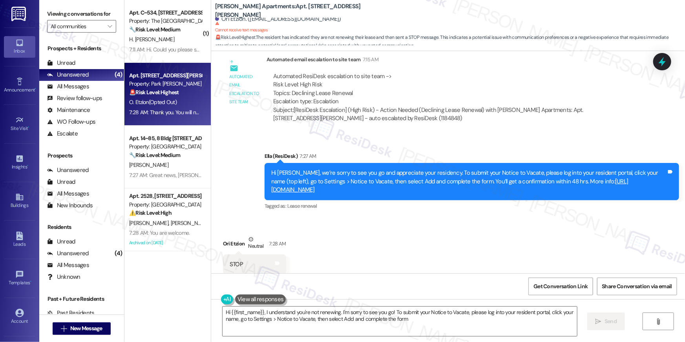
type textarea "Hi {{first_name}}, I understand you're not renewing. I'm sorry to see you go! T…"
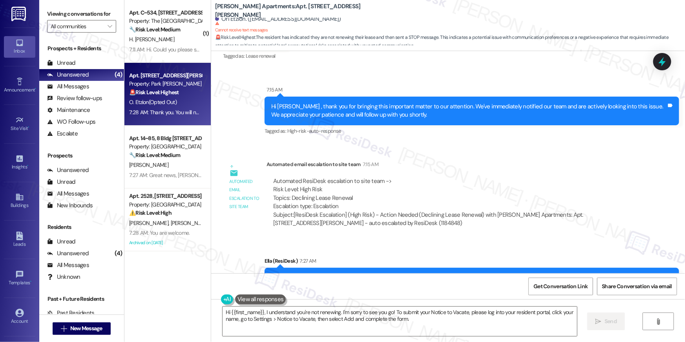
scroll to position [2506, 0]
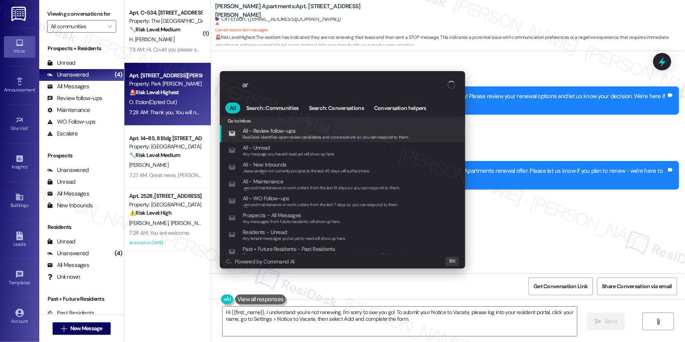
type input "arc"
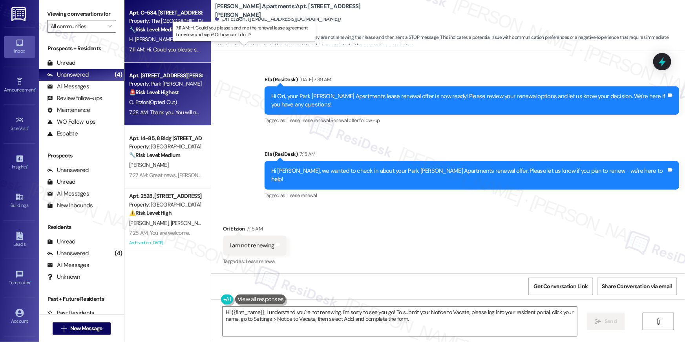
click at [184, 51] on div "7:11 AM: Hi. Could you please send me the renewal lease agreement to review and…" at bounding box center [250, 49] width 242 height 7
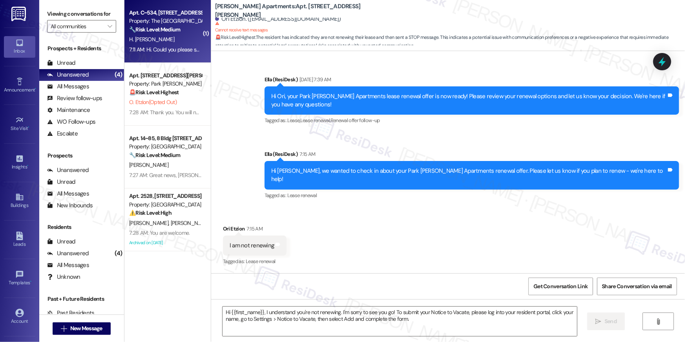
type textarea "Fetching suggested responses. Please feel free to read through the conversation…"
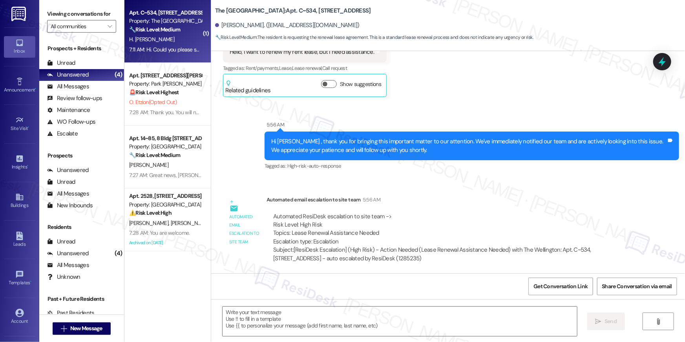
scroll to position [1307, 0]
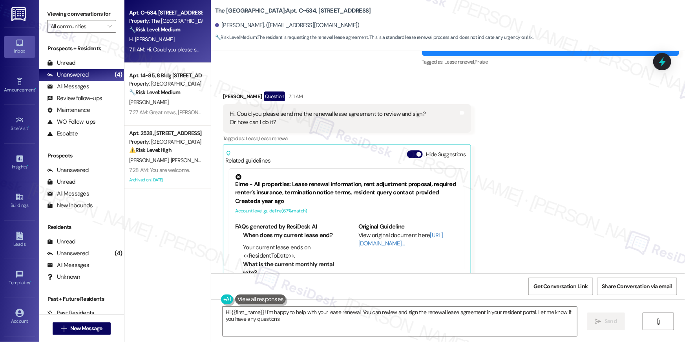
type textarea "Hi {{first_name}}! I'm happy to help with your lease renewal. You can review an…"
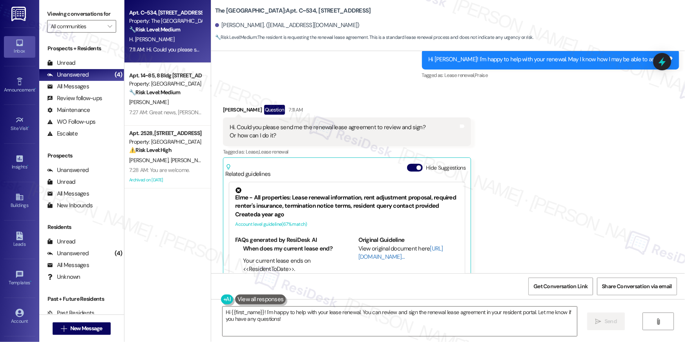
scroll to position [1160, 0]
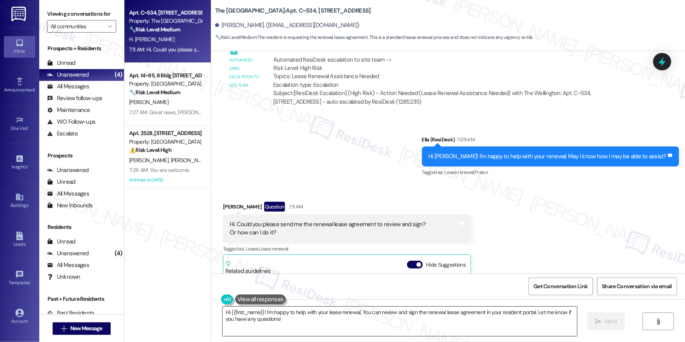
click at [280, 319] on textarea "Hi {{first_name}}! I'm happy to help with your lease renewal. You can review an…" at bounding box center [400, 321] width 355 height 29
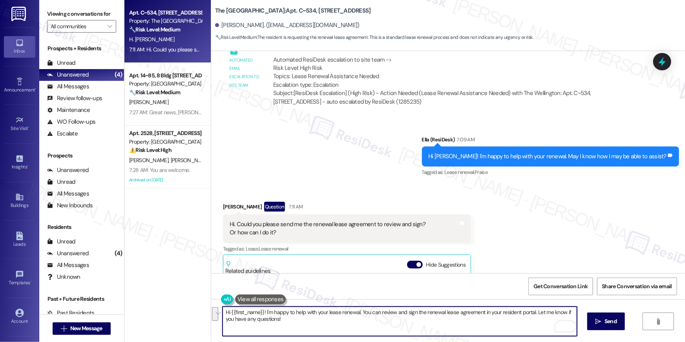
drag, startPoint x: 293, startPoint y: 324, endPoint x: 506, endPoint y: 315, distance: 213.8
click at [506, 315] on textarea "Hi {{first_name}}! I'm happy to help with your lease renewal. You can review an…" at bounding box center [400, 321] width 355 height 29
click at [466, 326] on textarea "Hi {{first_name}}! I'm happy to help with your lease renewal. You can review an…" at bounding box center [400, 321] width 355 height 29
click at [607, 326] on button " Send" at bounding box center [607, 322] width 38 height 18
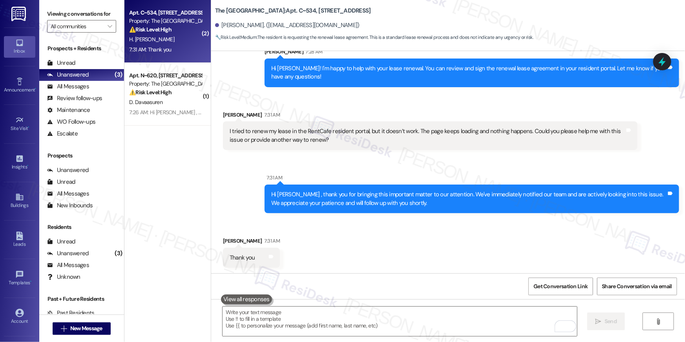
scroll to position [1551, 0]
click at [437, 317] on textarea "To enrich screen reader interactions, please activate Accessibility in Grammarl…" at bounding box center [400, 321] width 355 height 29
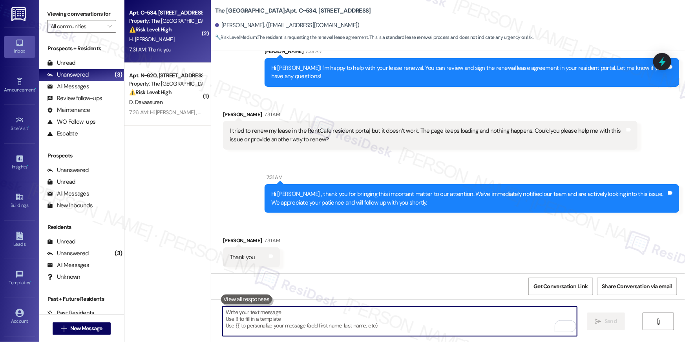
click at [437, 317] on textarea "To enrich screen reader interactions, please activate Accessibility in Grammarl…" at bounding box center [400, 321] width 355 height 29
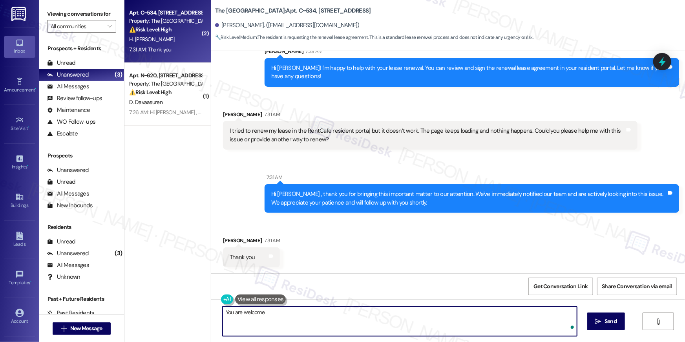
type textarea "You are welcome!"
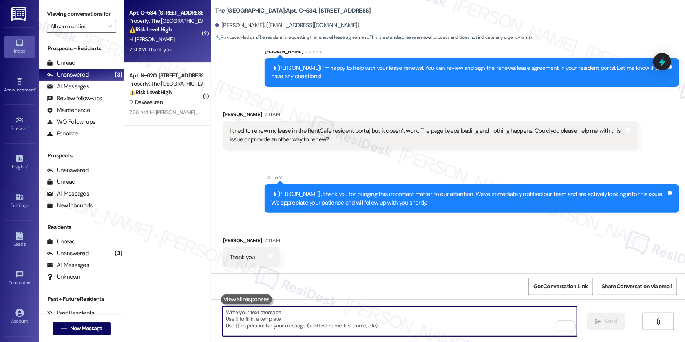
scroll to position [1551, 0]
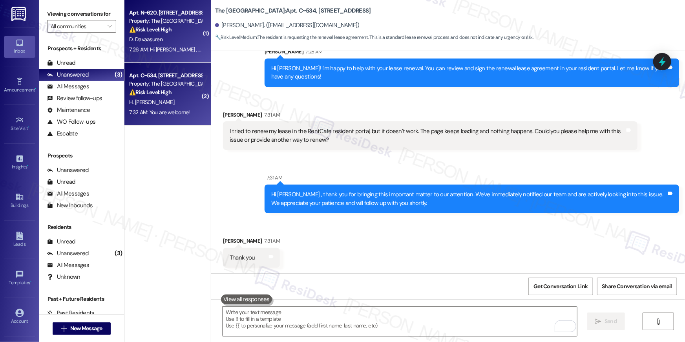
click at [172, 43] on div "D. Davaasuren" at bounding box center [165, 40] width 74 height 10
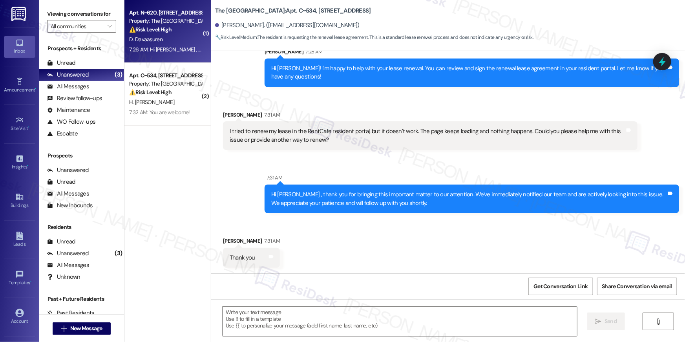
type textarea "Fetching suggested responses. Please feel free to read through the conversation…"
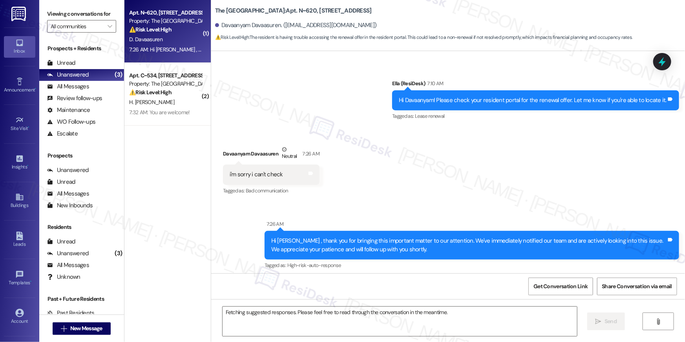
scroll to position [2618, 0]
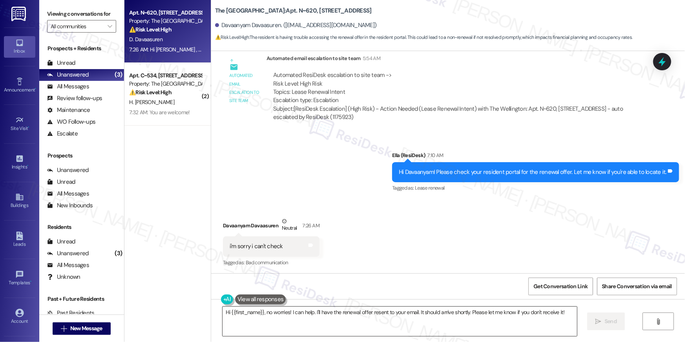
click at [403, 335] on textarea "Hi {{first_name}}, no worries! I can help. I'll have the renewal offer resent t…" at bounding box center [400, 321] width 355 height 29
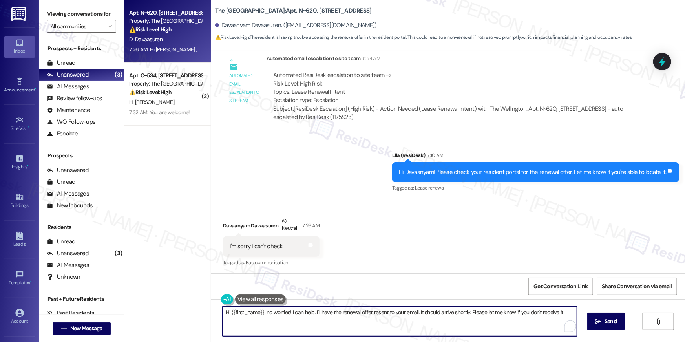
click at [323, 313] on textarea "Hi {{first_name}}, no worries! I can help. I'll have the renewal offer resent t…" at bounding box center [400, 321] width 355 height 29
click at [312, 313] on textarea "Hi {{first_name}}, no worries! I can help. I'll have the renewal offer resent t…" at bounding box center [400, 321] width 355 height 29
drag, startPoint x: 288, startPoint y: 312, endPoint x: 308, endPoint y: 342, distance: 35.6
click at [308, 342] on div "Hi {{first_name}}, no worries! I can help. I'll have the renewal offer resent t…" at bounding box center [448, 328] width 474 height 59
type textarea "Hi {{first_name}}, no worries! If you're unable to access your resident portal,…"
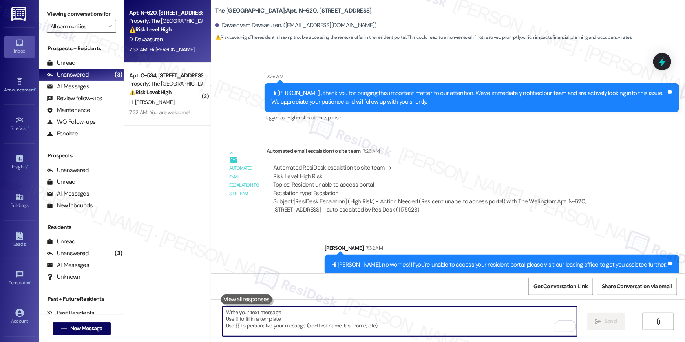
scroll to position [2844, 0]
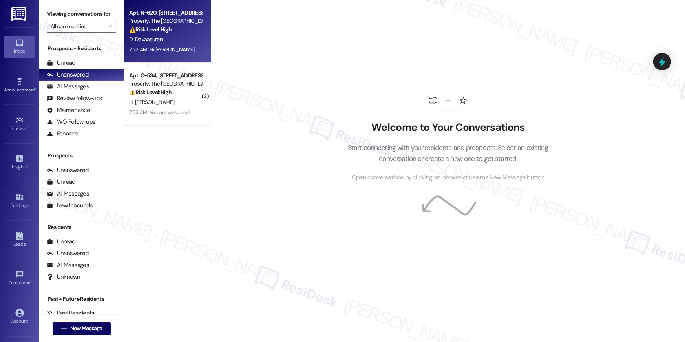
click at [167, 43] on div "D. Davaasuren" at bounding box center [165, 40] width 74 height 10
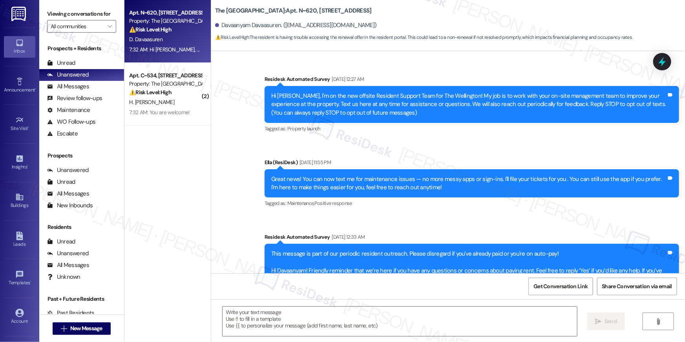
scroll to position [2856, 0]
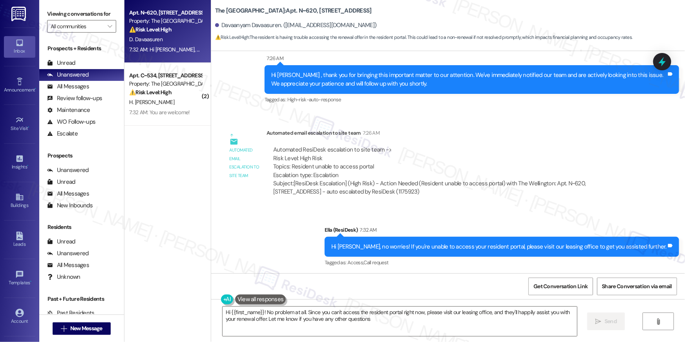
type textarea "Hi {{first_name}}! No problem at all. Since you can't access the resident porta…"
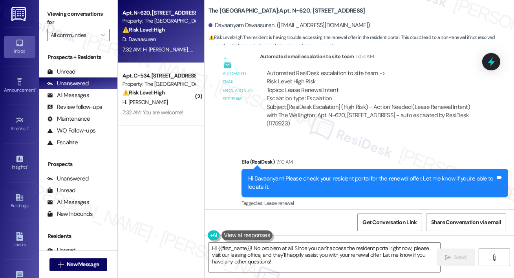
scroll to position [3116, 0]
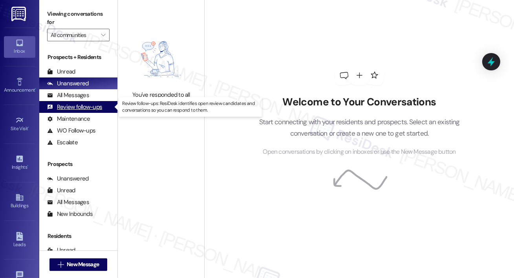
click at [84, 102] on div "Review follow-ups (undefined)" at bounding box center [78, 107] width 78 height 12
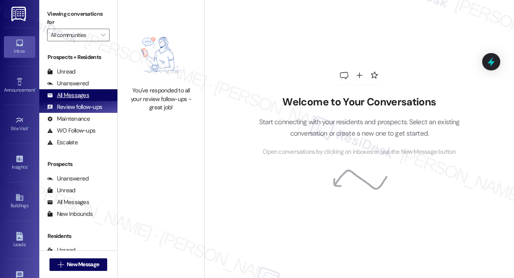
click at [84, 98] on div "All Messages" at bounding box center [68, 95] width 42 height 8
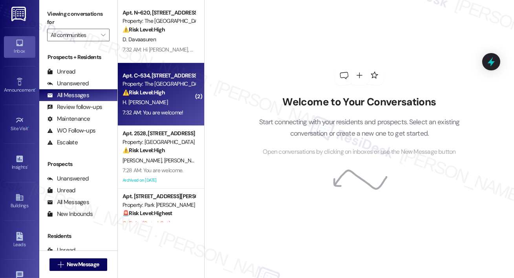
click at [156, 90] on strong "⚠️ Risk Level: High" at bounding box center [144, 92] width 42 height 7
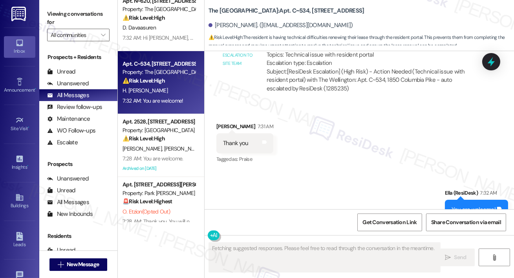
scroll to position [1856, 0]
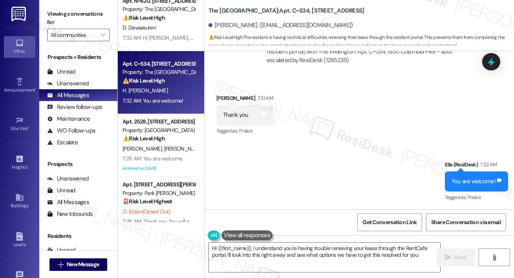
type textarea "Hi {{first_name}}, I understand you're having trouble renewing your lease throu…"
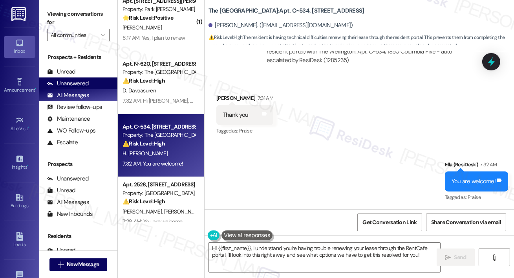
click at [77, 81] on div "Unanswered" at bounding box center [68, 83] width 42 height 8
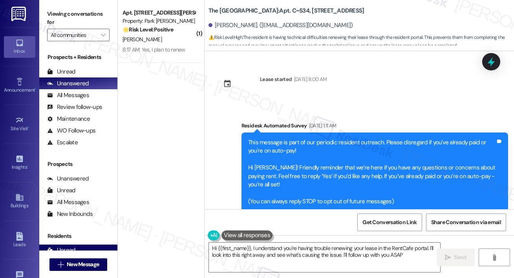
type textarea "Hi {{first_name}}, I understand you're having trouble renewing your lease in th…"
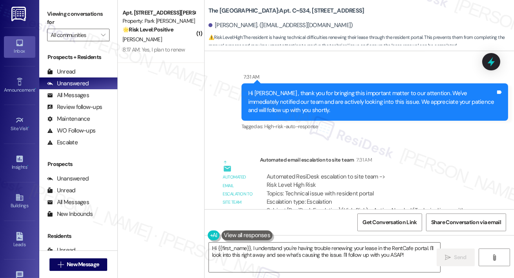
scroll to position [1790, 0]
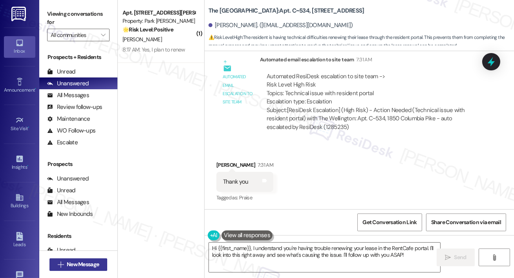
click at [84, 269] on button " New Message" at bounding box center [78, 264] width 58 height 13
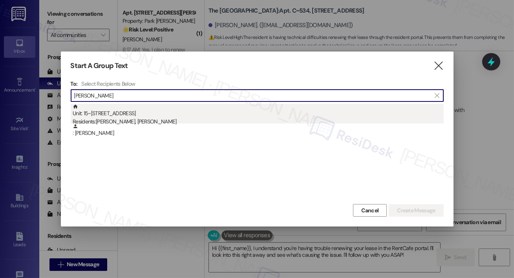
type input "[PERSON_NAME]"
click at [141, 120] on div "Residents: [PERSON_NAME], [PERSON_NAME]" at bounding box center [258, 121] width 371 height 8
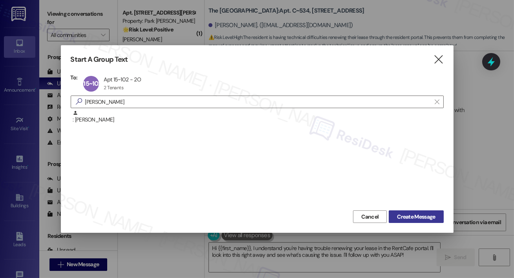
click at [406, 216] on span "Create Message" at bounding box center [416, 216] width 38 height 8
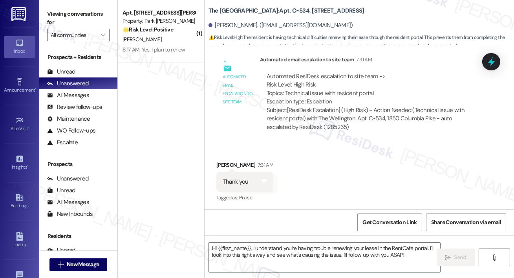
type textarea "Fetching suggested responses. Please feel free to read through the conversation…"
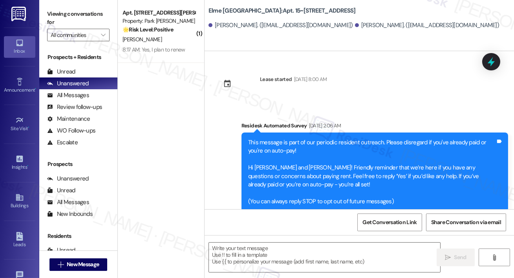
type textarea "Fetching suggested responses. Please feel free to read through the conversation…"
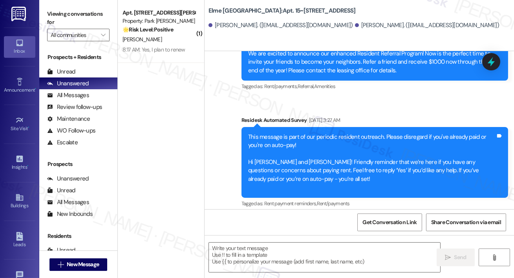
scroll to position [250, 0]
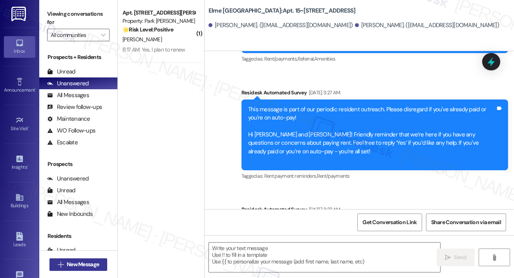
click at [91, 264] on span "New Message" at bounding box center [83, 264] width 32 height 8
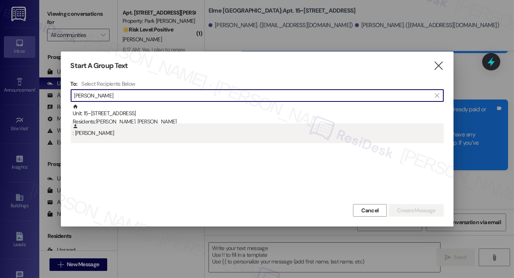
type input "[PERSON_NAME]"
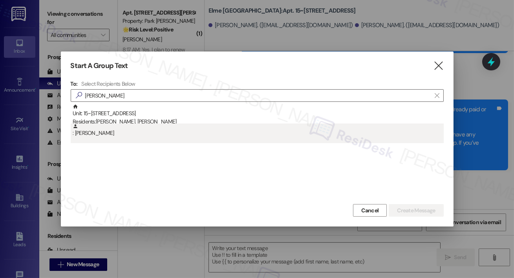
click at [131, 131] on div ": [PERSON_NAME]" at bounding box center [258, 130] width 371 height 14
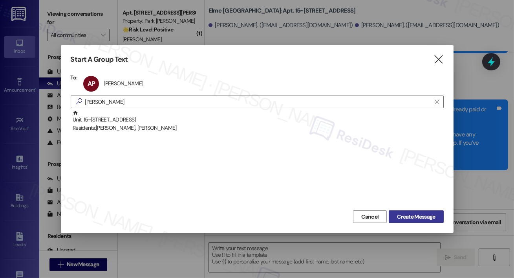
click at [405, 213] on span "Create Message" at bounding box center [416, 216] width 38 height 8
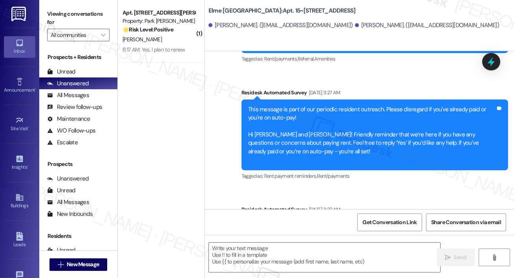
type textarea "Fetching suggested responses. Please feel free to read through the conversation…"
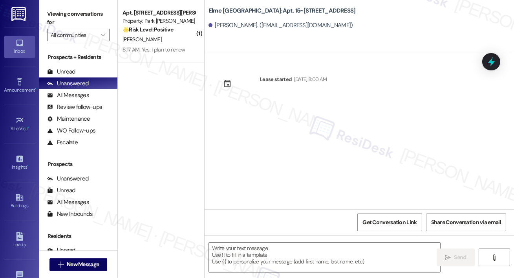
type textarea "Fetching suggested responses. Please feel free to read through the conversation…"
click at [277, 257] on textarea at bounding box center [324, 256] width 231 height 29
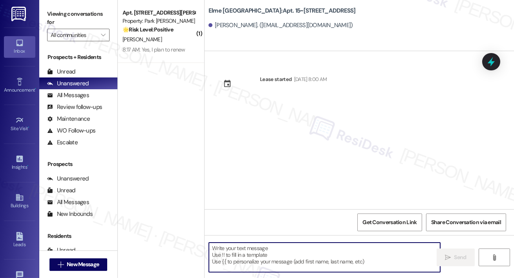
click at [277, 257] on textarea at bounding box center [324, 256] width 231 height 29
paste textarea "Hi {{first_name}}, your {{property}} lease renewal offer is now ready! Please r…"
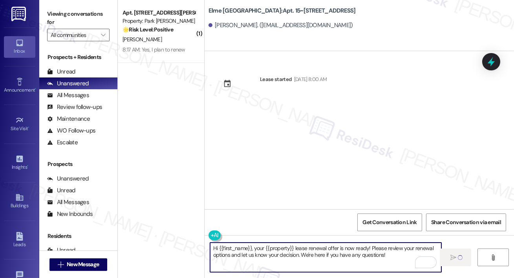
type textarea "Hi {{first_name}}, your {{property}} lease renewal offer is now ready! Please r…"
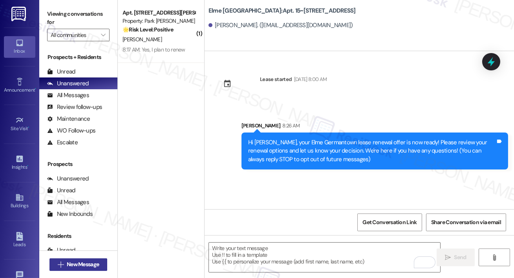
click at [97, 262] on span "New Message" at bounding box center [83, 264] width 32 height 8
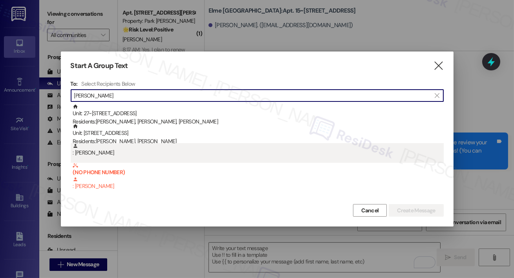
type input "victoria gior"
click at [115, 149] on div ": Victoria Giordani" at bounding box center [258, 150] width 371 height 14
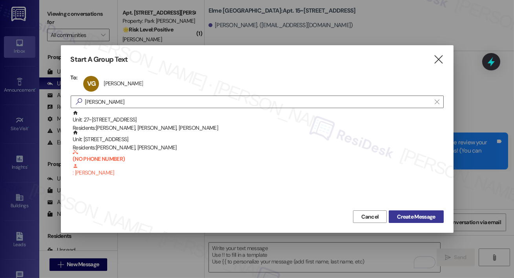
click at [405, 213] on span "Create Message" at bounding box center [416, 216] width 38 height 8
click at [407, 212] on span "Create Message" at bounding box center [416, 216] width 38 height 8
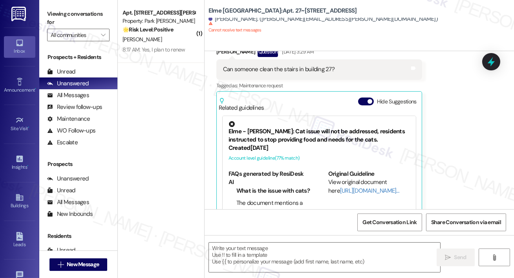
scroll to position [397, 0]
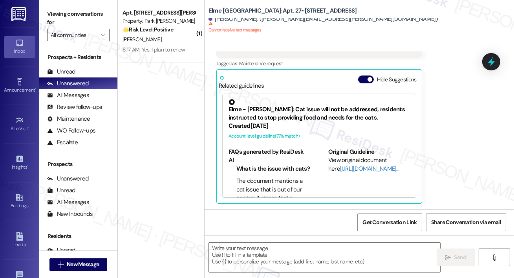
type textarea "Fetching suggested responses. Please feel free to read through the conversation…"
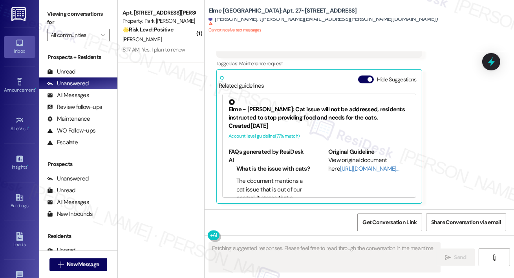
click at [101, 257] on div " New Message" at bounding box center [78, 264] width 58 height 20
click at [99, 264] on span "New Message" at bounding box center [83, 264] width 32 height 8
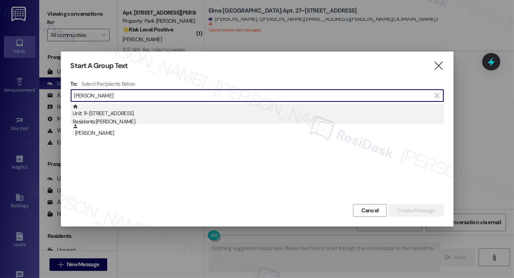
type input "opaz thomas"
click at [117, 114] on div "Unit: 11~103 - 2 Observation Court Residents: Topaz Thomas" at bounding box center [258, 115] width 371 height 22
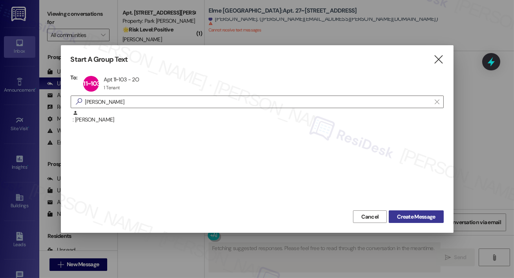
click at [403, 212] on button "Create Message" at bounding box center [416, 216] width 55 height 13
click at [421, 221] on button "Create Message" at bounding box center [416, 216] width 55 height 13
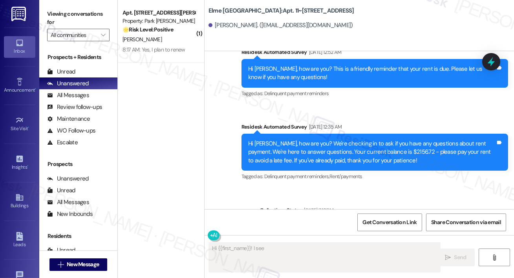
scroll to position [4208, 0]
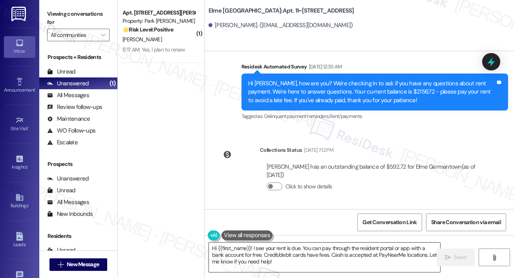
click at [302, 263] on textarea "Hi {{first_name}}! I see your rent is due. You can pay through the resident por…" at bounding box center [324, 256] width 231 height 29
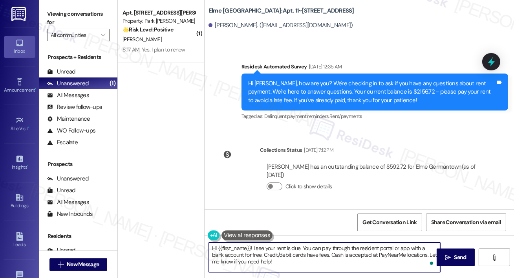
paste textarea ", your {{property}} lease renewal offer is now ready! Please review your renewa…"
type textarea "Hi {{first_name}}, your {{property}} lease renewal offer is now ready! Please r…"
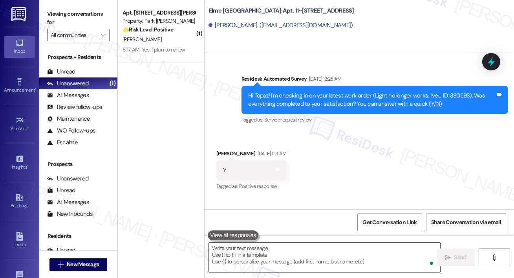
scroll to position [3895, 0]
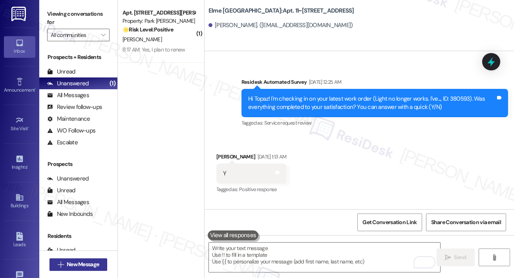
click at [94, 261] on span "New Message" at bounding box center [83, 264] width 32 height 8
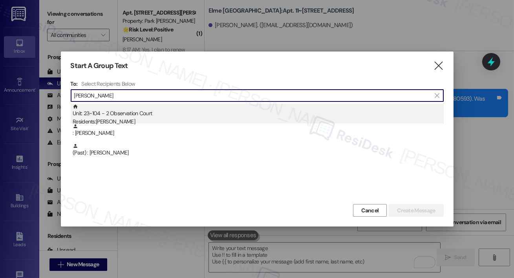
type input "christine mc"
click at [127, 117] on div "Unit: 23~104 - 2 Observation Court Residents: Christine Mclaughin" at bounding box center [258, 115] width 371 height 22
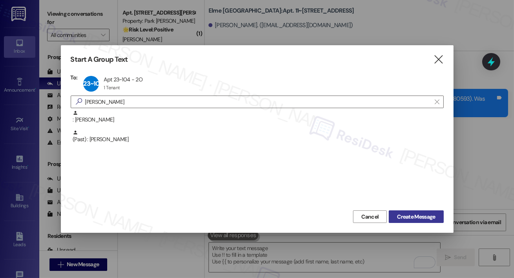
click at [410, 215] on span "Create Message" at bounding box center [416, 216] width 38 height 8
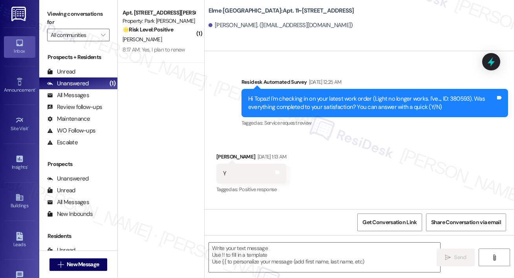
type textarea "Fetching suggested responses. Please feel free to read through the conversation…"
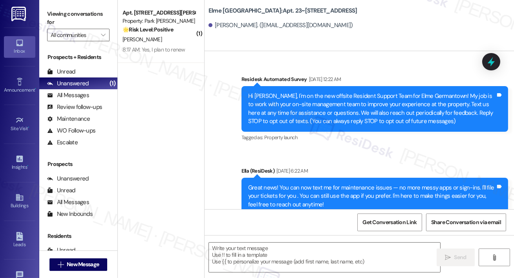
scroll to position [3166, 0]
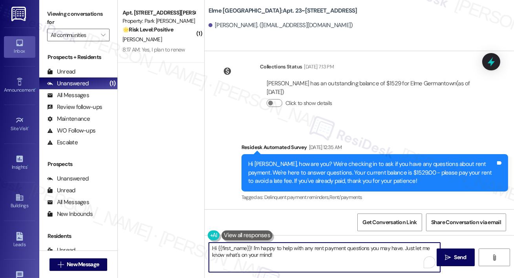
click at [294, 261] on textarea "Hi {{first_name}}! I'm happy to help with any rent payment questions you may ha…" at bounding box center [324, 256] width 231 height 29
paste textarea ", your {{property}} lease renewal offer is now ready! Please review your renewa…"
type textarea "Hi {{first_name}}, your {{property}} lease renewal offer is now ready! Please r…"
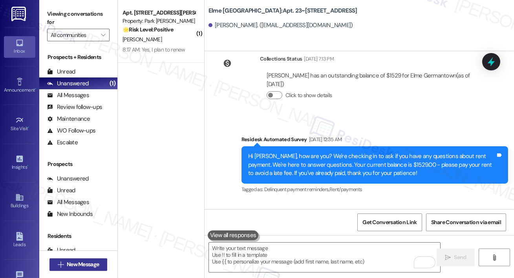
click at [70, 265] on span "New Message" at bounding box center [83, 264] width 32 height 8
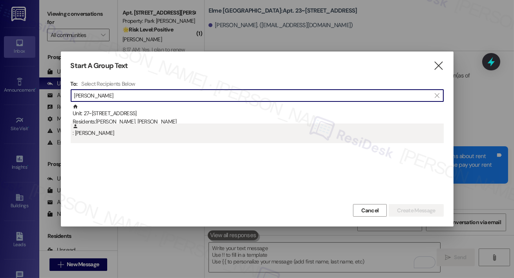
type input "tina davis"
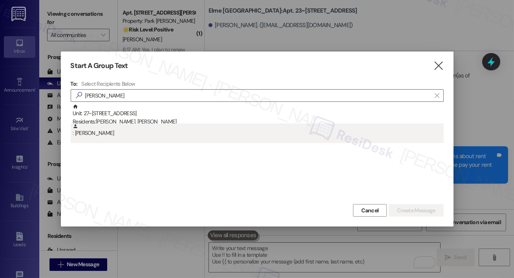
click at [122, 130] on div ": Tina Davis" at bounding box center [258, 130] width 371 height 14
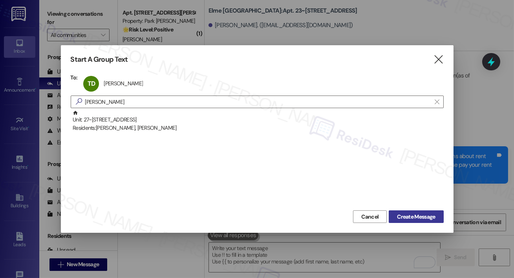
click at [417, 214] on span "Create Message" at bounding box center [416, 216] width 38 height 8
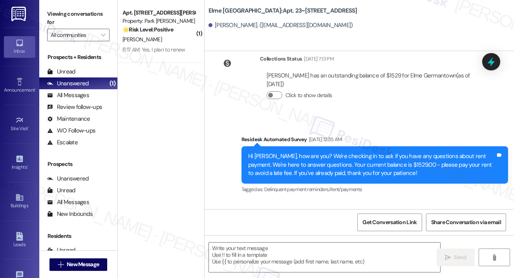
type textarea "Fetching suggested responses. Please feel free to read through the conversation…"
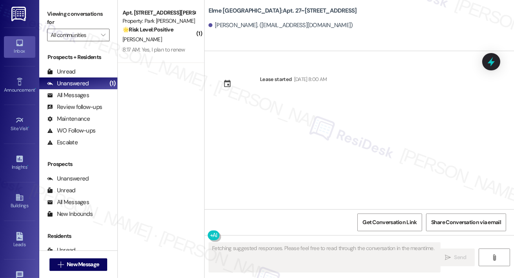
scroll to position [0, 0]
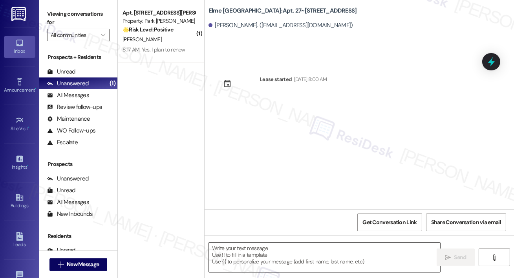
click at [346, 243] on textarea at bounding box center [324, 256] width 231 height 29
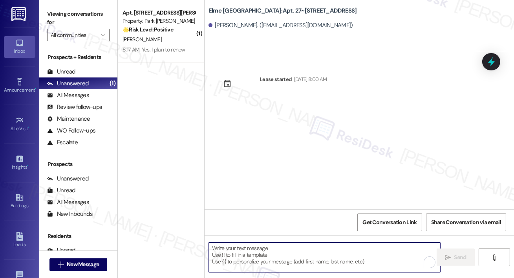
click at [346, 256] on textarea "To enrich screen reader interactions, please activate Accessibility in Grammarl…" at bounding box center [324, 256] width 231 height 29
paste textarea "Hi {{first_name}}, your {{property}} lease renewal offer is now ready! Please r…"
type textarea "Hi {{first_name}}, your {{property}} lease renewal offer is now ready! Please r…"
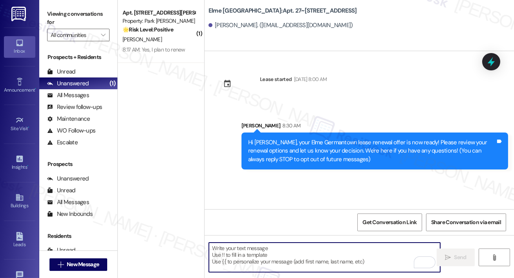
click at [287, 260] on textarea "To enrich screen reader interactions, please activate Accessibility in Grammarl…" at bounding box center [324, 256] width 231 height 29
paste textarea "Hi {{first_name}}, your {{property}} lease renewal offer is now ready! Please r…"
type textarea "Hi {{first_name}}, your {{property}} lease renewal offer is now ready! Please r…"
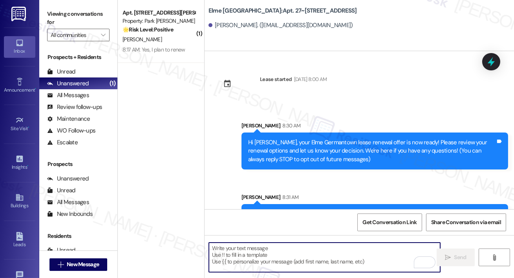
scroll to position [29, 0]
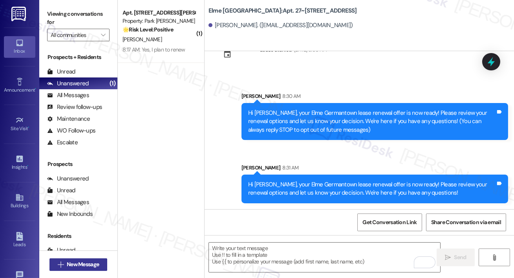
click at [72, 268] on span "New Message" at bounding box center [83, 264] width 32 height 8
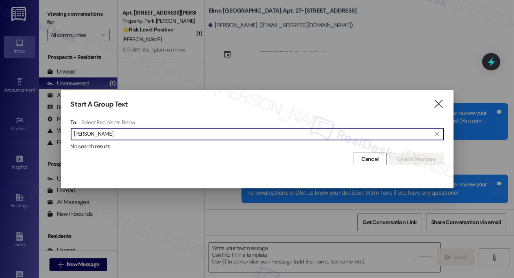
click at [81, 130] on input "terena" at bounding box center [252, 133] width 357 height 11
click at [81, 133] on input "terena" at bounding box center [252, 133] width 357 height 11
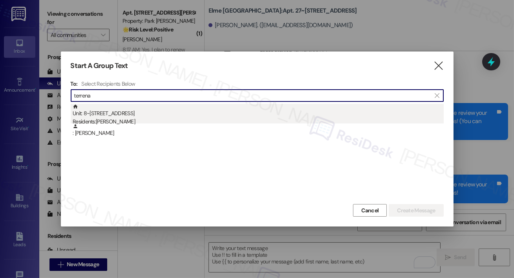
type input "terrena"
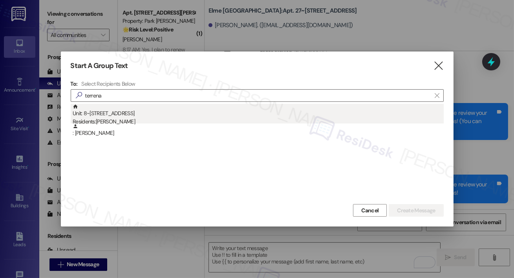
click at [152, 119] on div "Residents: Terrena Wilson" at bounding box center [258, 121] width 371 height 8
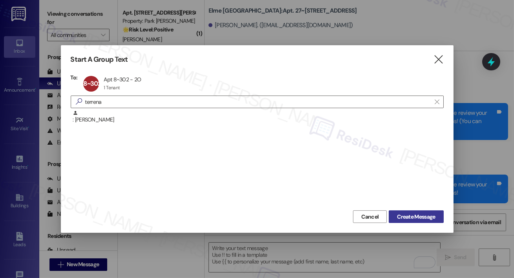
click at [401, 214] on span "Create Message" at bounding box center [416, 216] width 38 height 8
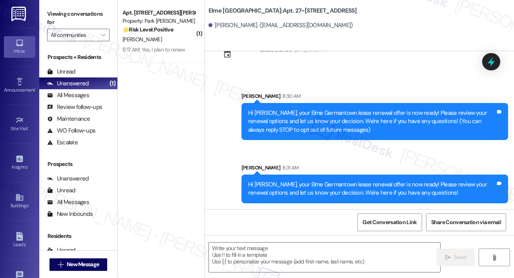
type textarea "Fetching suggested responses. Please feel free to read through the conversation…"
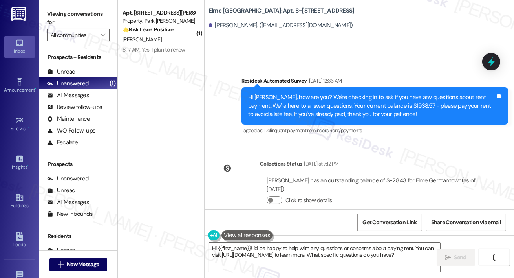
scroll to position [2821, 0]
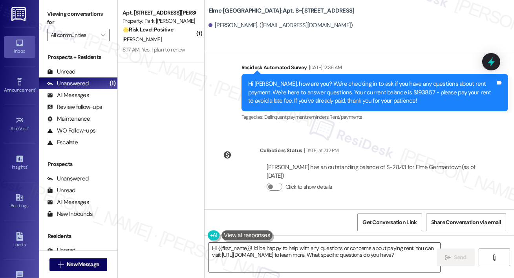
click at [302, 257] on textarea "Hi {{first_name}}! I'd be happy to help with any questions or concerns about pa…" at bounding box center [324, 256] width 231 height 29
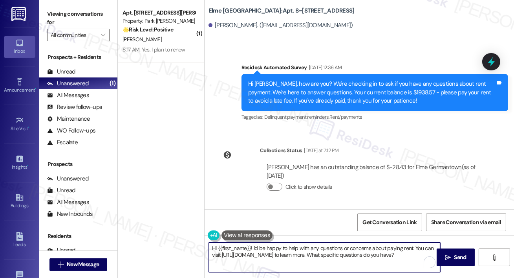
paste textarea ", your {{property}} lease renewal offer is now ready! Please review your renewa…"
type textarea "Hi {{first_name}}, your {{property}} lease renewal offer is now ready! Please r…"
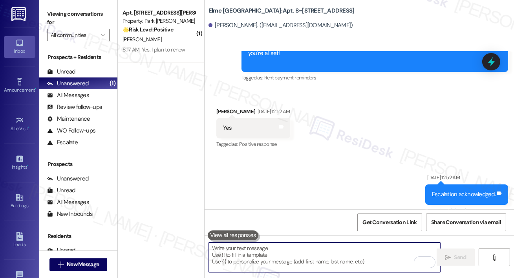
scroll to position [2161, 0]
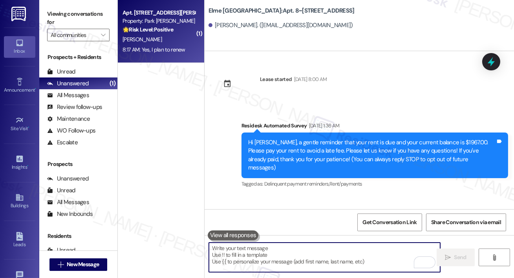
scroll to position [2161, 0]
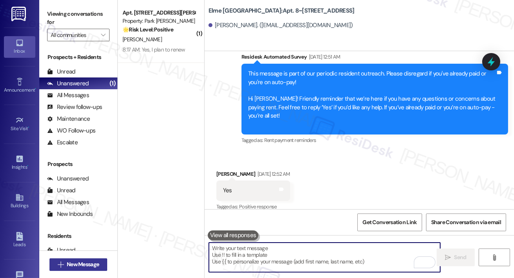
click at [79, 266] on span "New Message" at bounding box center [83, 264] width 32 height 8
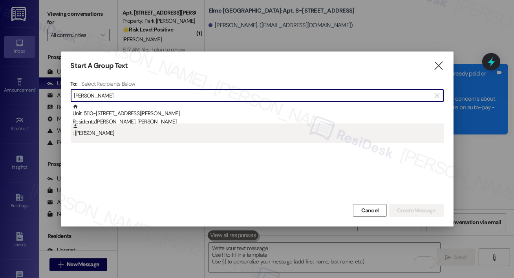
type input "[PERSON_NAME]"
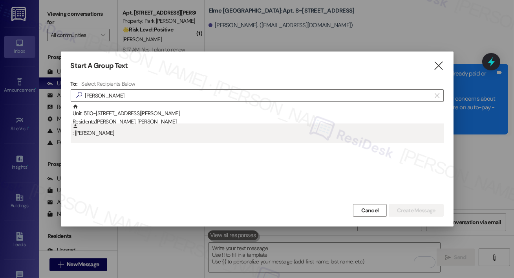
click at [143, 132] on div ": [PERSON_NAME]" at bounding box center [258, 130] width 371 height 14
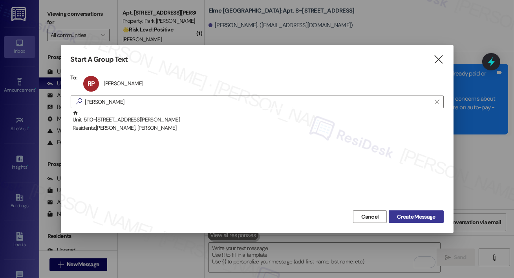
click at [422, 214] on span "Create Message" at bounding box center [416, 216] width 38 height 8
click at [423, 212] on span "Create Message" at bounding box center [416, 216] width 38 height 8
click at [402, 214] on span "Create Message" at bounding box center [416, 216] width 38 height 8
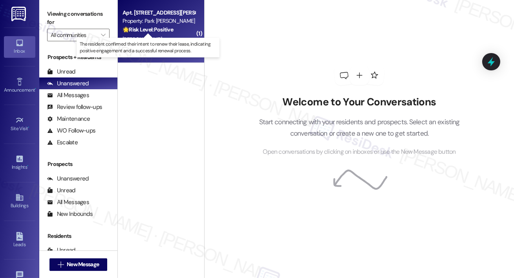
click at [155, 30] on strong "🌟 Risk Level: Positive" at bounding box center [148, 29] width 51 height 7
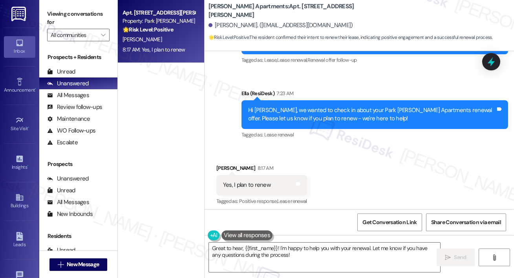
scroll to position [316, 0]
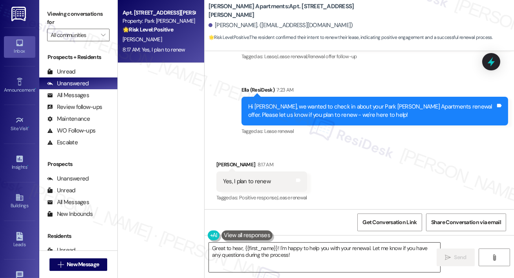
click at [343, 260] on textarea "Great to hear, {{first_name}}! I'm happy to help you with your renewal. Let me …" at bounding box center [324, 256] width 231 height 29
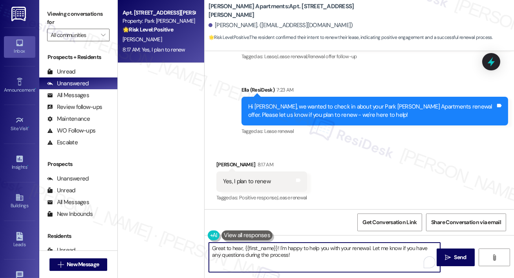
drag, startPoint x: 282, startPoint y: 247, endPoint x: 285, endPoint y: 262, distance: 15.3
click at [285, 262] on textarea "Great to hear, {{first_name}}! I'm happy to help you with your renewal. Let me …" at bounding box center [324, 256] width 231 height 29
type textarea "Great to hear, {{first_name}}! You should be able to view your offer from the r…"
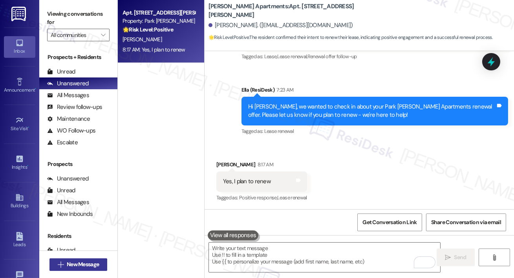
click at [68, 264] on span "New Message" at bounding box center [83, 264] width 32 height 8
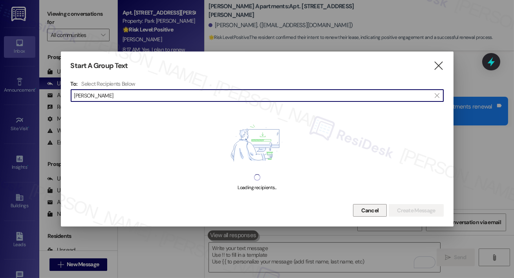
type input "[PERSON_NAME]"
click at [369, 208] on span "Cancel" at bounding box center [369, 210] width 17 height 8
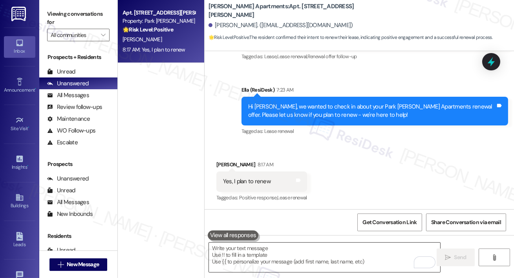
click at [315, 257] on textarea "To enrich screen reader interactions, please activate Accessibility in Grammarl…" at bounding box center [324, 256] width 231 height 29
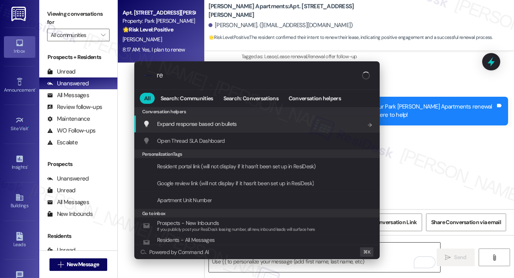
type input "r"
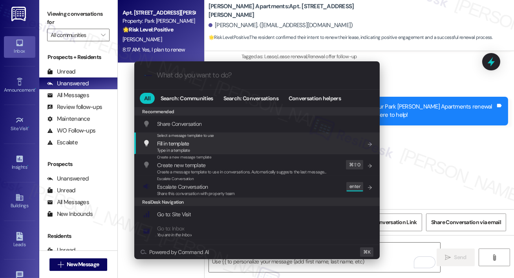
click at [123, 133] on div ".cls-1{fill:#0a055f;}.cls-2{fill:#0cc4c4;} resideskLogoBlueOrange All Search: C…" at bounding box center [257, 139] width 514 height 278
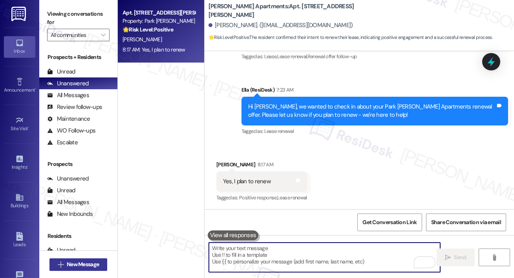
click at [83, 269] on button " New Message" at bounding box center [78, 264] width 58 height 13
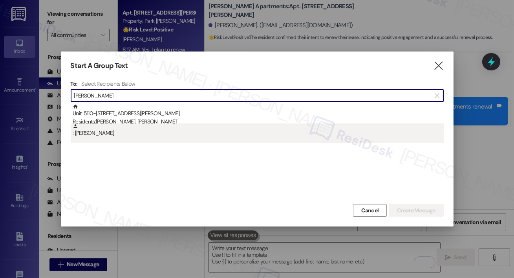
type input "[PERSON_NAME]"
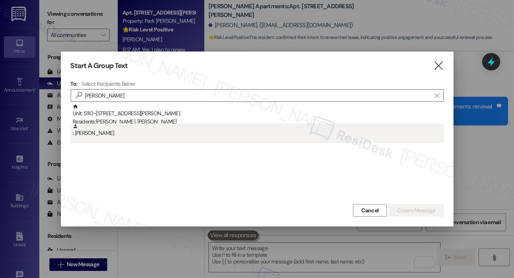
click at [87, 138] on div ": [PERSON_NAME]" at bounding box center [257, 133] width 373 height 20
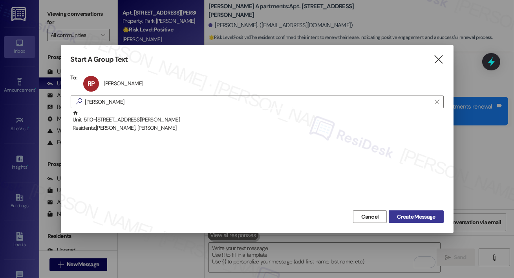
click at [416, 216] on span "Create Message" at bounding box center [416, 216] width 38 height 8
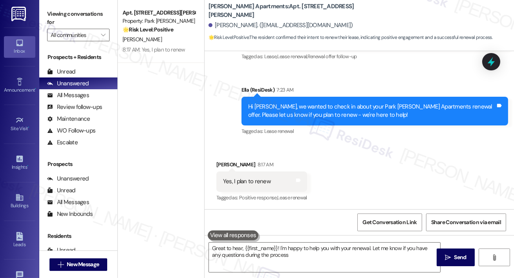
type textarea "Great to hear, {{first_name}}! I'm happy to help you with your renewal. Let me …"
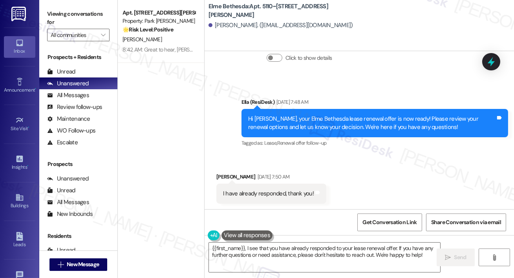
scroll to position [518, 0]
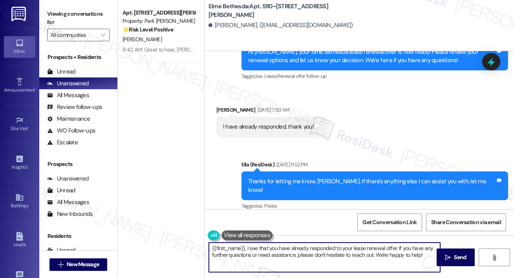
click at [332, 253] on textarea "{{first_name}}, I see that you have already responded to your lease renewal off…" at bounding box center [324, 256] width 231 height 29
click at [337, 246] on textarea "{{first_name}}, I see that you have already responded to your lease renewal off…" at bounding box center [324, 256] width 231 height 29
paste textarea "Hi {{first_name}}, we wanted to check in about your {{property}} renewal offer.…"
type textarea "Hi {{first_name}}, we wanted to check in about your {{property}} renewal offer.…"
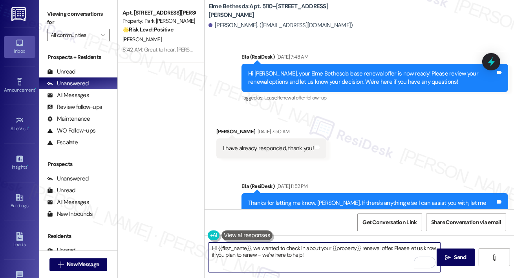
scroll to position [496, 0]
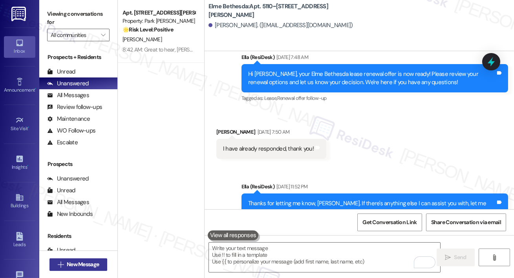
click at [81, 269] on button " New Message" at bounding box center [78, 264] width 58 height 13
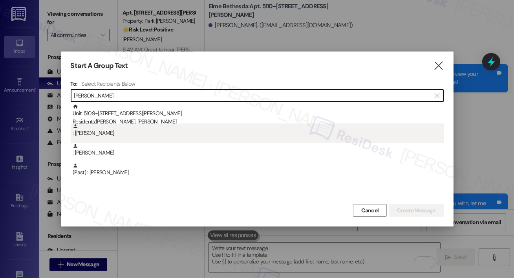
type input "[PERSON_NAME]"
click at [119, 131] on div ": [PERSON_NAME]" at bounding box center [258, 130] width 371 height 14
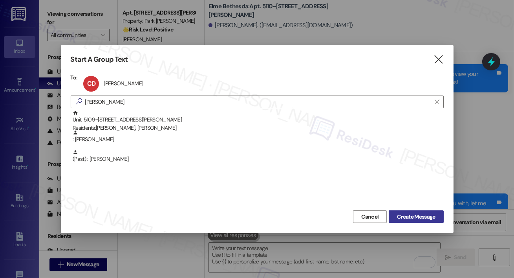
click at [412, 212] on button "Create Message" at bounding box center [416, 216] width 55 height 13
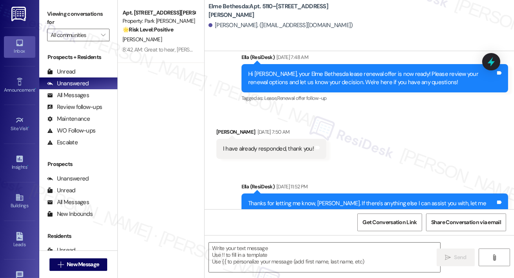
type textarea "Fetching suggested responses. Please feel free to read through the conversation…"
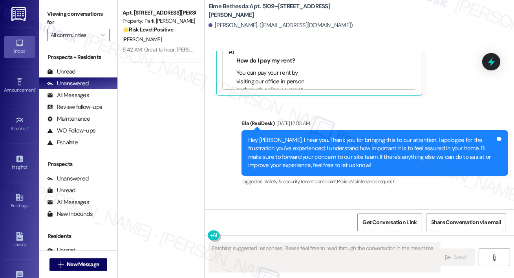
scroll to position [661, 0]
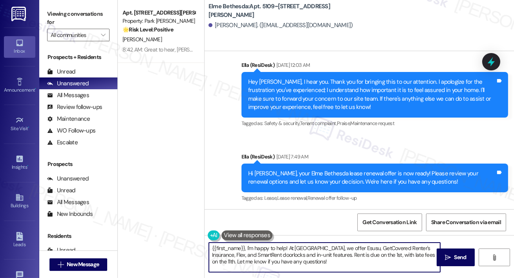
click at [334, 256] on textarea "{{first_name}}, I'm happy to help! At [GEOGRAPHIC_DATA], we offer Esusu, GetCov…" at bounding box center [324, 256] width 231 height 29
paste textarea "Hi {{first_name}}, we wanted to check in about your {{property}} renewal offer.…"
type textarea "Hi {{first_name}}, we wanted to check in about your {{property}} renewal offer.…"
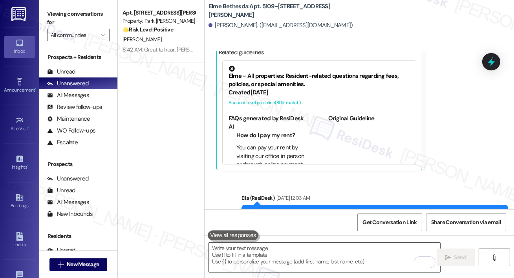
scroll to position [494, 0]
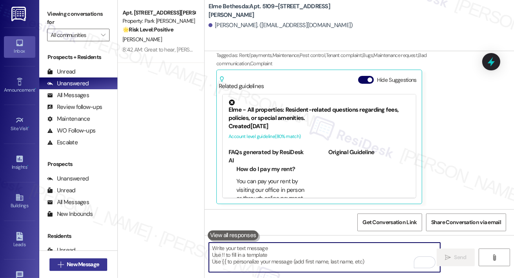
click at [94, 266] on span "New Message" at bounding box center [83, 264] width 32 height 8
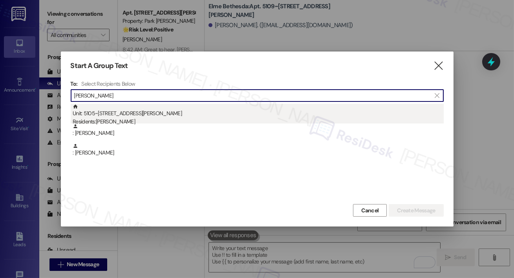
type input "[PERSON_NAME]"
click at [134, 115] on div "Unit: 5105~[STREET_ADDRESS][PERSON_NAME] Residents: [PERSON_NAME]" at bounding box center [258, 115] width 371 height 22
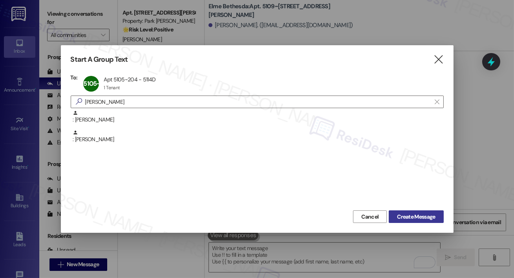
click at [414, 212] on span "Create Message" at bounding box center [416, 216] width 38 height 8
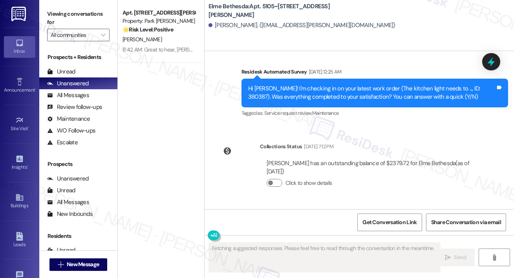
scroll to position [2648, 0]
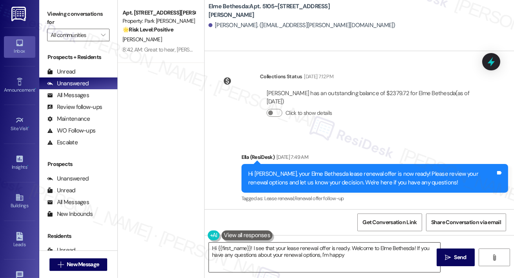
click at [301, 253] on textarea "Hi {{first_name}}! I see that your lease renewal offer is ready. Welcome to Elm…" at bounding box center [324, 256] width 231 height 29
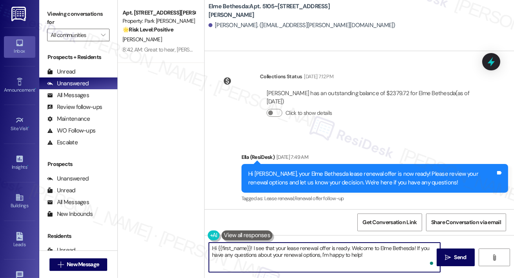
paste textarea ", we wanted to check in about your {{property}} renewal offer. Please let us kn…"
type textarea "Hi {{first_name}}, we wanted to check in about your {{property}} renewal offer.…"
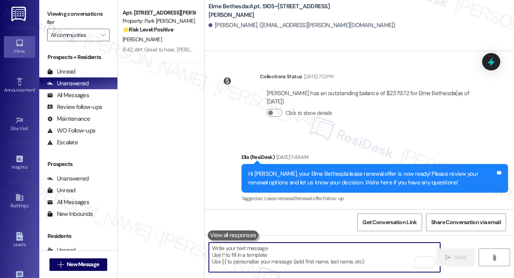
scroll to position [2647, 0]
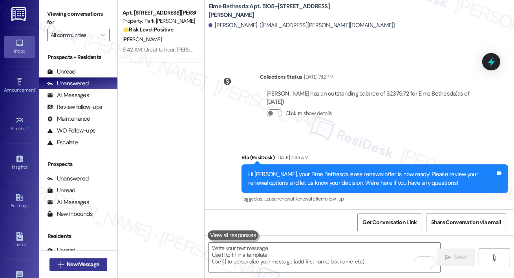
click at [103, 270] on button " New Message" at bounding box center [78, 264] width 58 height 13
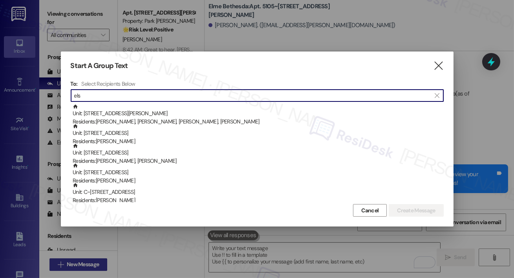
type input "els a"
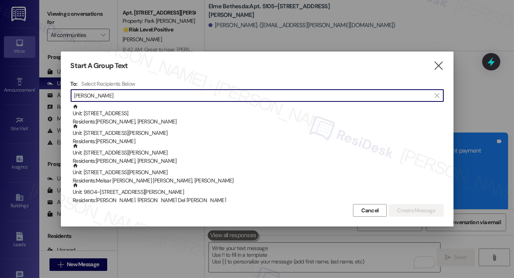
scroll to position [2647, 0]
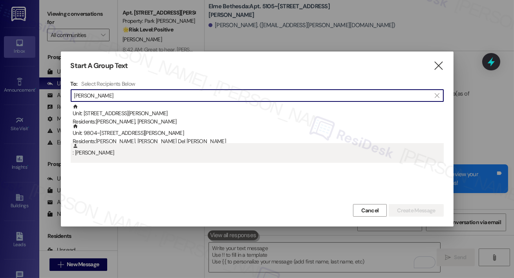
type input "[PERSON_NAME]"
click at [132, 150] on div ": [PERSON_NAME]" at bounding box center [258, 150] width 371 height 14
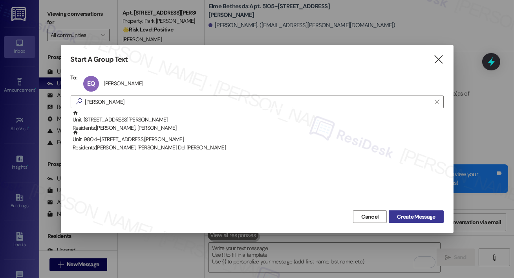
click at [406, 219] on span "Create Message" at bounding box center [416, 216] width 38 height 8
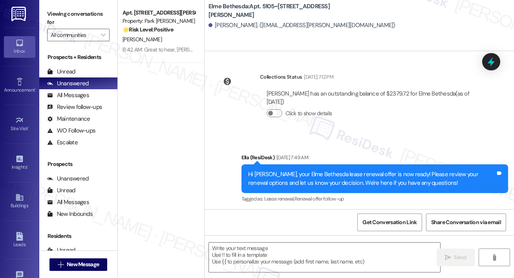
type textarea "Fetching suggested responses. Please feel free to read through the conversation…"
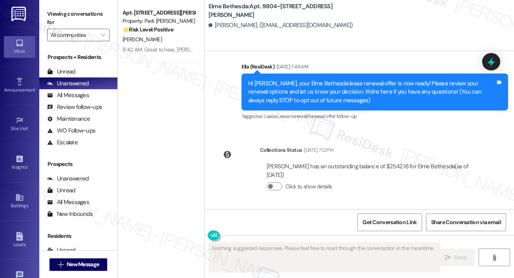
scroll to position [59, 0]
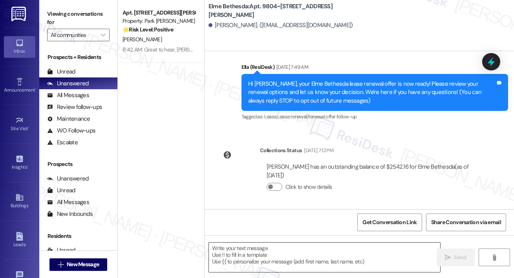
click at [333, 247] on textarea at bounding box center [324, 256] width 231 height 29
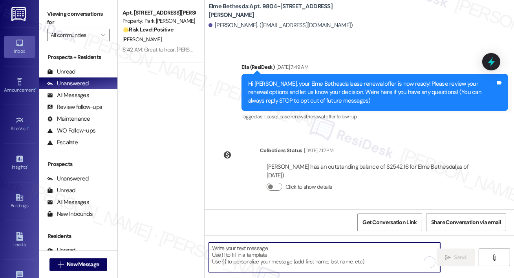
paste textarea "Hi {{first_name}}, we wanted to check in about your {{property}} renewal offer.…"
type textarea "Hi {{first_name}}, we wanted to check in about your {{property}} renewal offer.…"
